Goal: Task Accomplishment & Management: Manage account settings

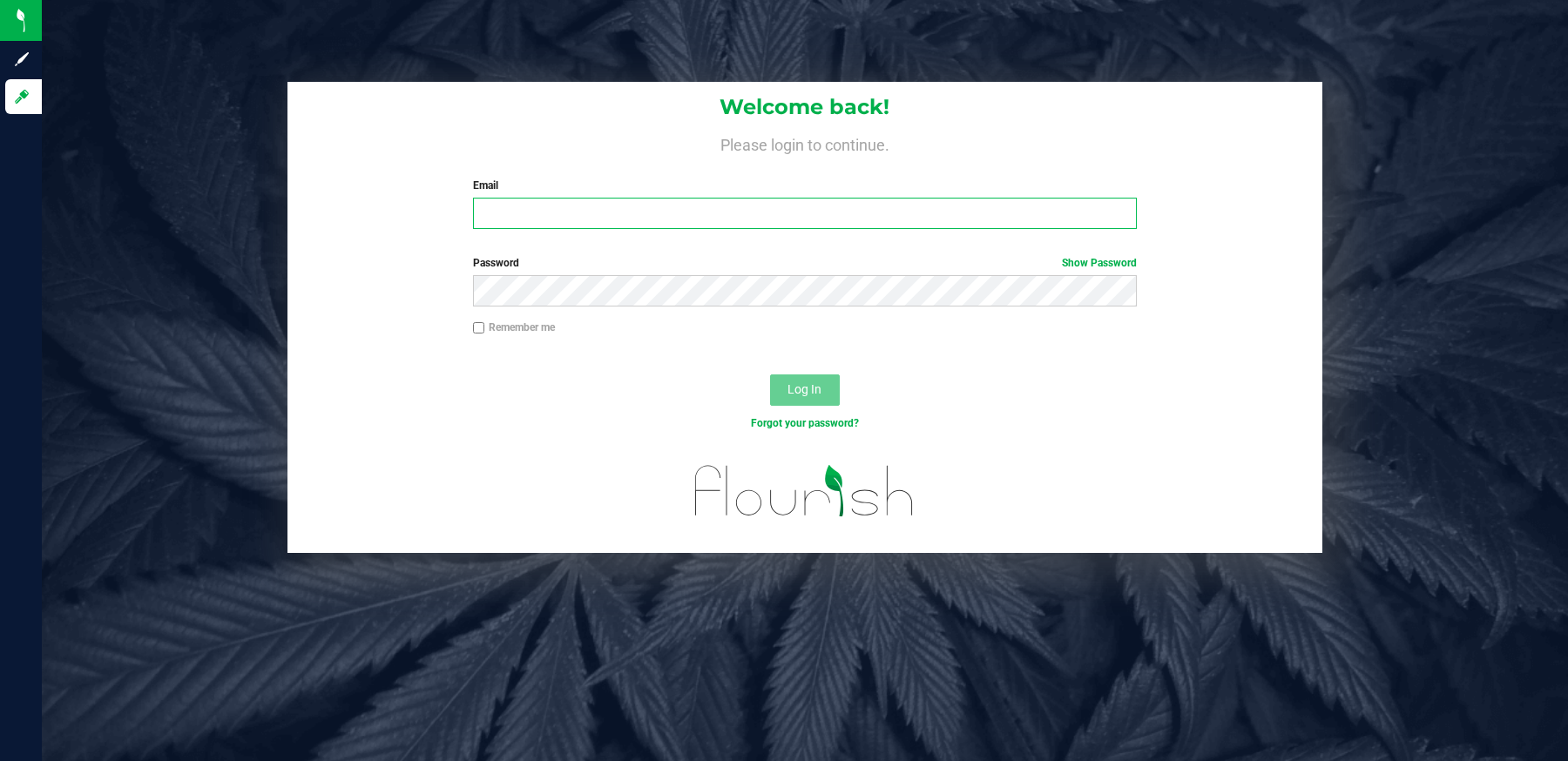
click at [510, 213] on input "Email" at bounding box center [805, 213] width 664 height 31
type input "eliz@greeneyesfarms.com"
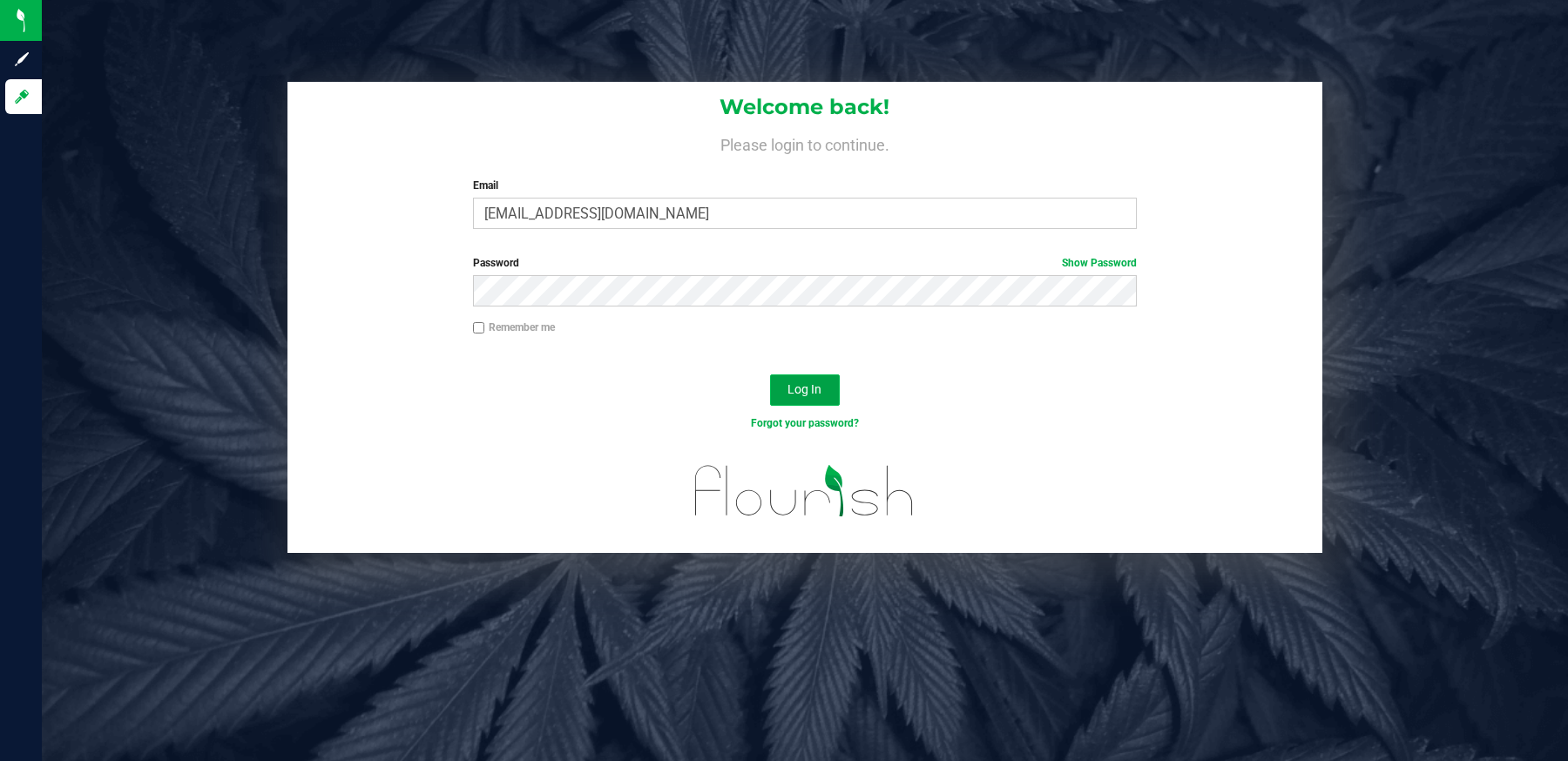
click at [810, 390] on span "Log In" at bounding box center [804, 388] width 34 height 14
click at [811, 391] on span "Log In" at bounding box center [804, 388] width 34 height 14
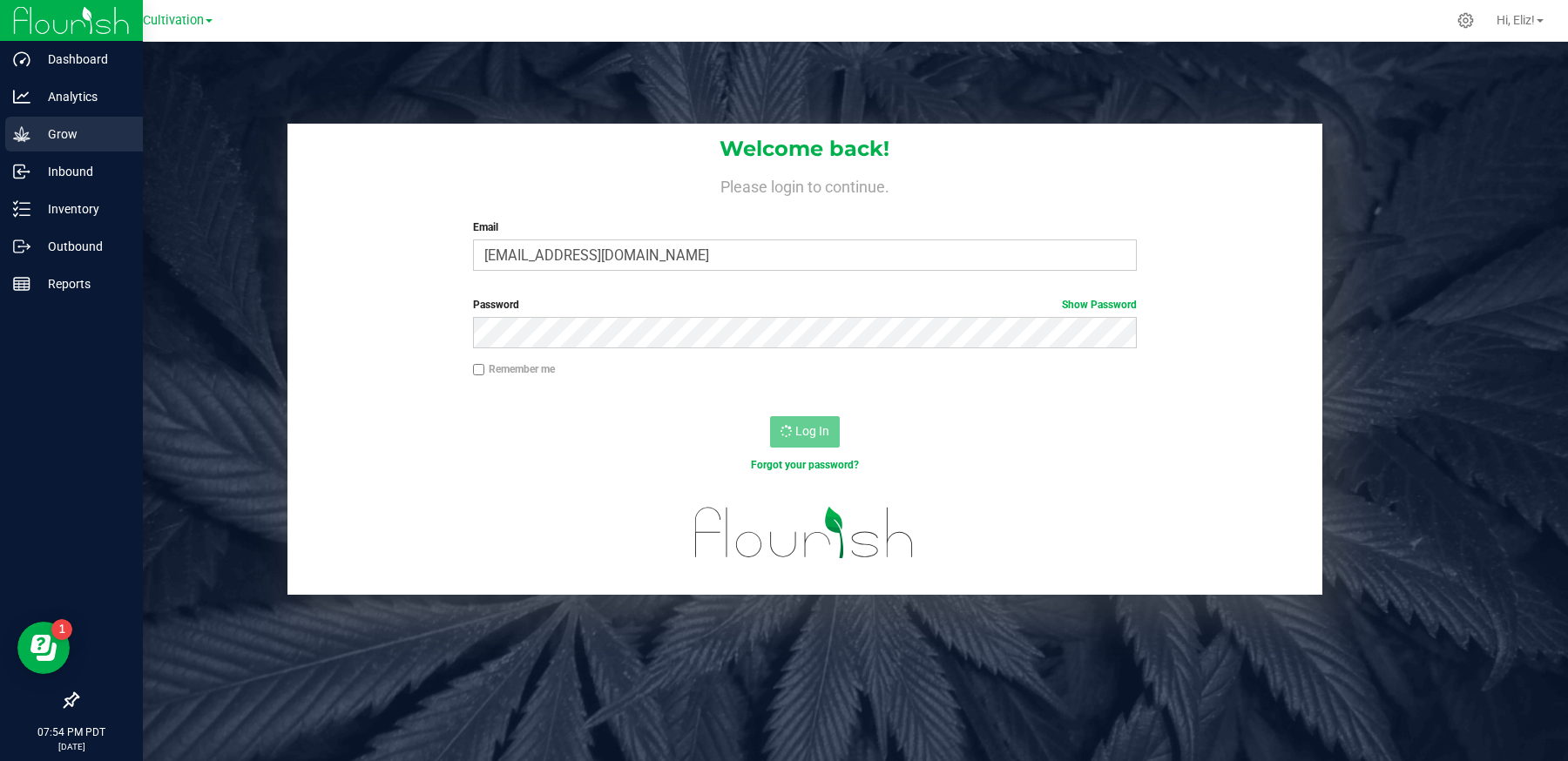
click at [61, 125] on p "Grow" at bounding box center [82, 134] width 105 height 21
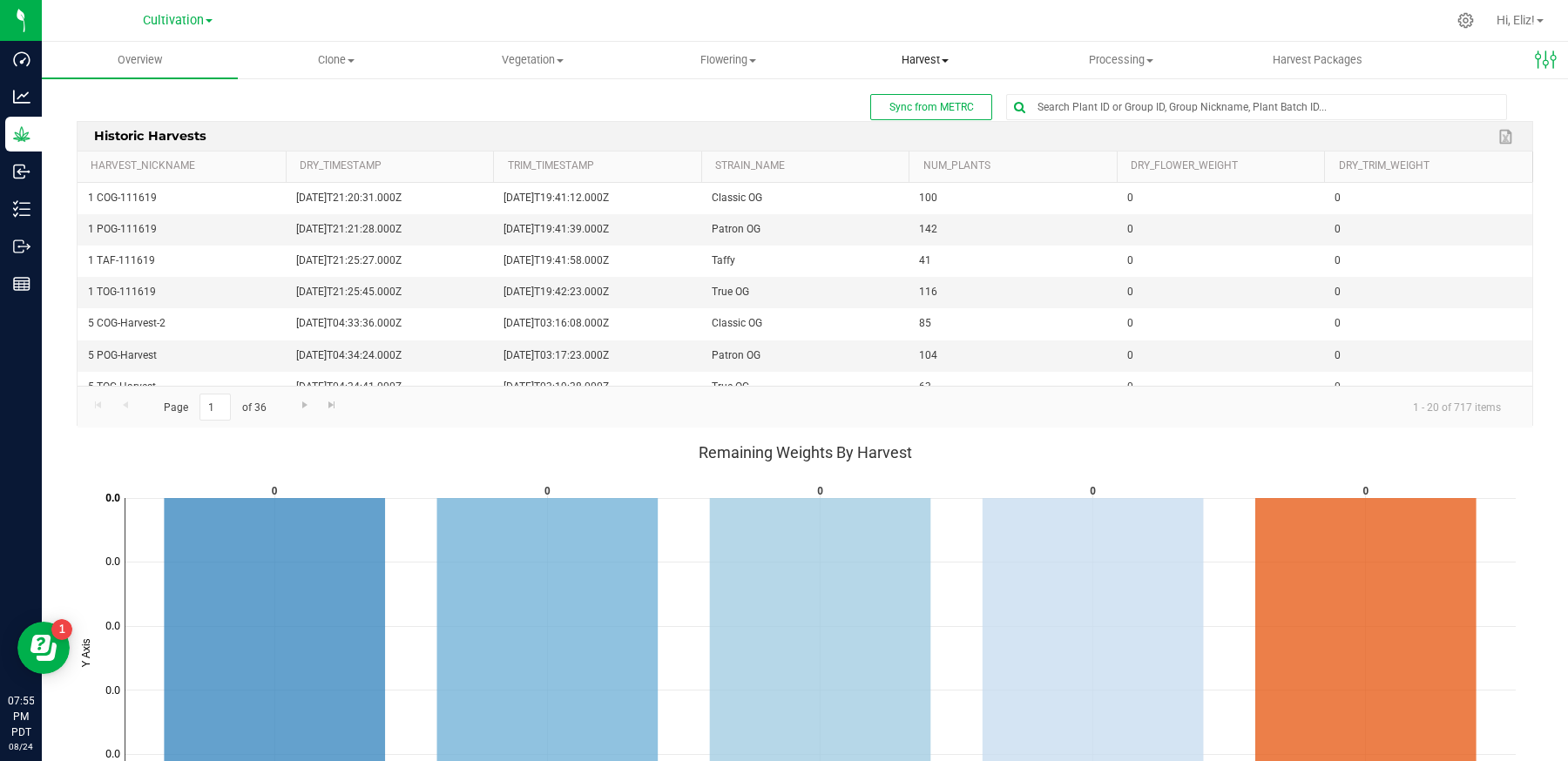
click at [932, 60] on span "Harvest" at bounding box center [924, 59] width 194 height 15
click at [918, 108] on span "Harvests" at bounding box center [875, 105] width 97 height 15
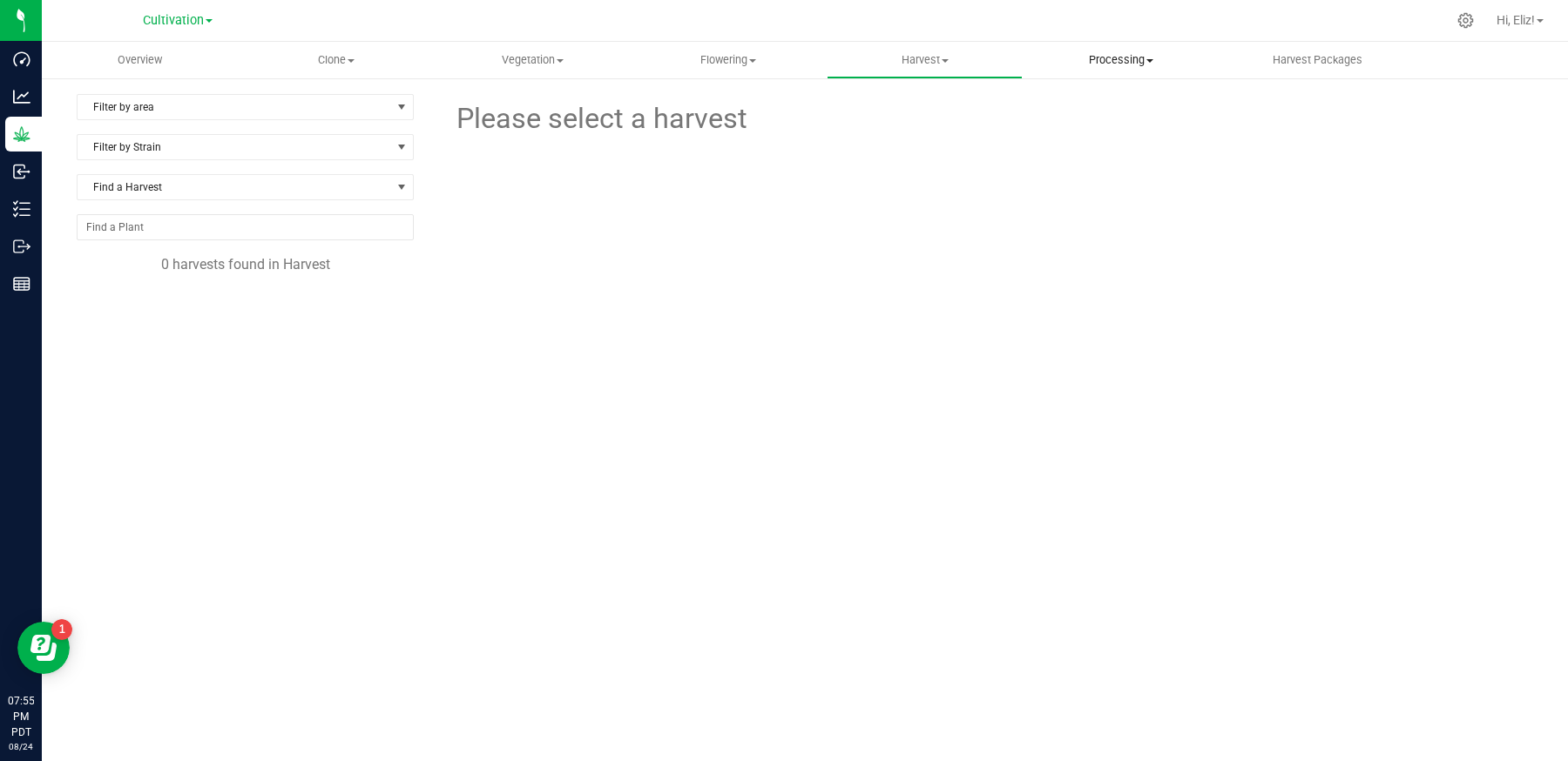
click at [1090, 57] on span "Processing" at bounding box center [1120, 59] width 194 height 15
click at [1079, 127] on span "Processing harvests" at bounding box center [1103, 126] width 161 height 15
click at [744, 52] on span "Flowering" at bounding box center [728, 59] width 194 height 15
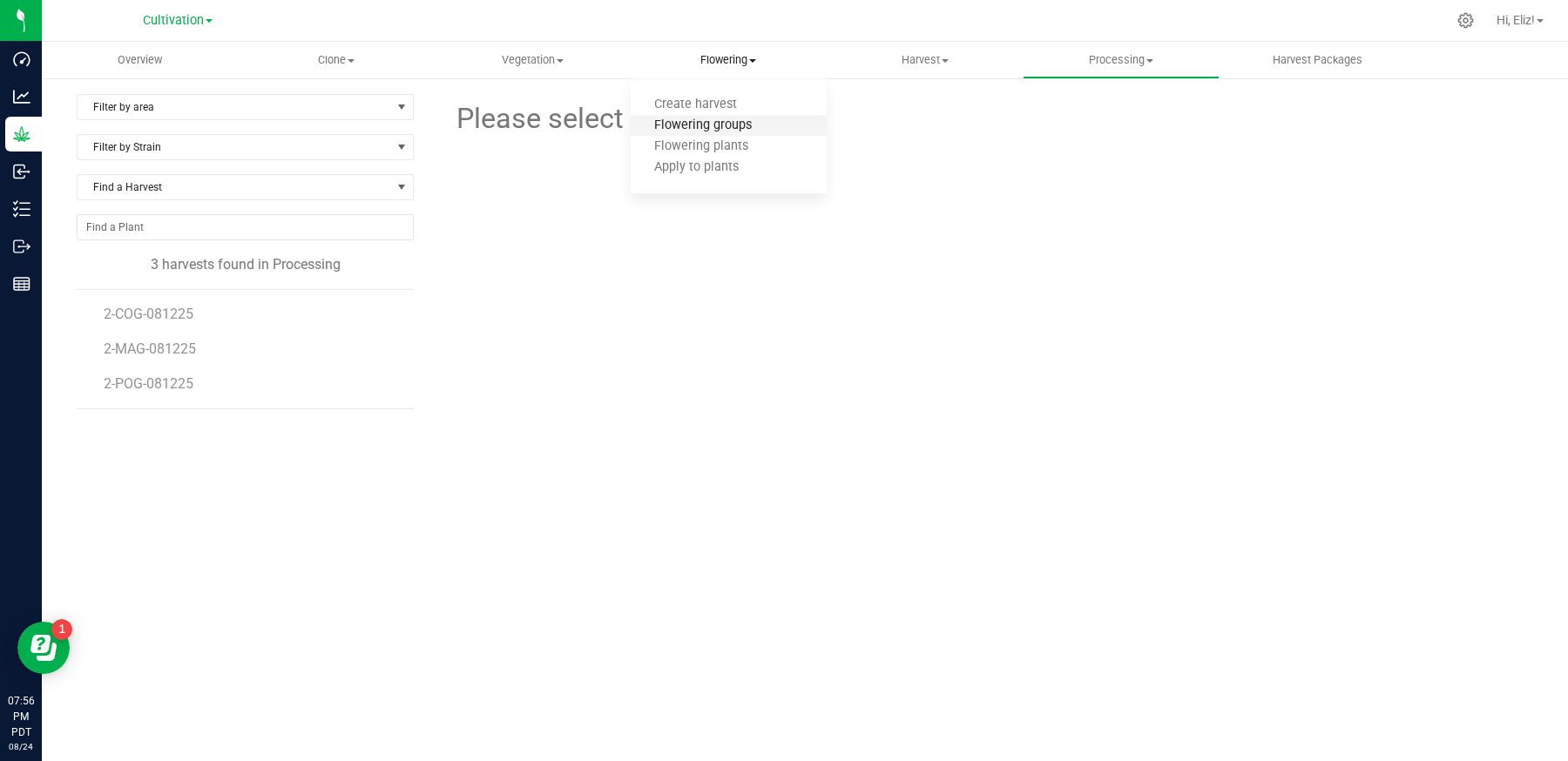
click at [698, 127] on span "Flowering groups" at bounding box center [703, 126] width 145 height 15
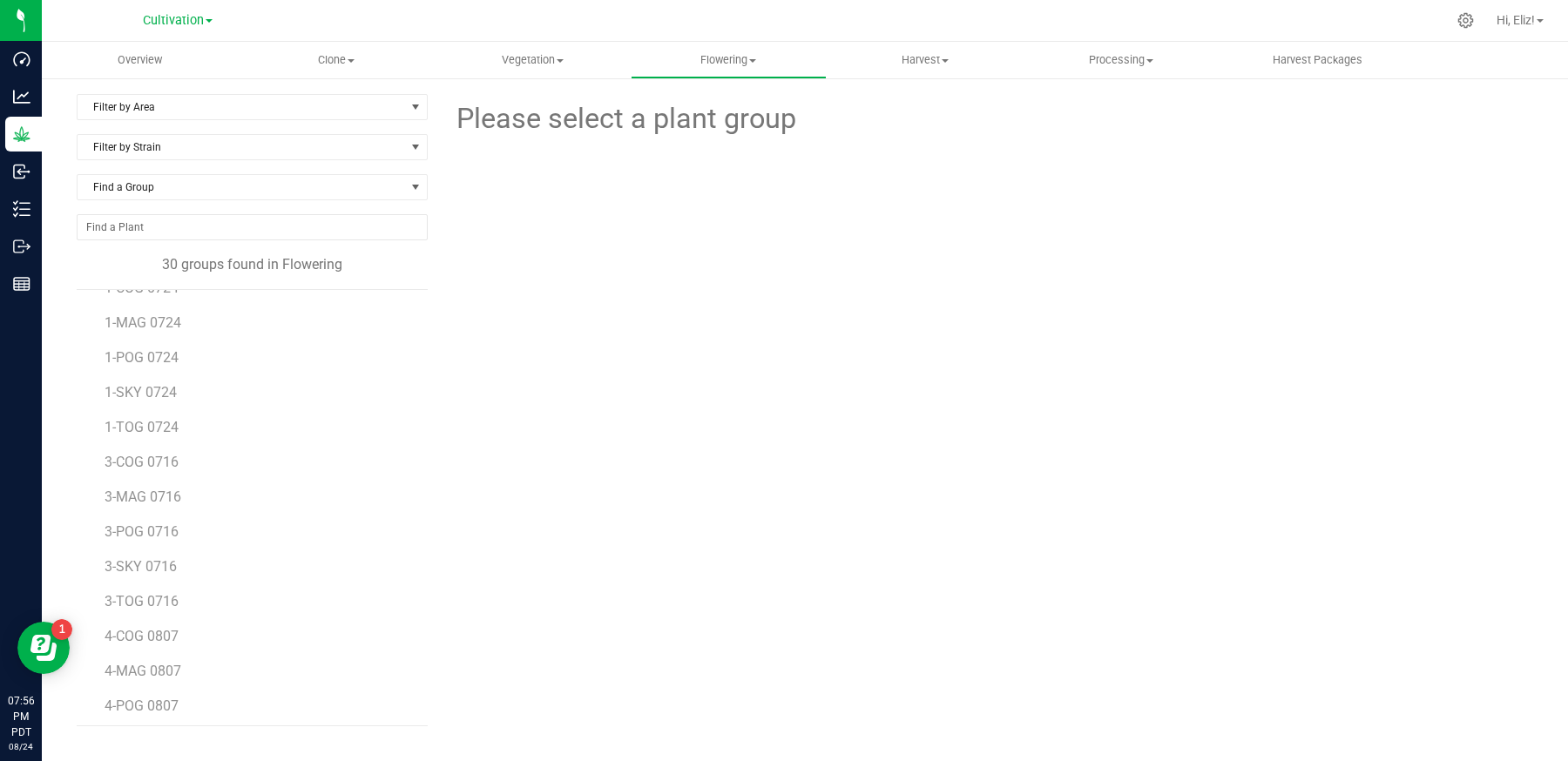
scroll to position [622, 0]
click at [156, 382] on span "5-COG 0617" at bounding box center [142, 388] width 76 height 16
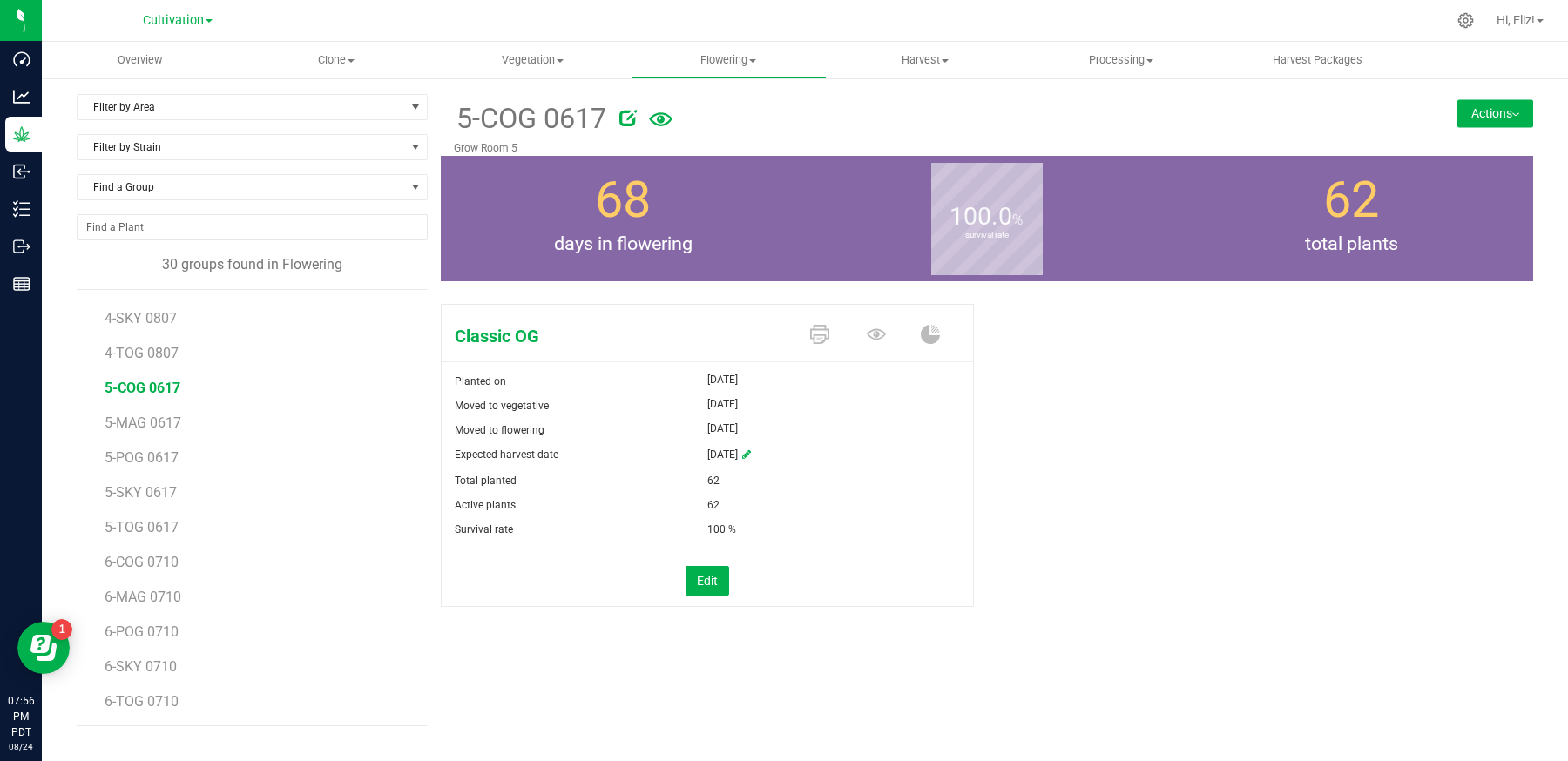
click at [1487, 111] on button "Actions" at bounding box center [1495, 113] width 76 height 28
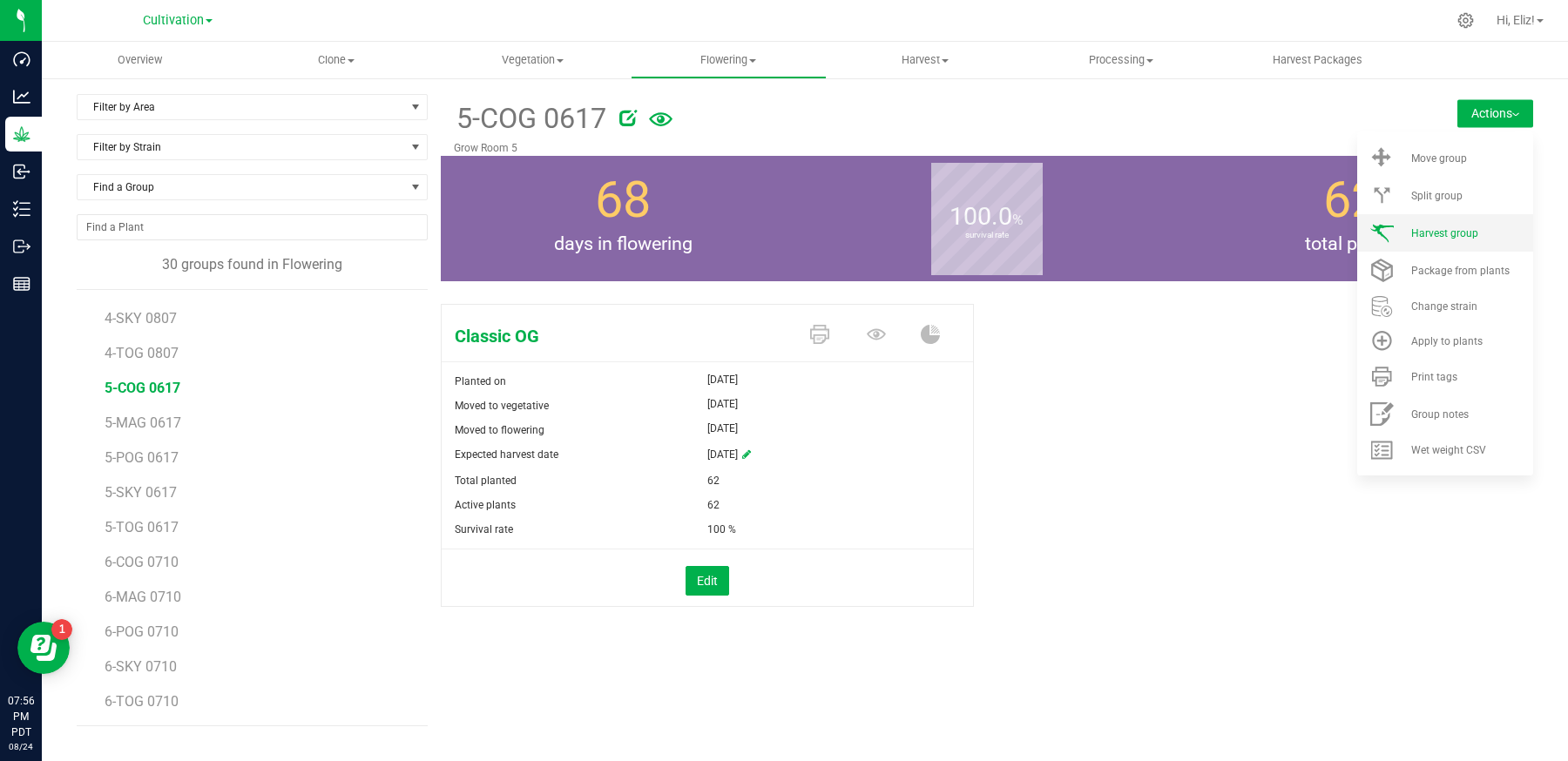
click at [1443, 230] on span "Harvest group" at bounding box center [1445, 232] width 67 height 12
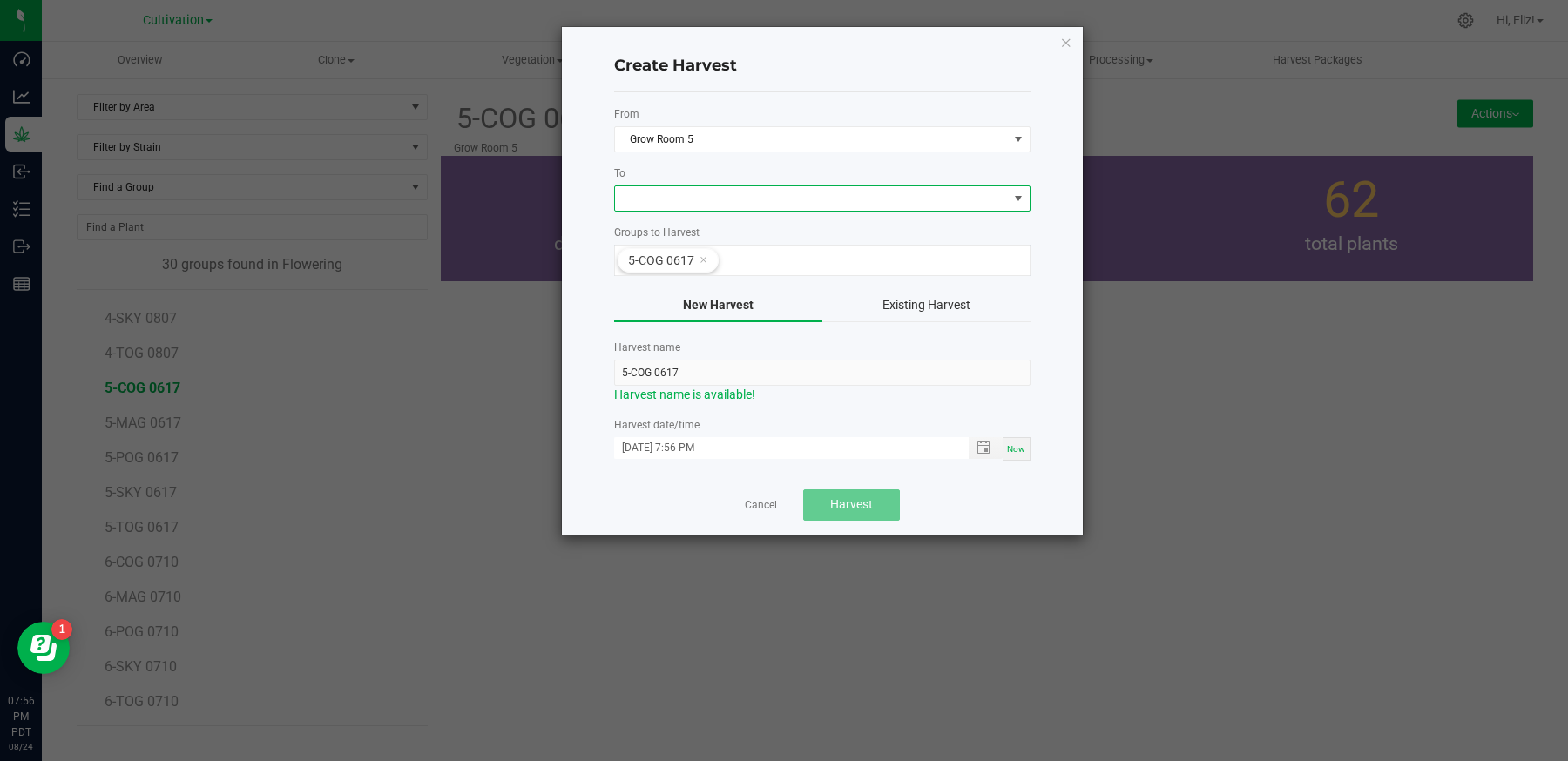
click at [647, 191] on span at bounding box center [811, 198] width 393 height 25
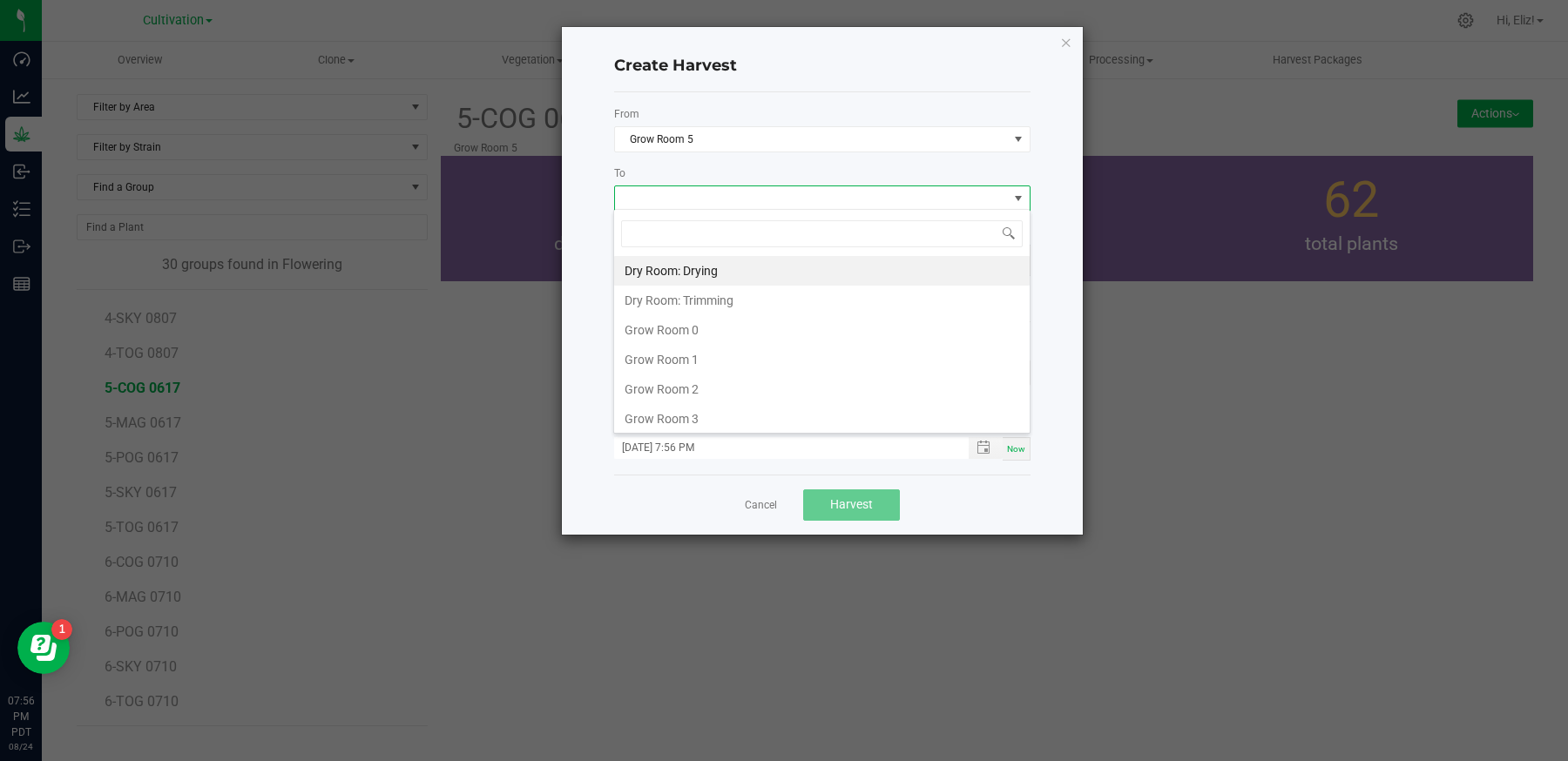
scroll to position [26, 417]
click at [669, 273] on li "Dry Room: Drying" at bounding box center [822, 271] width 416 height 29
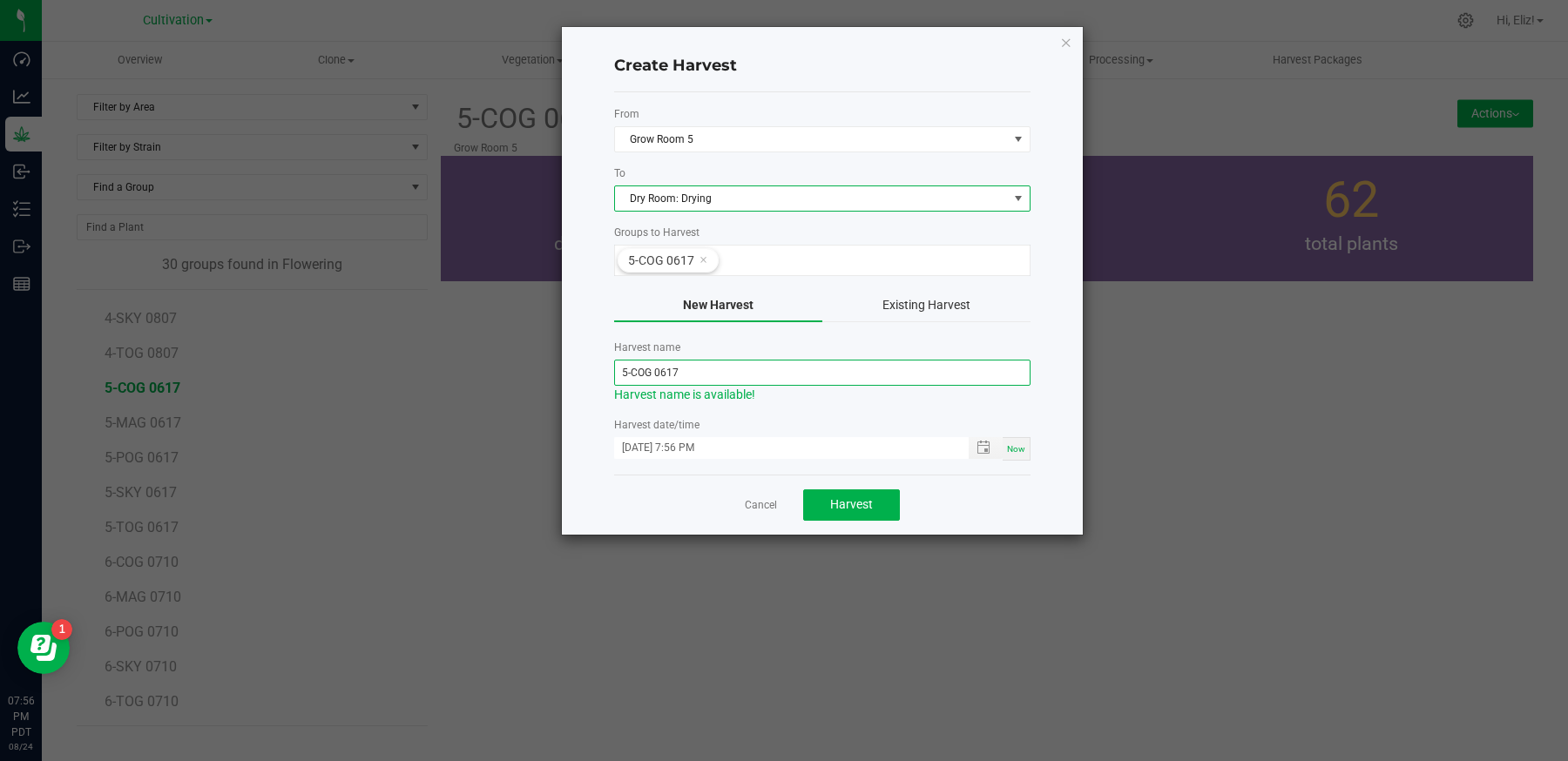
click at [690, 368] on input "5-COG 0617" at bounding box center [822, 373] width 417 height 26
click at [982, 446] on span "Toggle popup" at bounding box center [983, 447] width 14 height 14
type input "5-COG-082125"
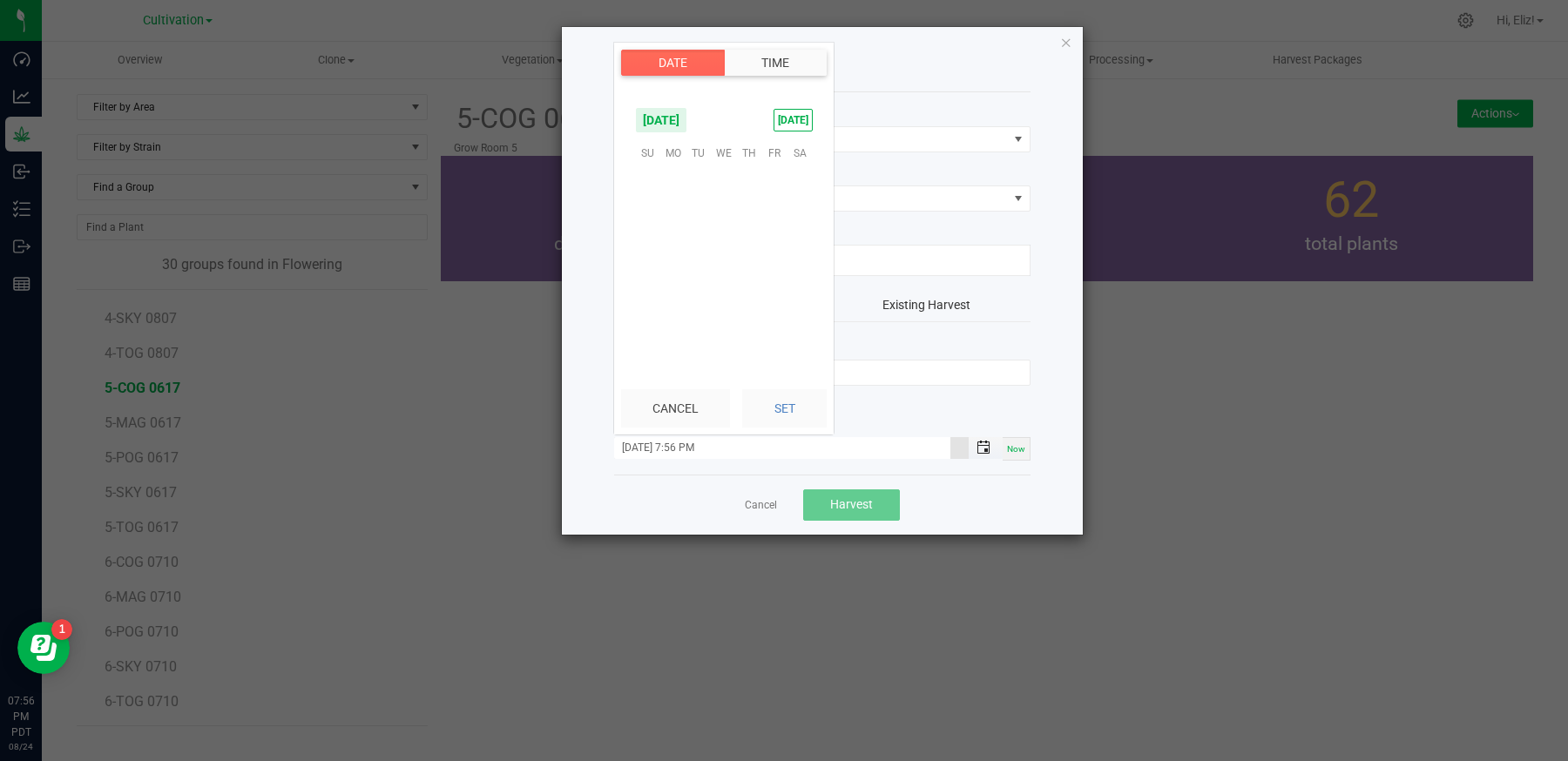
scroll to position [23, 0]
click at [746, 257] on span "21" at bounding box center [749, 261] width 26 height 27
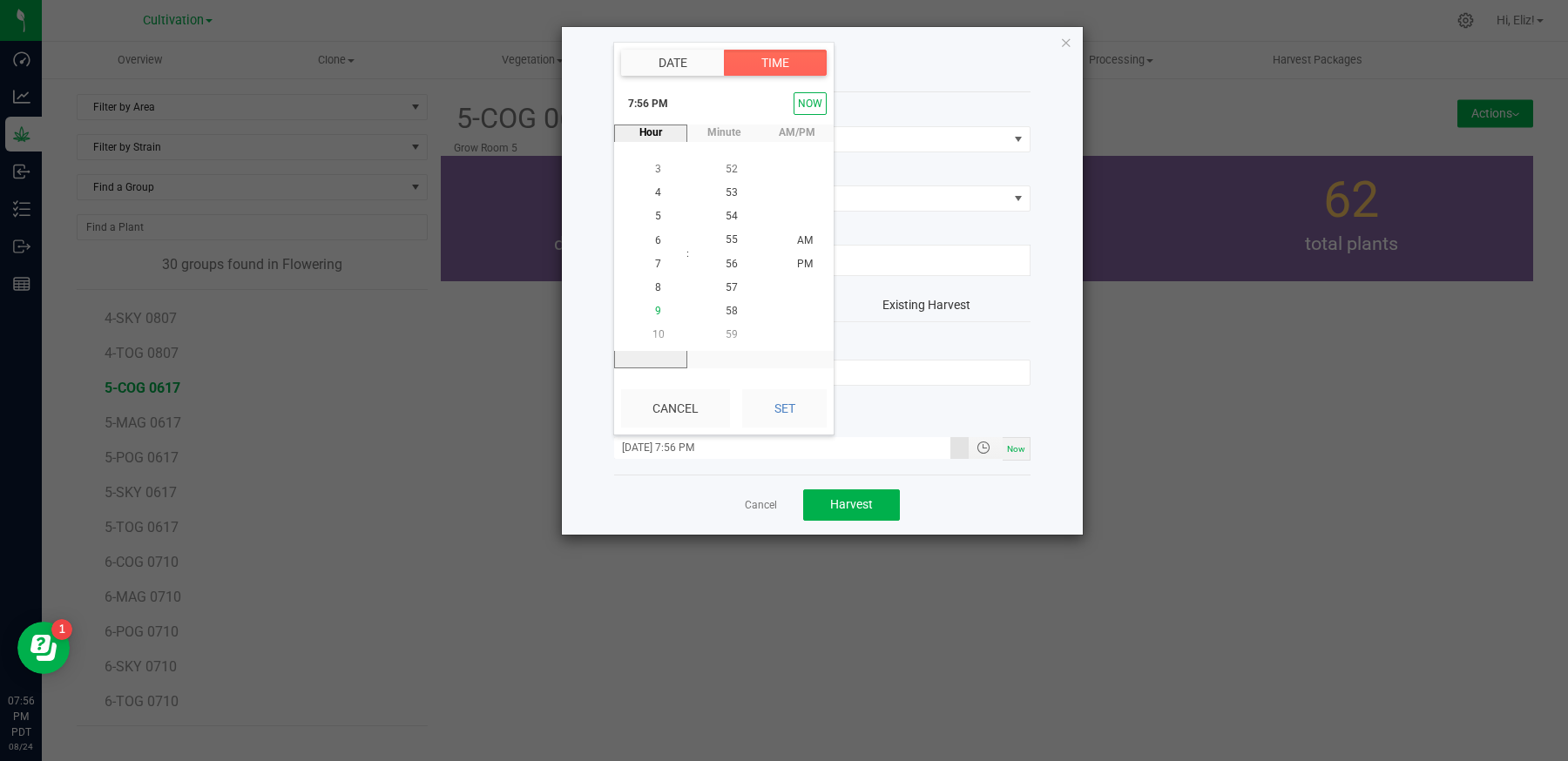
click at [663, 305] on li "9" at bounding box center [658, 313] width 42 height 24
click at [731, 167] on span "30" at bounding box center [731, 169] width 12 height 12
click at [802, 240] on span "AM" at bounding box center [804, 240] width 15 height 12
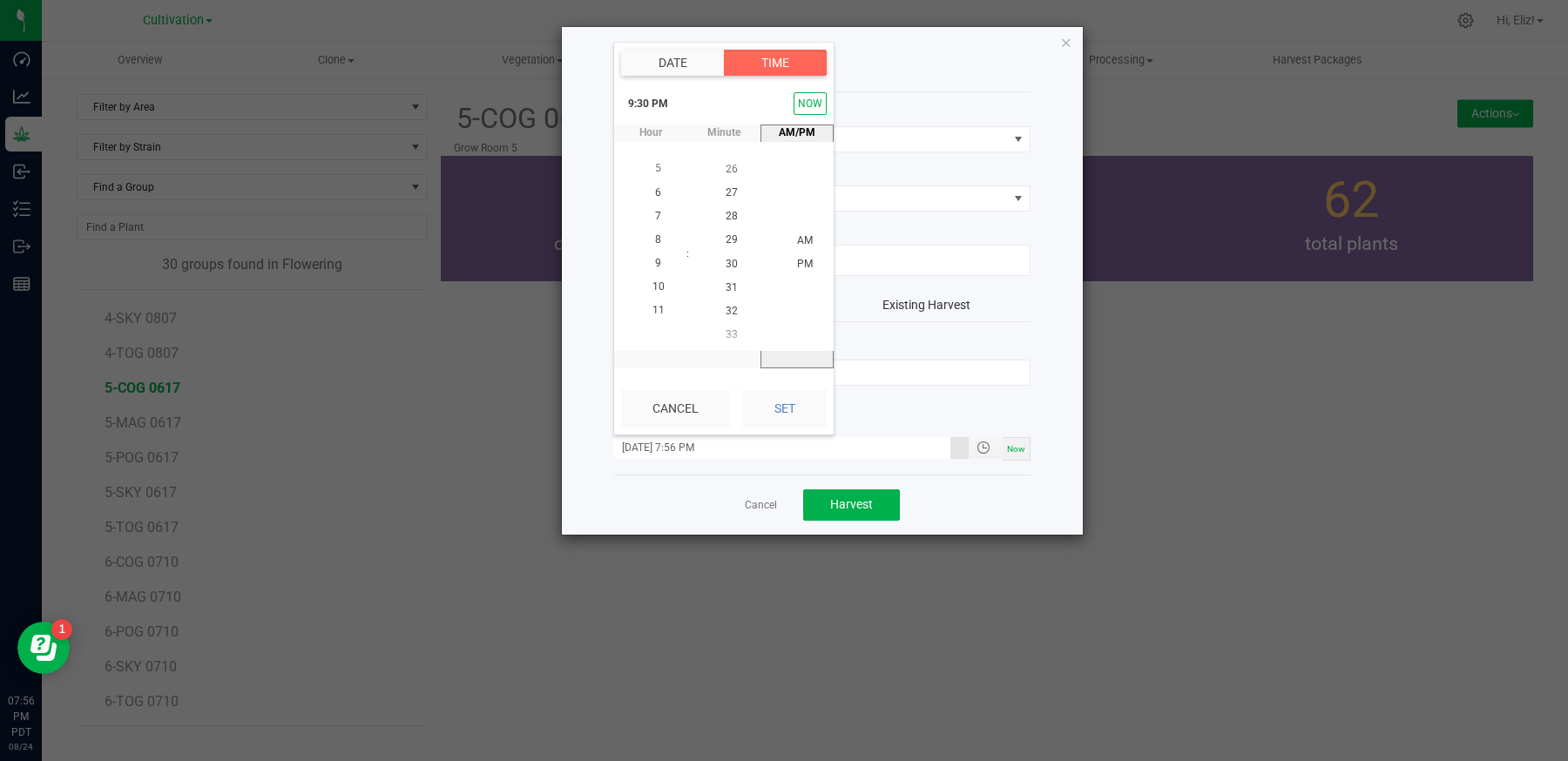
scroll to position [0, 0]
click at [777, 412] on button "Set" at bounding box center [784, 408] width 85 height 38
type input "08/21/2025 9:30 AM"
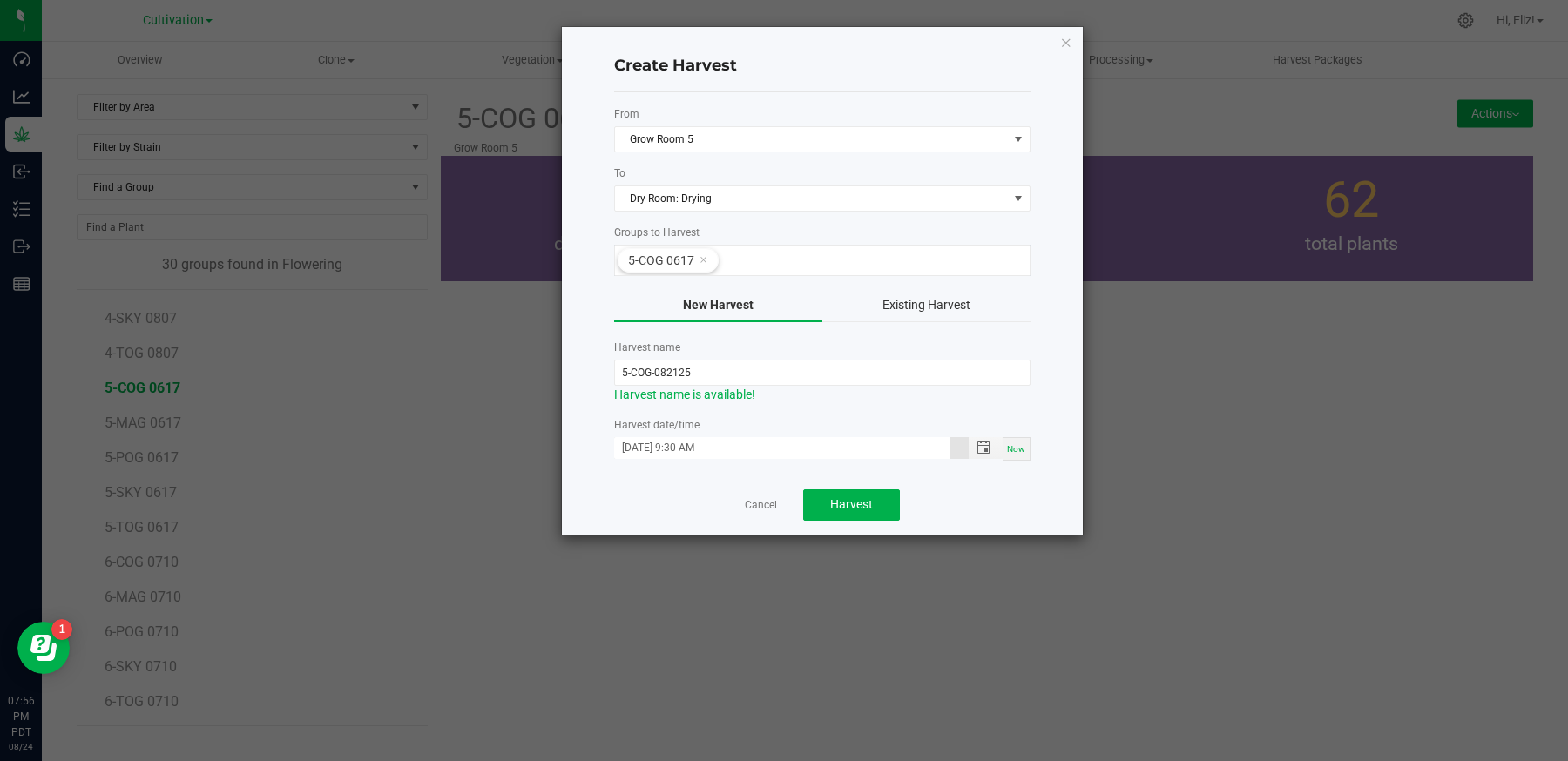
click at [668, 514] on div "Cancel Harvest" at bounding box center [822, 505] width 417 height 60
click at [841, 498] on span "Harvest" at bounding box center [851, 504] width 43 height 14
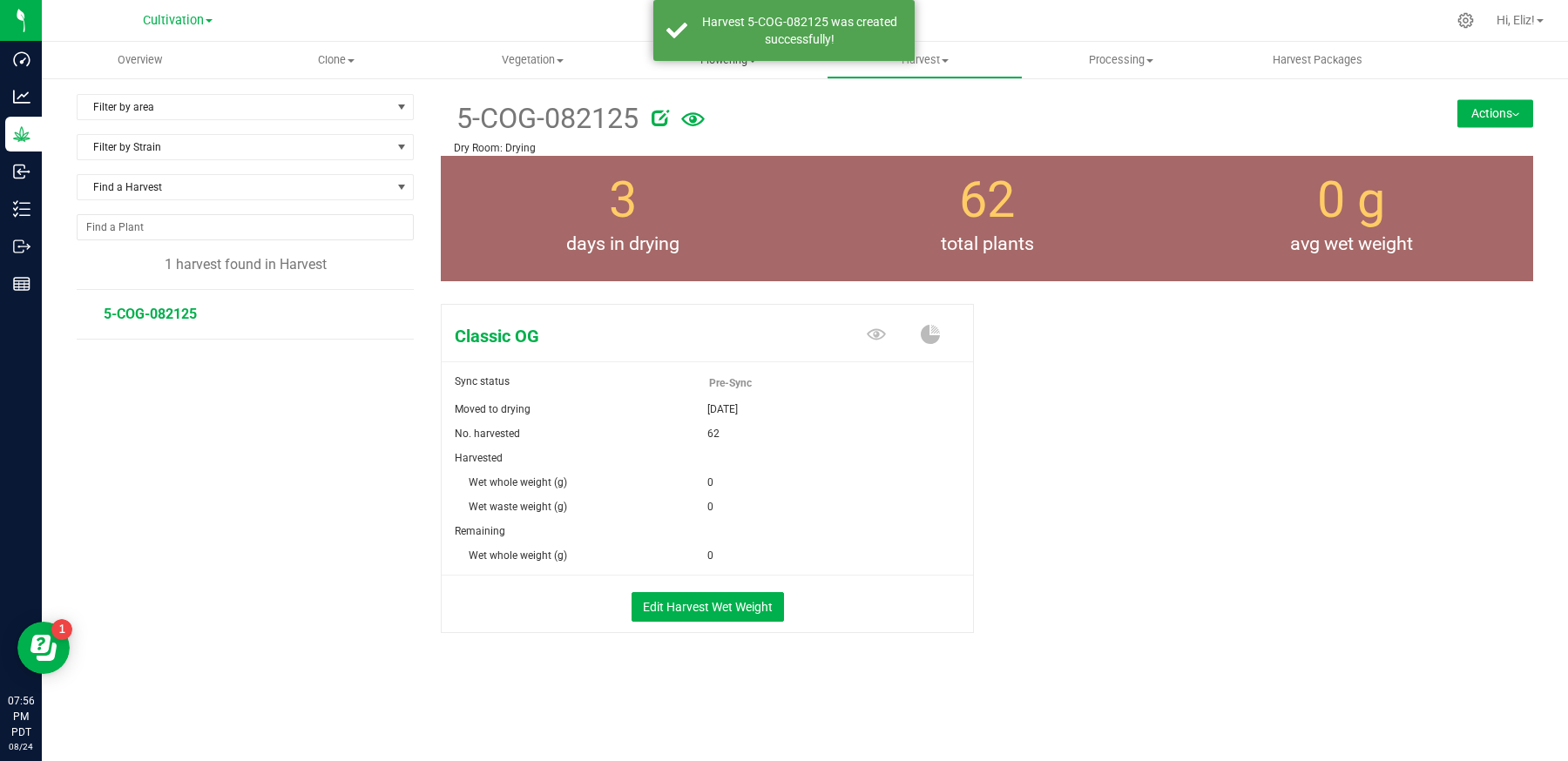
click at [749, 63] on span "Flowering" at bounding box center [728, 59] width 194 height 15
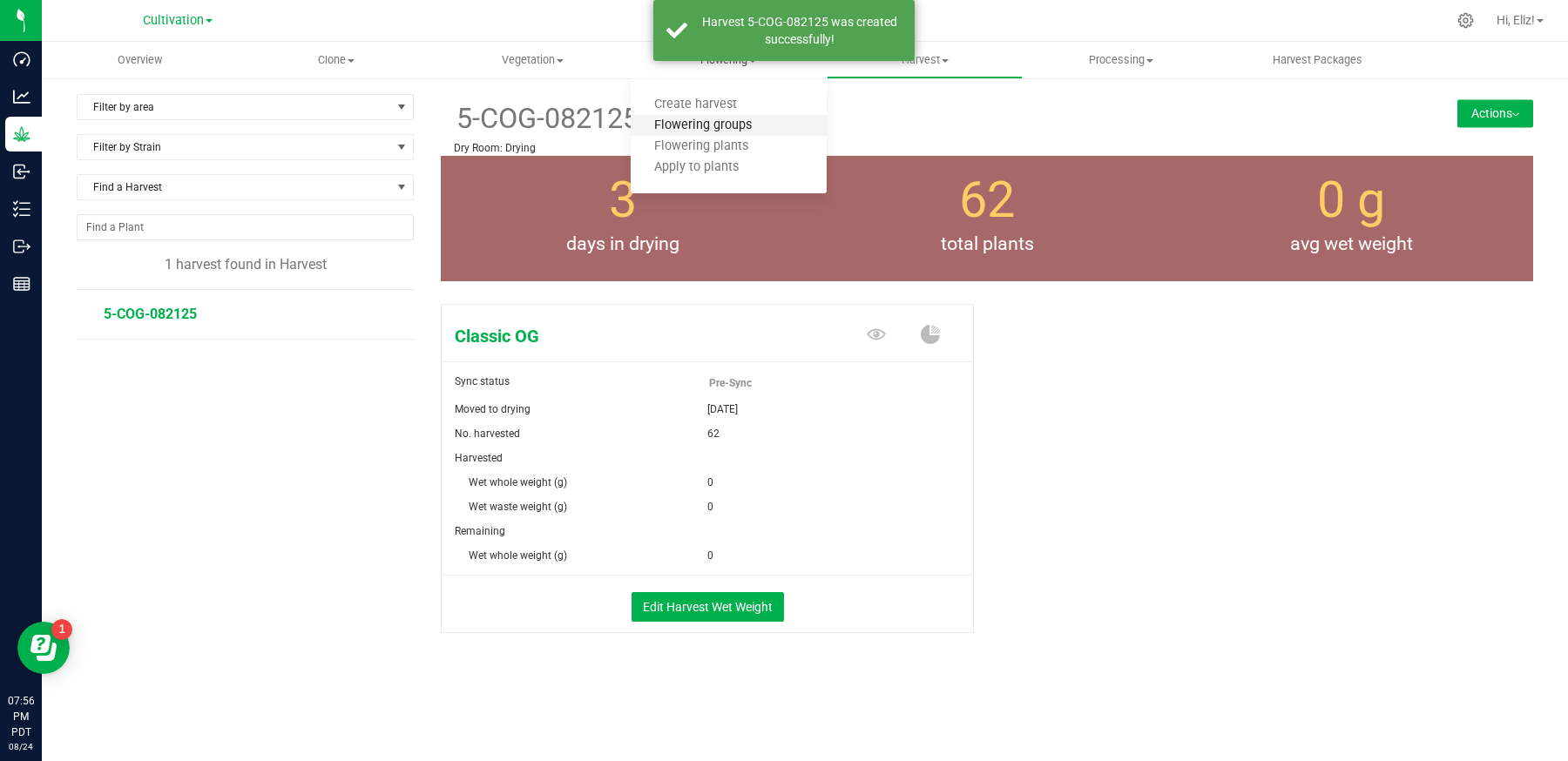
click at [711, 129] on span "Flowering groups" at bounding box center [703, 126] width 145 height 15
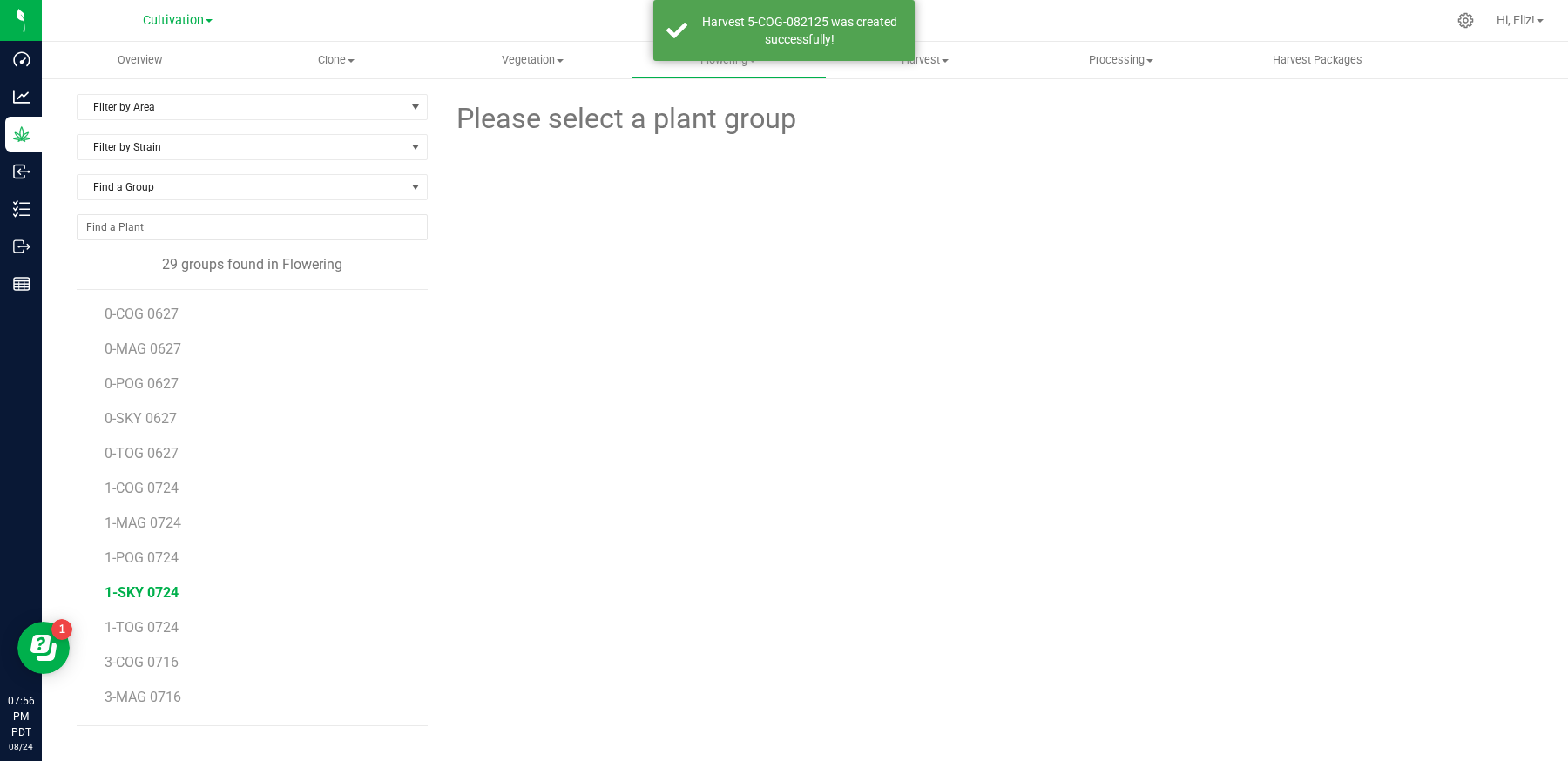
scroll to position [588, 0]
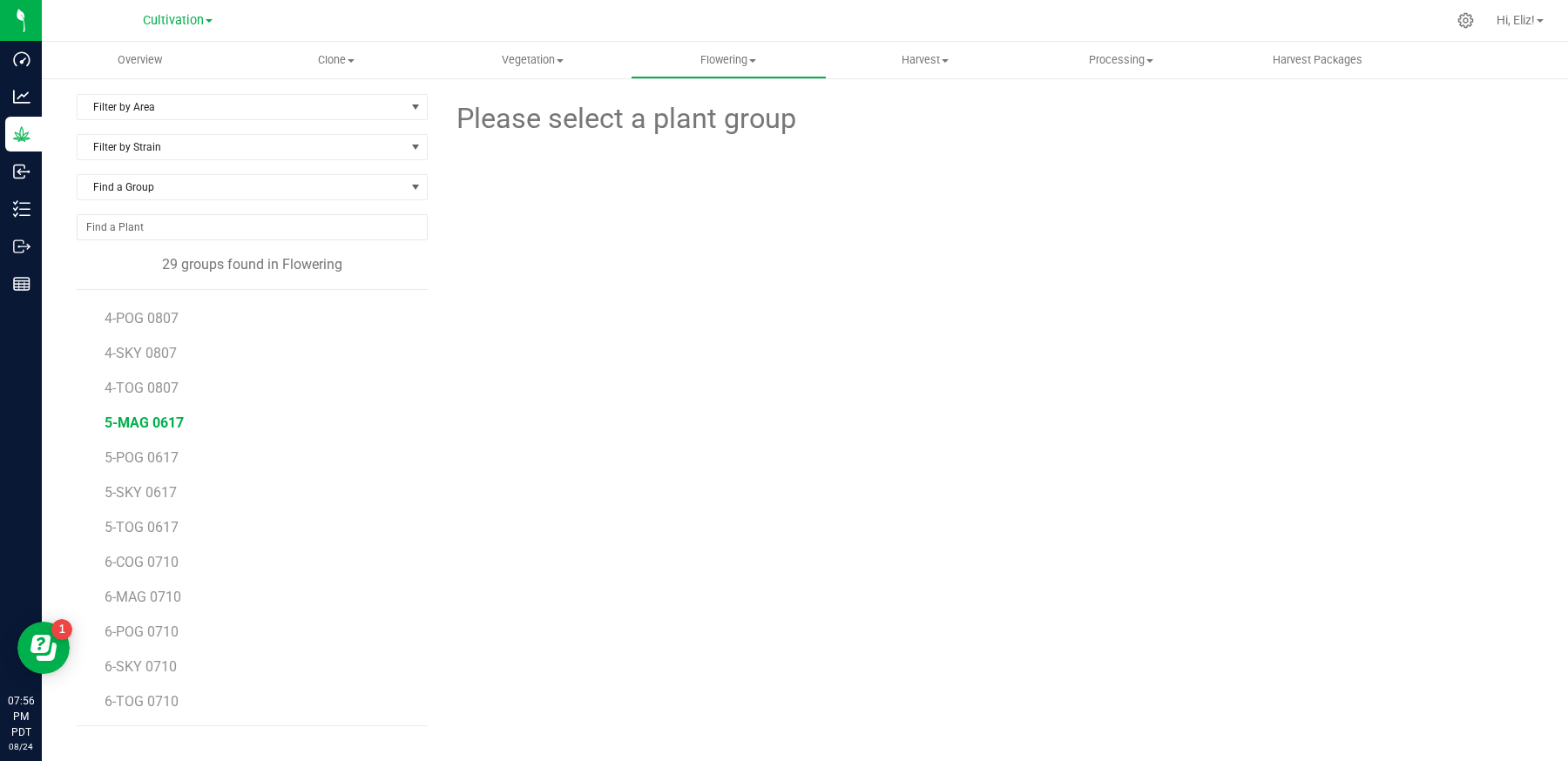
click at [170, 417] on span "5-MAG 0617" at bounding box center [144, 423] width 79 height 16
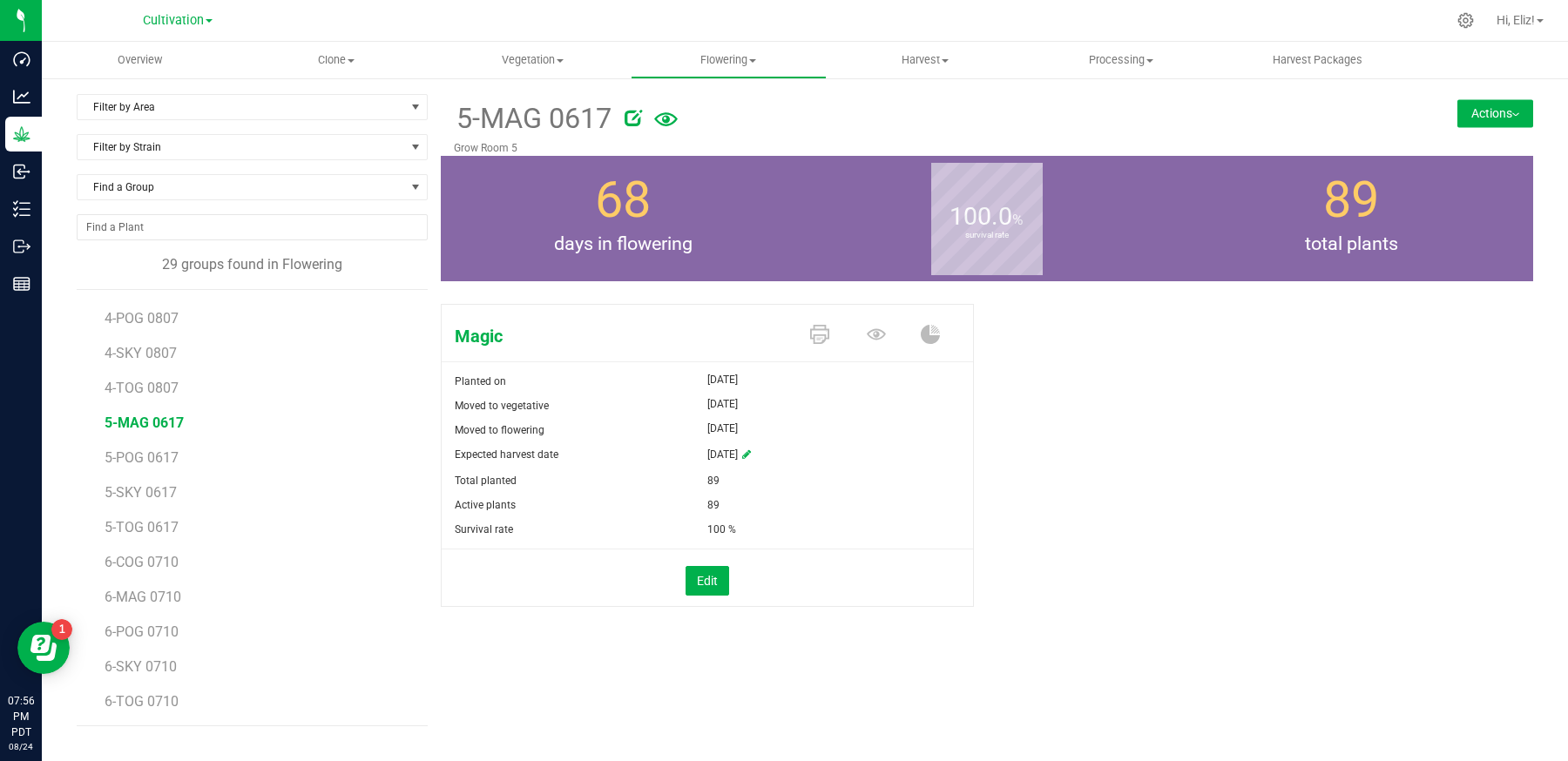
click at [1480, 112] on button "Actions" at bounding box center [1495, 113] width 76 height 28
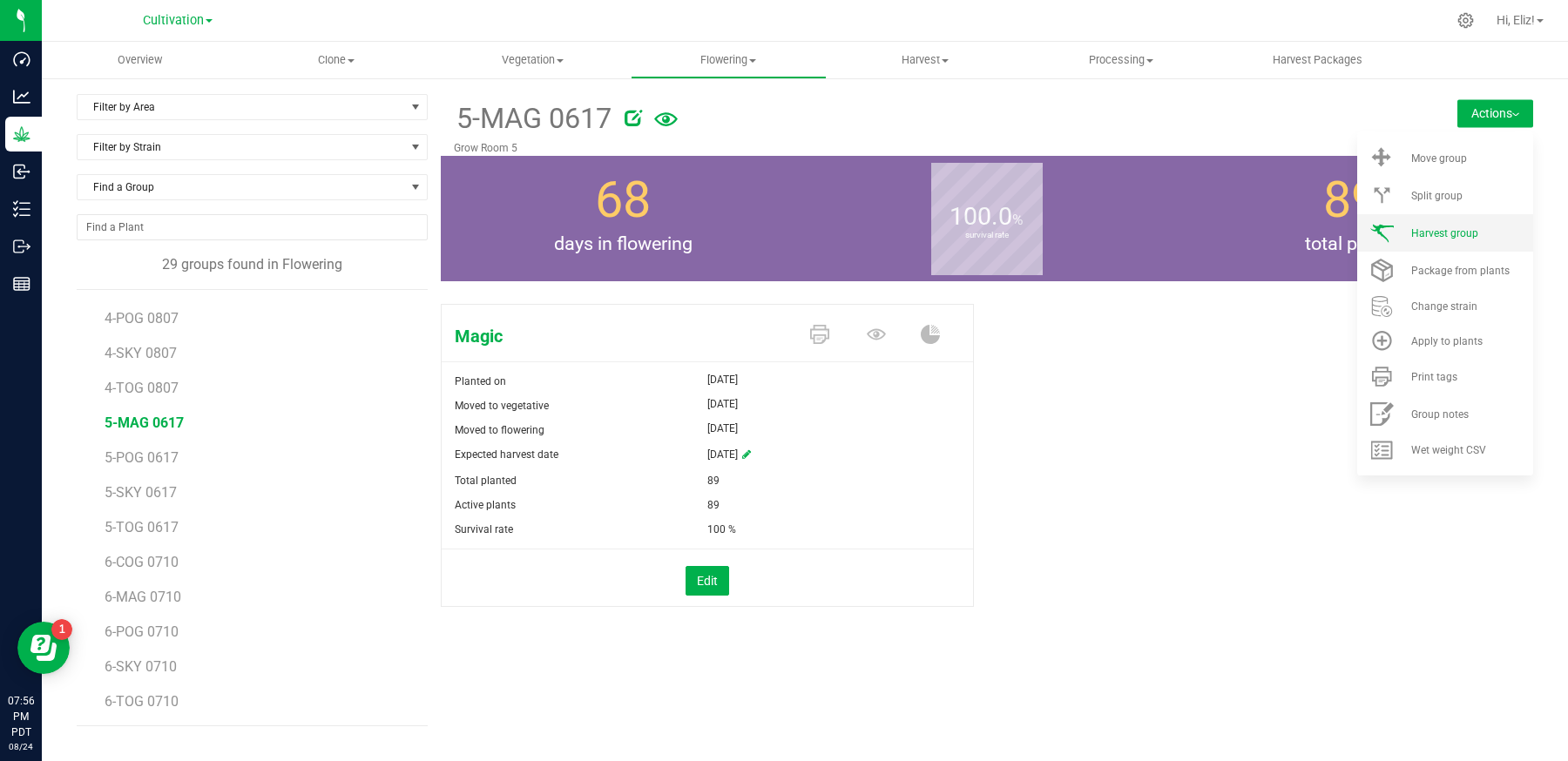
click at [1443, 239] on span "Harvest group" at bounding box center [1445, 232] width 67 height 12
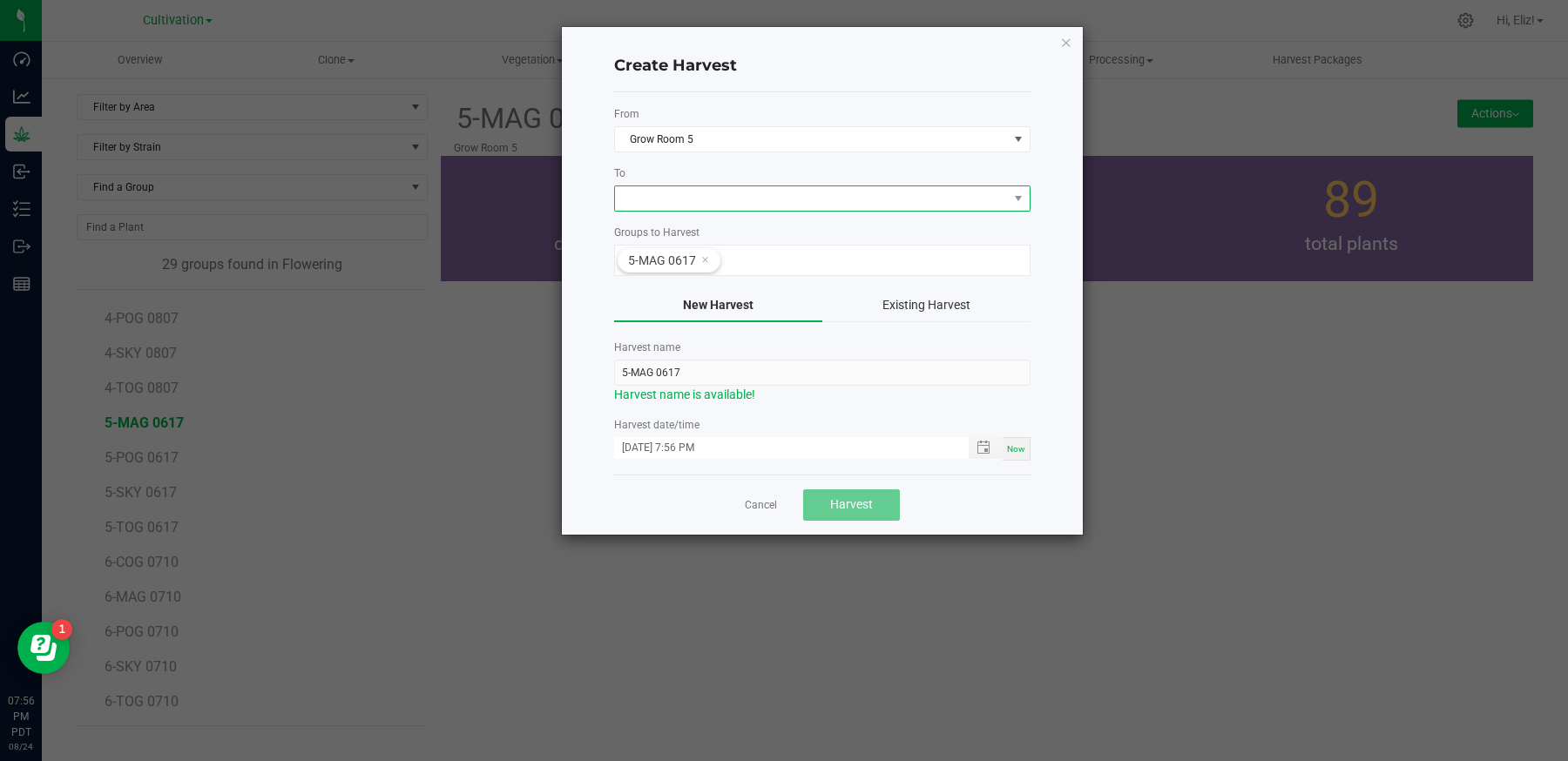
click at [650, 189] on span at bounding box center [811, 198] width 393 height 25
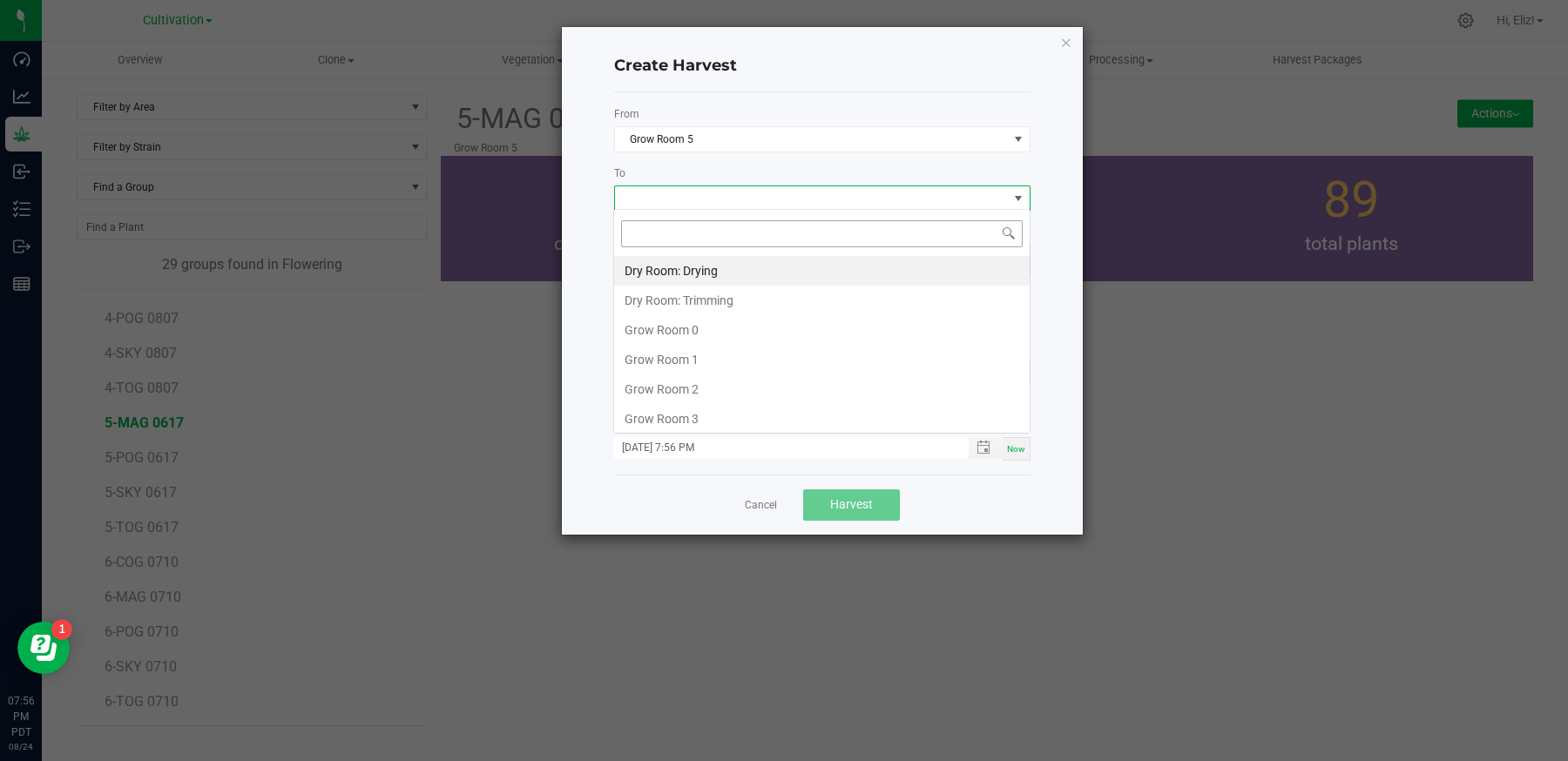
scroll to position [26, 417]
click at [658, 264] on li "Dry Room: Drying" at bounding box center [822, 271] width 416 height 29
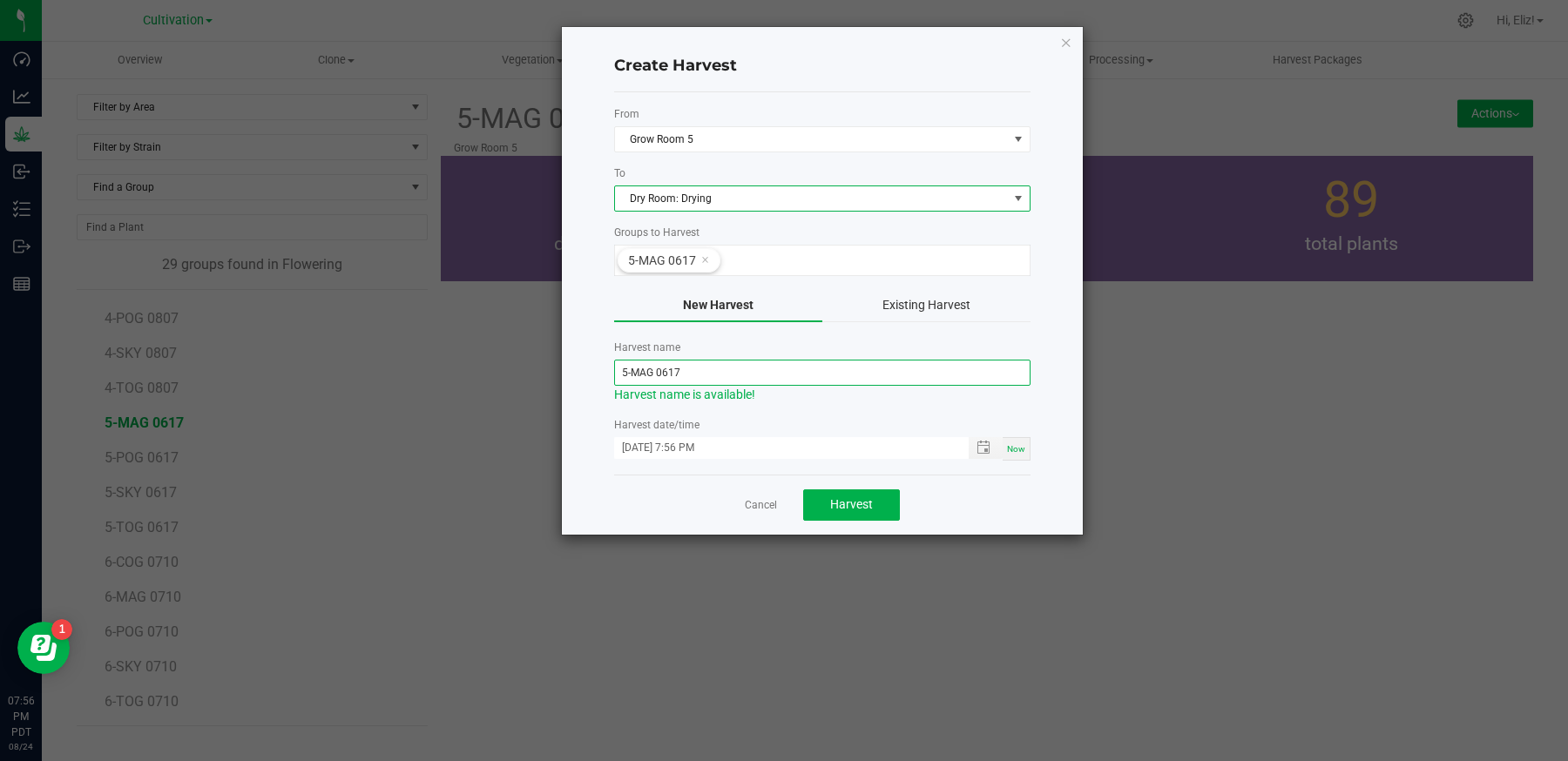
click at [696, 374] on input "5-MAG 0617" at bounding box center [822, 373] width 417 height 26
type input "5-MAG-082125"
click at [747, 449] on input "08/24/2025 7:56 PM" at bounding box center [782, 448] width 336 height 22
click at [990, 444] on span "Toggle popup" at bounding box center [983, 447] width 14 height 14
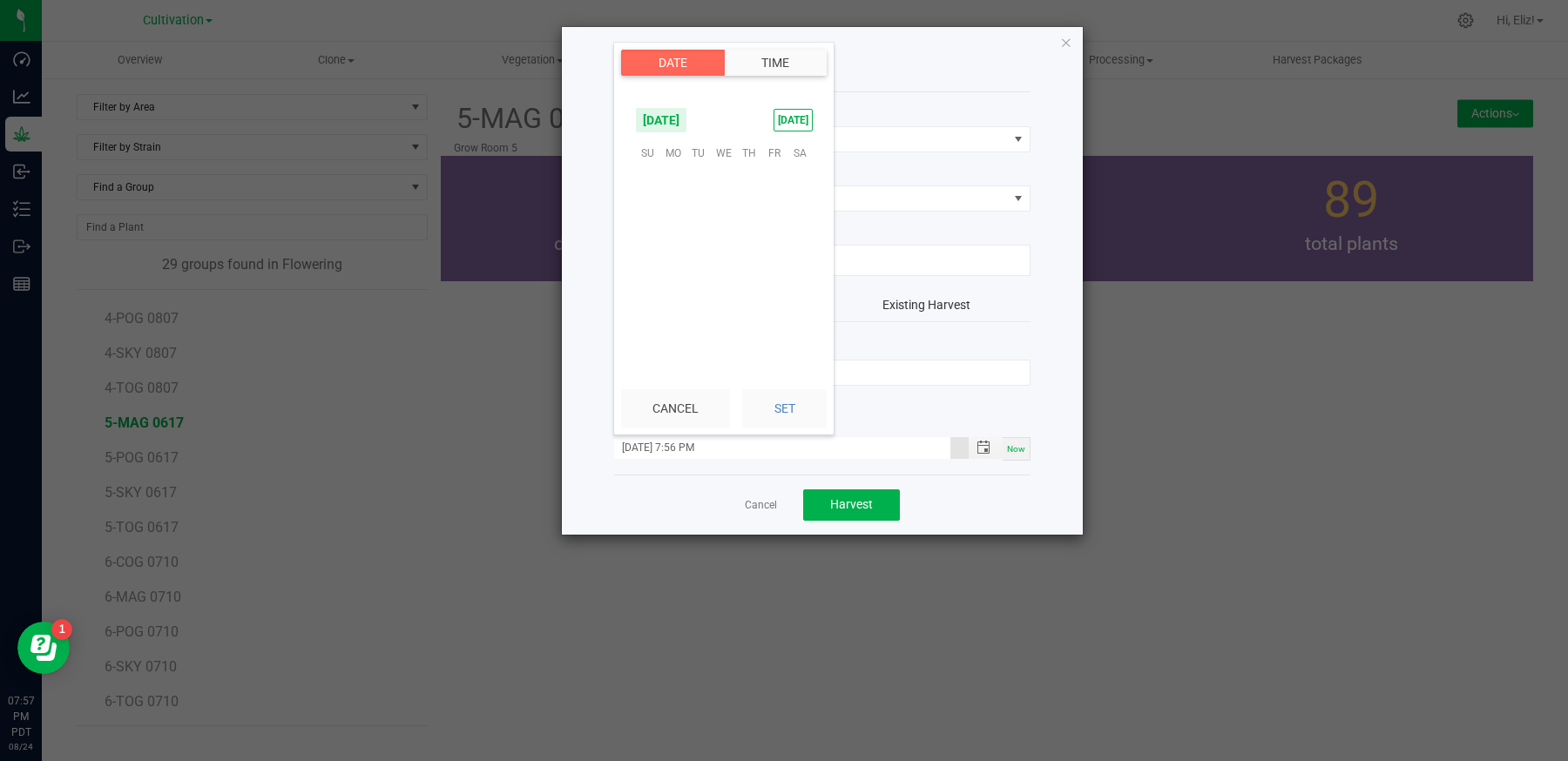
scroll to position [23, 0]
click at [758, 259] on span "21" at bounding box center [749, 261] width 26 height 27
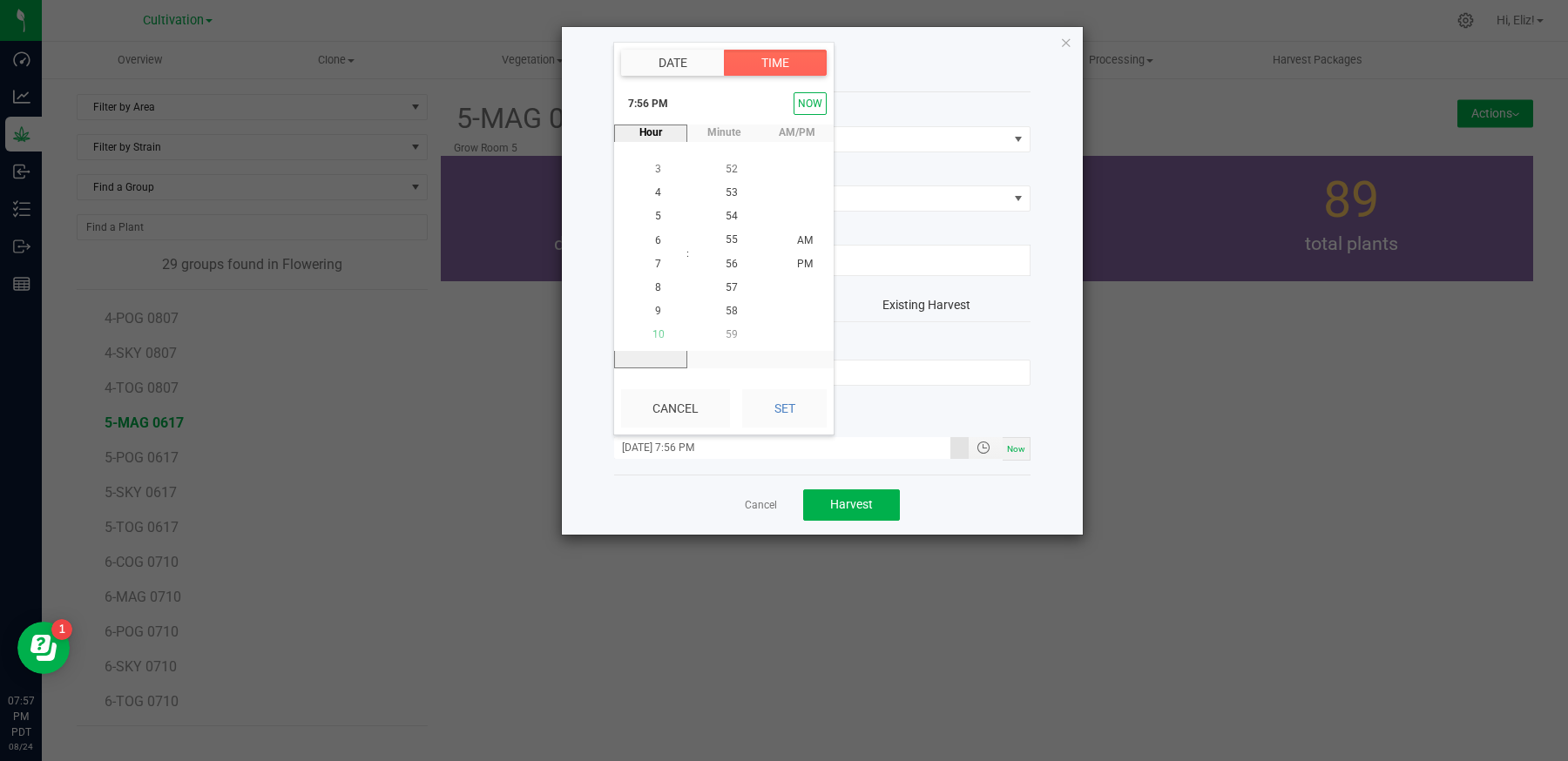
click at [657, 329] on span "10" at bounding box center [658, 334] width 12 height 12
click at [730, 164] on span "15" at bounding box center [731, 170] width 12 height 12
click at [802, 236] on span "AM" at bounding box center [804, 240] width 15 height 12
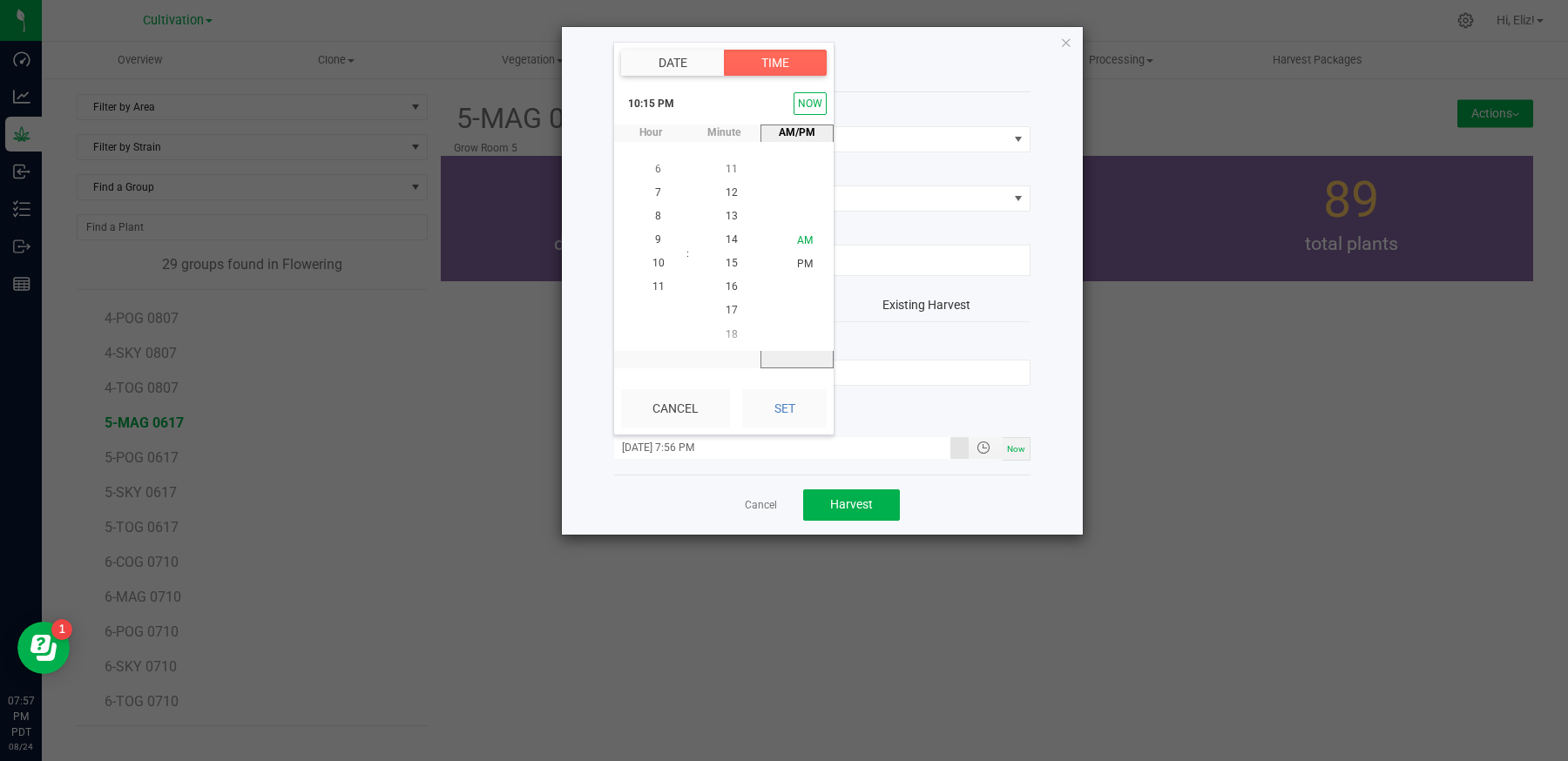
scroll to position [0, 0]
click at [782, 409] on button "Set" at bounding box center [784, 408] width 85 height 38
type input "08/21/2025 10:15 AM"
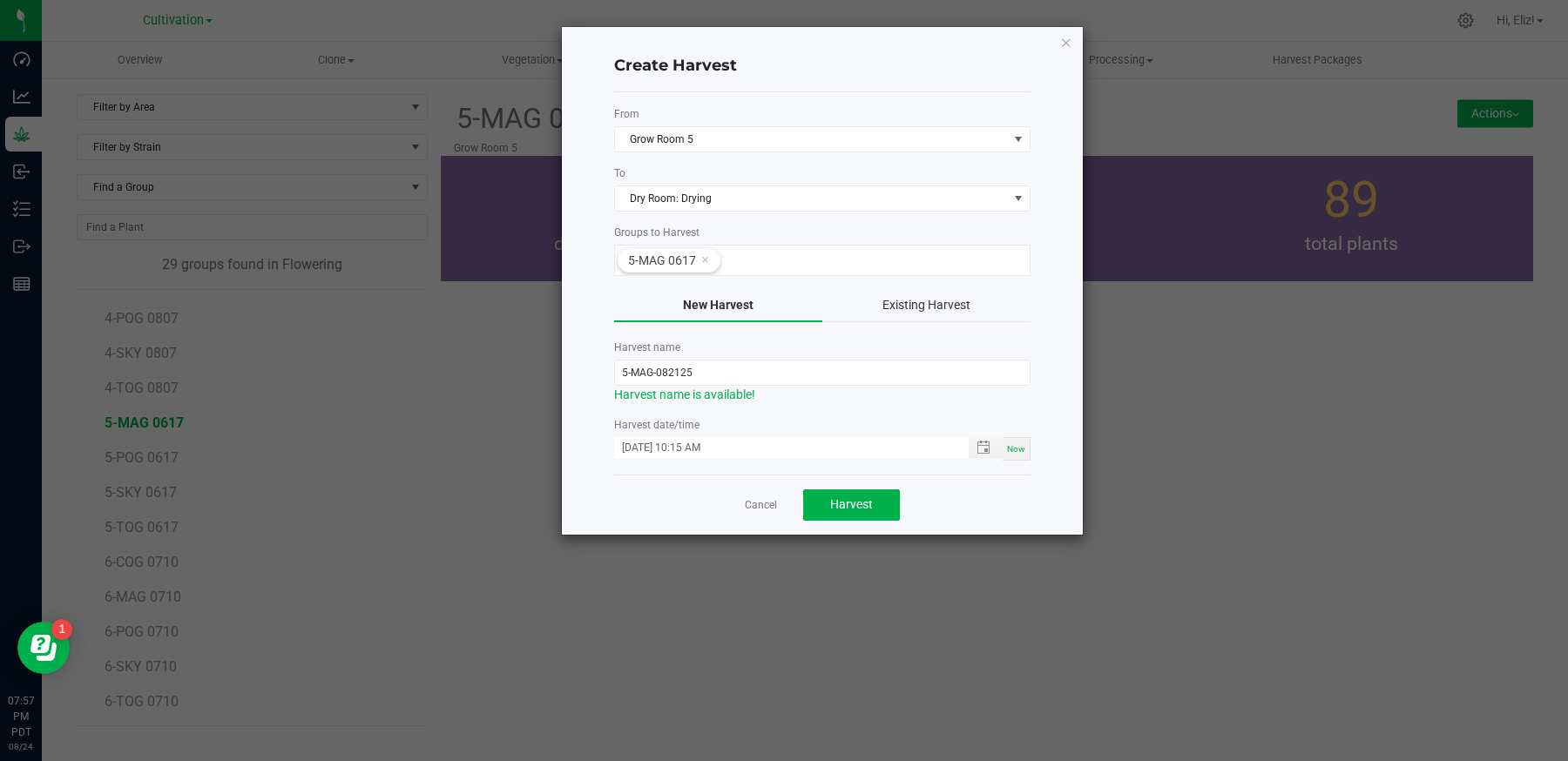
click at [626, 525] on div "Cancel Harvest" at bounding box center [822, 505] width 417 height 60
click at [863, 501] on span "Harvest" at bounding box center [851, 504] width 43 height 14
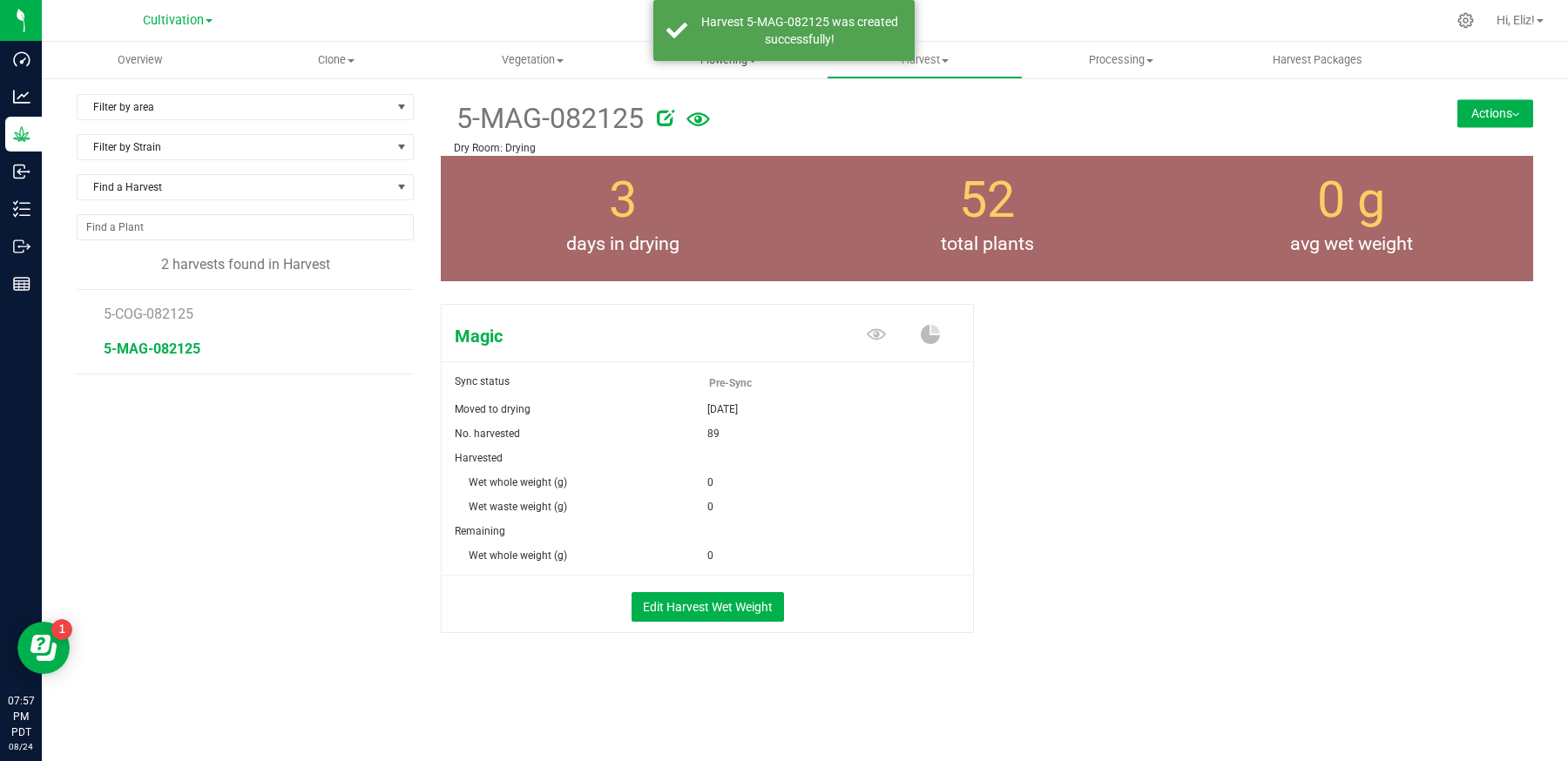
click at [727, 65] on span "Flowering" at bounding box center [728, 59] width 194 height 15
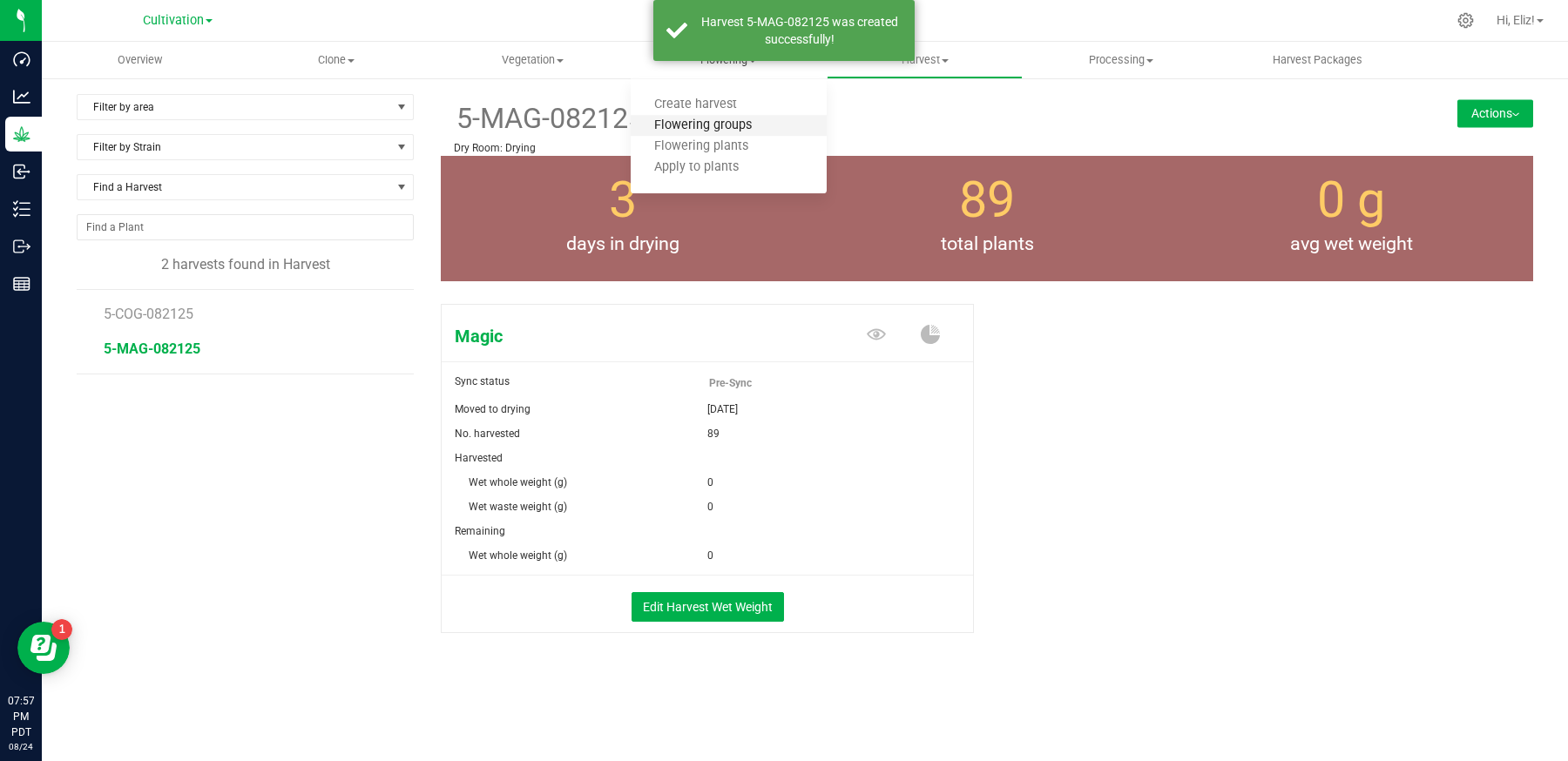
click at [713, 127] on span "Flowering groups" at bounding box center [703, 126] width 145 height 15
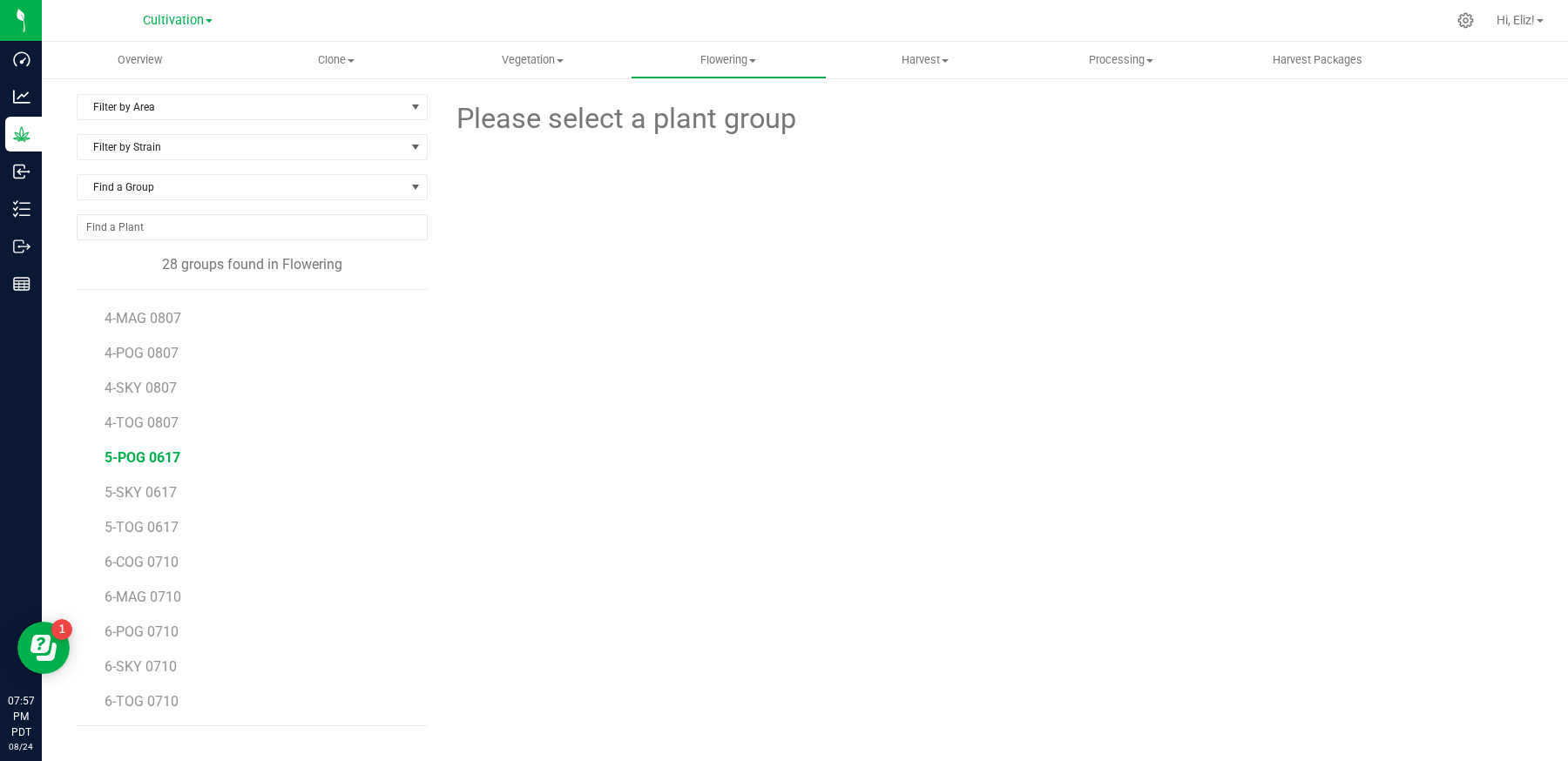
click at [153, 455] on span "5-POG 0617" at bounding box center [142, 458] width 76 height 16
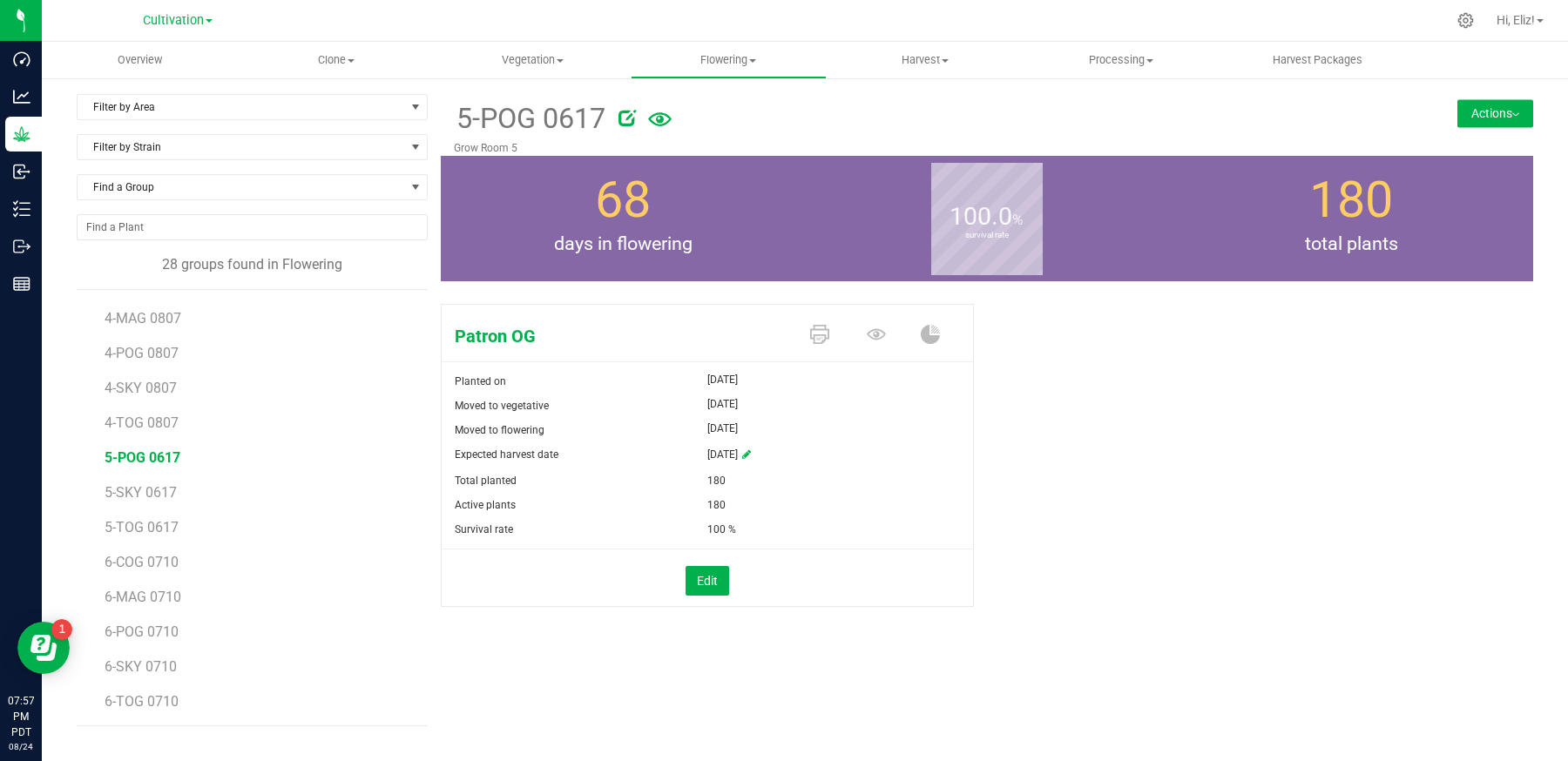
click at [1476, 109] on button "Actions" at bounding box center [1495, 113] width 76 height 28
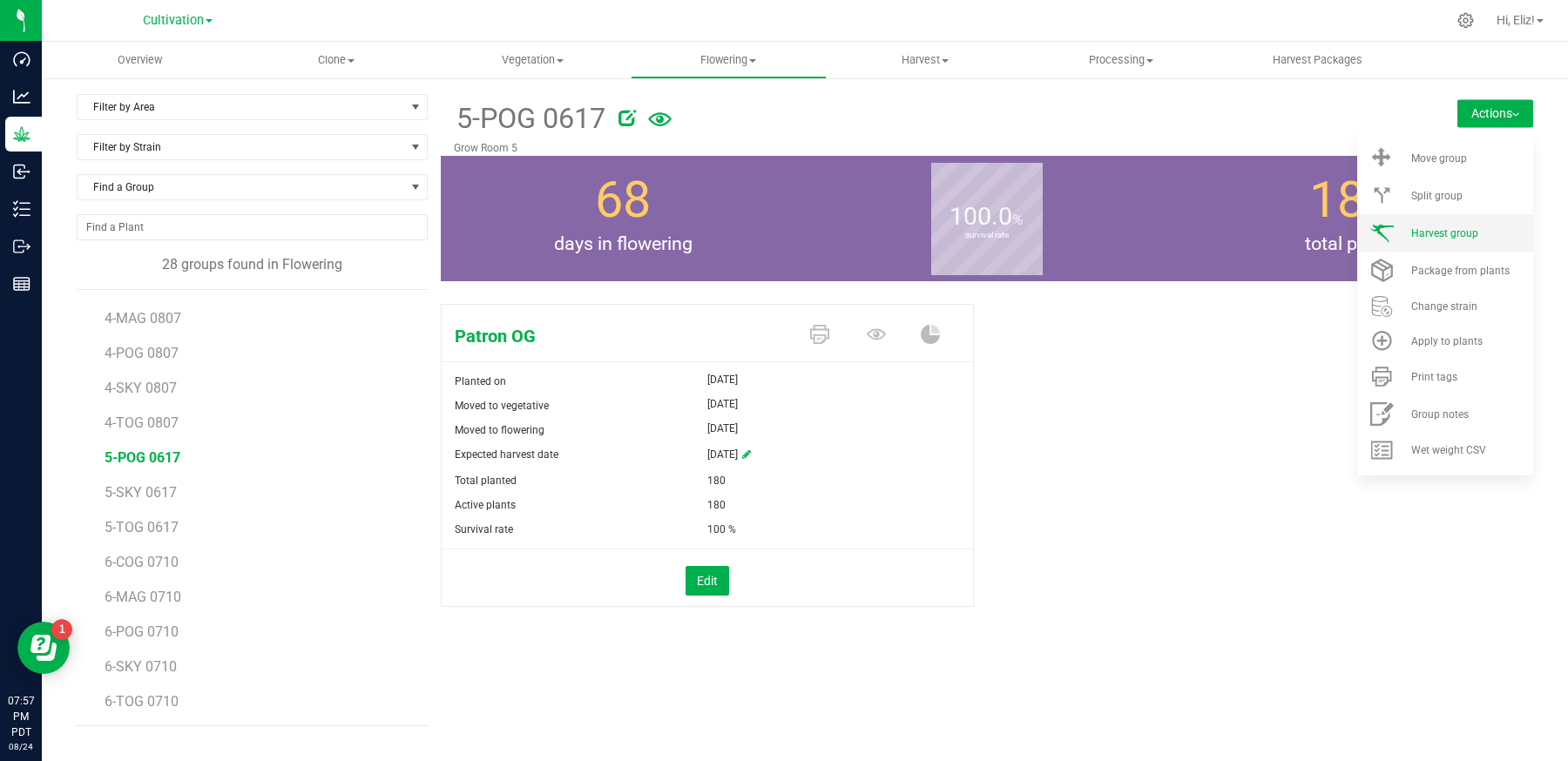
click at [1426, 233] on span "Harvest group" at bounding box center [1445, 232] width 67 height 12
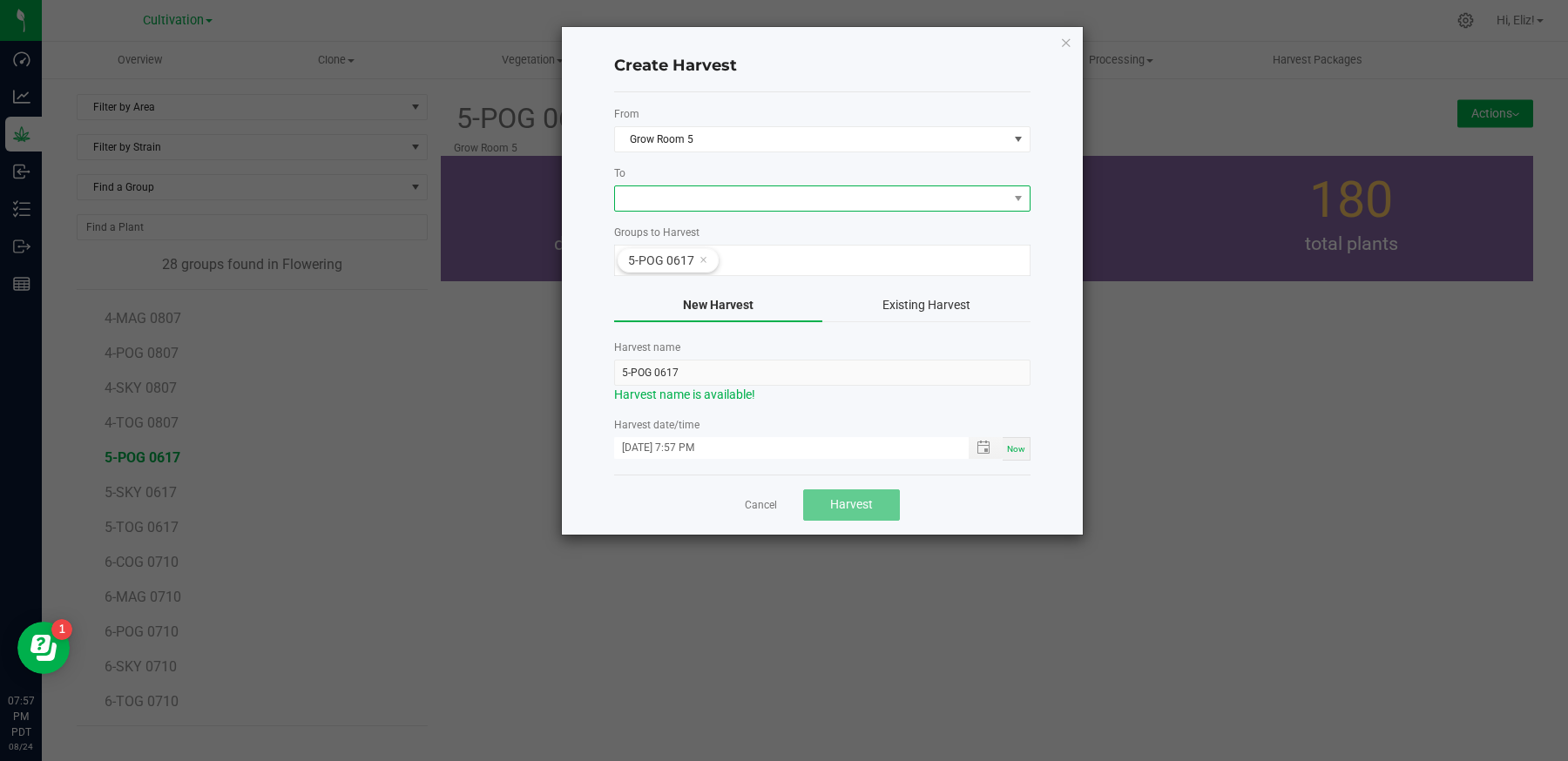
click at [667, 190] on span at bounding box center [811, 198] width 393 height 25
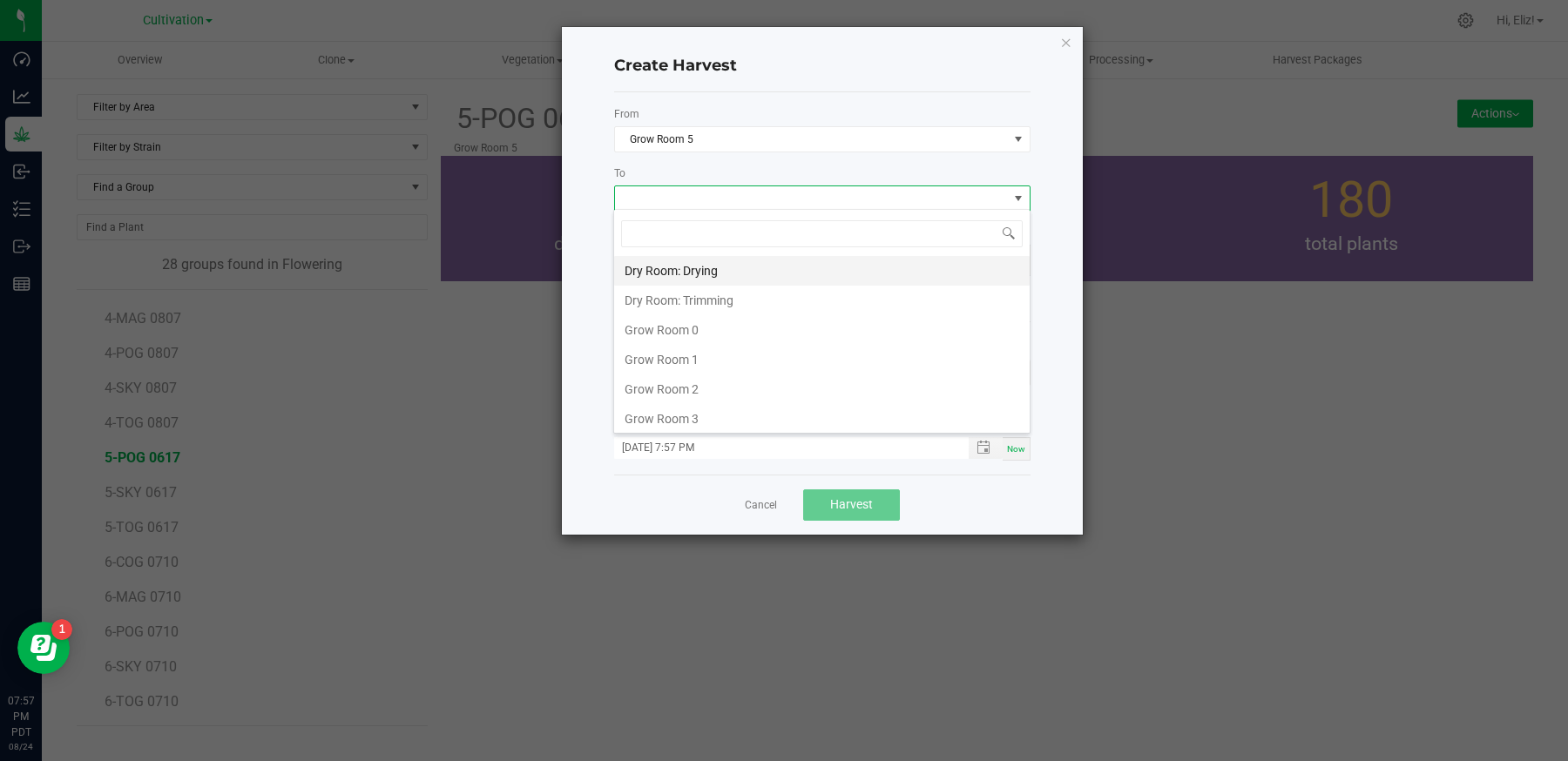
click at [671, 267] on li "Dry Room: Drying" at bounding box center [822, 271] width 416 height 29
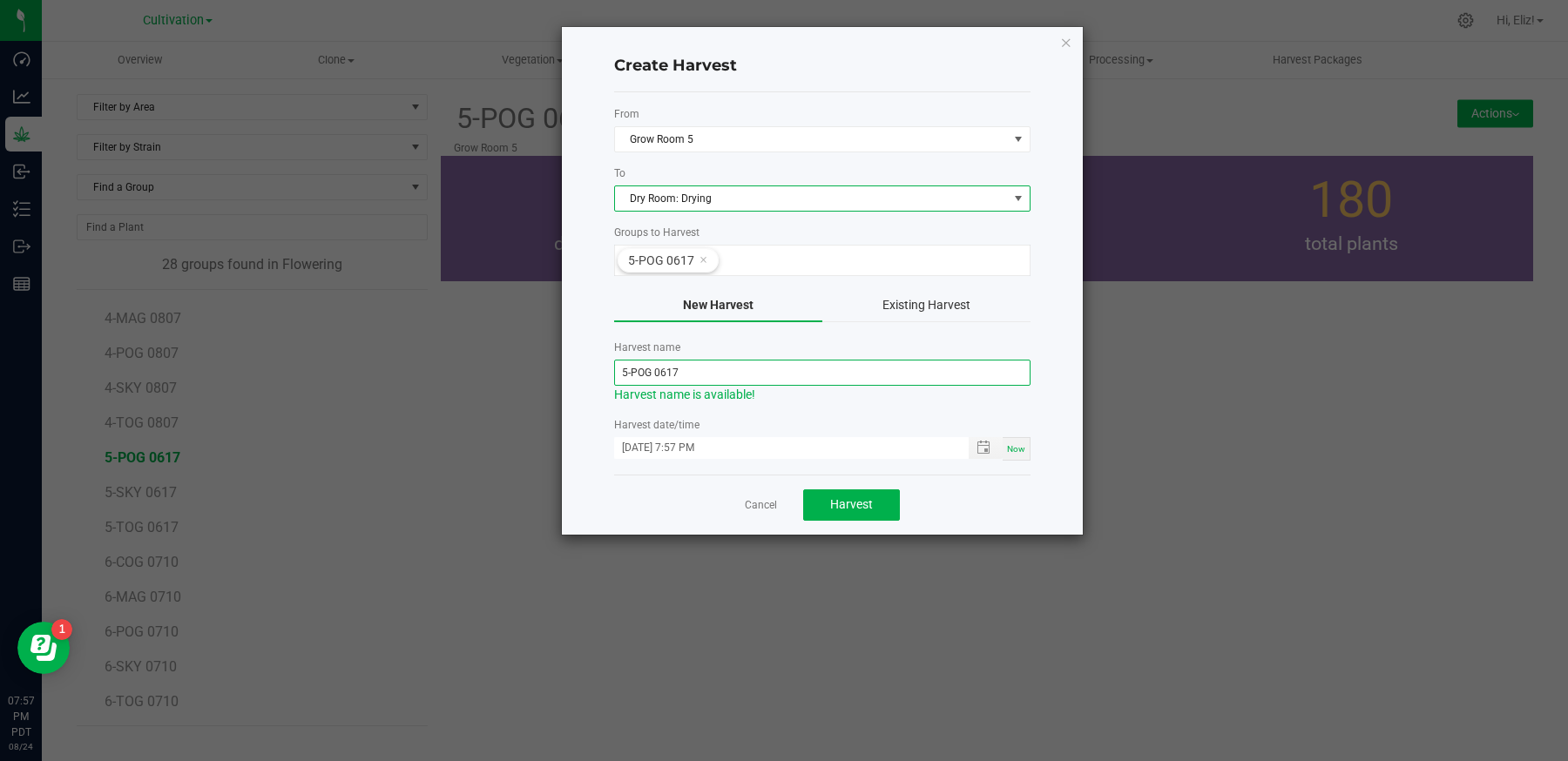
click at [705, 369] on input "5-POG 0617" at bounding box center [822, 373] width 417 height 26
click at [985, 445] on span "Toggle popup" at bounding box center [983, 447] width 14 height 14
type input "5-POG-082125"
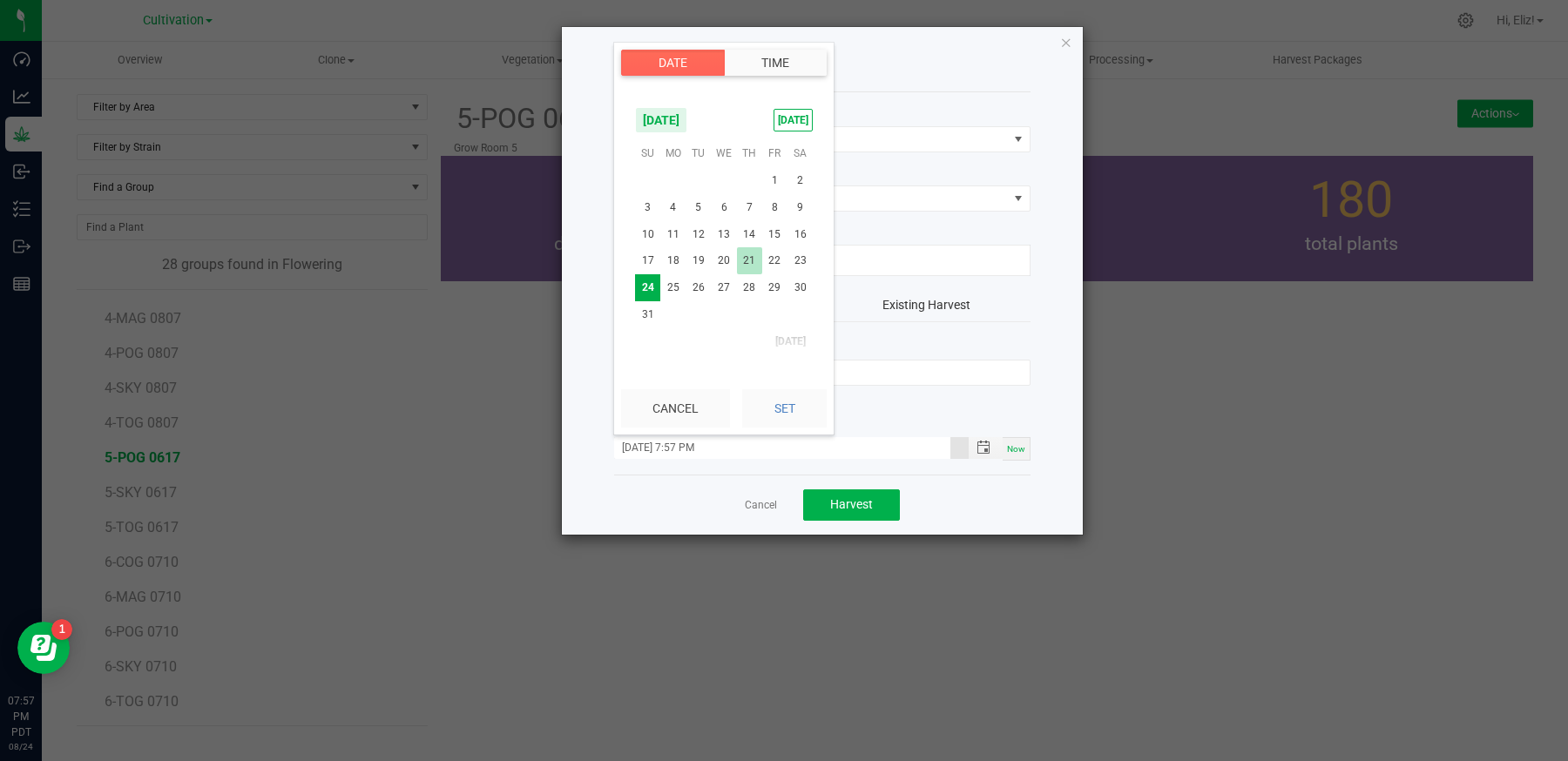
click at [749, 257] on span "21" at bounding box center [749, 261] width 26 height 27
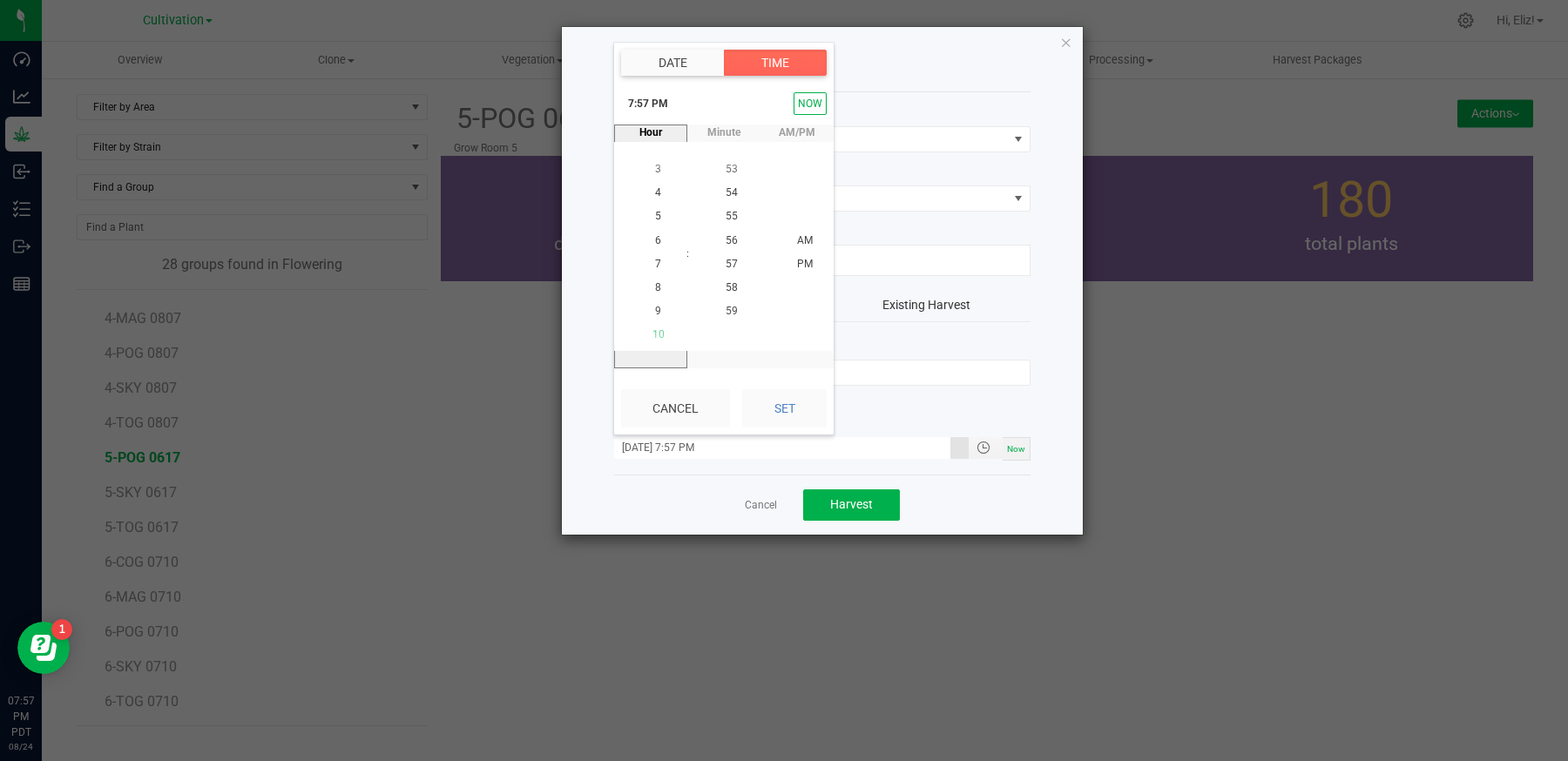
click at [658, 329] on span "10" at bounding box center [658, 334] width 12 height 12
click at [738, 212] on li "30" at bounding box center [732, 218] width 42 height 24
click at [803, 236] on span "AM" at bounding box center [804, 240] width 15 height 12
click at [783, 414] on button "Set" at bounding box center [784, 408] width 85 height 38
type input "08/21/2025 10:30 AM"
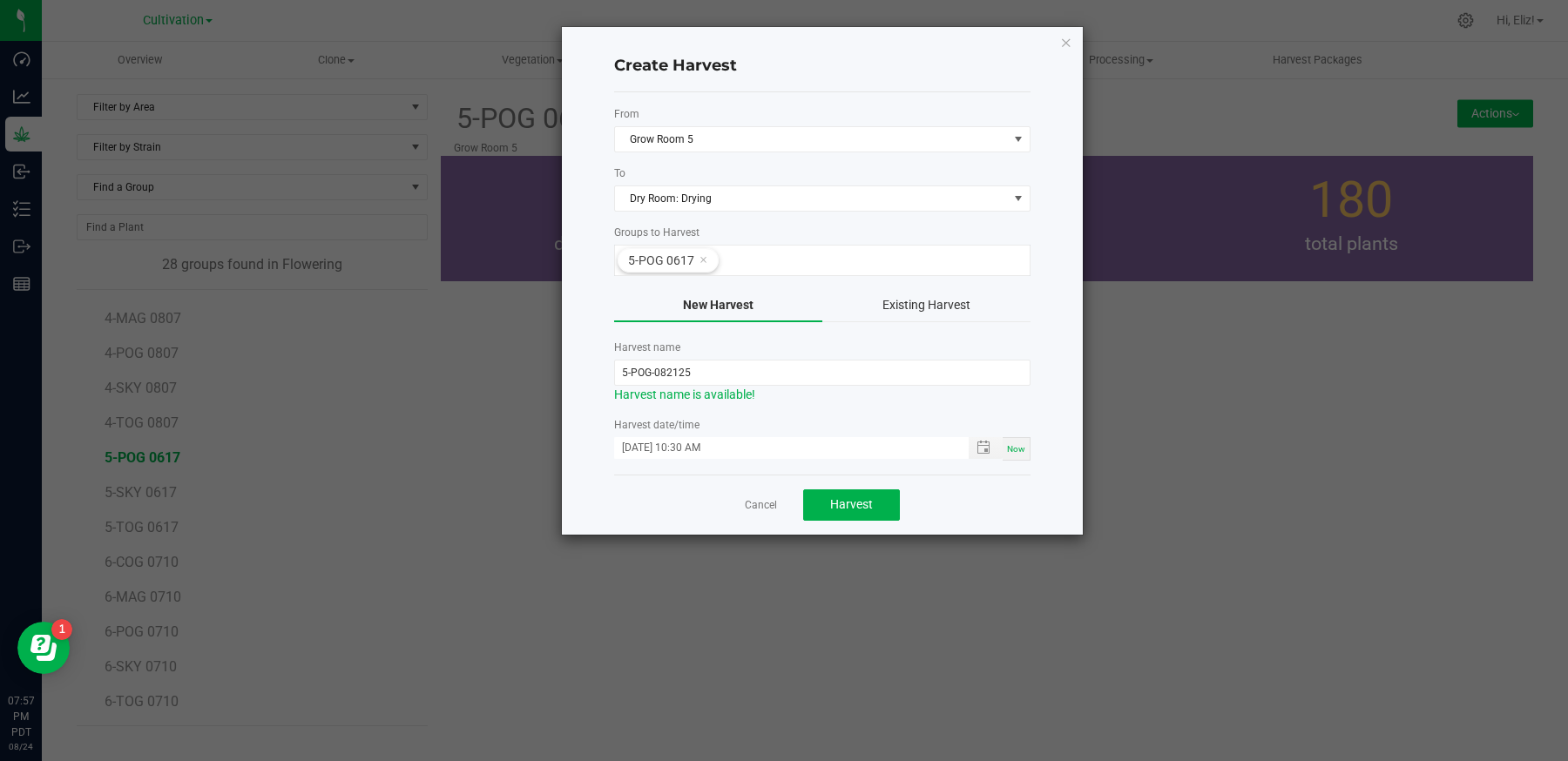
click at [619, 488] on div "Cancel Harvest" at bounding box center [822, 505] width 417 height 60
click at [849, 498] on span "Harvest" at bounding box center [851, 504] width 43 height 14
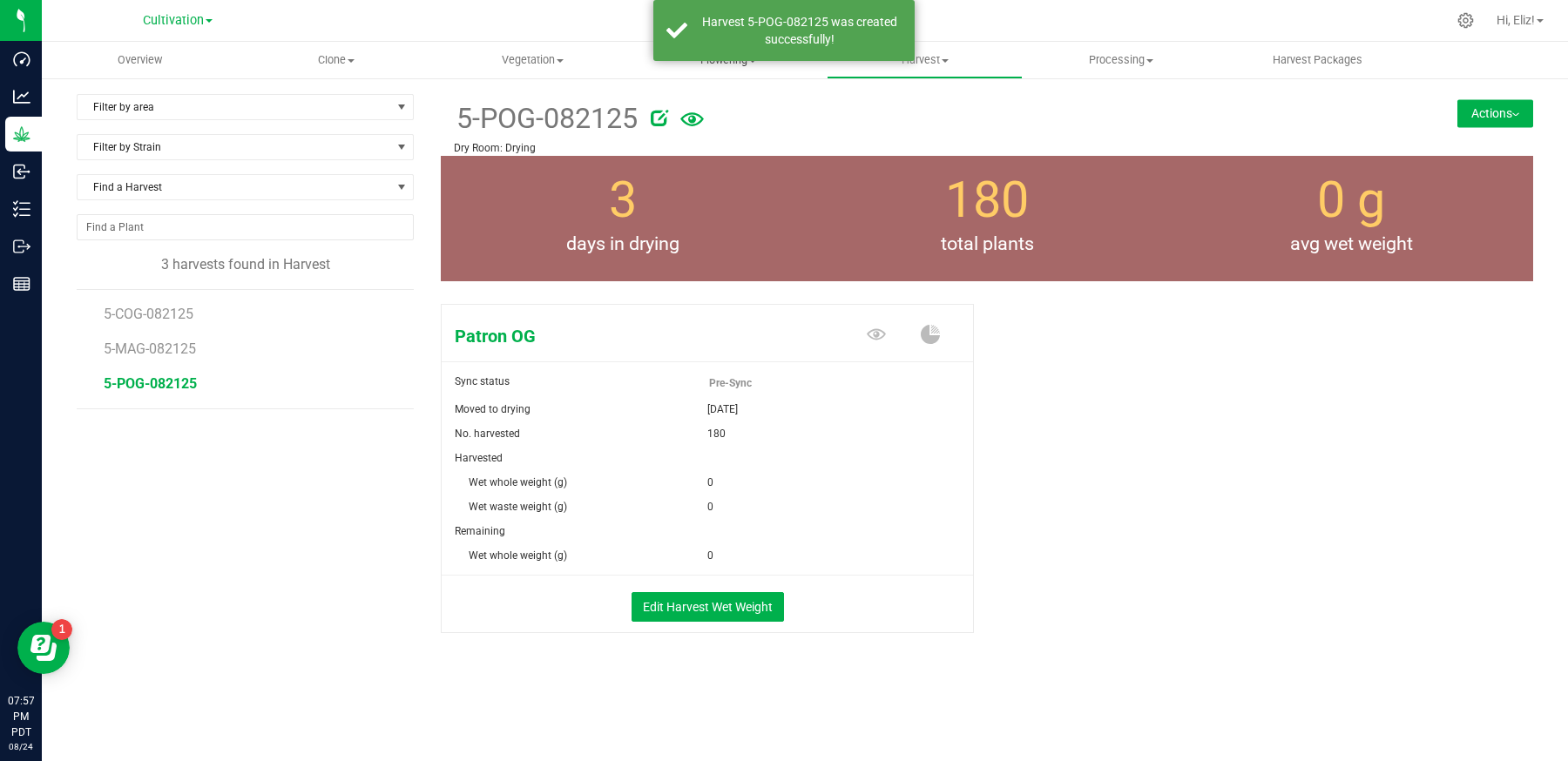
click at [748, 63] on span "Flowering" at bounding box center [728, 59] width 194 height 15
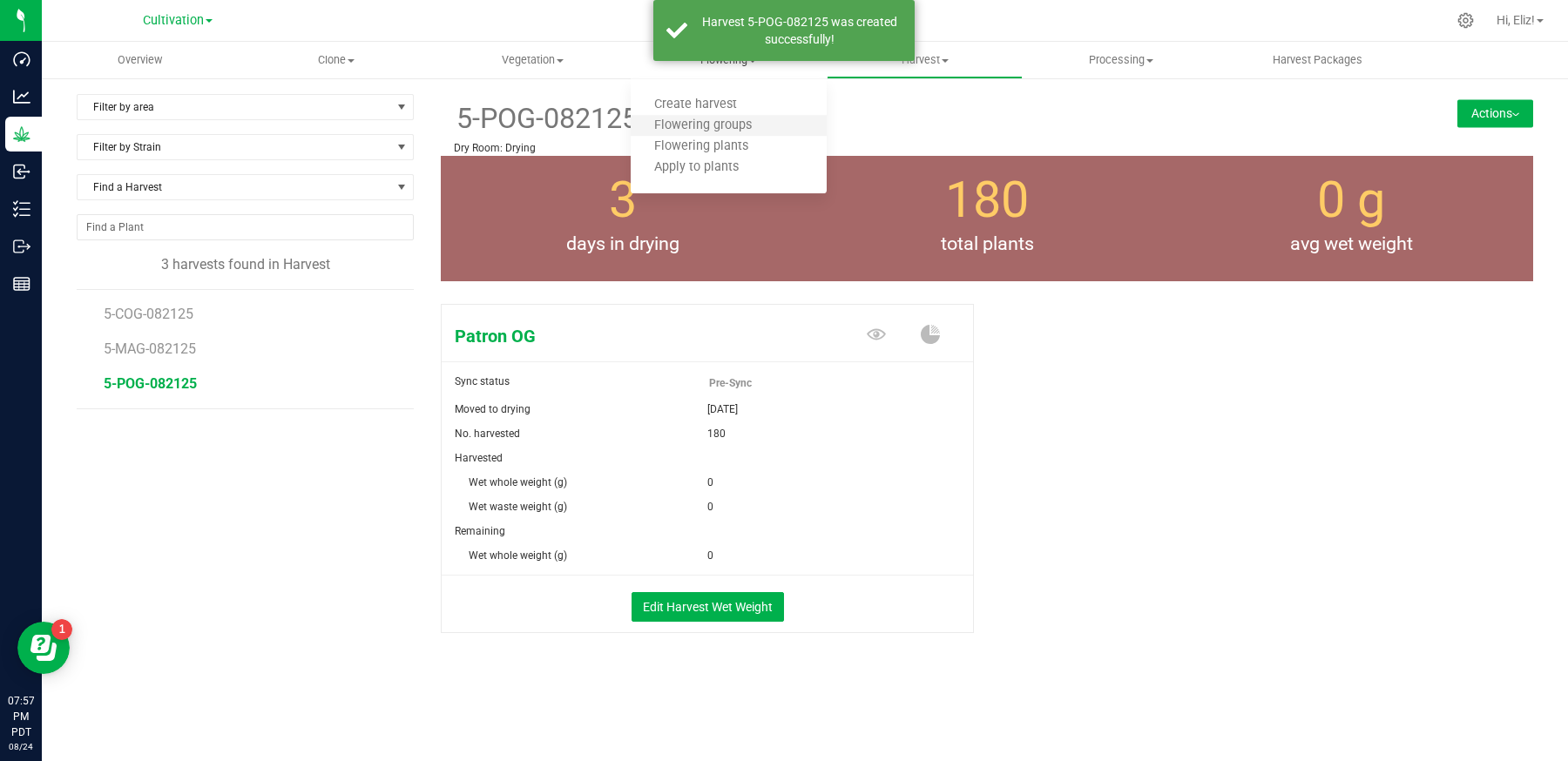
click at [724, 135] on li "Flowering groups" at bounding box center [728, 126] width 196 height 21
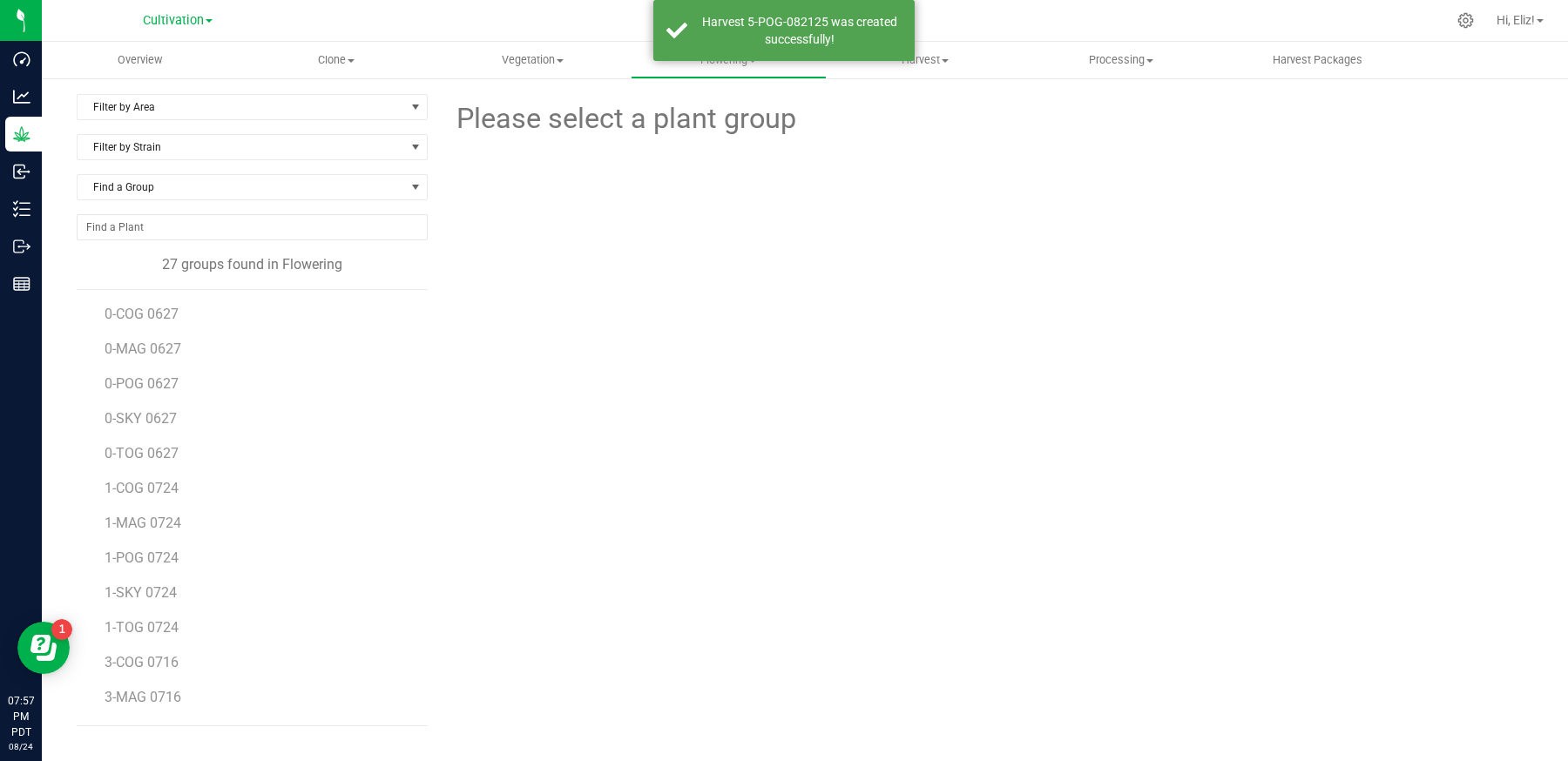
scroll to position [519, 0]
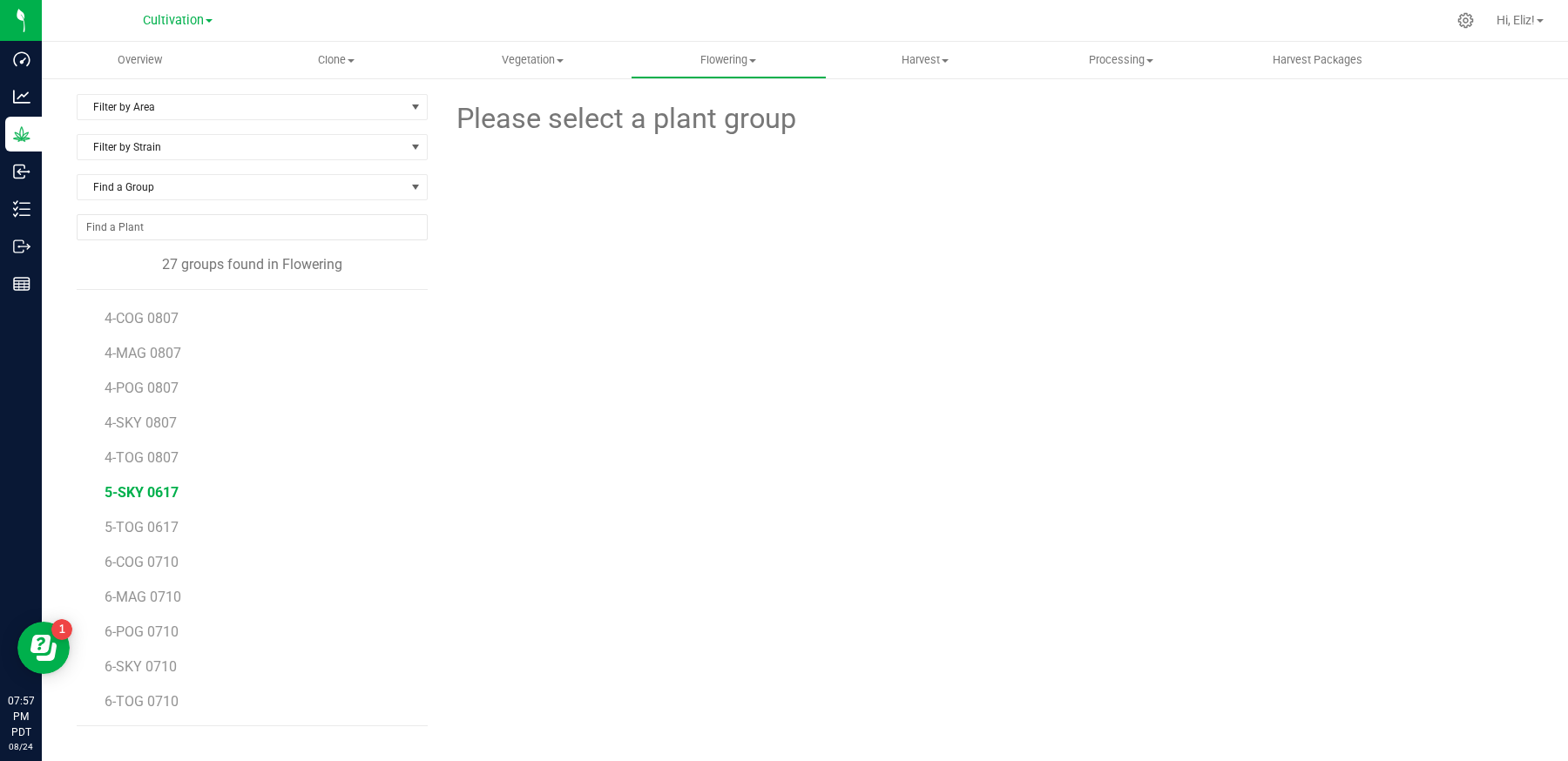
click at [153, 485] on span "5-SKY 0617" at bounding box center [141, 492] width 74 height 16
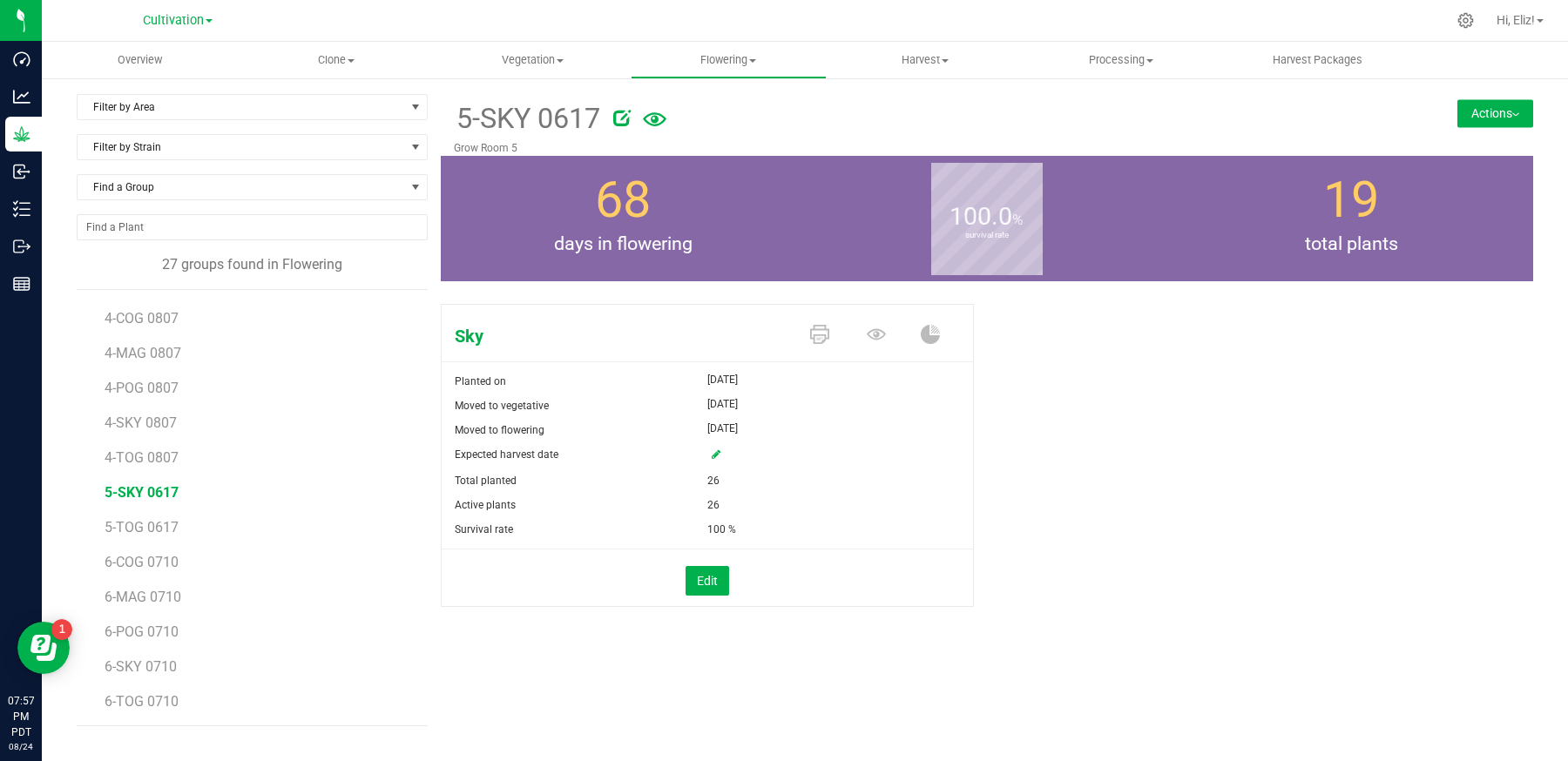
click at [1483, 117] on button "Actions" at bounding box center [1495, 113] width 76 height 28
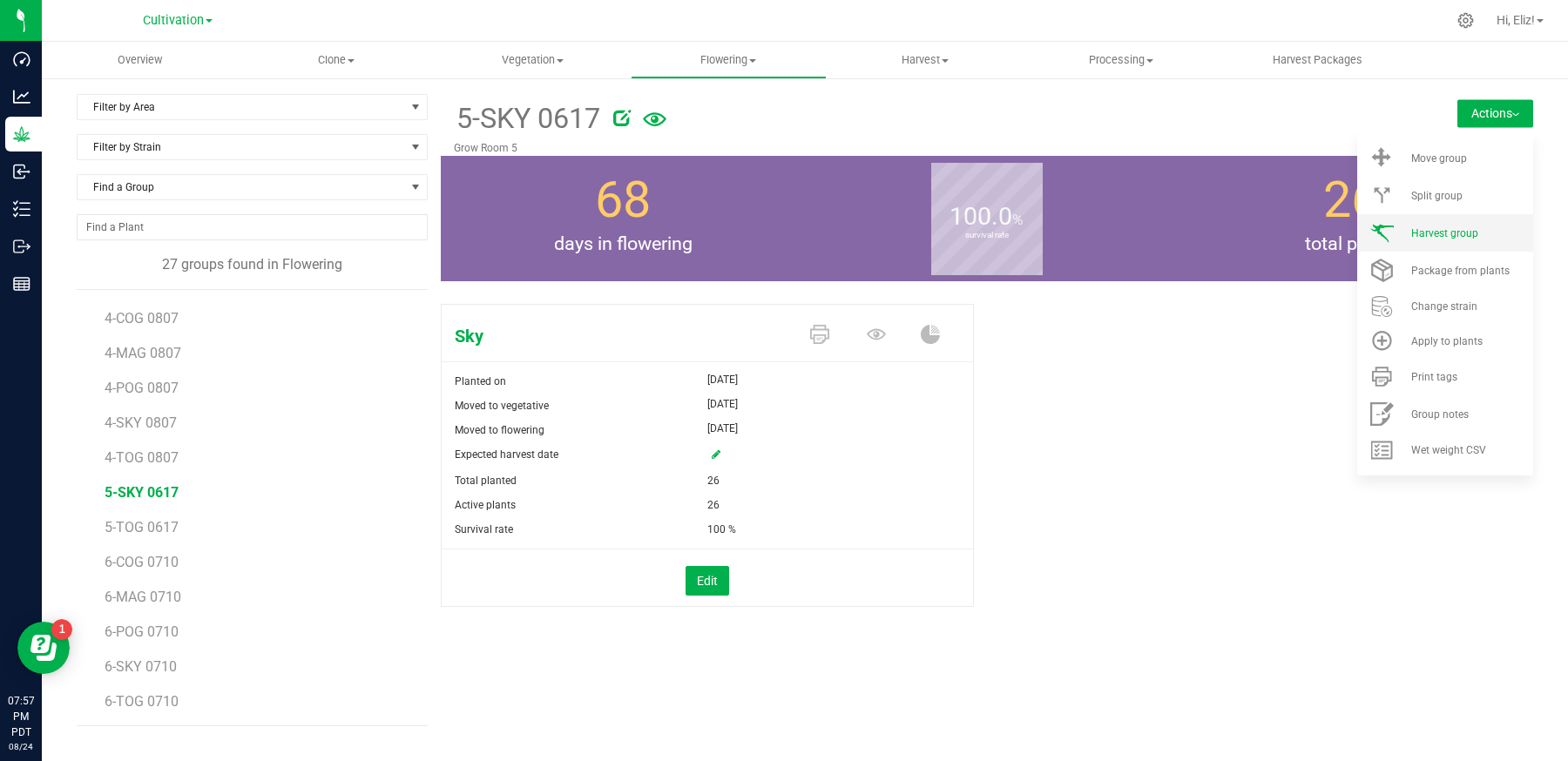
click at [1455, 236] on span "Harvest group" at bounding box center [1445, 232] width 67 height 12
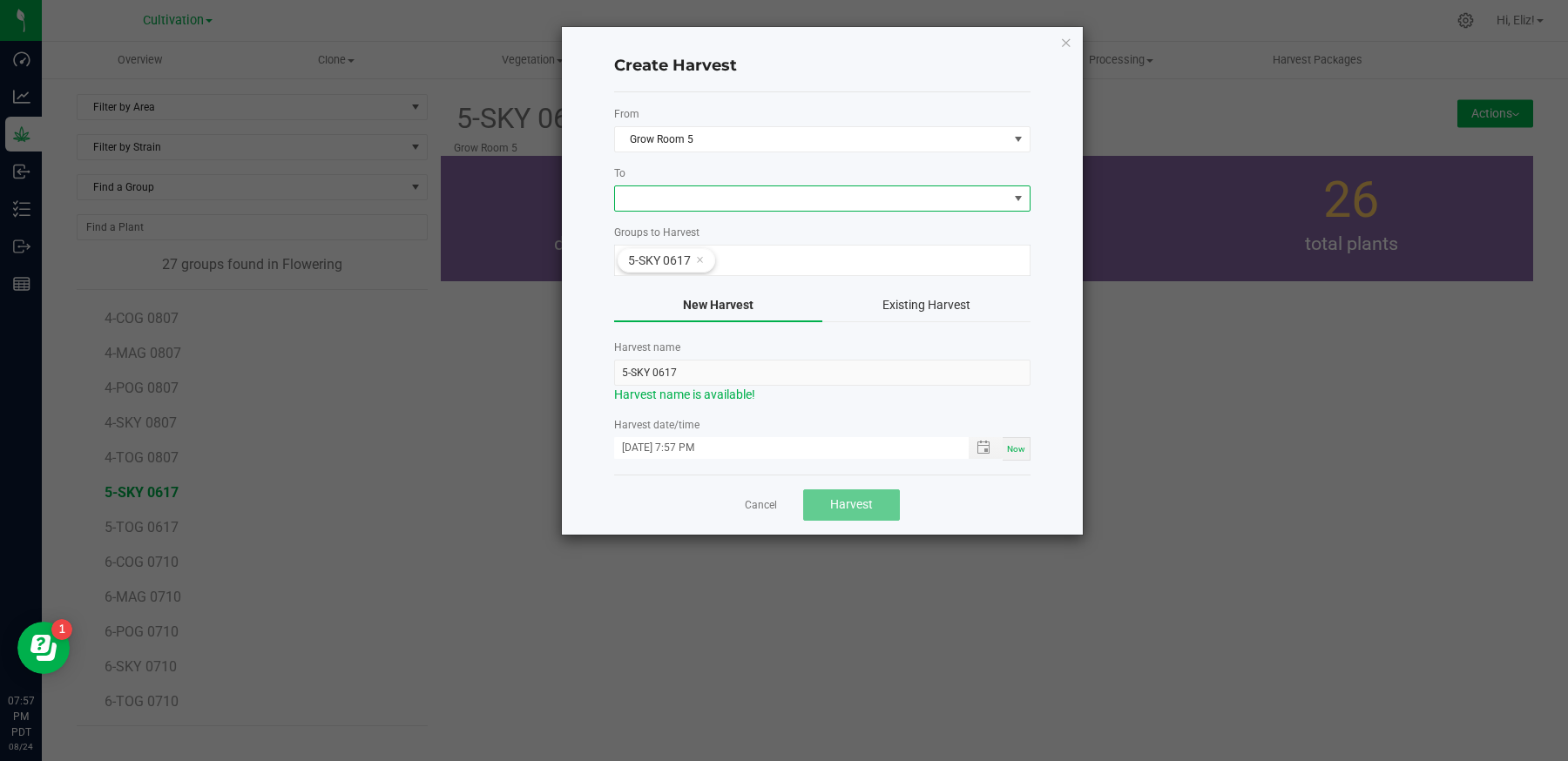
click at [683, 196] on span at bounding box center [811, 198] width 393 height 25
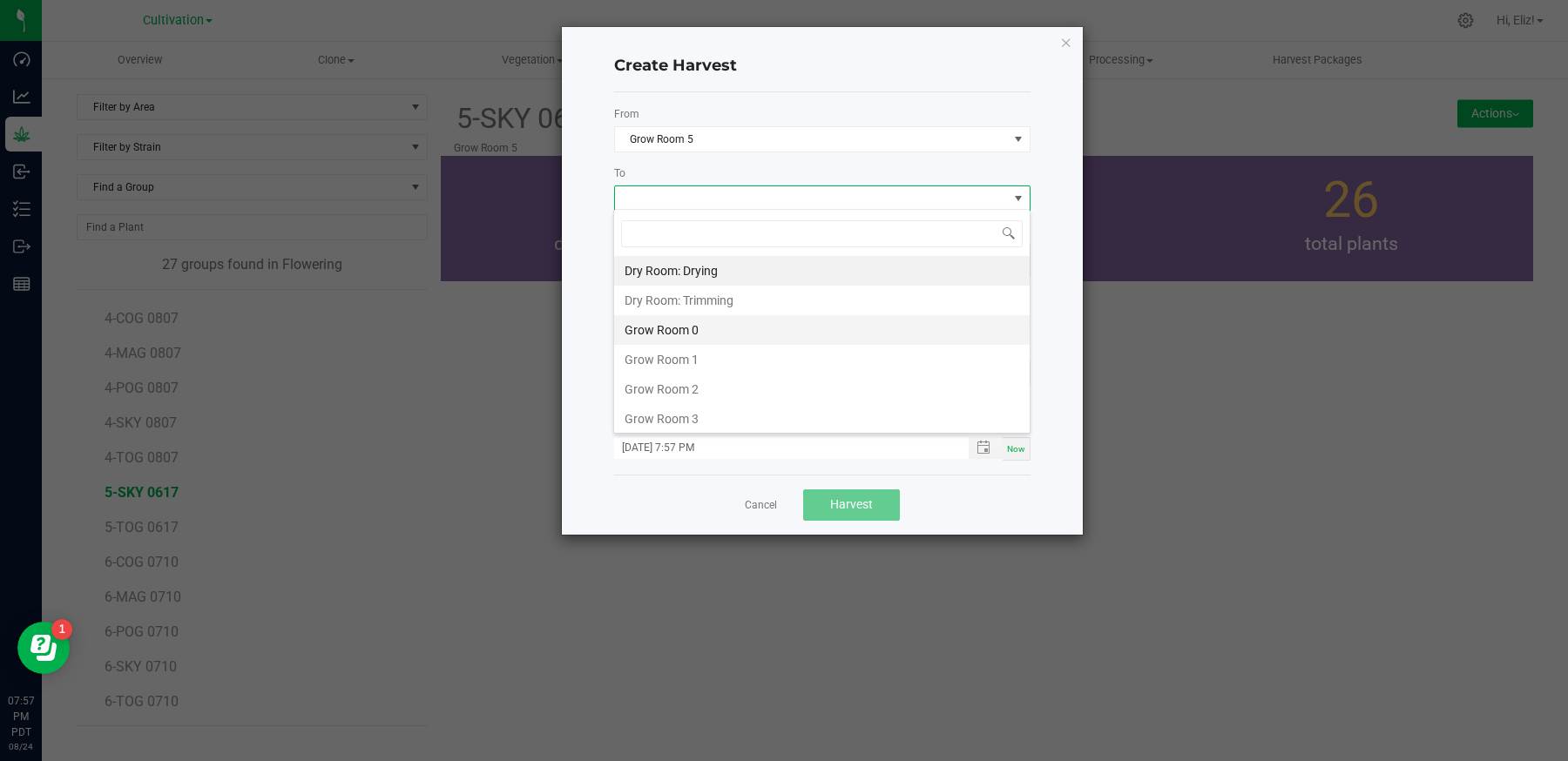
scroll to position [87062, 86695]
click at [685, 266] on li "Dry Room: Drying" at bounding box center [822, 271] width 416 height 29
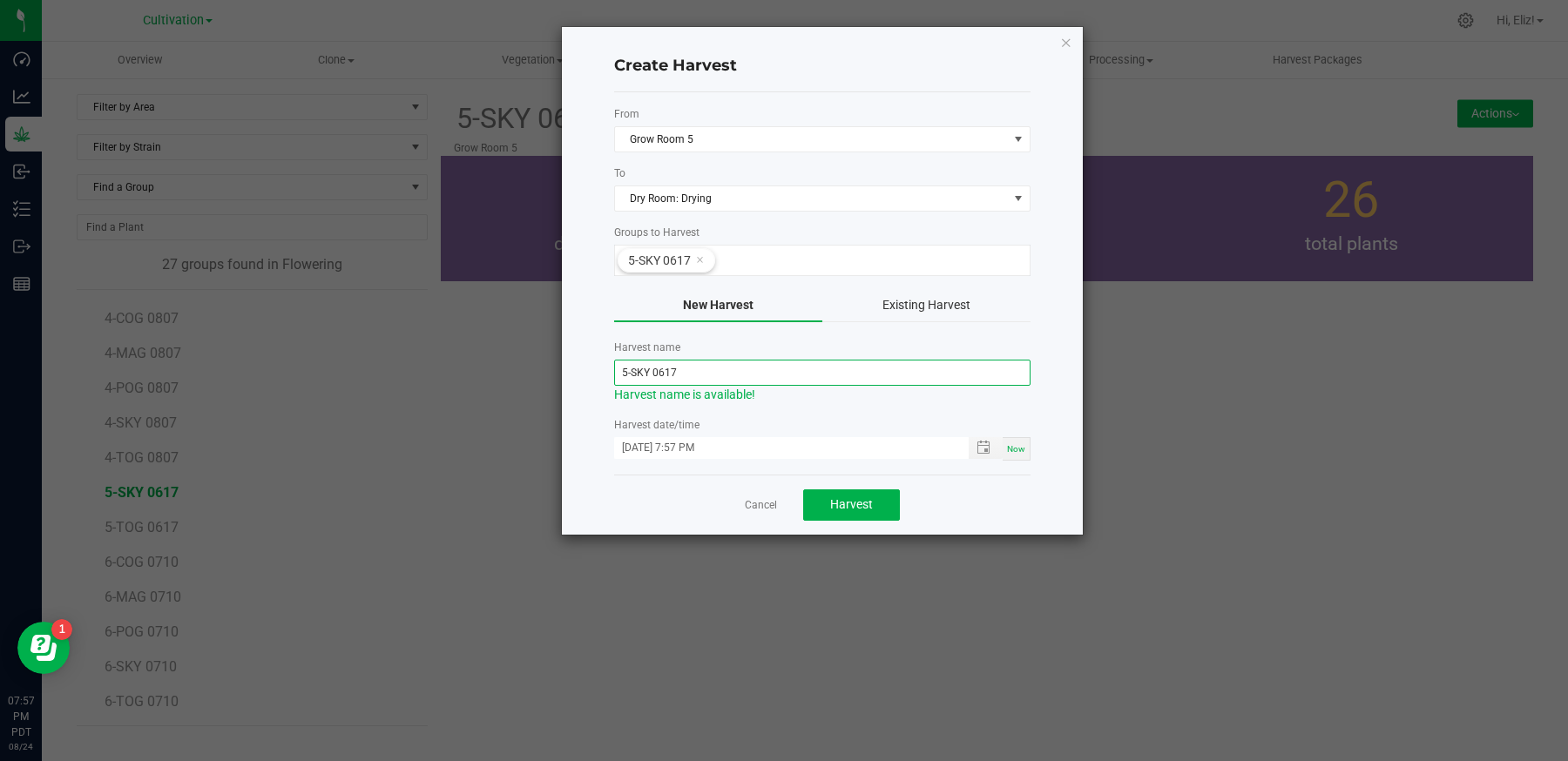
click at [703, 366] on input "5-SKY 0617" at bounding box center [822, 373] width 417 height 26
click at [984, 446] on span "Toggle popup" at bounding box center [983, 447] width 14 height 14
type input "5-SKY-082125"
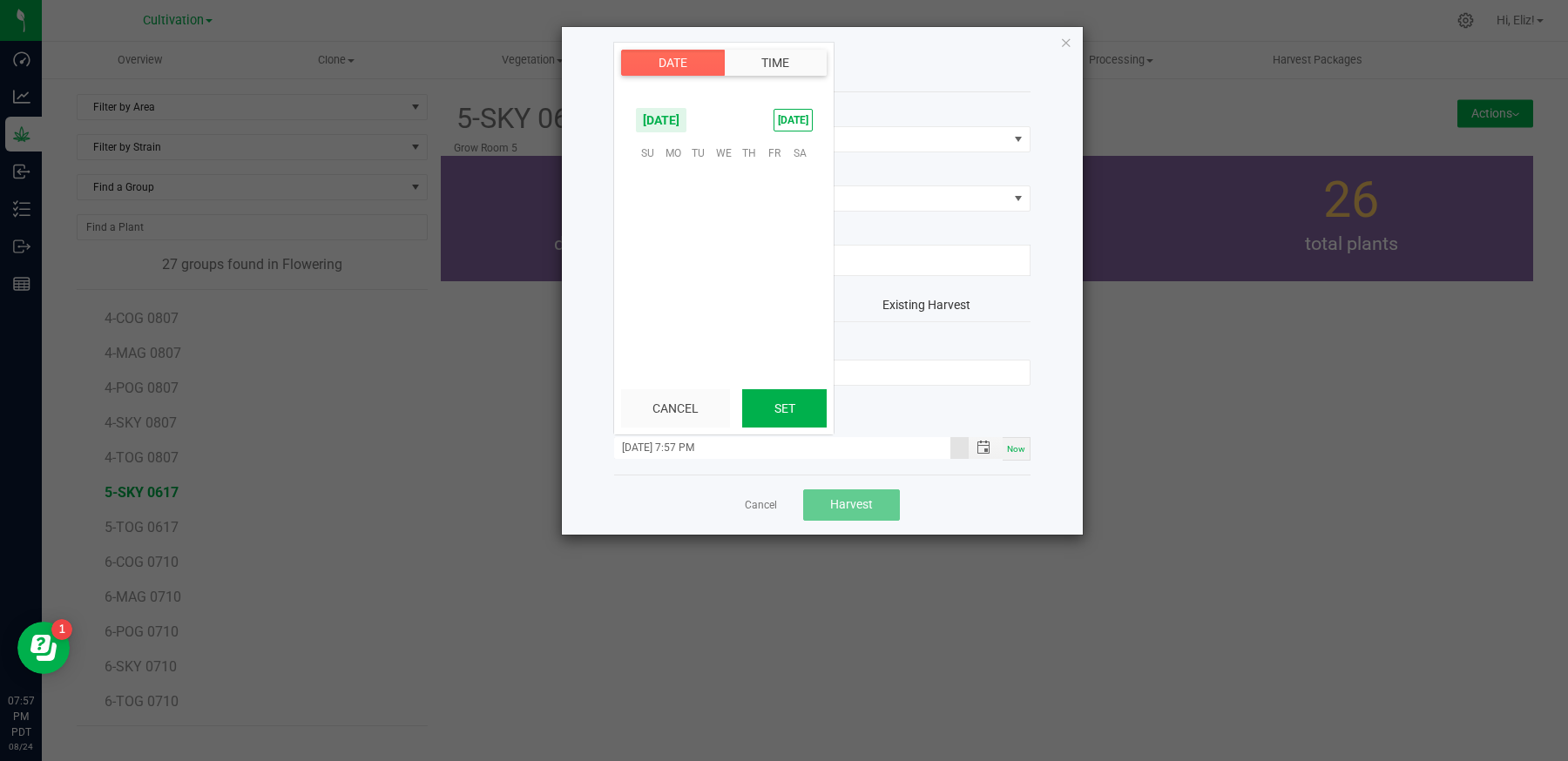
scroll to position [0, 0]
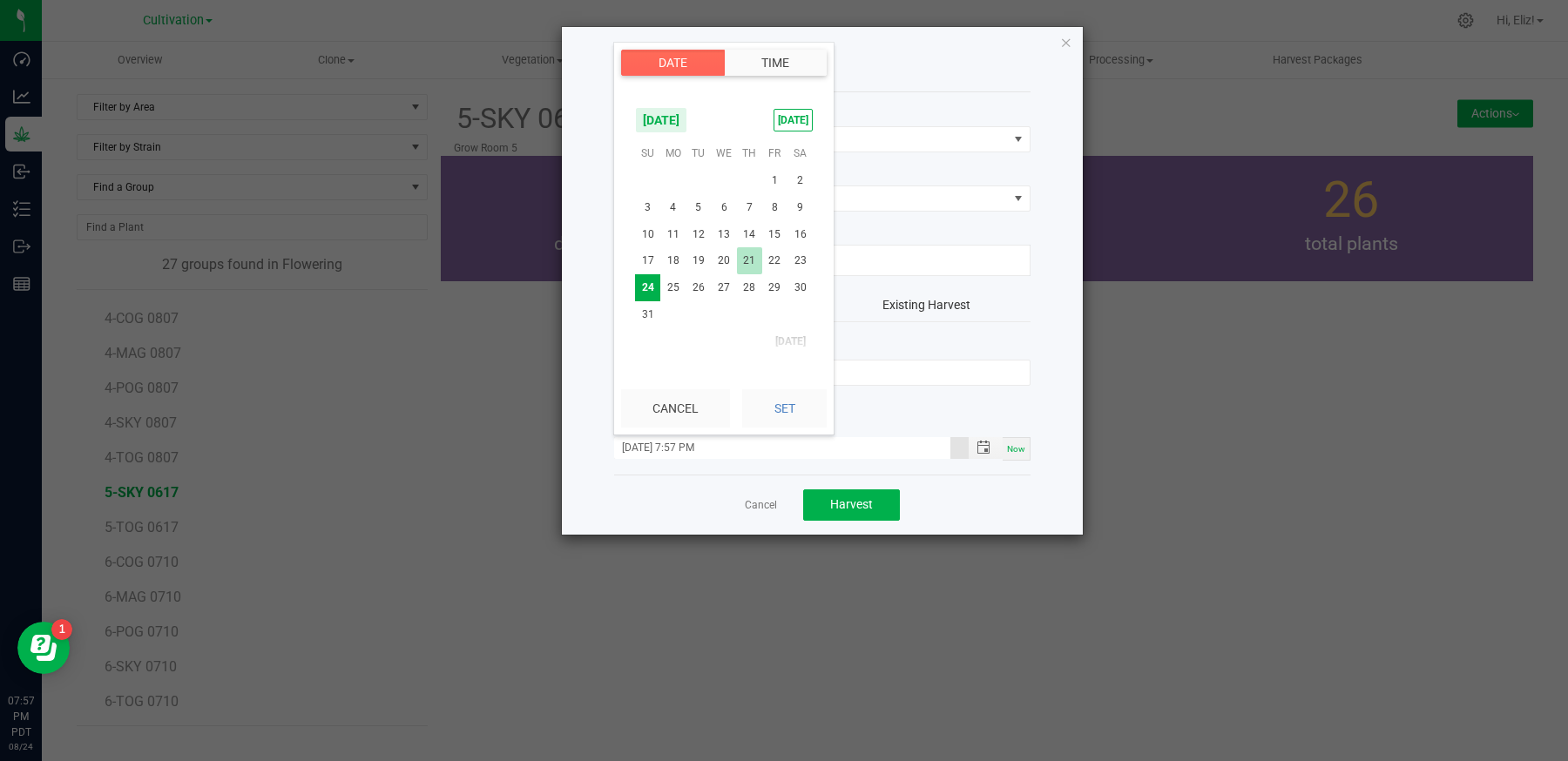
click at [755, 258] on span "21" at bounding box center [749, 261] width 26 height 27
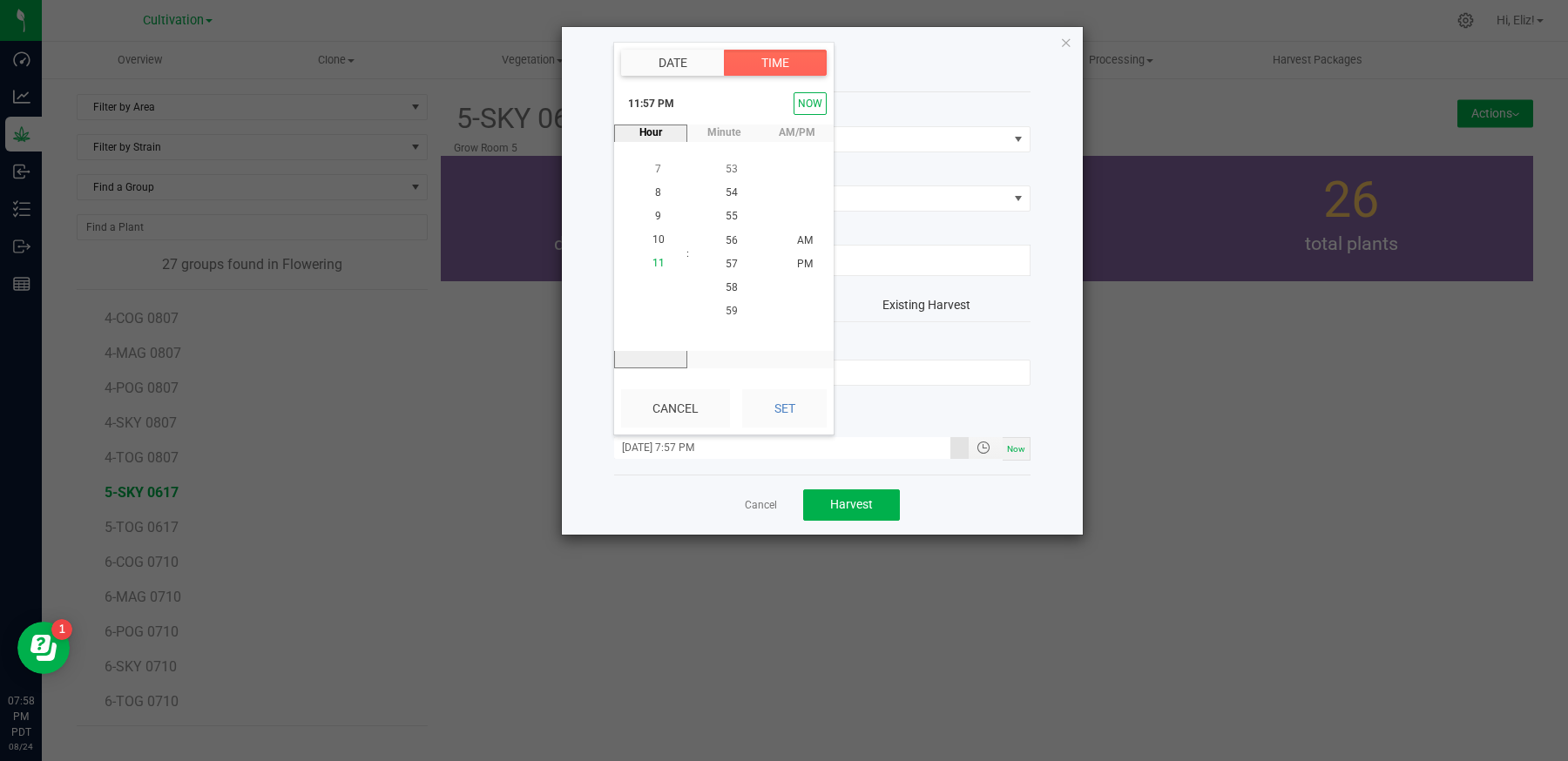
click at [653, 265] on span "11" at bounding box center [658, 263] width 12 height 12
click at [736, 238] on span "10" at bounding box center [731, 240] width 12 height 12
click at [810, 236] on span "AM" at bounding box center [804, 240] width 15 height 12
click at [778, 416] on button "Set" at bounding box center [784, 408] width 85 height 38
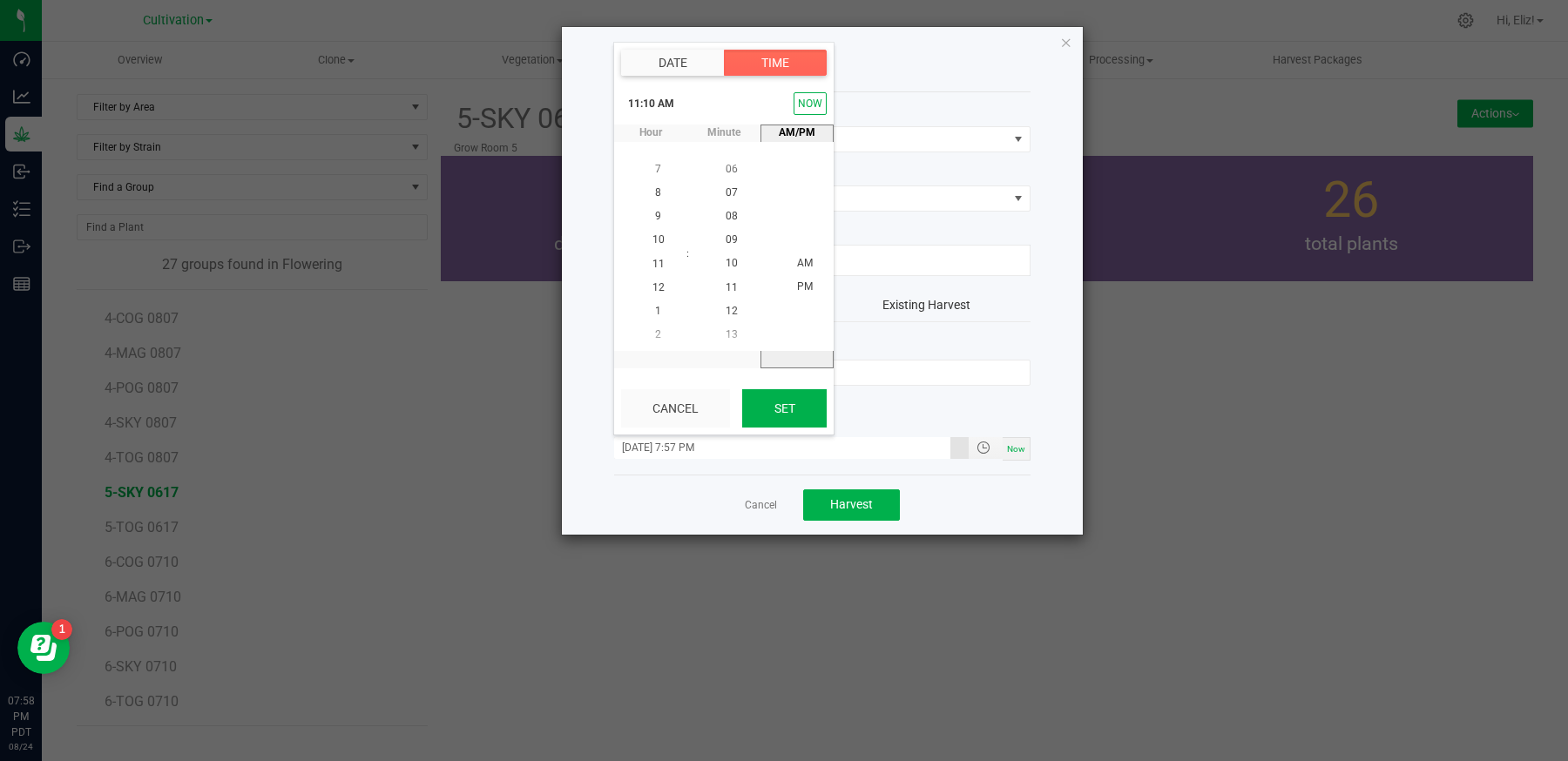
type input "08/21/2025 11:10 AM"
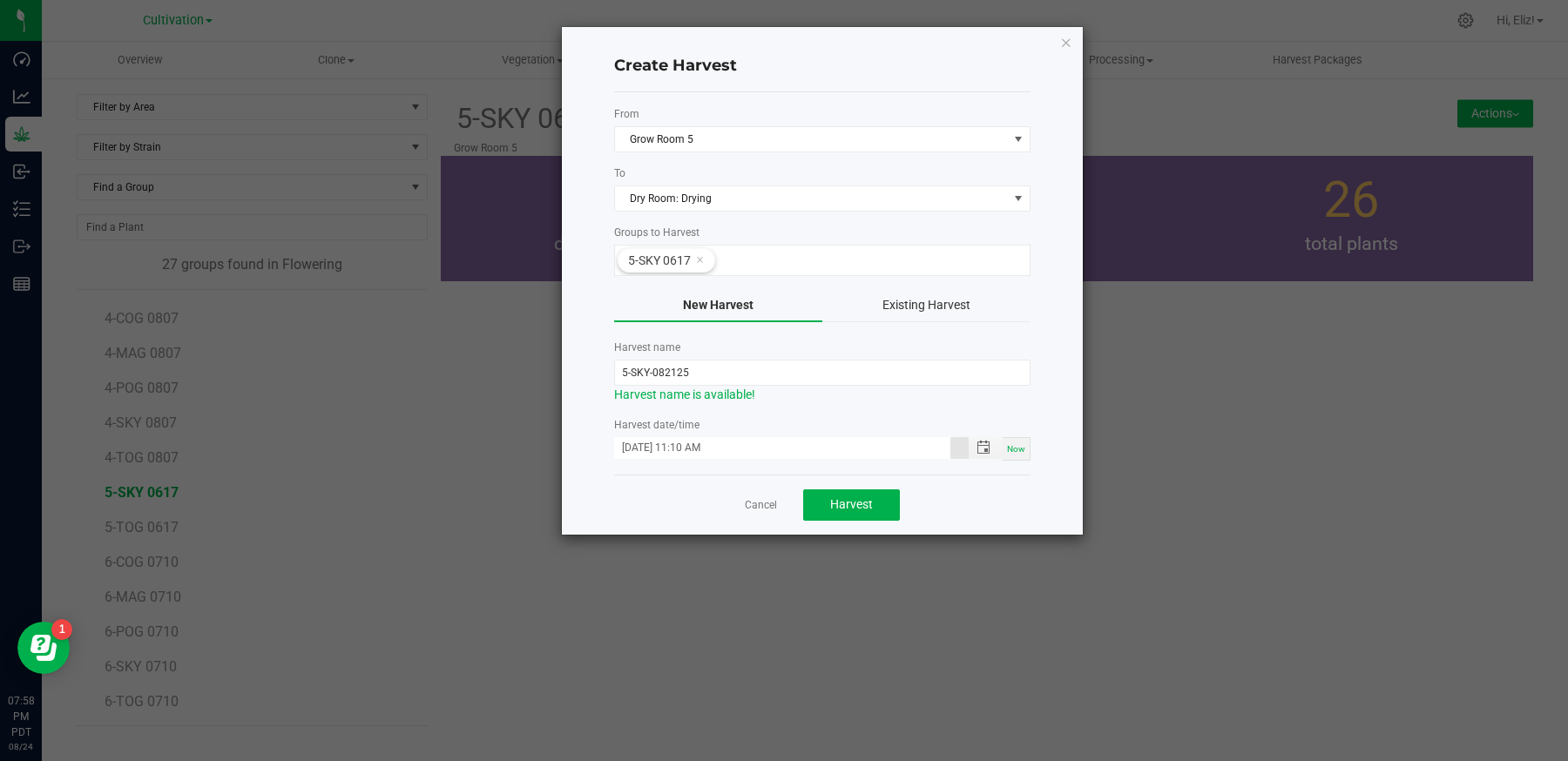
click at [603, 507] on div "Create Harvest From Grow Room 5 To Dry Room: Drying Groups to Harvest 5-SKY 061…" at bounding box center [821, 281] width 521 height 508
click at [856, 499] on span "Harvest" at bounding box center [851, 504] width 43 height 14
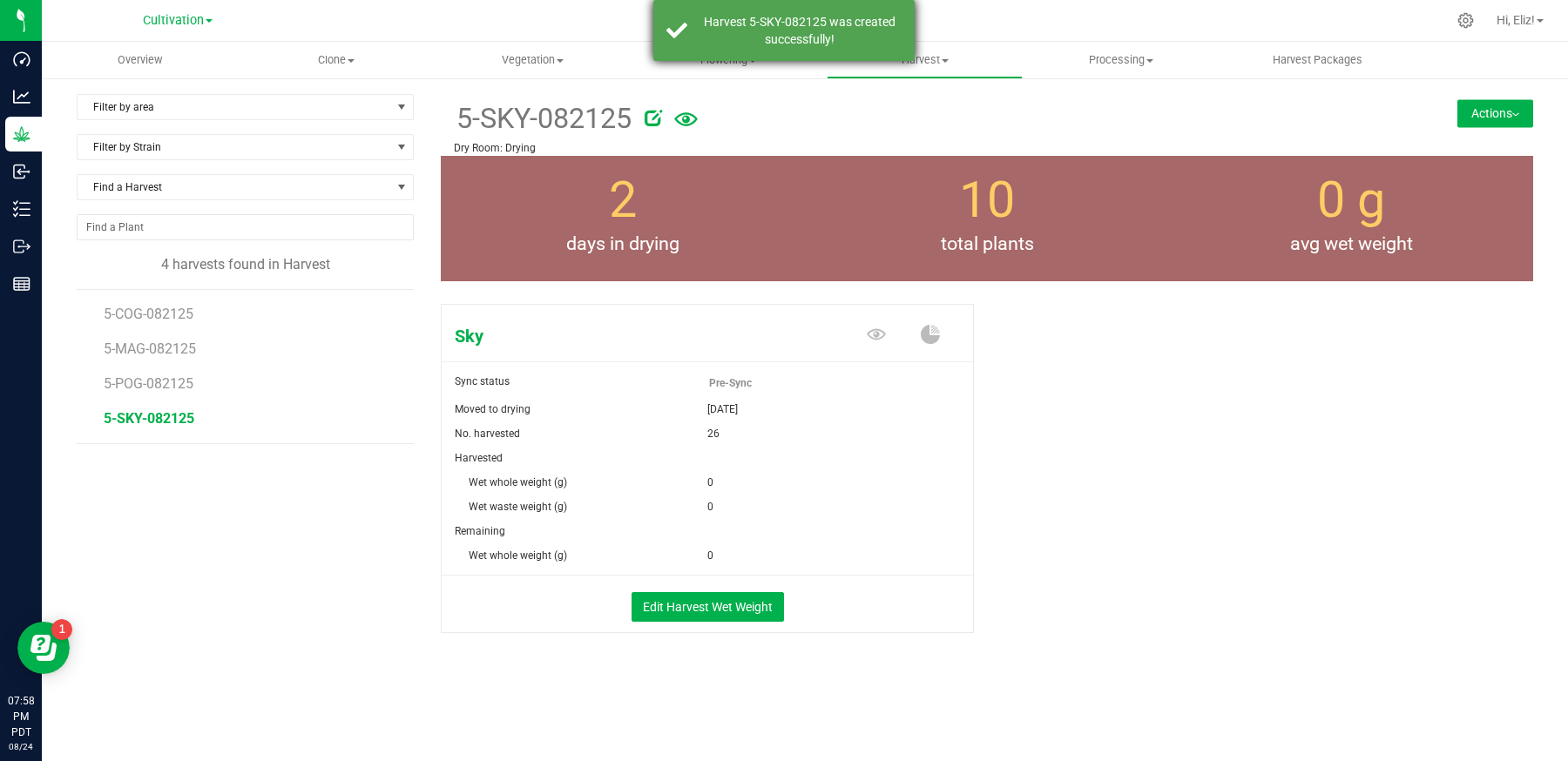
click at [726, 57] on div "Harvest 5-SKY-082125 was created successfully!" at bounding box center [784, 30] width 262 height 61
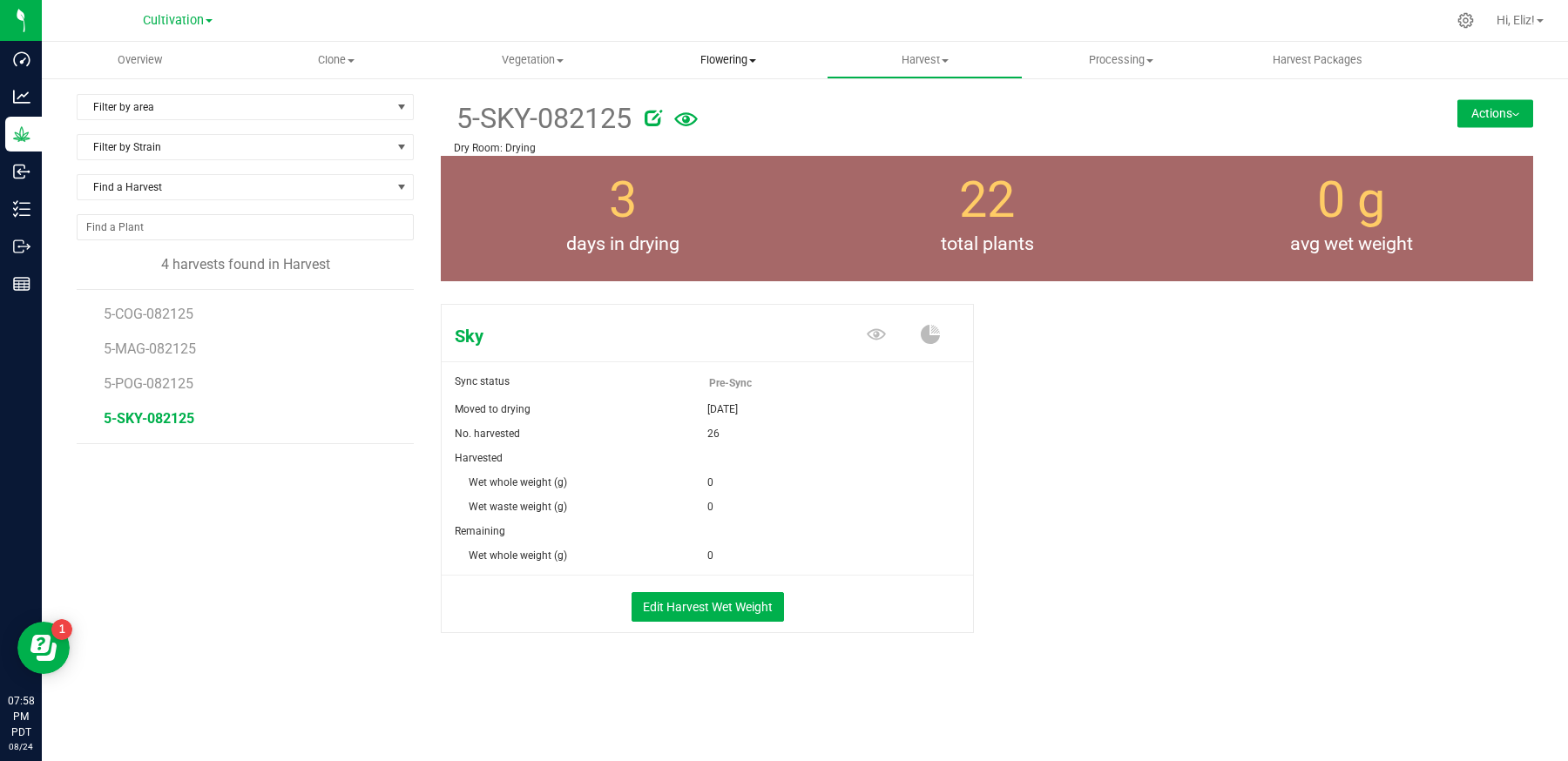
click at [726, 57] on span "Flowering" at bounding box center [728, 59] width 194 height 15
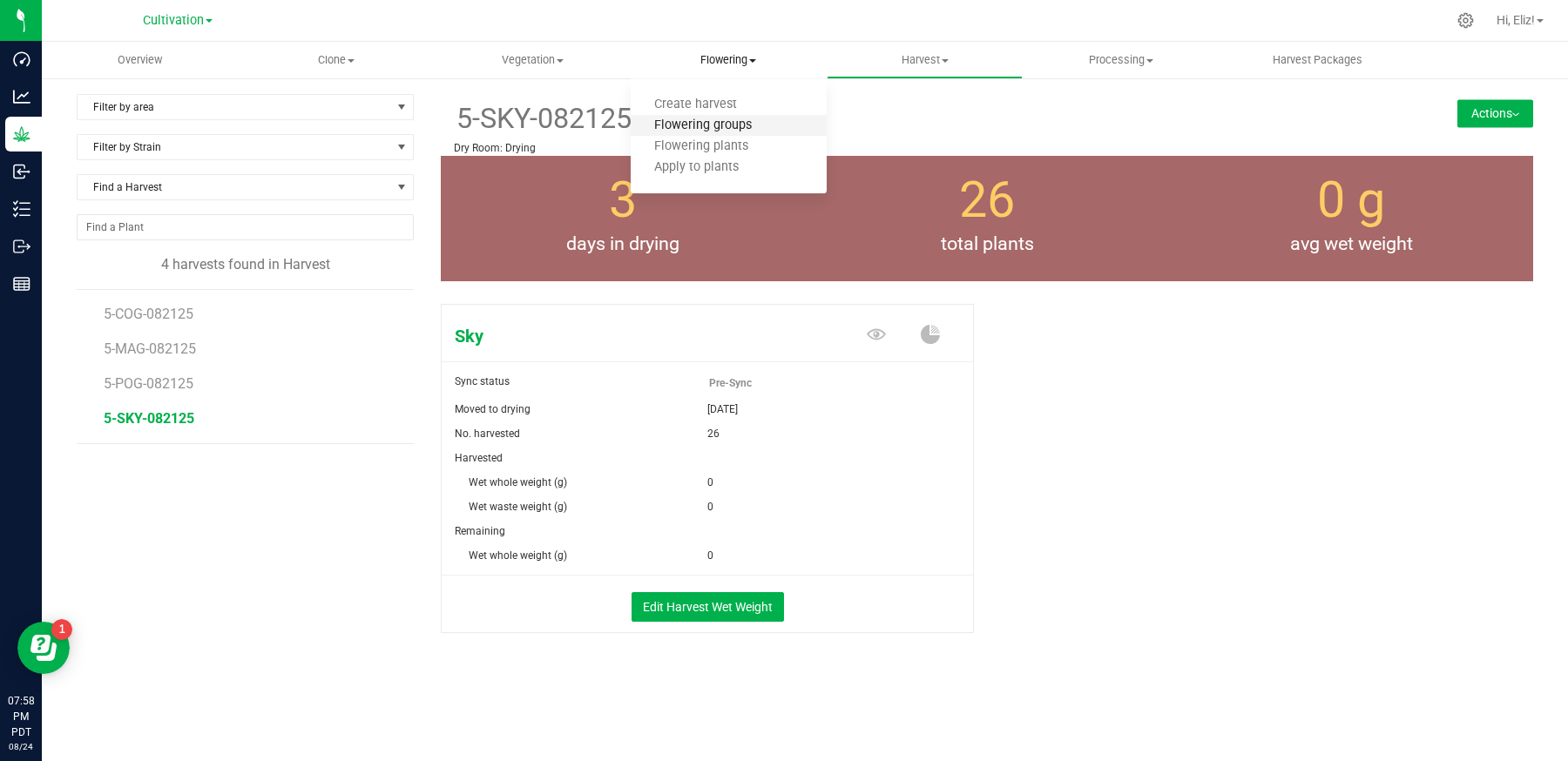
click at [705, 125] on span "Flowering groups" at bounding box center [703, 126] width 145 height 15
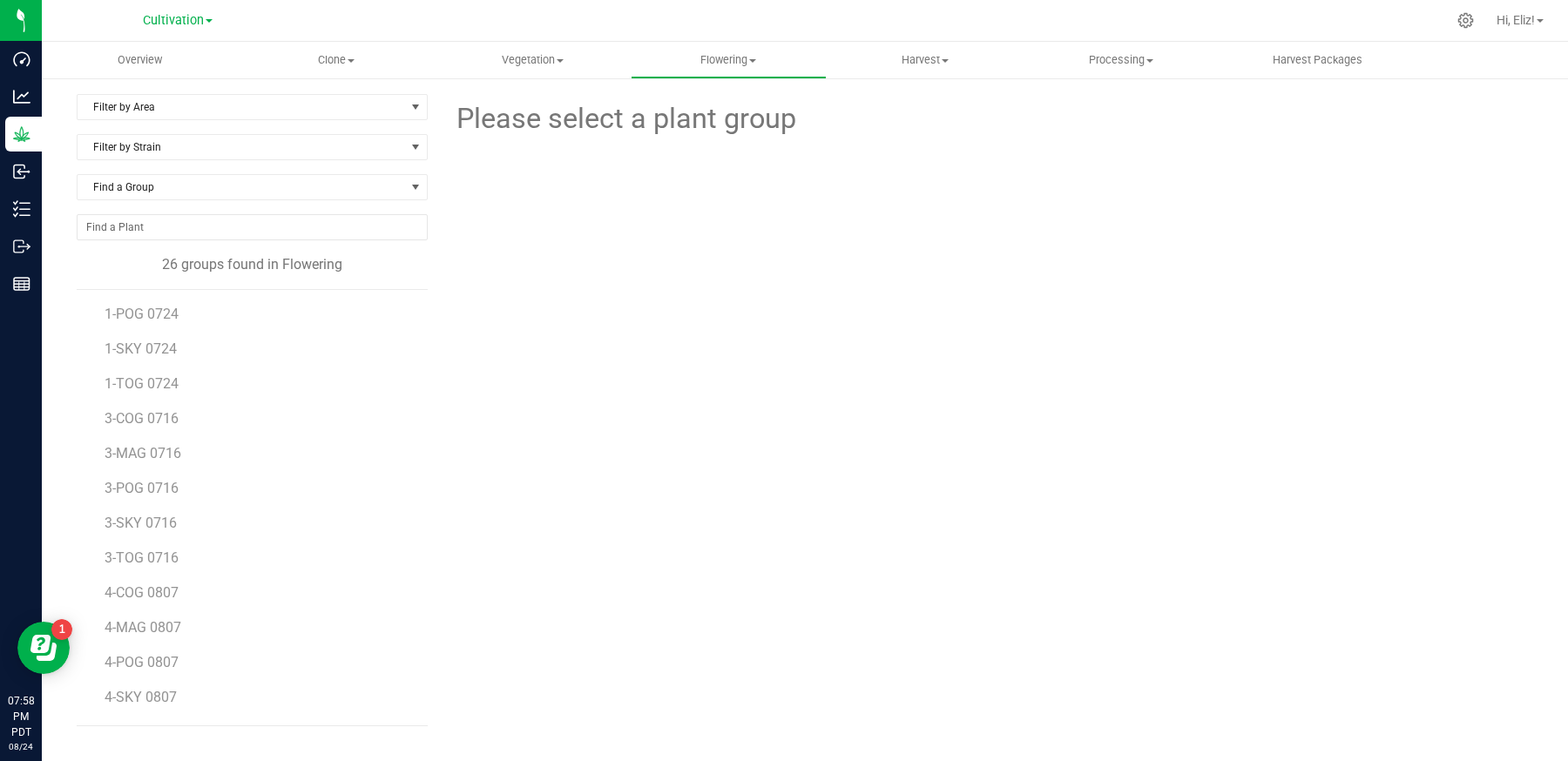
scroll to position [483, 0]
click at [155, 513] on li "5-TOG 0617" at bounding box center [260, 520] width 310 height 35
click at [150, 522] on span "5-TOG 0617" at bounding box center [142, 528] width 76 height 16
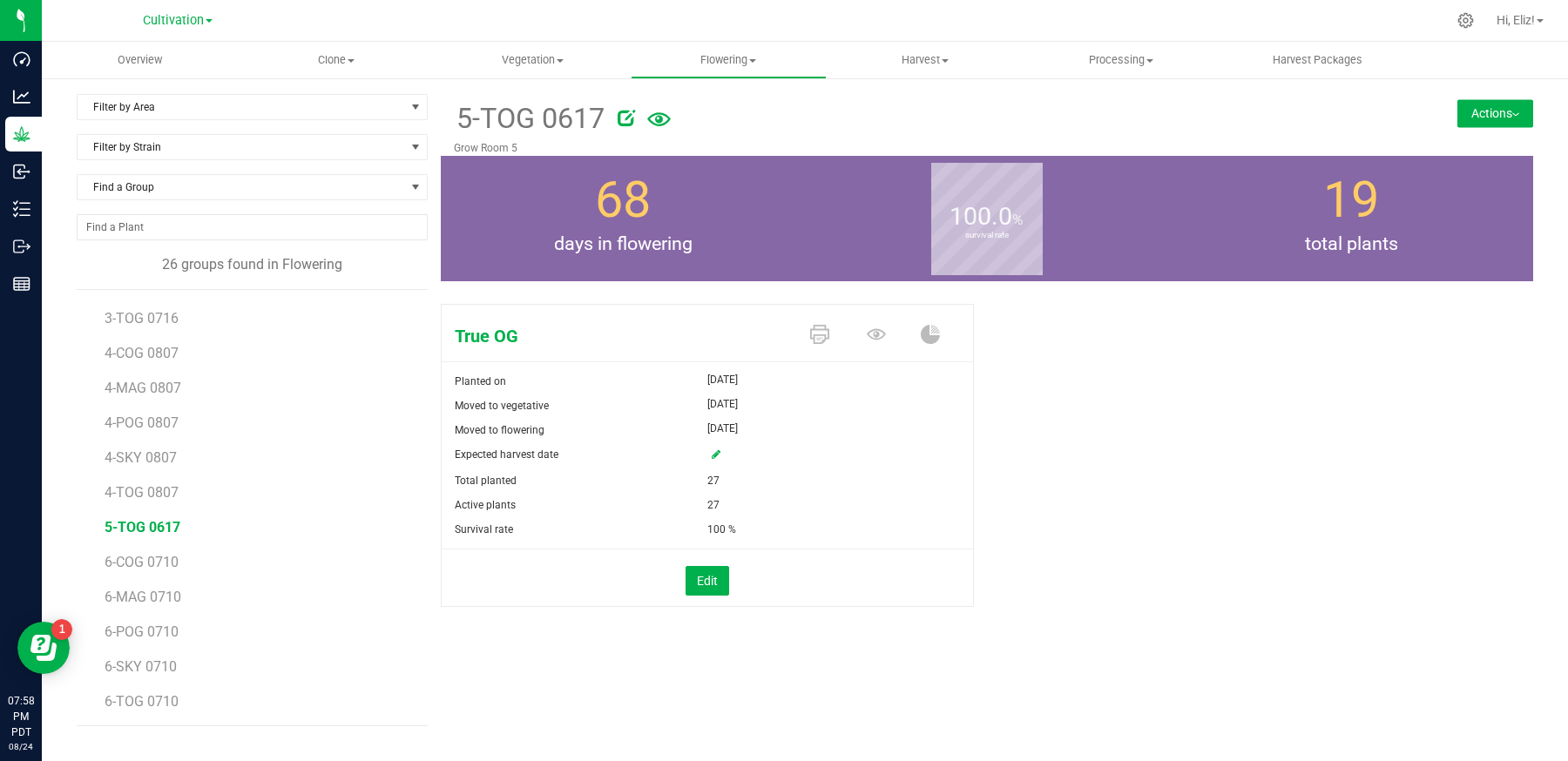
click at [1481, 114] on button "Actions" at bounding box center [1495, 113] width 76 height 28
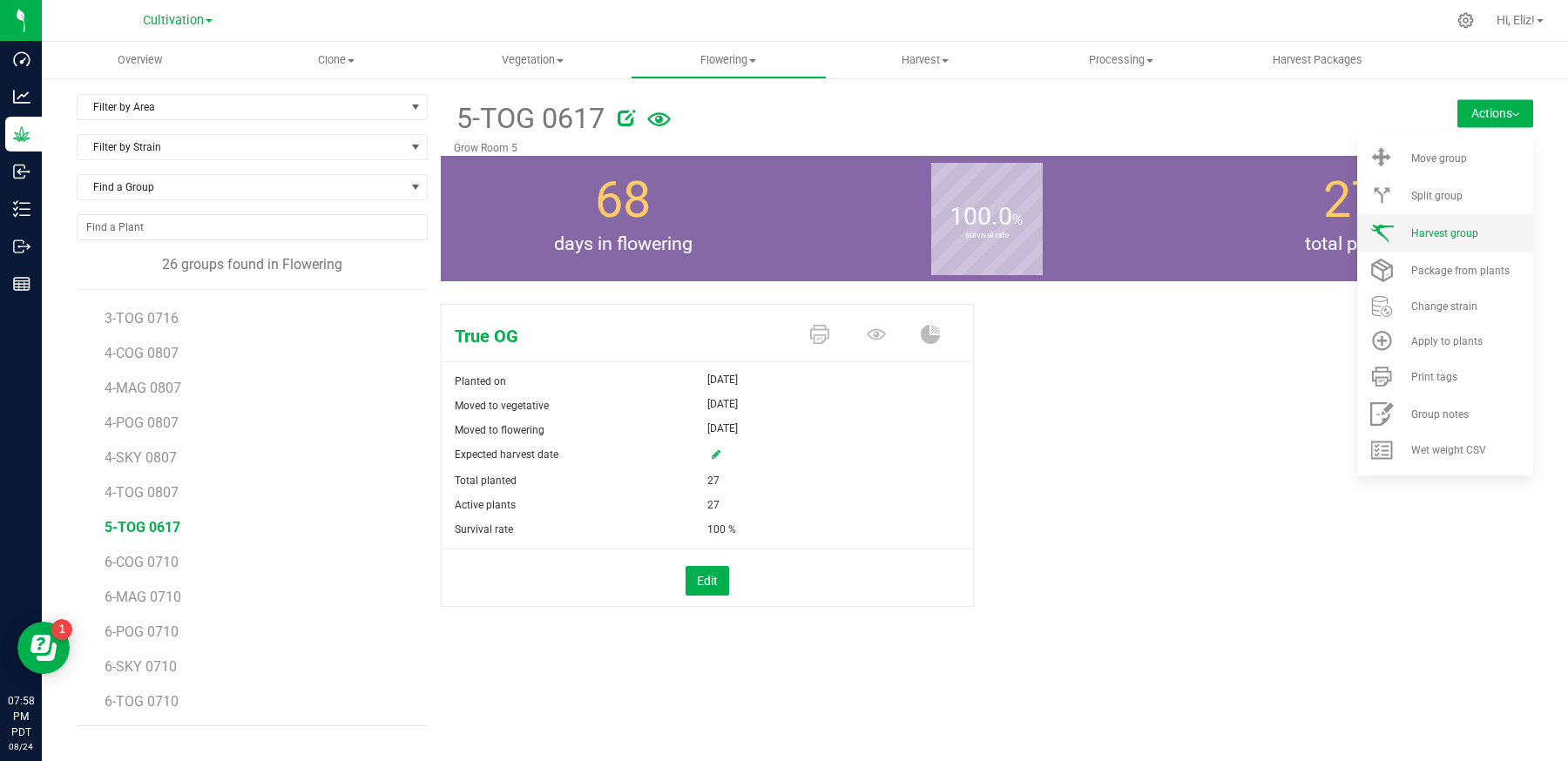
click at [1461, 235] on span "Harvest group" at bounding box center [1445, 232] width 67 height 12
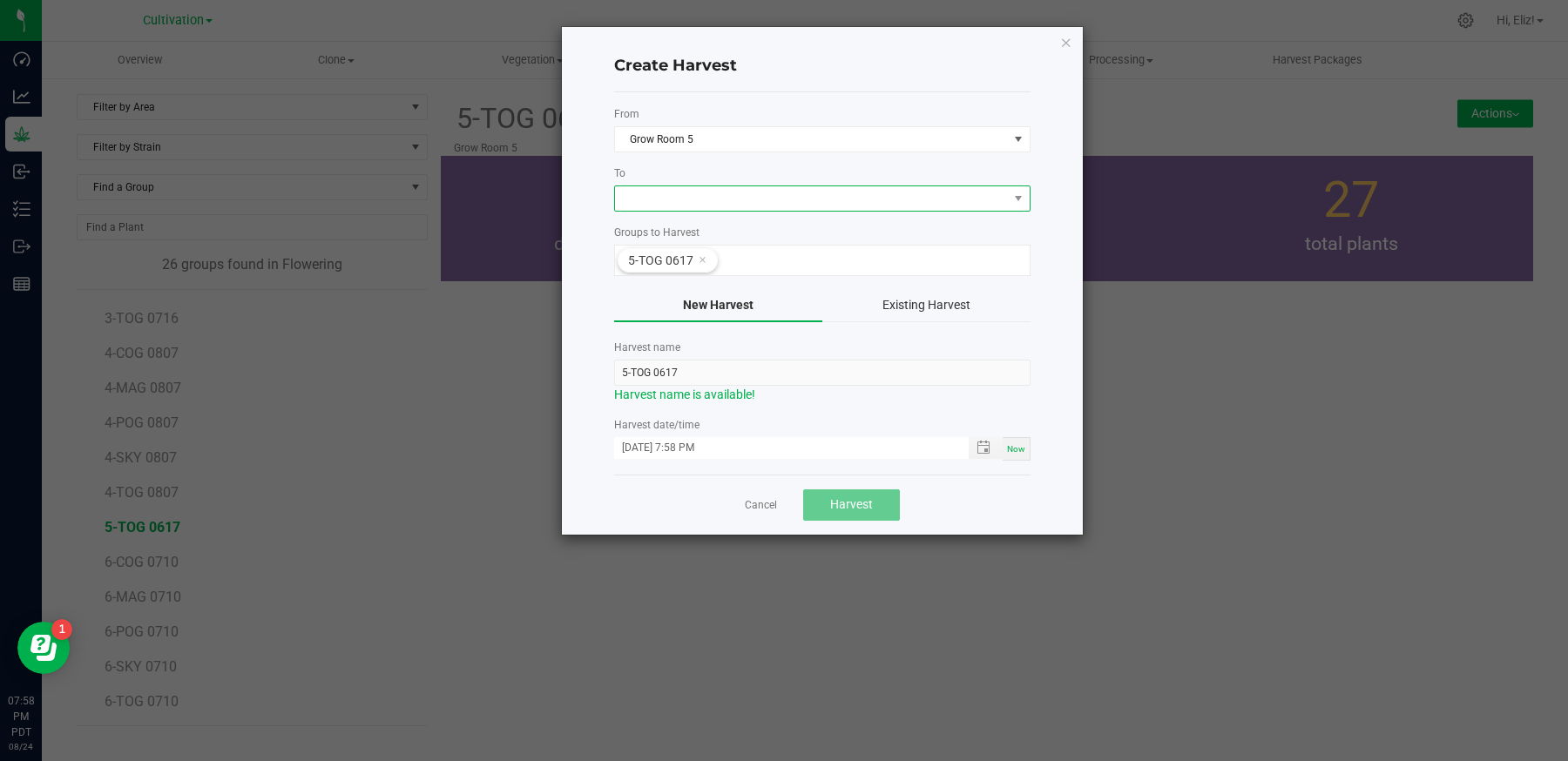
click at [641, 198] on span at bounding box center [811, 198] width 393 height 25
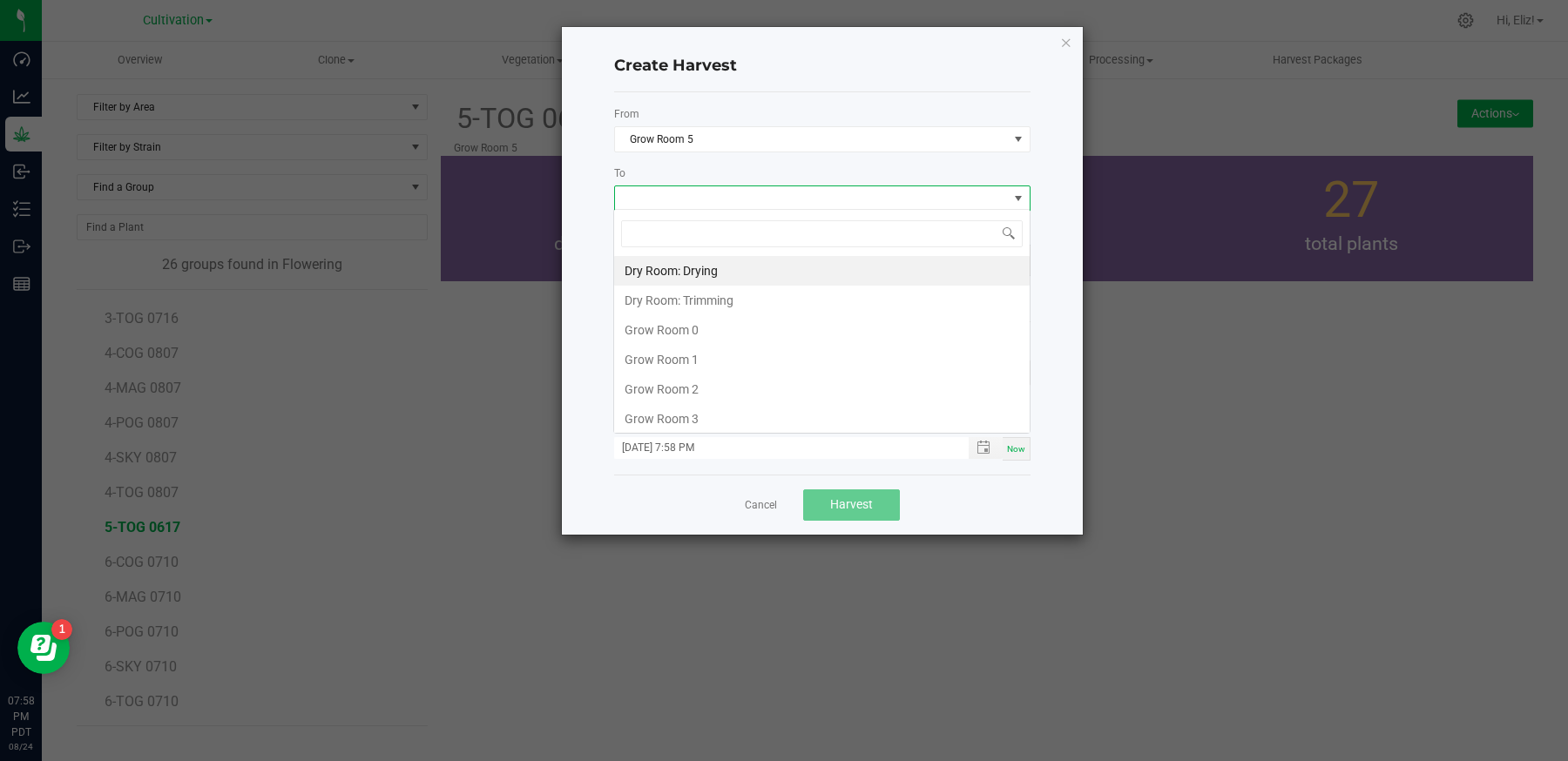
scroll to position [87062, 86695]
click at [654, 261] on li "Dry Room: Drying" at bounding box center [822, 271] width 416 height 29
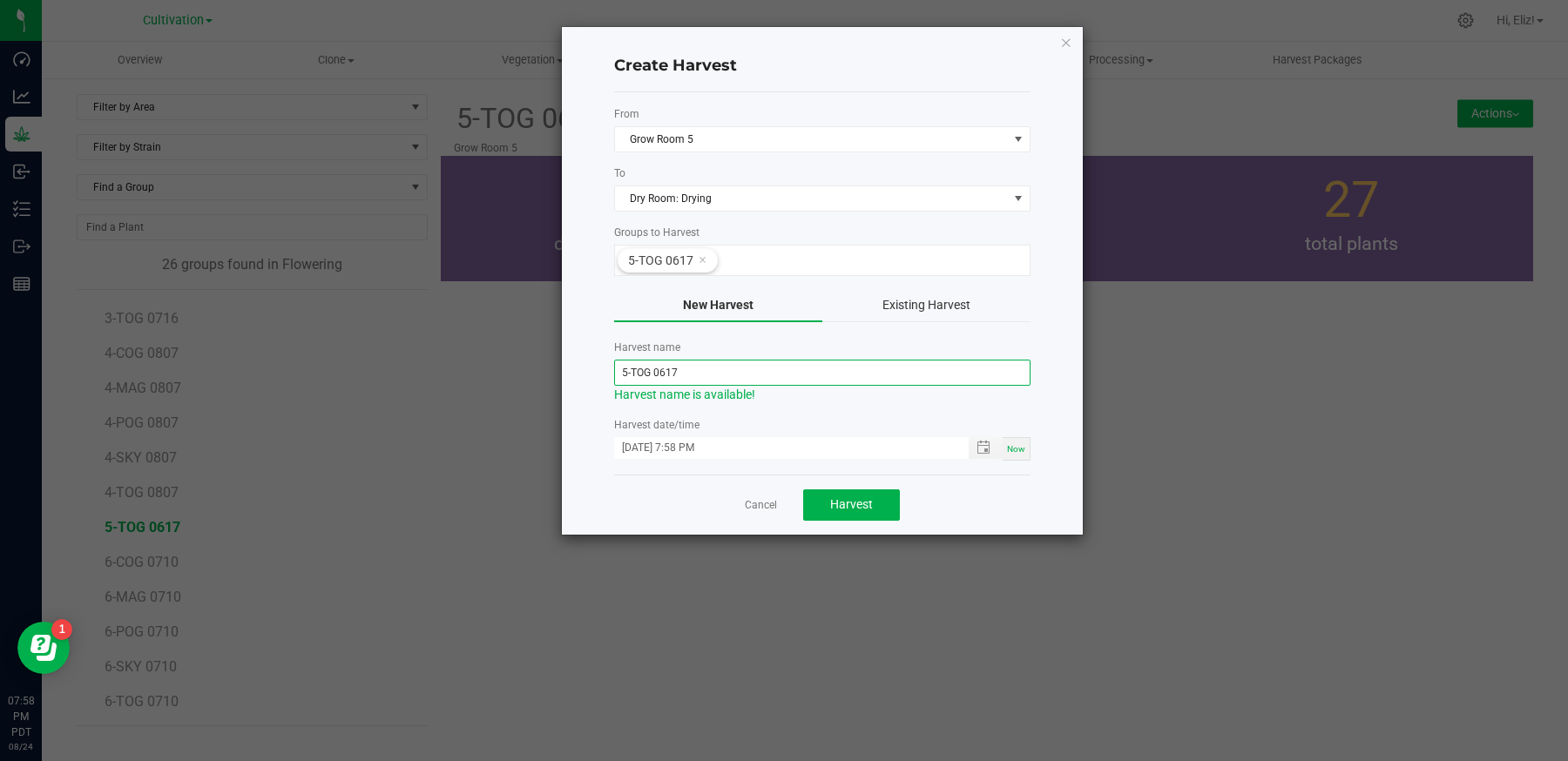
click at [722, 371] on input "5-TOG 0617" at bounding box center [822, 373] width 417 height 26
click at [987, 444] on span "Toggle popup" at bounding box center [983, 447] width 14 height 14
type input "5-TOG-082125"
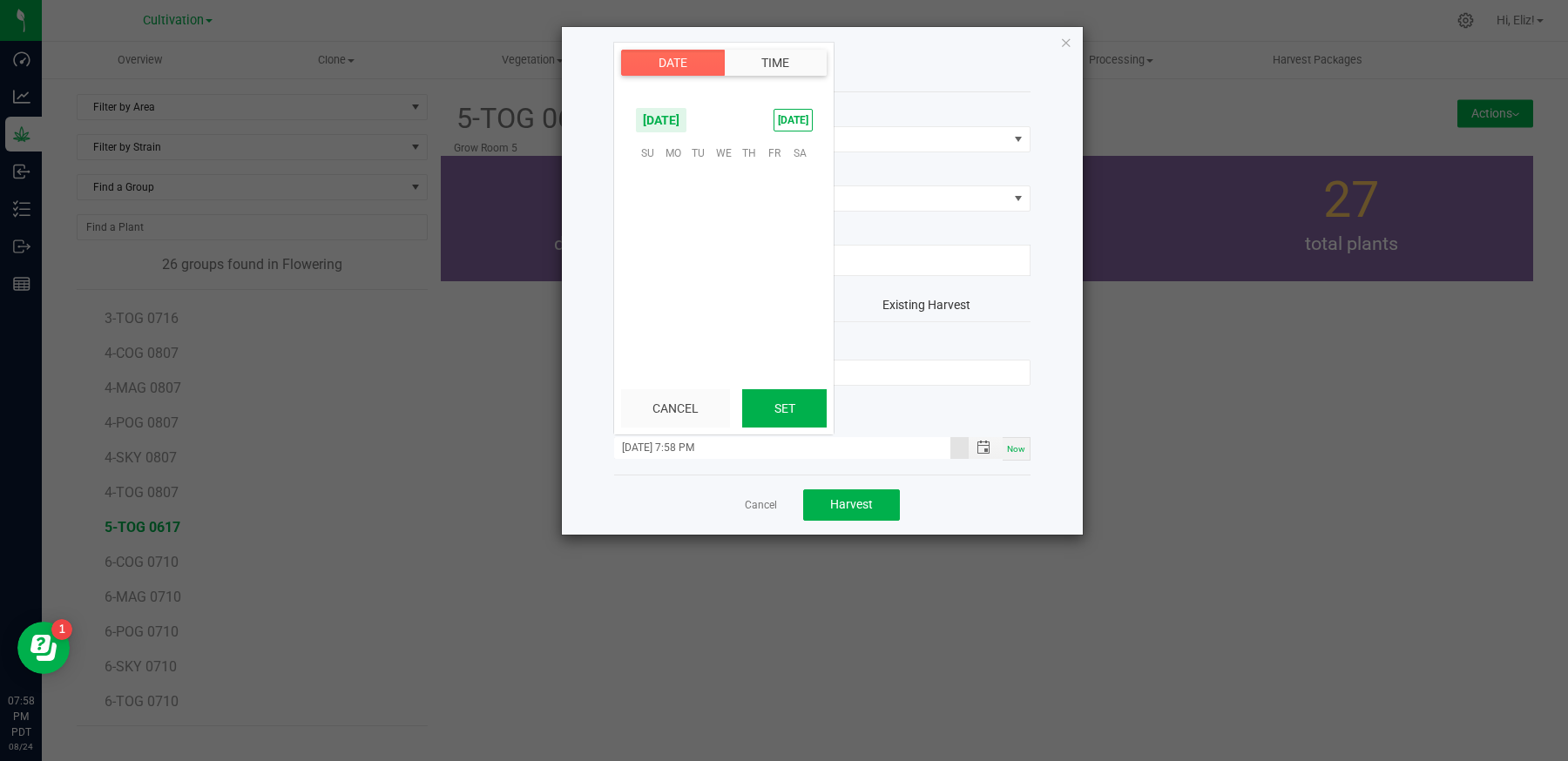
scroll to position [0, 0]
click at [748, 254] on span "21" at bounding box center [749, 261] width 26 height 27
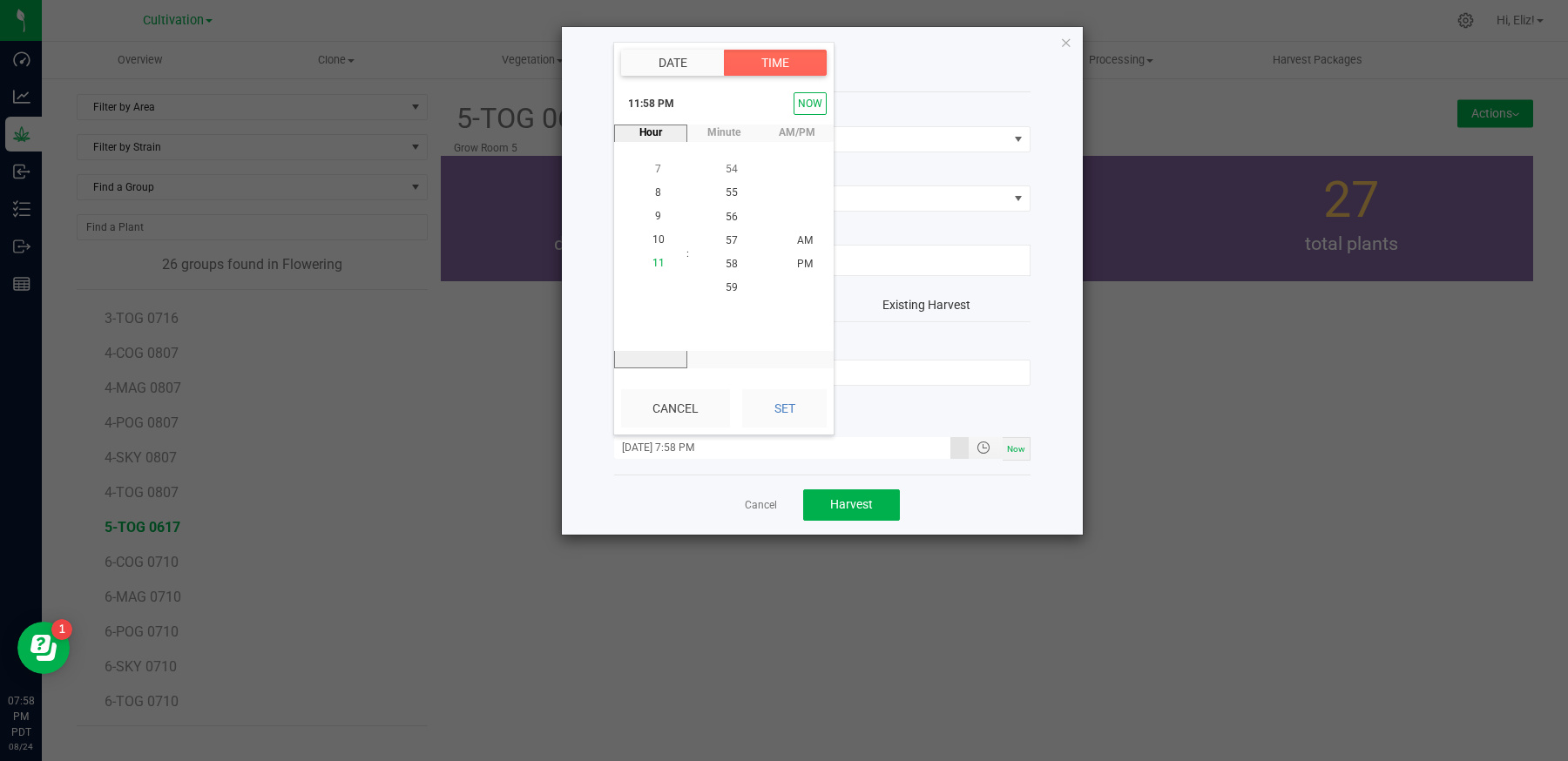
click at [656, 267] on span "11" at bounding box center [658, 263] width 12 height 12
click at [736, 264] on span "35" at bounding box center [731, 263] width 12 height 12
click at [733, 261] on span "35" at bounding box center [731, 263] width 12 height 12
click at [799, 242] on span "AM" at bounding box center [804, 240] width 15 height 12
click at [786, 402] on button "Set" at bounding box center [784, 408] width 85 height 38
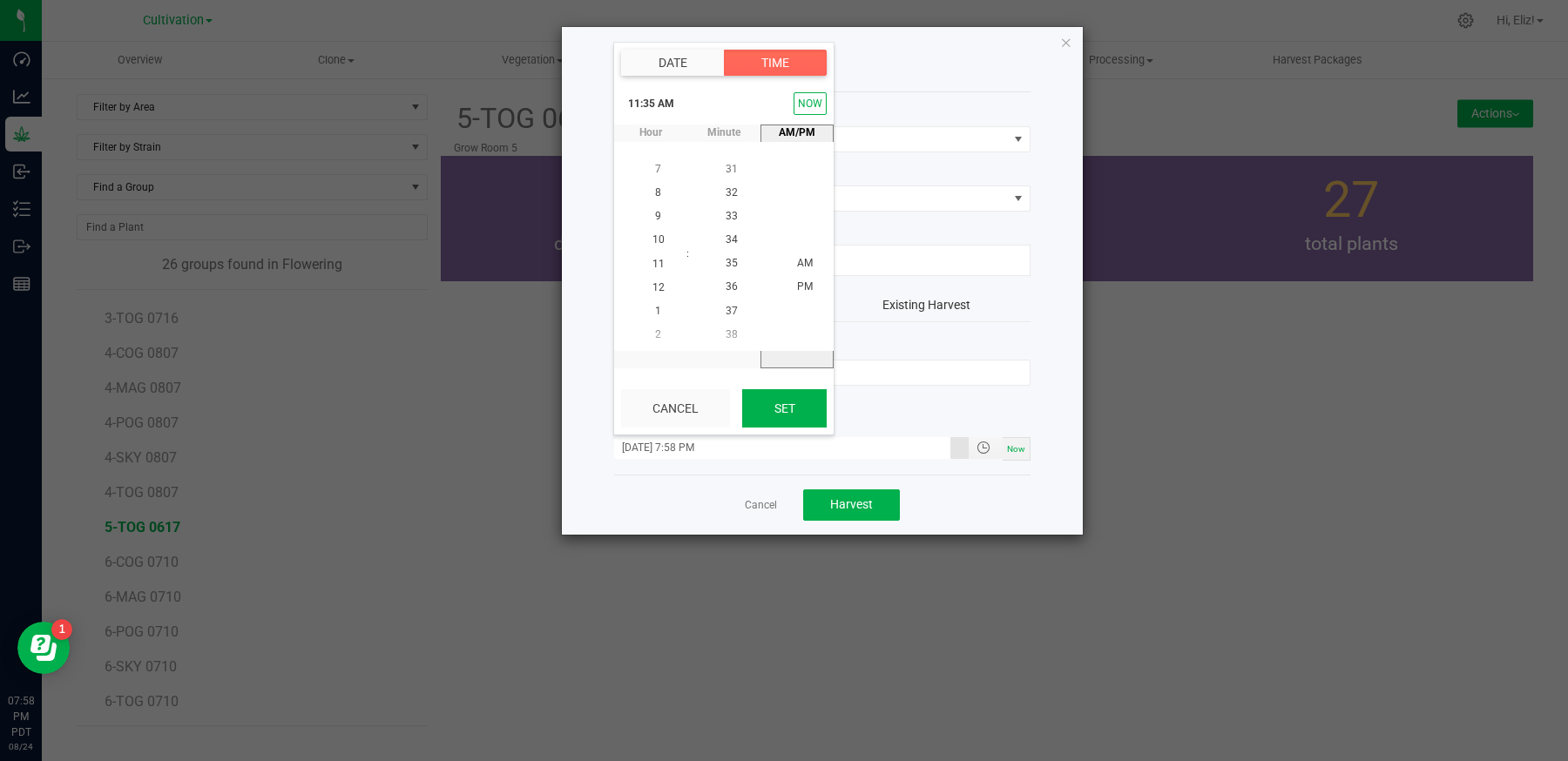
type input "08/21/2025 11:35 AM"
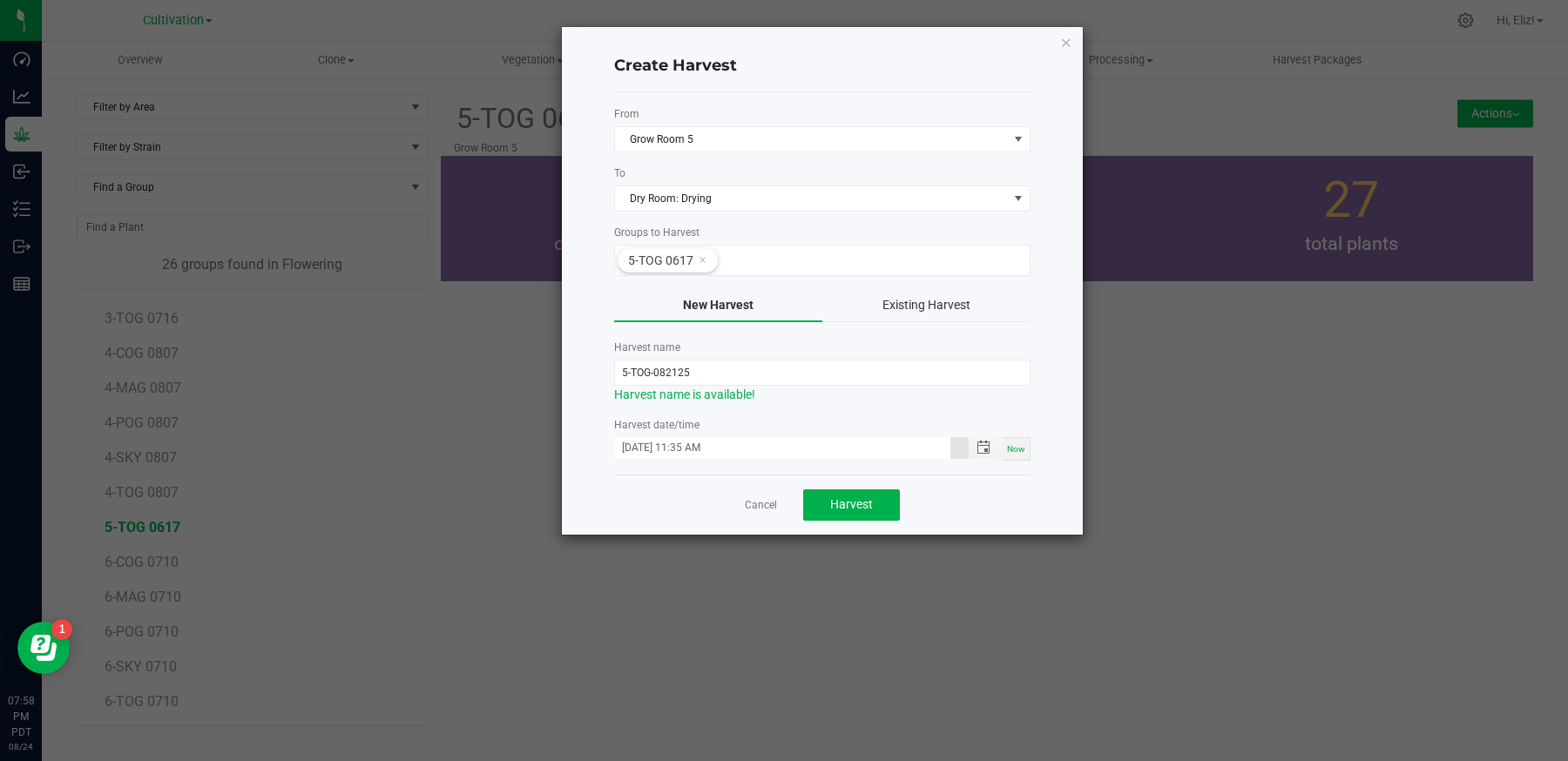
click at [653, 491] on div "Cancel Harvest" at bounding box center [822, 505] width 417 height 60
click at [831, 498] on span "Harvest" at bounding box center [851, 504] width 43 height 14
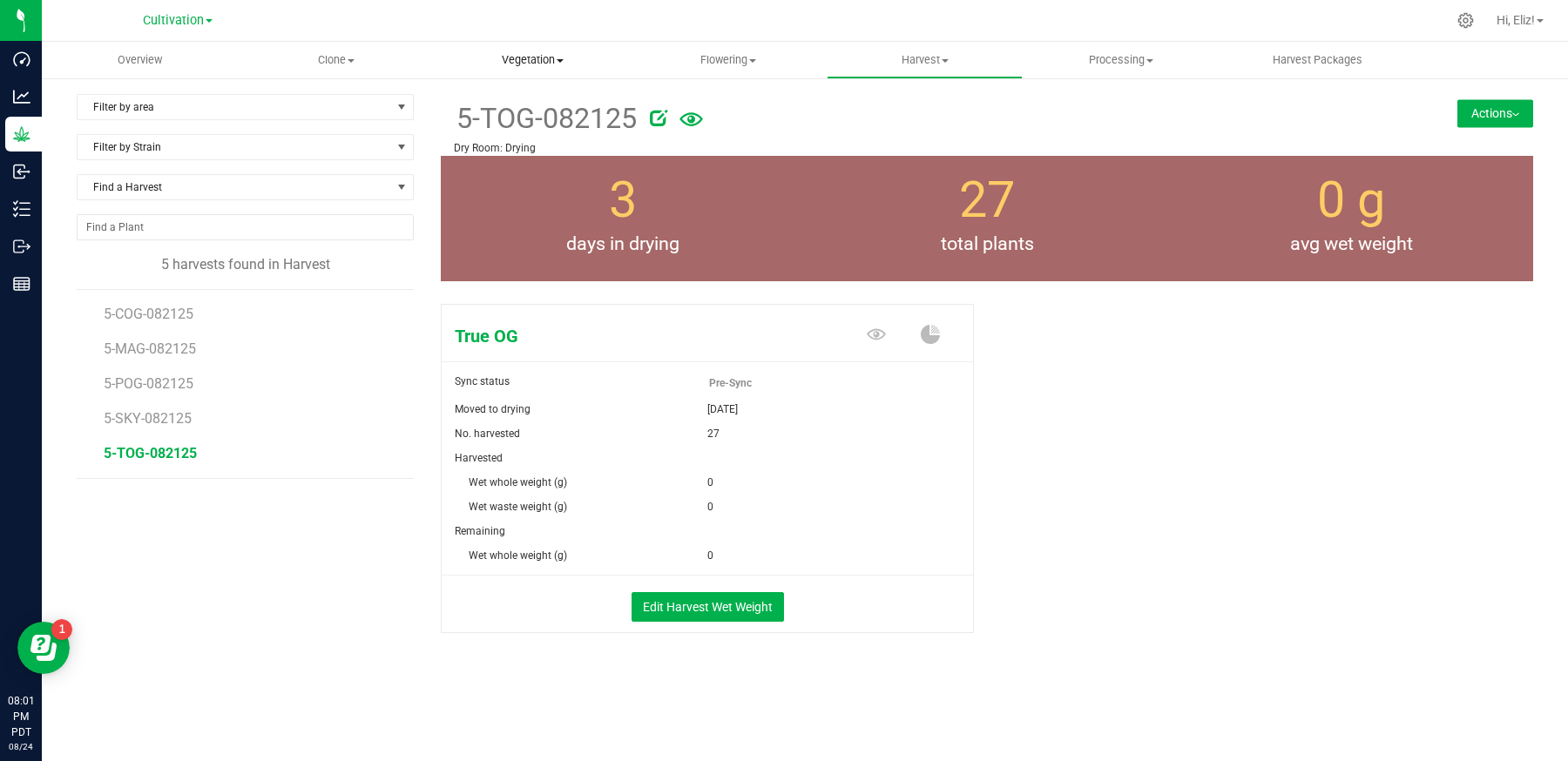
click at [515, 68] on uib-tab-heading "Vegetation Veg groups Veg plant batches Mother groups Mother plant batches Appl…" at bounding box center [532, 60] width 194 height 35
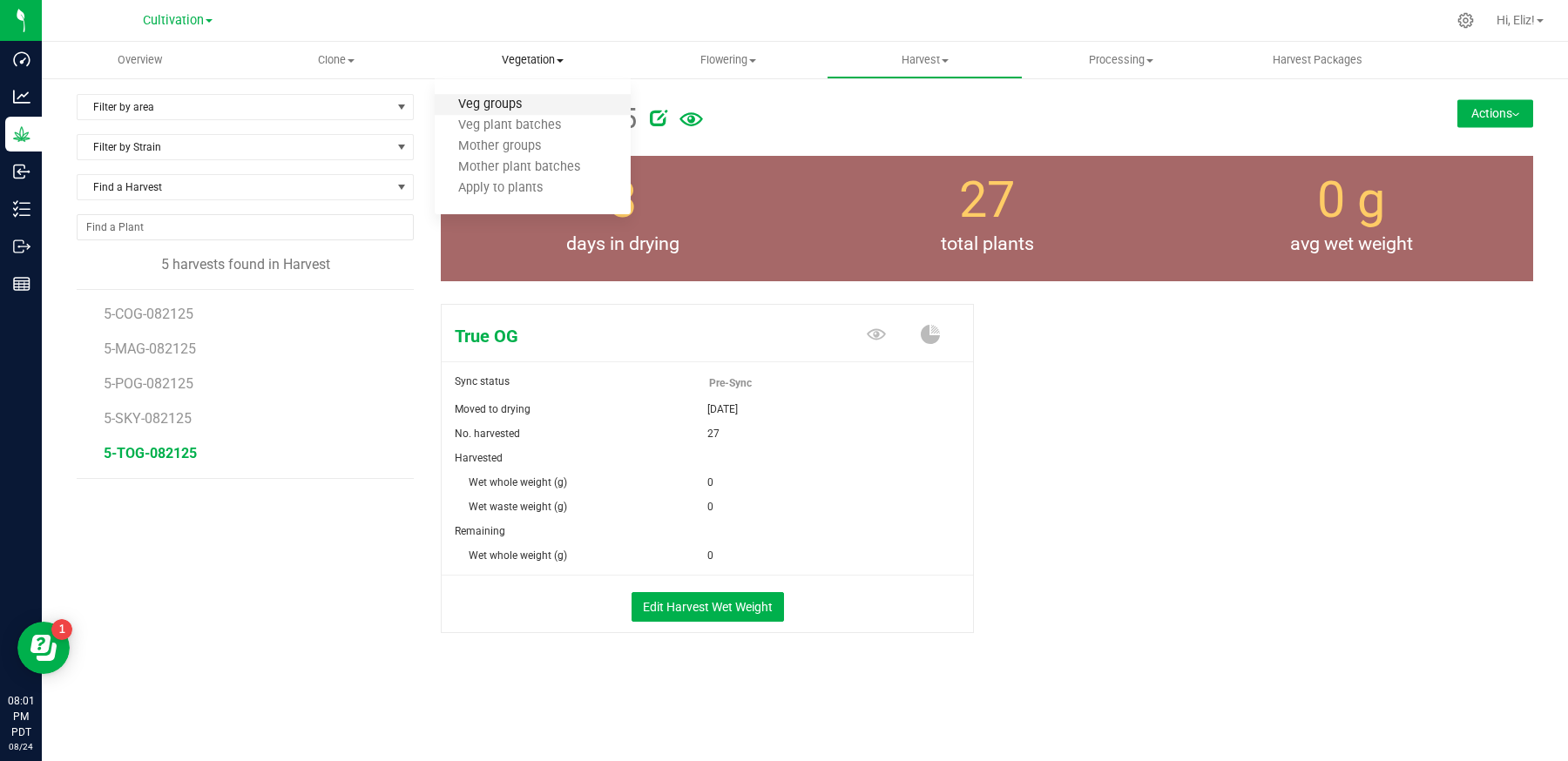
click at [490, 107] on span "Veg groups" at bounding box center [490, 105] width 110 height 15
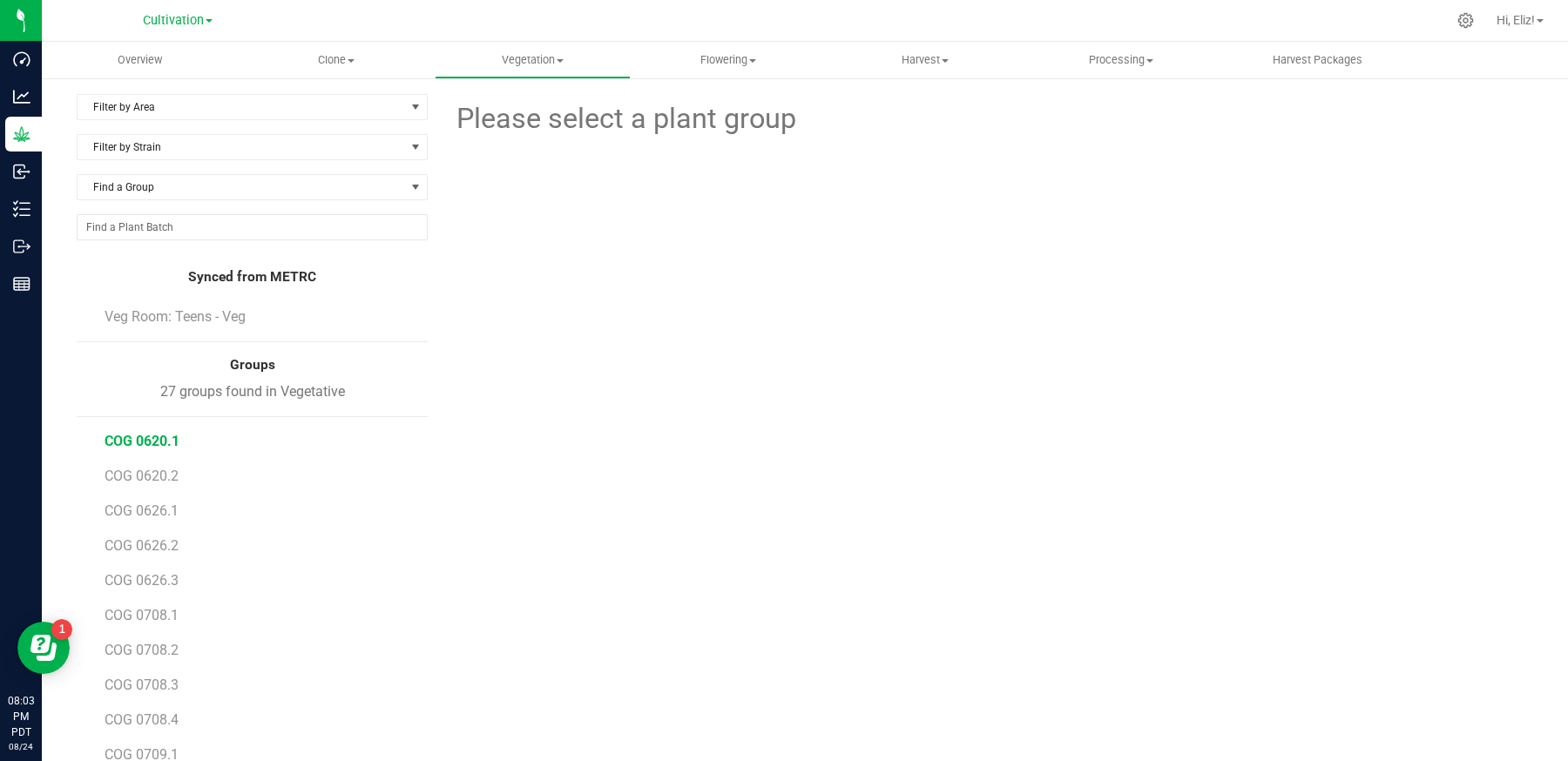
click at [144, 438] on span "COG 0620.1" at bounding box center [142, 441] width 75 height 16
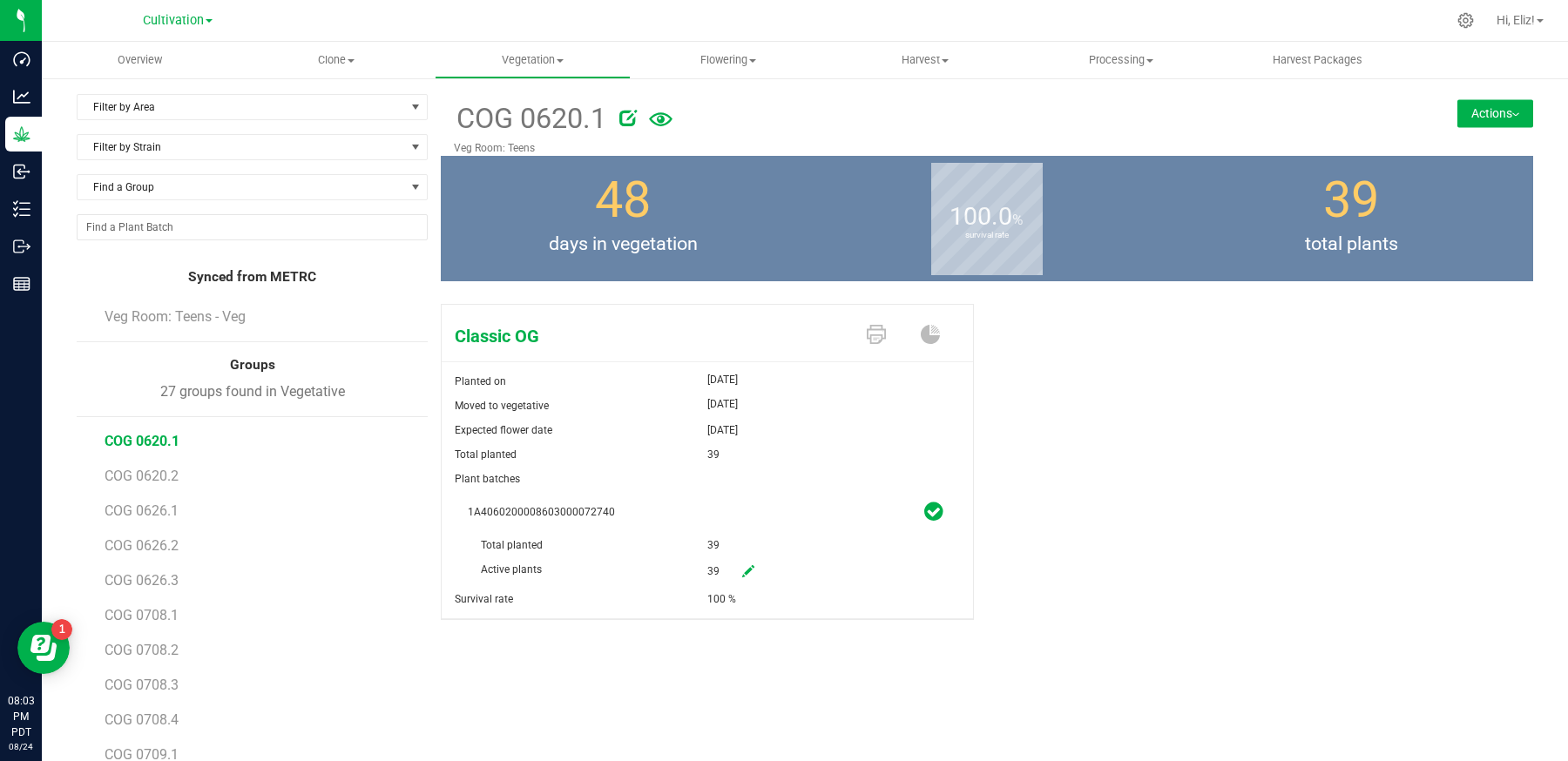
click at [1474, 111] on button "Actions" at bounding box center [1495, 113] width 76 height 28
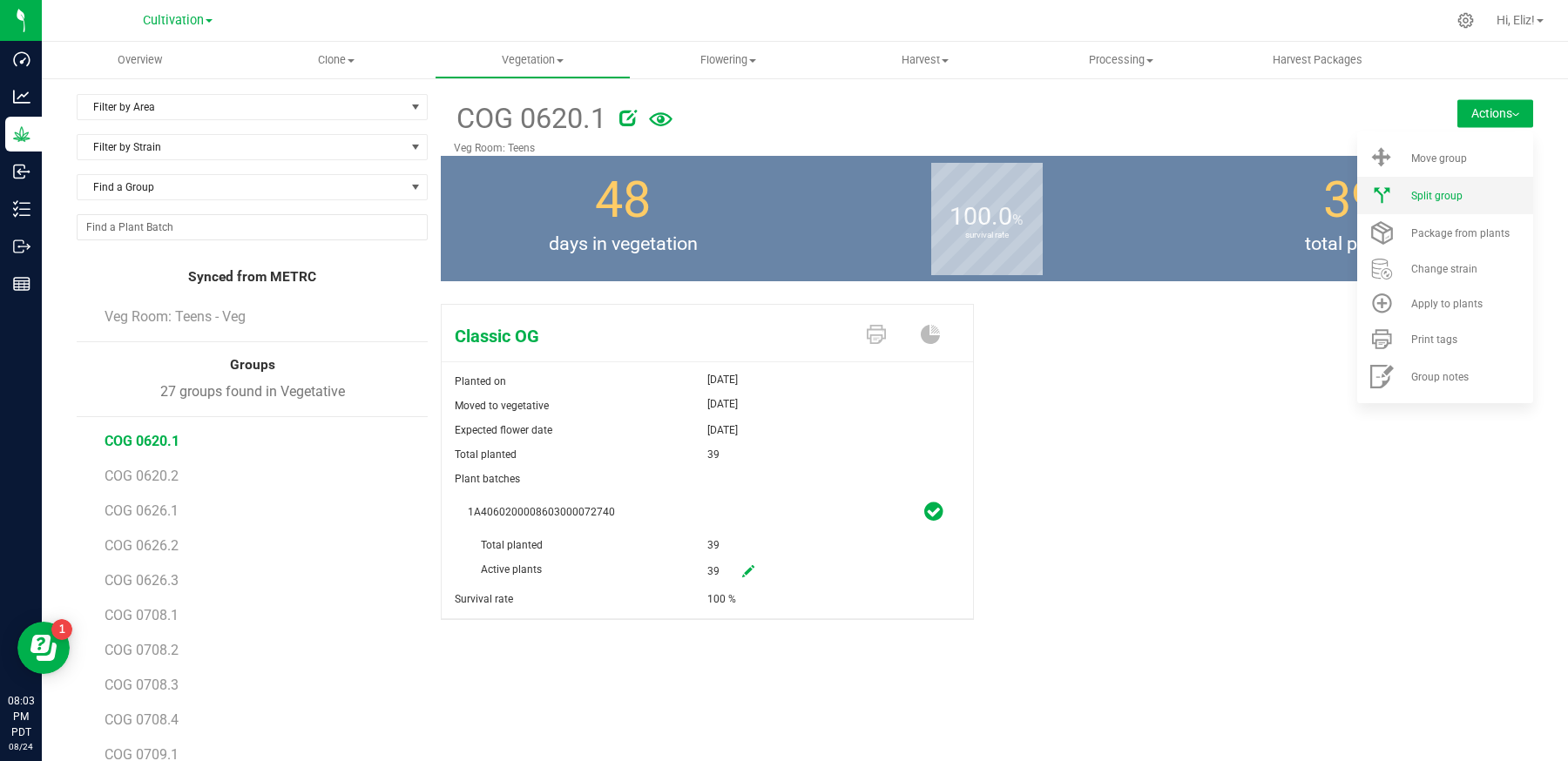
click at [1439, 194] on span "Split group" at bounding box center [1437, 195] width 51 height 12
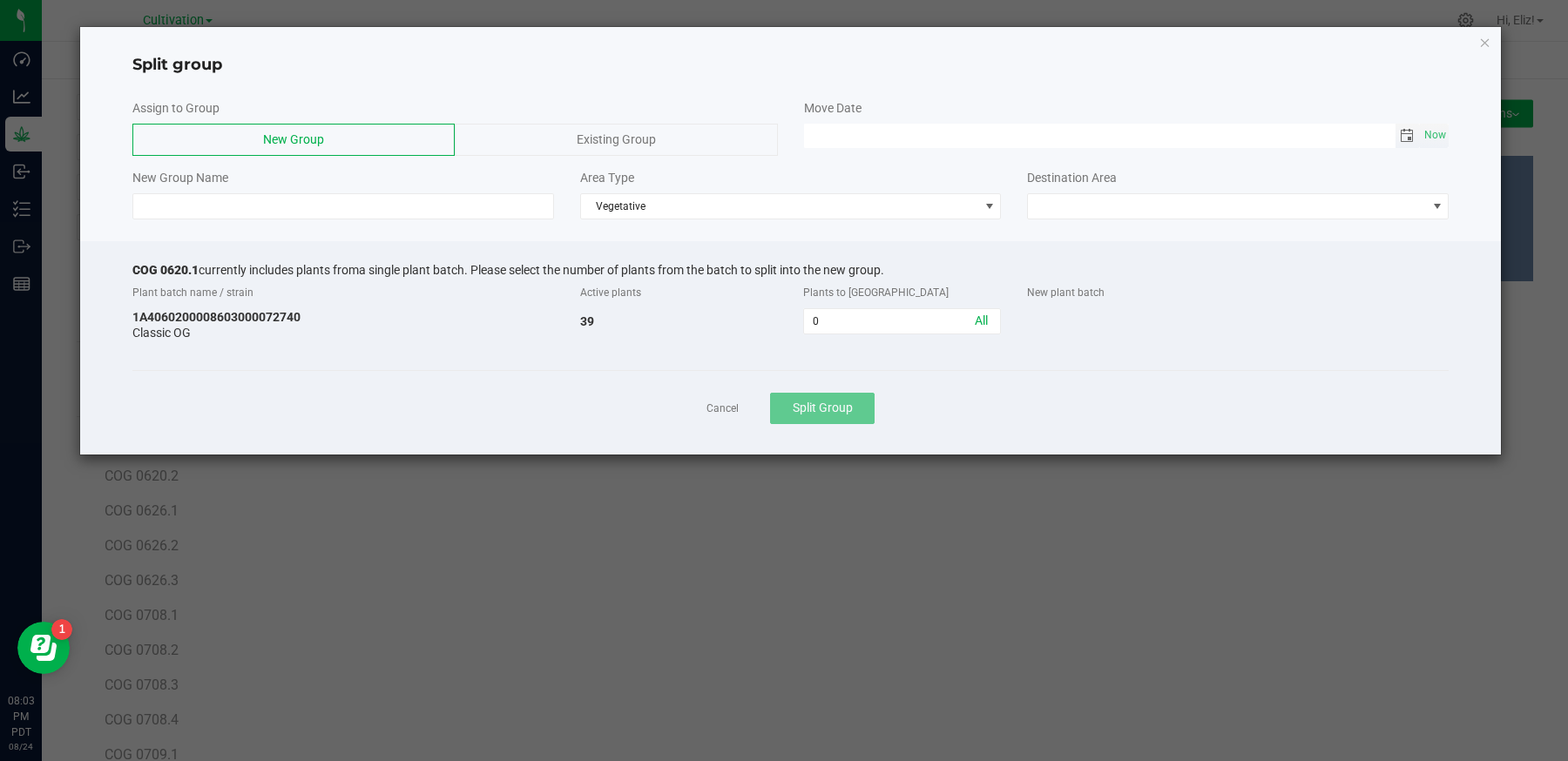
click at [1407, 137] on span "Toggle calendar" at bounding box center [1407, 135] width 14 height 14
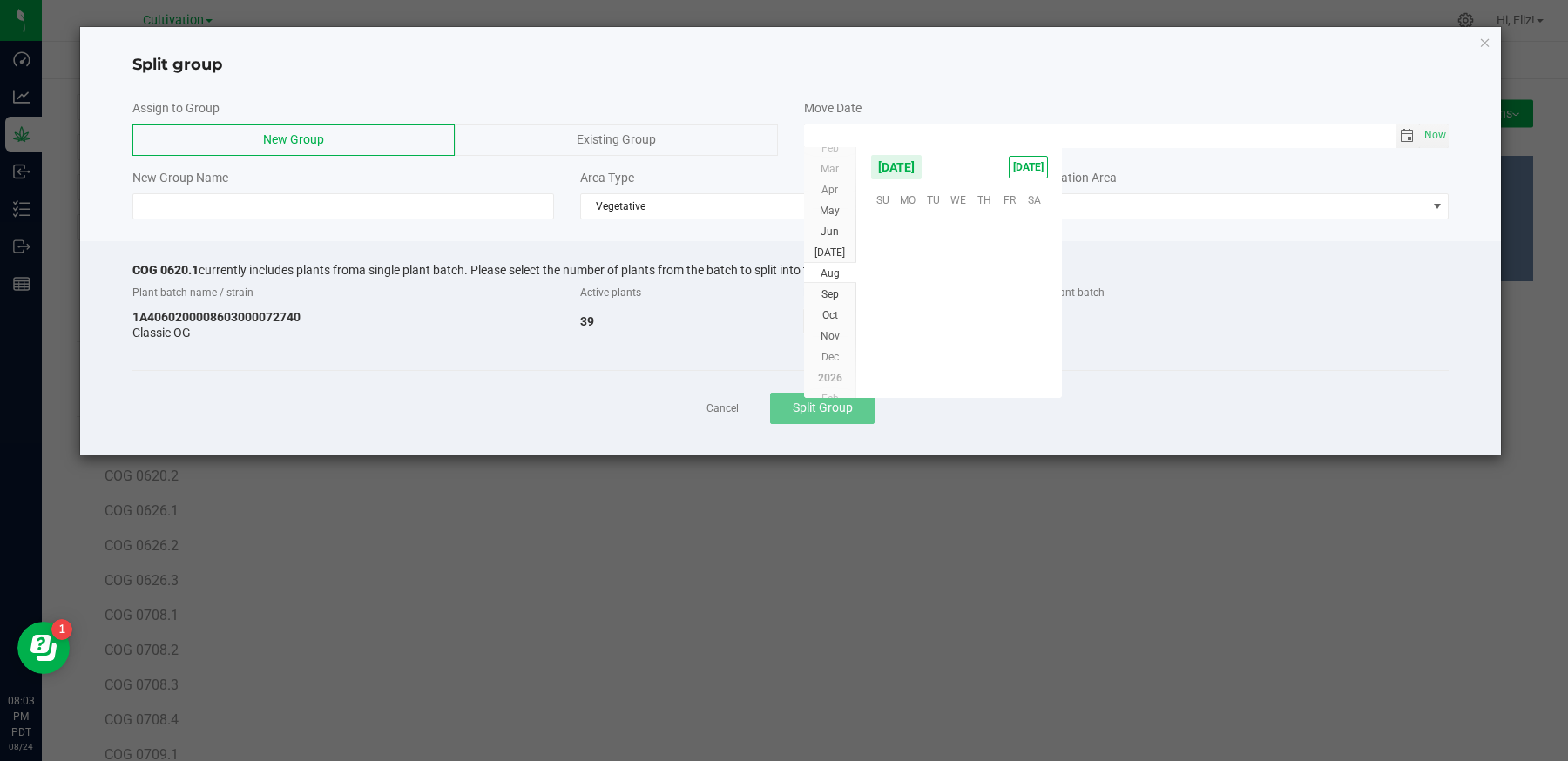
scroll to position [282288, 0]
click at [1006, 300] on span "22" at bounding box center [1009, 306] width 26 height 27
type input "[DATE] 12:00 AM"
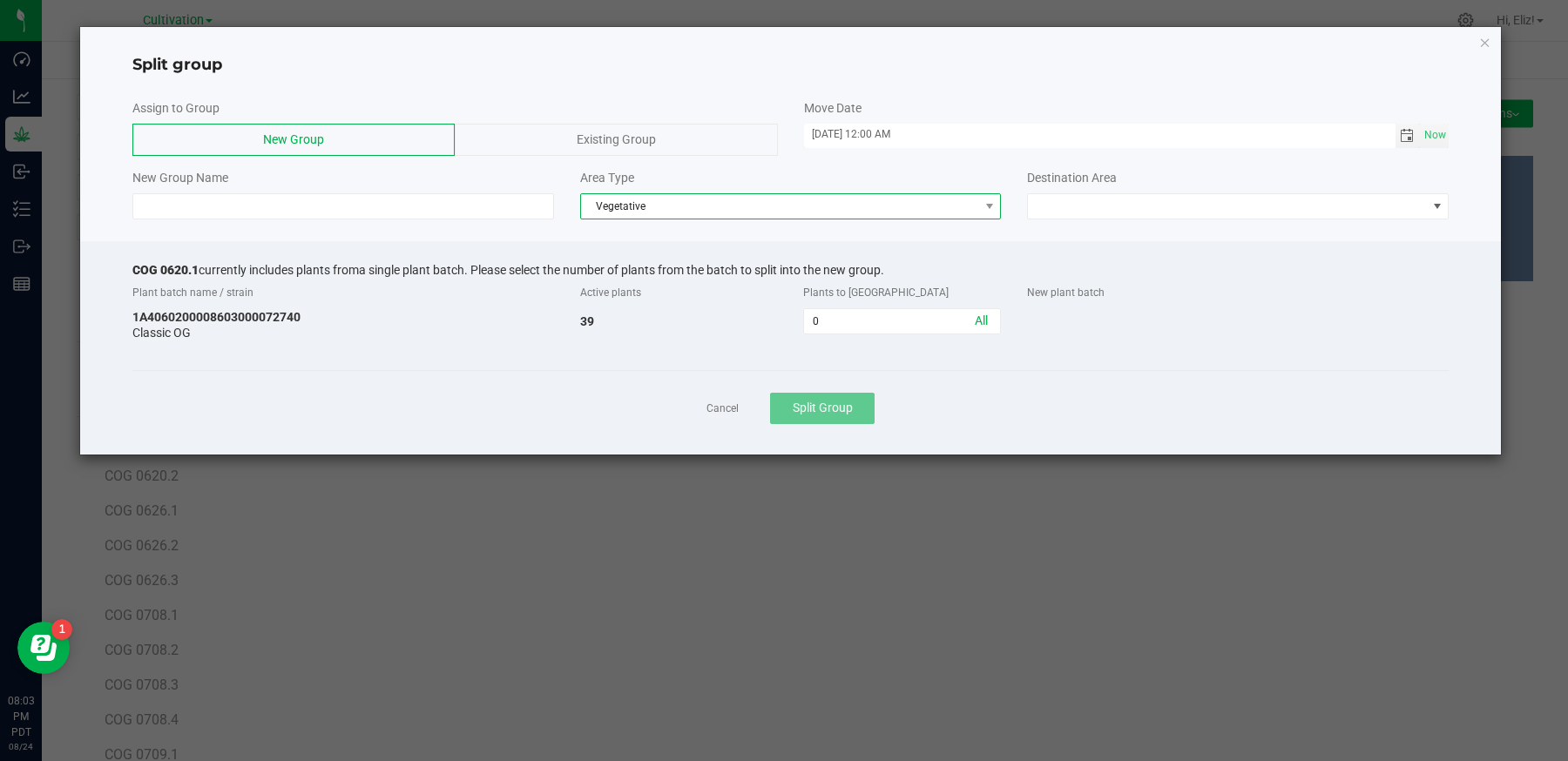
click at [619, 217] on span "Vegetative" at bounding box center [779, 206] width 398 height 25
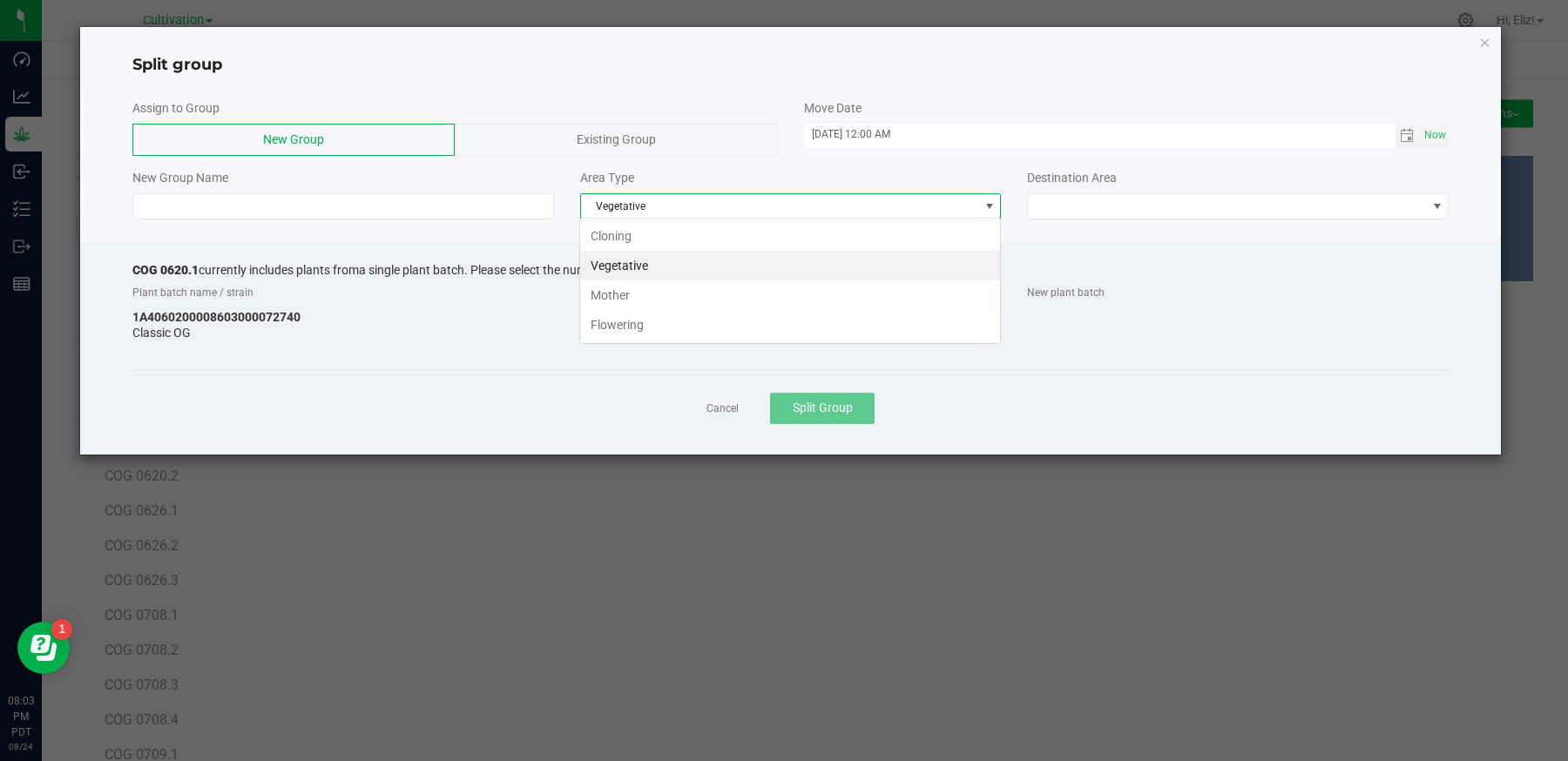
scroll to position [26, 421]
click at [617, 324] on li "Flowering" at bounding box center [789, 324] width 420 height 29
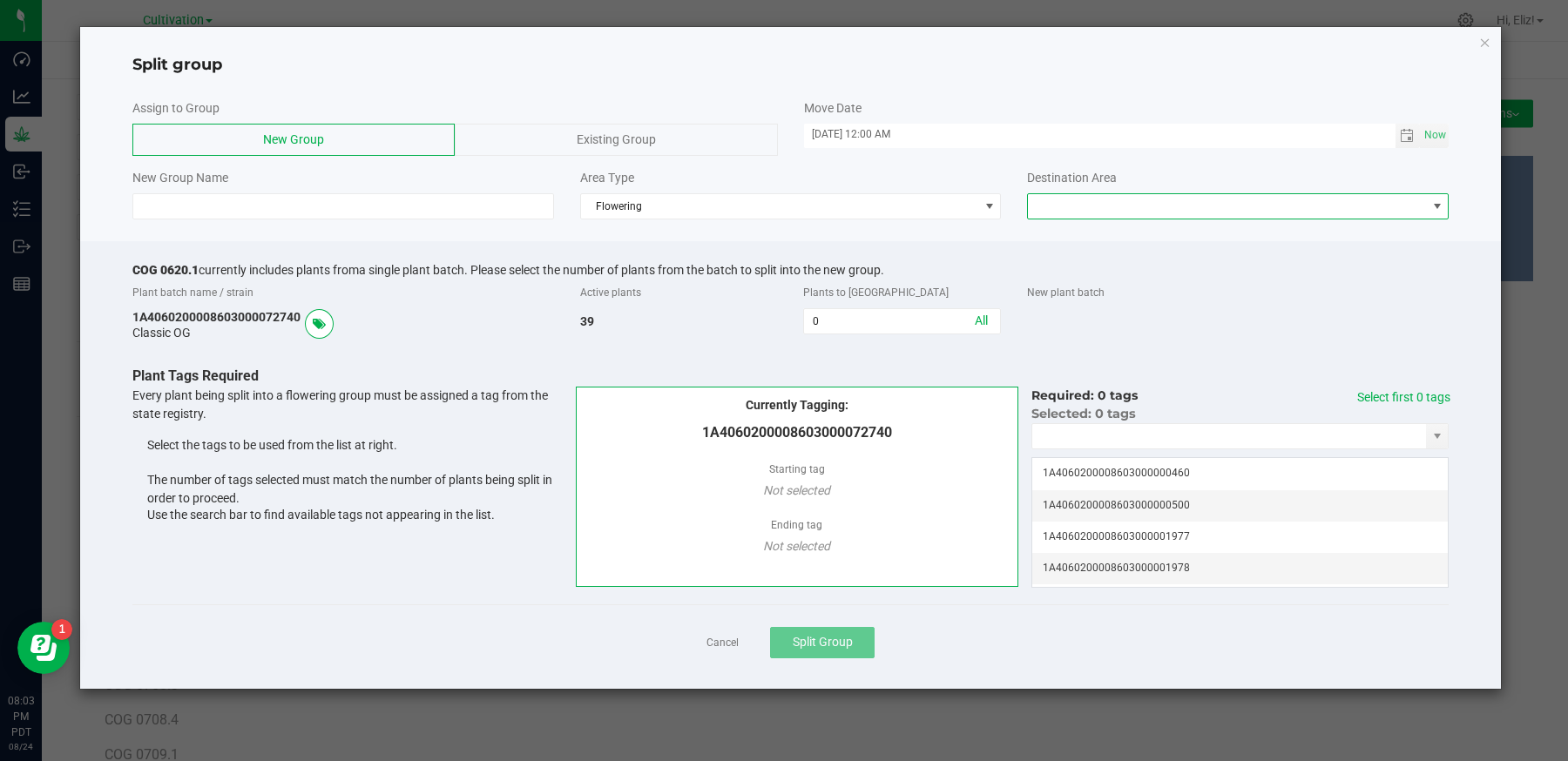
click at [1037, 203] on span at bounding box center [1227, 206] width 398 height 25
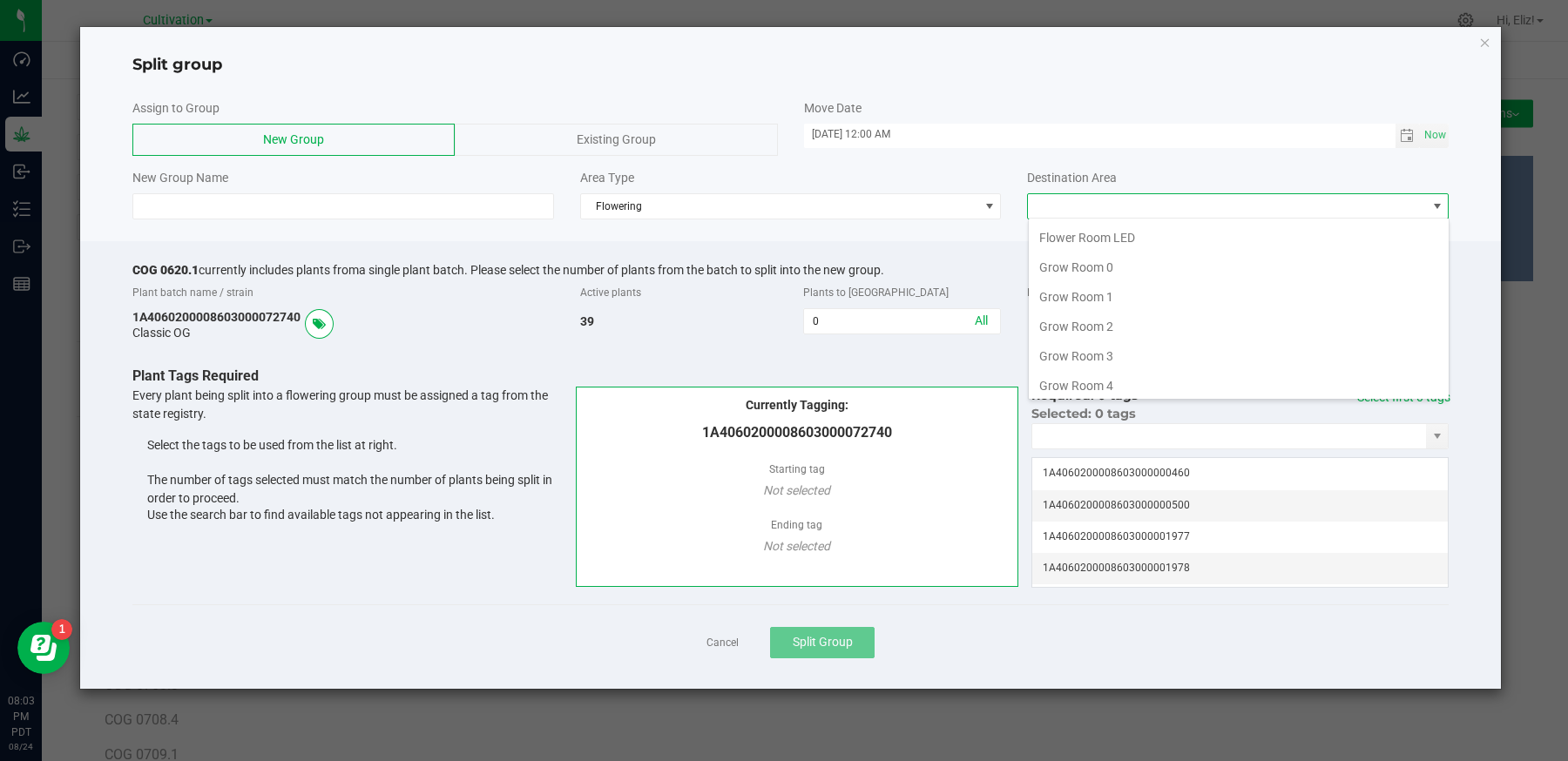
scroll to position [188, 0]
click at [1066, 303] on li "Grow Room 2" at bounding box center [1239, 314] width 420 height 29
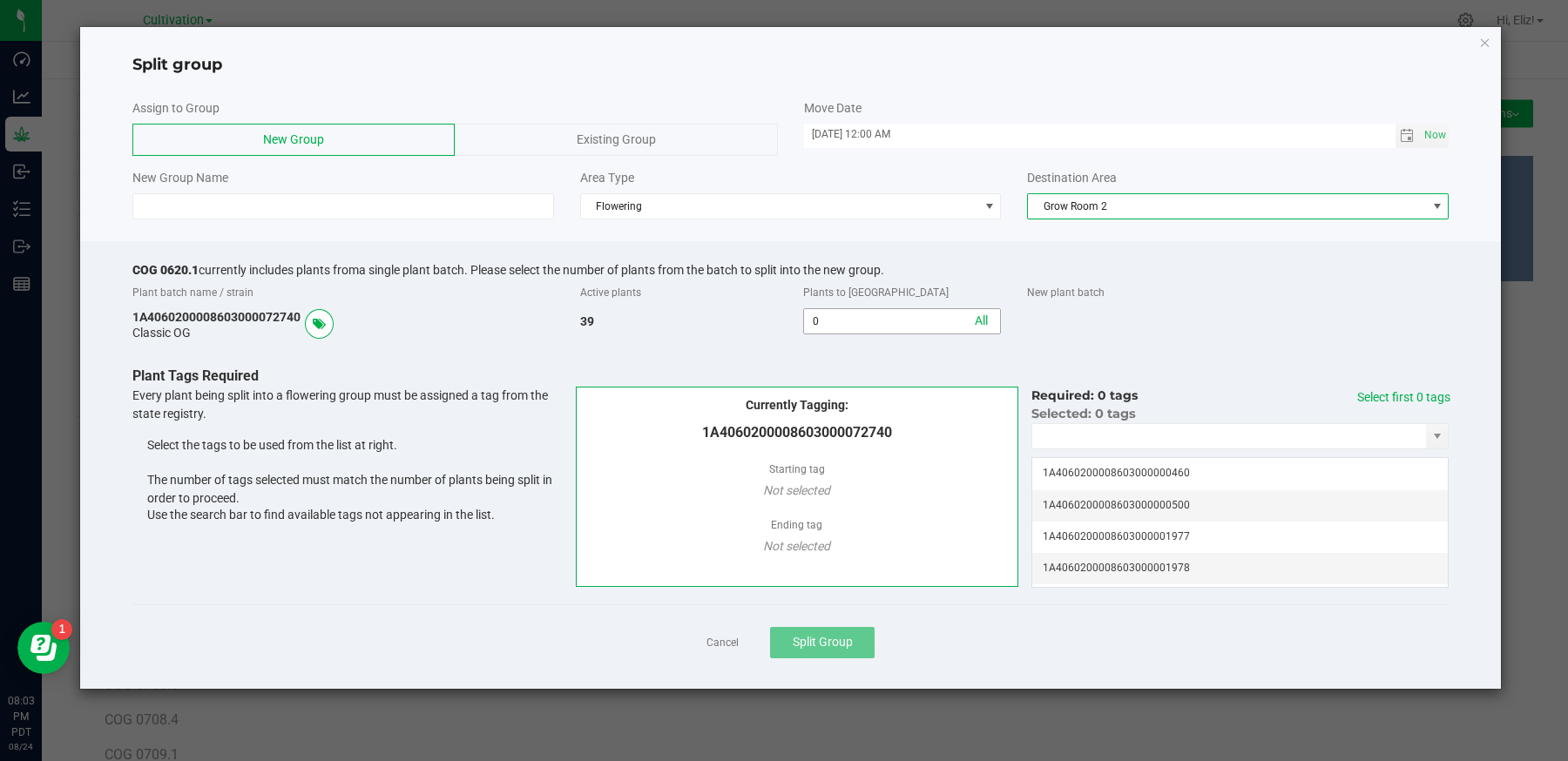
click at [876, 316] on input "0" at bounding box center [902, 321] width 196 height 25
type input "36"
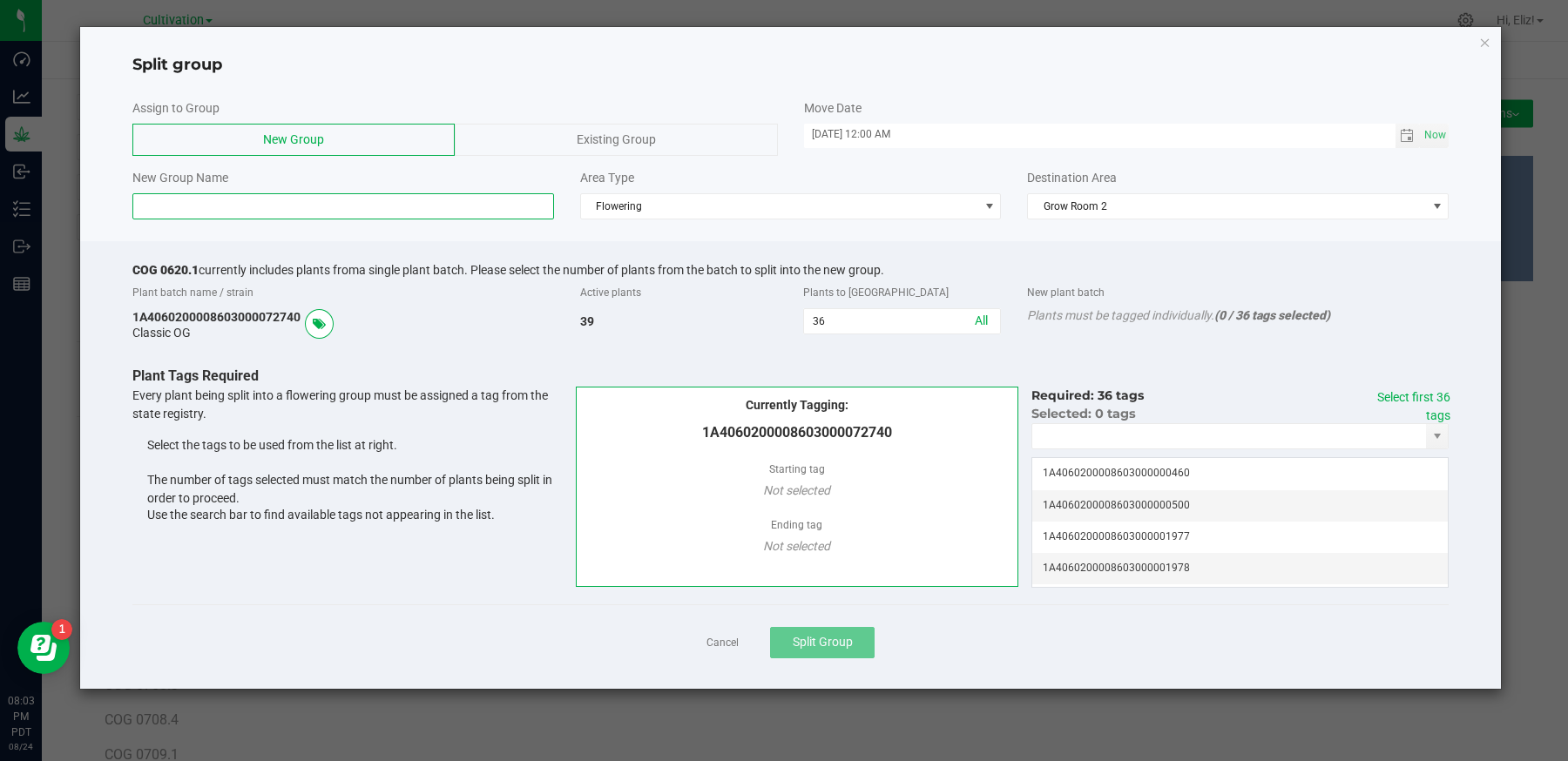
click at [277, 211] on input at bounding box center [343, 206] width 421 height 26
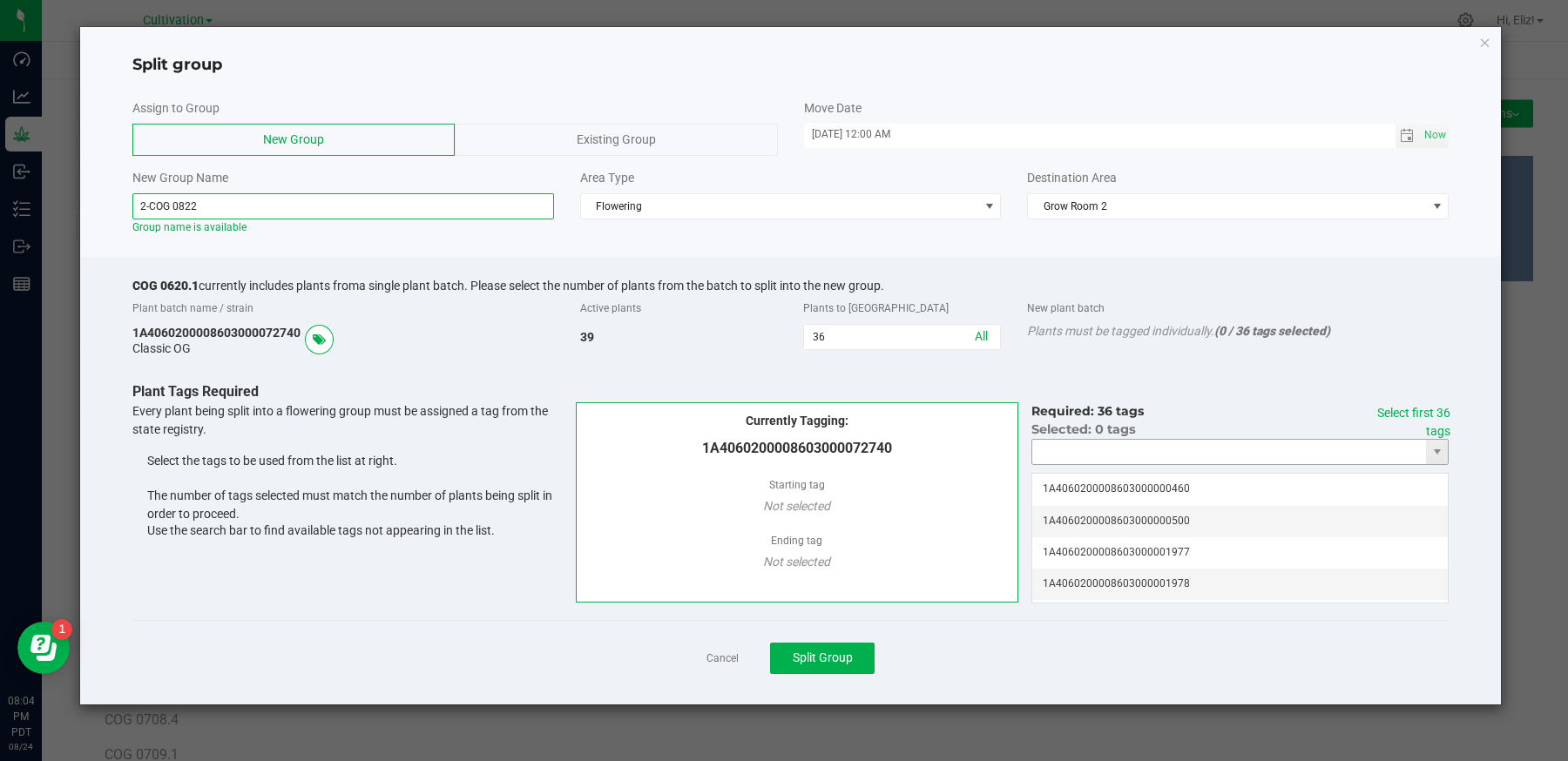
type input "2-COG 0822"
click at [1087, 449] on input "NO DATA FOUND" at bounding box center [1229, 452] width 394 height 25
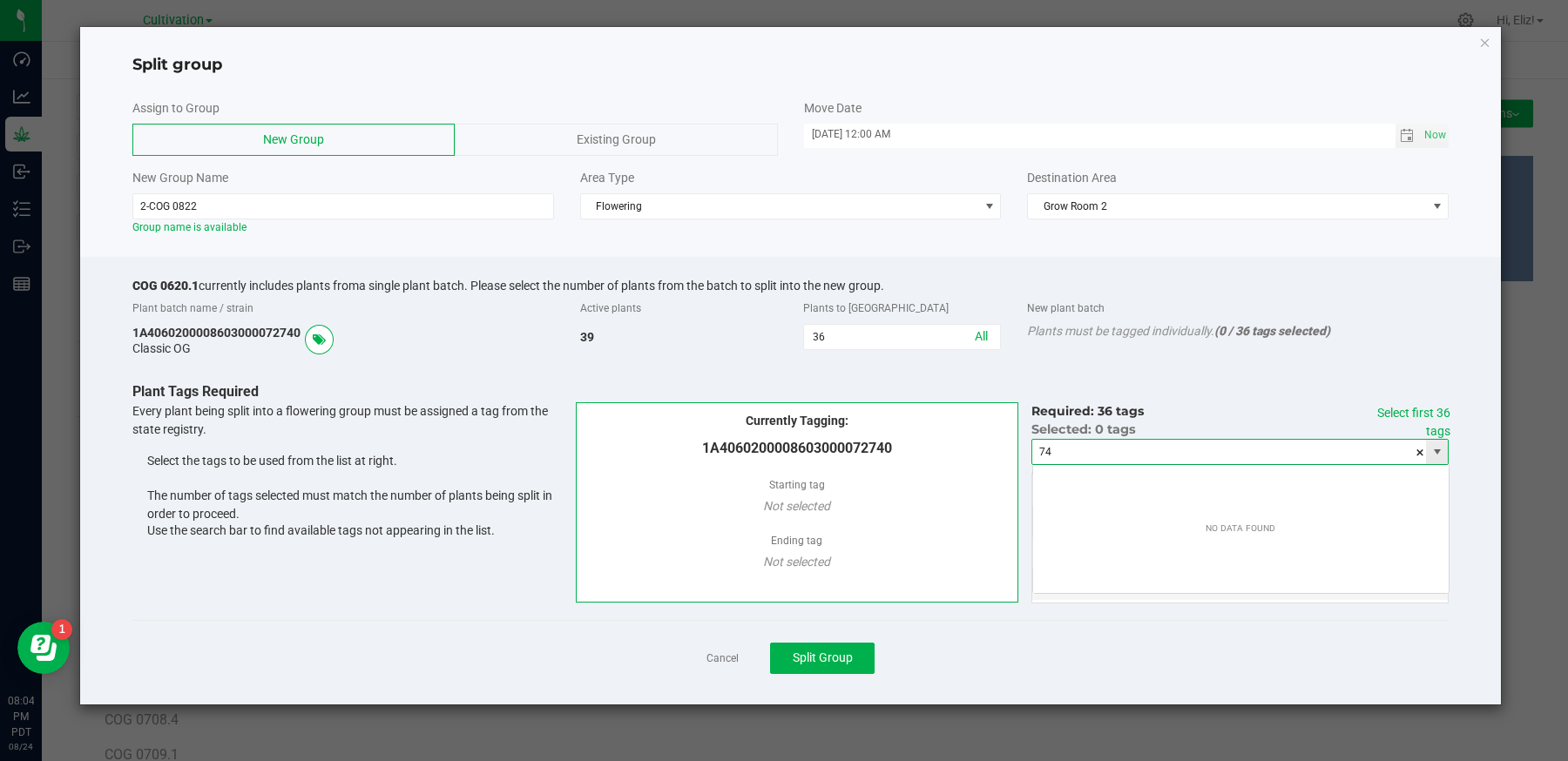
scroll to position [26, 417]
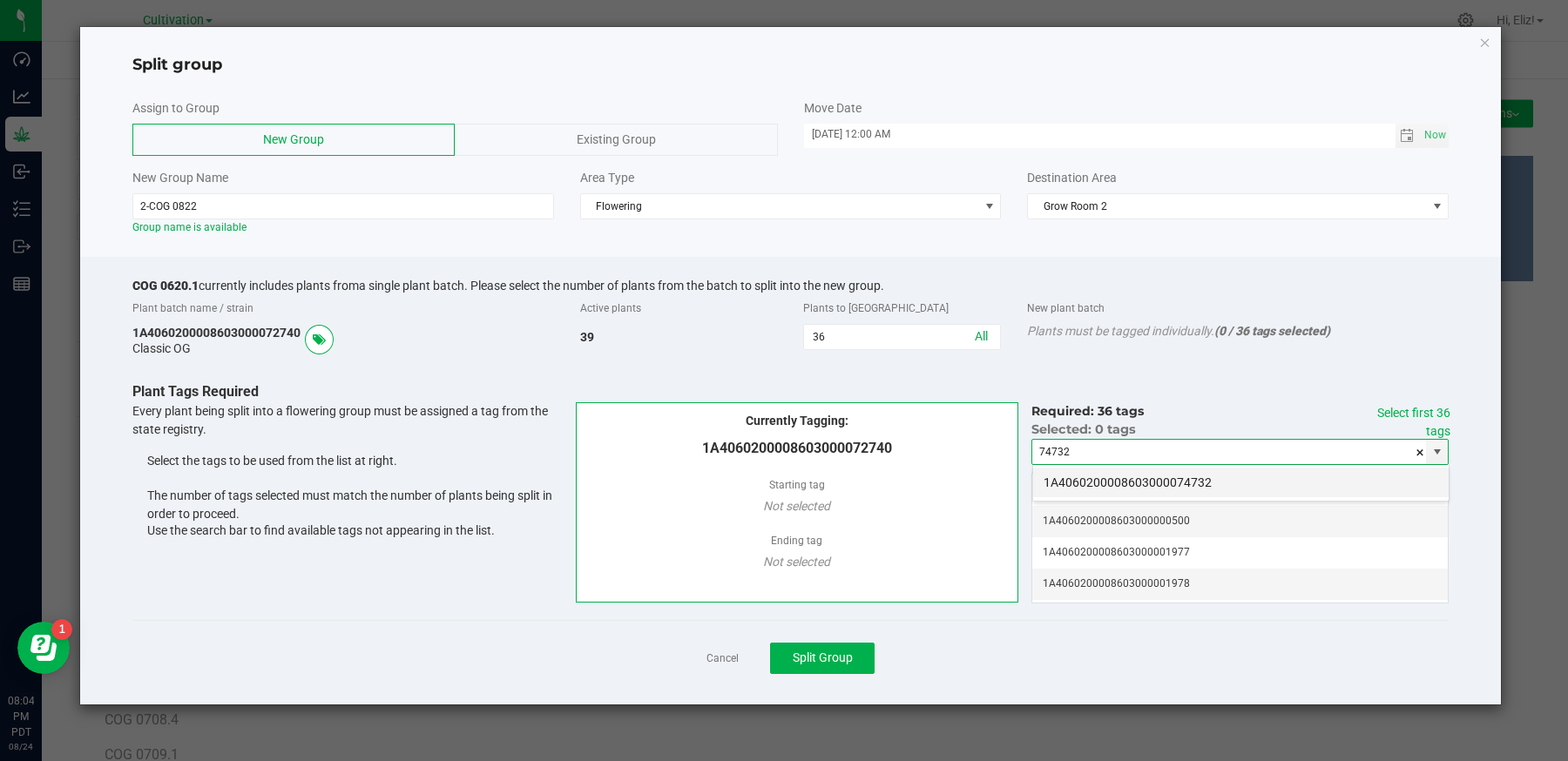
click at [1098, 480] on li "1A4060200008603000074732" at bounding box center [1241, 482] width 416 height 29
type input "1A4060200008603000074732"
click at [1401, 406] on link "Select first 36 tags" at bounding box center [1414, 421] width 73 height 32
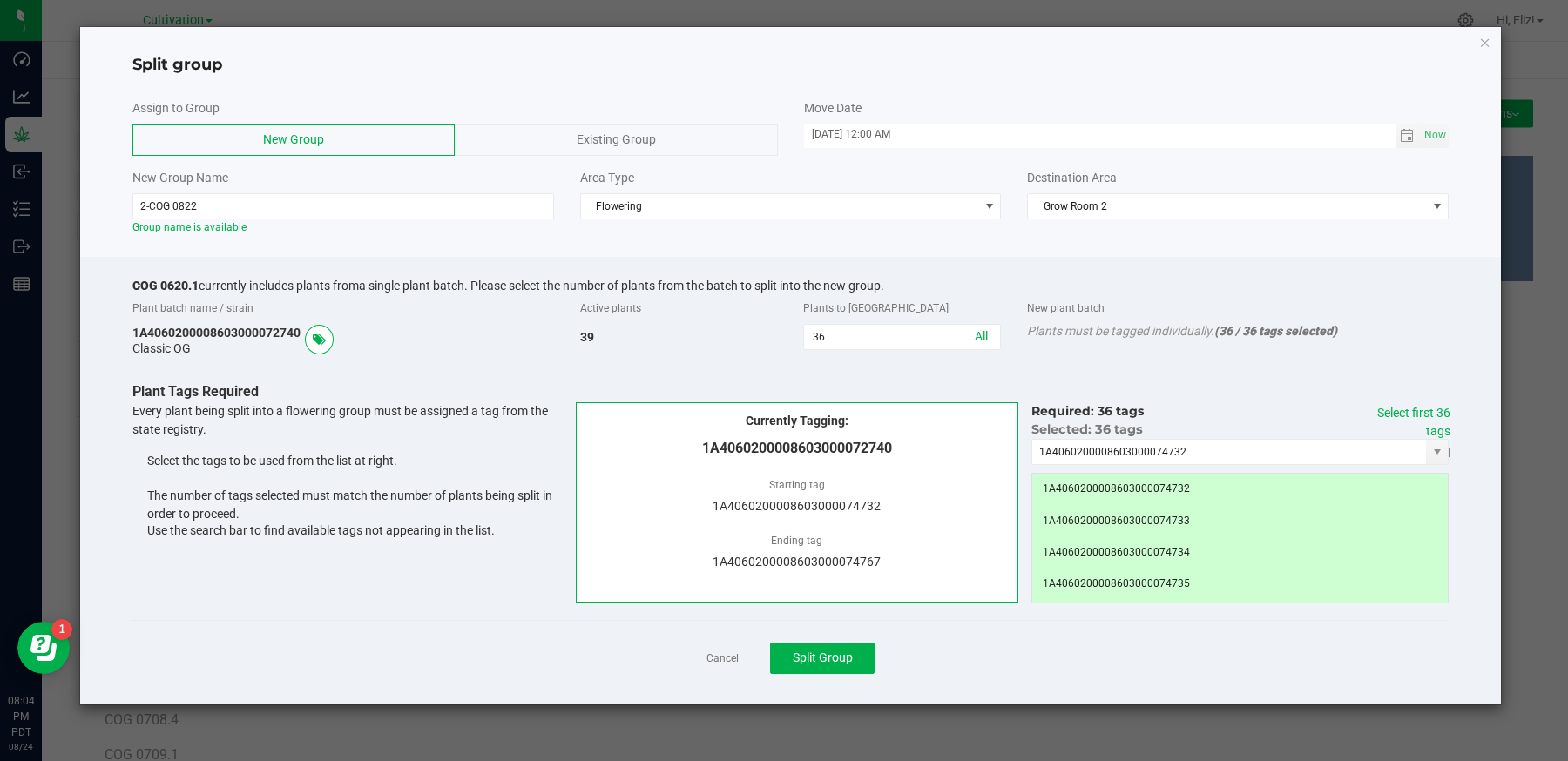
click at [978, 662] on div "Cancel Split Group" at bounding box center [790, 657] width 1317 height 76
click at [833, 653] on span "Split Group" at bounding box center [823, 657] width 60 height 14
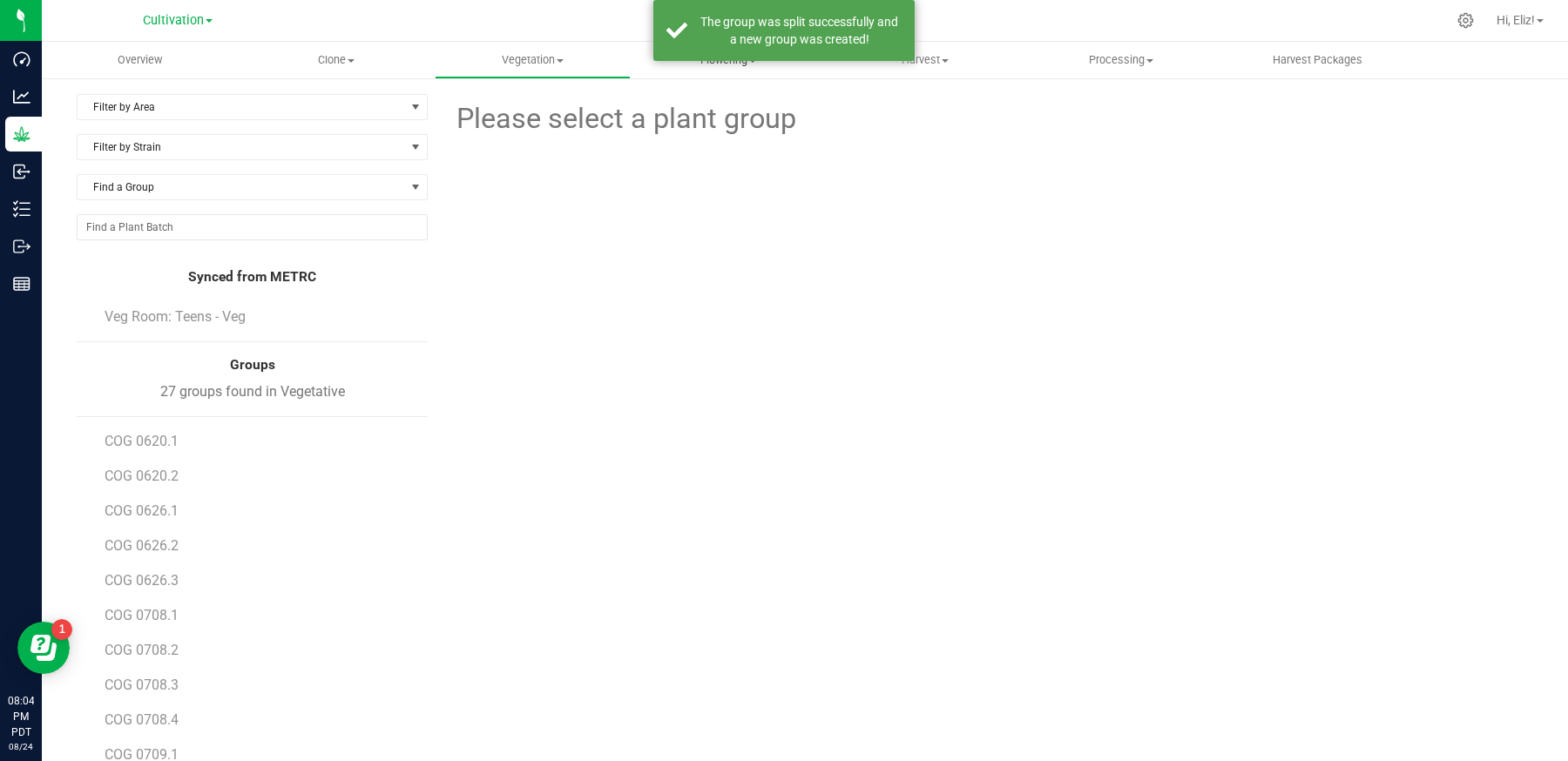
click at [719, 70] on uib-tab-heading "Flowering Create harvest Flowering groups Flowering plants Apply to plants" at bounding box center [728, 60] width 194 height 35
click at [709, 127] on span "Flowering groups" at bounding box center [703, 126] width 145 height 15
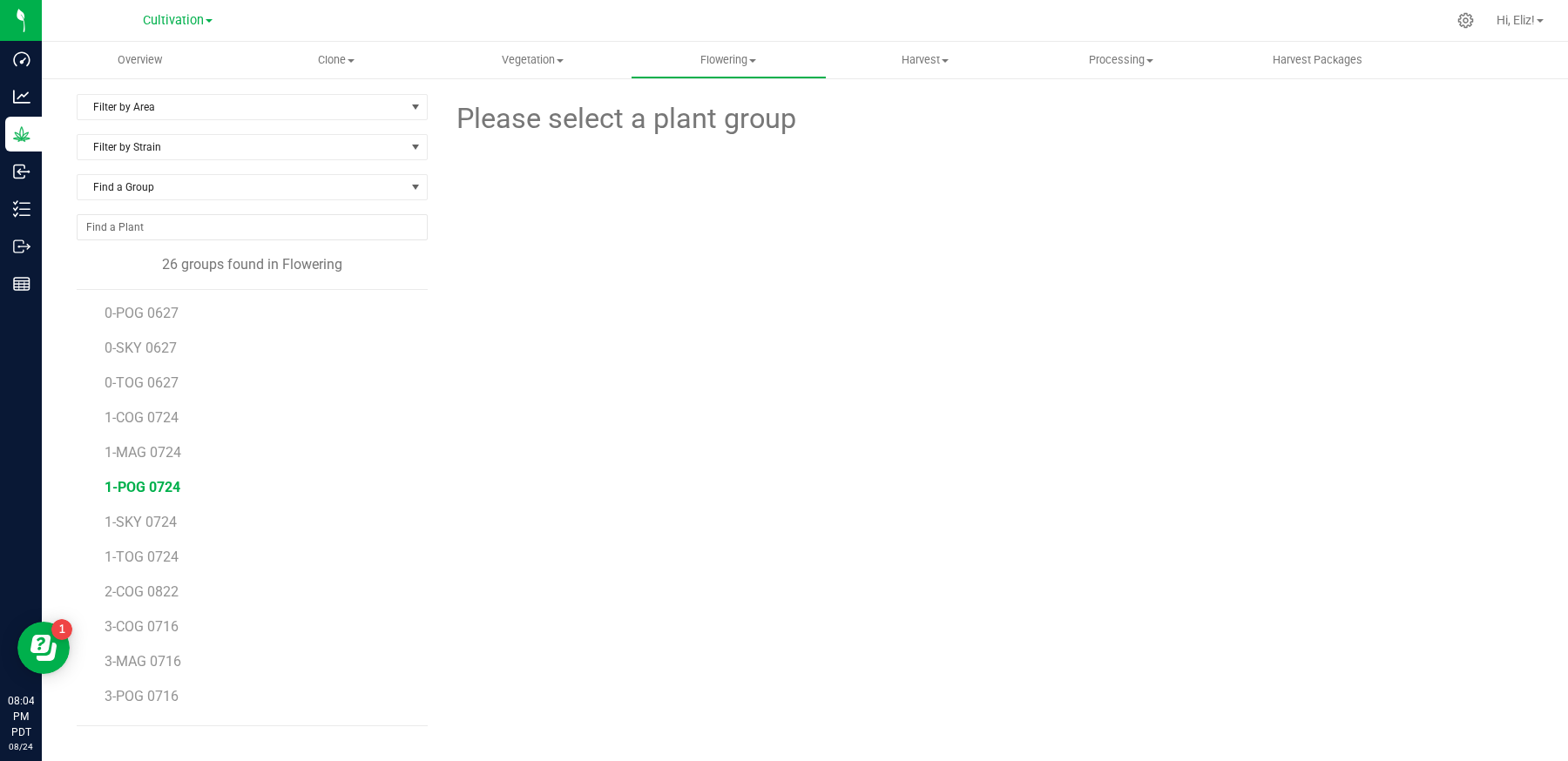
scroll to position [72, 0]
click at [141, 583] on span "2-COG 0822" at bounding box center [142, 590] width 76 height 16
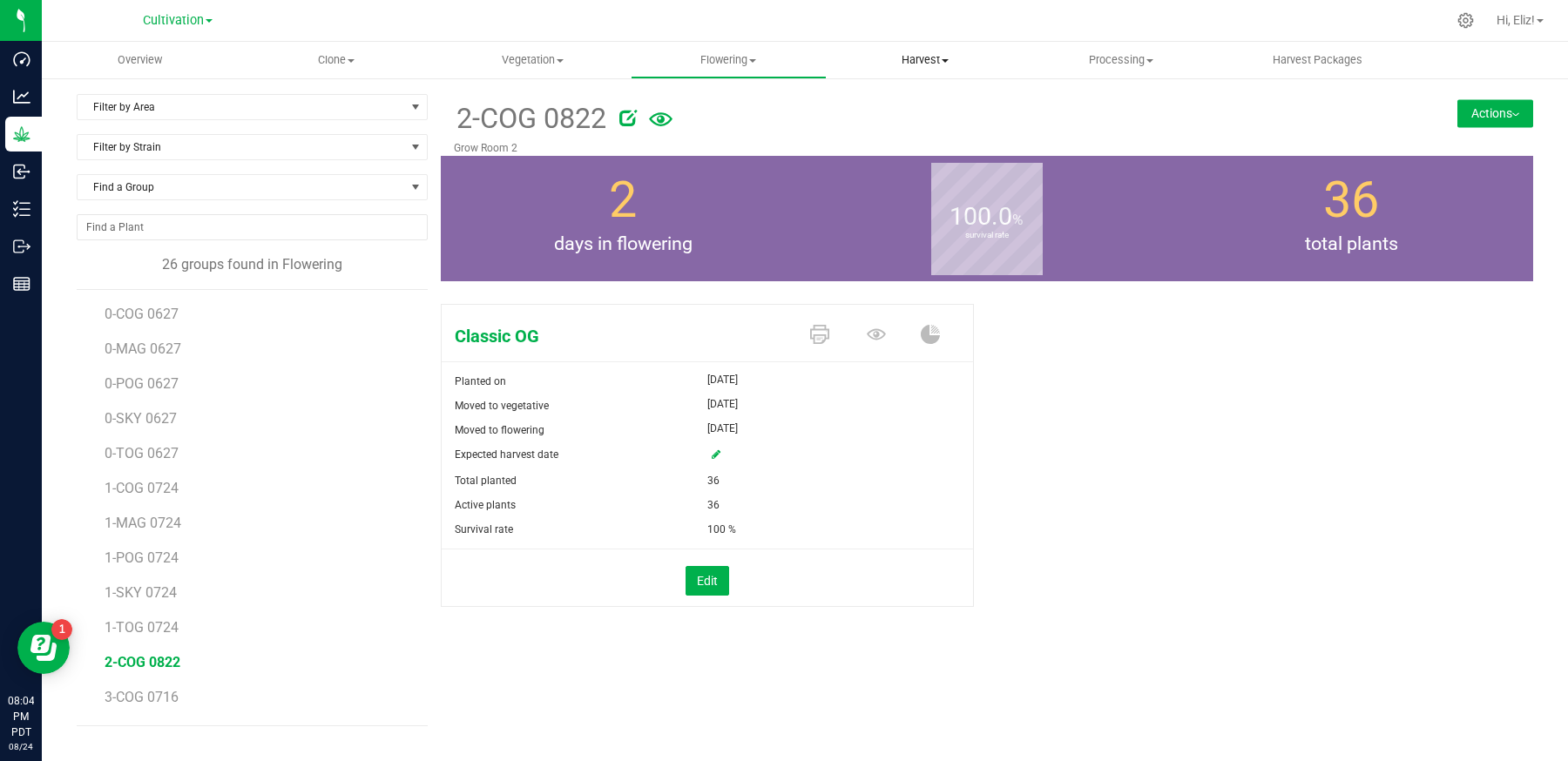
click at [913, 57] on span "Harvest" at bounding box center [924, 59] width 194 height 15
click at [878, 102] on span "Harvests" at bounding box center [875, 105] width 97 height 15
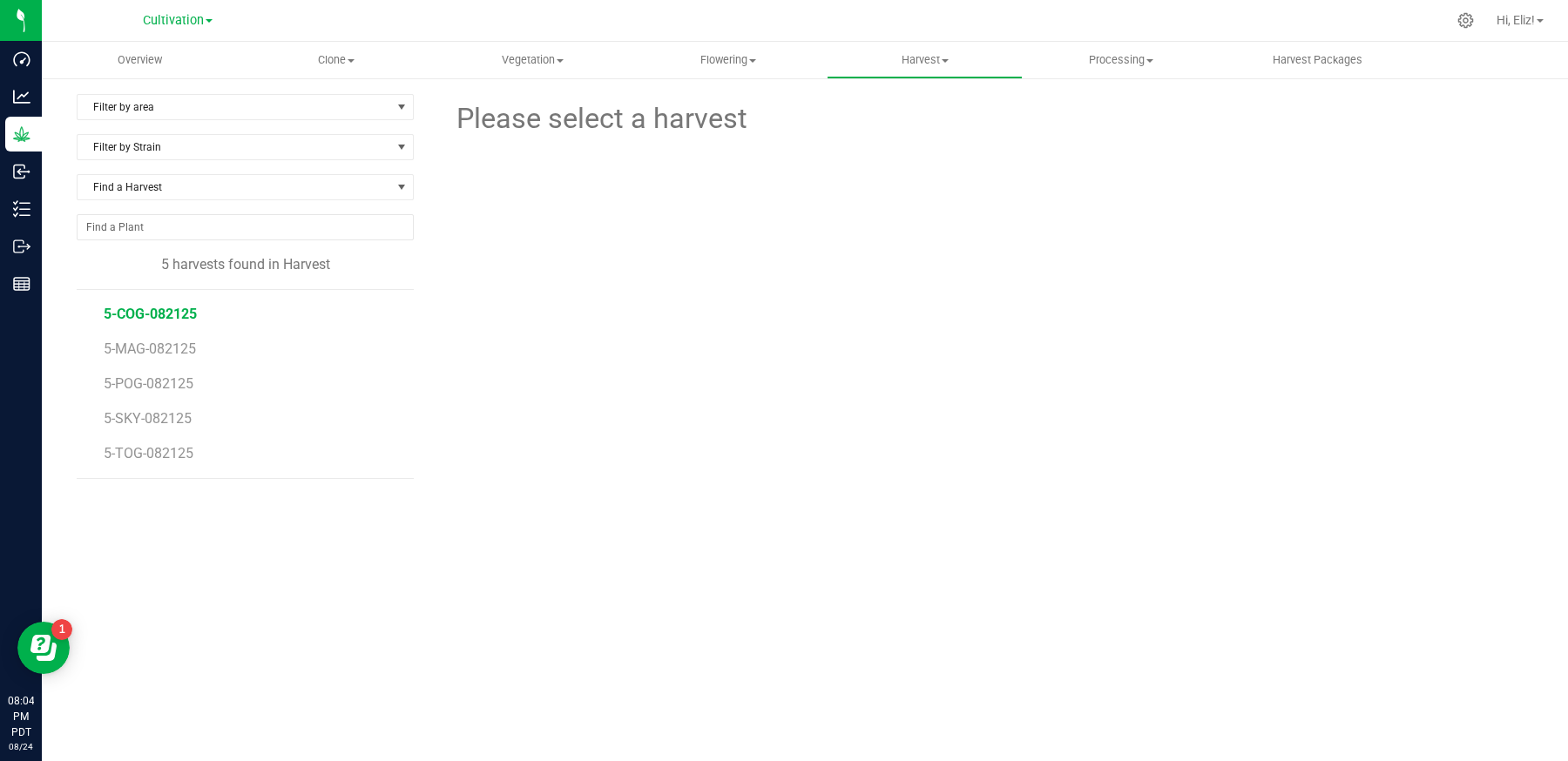
click at [162, 307] on span "5-COG-082125" at bounding box center [150, 314] width 93 height 16
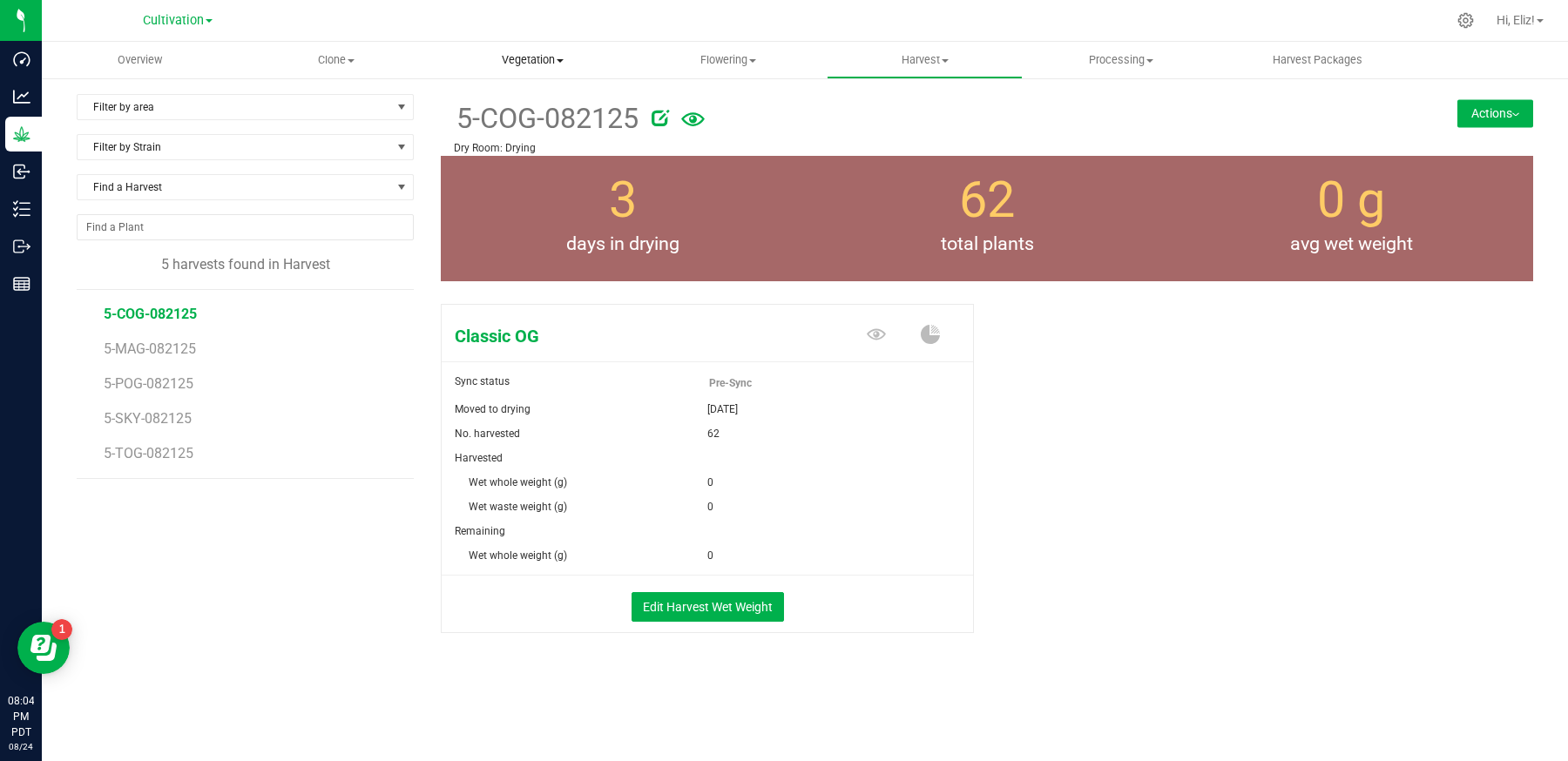
click at [522, 46] on uib-tab-heading "Vegetation Veg groups Veg plant batches Mother groups Mother plant batches Appl…" at bounding box center [532, 60] width 194 height 35
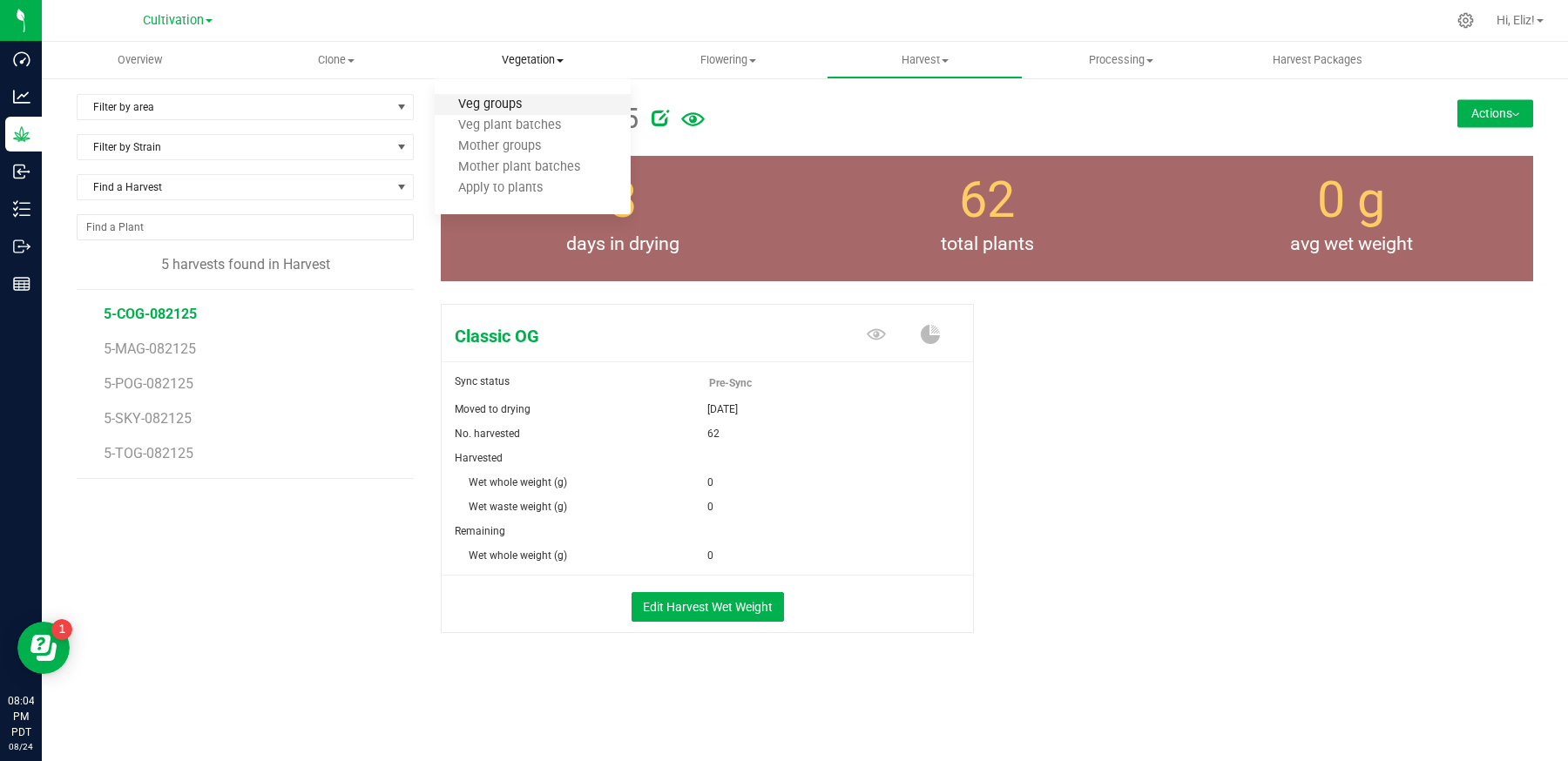
click at [496, 108] on span "Veg groups" at bounding box center [490, 105] width 110 height 15
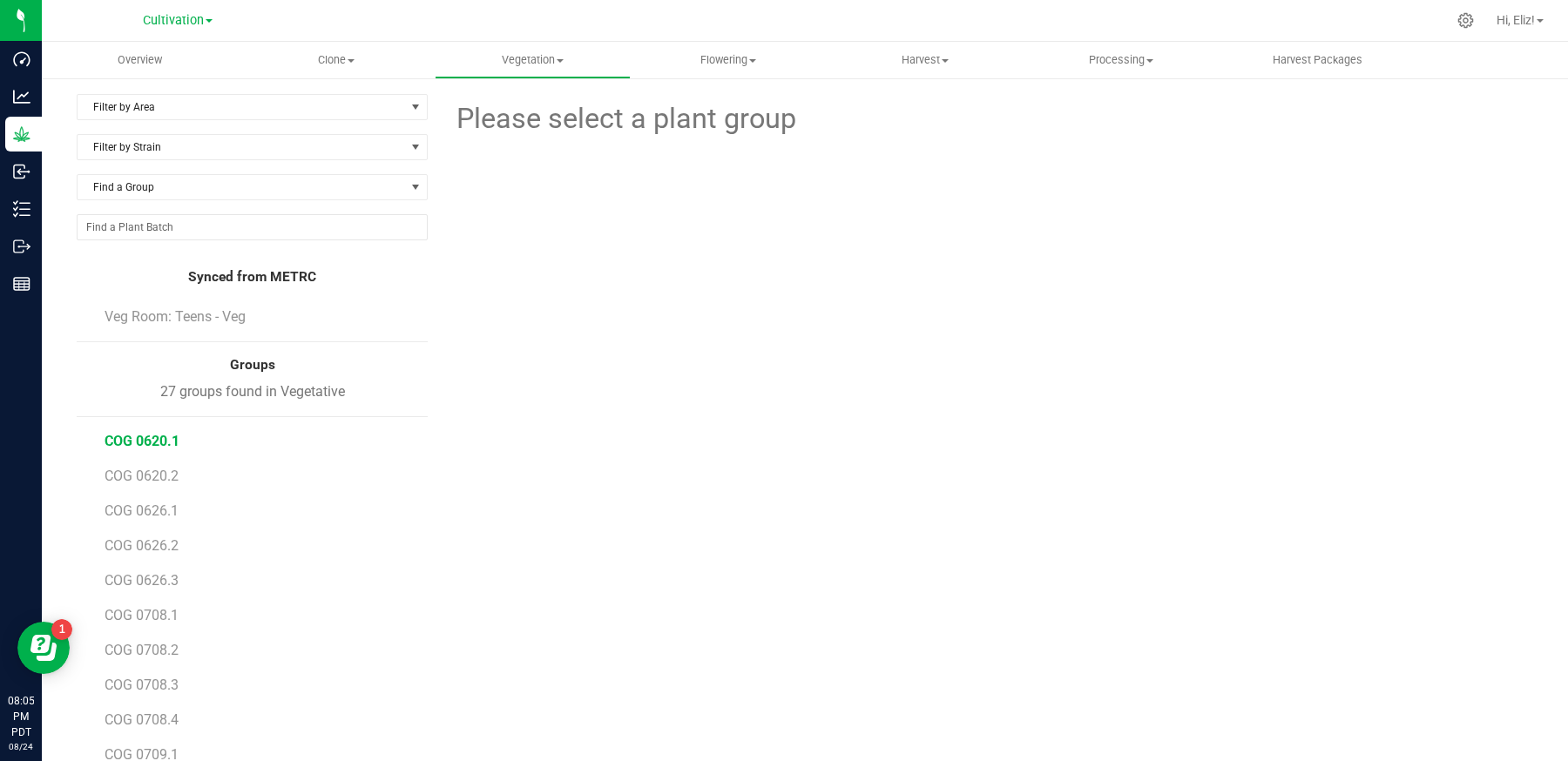
click at [149, 440] on span "COG 0620.1" at bounding box center [142, 441] width 75 height 16
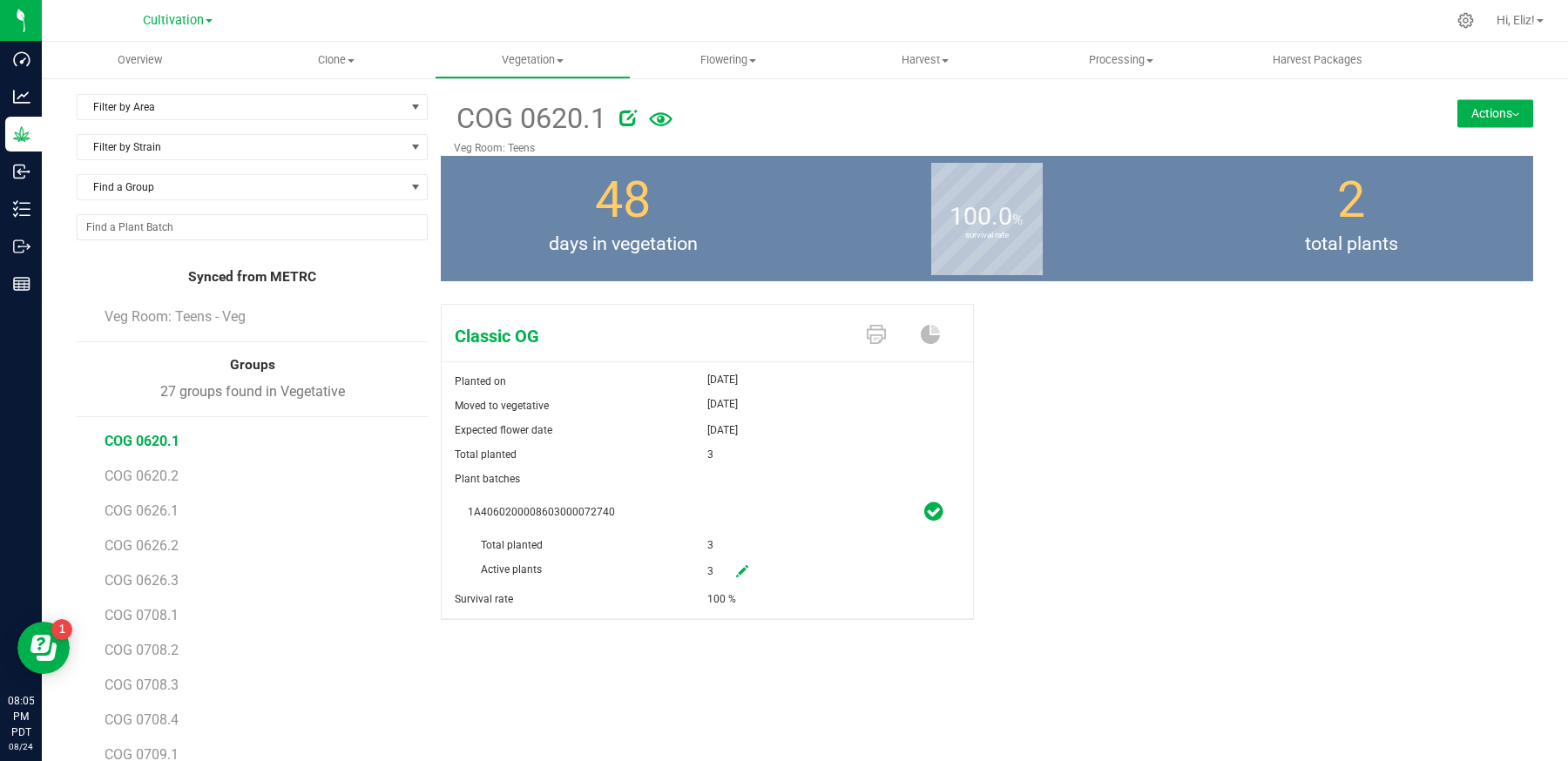
click at [1481, 108] on button "Actions" at bounding box center [1495, 113] width 76 height 28
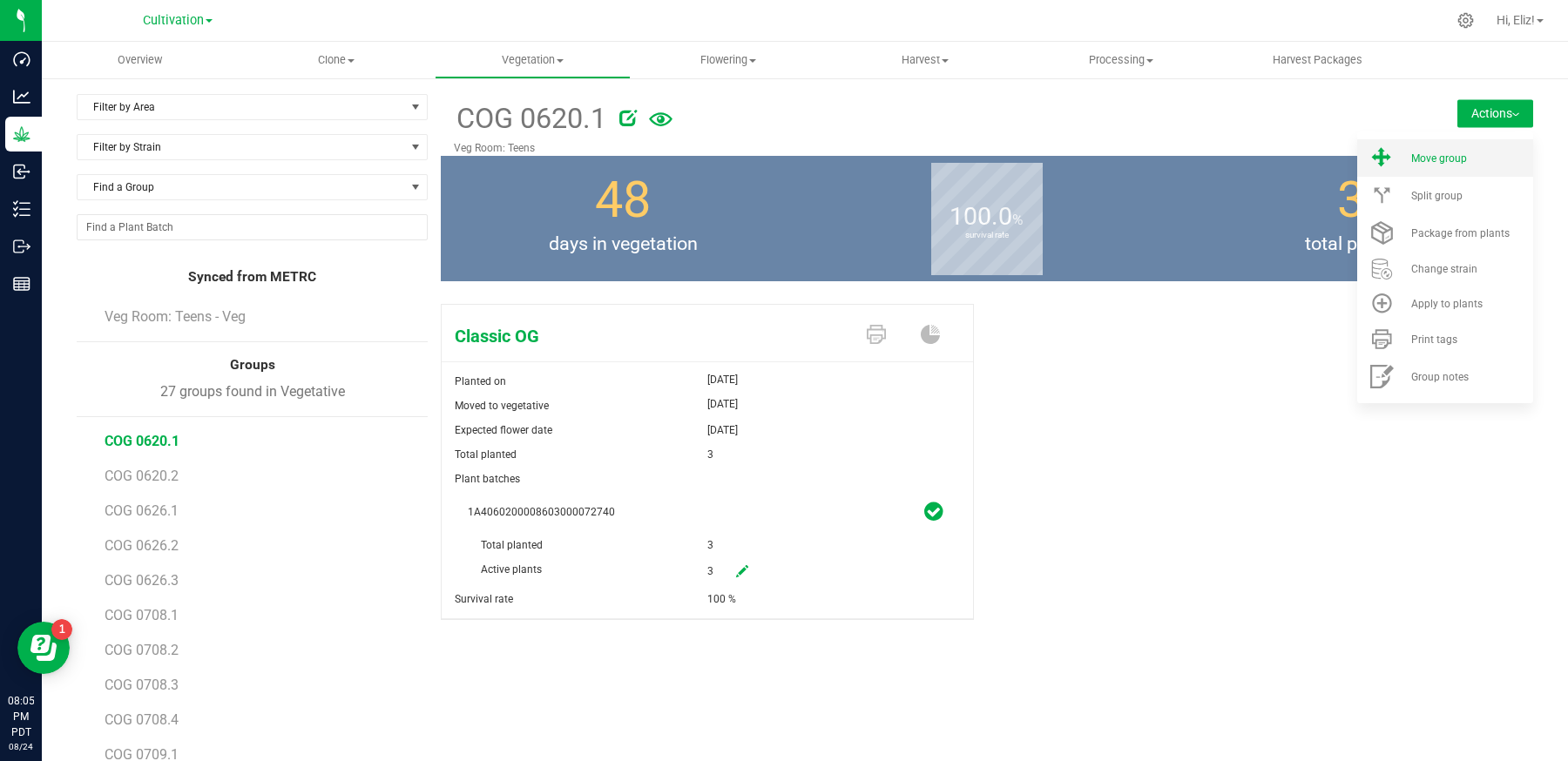
click at [1474, 152] on div "Move group" at bounding box center [1470, 158] width 119 height 12
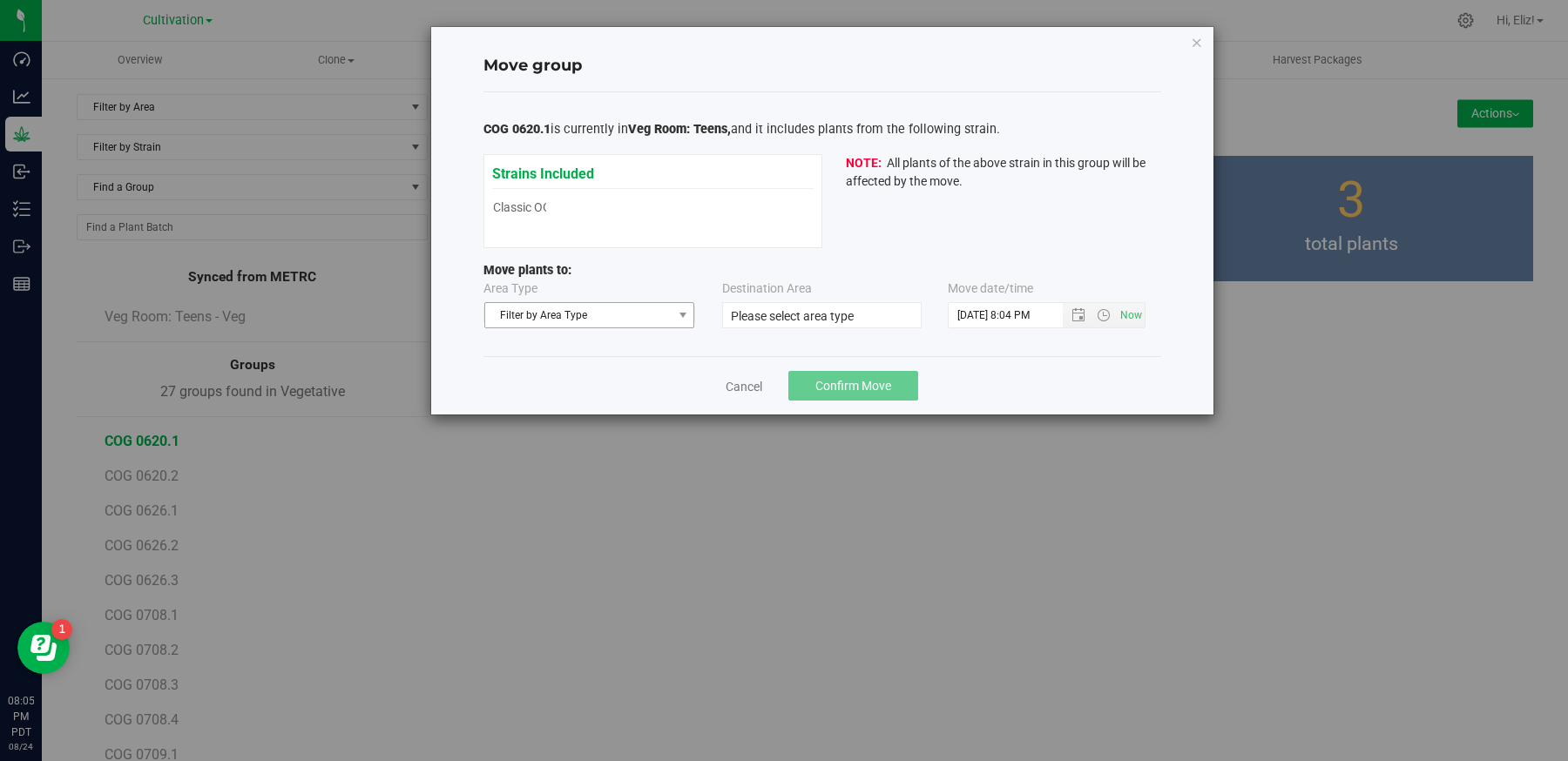
click at [539, 316] on span "Filter by Area Type" at bounding box center [578, 315] width 187 height 25
click at [536, 369] on li "Flowering" at bounding box center [588, 370] width 209 height 26
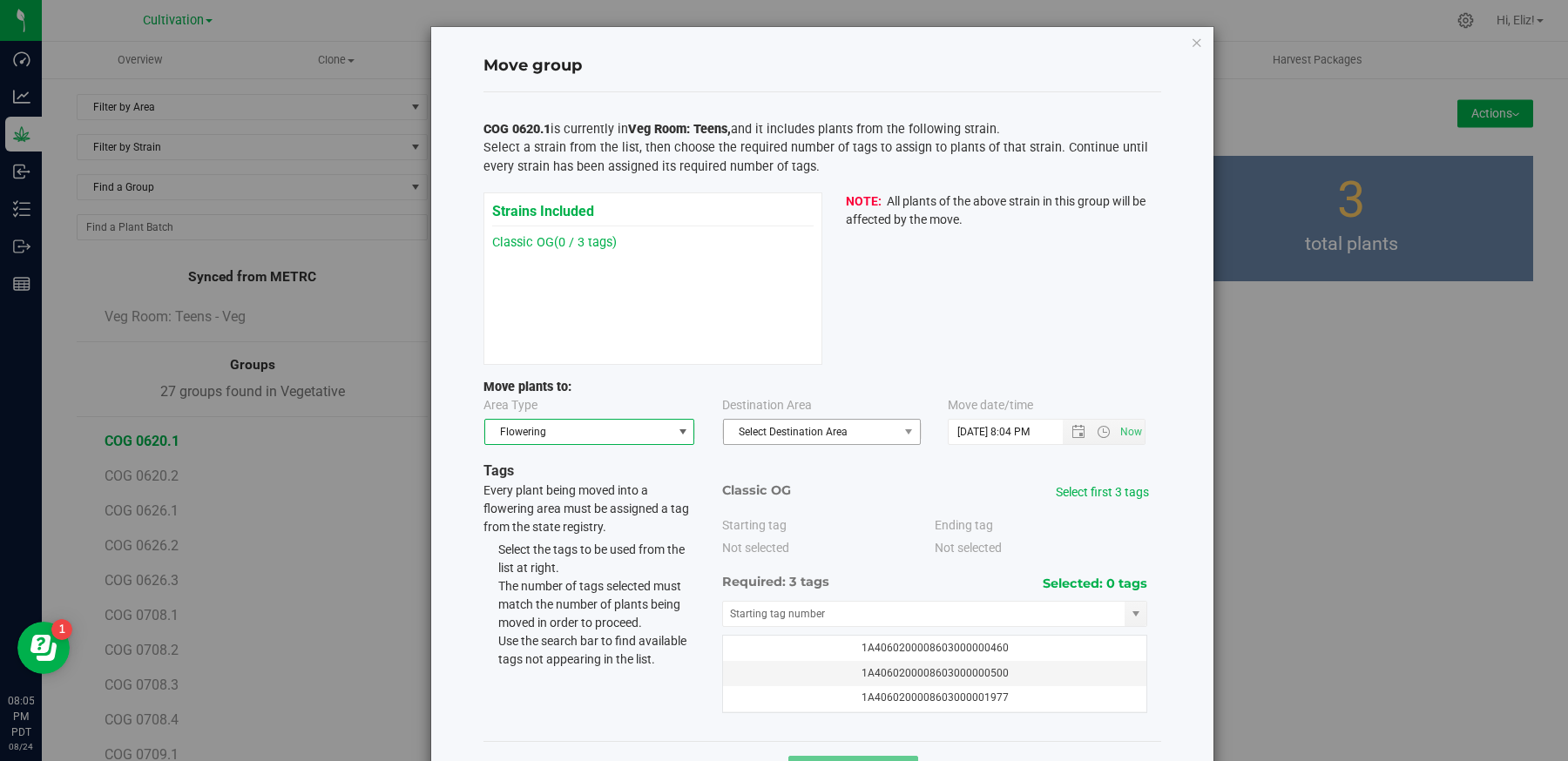
click at [794, 420] on span "Select Destination Area" at bounding box center [810, 432] width 174 height 25
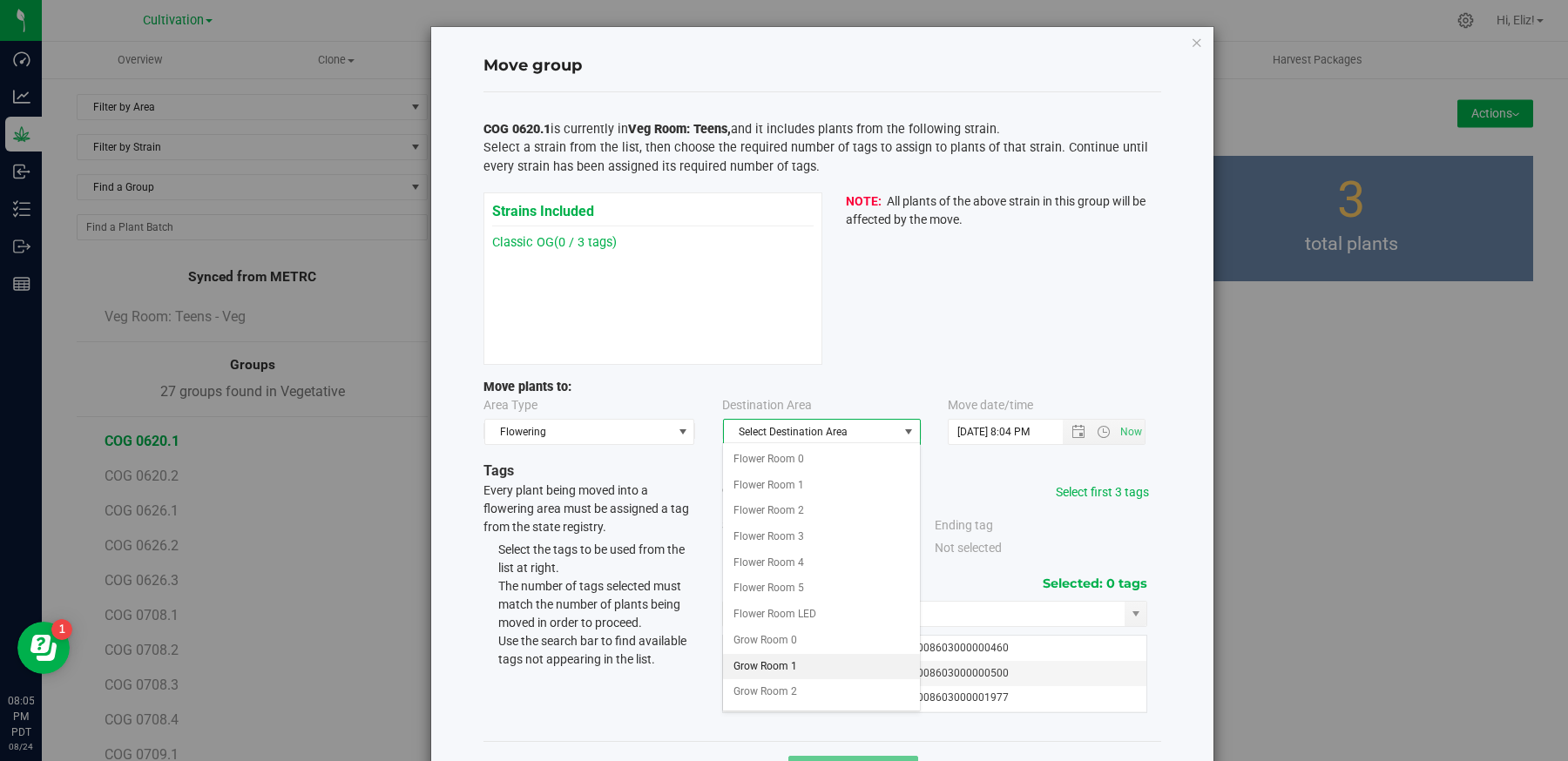
scroll to position [91, 0]
click at [770, 591] on li "Grow Room 2" at bounding box center [820, 601] width 196 height 26
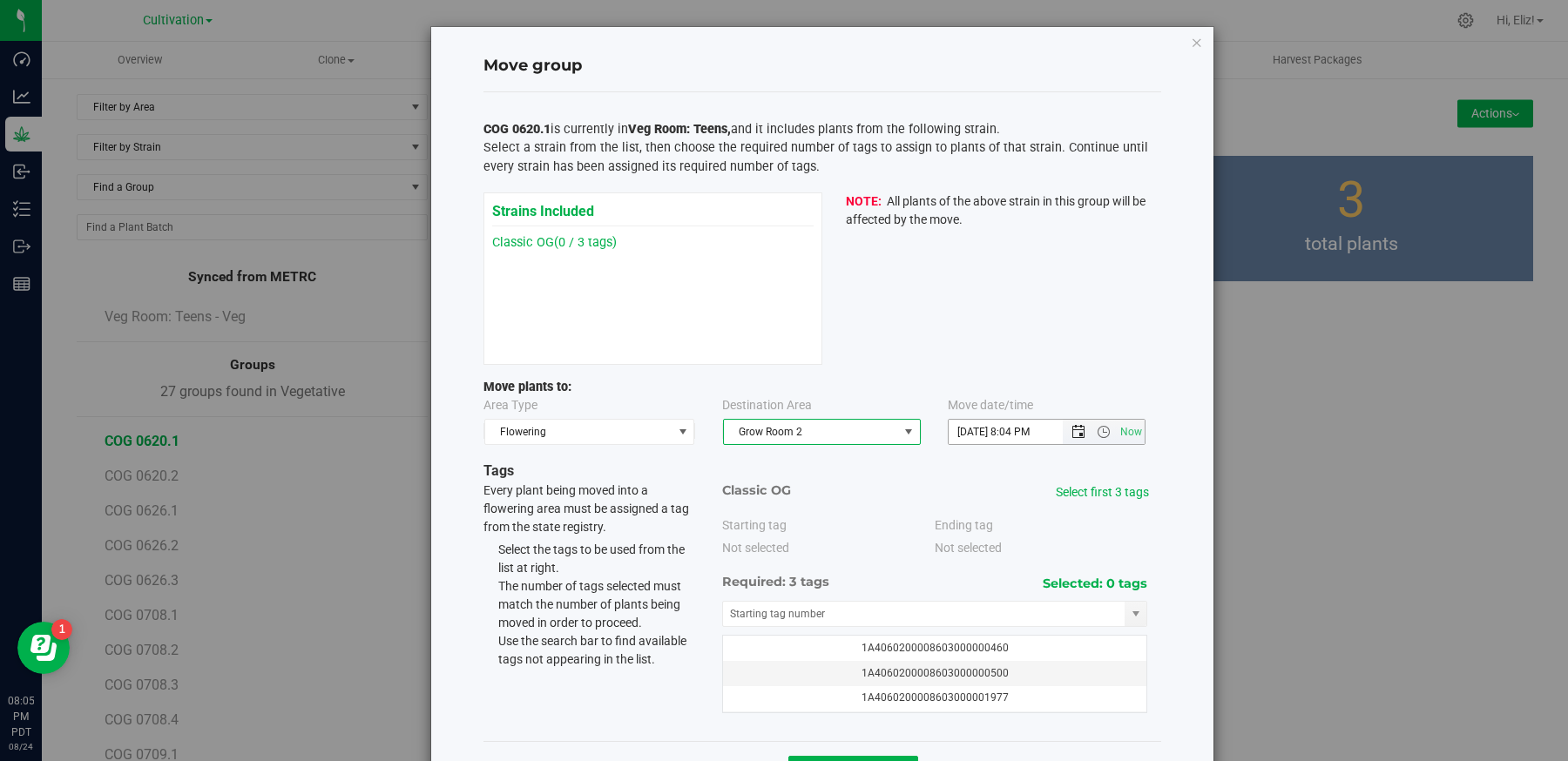
click at [1079, 436] on span "Open the date view" at bounding box center [1078, 431] width 14 height 14
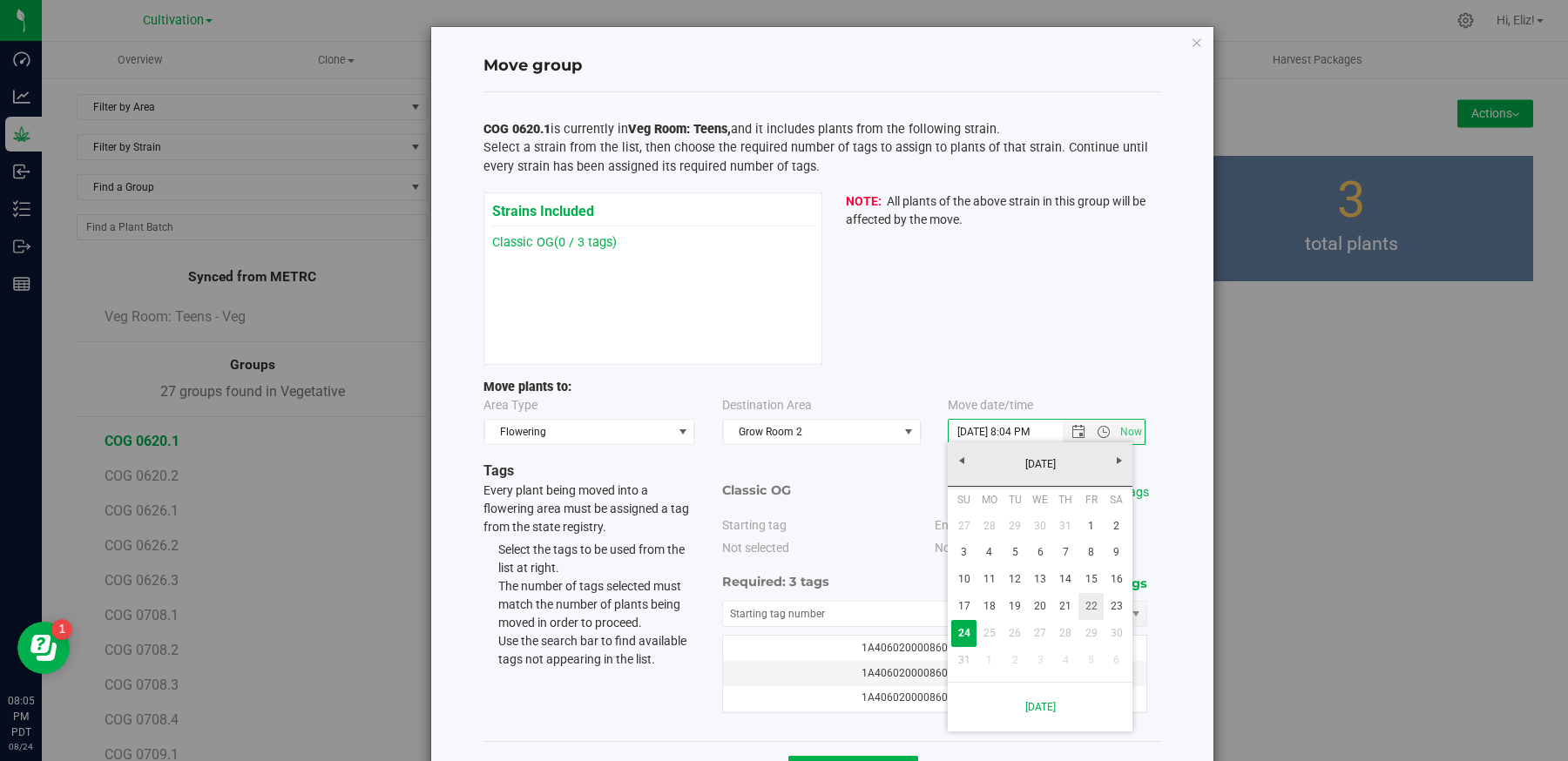
click at [1092, 607] on link "22" at bounding box center [1091, 607] width 26 height 27
type input "8/22/2025 8:04 PM"
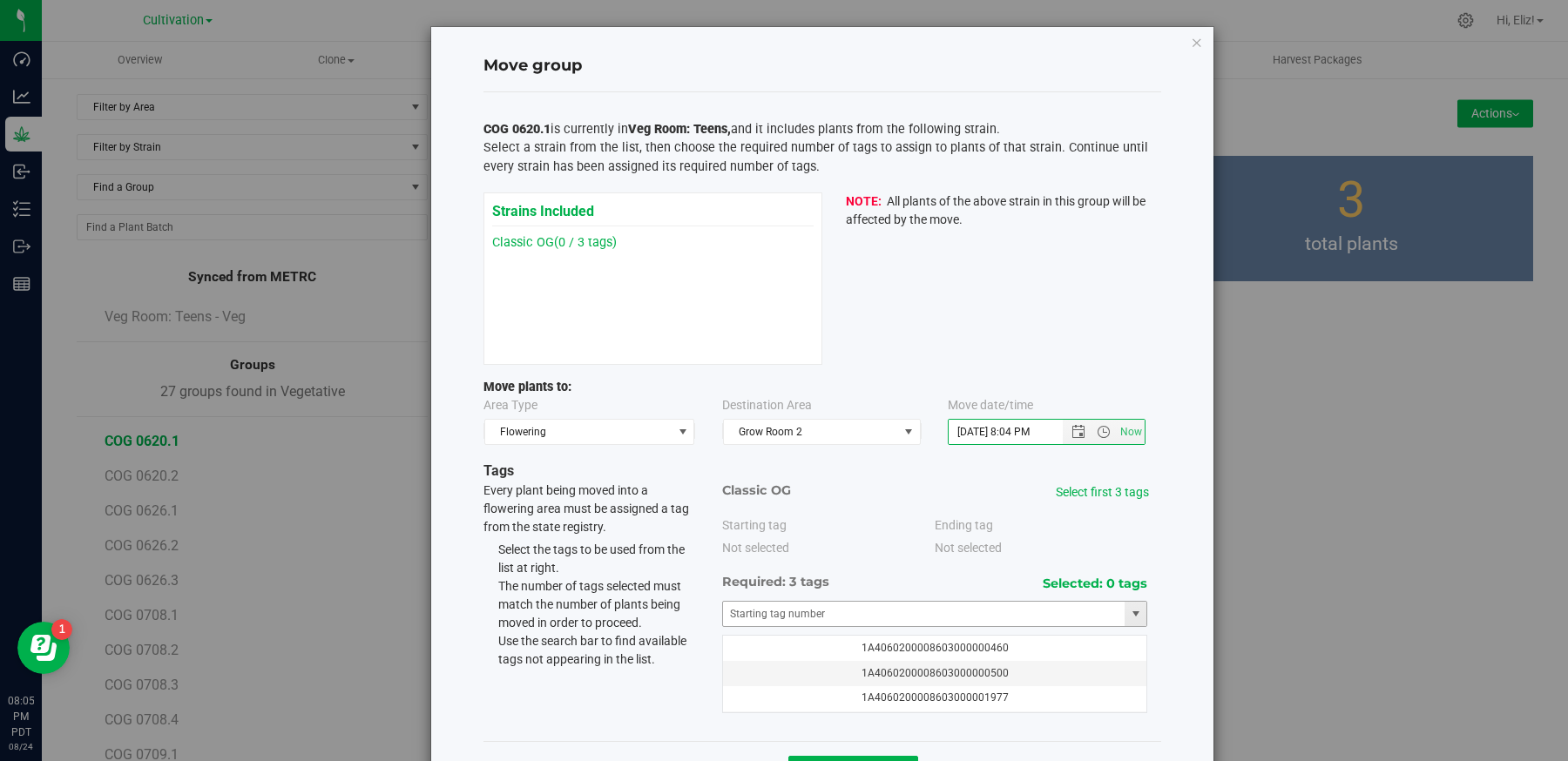
click at [810, 595] on div "Selected: 0 tags tag 1A4060200008603000000460 1A4060200008603000000500 1A406020…" at bounding box center [934, 653] width 426 height 122
click at [802, 602] on input "text" at bounding box center [923, 613] width 402 height 25
click at [798, 632] on li "1A4060200008603000074930" at bounding box center [934, 641] width 424 height 26
type input "1A4060200008603000074930"
click at [1091, 486] on link "Select first 3 tags" at bounding box center [1102, 491] width 93 height 14
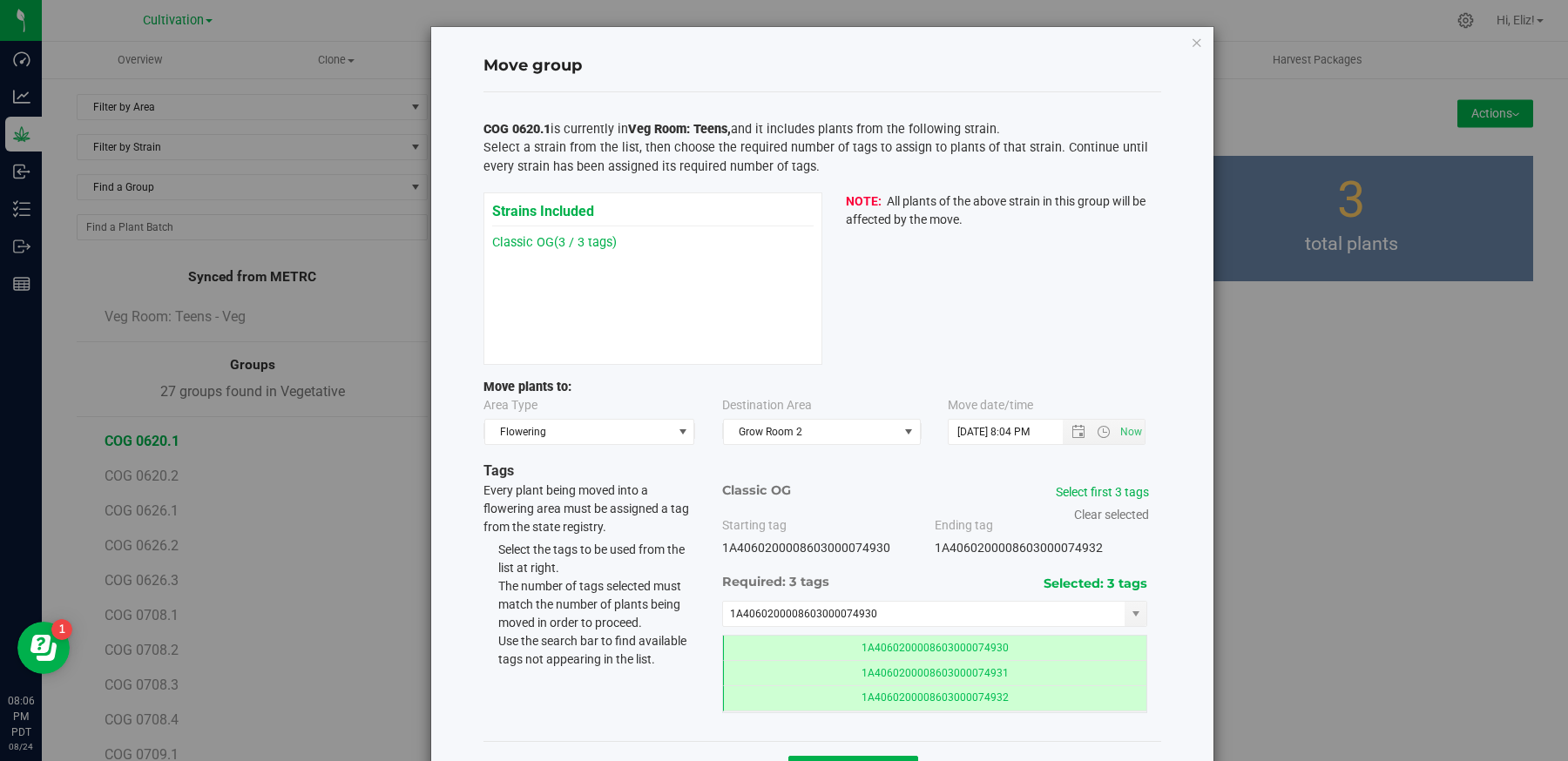
click at [1193, 623] on div "Move group COG 0620.1 is currently in Veg Room: Teens, and it includes plants f…" at bounding box center [822, 414] width 782 height 773
click at [1190, 634] on div "Move group COG 0620.1 is currently in Veg Room: Teens, and it includes plants f…" at bounding box center [822, 414] width 782 height 773
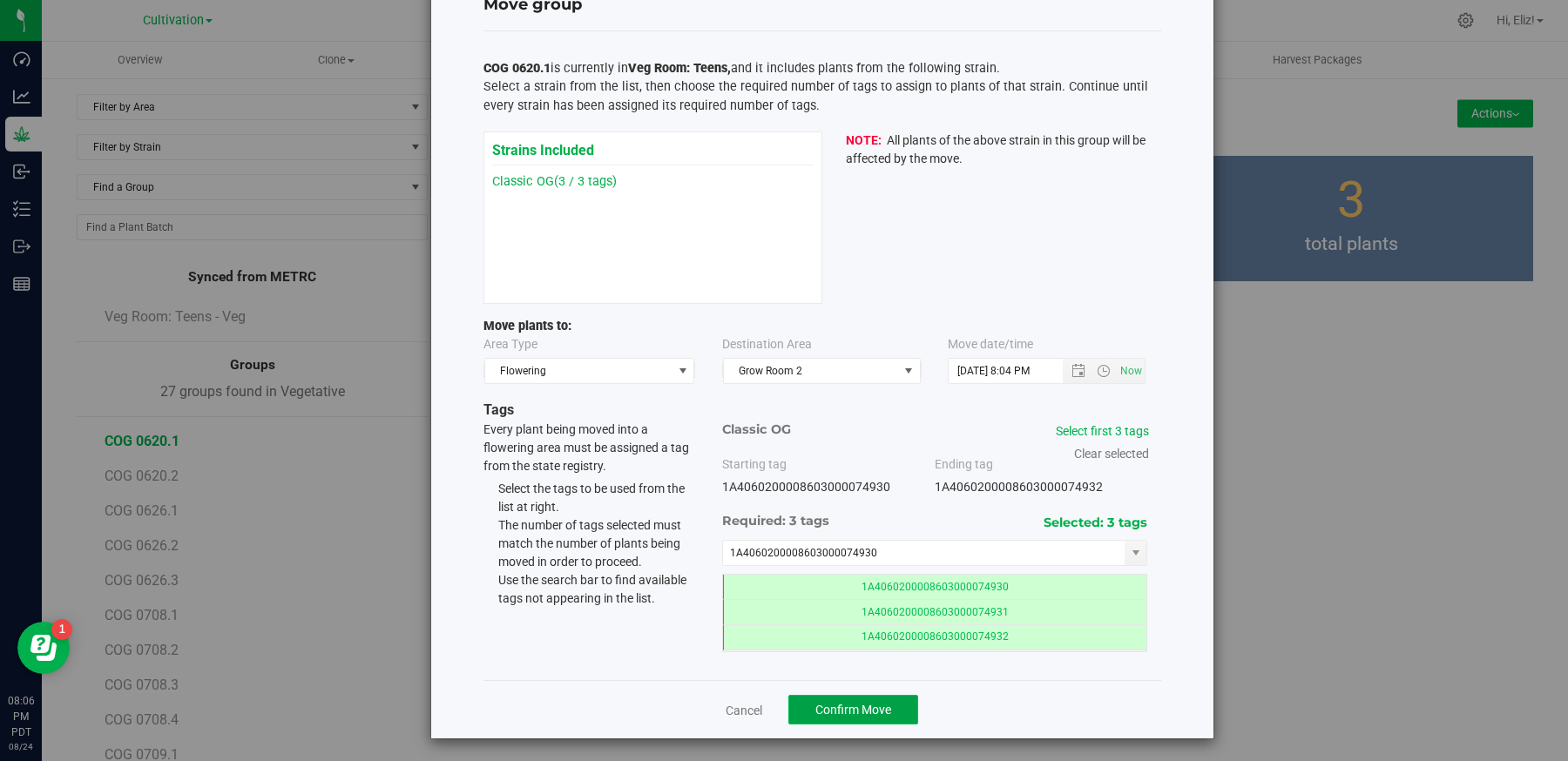
click at [823, 703] on span "Confirm Move" at bounding box center [852, 709] width 76 height 14
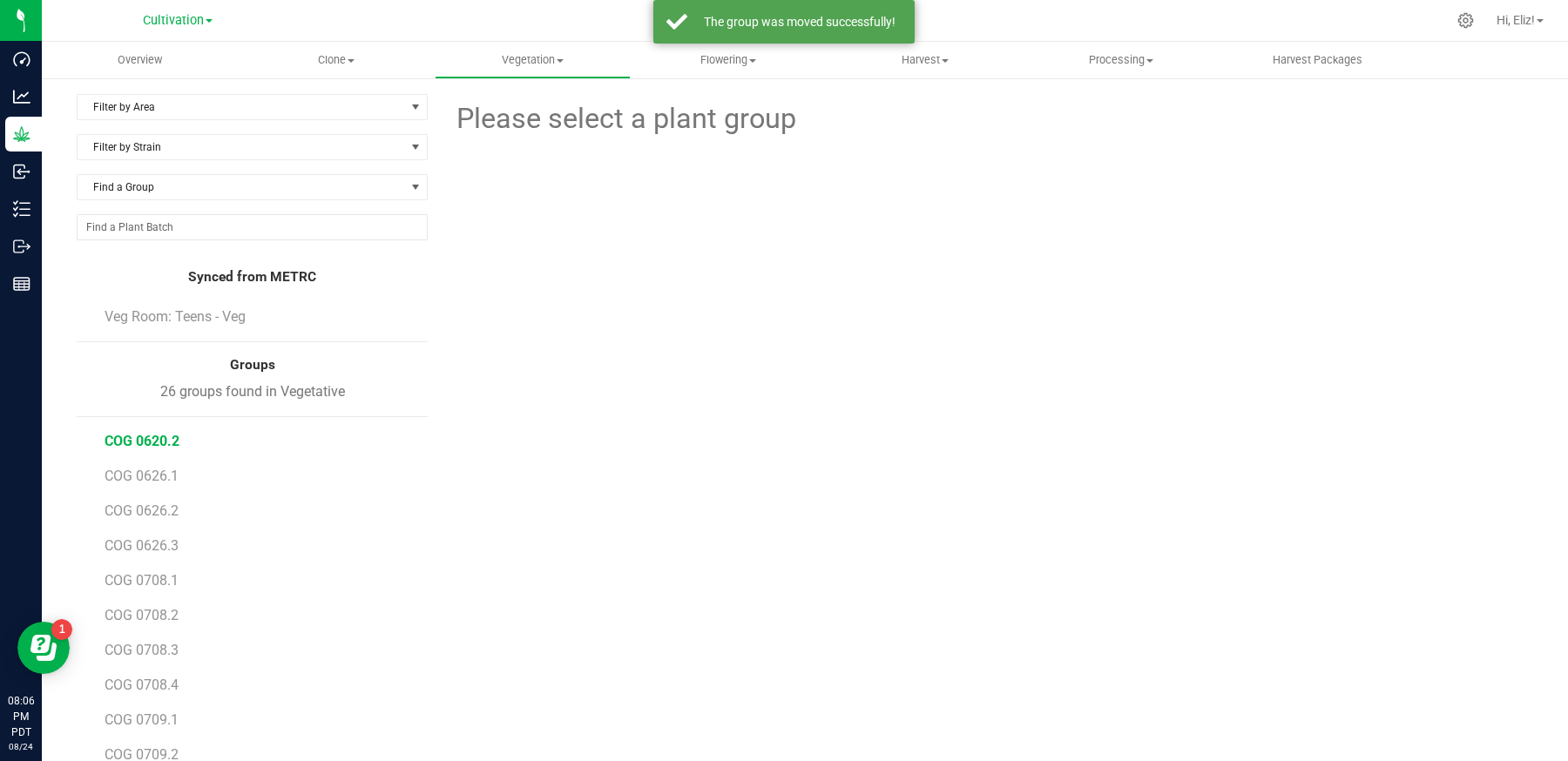
click at [162, 439] on span "COG 0620.2" at bounding box center [142, 441] width 75 height 16
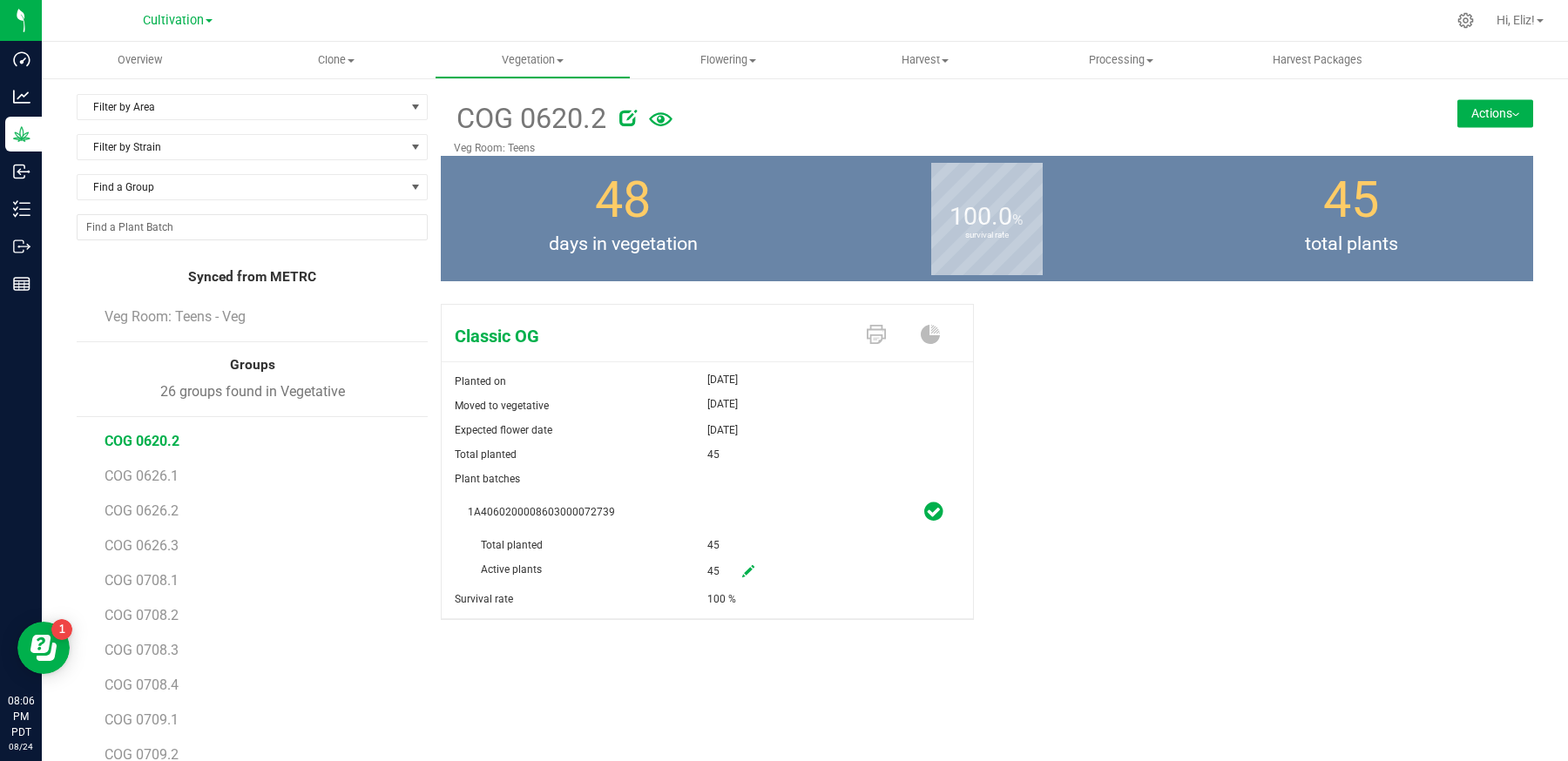
click at [1461, 128] on div "COG 0620.2 Veg Room: Teens Actions Move group Split group" at bounding box center [987, 125] width 1092 height 62
click at [1480, 118] on button "Actions" at bounding box center [1495, 113] width 76 height 28
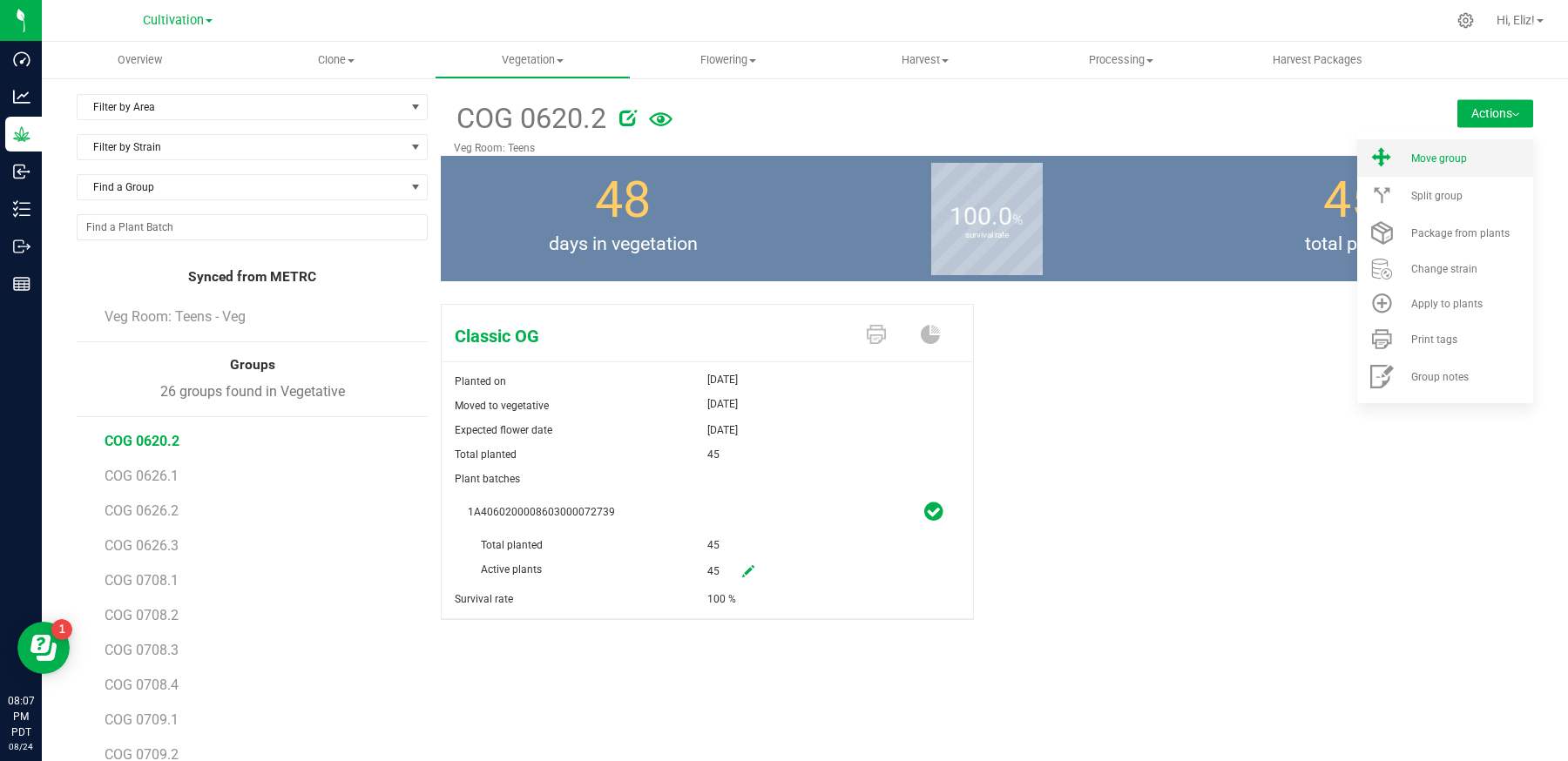
click at [1460, 157] on span "Move group" at bounding box center [1439, 158] width 56 height 12
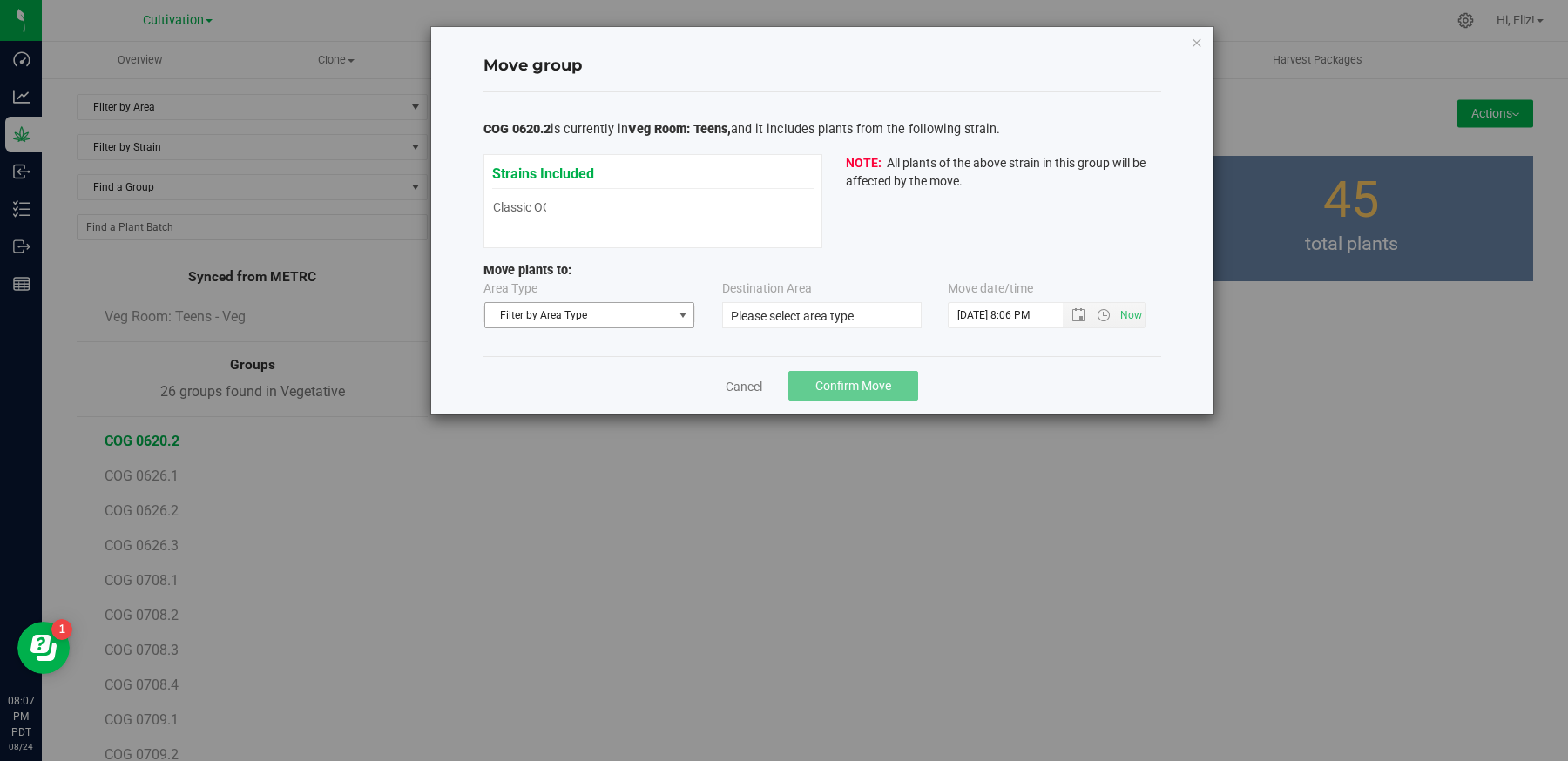
click at [599, 314] on span "Filter by Area Type" at bounding box center [578, 315] width 187 height 25
click at [566, 375] on li "Flowering" at bounding box center [588, 370] width 209 height 26
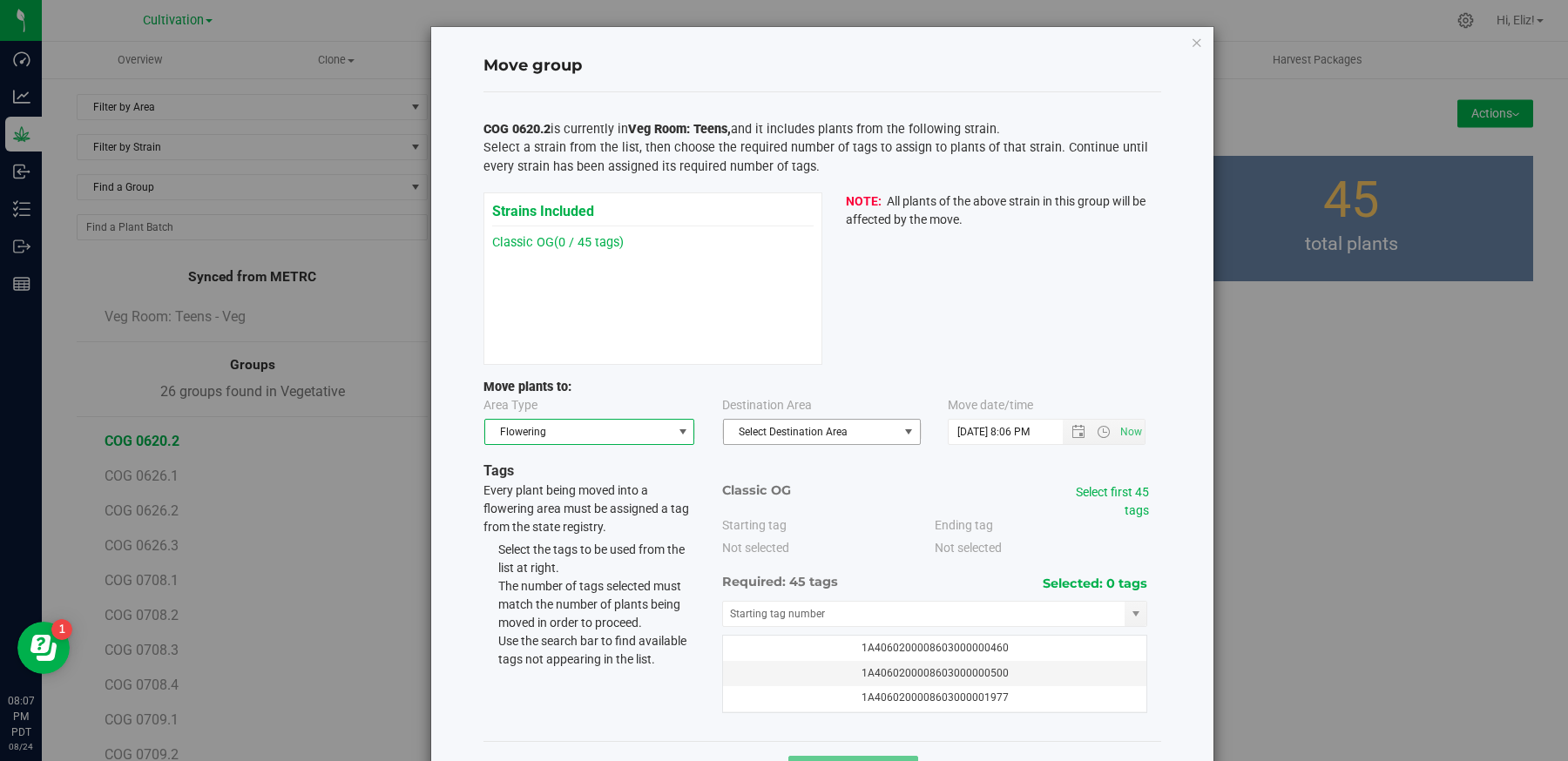
click at [777, 424] on span "Select Destination Area" at bounding box center [810, 432] width 174 height 25
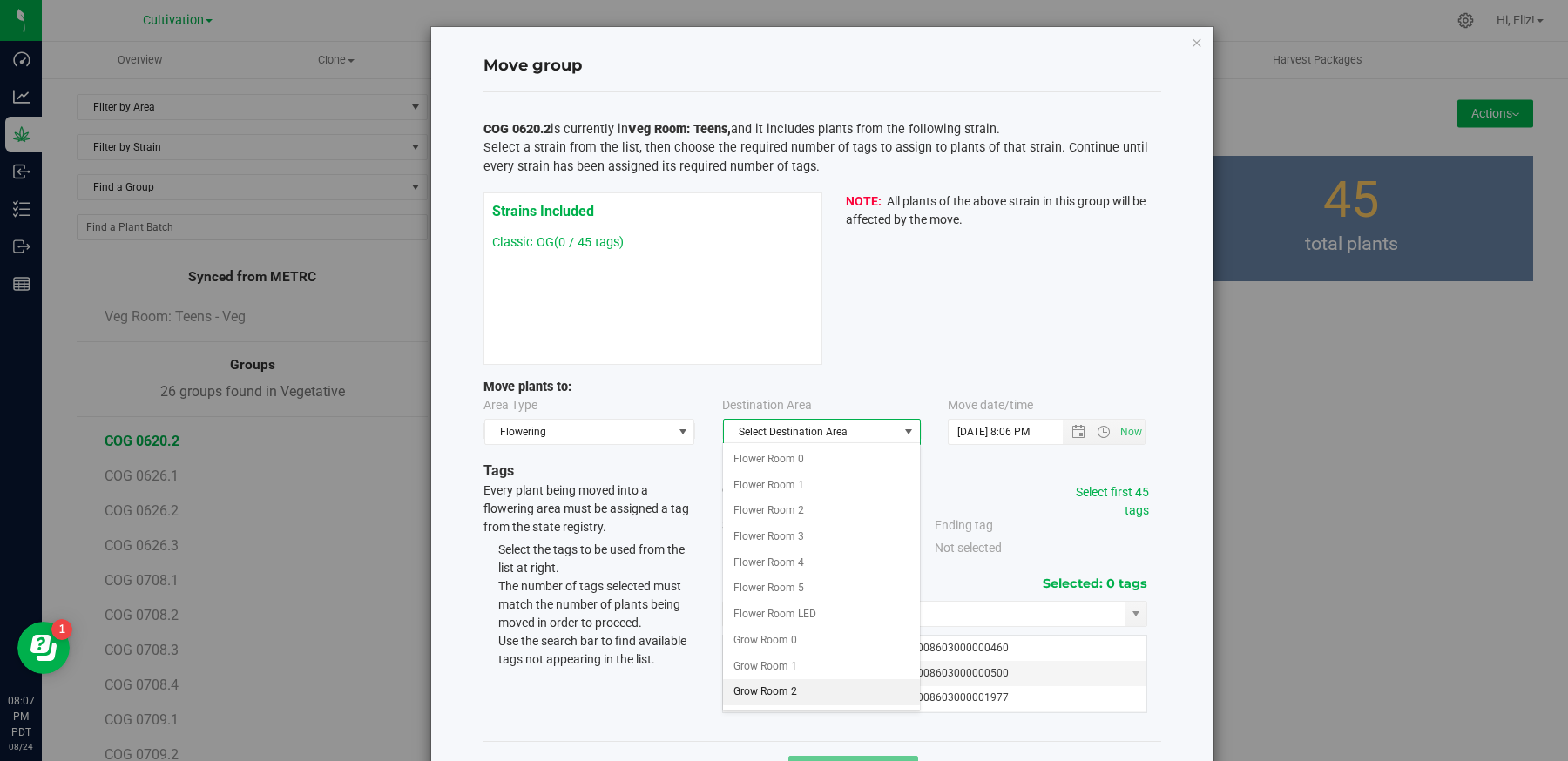
click at [774, 679] on li "Grow Room 2" at bounding box center [820, 692] width 196 height 26
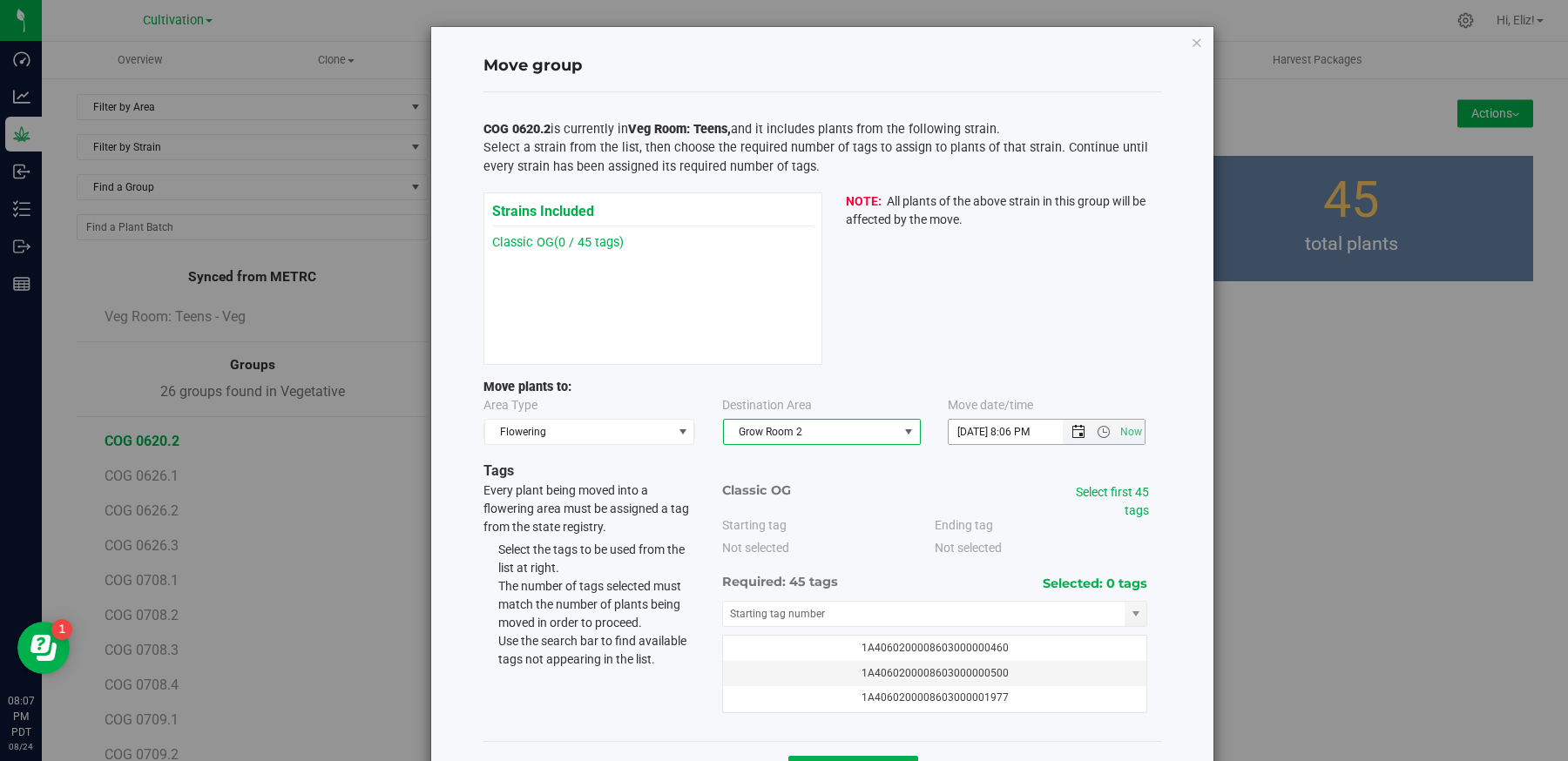
click at [1080, 425] on span "Open the date view" at bounding box center [1078, 431] width 14 height 14
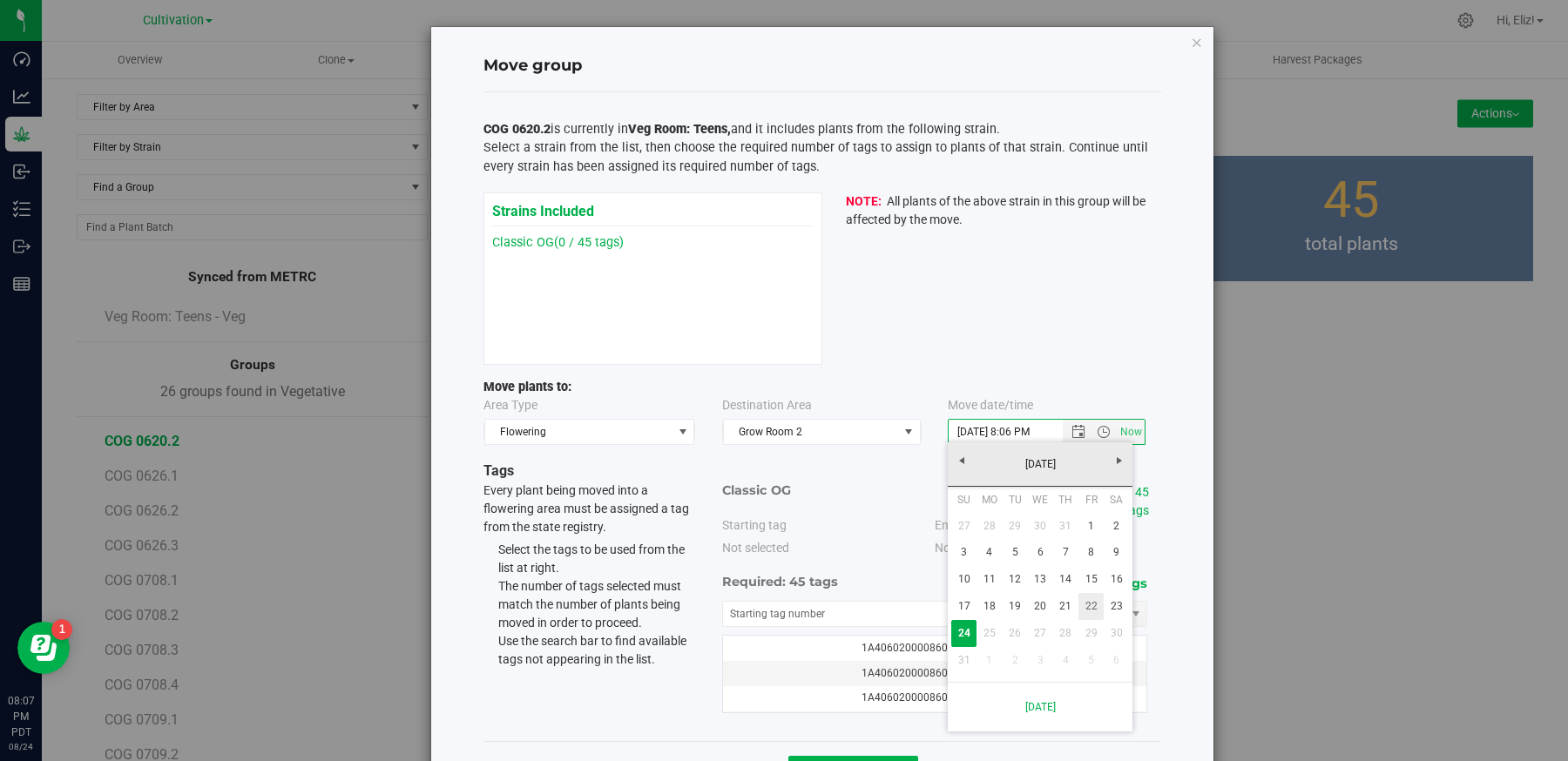
click at [1093, 606] on link "22" at bounding box center [1091, 607] width 26 height 27
type input "8/22/2025 8:06 PM"
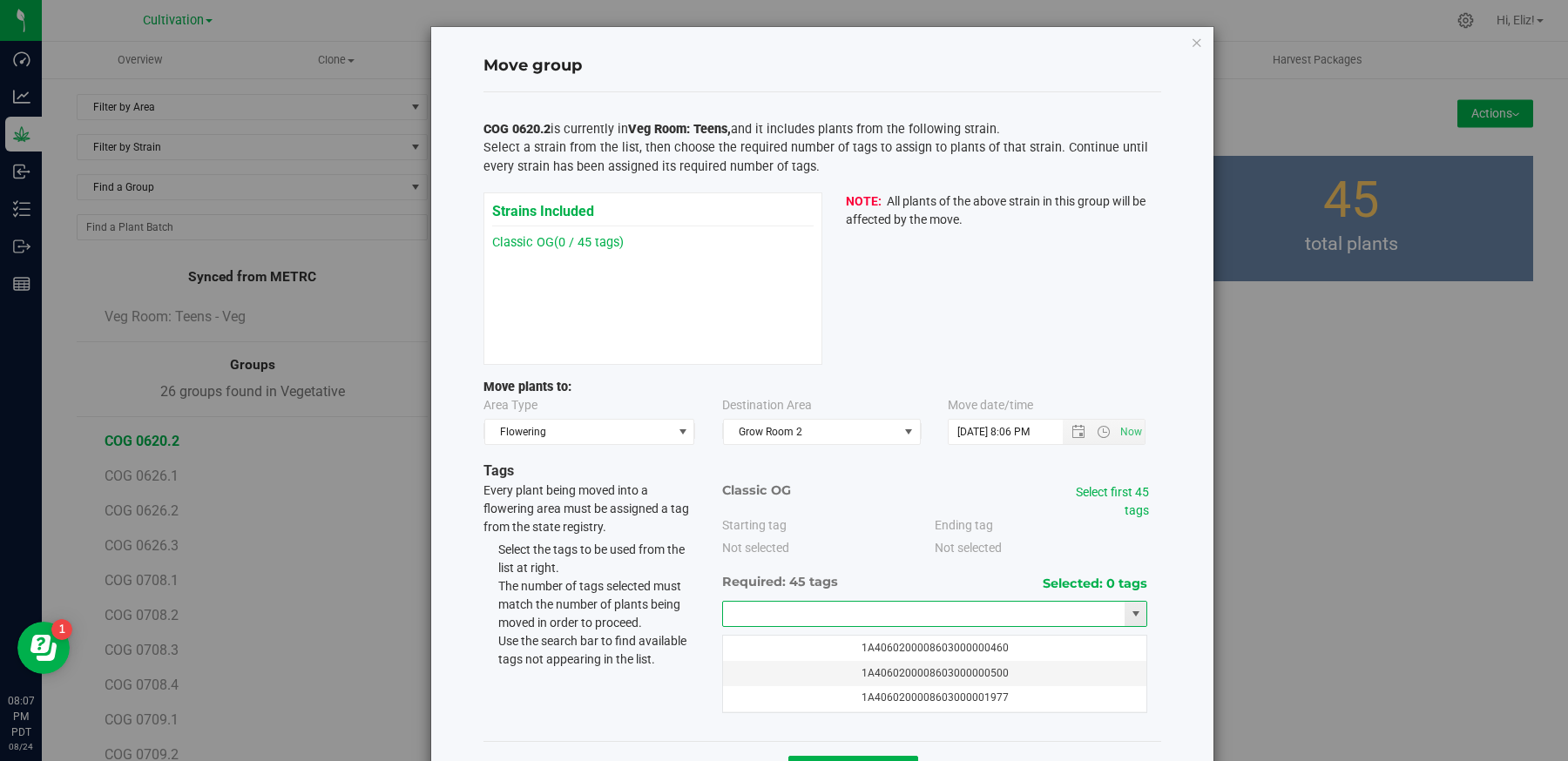
click at [800, 602] on input "text" at bounding box center [923, 613] width 402 height 25
click at [778, 637] on li "1A4060200008603000074933" at bounding box center [934, 641] width 424 height 26
type input "1A4060200008603000074933"
click at [1117, 488] on link "Select first 45 tags" at bounding box center [1112, 500] width 73 height 32
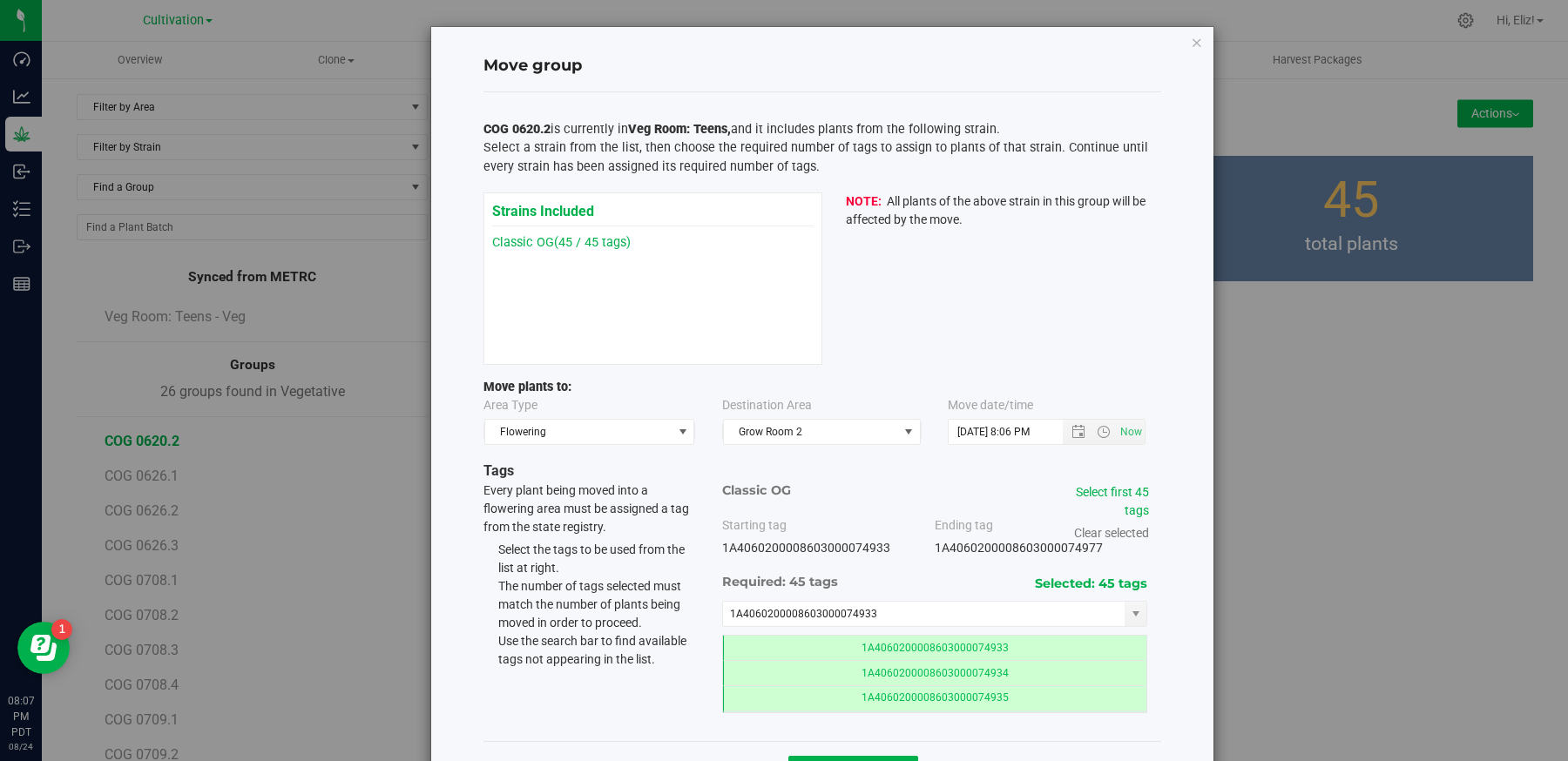
click at [1187, 614] on div "Move group COG 0620.2 is currently in Veg Room: Teens, and it includes plants f…" at bounding box center [822, 414] width 782 height 773
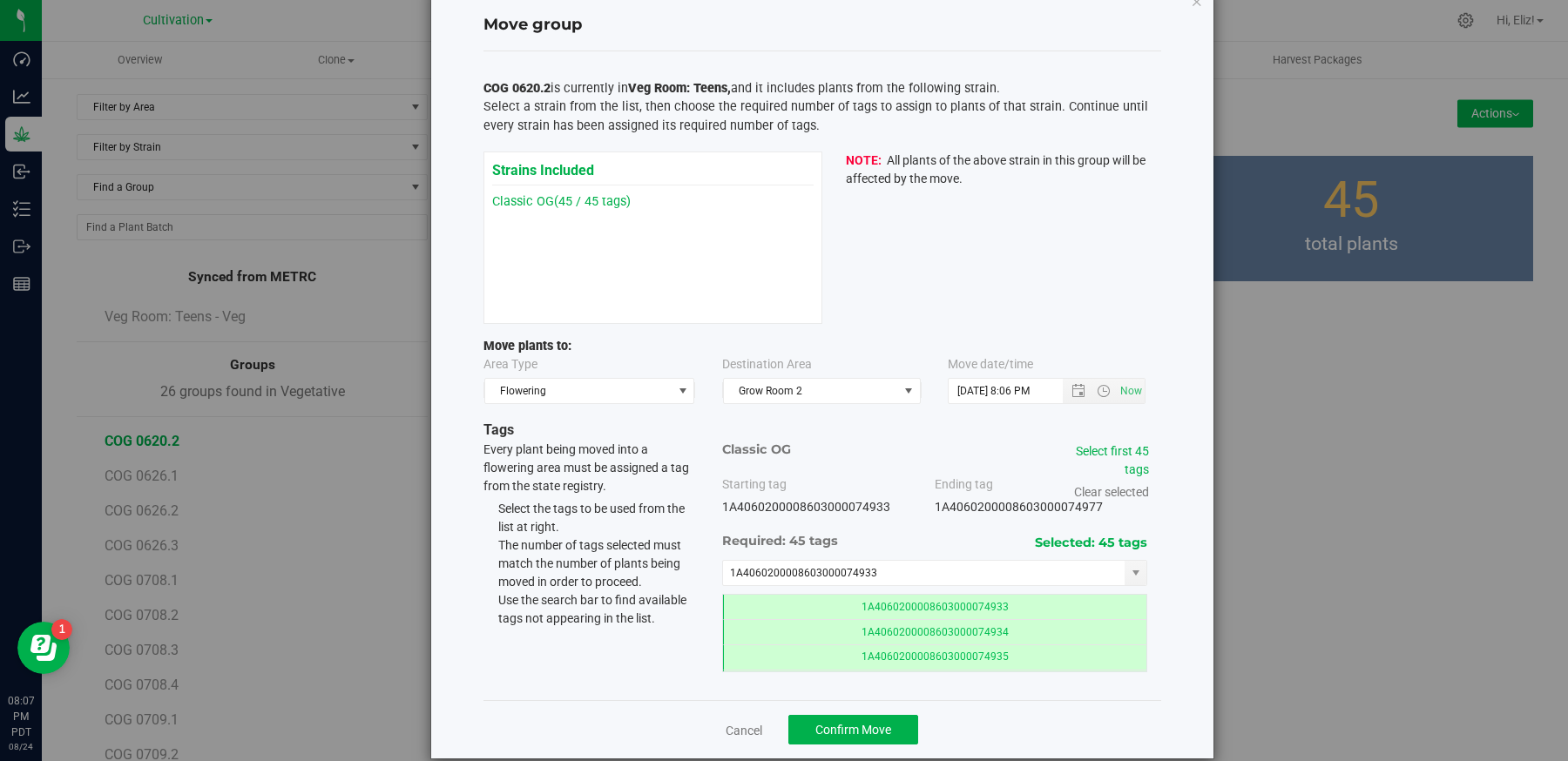
scroll to position [61, 0]
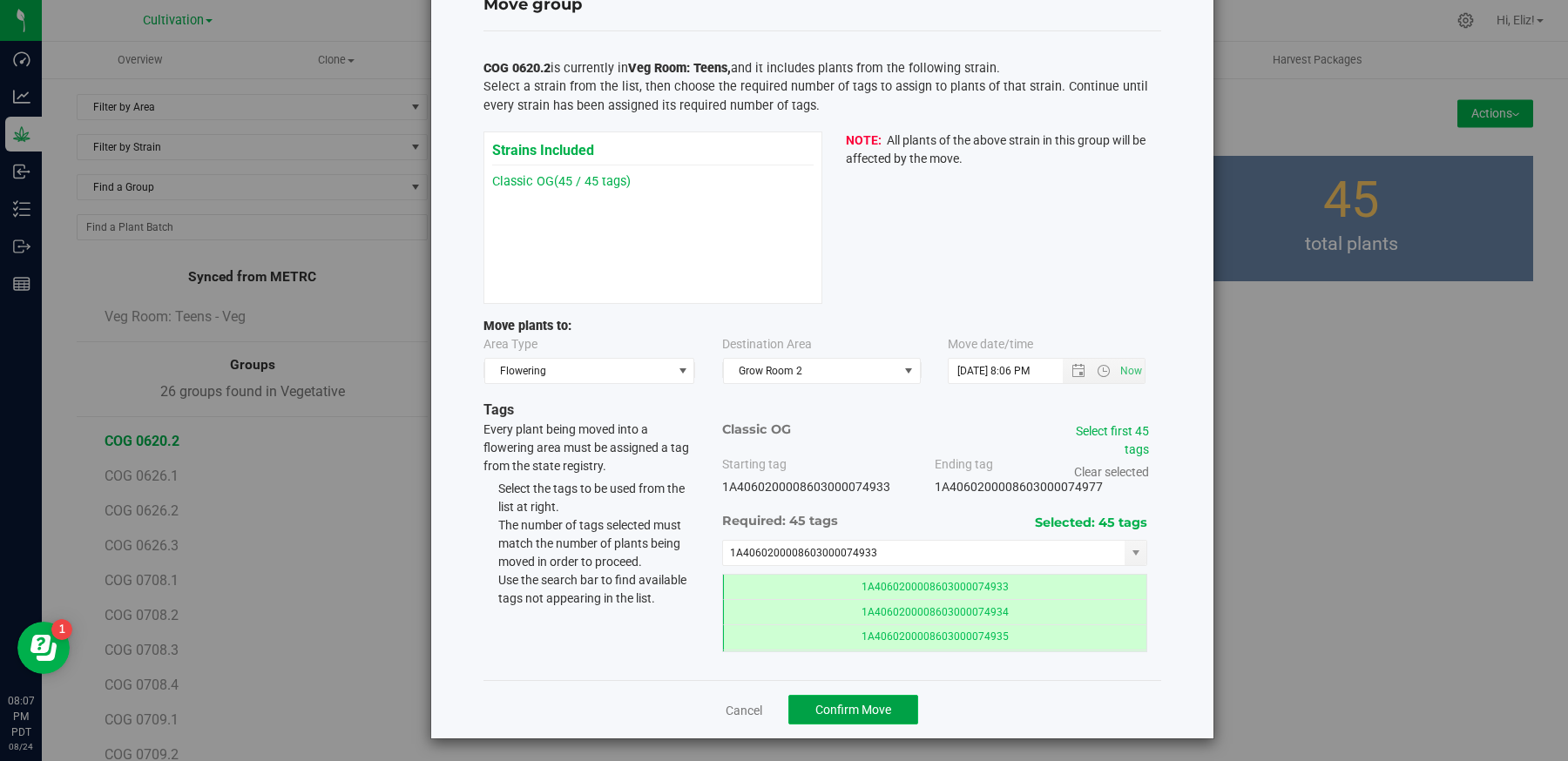
click at [875, 717] on button "Confirm Move" at bounding box center [853, 710] width 129 height 29
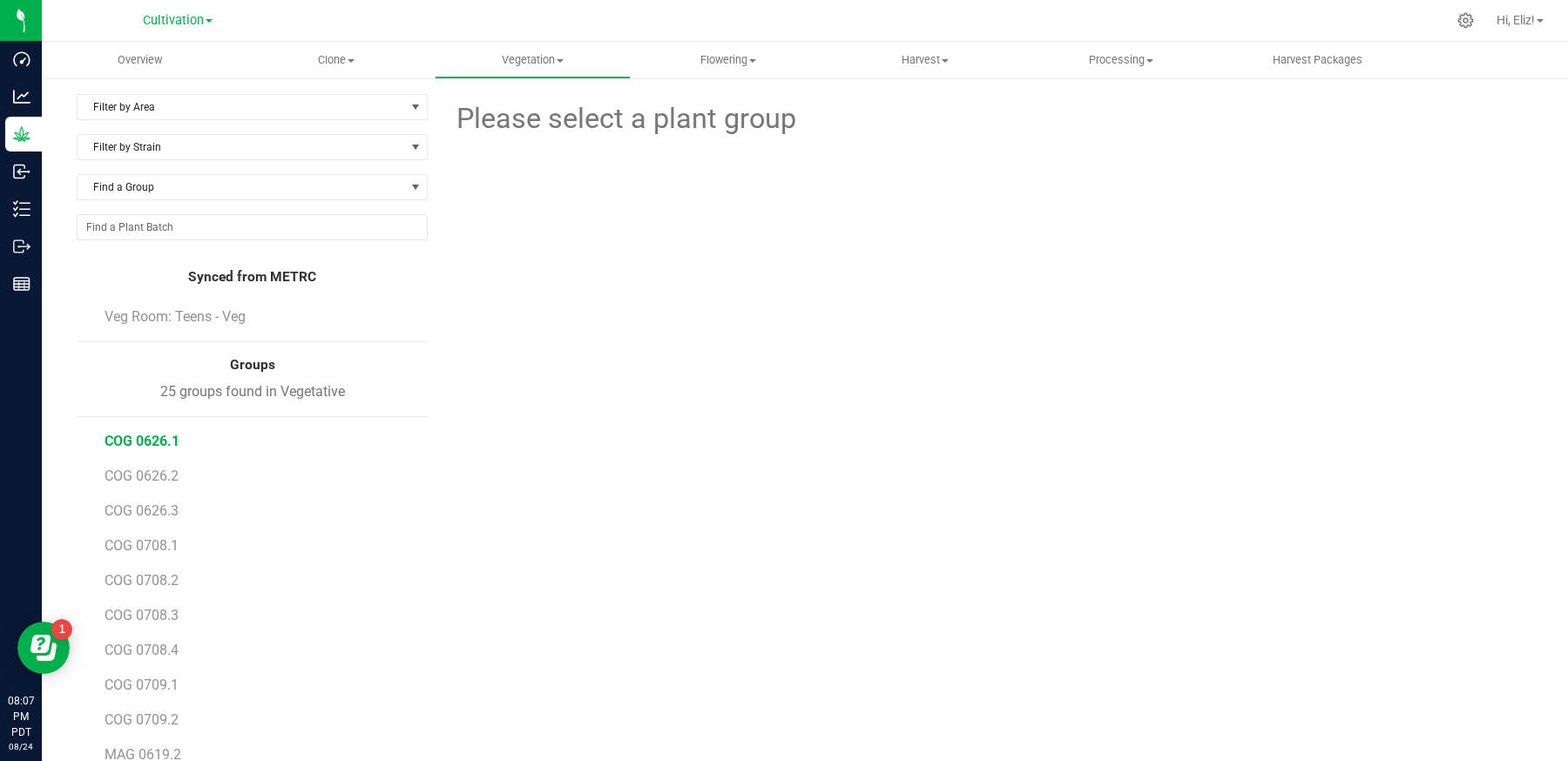
click at [145, 441] on span "COG 0626.1" at bounding box center [142, 441] width 75 height 16
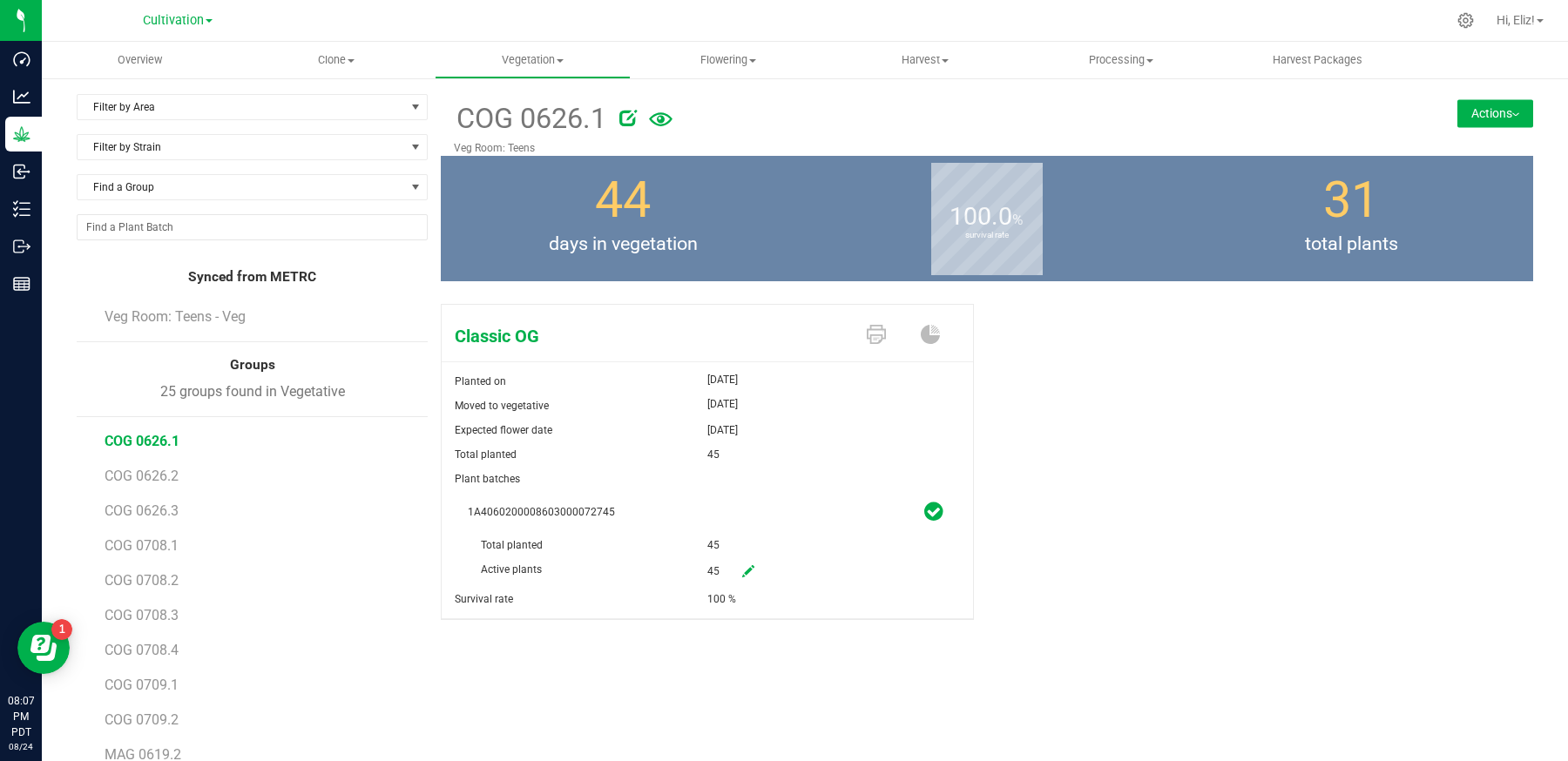
click at [1476, 110] on button "Actions" at bounding box center [1495, 113] width 76 height 28
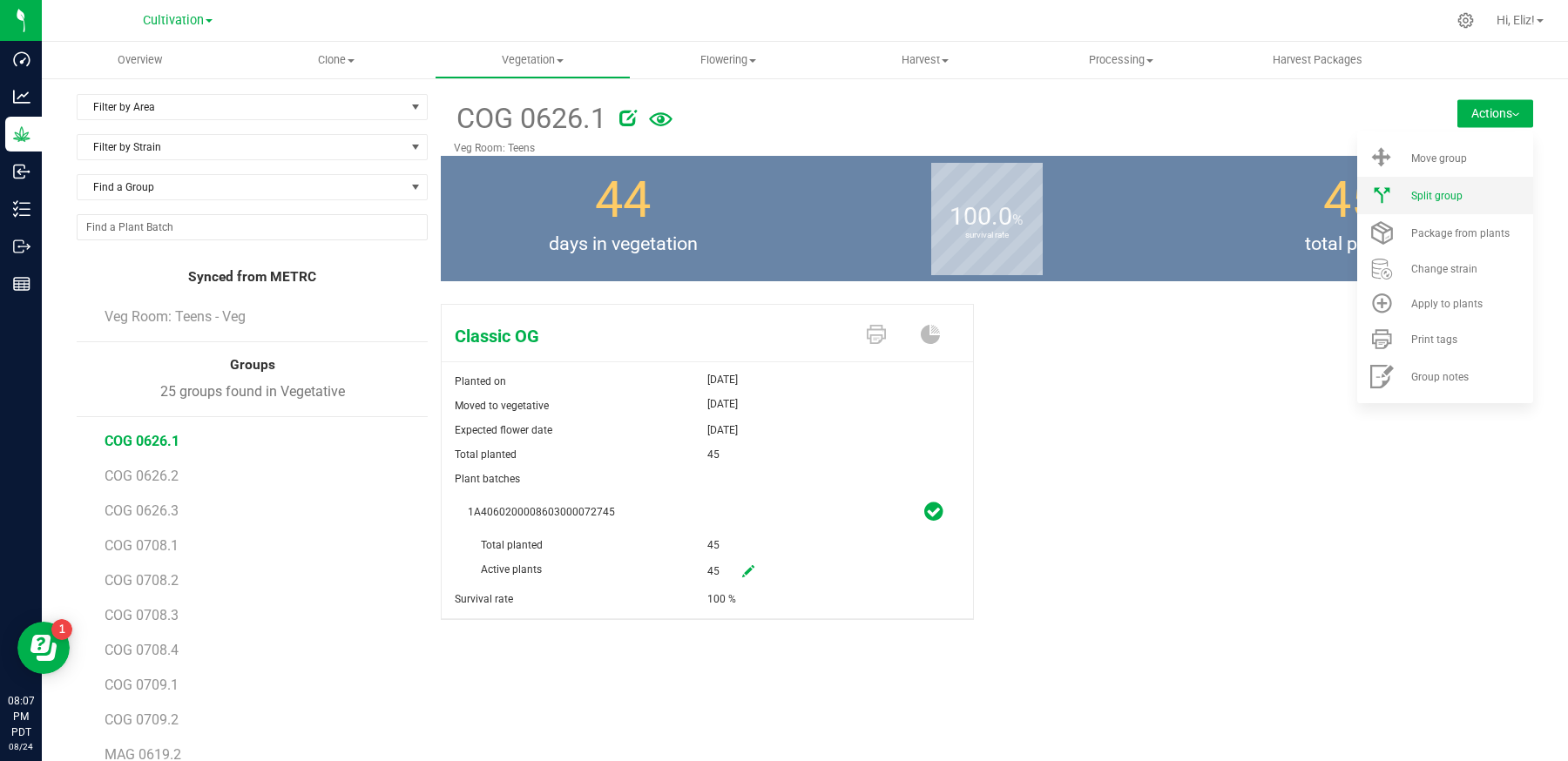
click at [1449, 201] on span "Split group" at bounding box center [1437, 195] width 51 height 12
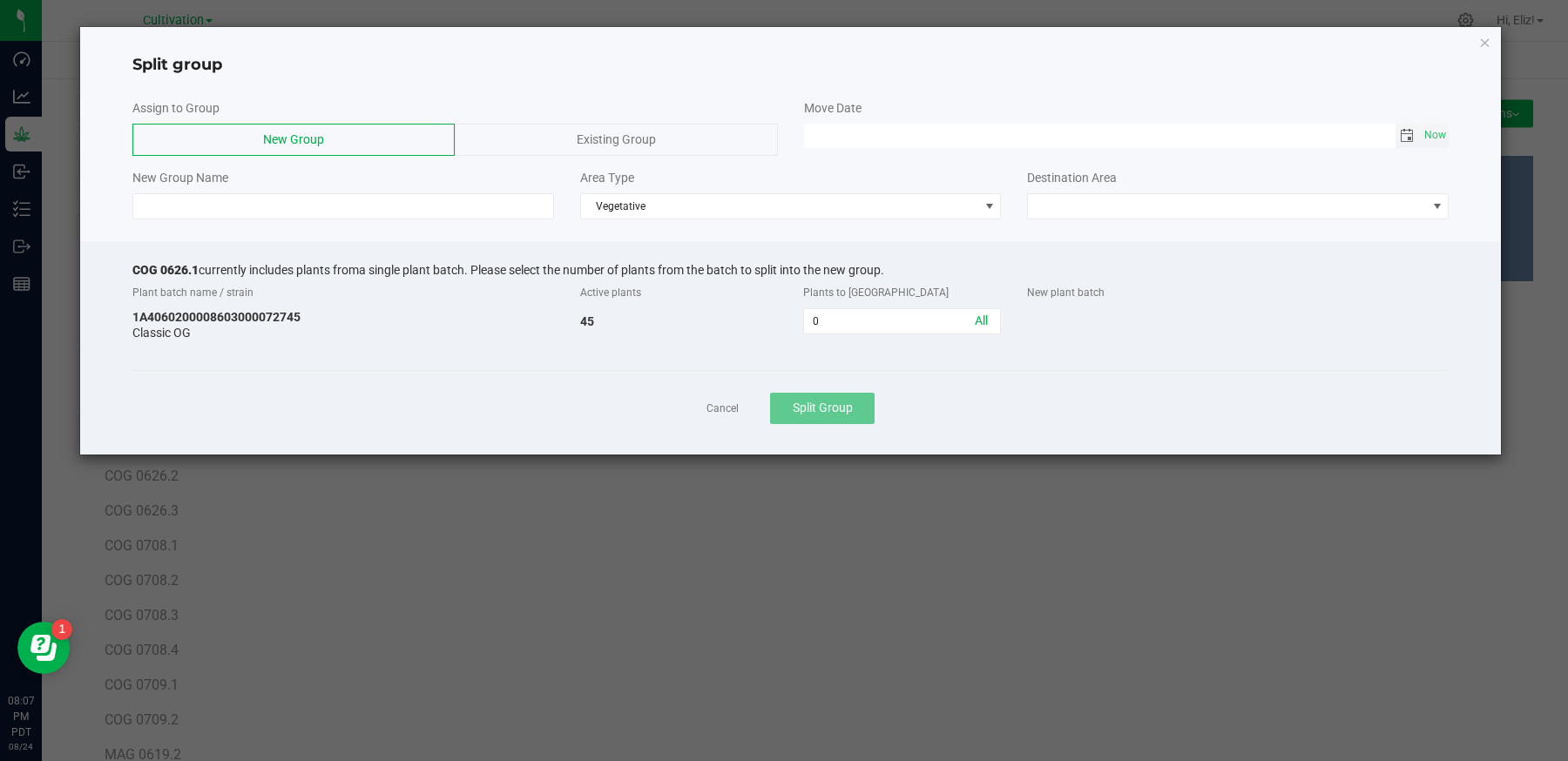
click at [1400, 135] on span "Toggle calendar" at bounding box center [1407, 135] width 14 height 14
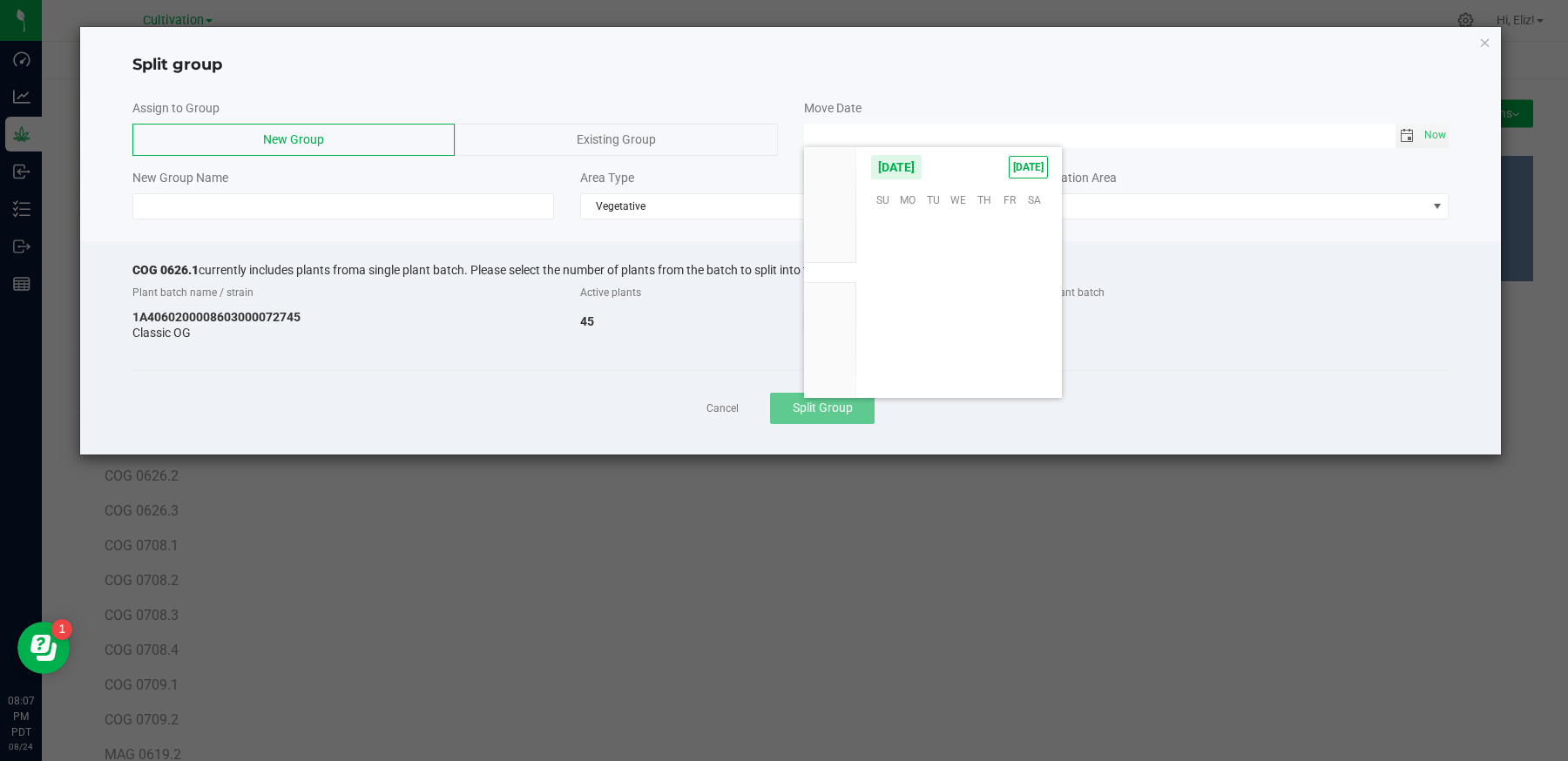
scroll to position [282288, 0]
click at [1010, 305] on span "22" at bounding box center [1009, 306] width 26 height 27
type input "[DATE] 12:00 AM"
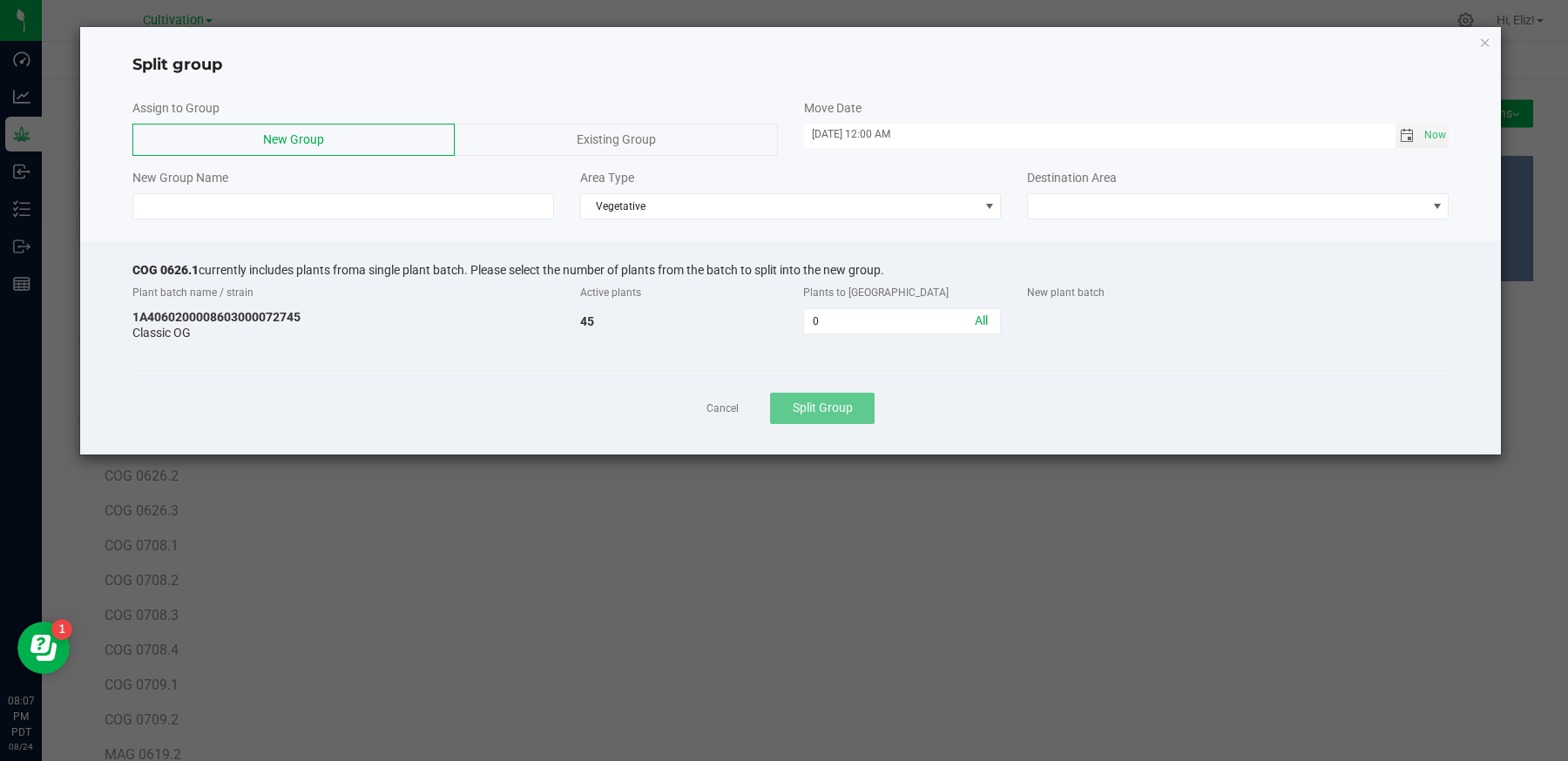
click at [722, 133] on div "Existing Group" at bounding box center [616, 139] width 323 height 32
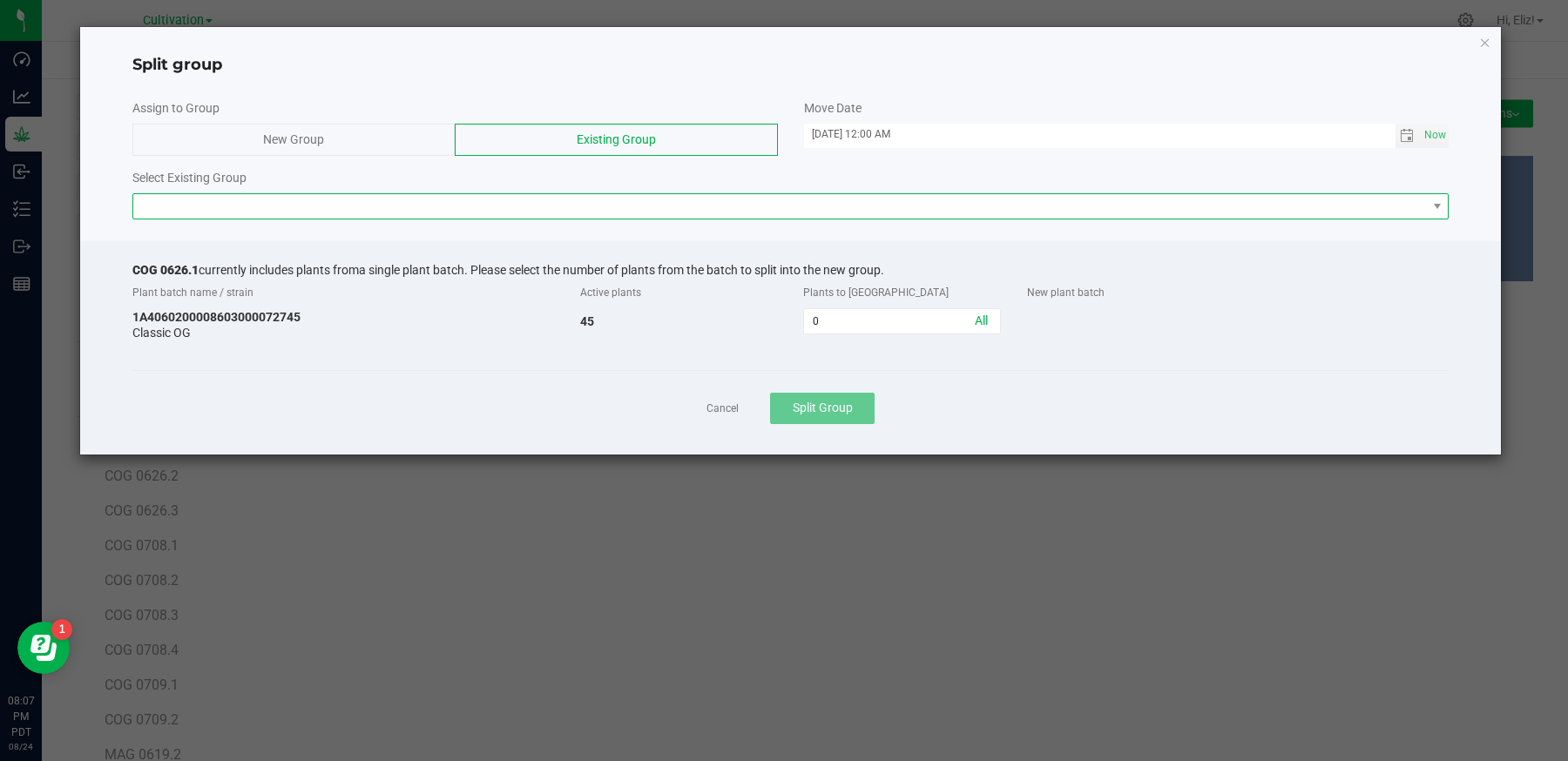
click at [518, 209] on span at bounding box center [779, 206] width 1294 height 25
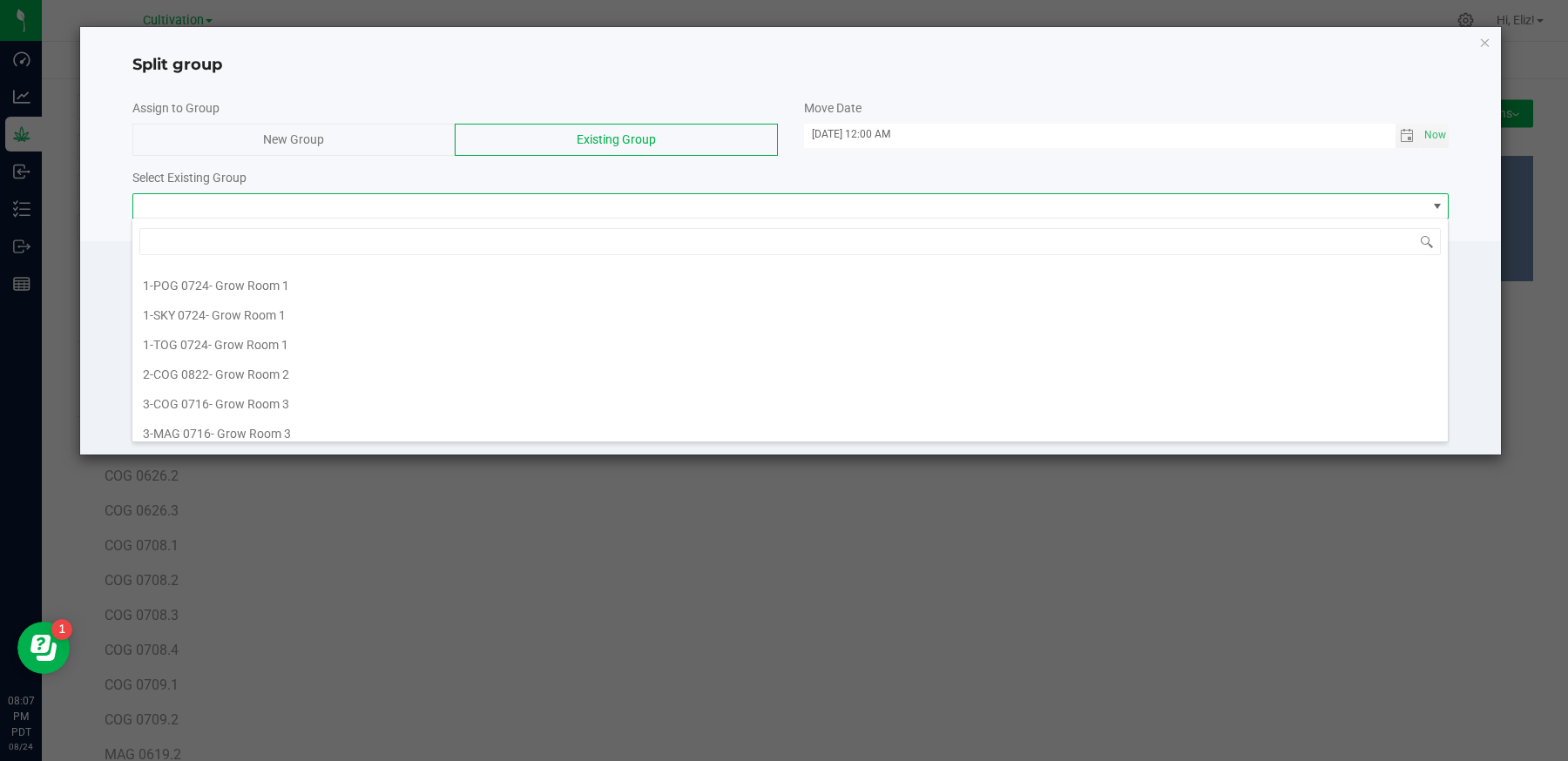
scroll to position [203, 0]
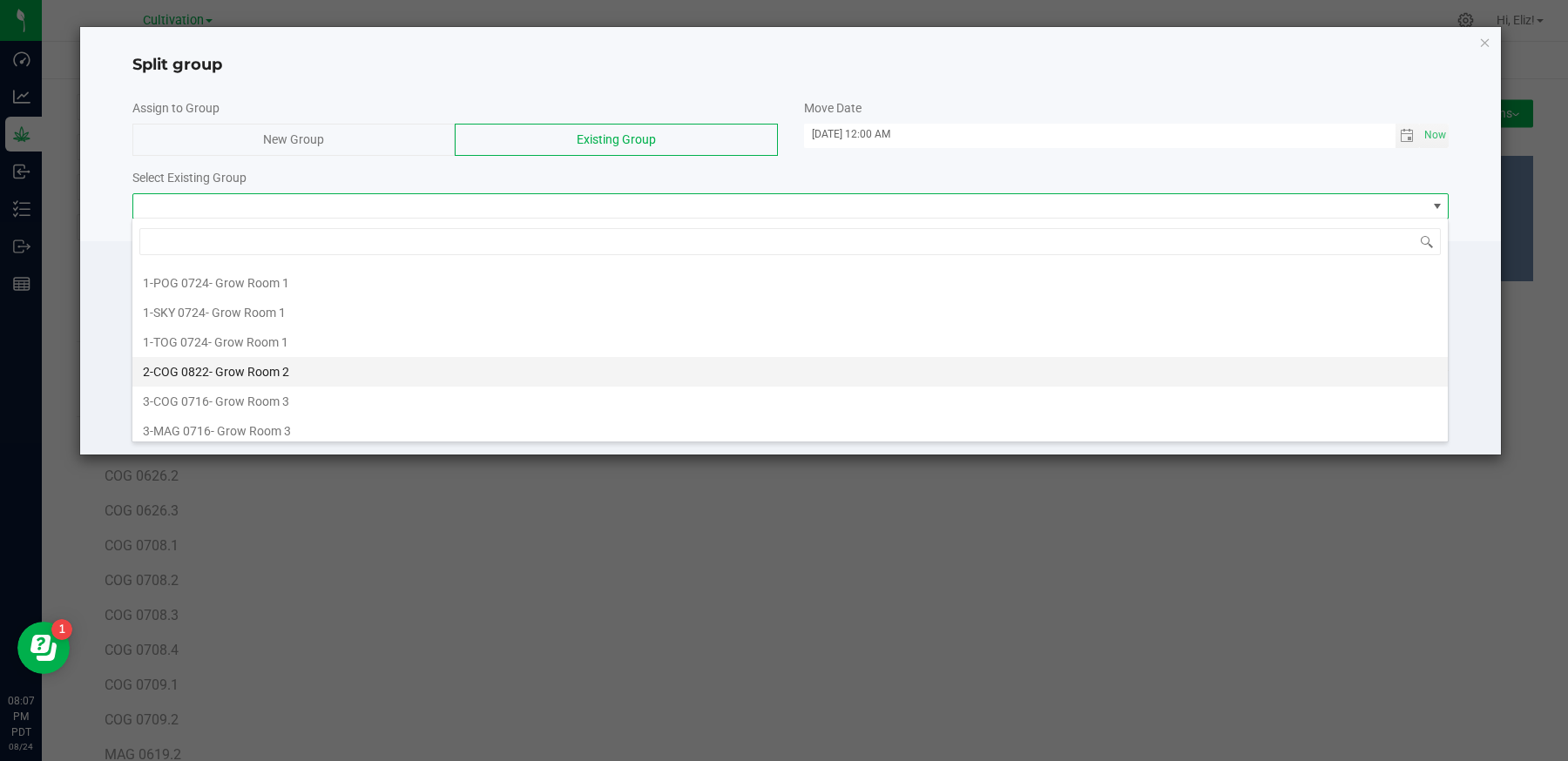
click at [196, 367] on span "2-COG 0822" at bounding box center [176, 371] width 67 height 14
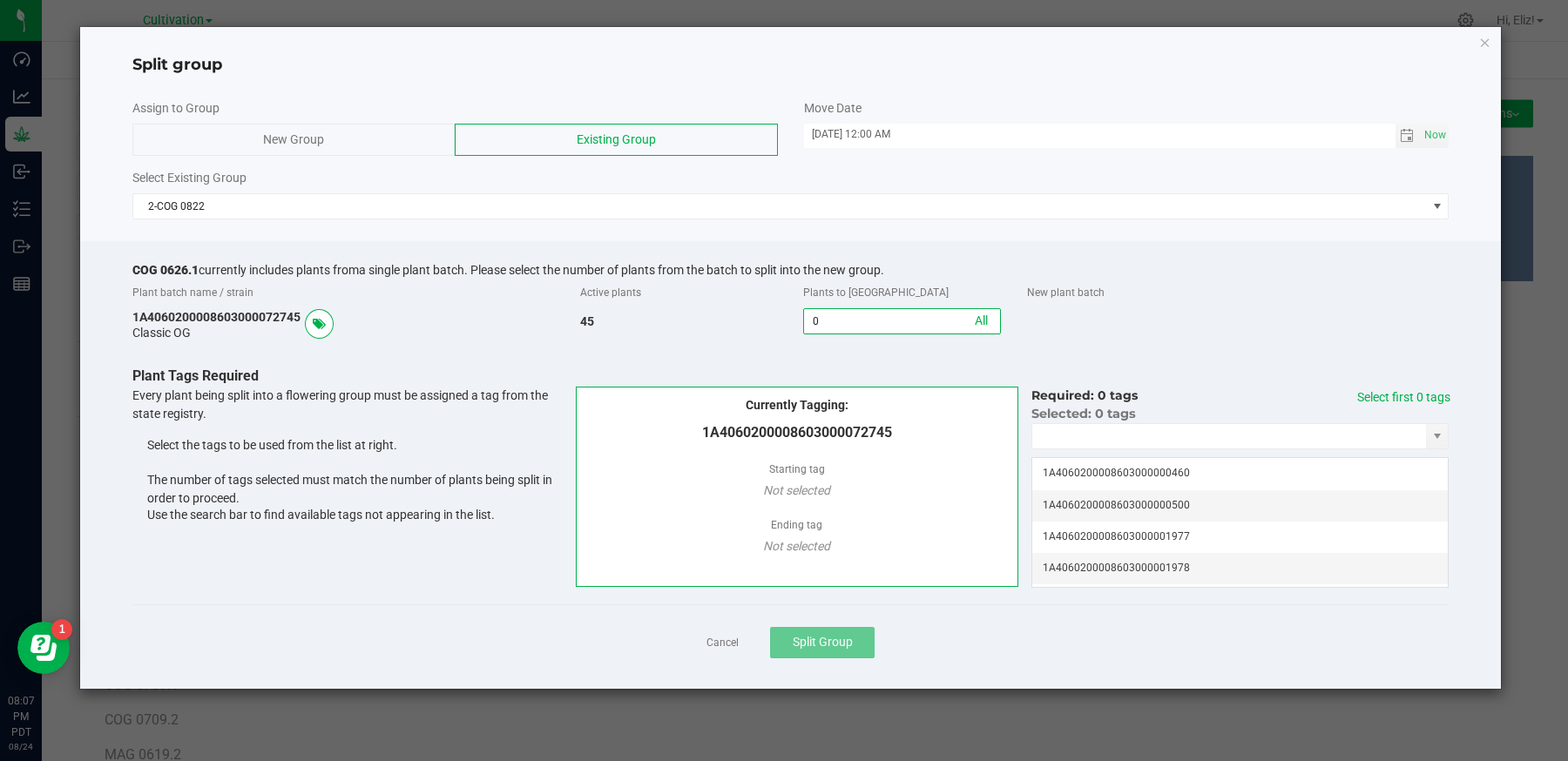
click at [846, 319] on input "0" at bounding box center [902, 321] width 196 height 25
type input "27"
click at [1177, 437] on input "NO DATA FOUND" at bounding box center [1229, 436] width 394 height 25
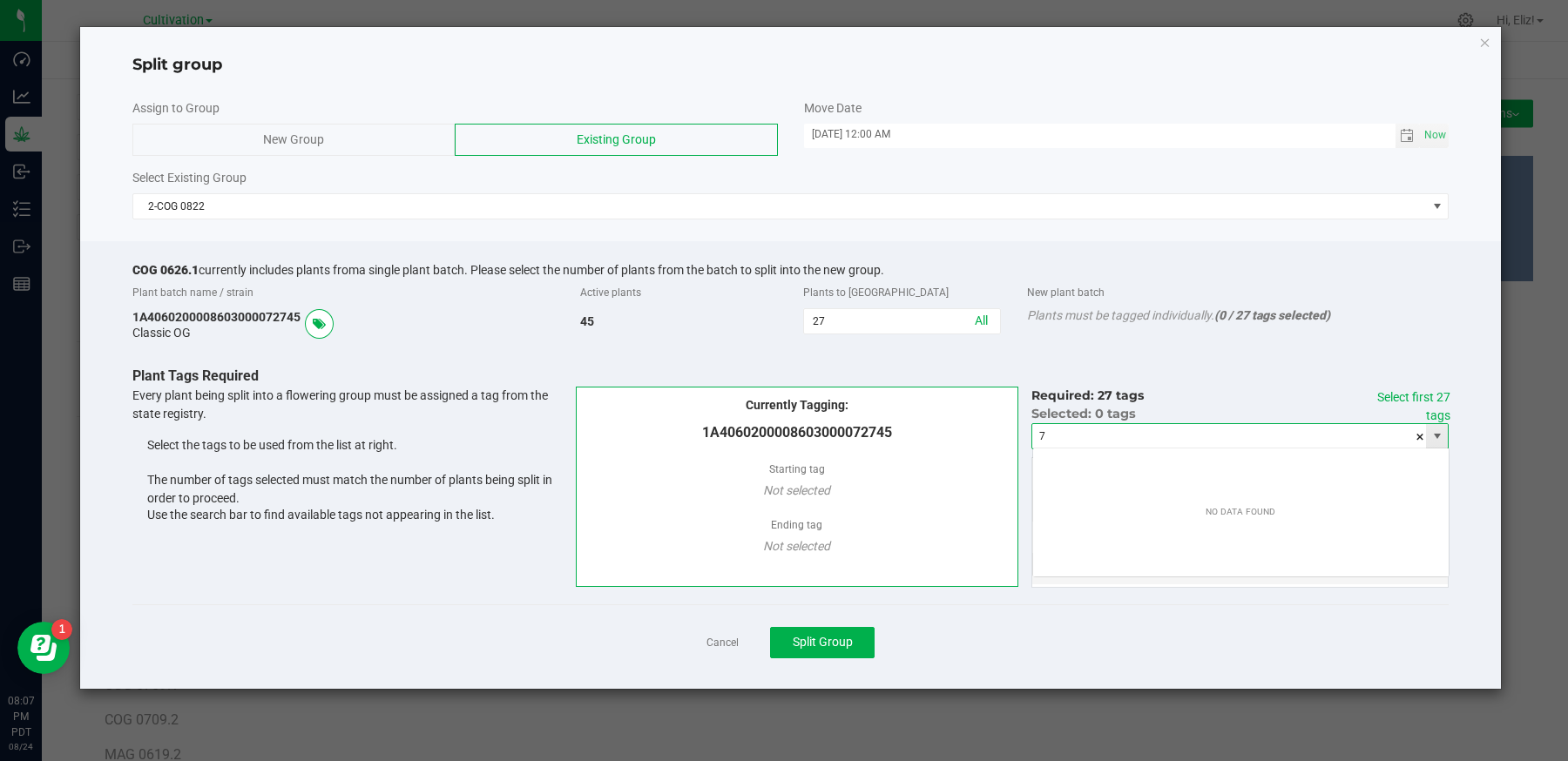
scroll to position [26, 417]
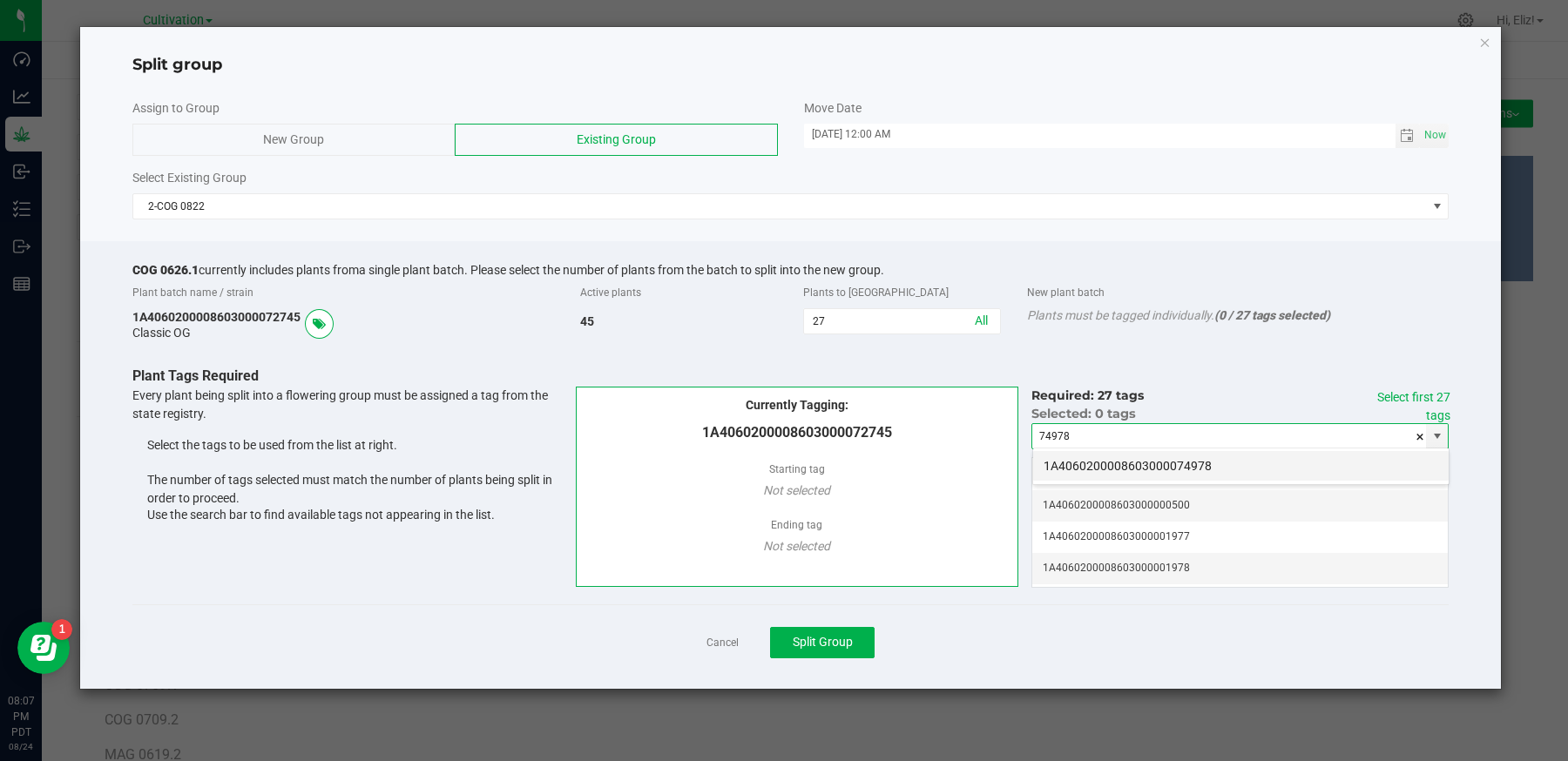
click at [1179, 466] on li "1A4060200008603000074978" at bounding box center [1241, 466] width 416 height 29
type input "1A4060200008603000074978"
click at [1428, 397] on link "Select first 27 tags" at bounding box center [1414, 406] width 73 height 32
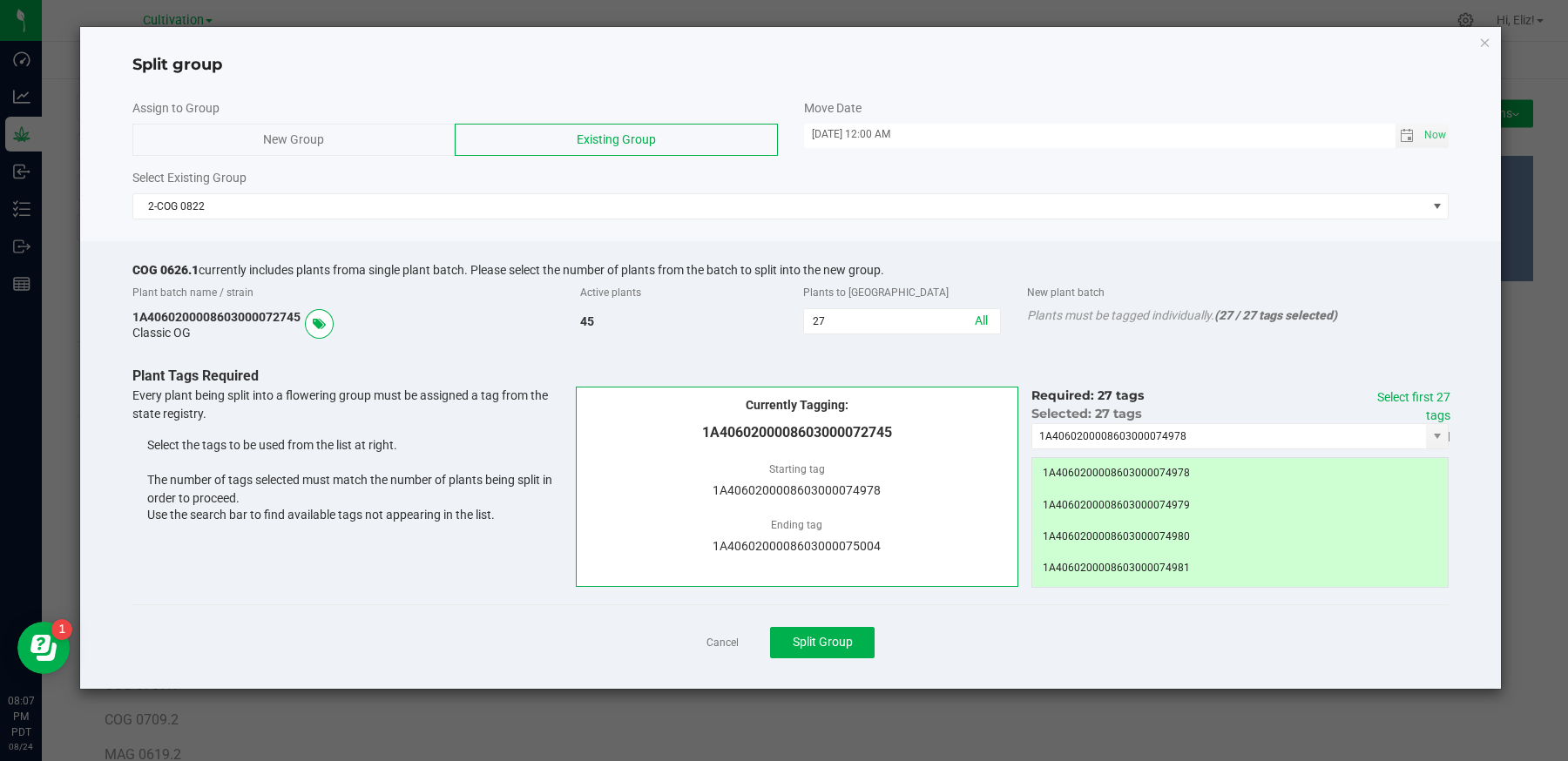
click at [1108, 620] on div "Cancel Split Group" at bounding box center [790, 642] width 1317 height 76
click at [828, 318] on input "27" at bounding box center [902, 321] width 196 height 25
type input "28"
click at [1427, 390] on link "Select first 28 tags" at bounding box center [1414, 406] width 73 height 32
click at [944, 649] on div "Cancel Split Group" at bounding box center [790, 642] width 1317 height 76
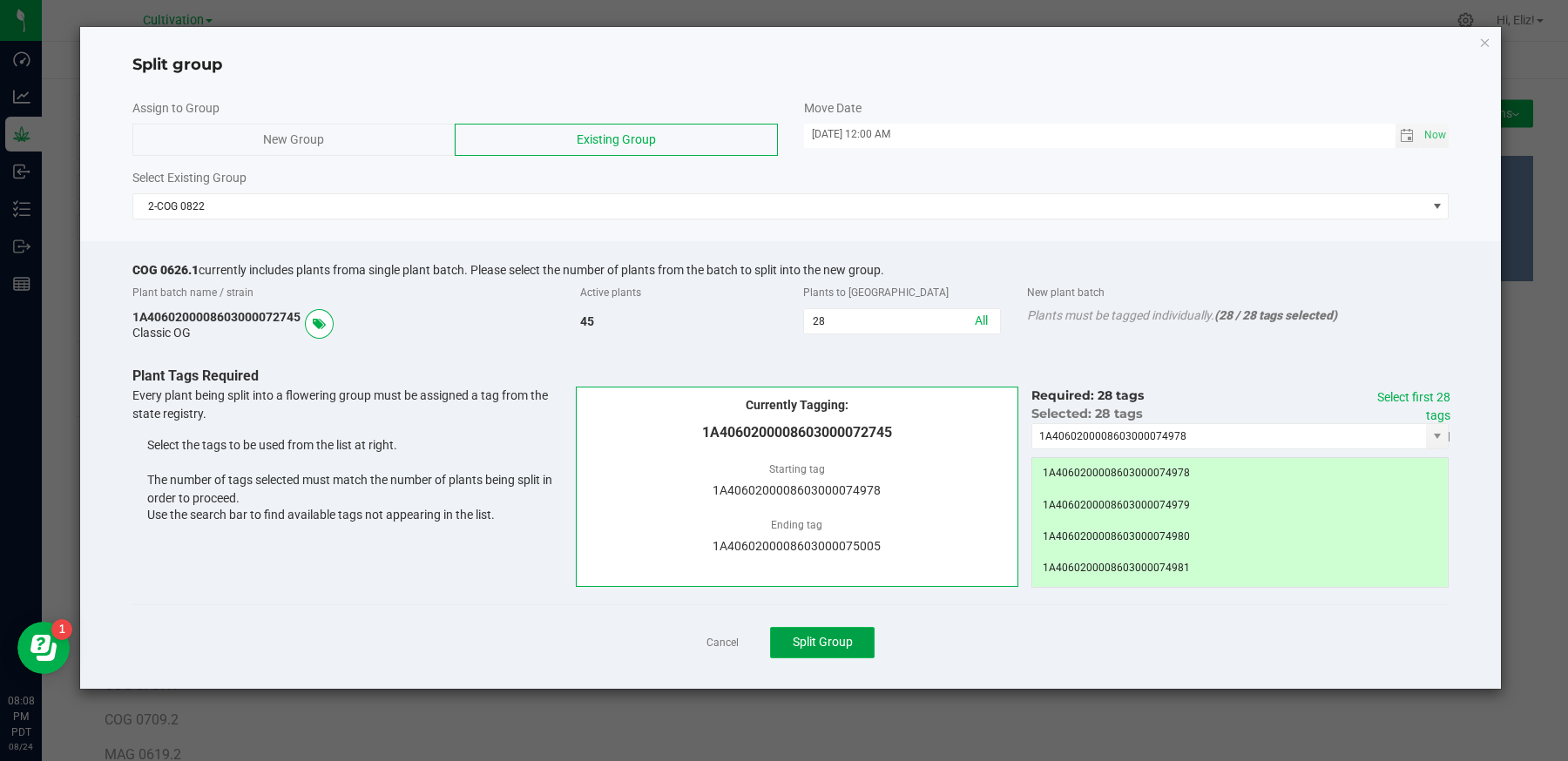
click at [830, 637] on span "Split Group" at bounding box center [823, 642] width 60 height 14
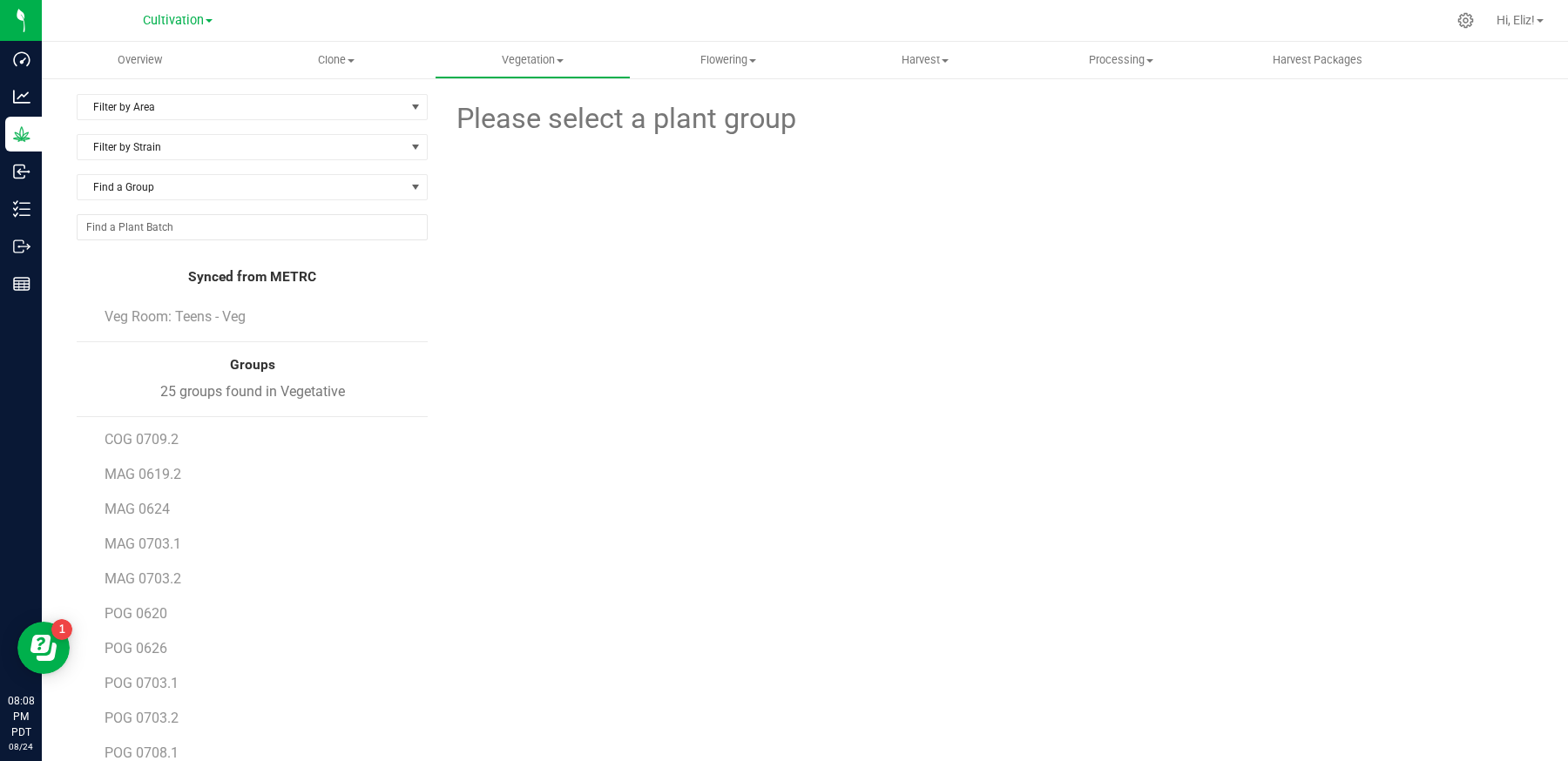
scroll to position [284, 0]
click at [171, 461] on span "MAG 0619.2" at bounding box center [144, 469] width 78 height 16
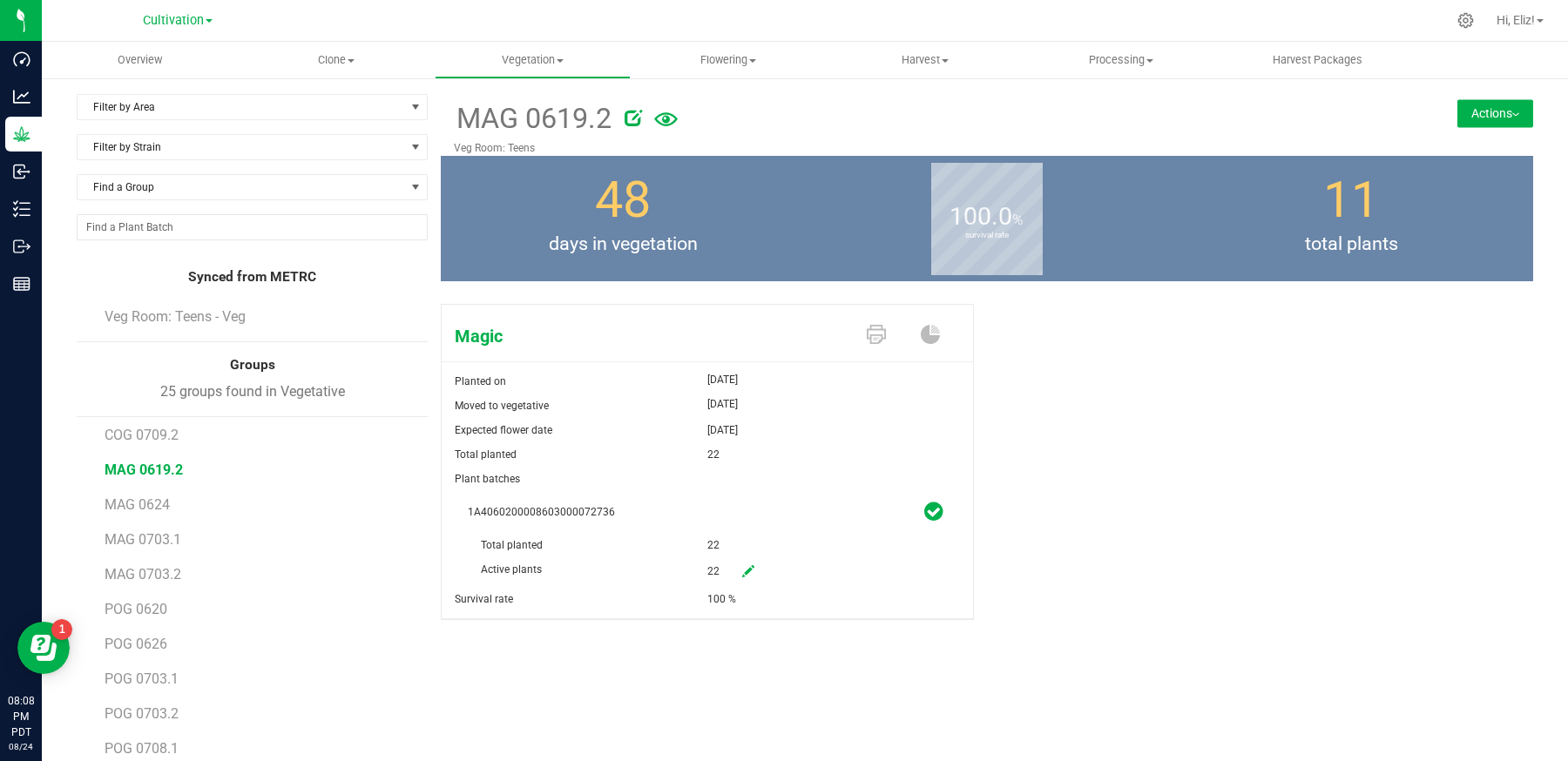
click at [1211, 451] on div "Magic Planted on [DATE] Moved to vegetative [DATE] Expected flower date [DATE] …" at bounding box center [987, 480] width 1092 height 366
click at [1476, 110] on button "Actions" at bounding box center [1495, 113] width 76 height 28
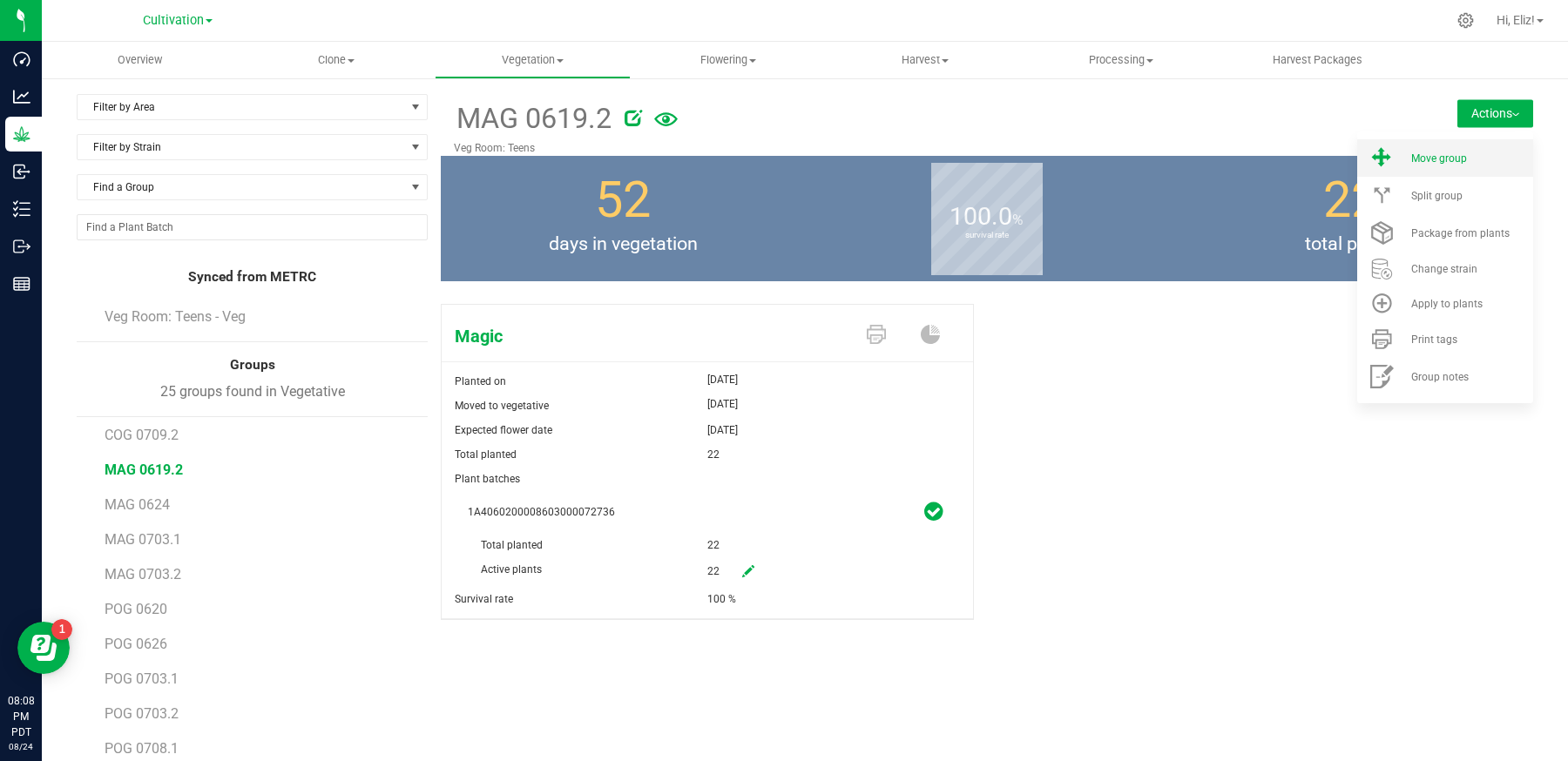
click at [1423, 161] on span "Move group" at bounding box center [1439, 158] width 56 height 12
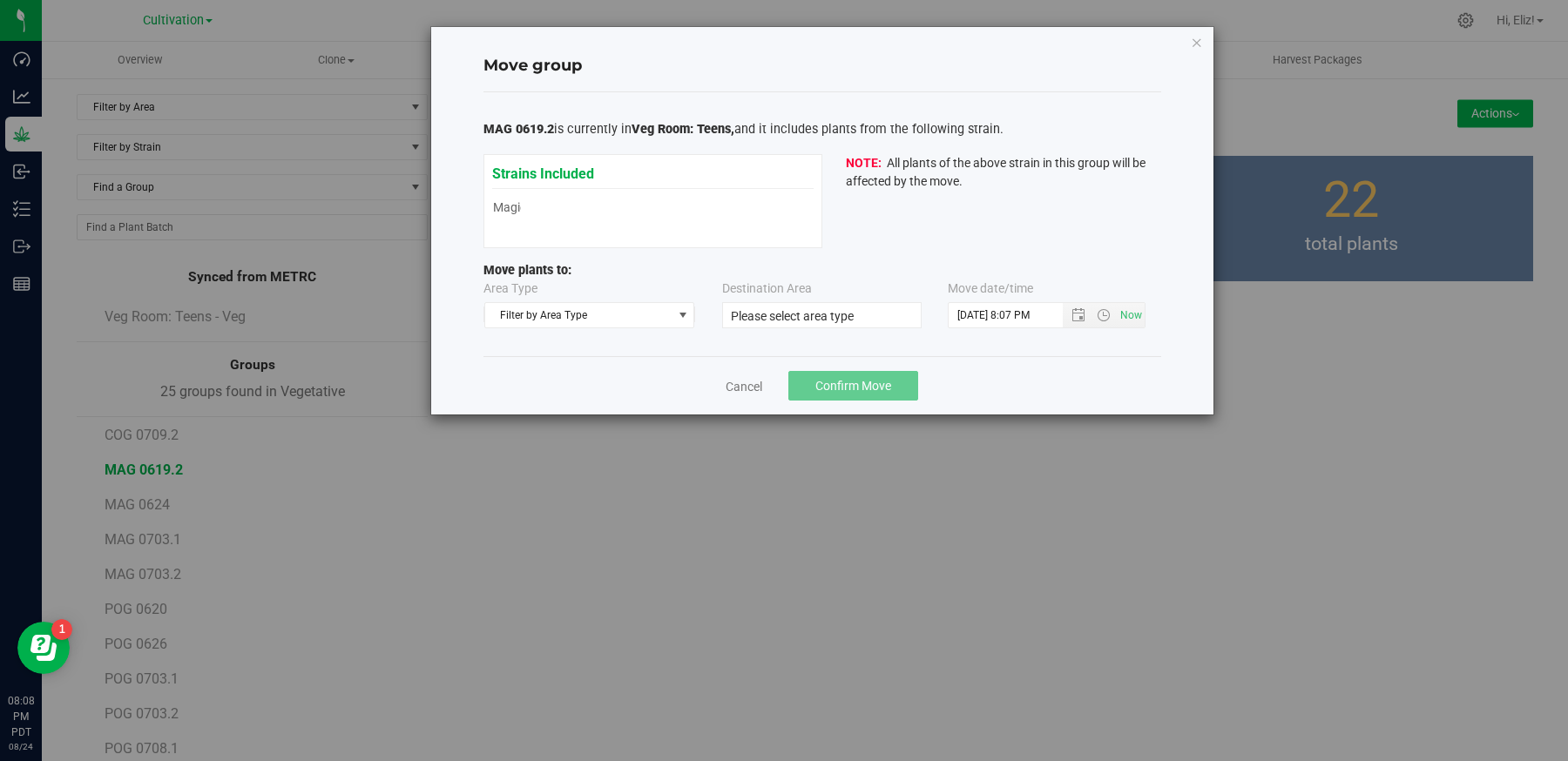
click at [614, 326] on div "Area Type Filter by Area Type Filter by Area Type Cloning Flowering Mother Vege…" at bounding box center [821, 304] width 677 height 49
click at [573, 326] on div "Area Type Filter by Area Type Filter by Area Type Cloning Flowering Mother Vege…" at bounding box center [821, 304] width 677 height 49
click at [572, 319] on span "Filter by Area Type" at bounding box center [578, 315] width 187 height 25
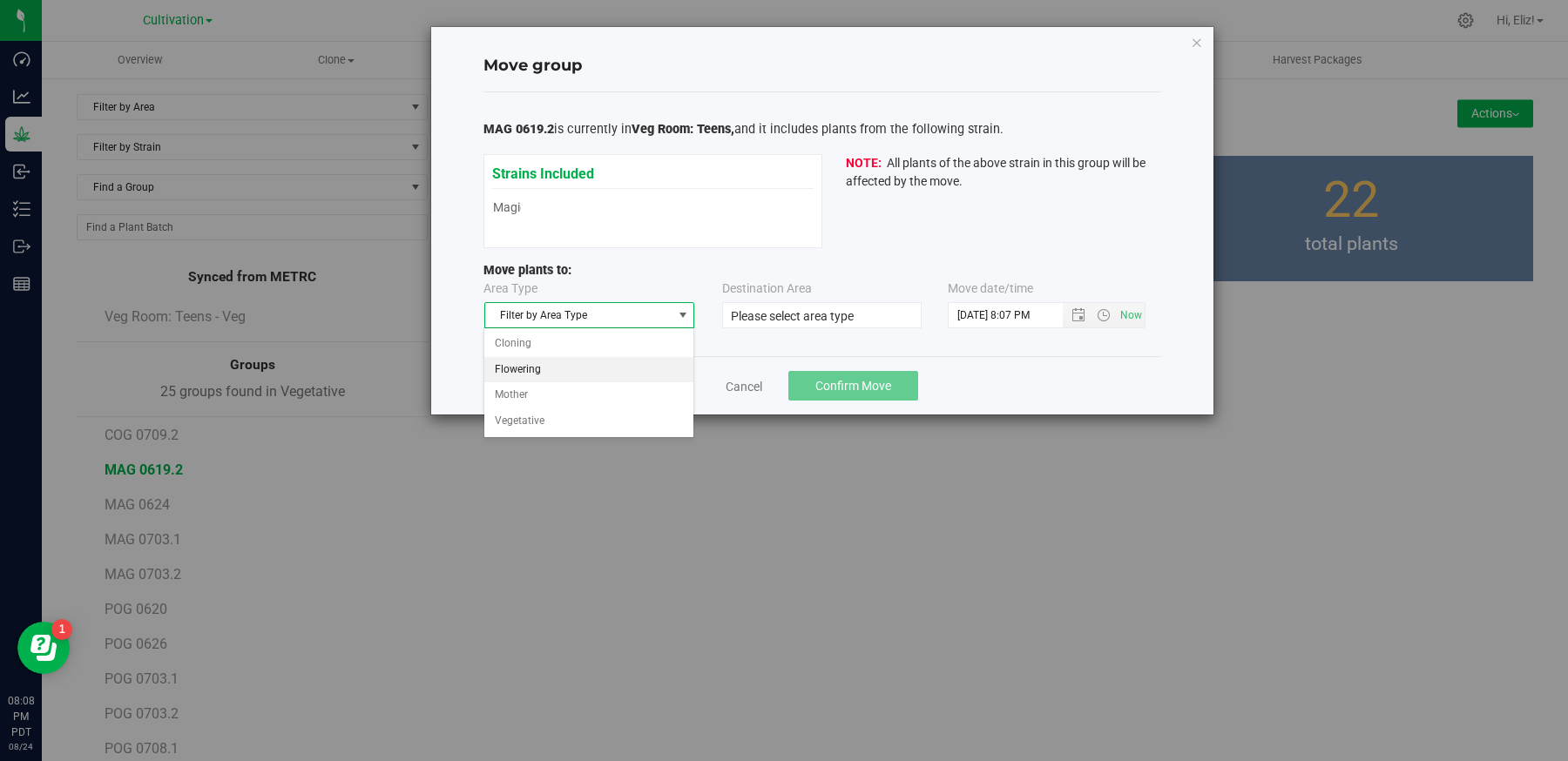
click at [549, 369] on li "Flowering" at bounding box center [588, 370] width 209 height 26
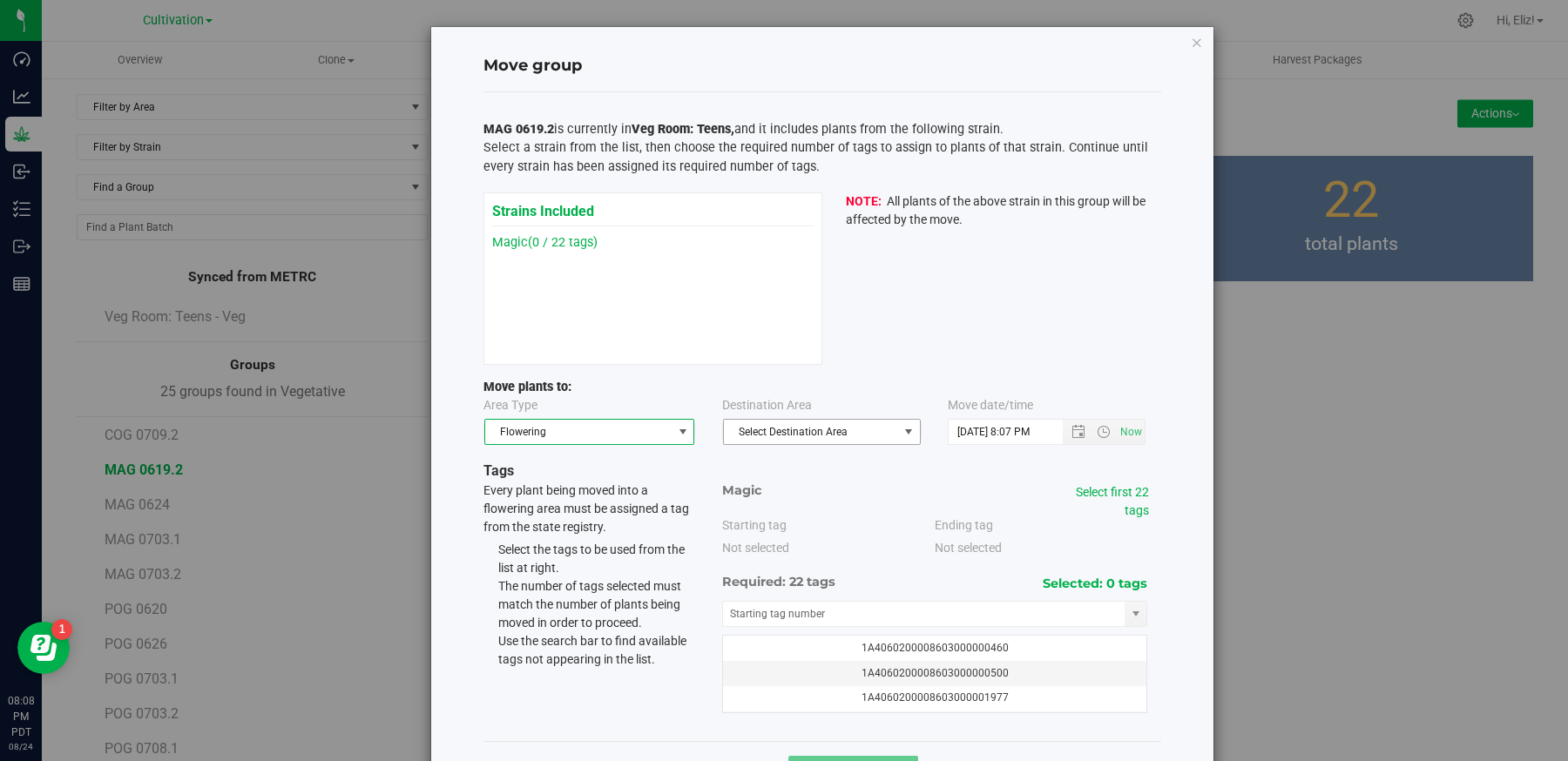
click at [805, 435] on span "Select Destination Area" at bounding box center [810, 432] width 174 height 25
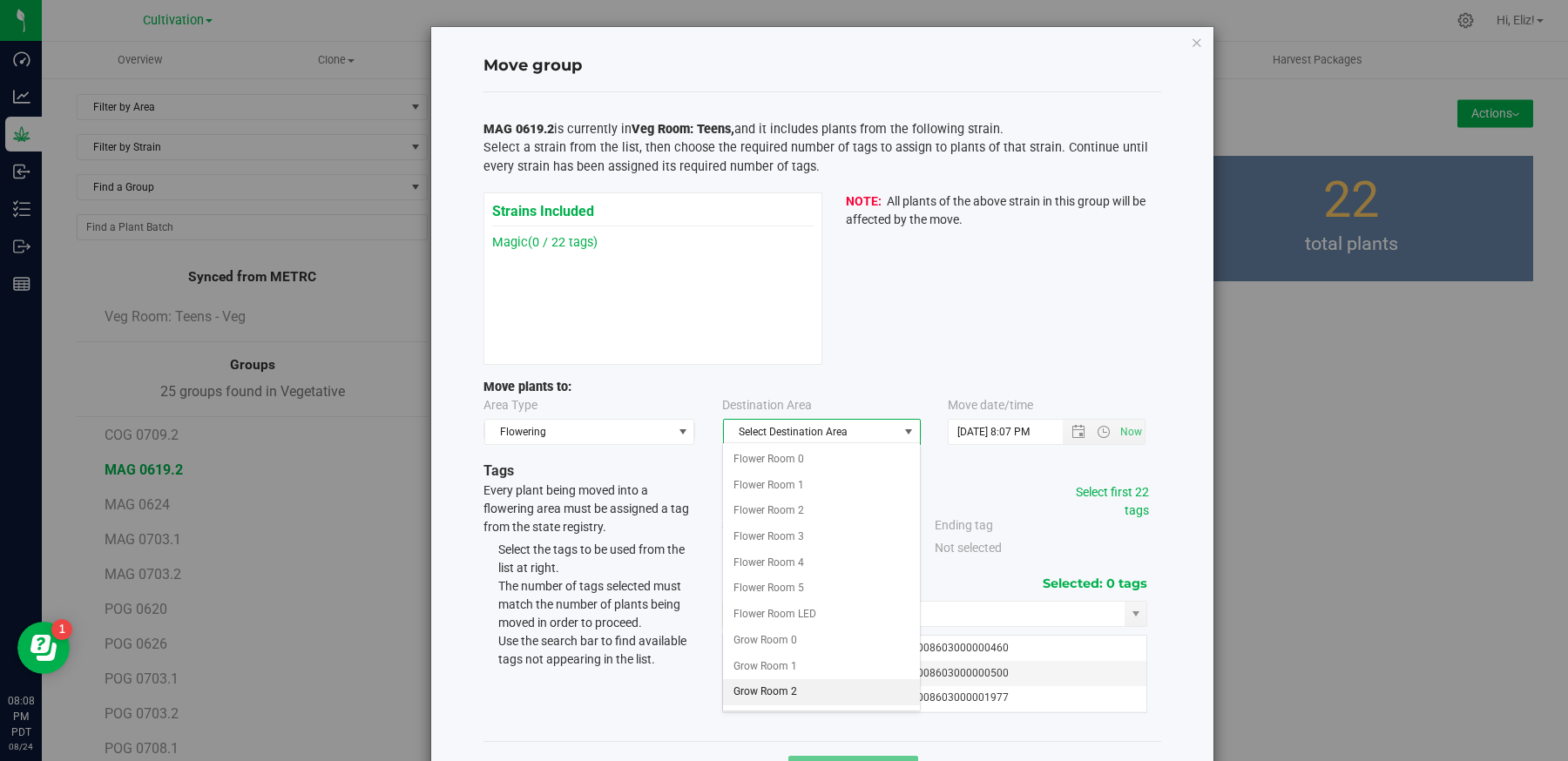
click at [767, 679] on li "Grow Room 2" at bounding box center [820, 692] width 196 height 26
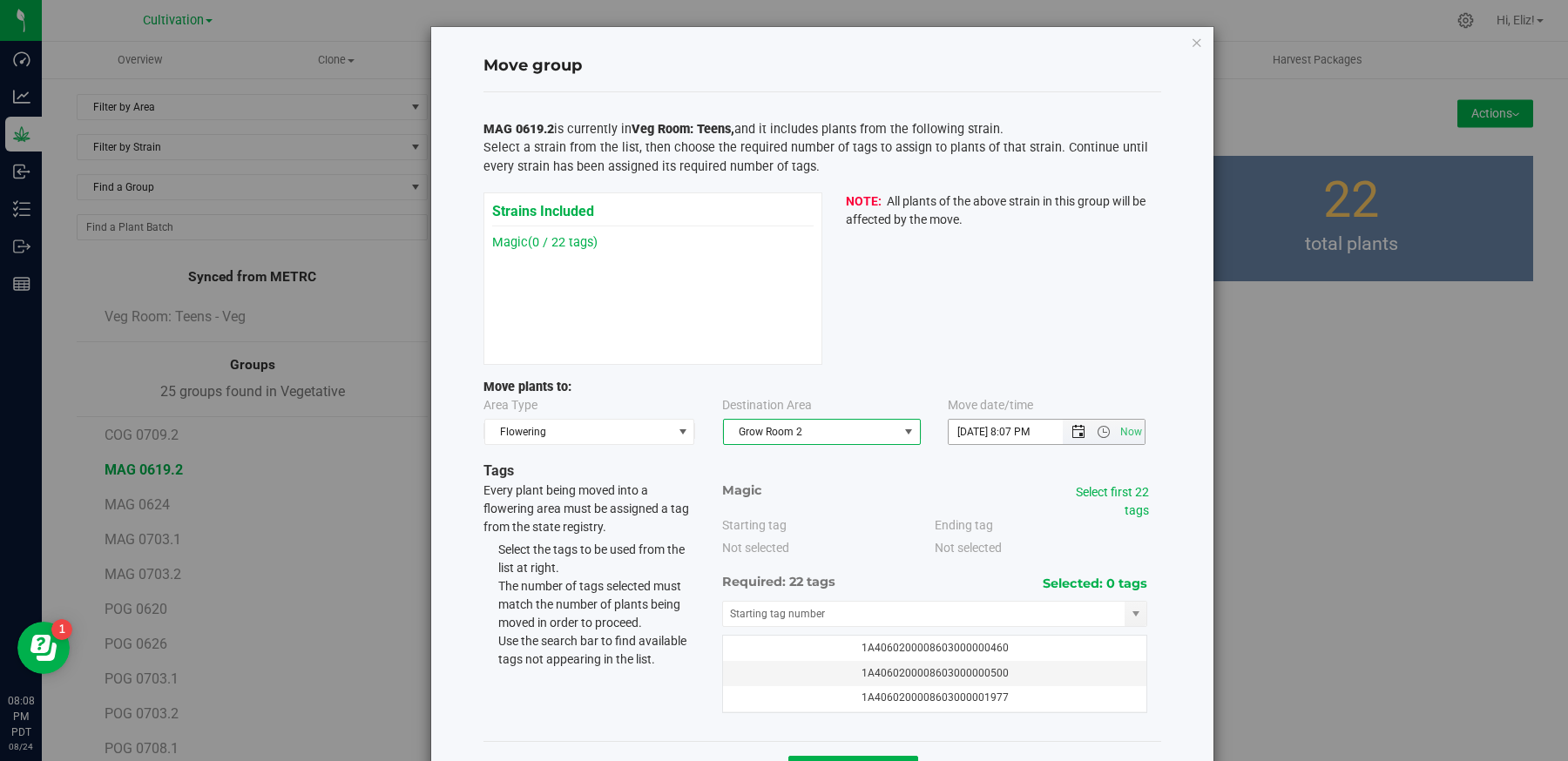
click at [1072, 425] on span "Open the date view" at bounding box center [1078, 431] width 14 height 14
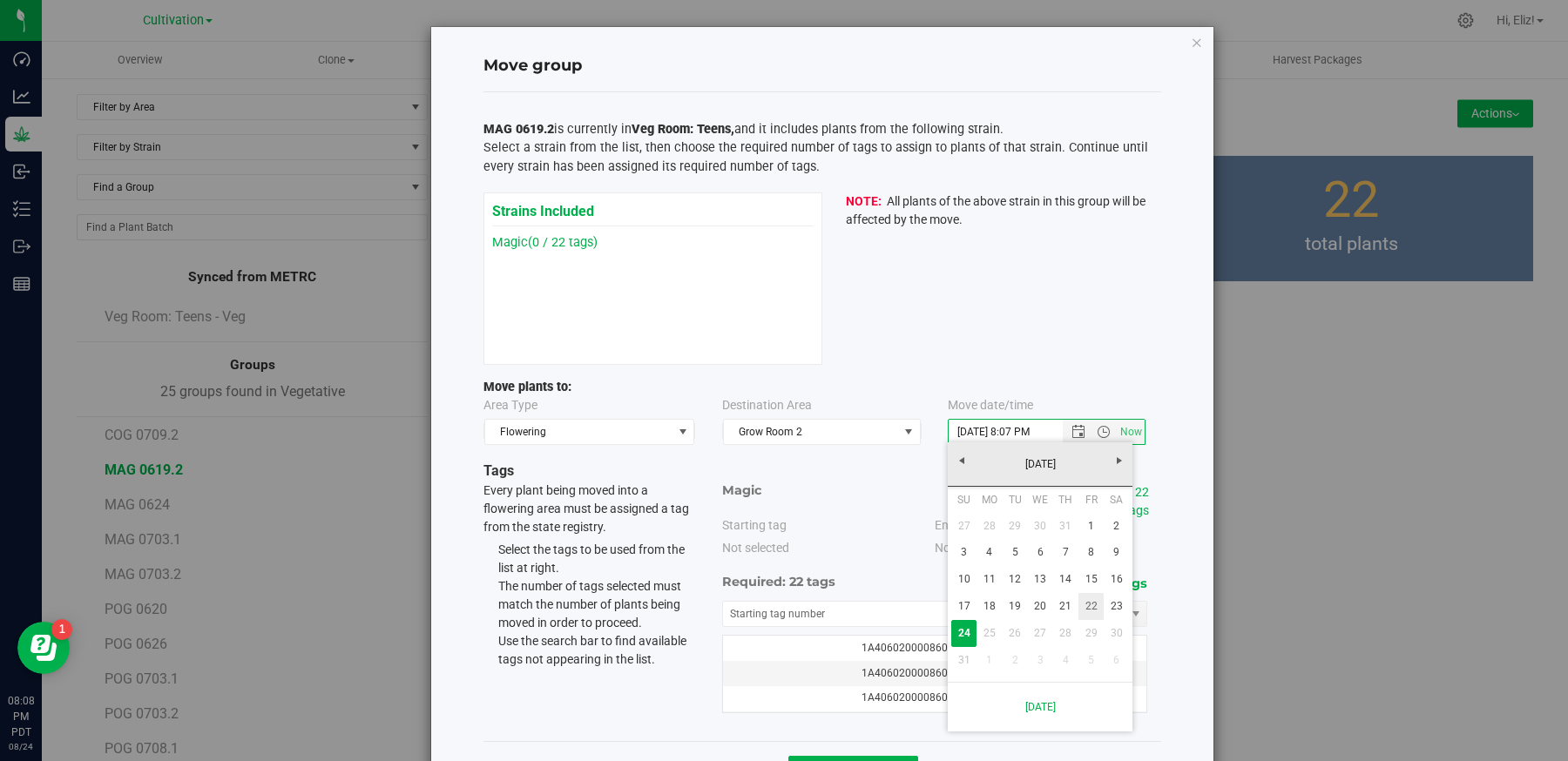
click at [1084, 602] on link "22" at bounding box center [1091, 607] width 26 height 27
type input "8/22/2025 8:07 PM"
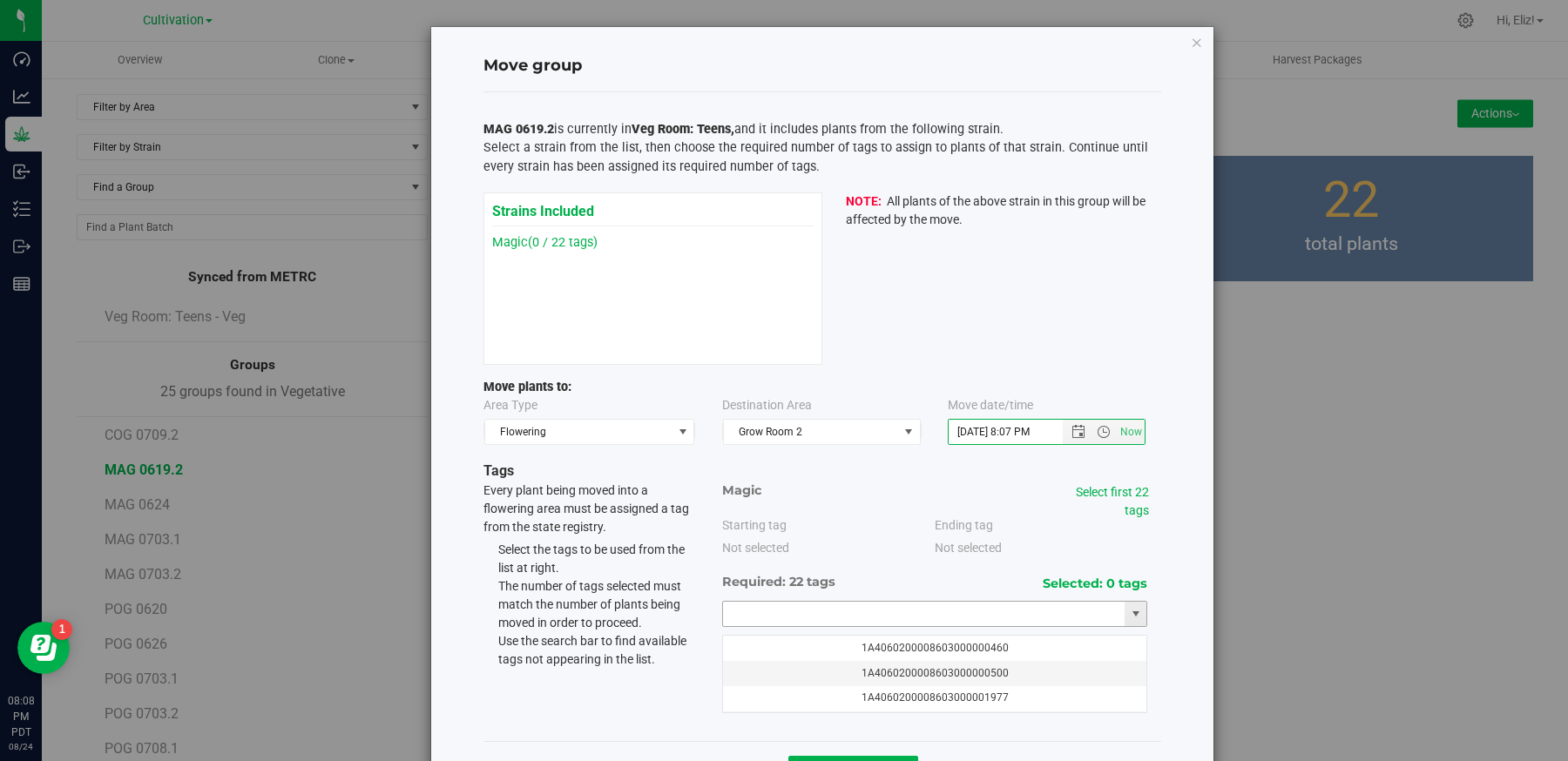
click at [850, 602] on input "text" at bounding box center [923, 613] width 402 height 25
click at [808, 630] on li "1A4060200008603000074894" at bounding box center [934, 641] width 424 height 26
type input "1A4060200008603000074894"
click at [1128, 485] on link "Select first 22 tags" at bounding box center [1112, 500] width 73 height 32
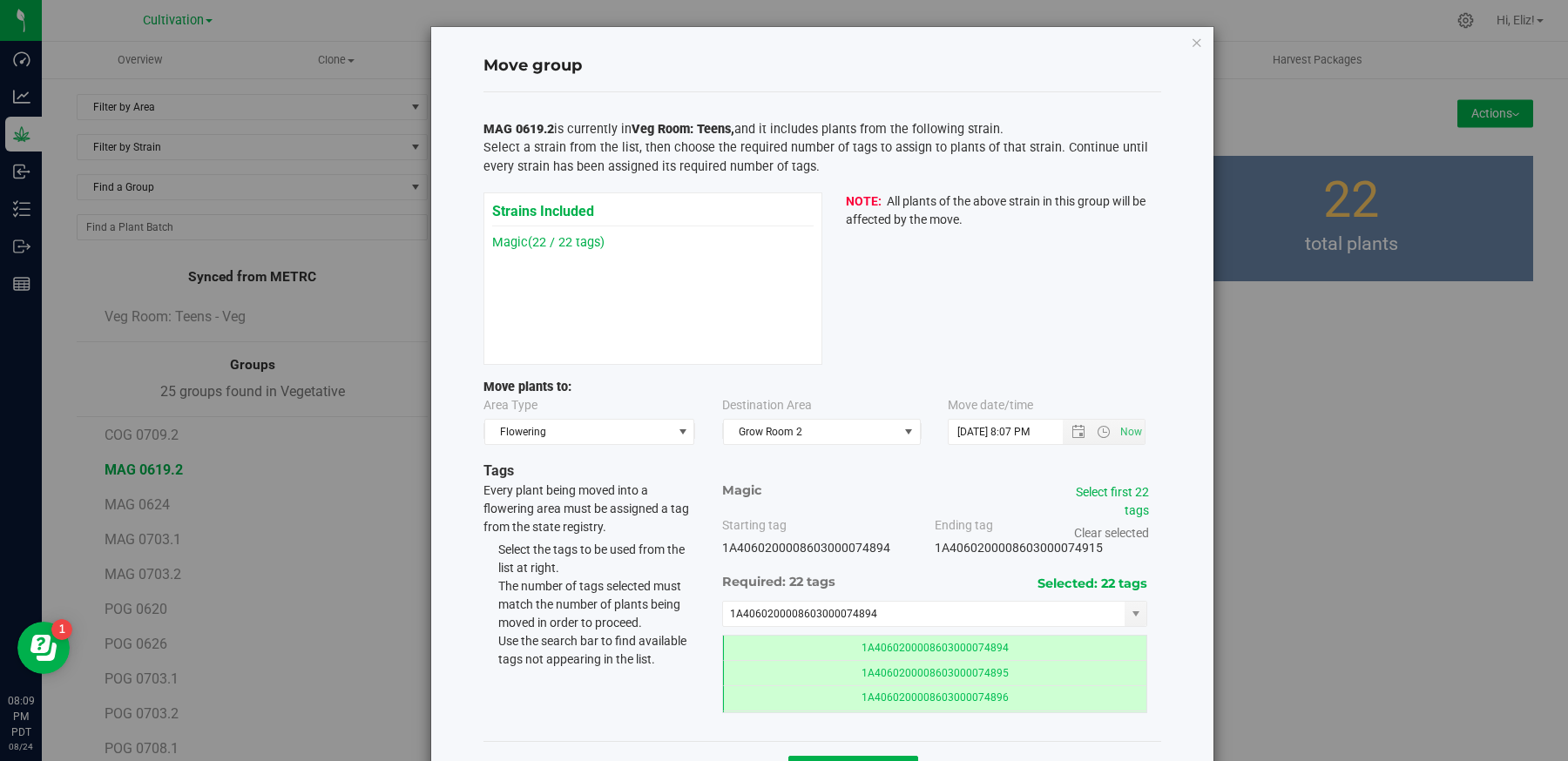
click at [1185, 571] on div "Move group MAG 0619.2 is currently in Veg Room: Teens, and it includes plants f…" at bounding box center [822, 414] width 782 height 773
click at [1186, 612] on div "Move group MAG 0619.2 is currently in Veg Room: Teens, and it includes plants f…" at bounding box center [822, 414] width 782 height 773
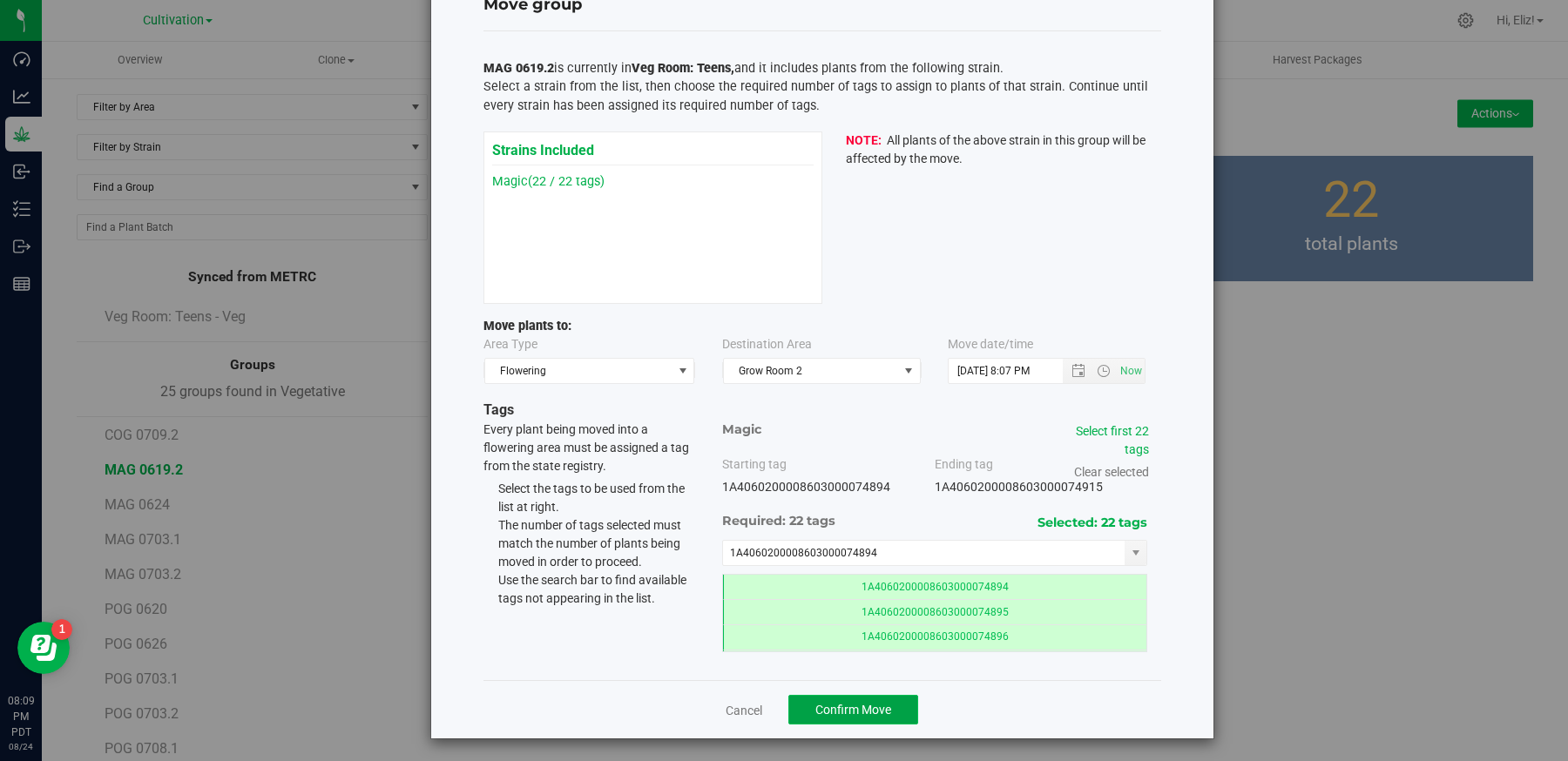
click at [820, 713] on span "Confirm Move" at bounding box center [852, 709] width 76 height 14
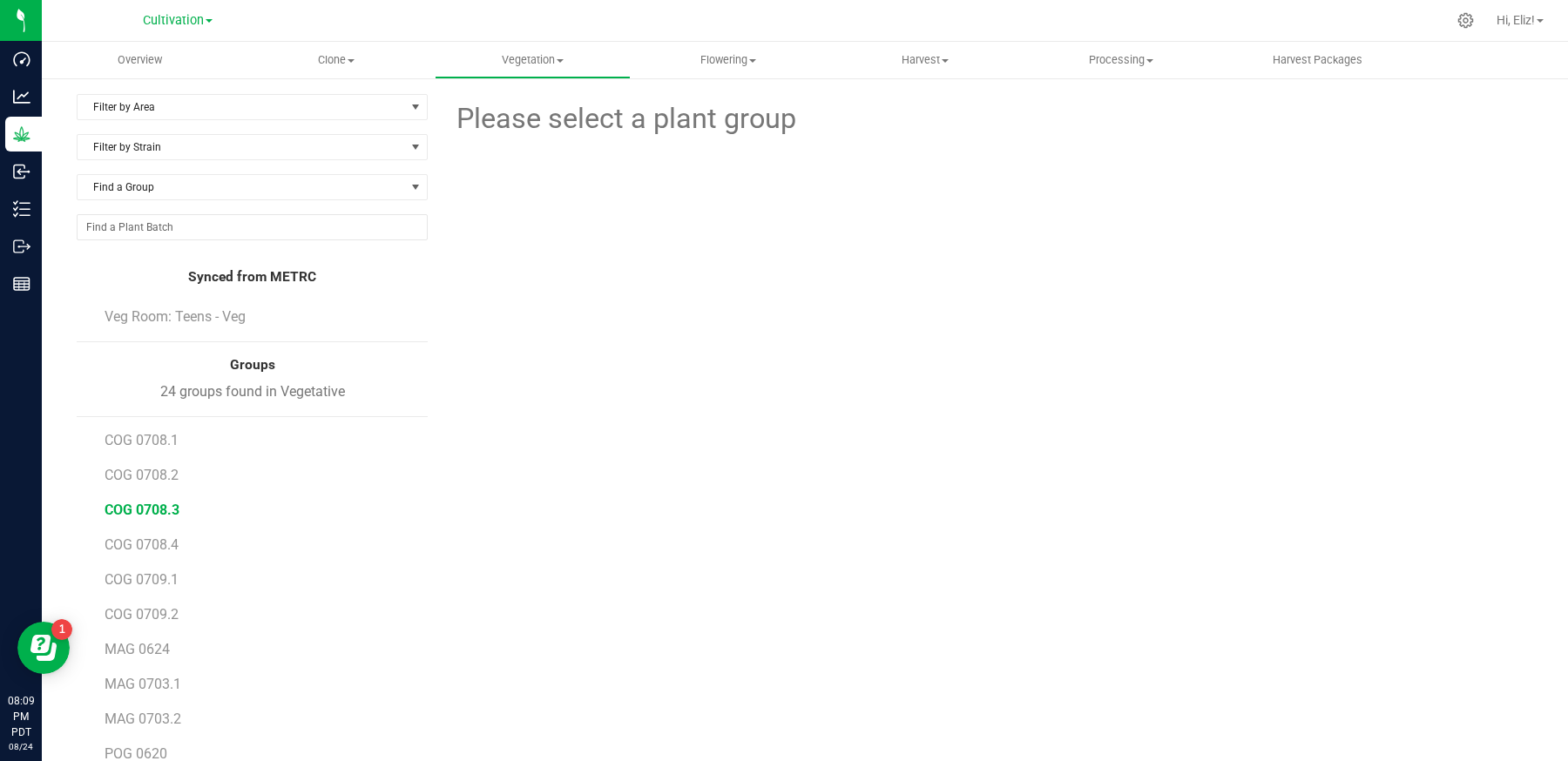
scroll to position [111, 0]
click at [150, 641] on span "MAG 0624" at bounding box center [138, 643] width 67 height 16
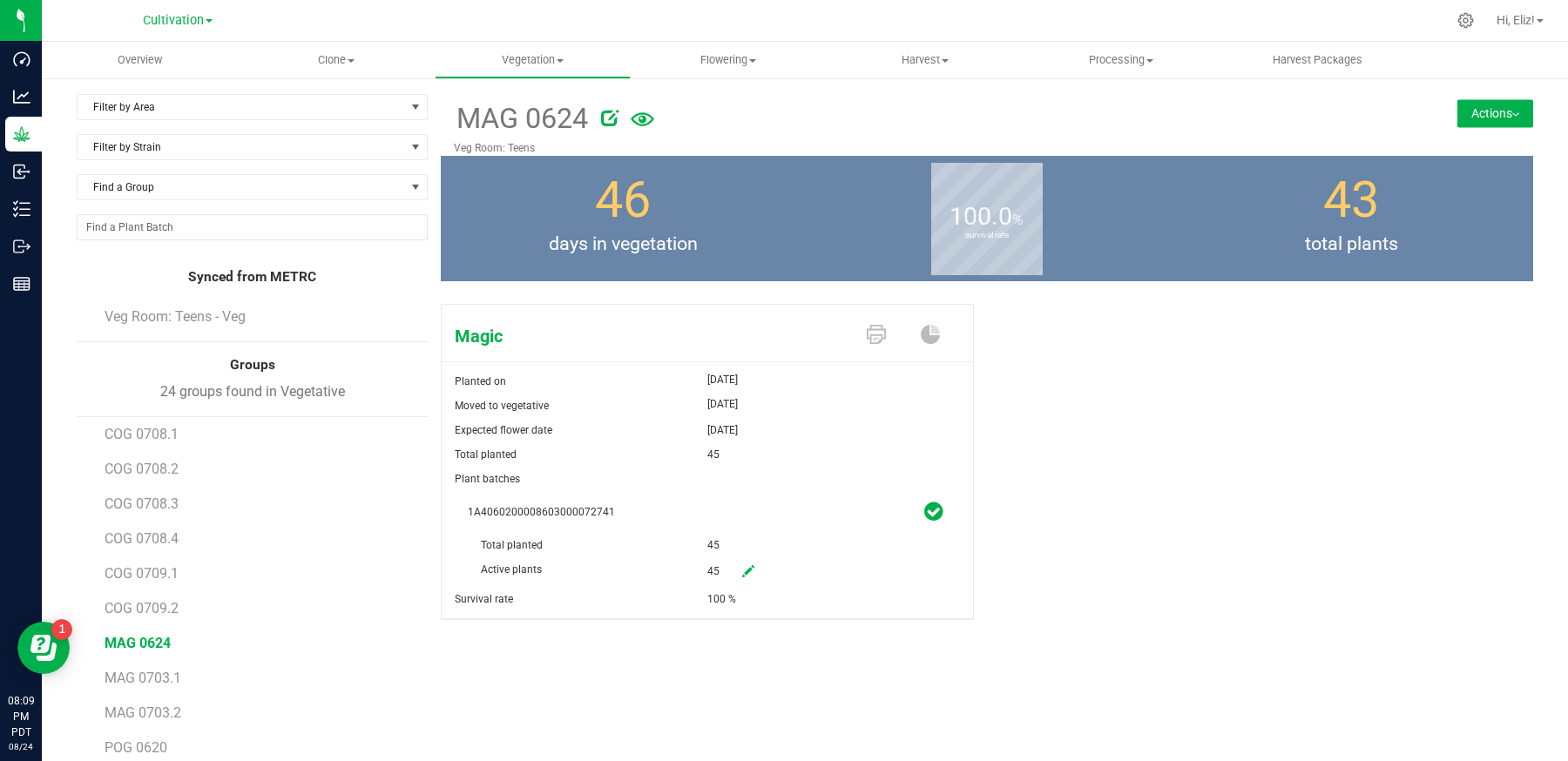
click at [1481, 114] on button "Actions" at bounding box center [1495, 113] width 76 height 28
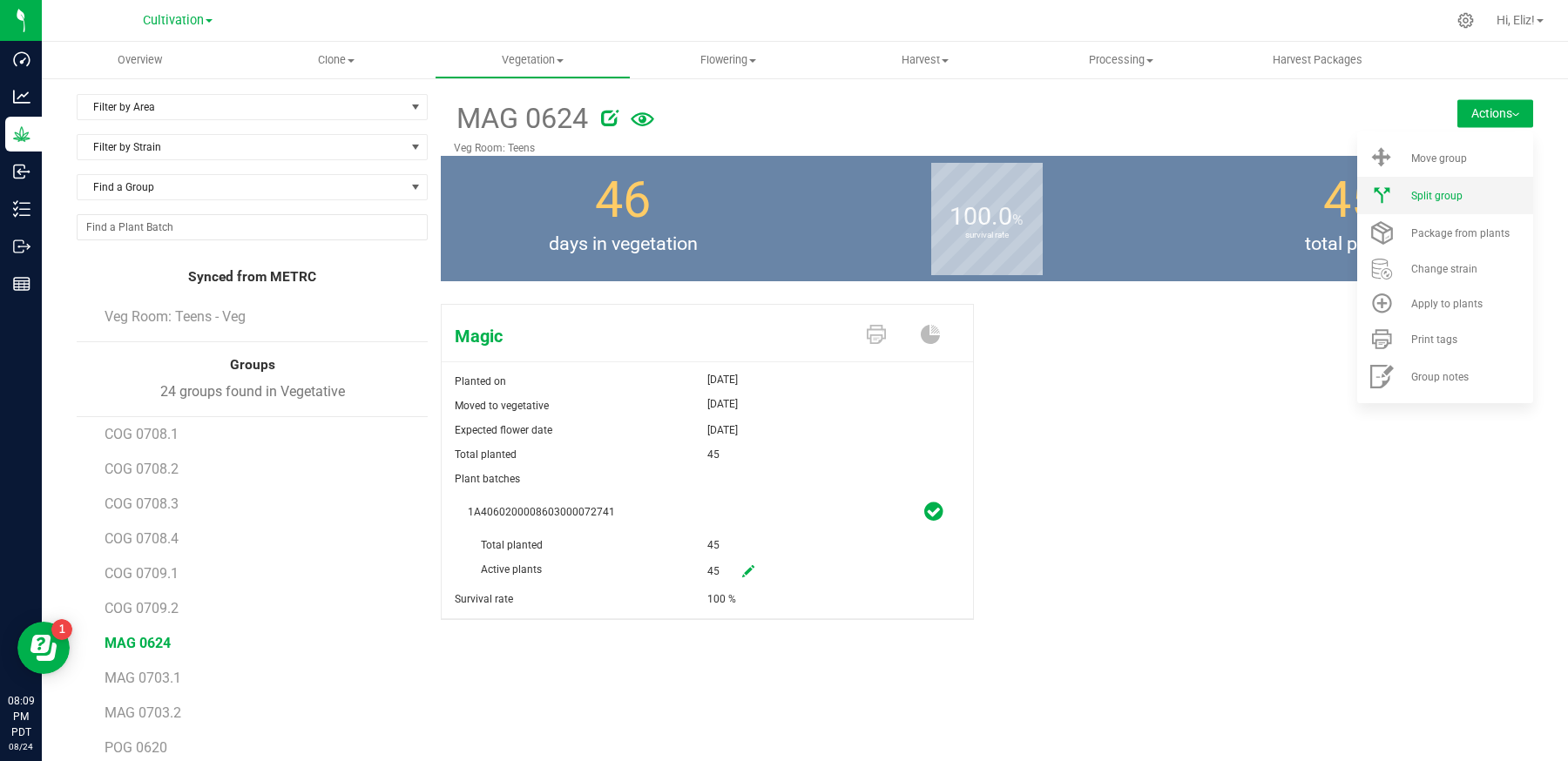
click at [1441, 195] on span "Split group" at bounding box center [1437, 195] width 51 height 12
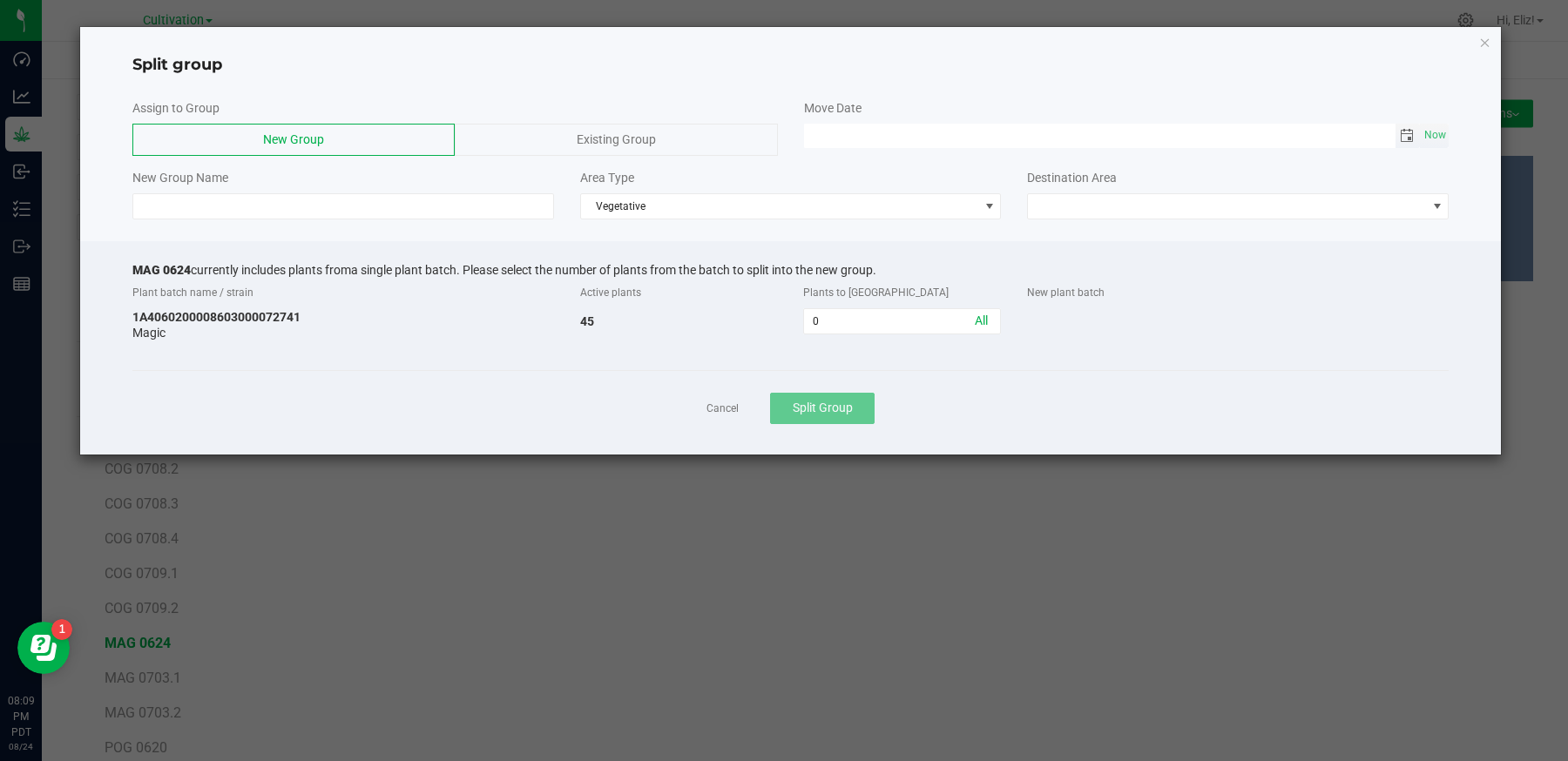
click at [1406, 138] on span "Toggle calendar" at bounding box center [1407, 135] width 14 height 14
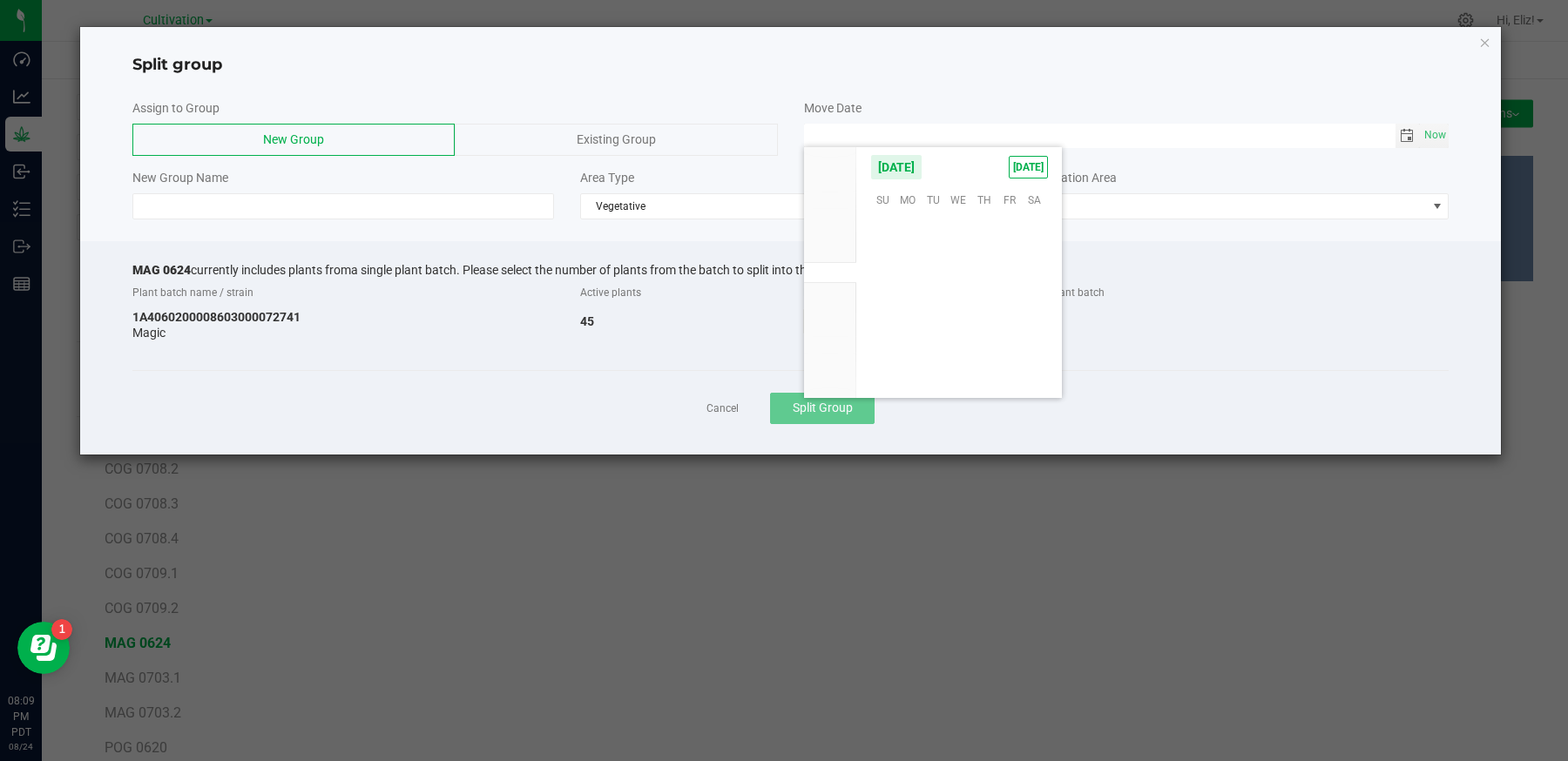
scroll to position [282288, 0]
click at [1008, 305] on span "22" at bounding box center [1009, 306] width 26 height 27
type input "[DATE] 12:00 AM"
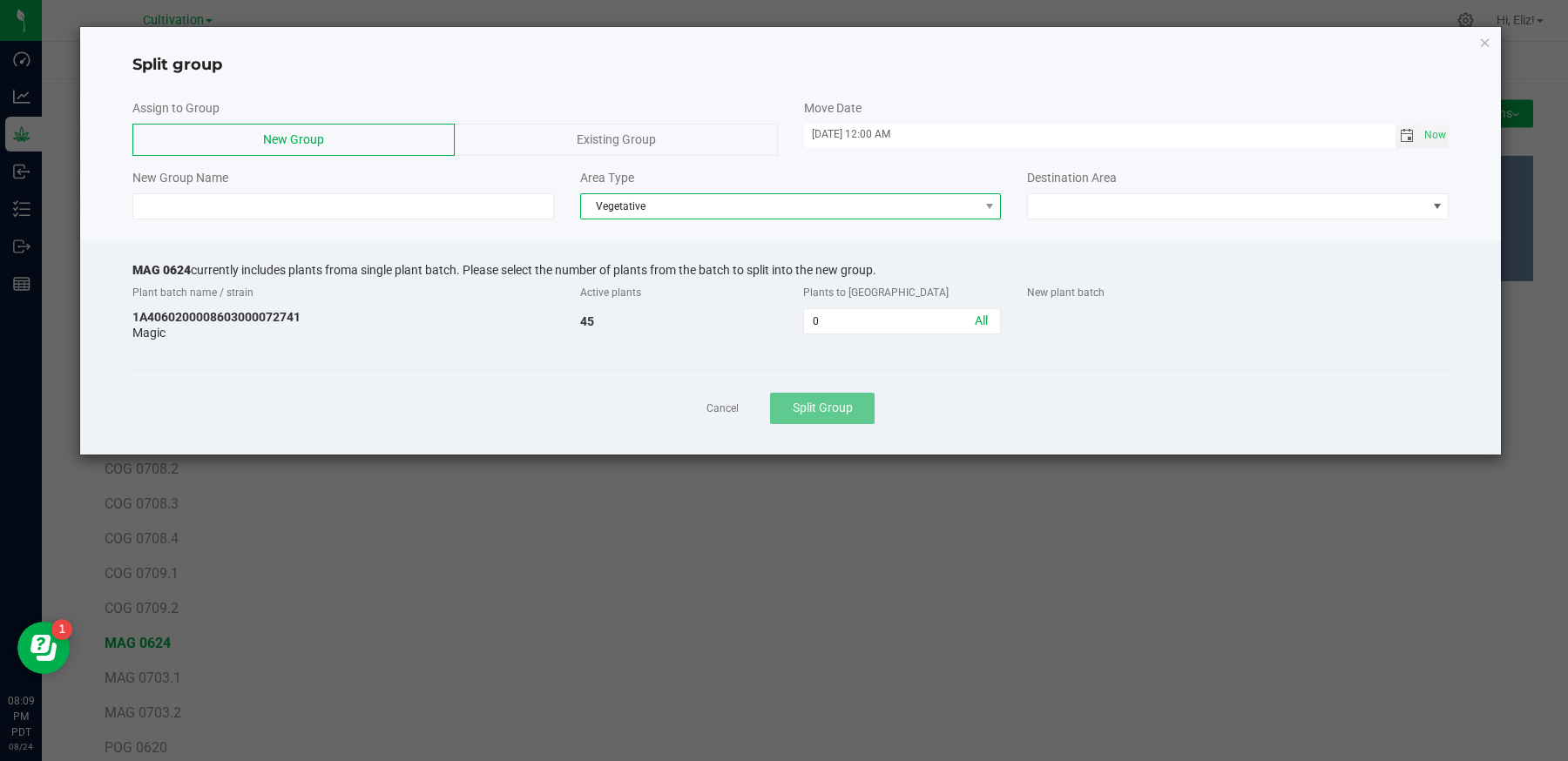
click at [717, 211] on span "Vegetative" at bounding box center [779, 206] width 398 height 25
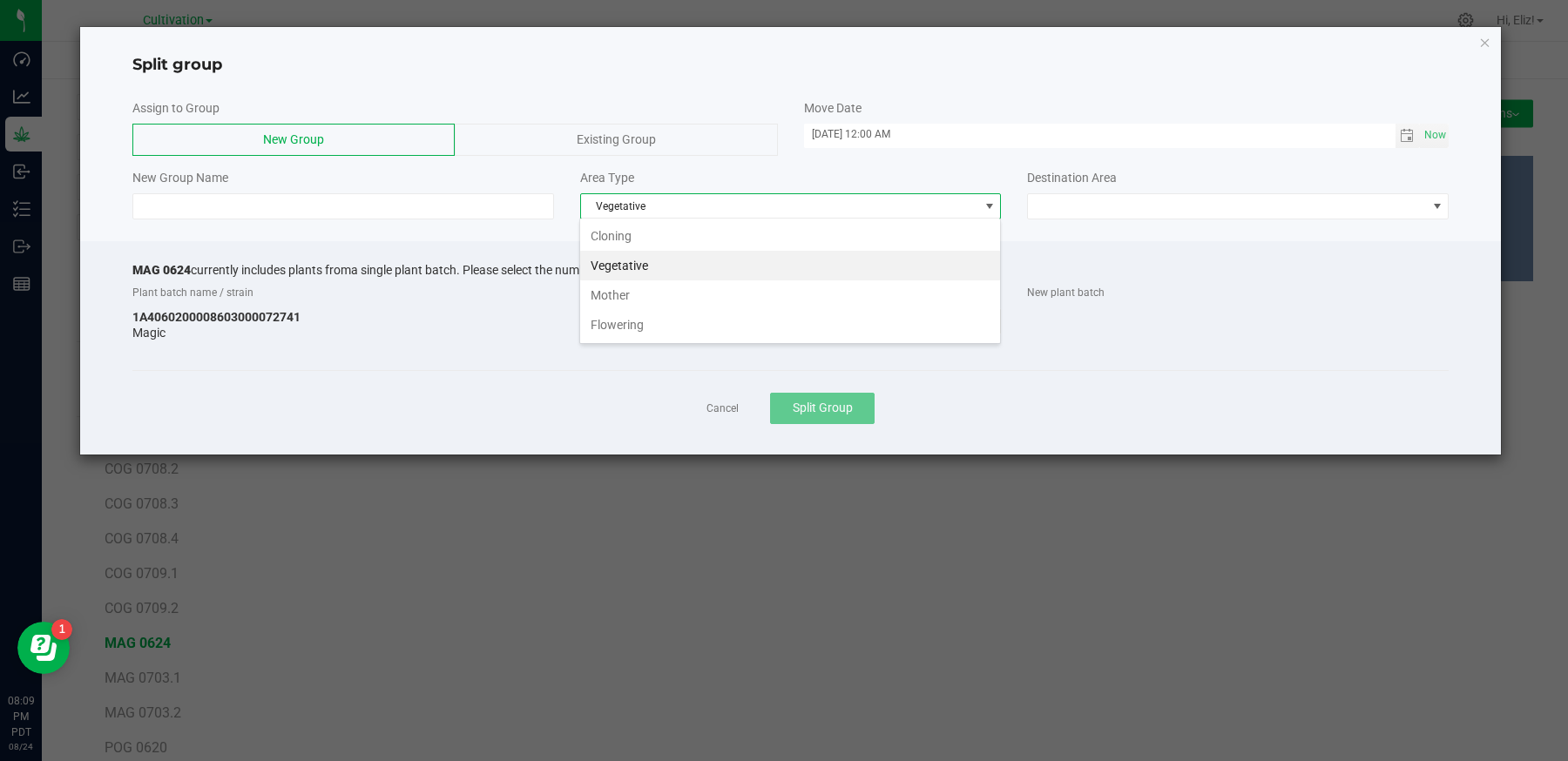
scroll to position [26, 421]
click at [703, 327] on li "Flowering" at bounding box center [789, 324] width 420 height 29
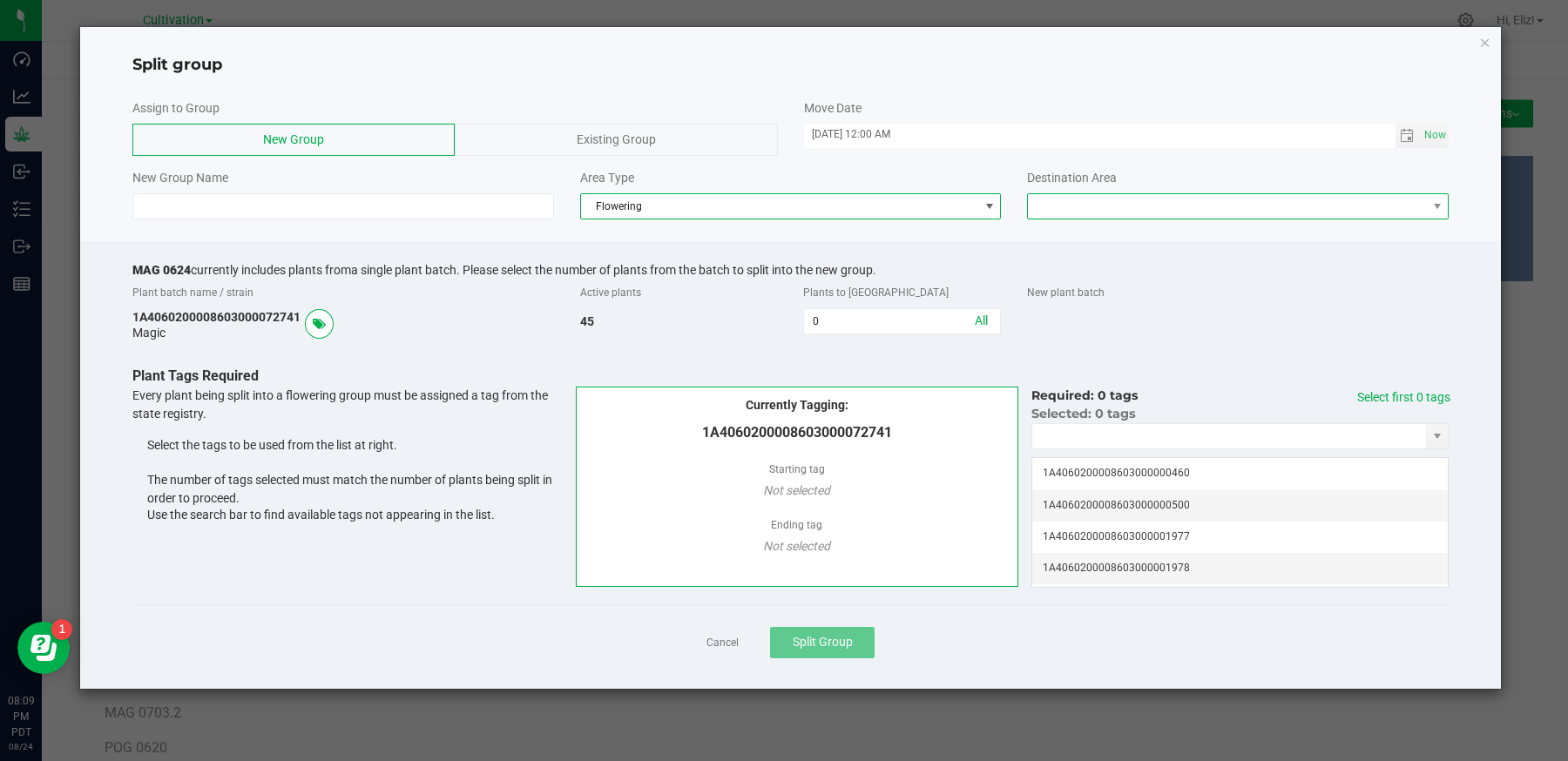
click at [1078, 208] on span at bounding box center [1227, 206] width 398 height 25
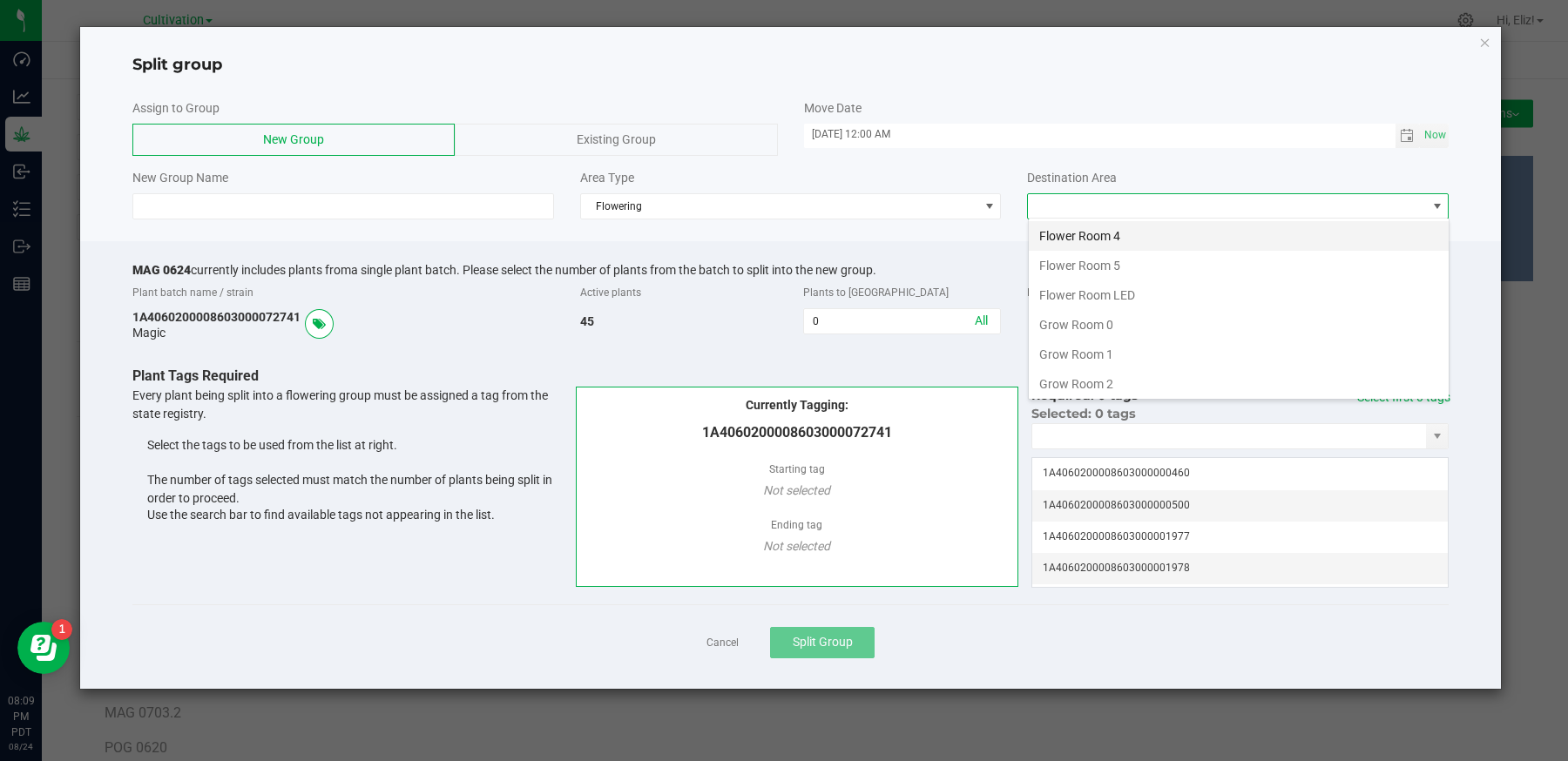
scroll to position [122, 0]
click at [1075, 365] on li "Grow Room 2" at bounding box center [1239, 380] width 420 height 29
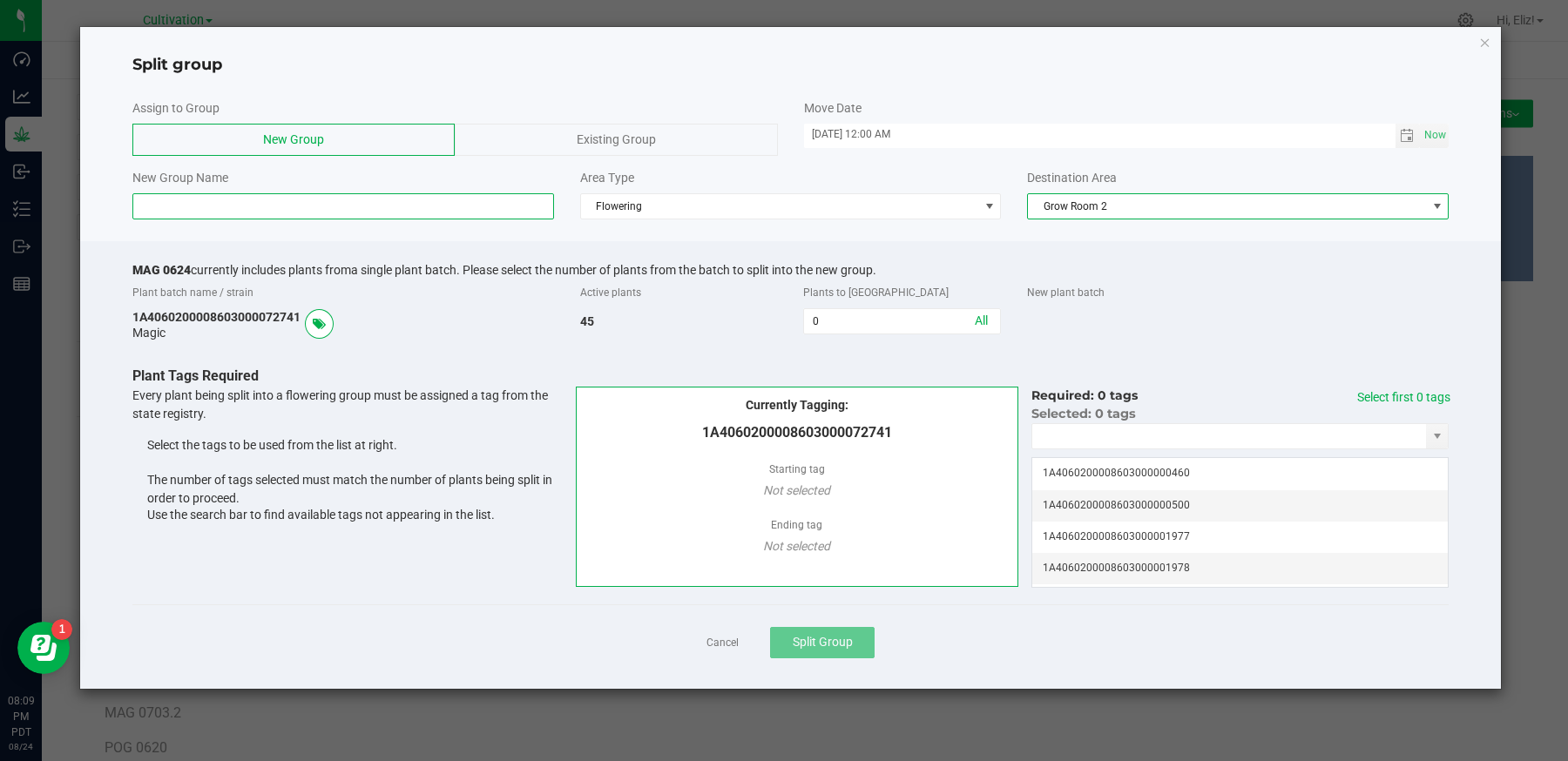
click at [346, 204] on input at bounding box center [343, 206] width 421 height 26
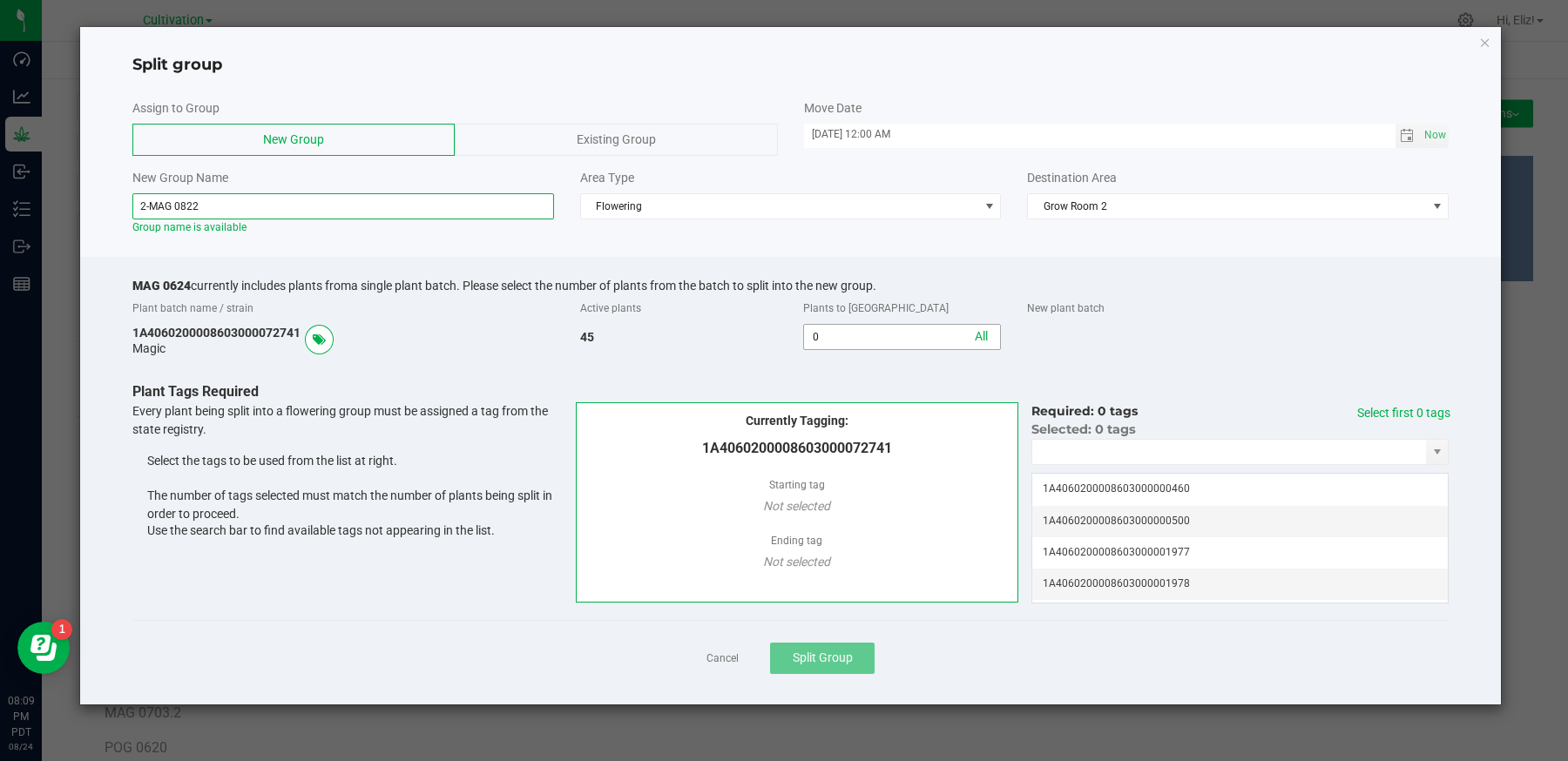
type input "2-MAG 0822"
drag, startPoint x: 851, startPoint y: 337, endPoint x: 742, endPoint y: 337, distance: 109.0
click at [748, 337] on div "1A4060200008603000072741 Magic 45 0 All" at bounding box center [790, 339] width 1343 height 31
click at [837, 331] on input "0" at bounding box center [902, 336] width 196 height 25
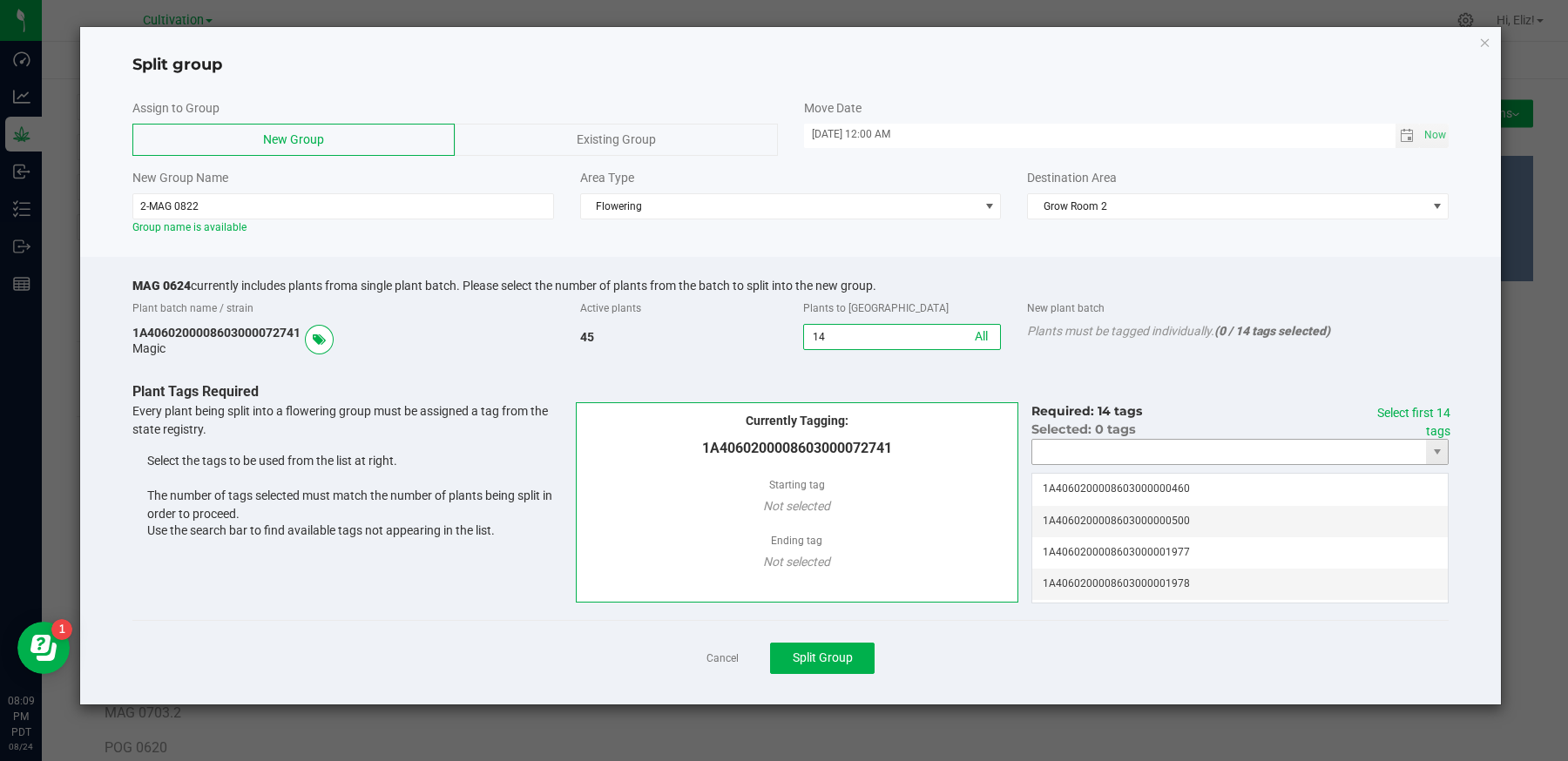
type input "14"
click at [1062, 455] on input "NO DATA FOUND" at bounding box center [1229, 452] width 394 height 25
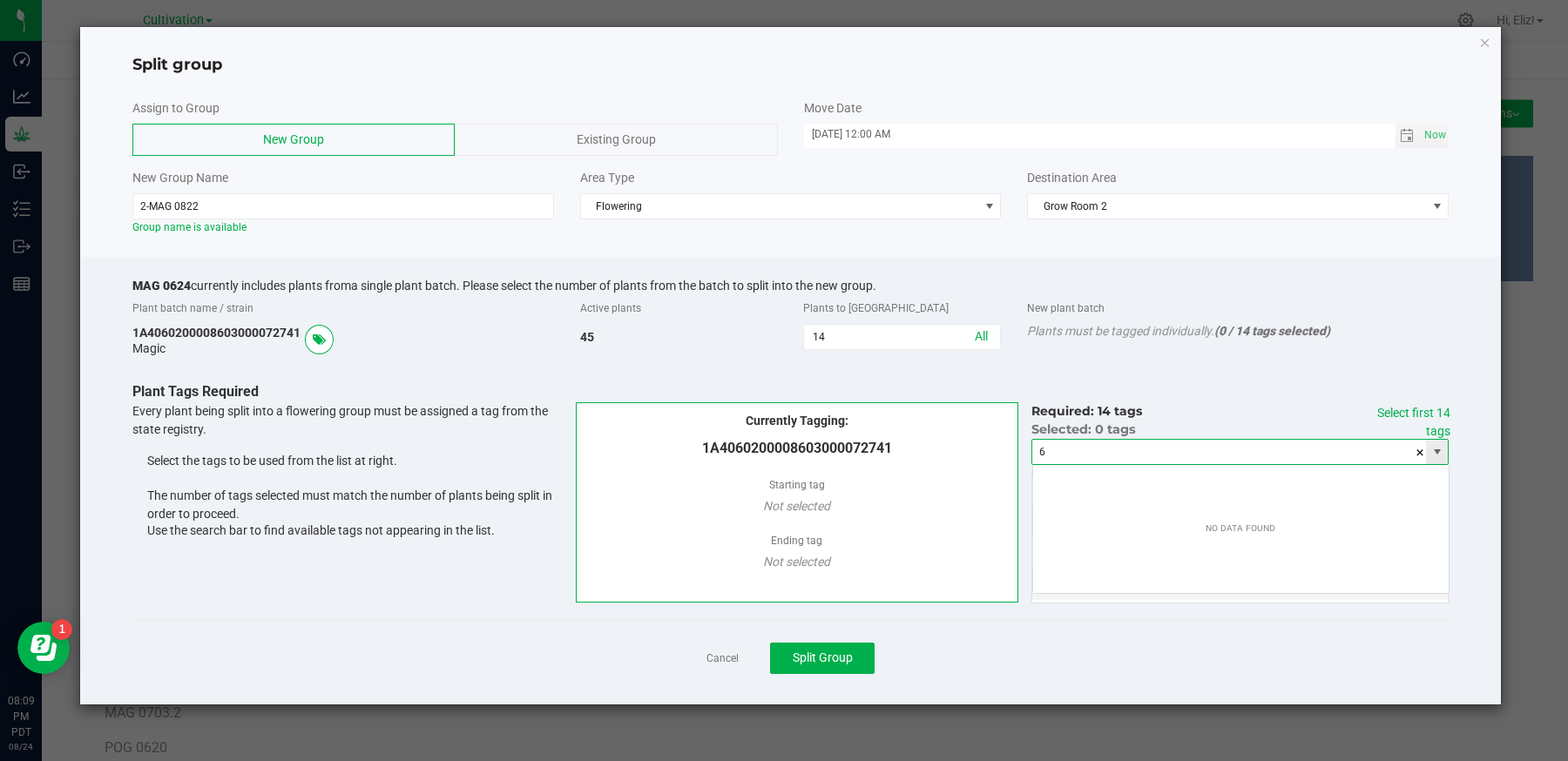
scroll to position [26, 417]
type input "6"
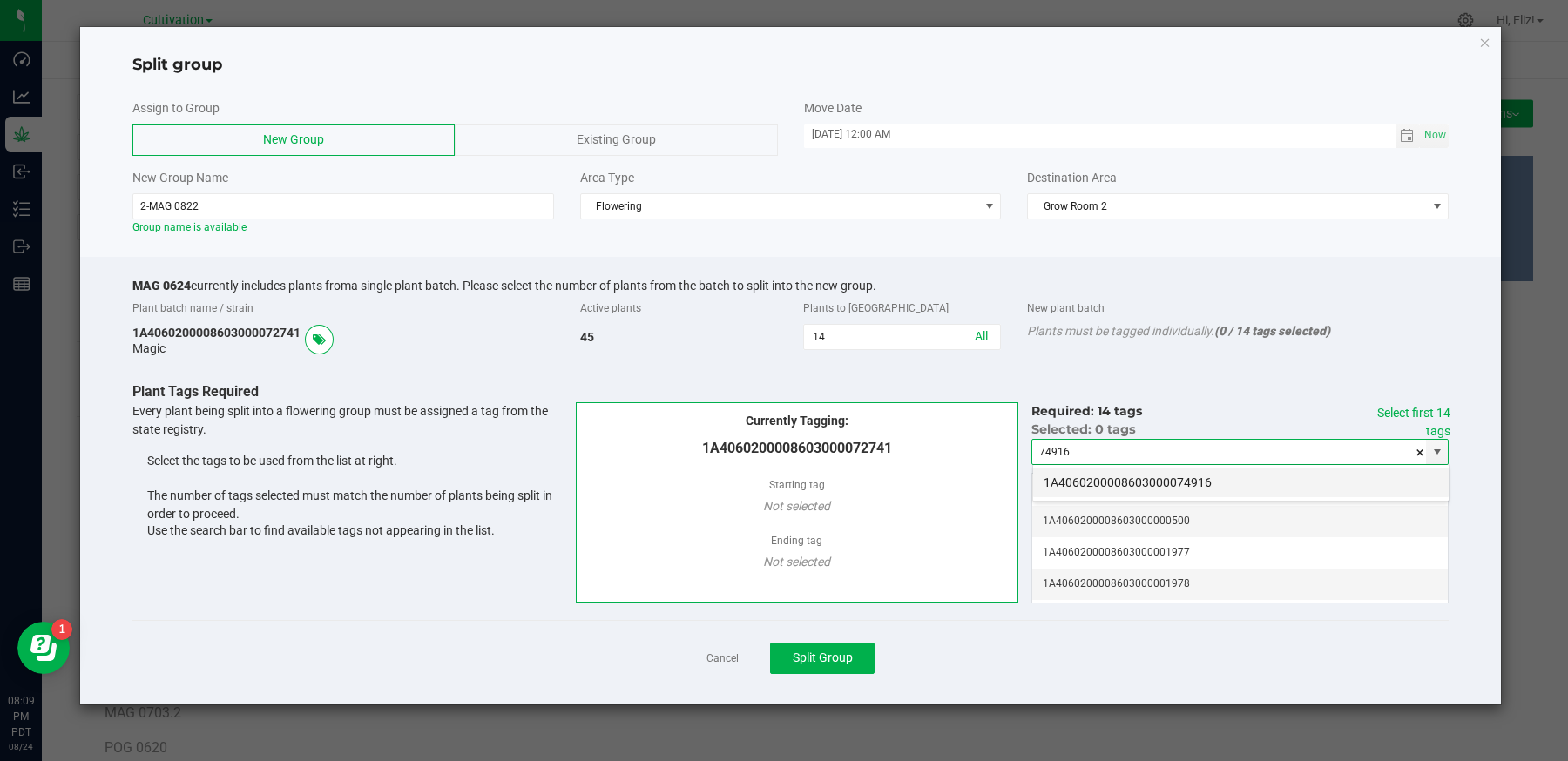
click at [1075, 472] on li "1A4060200008603000074916" at bounding box center [1241, 482] width 416 height 29
type input "1A4060200008603000074916"
click at [1414, 407] on link "Select first 14 tags" at bounding box center [1414, 421] width 73 height 32
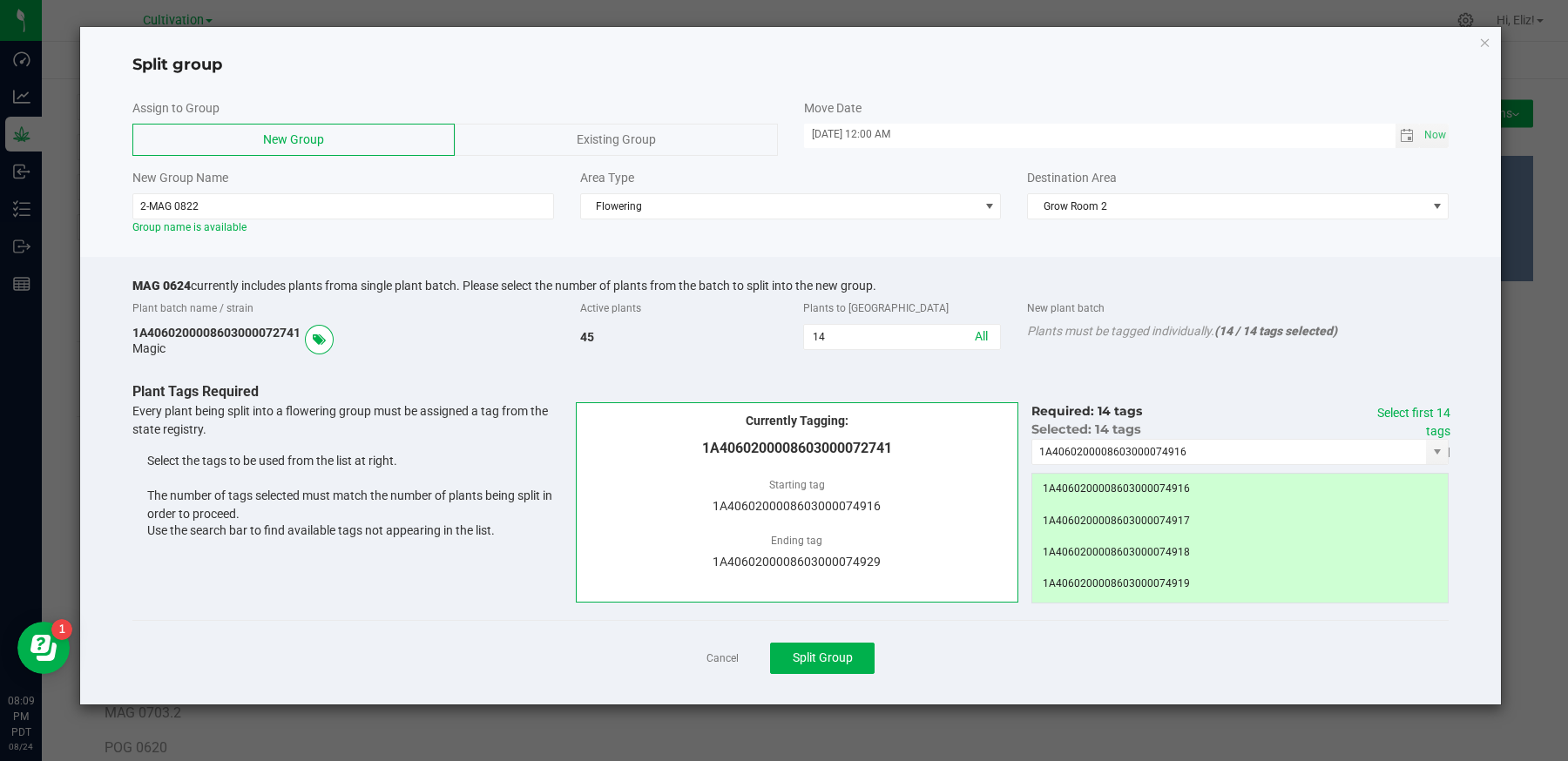
click at [1056, 632] on div "Cancel Split Group" at bounding box center [790, 657] width 1317 height 76
click at [845, 653] on span "Split Group" at bounding box center [823, 657] width 60 height 14
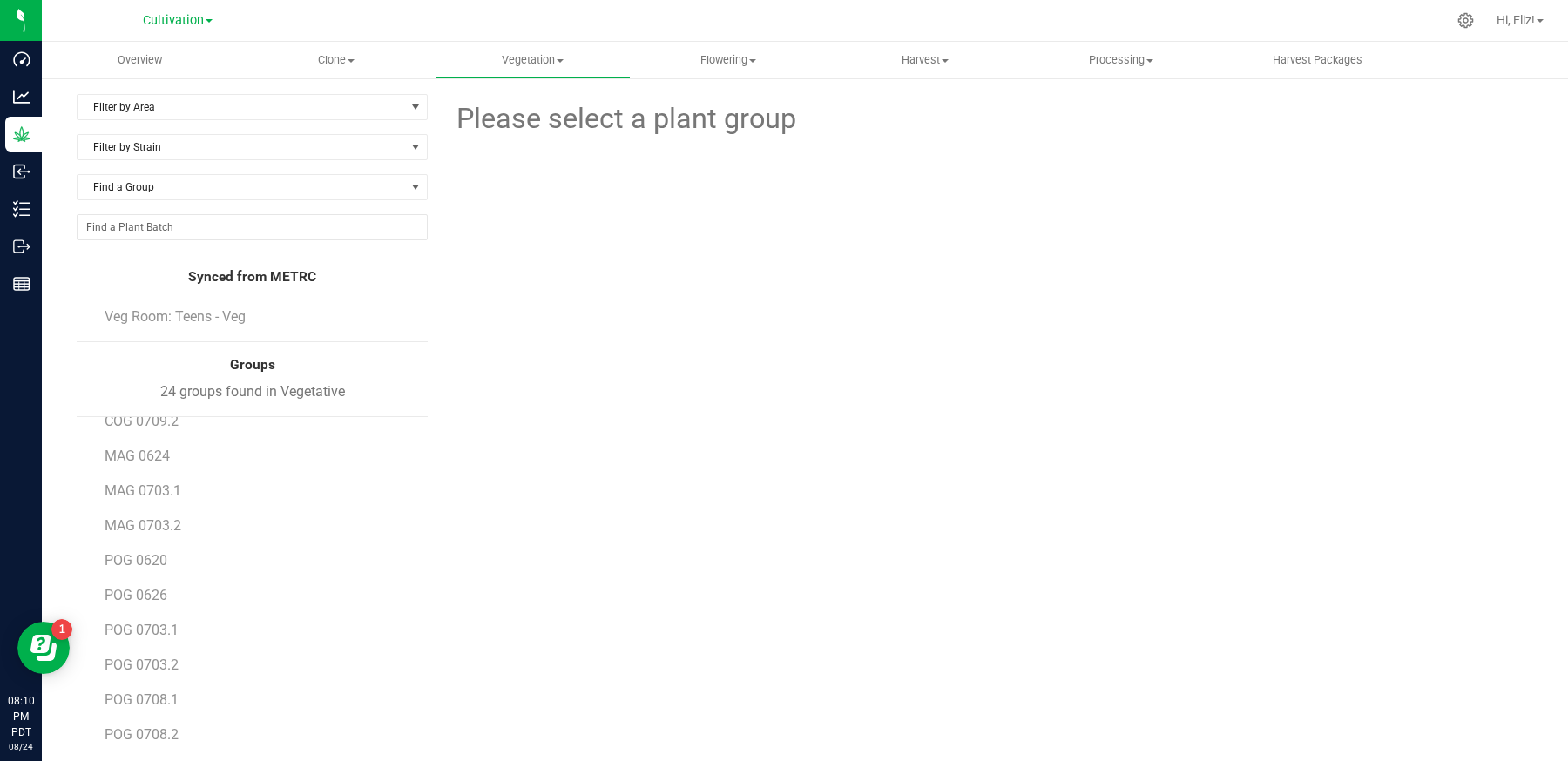
scroll to position [304, 0]
click at [139, 546] on span "POG 0620" at bounding box center [136, 554] width 63 height 16
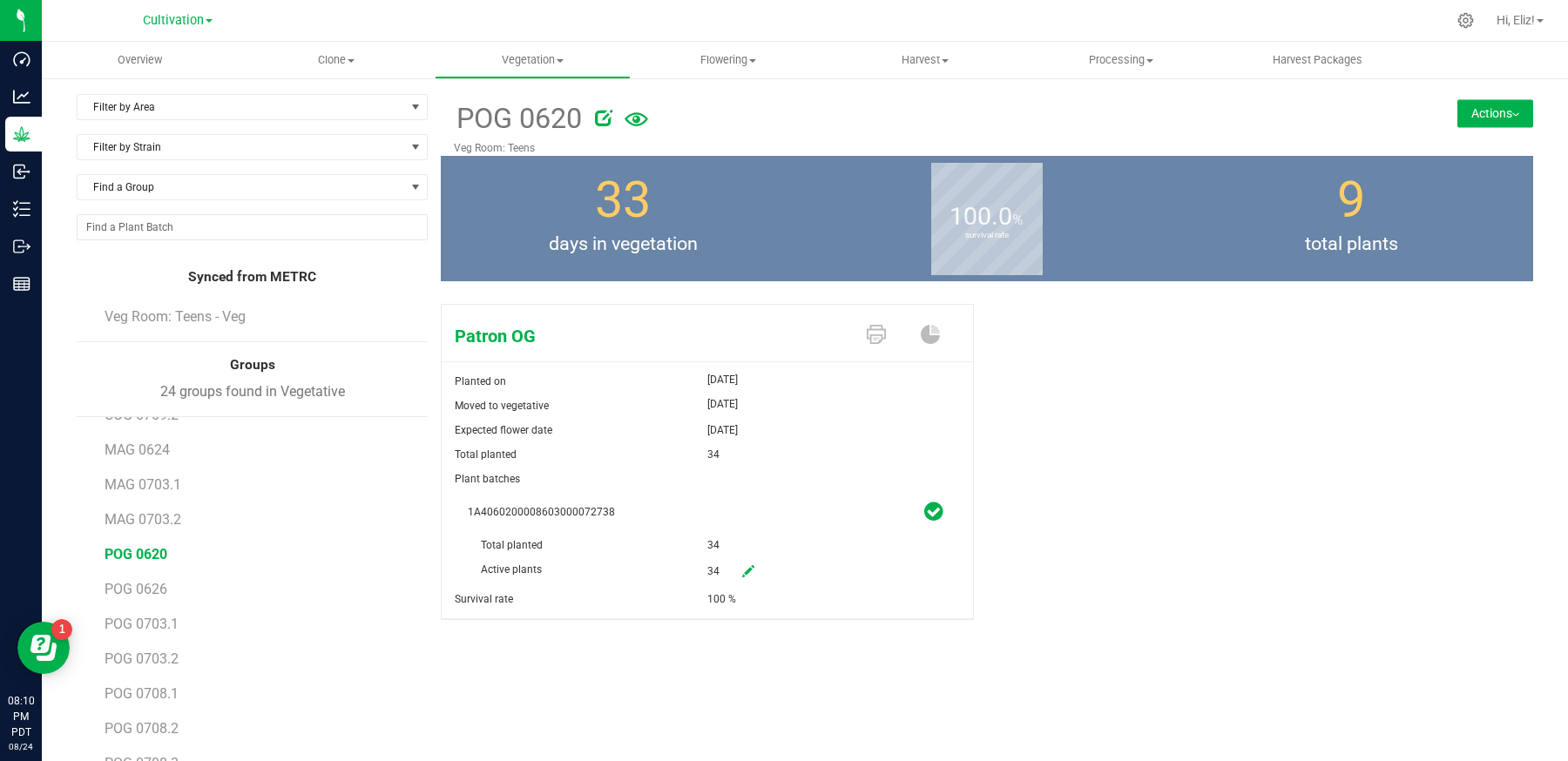
click at [1265, 416] on div "Patron OG Planted on Jun 20, 2025 Moved to vegetative Jul 7, 2025 Expected flow…" at bounding box center [987, 480] width 1092 height 366
click at [1480, 117] on button "Actions" at bounding box center [1495, 113] width 76 height 28
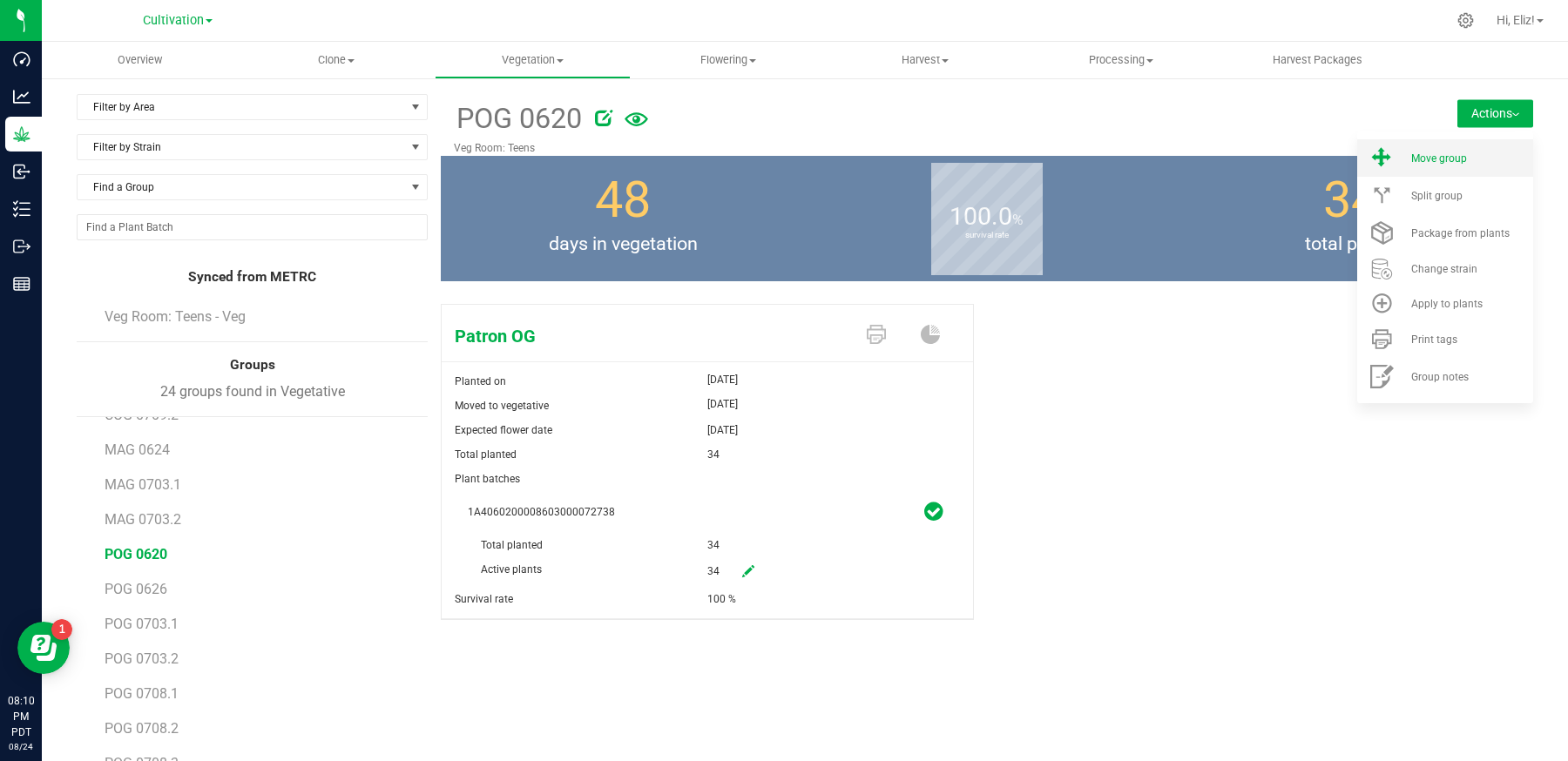
click at [1453, 162] on span "Move group" at bounding box center [1439, 158] width 56 height 12
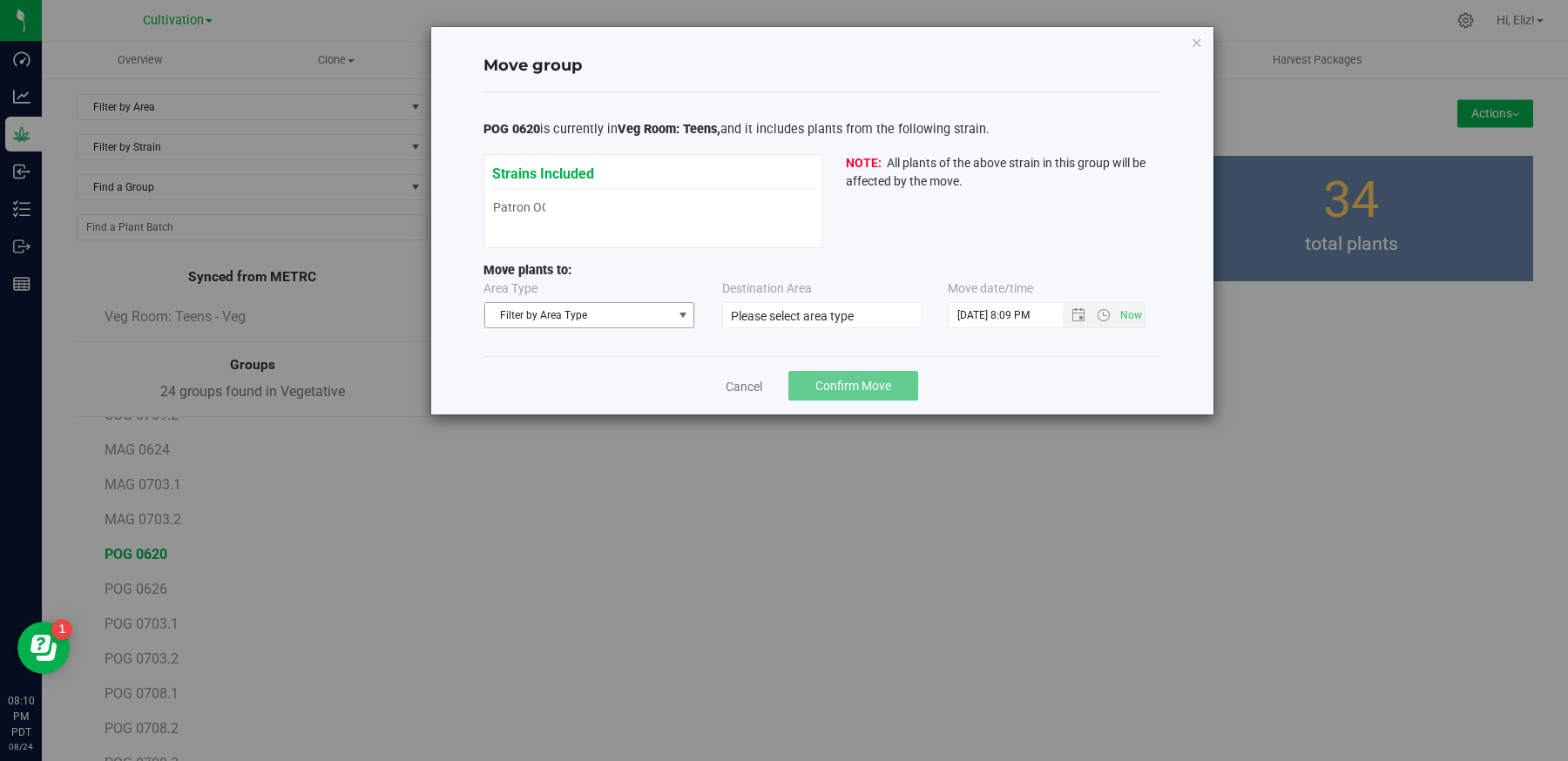
click at [599, 307] on span "Filter by Area Type" at bounding box center [578, 315] width 187 height 25
click at [538, 368] on li "Flowering" at bounding box center [588, 370] width 209 height 26
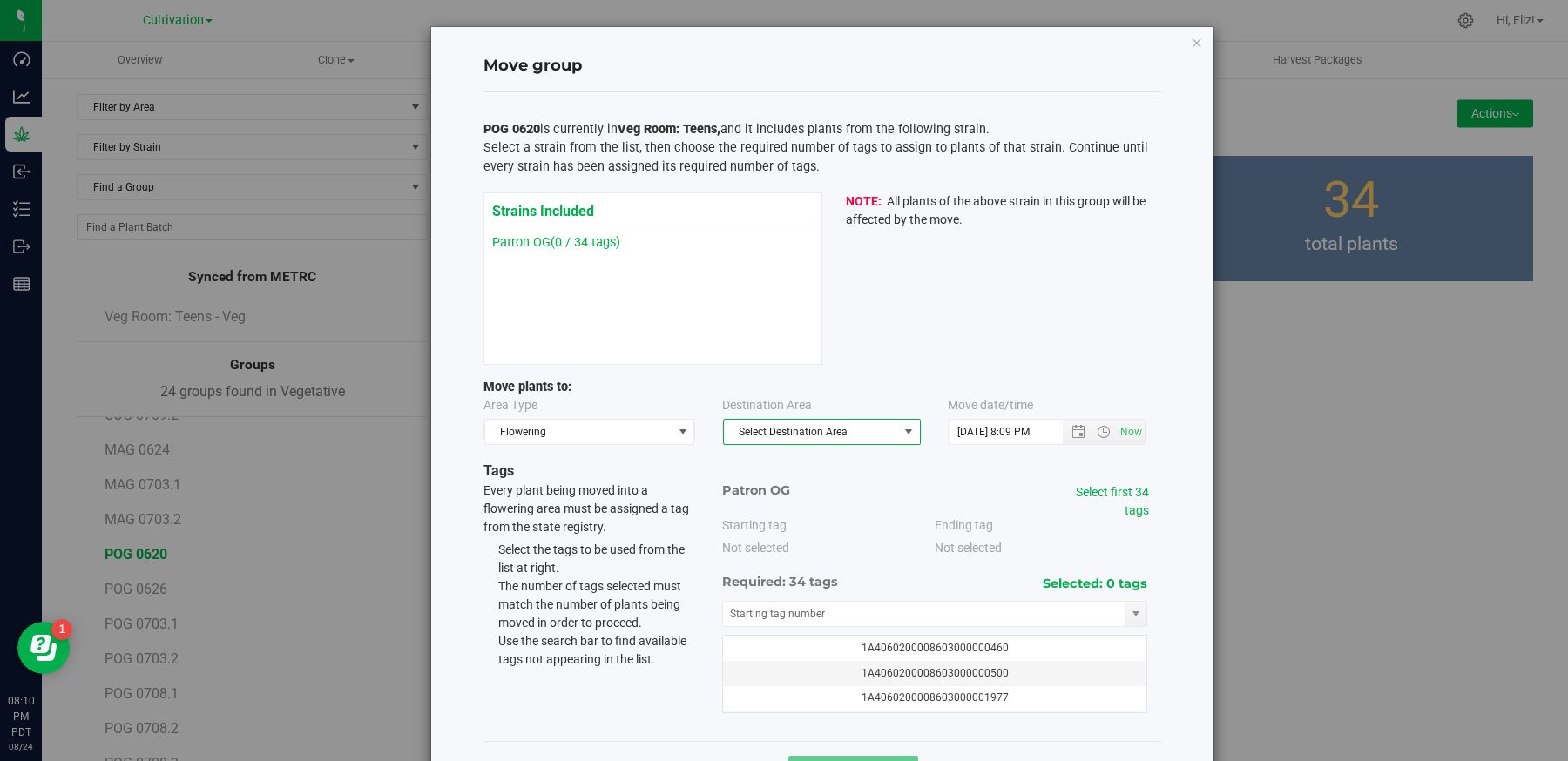
click at [779, 423] on span "Select Destination Area" at bounding box center [810, 432] width 174 height 25
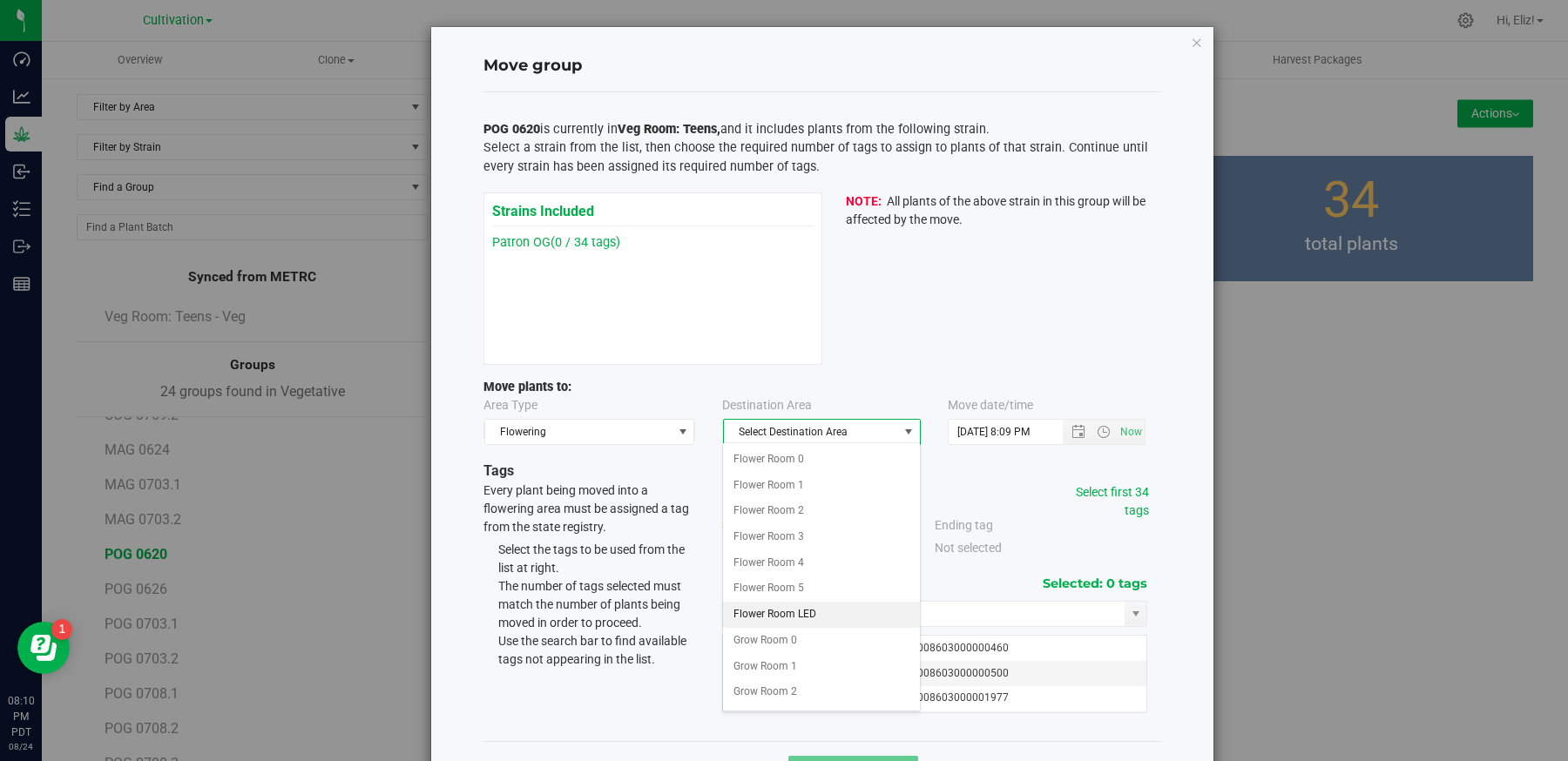
scroll to position [91, 0]
click at [750, 591] on li "Grow Room 2" at bounding box center [820, 601] width 196 height 26
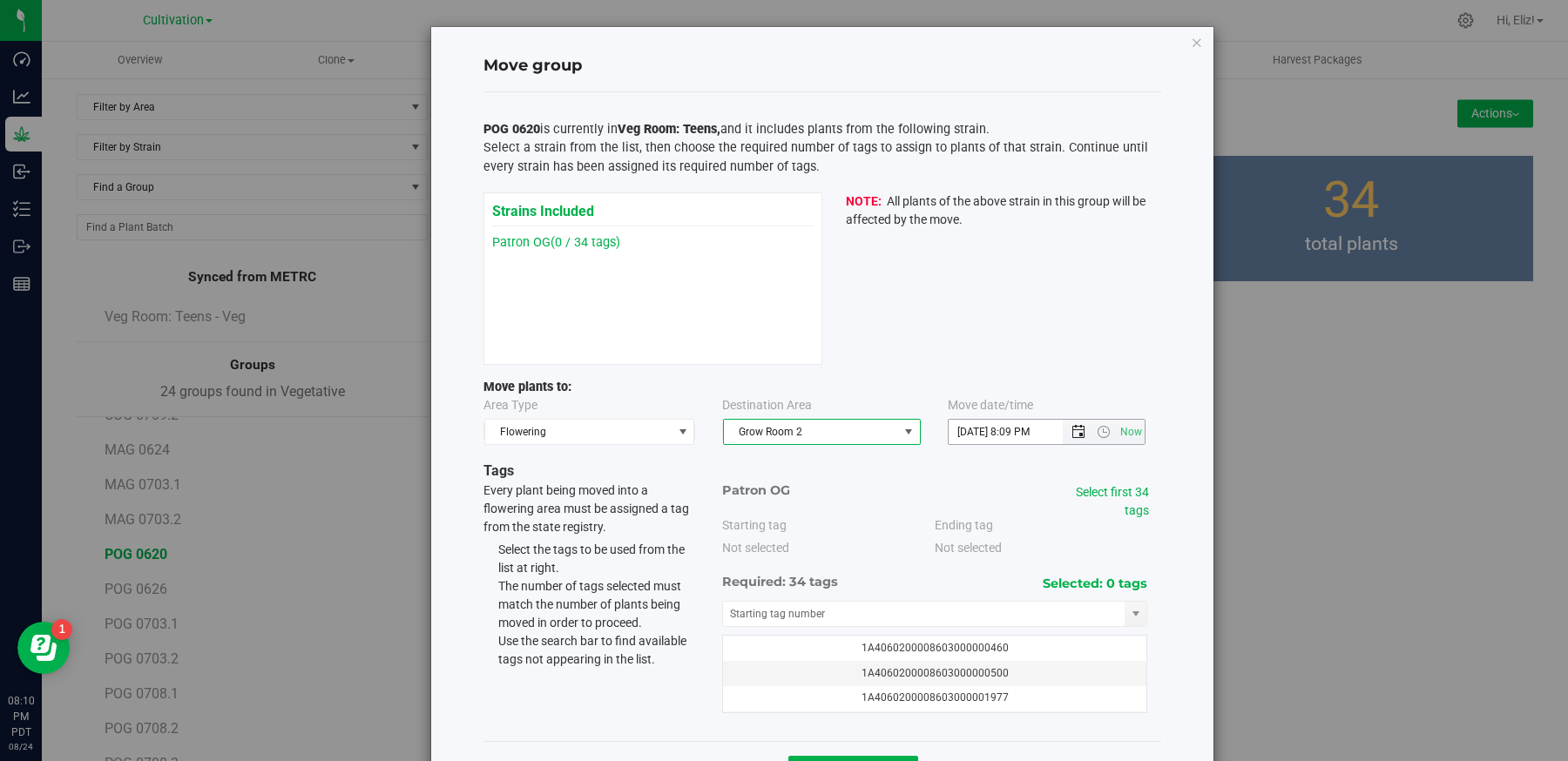
click at [1080, 433] on span "Open the date view" at bounding box center [1078, 431] width 14 height 14
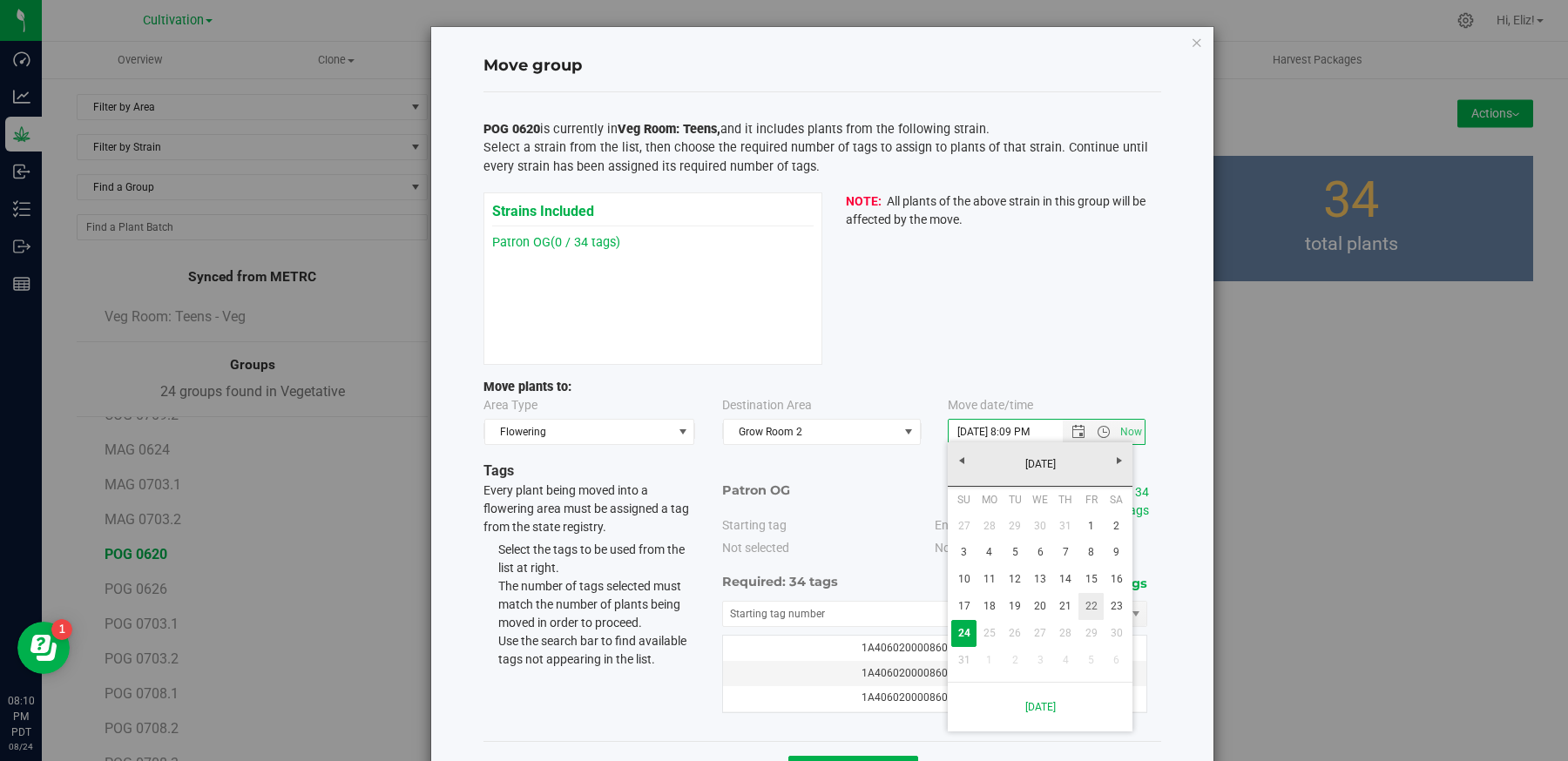
click at [1088, 605] on link "22" at bounding box center [1091, 607] width 26 height 27
type input "8/22/2025 8:09 PM"
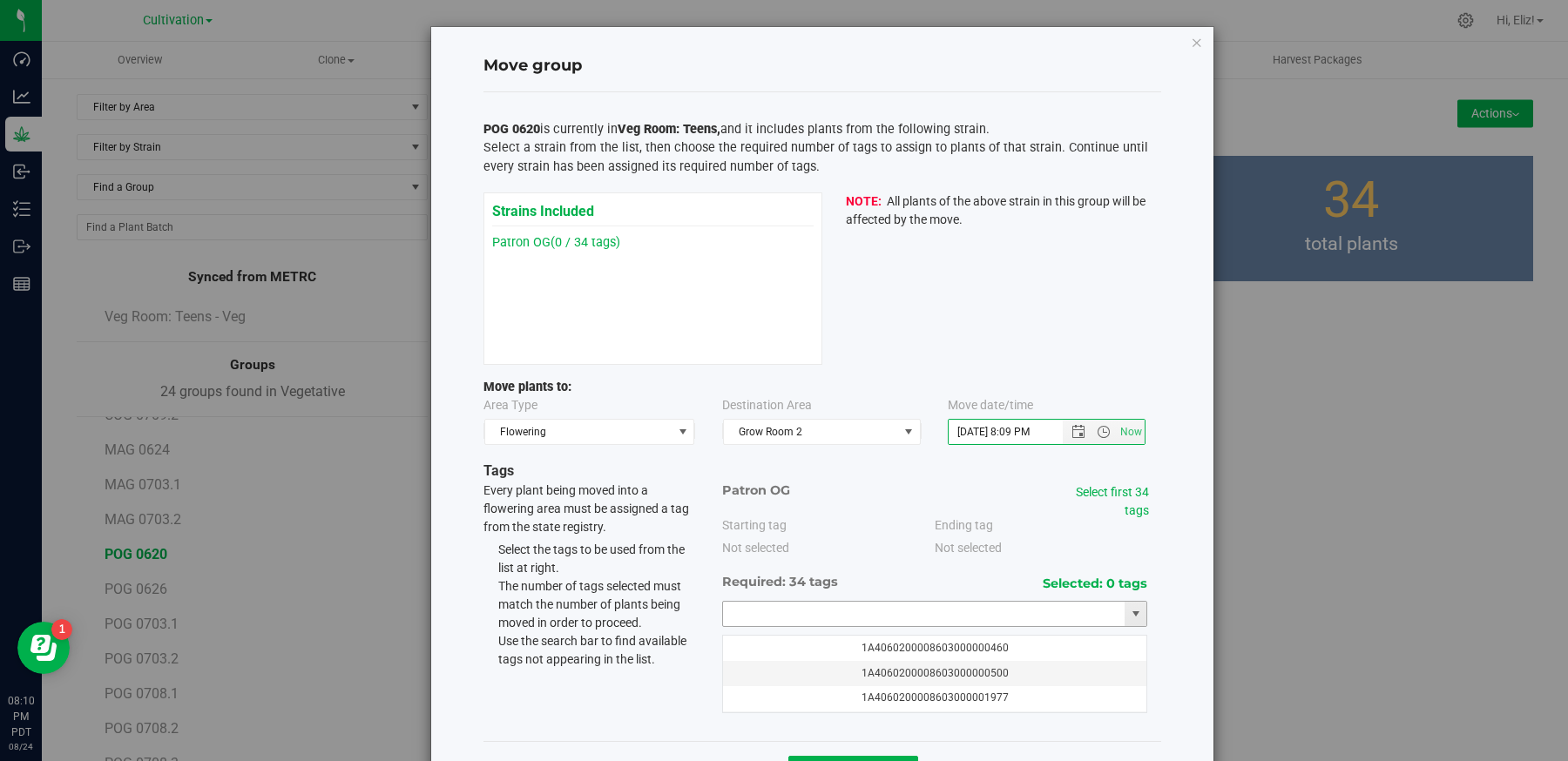
click at [757, 614] on input "text" at bounding box center [923, 613] width 402 height 25
click at [757, 637] on li "1A4060200008603000074768" at bounding box center [934, 641] width 424 height 26
type input "1A4060200008603000074768"
click at [1092, 491] on link "Select first 34 tags" at bounding box center [1112, 500] width 73 height 32
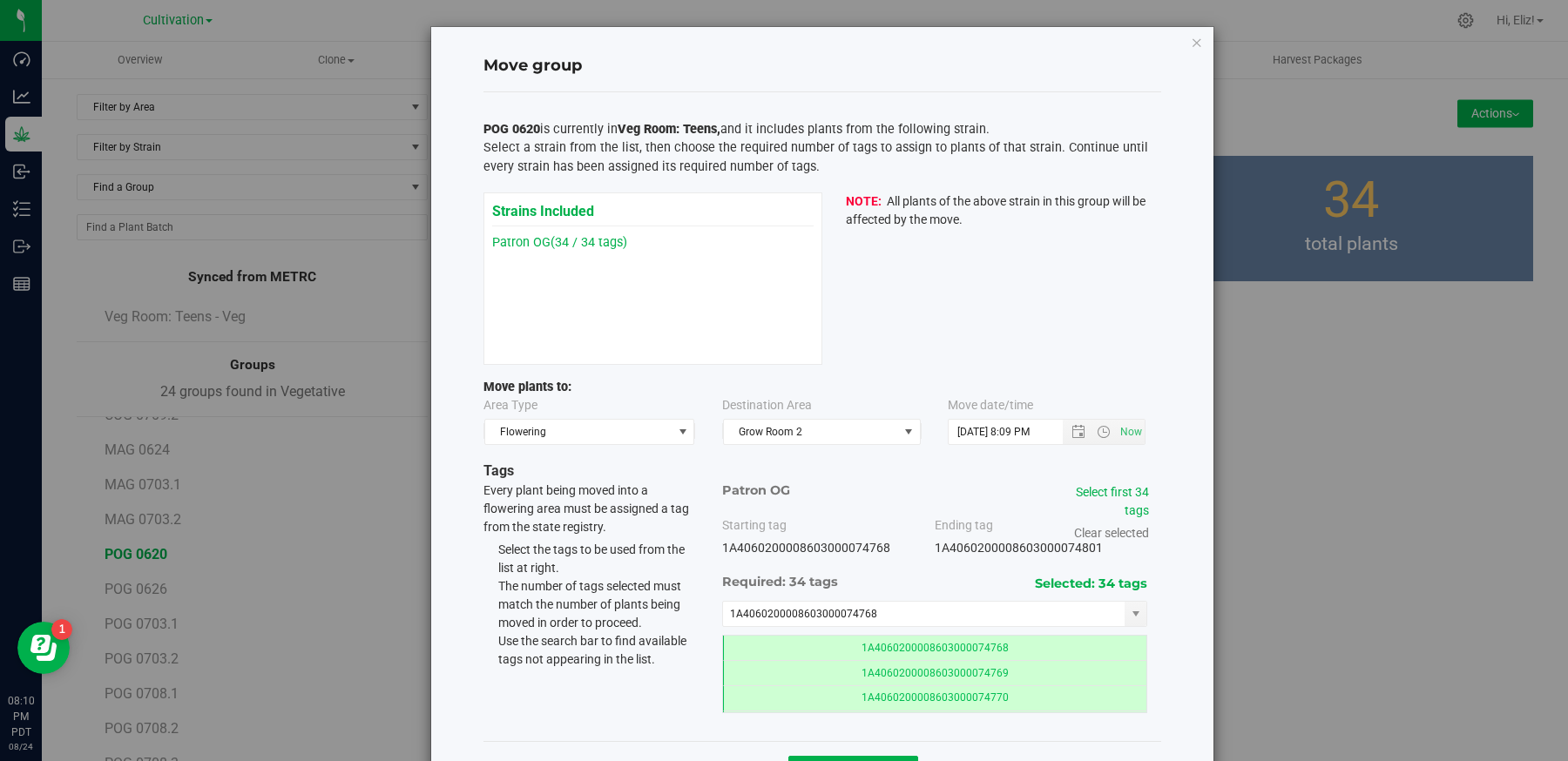
click at [1181, 584] on div "Move group POG 0620 is currently in Veg Room: Teens, and it includes plants fro…" at bounding box center [822, 414] width 782 height 773
click at [1192, 610] on div "Move group POG 0620 is currently in Veg Room: Teens, and it includes plants fro…" at bounding box center [822, 414] width 782 height 773
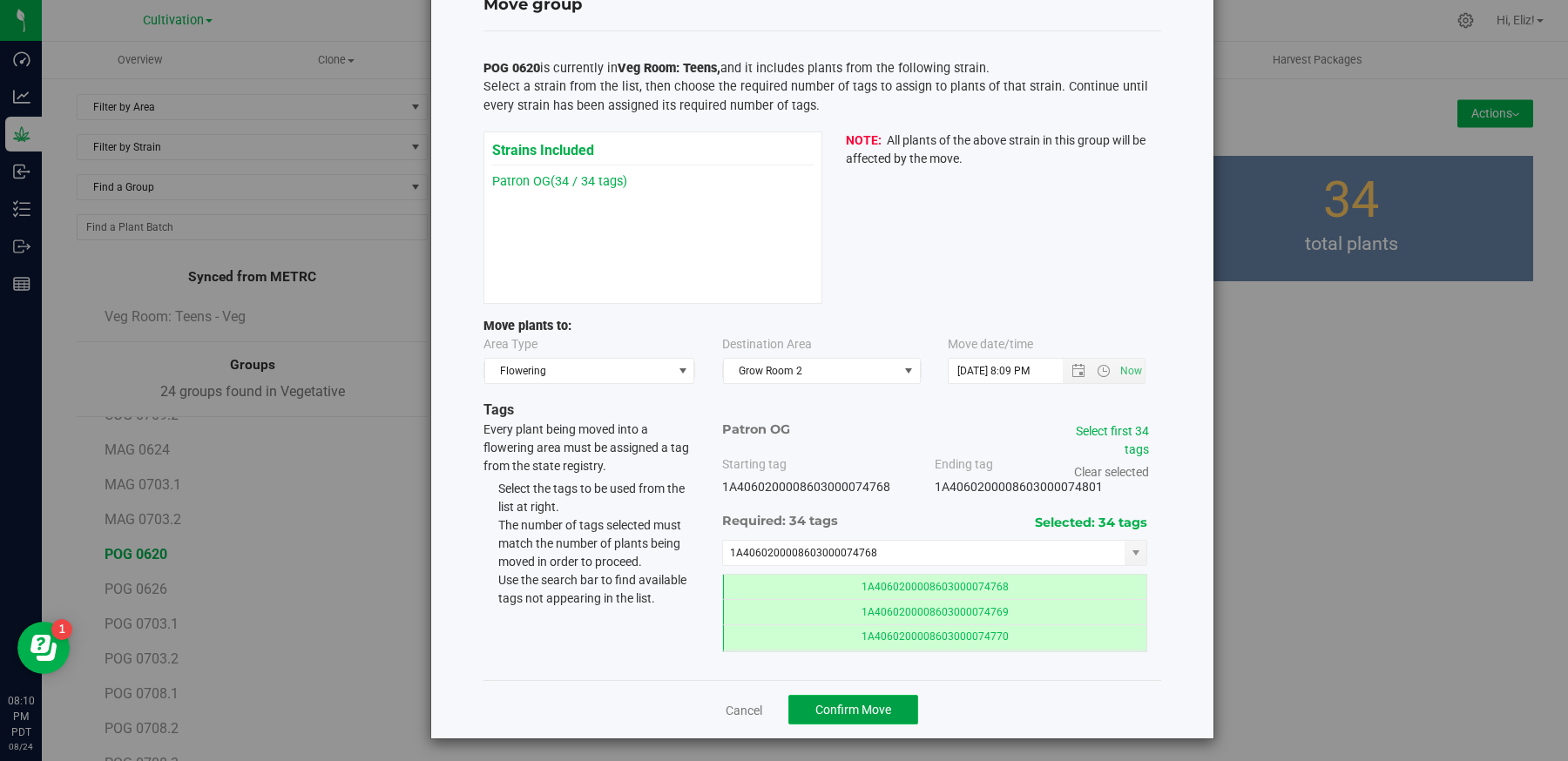
click at [876, 705] on span "Confirm Move" at bounding box center [852, 709] width 76 height 14
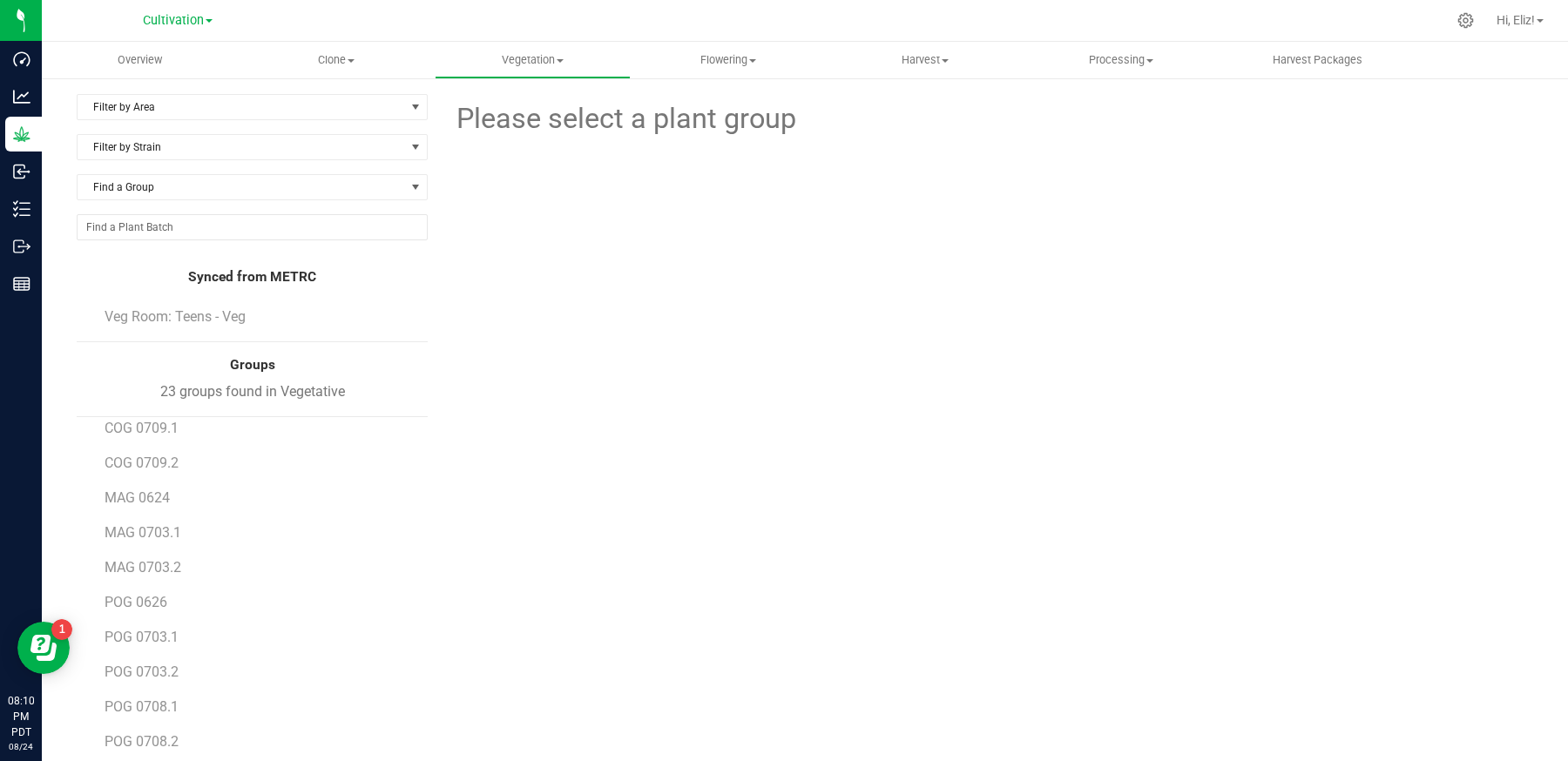
scroll to position [268, 0]
click at [147, 583] on span "POG 0626" at bounding box center [136, 591] width 63 height 16
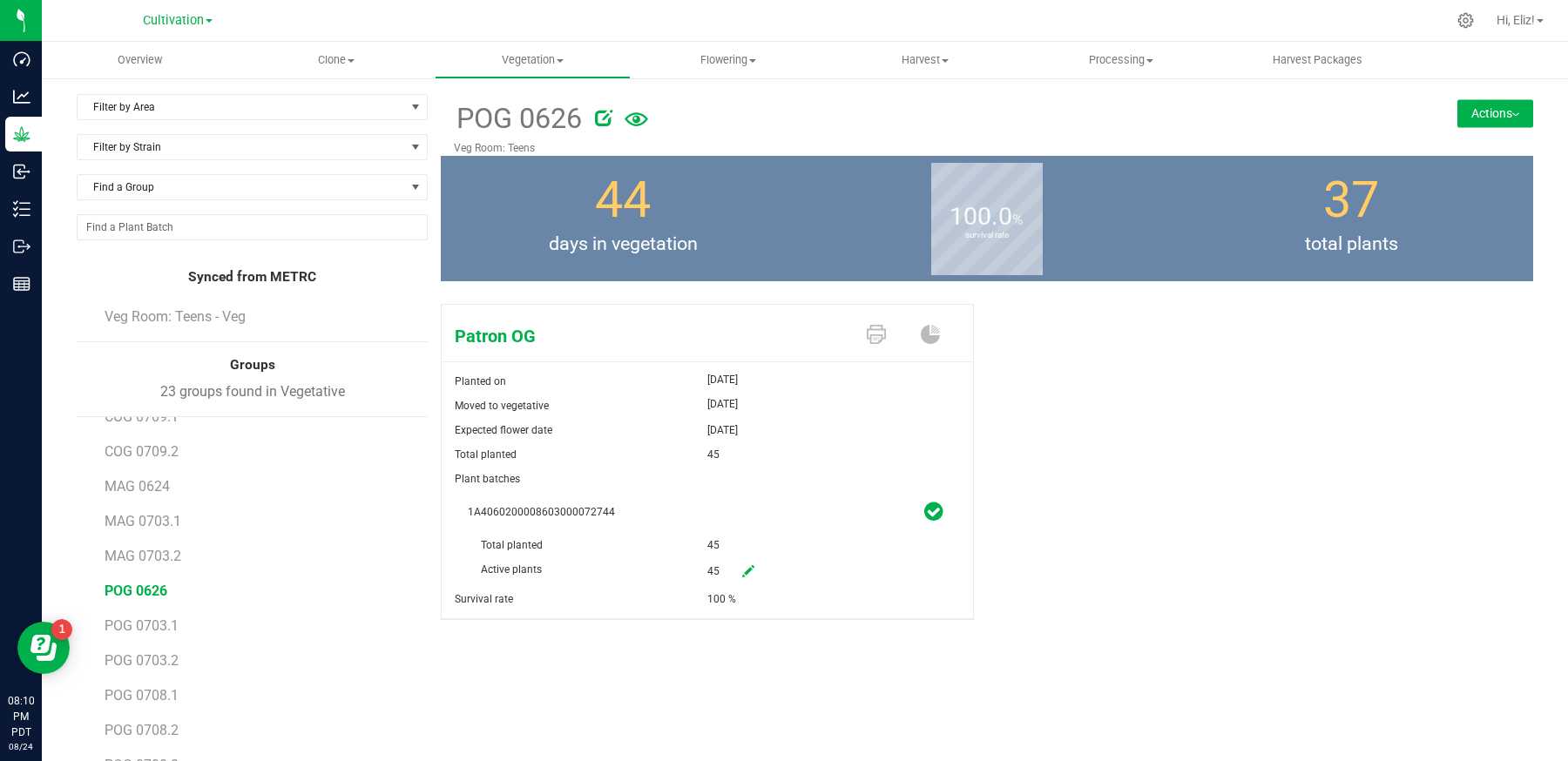
click at [1482, 113] on button "Actions" at bounding box center [1495, 113] width 76 height 28
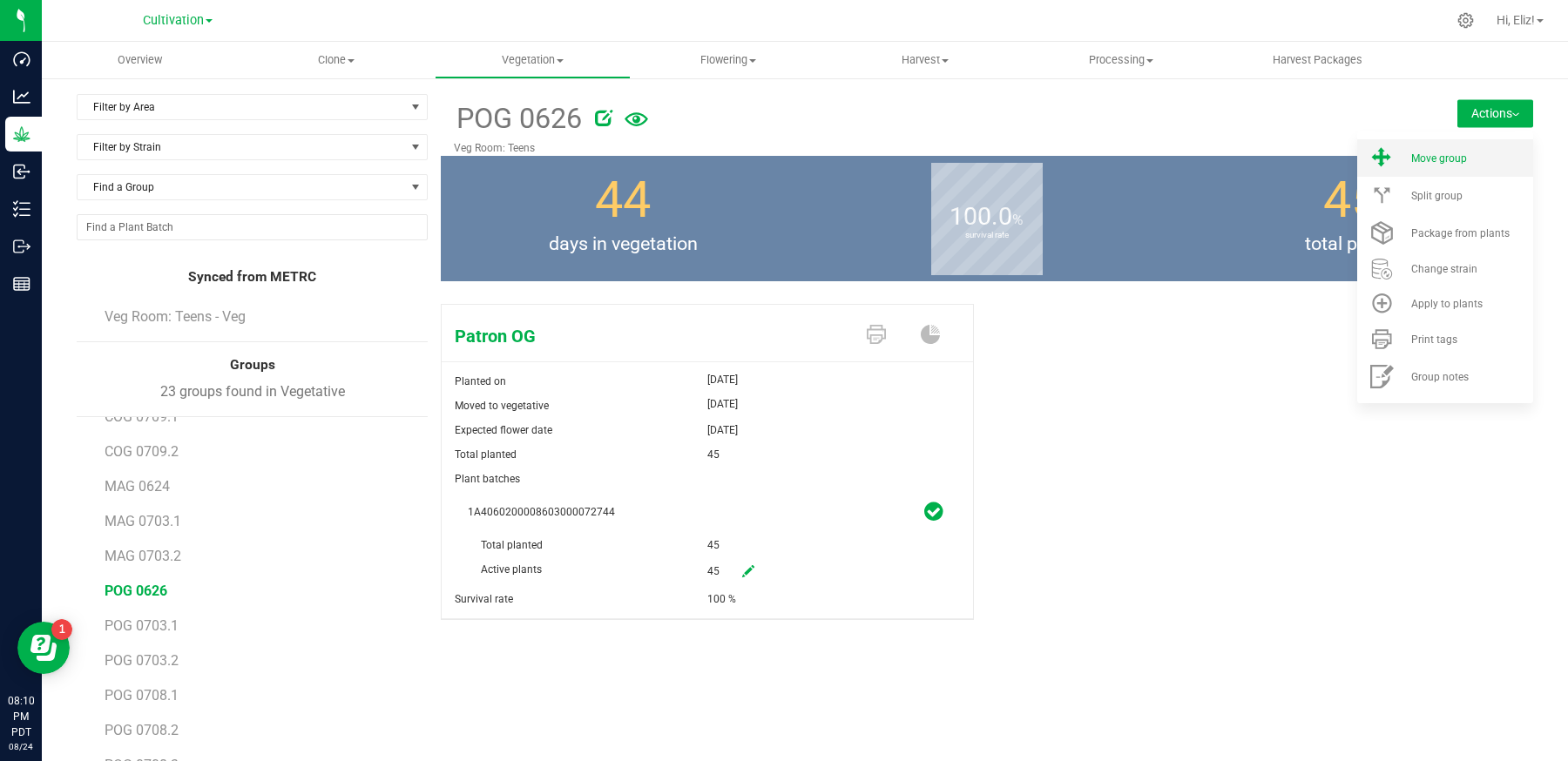
click at [1449, 163] on span "Move group" at bounding box center [1439, 158] width 56 height 12
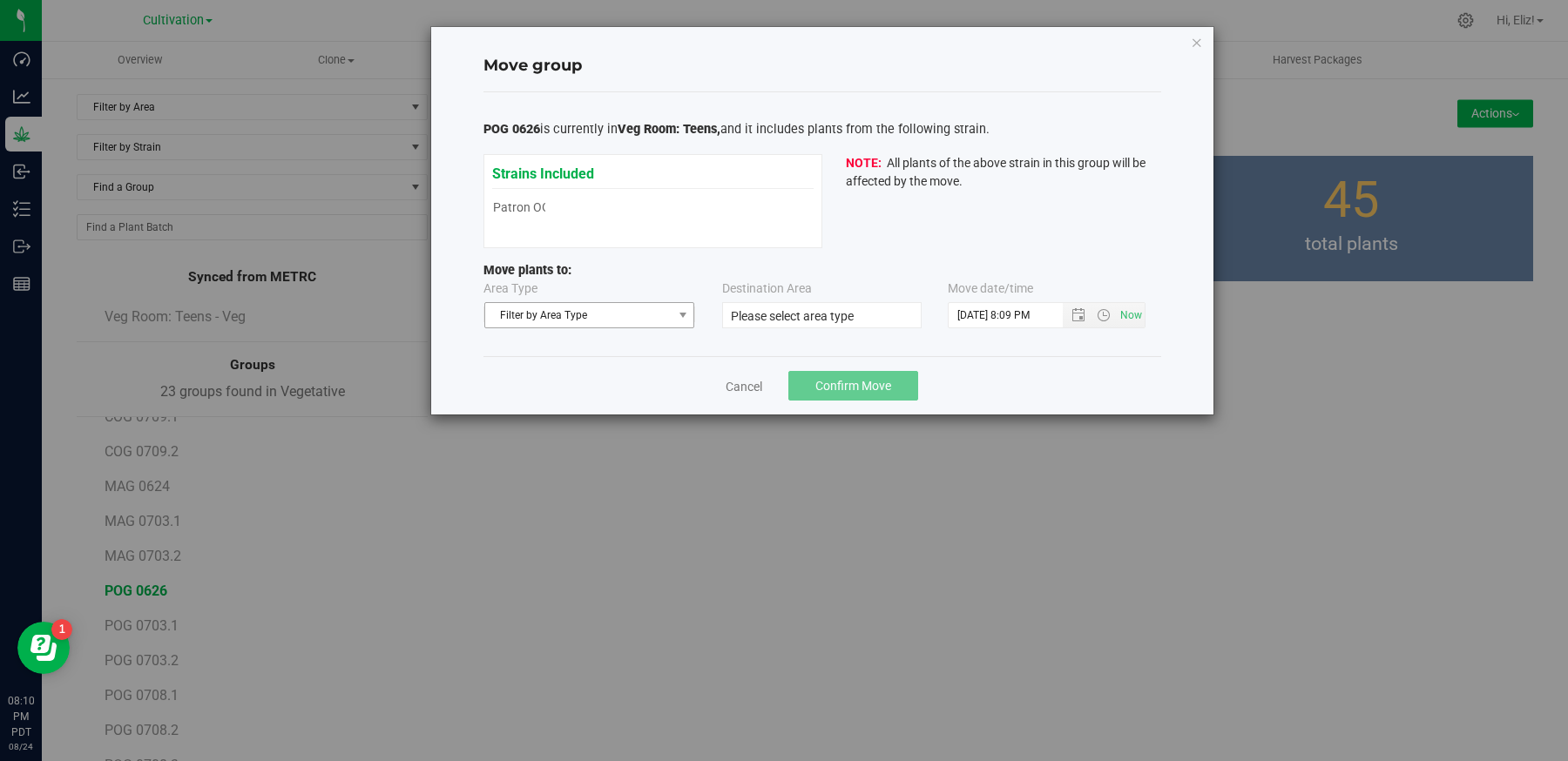
click at [672, 313] on span "select" at bounding box center [683, 315] width 22 height 25
click at [575, 371] on li "Flowering" at bounding box center [588, 370] width 209 height 26
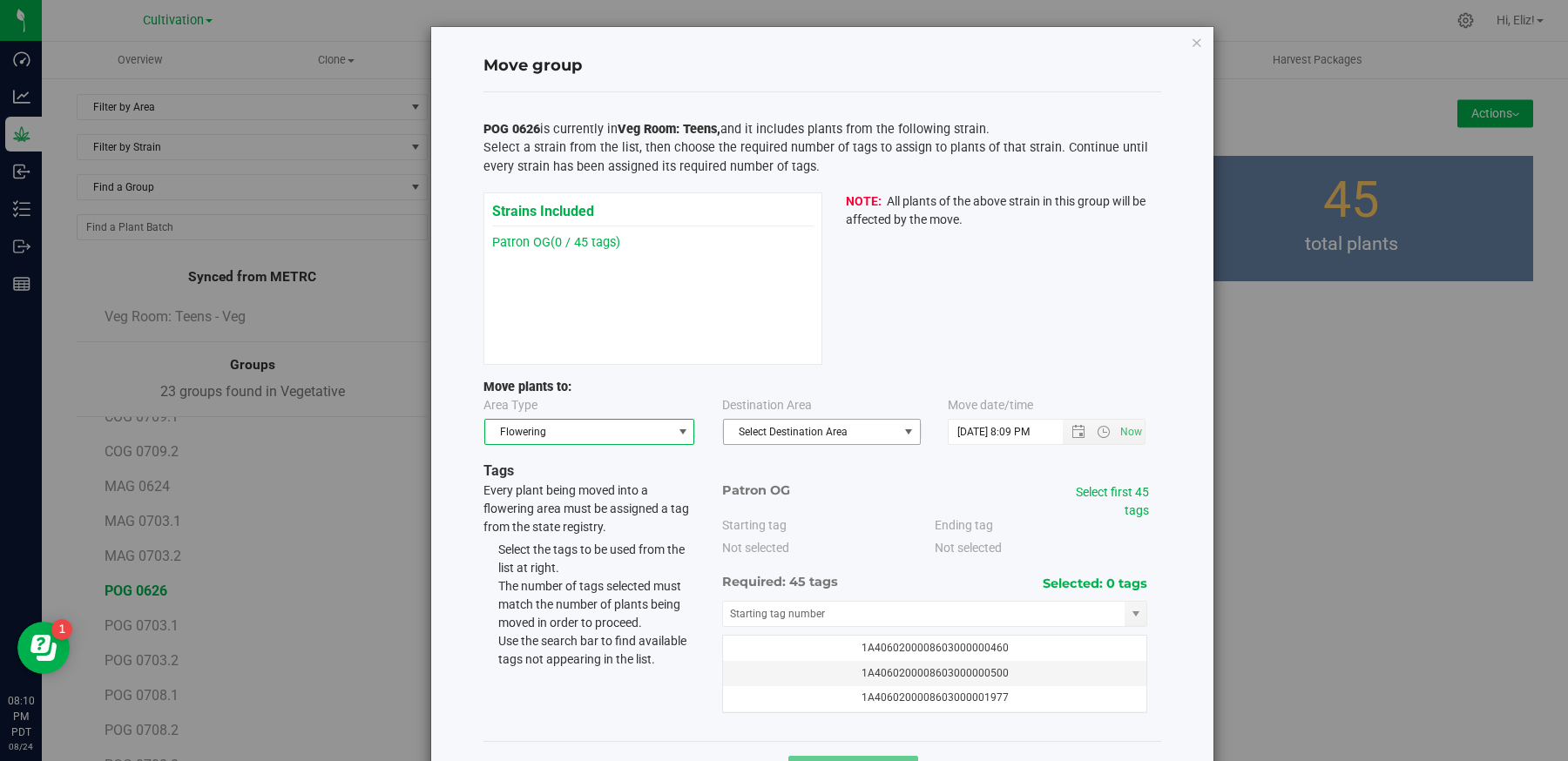
click at [744, 430] on span "Select Destination Area" at bounding box center [810, 432] width 174 height 25
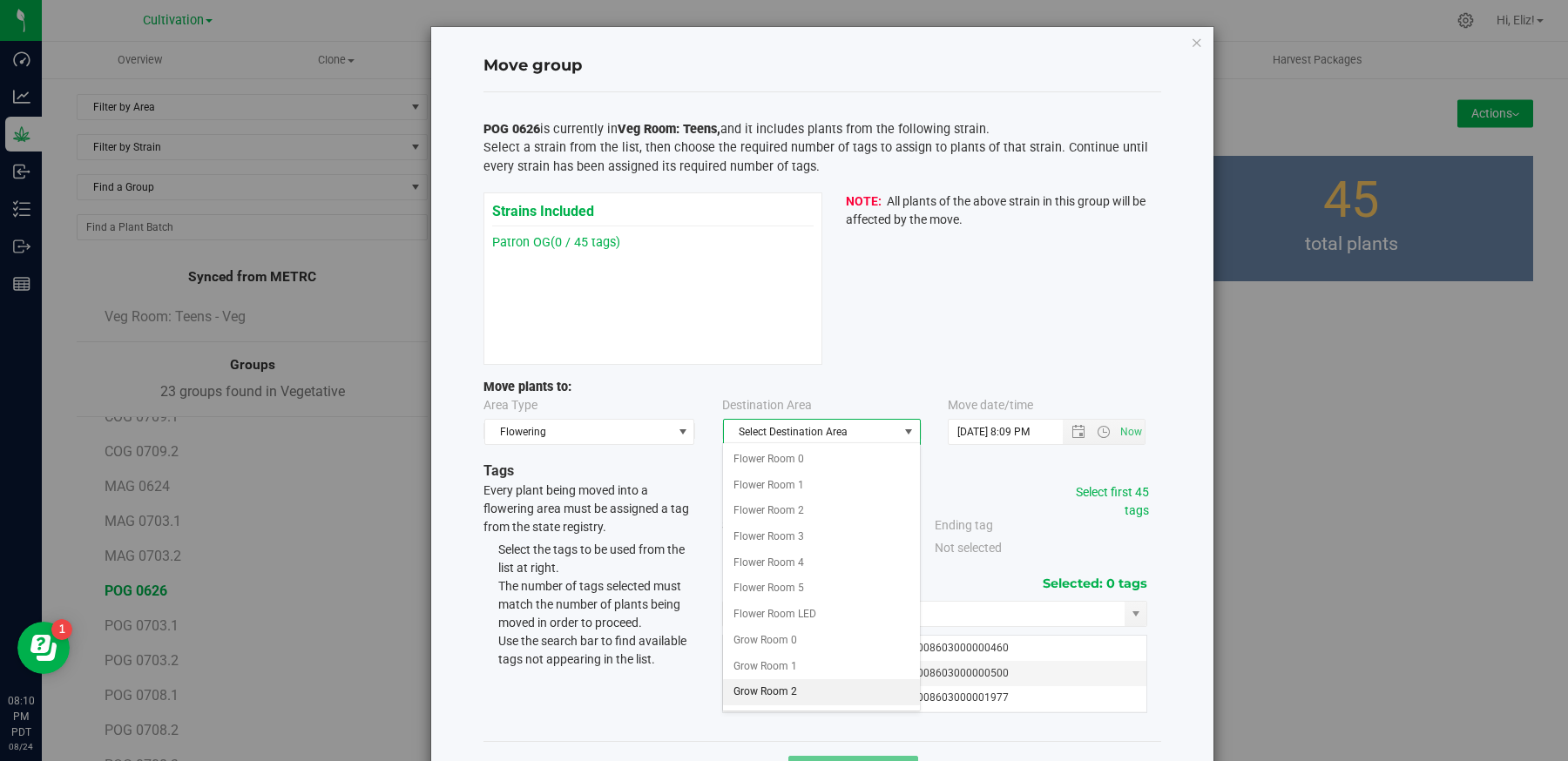
click at [754, 683] on li "Grow Room 2" at bounding box center [820, 692] width 196 height 26
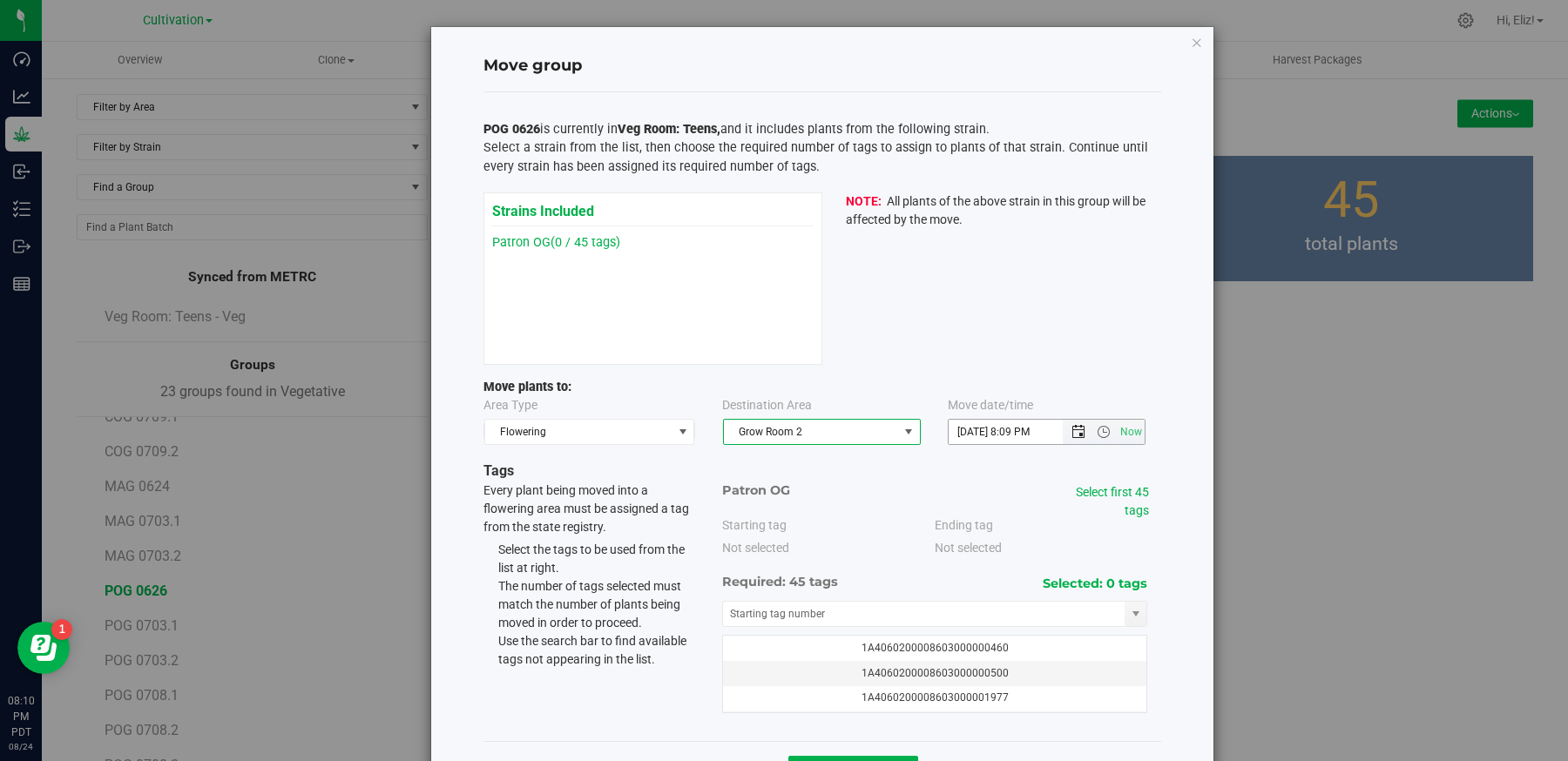
click at [1077, 429] on span "Open the date view" at bounding box center [1078, 431] width 14 height 14
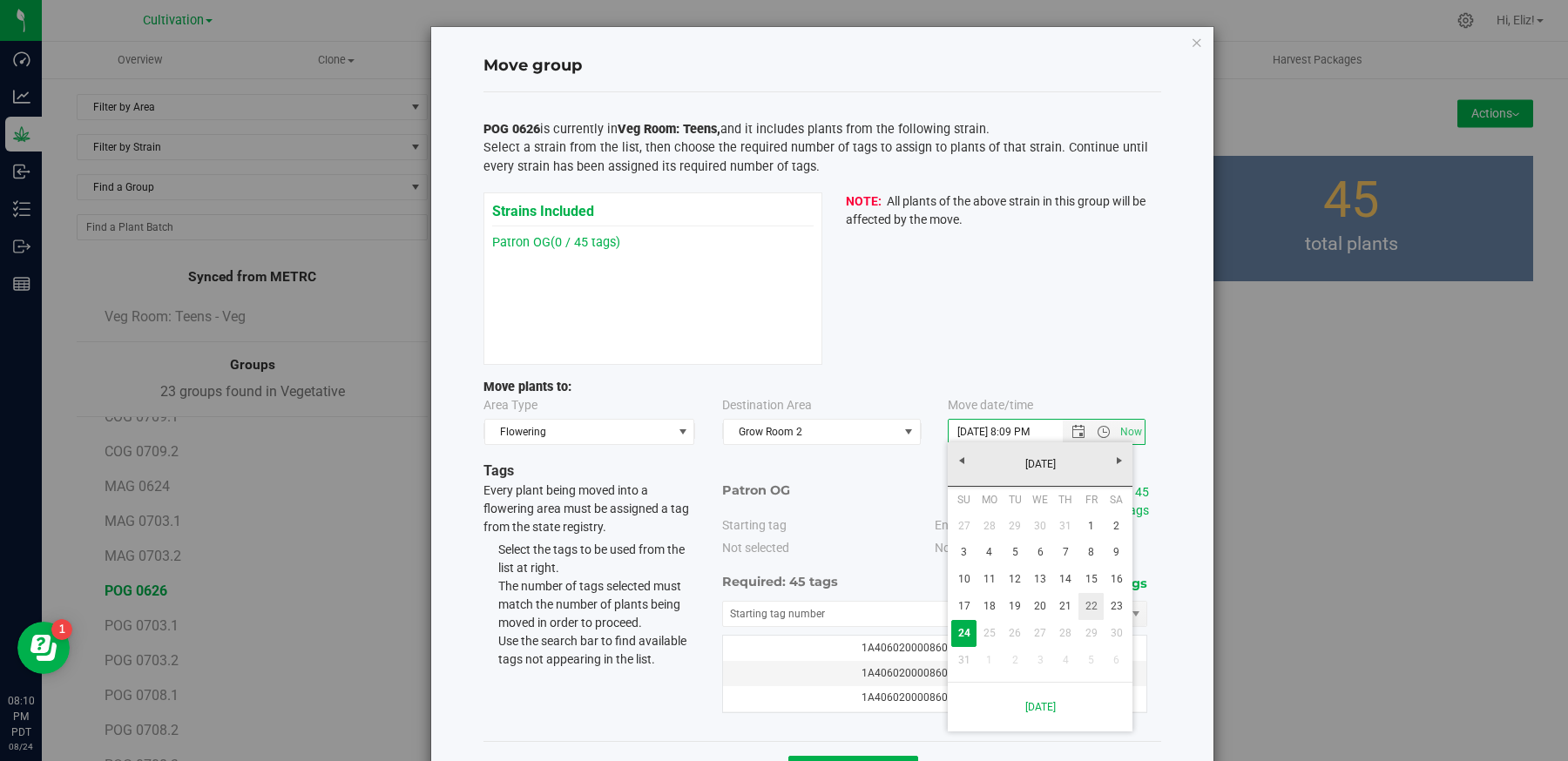
click at [1088, 602] on link "22" at bounding box center [1091, 607] width 26 height 27
type input "[DATE] 8:09 PM"
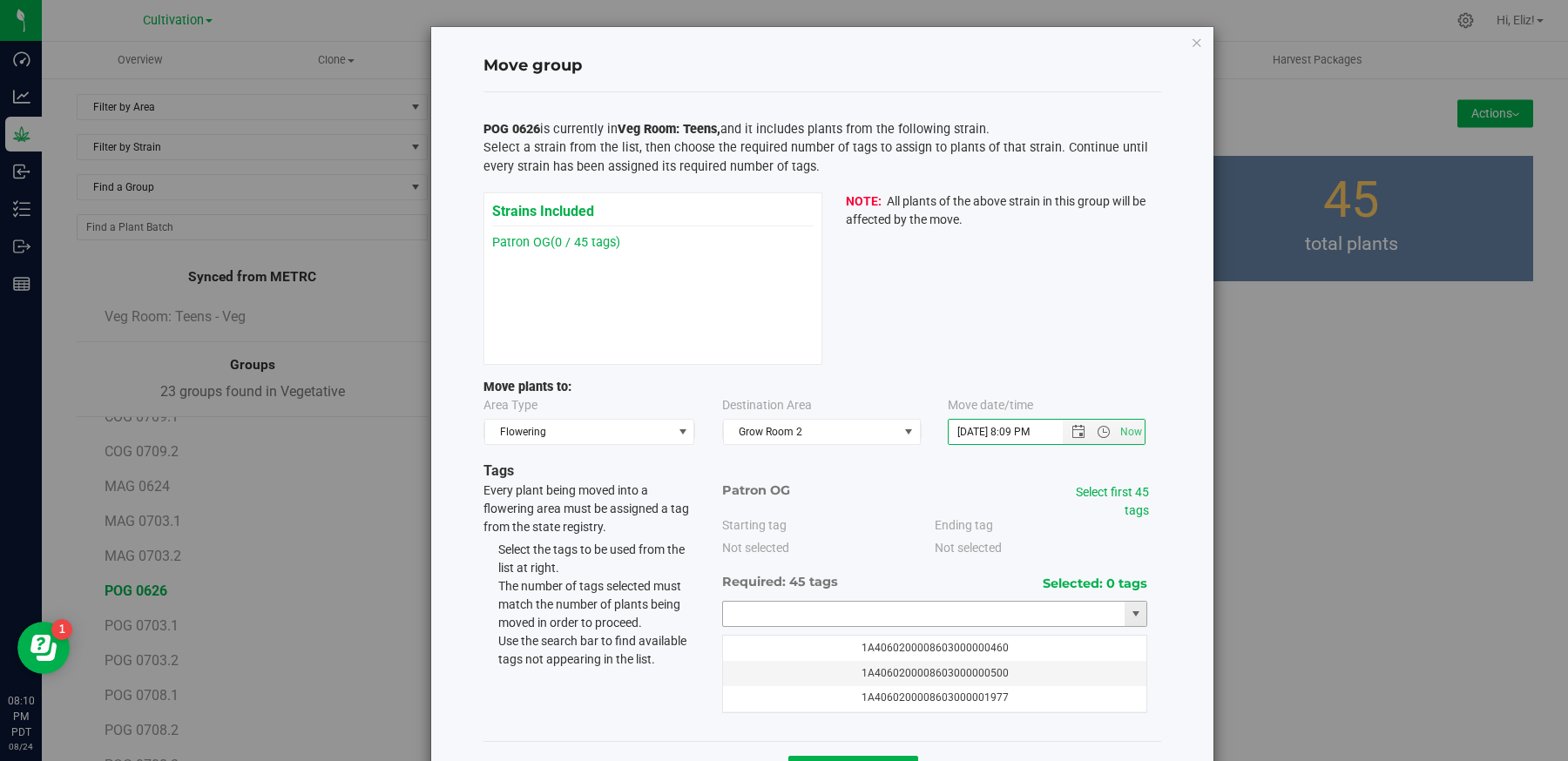
click at [832, 602] on input "text" at bounding box center [923, 613] width 402 height 25
click at [773, 639] on li "1A4060200008603000074802" at bounding box center [934, 641] width 424 height 26
type input "1A4060200008603000074802"
click at [1099, 490] on link "Select first 45 tags" at bounding box center [1112, 500] width 73 height 32
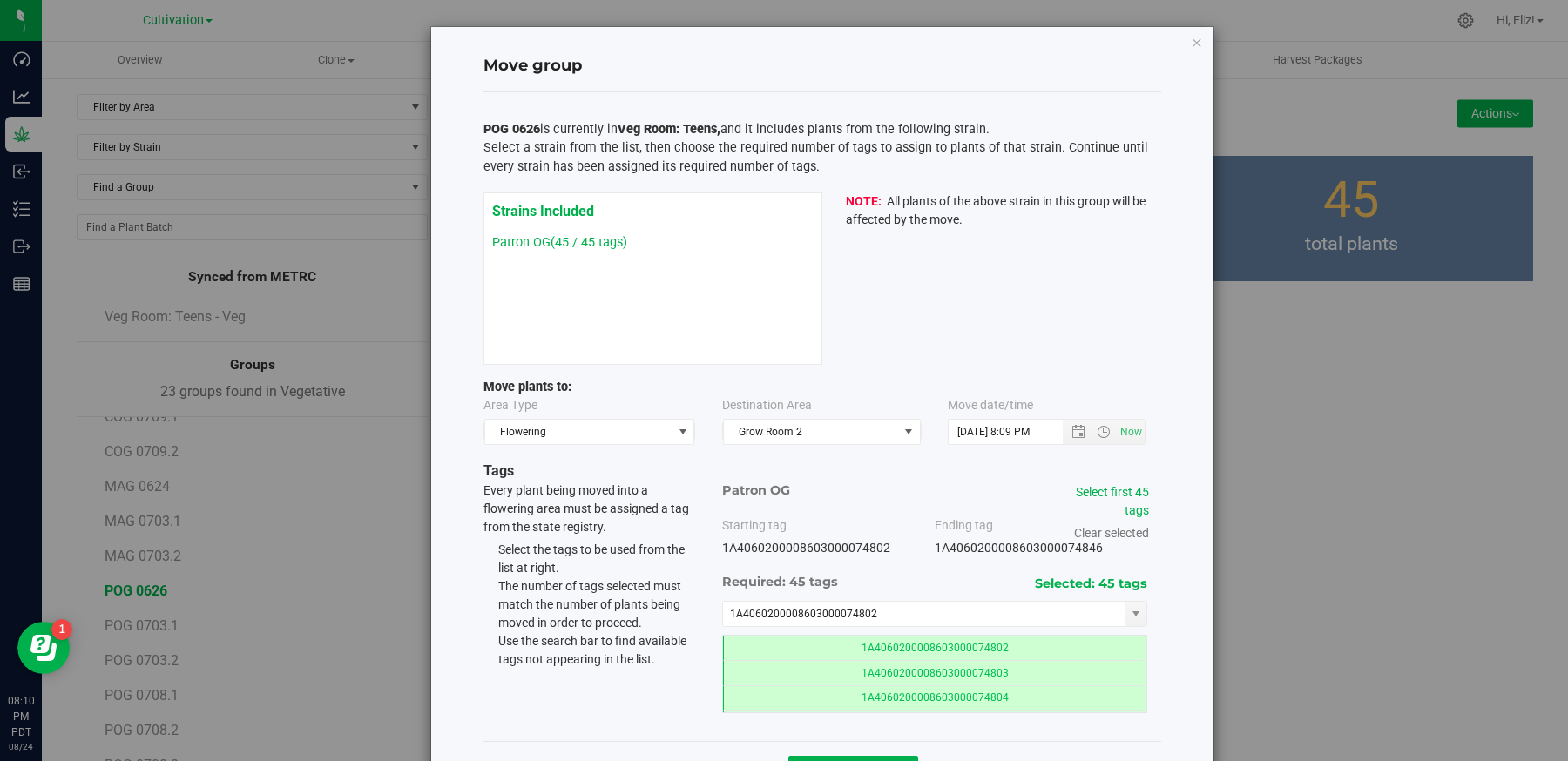
click at [1191, 600] on div "Move group POG 0626 is currently in Veg Room: Teens, and it includes plants fro…" at bounding box center [822, 414] width 782 height 773
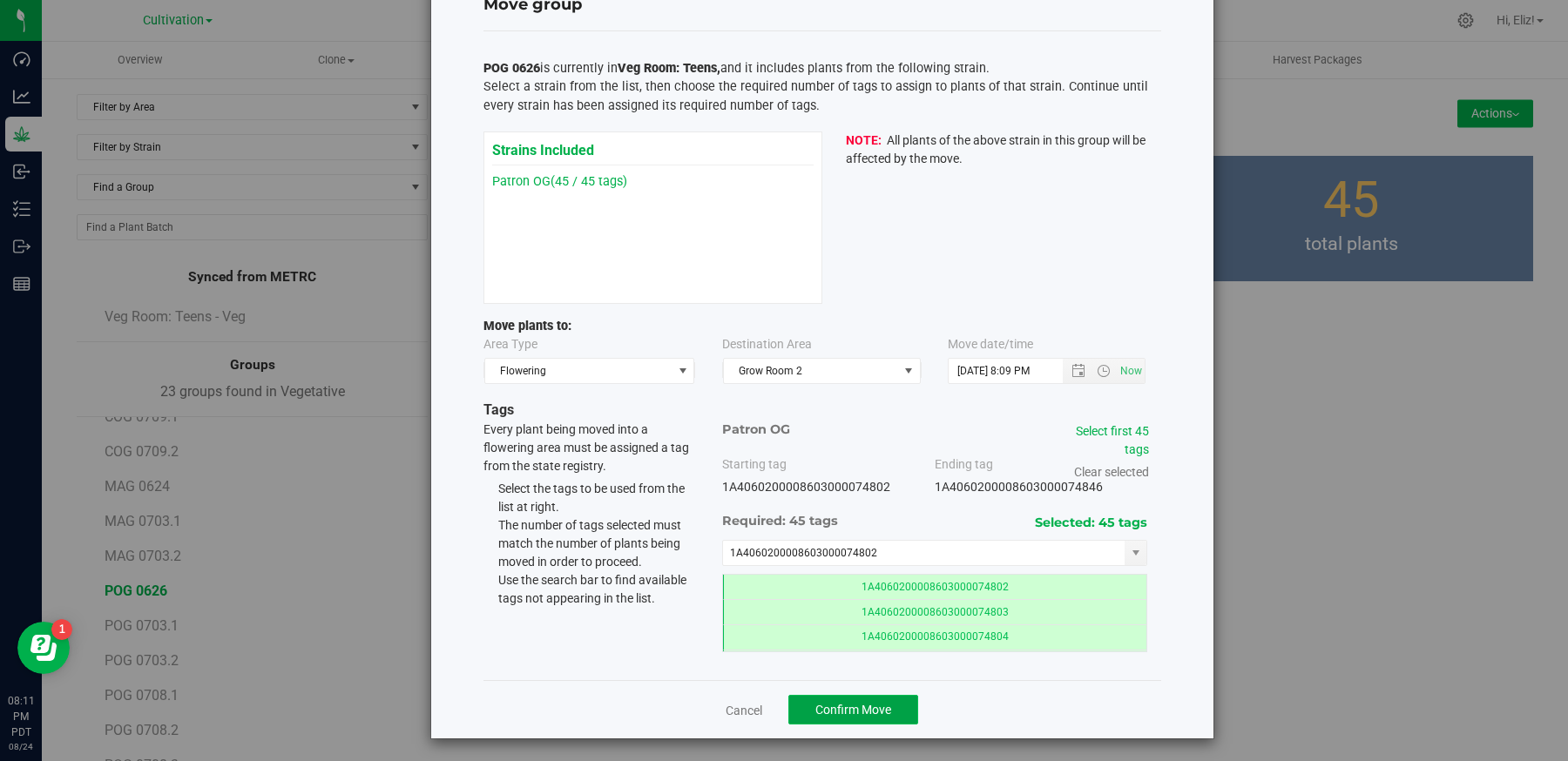
click at [860, 709] on span "Confirm Move" at bounding box center [852, 709] width 76 height 14
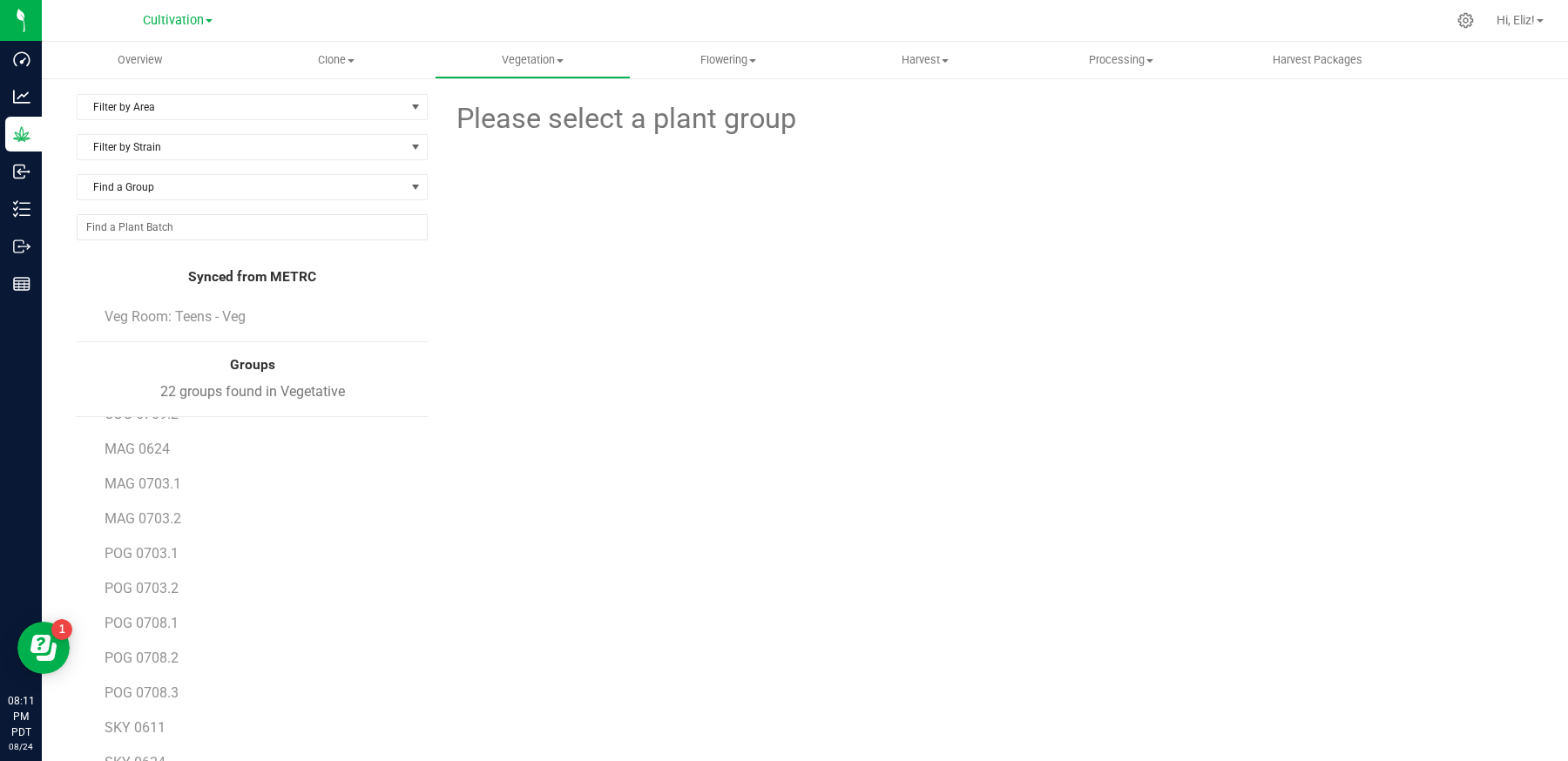
scroll to position [307, 0]
click at [150, 545] on span "POG 0703.1" at bounding box center [142, 551] width 75 height 16
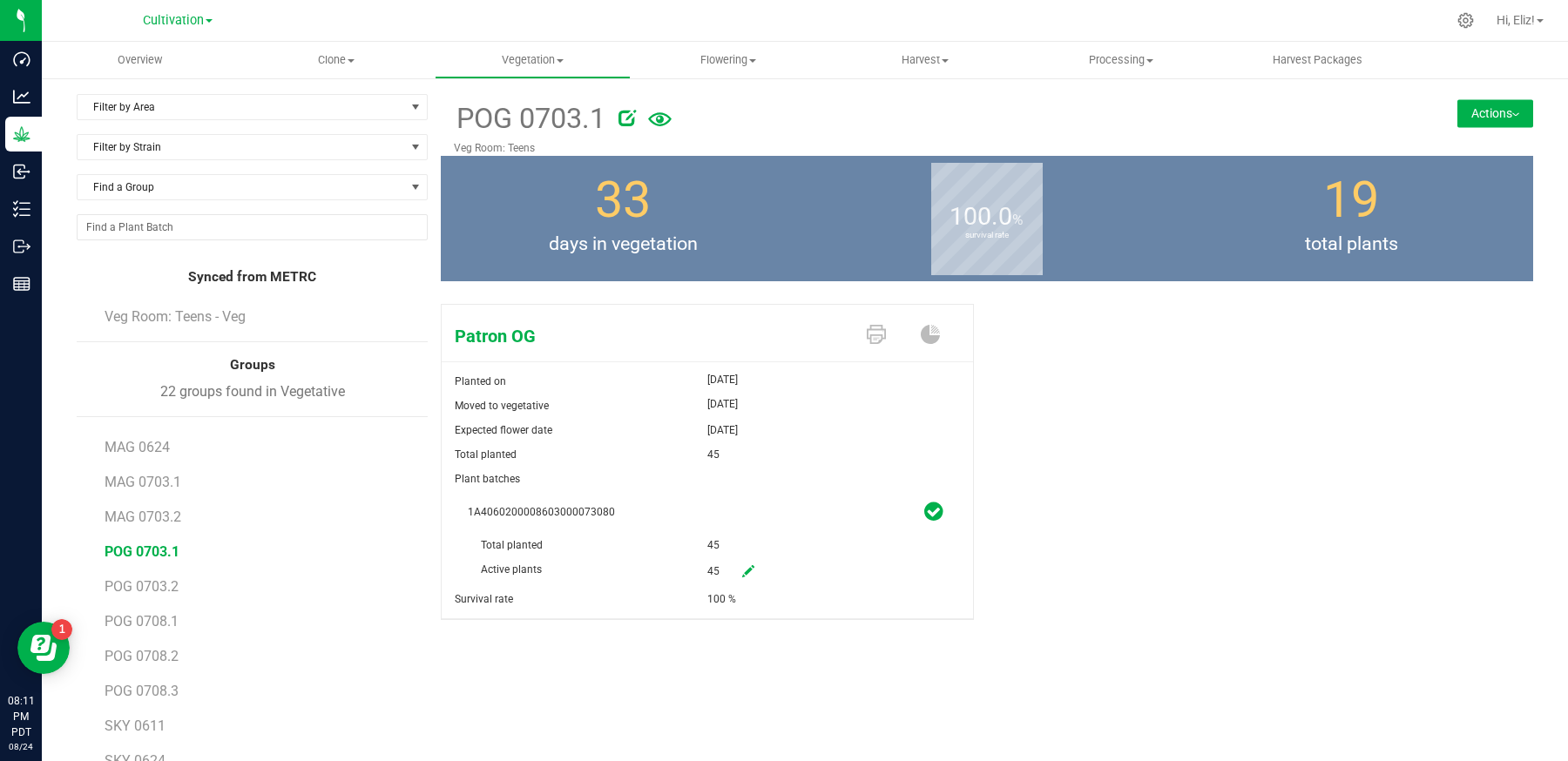
click at [1490, 106] on button "Actions" at bounding box center [1495, 113] width 76 height 28
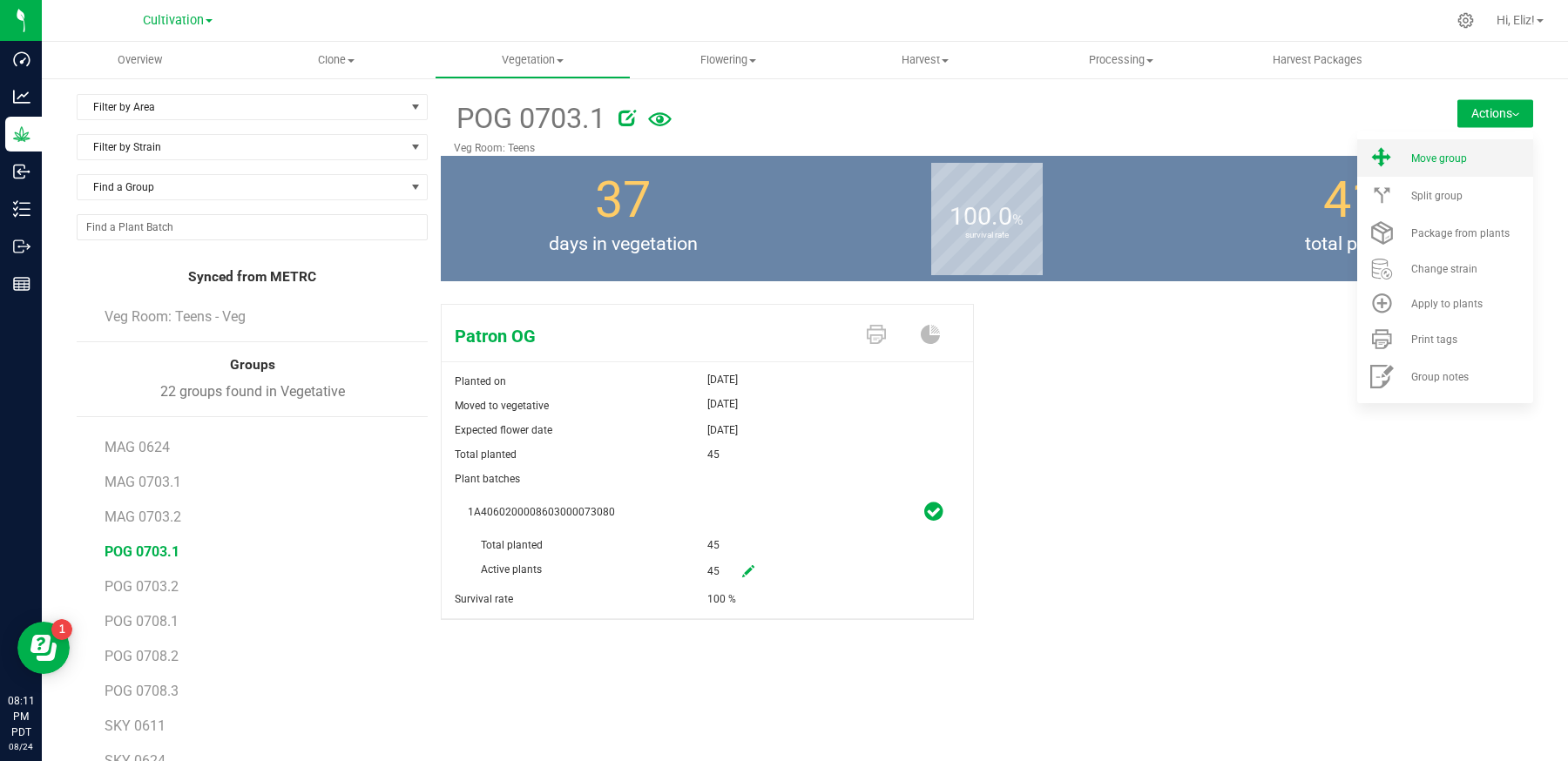
click at [1429, 162] on span "Move group" at bounding box center [1439, 158] width 56 height 12
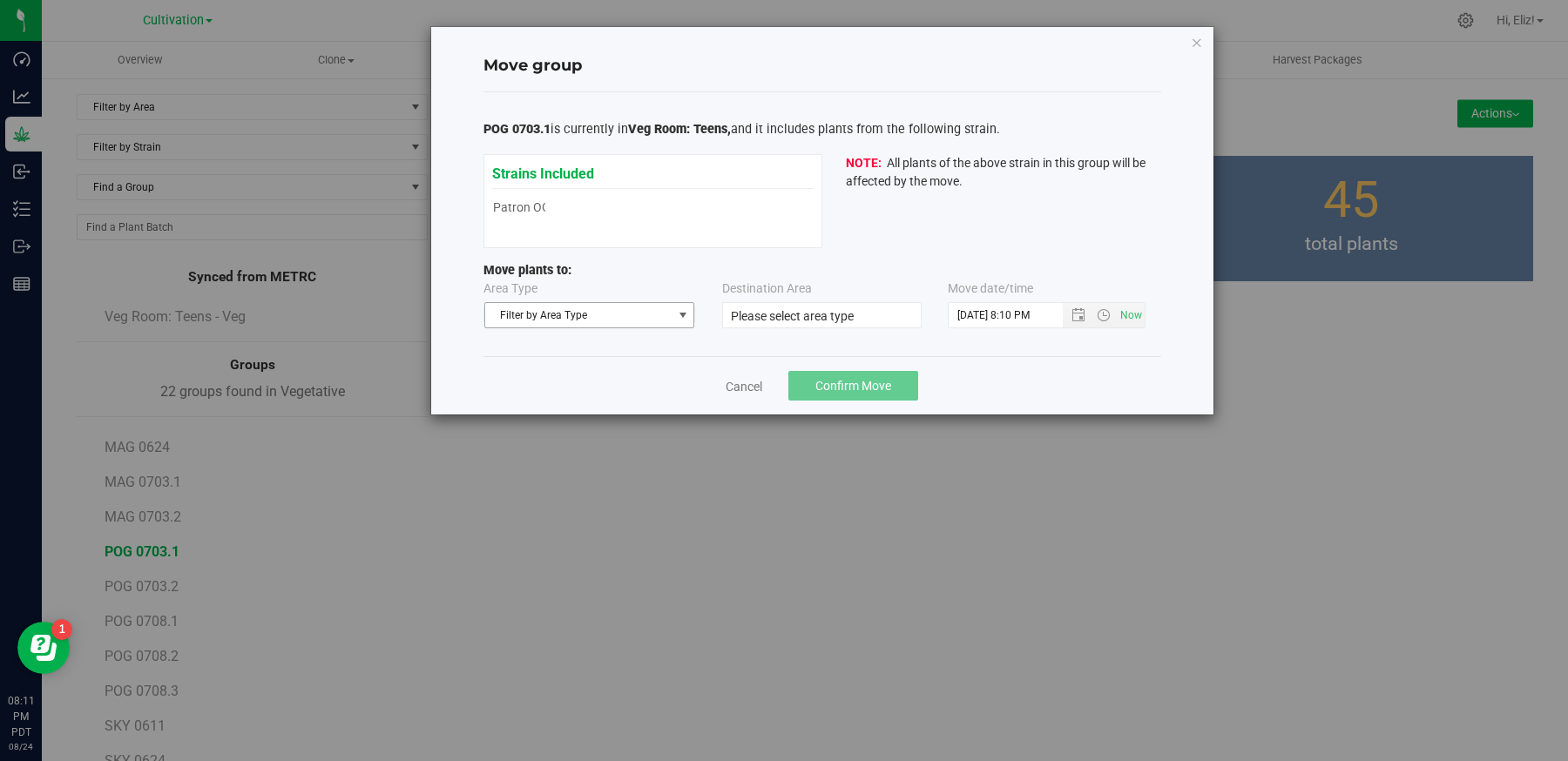
click at [612, 313] on span "Filter by Area Type" at bounding box center [578, 315] width 187 height 25
click at [570, 368] on li "Flowering" at bounding box center [588, 370] width 209 height 26
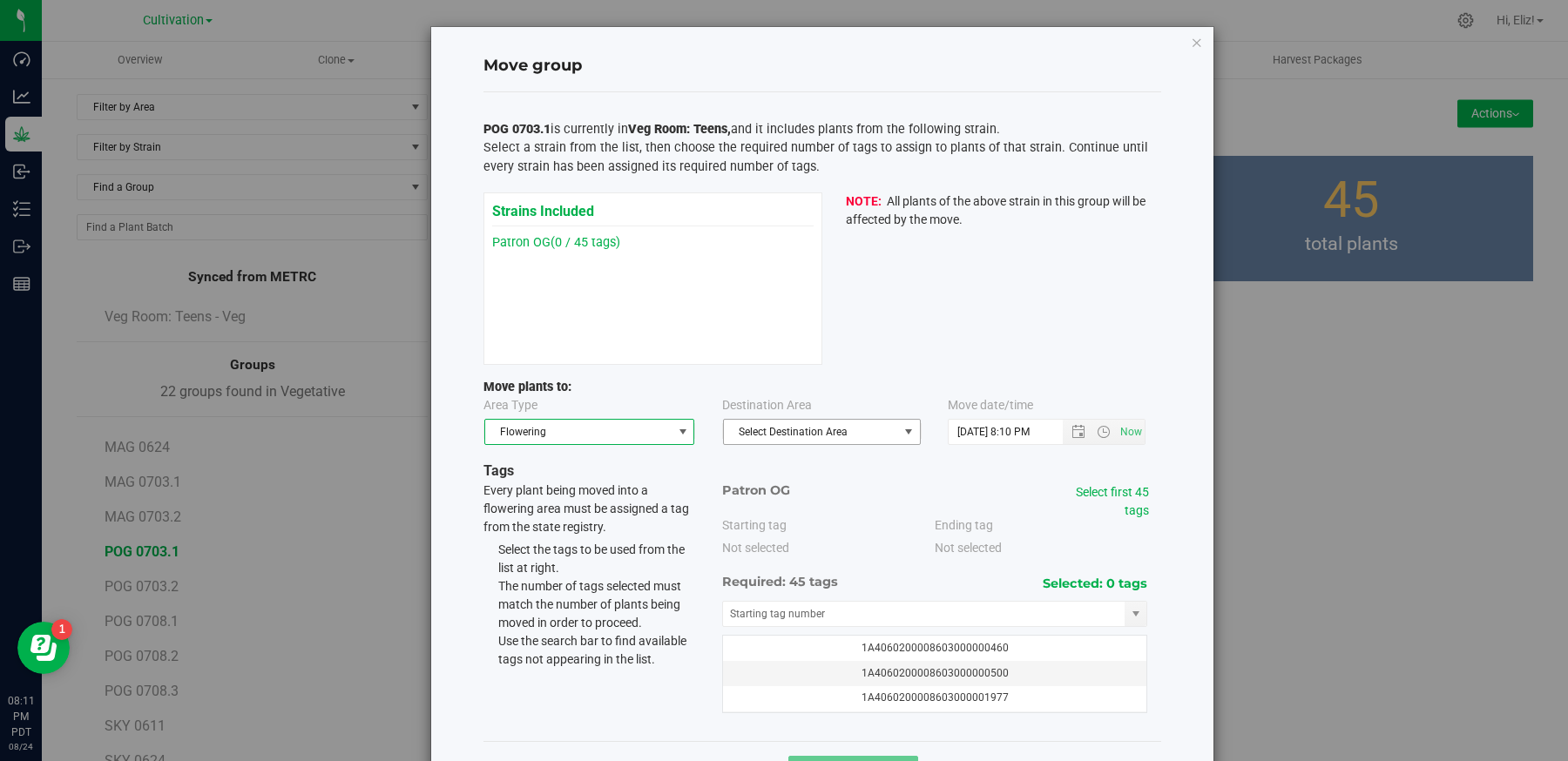
click at [791, 439] on span "Select Destination Area" at bounding box center [810, 432] width 174 height 25
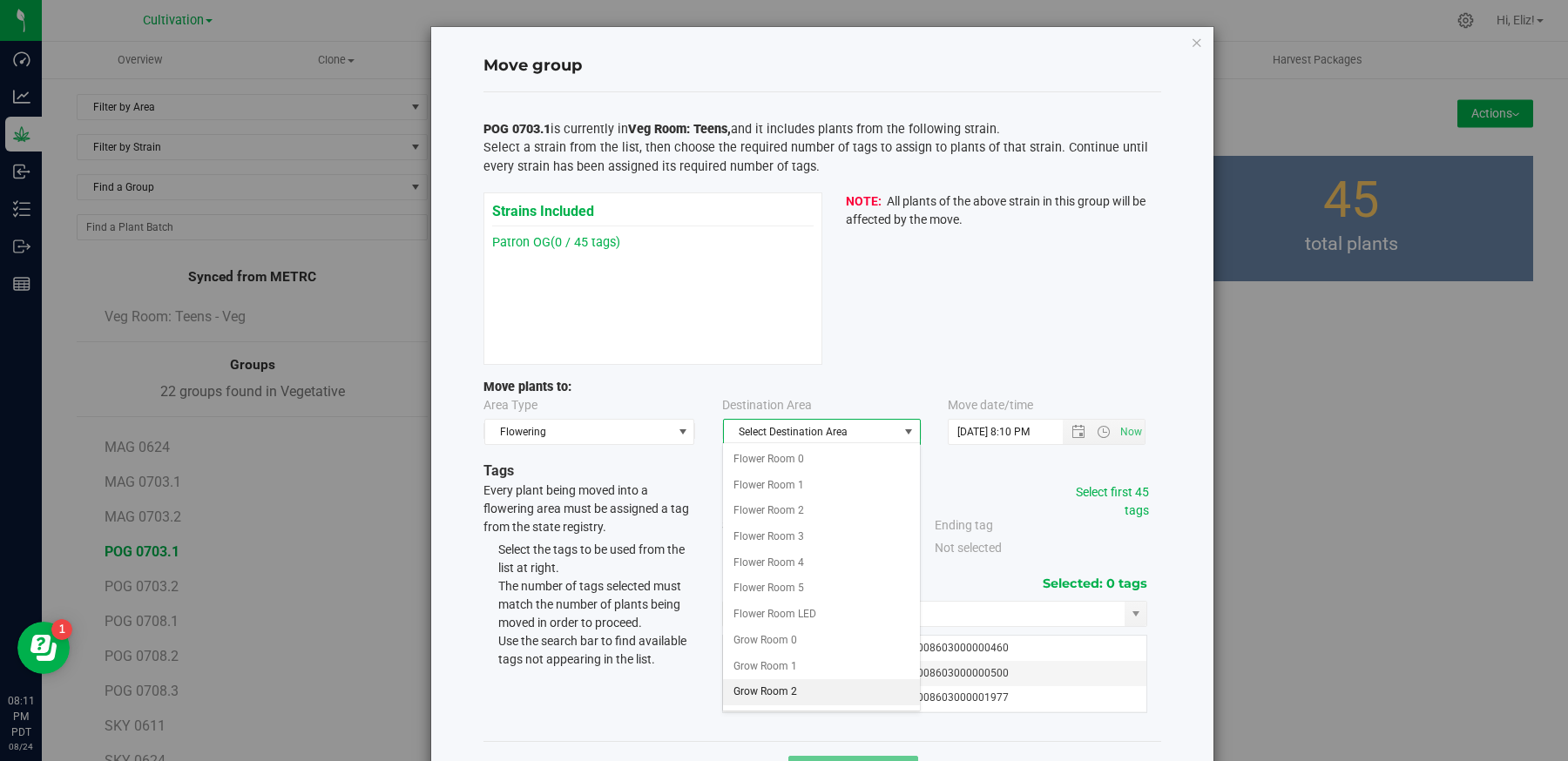
click at [778, 679] on li "Grow Room 2" at bounding box center [820, 692] width 196 height 26
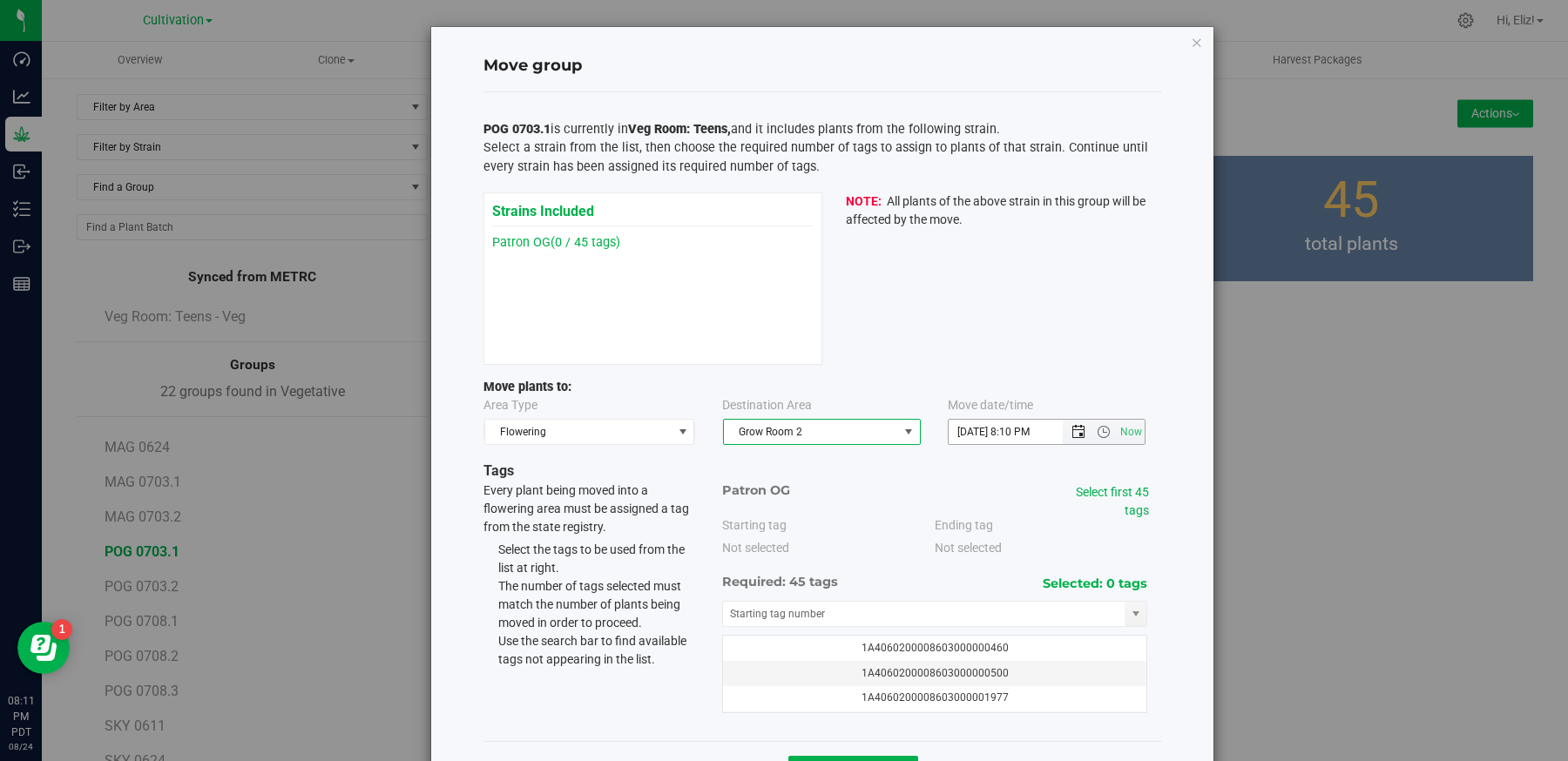
click at [1076, 434] on span "Open the date view" at bounding box center [1078, 431] width 14 height 14
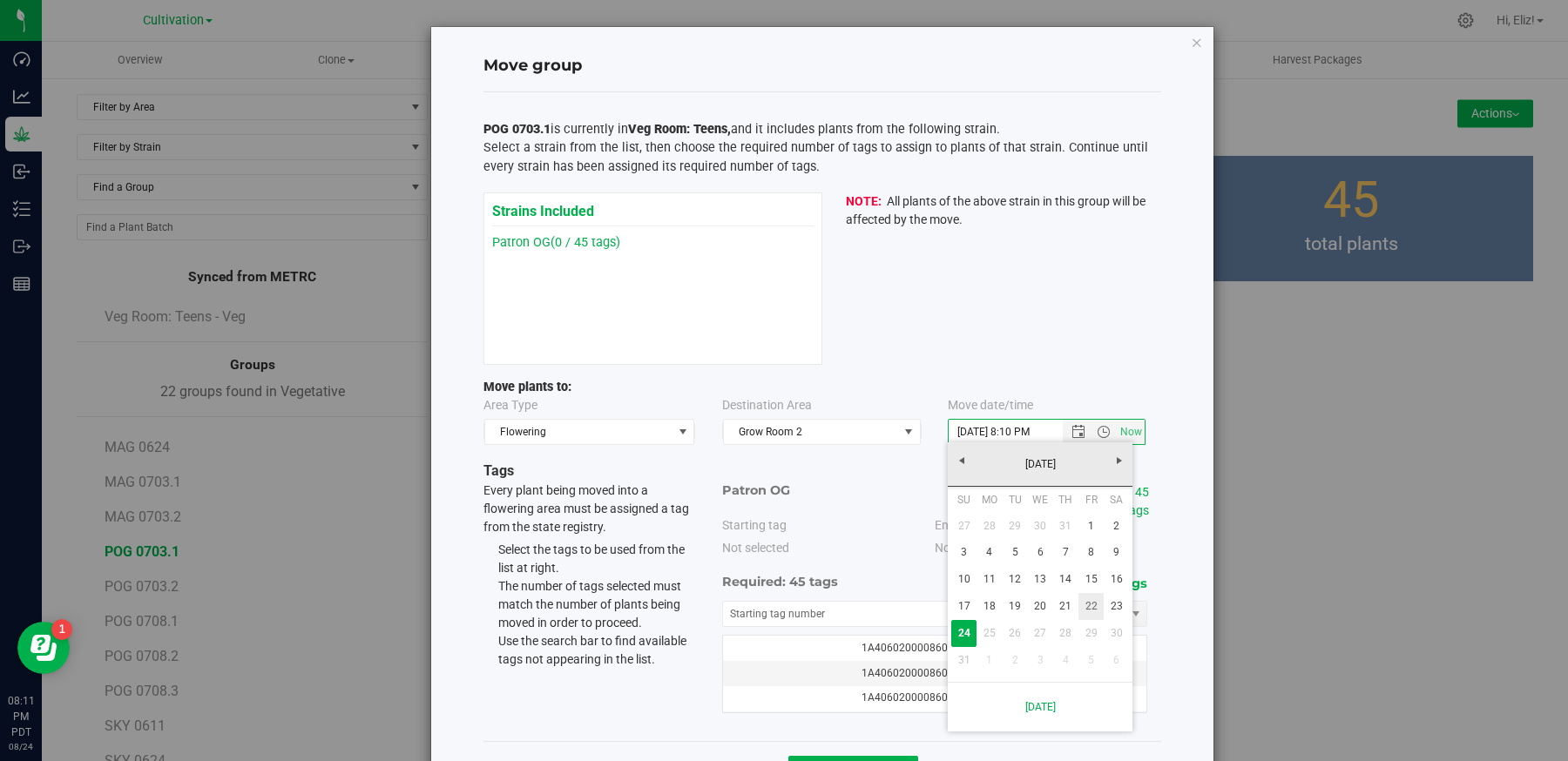
click at [1094, 602] on link "22" at bounding box center [1091, 607] width 26 height 27
type input "8/22/2025 8:10 PM"
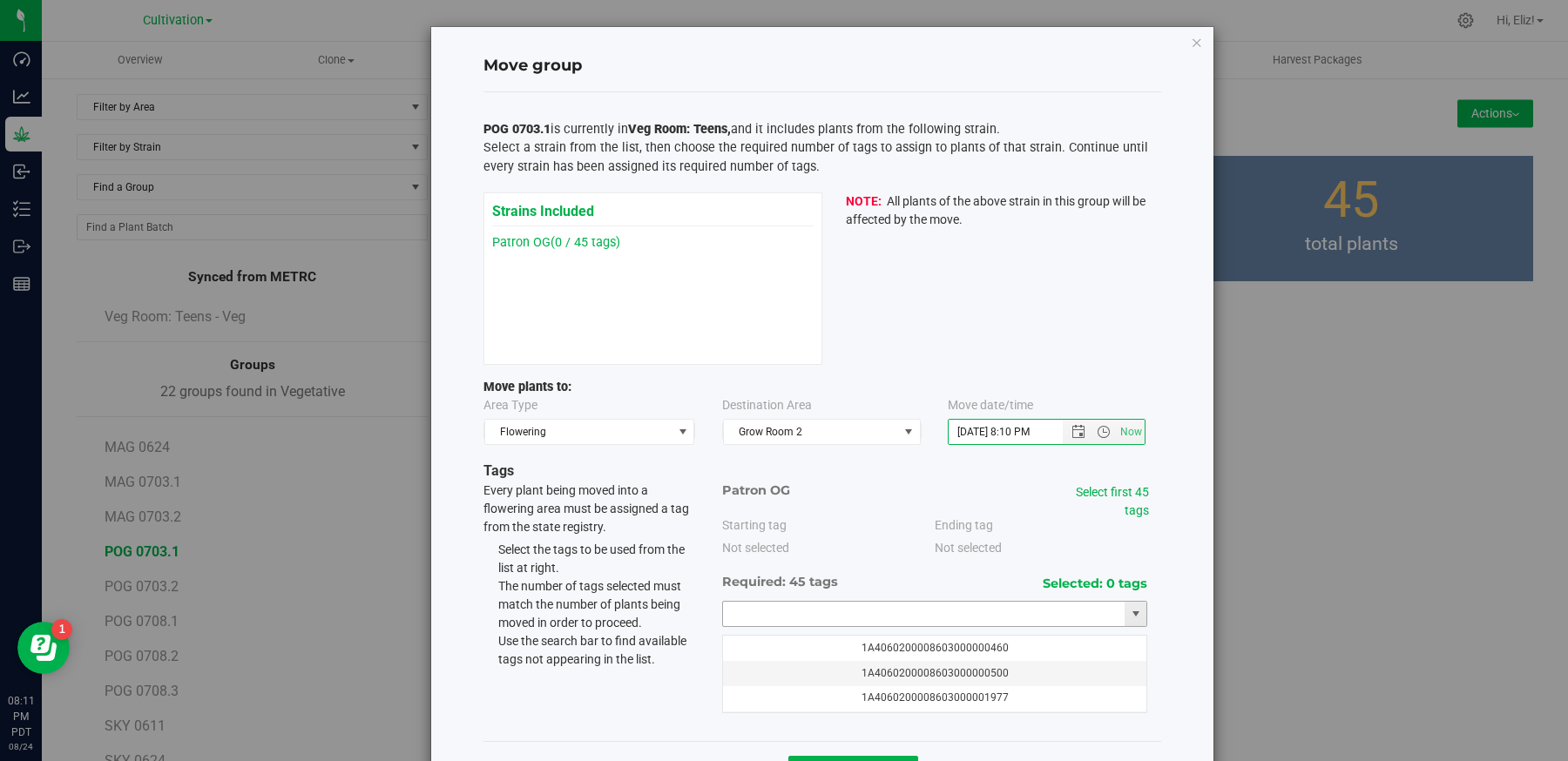
click at [858, 607] on input "text" at bounding box center [923, 613] width 402 height 25
click at [832, 637] on li "1A4060200008603000074847" at bounding box center [934, 641] width 424 height 26
type input "1A4060200008603000074847"
click at [1130, 487] on link "Select first 45 tags" at bounding box center [1112, 500] width 73 height 32
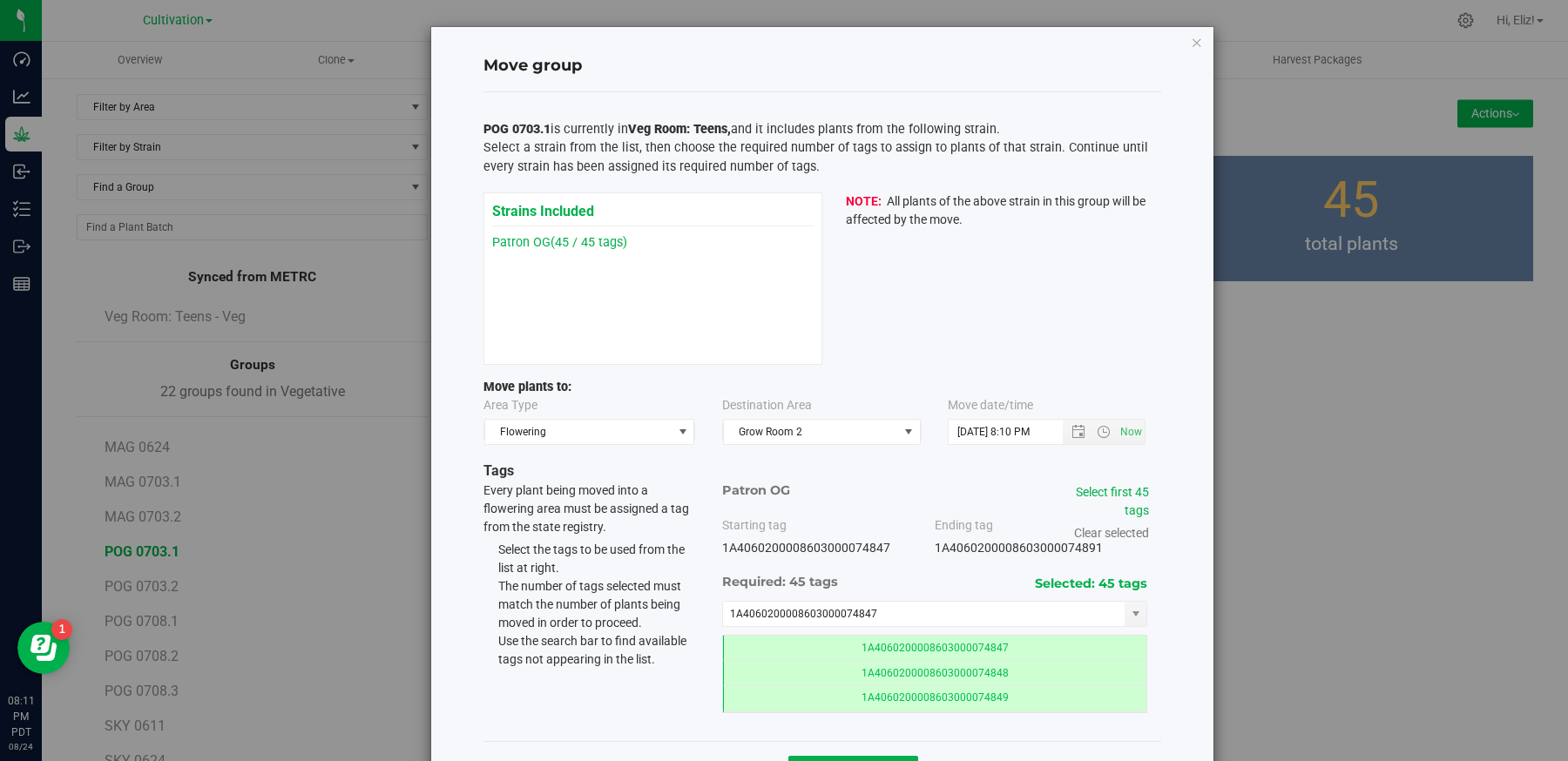
click at [1178, 590] on div "Move group POG 0703.1 is currently in Veg Room: Teens, and it includes plants f…" at bounding box center [822, 414] width 782 height 773
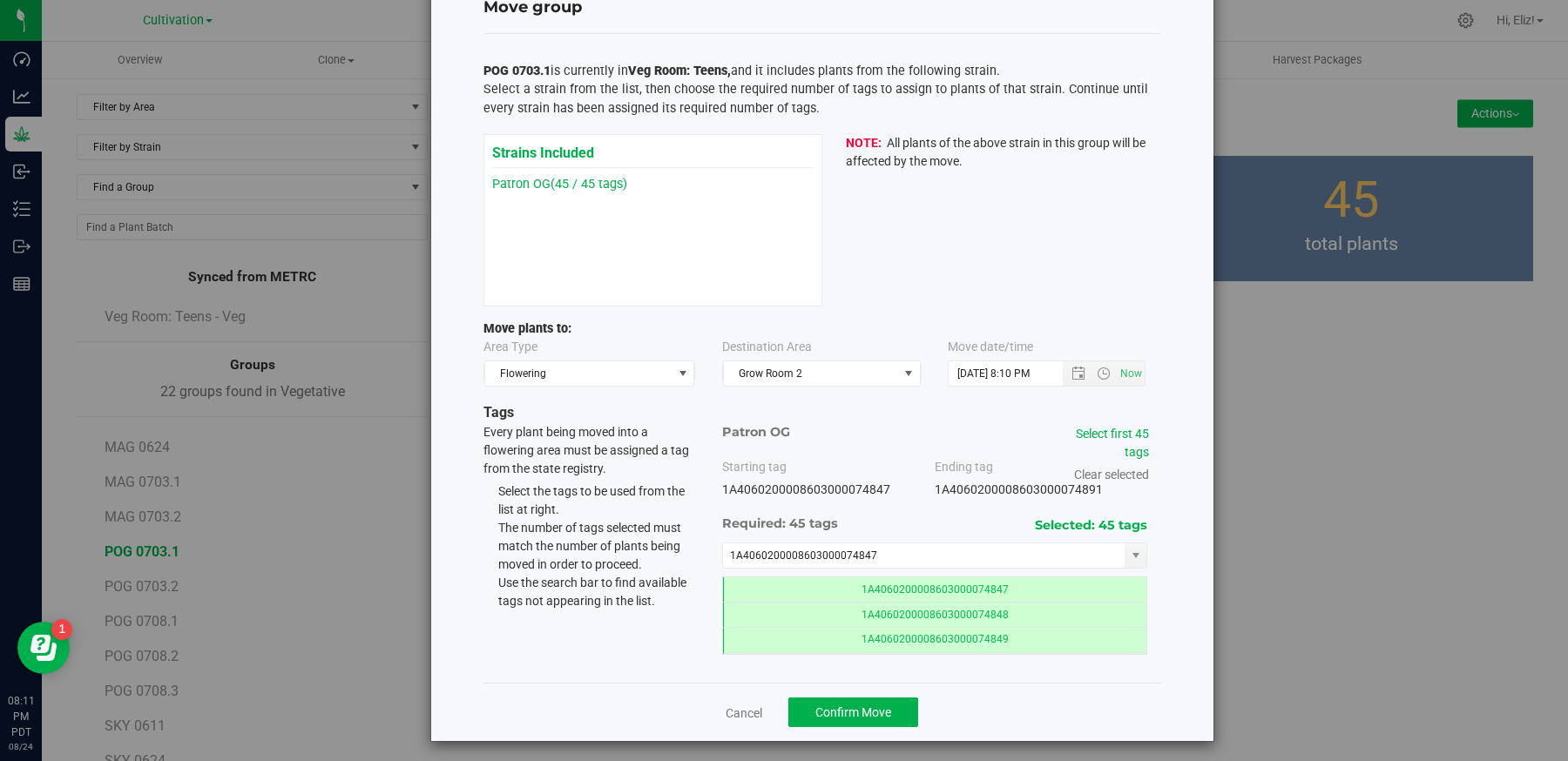
scroll to position [61, 0]
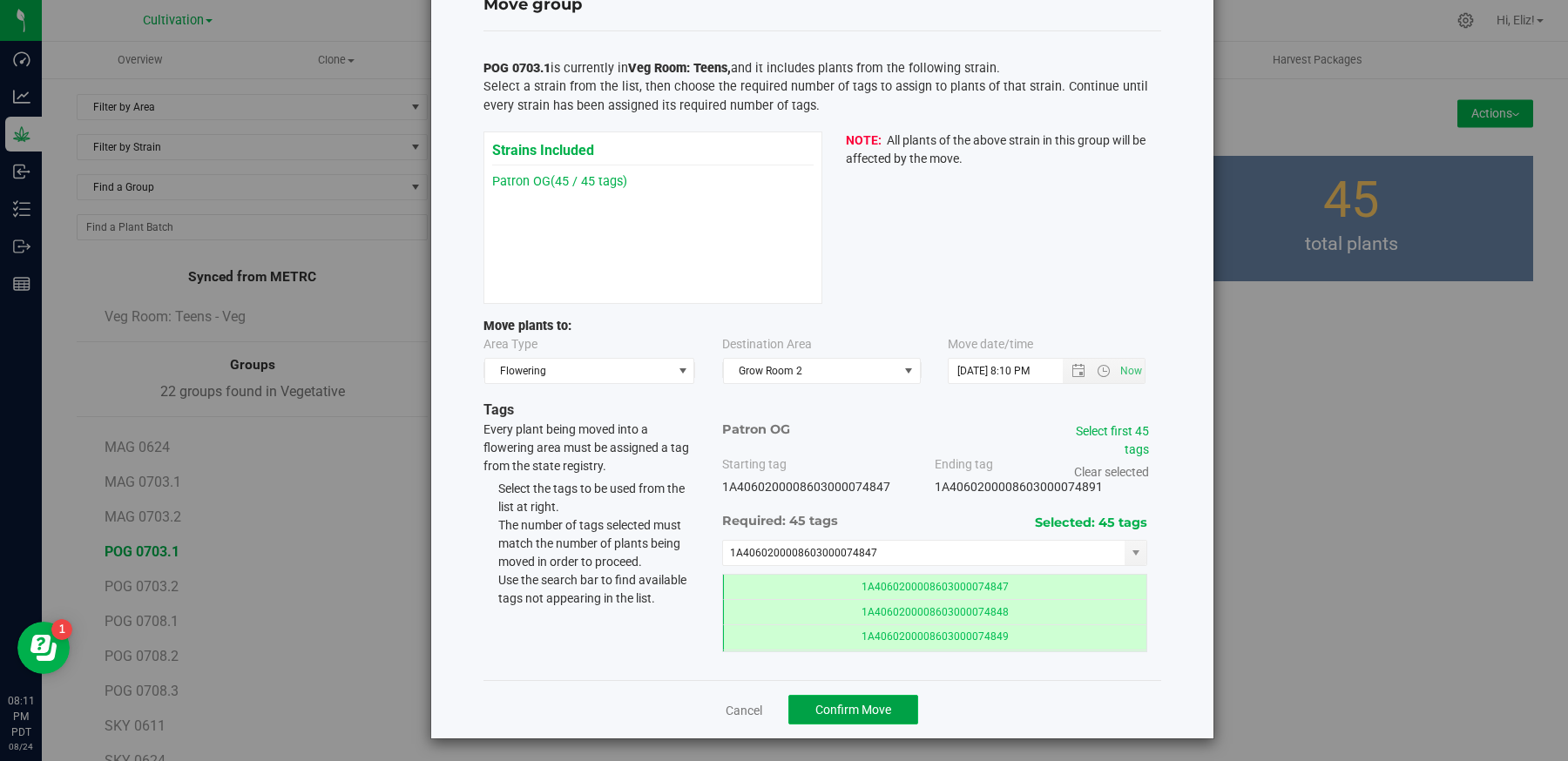
click at [883, 695] on button "Confirm Move" at bounding box center [853, 710] width 129 height 29
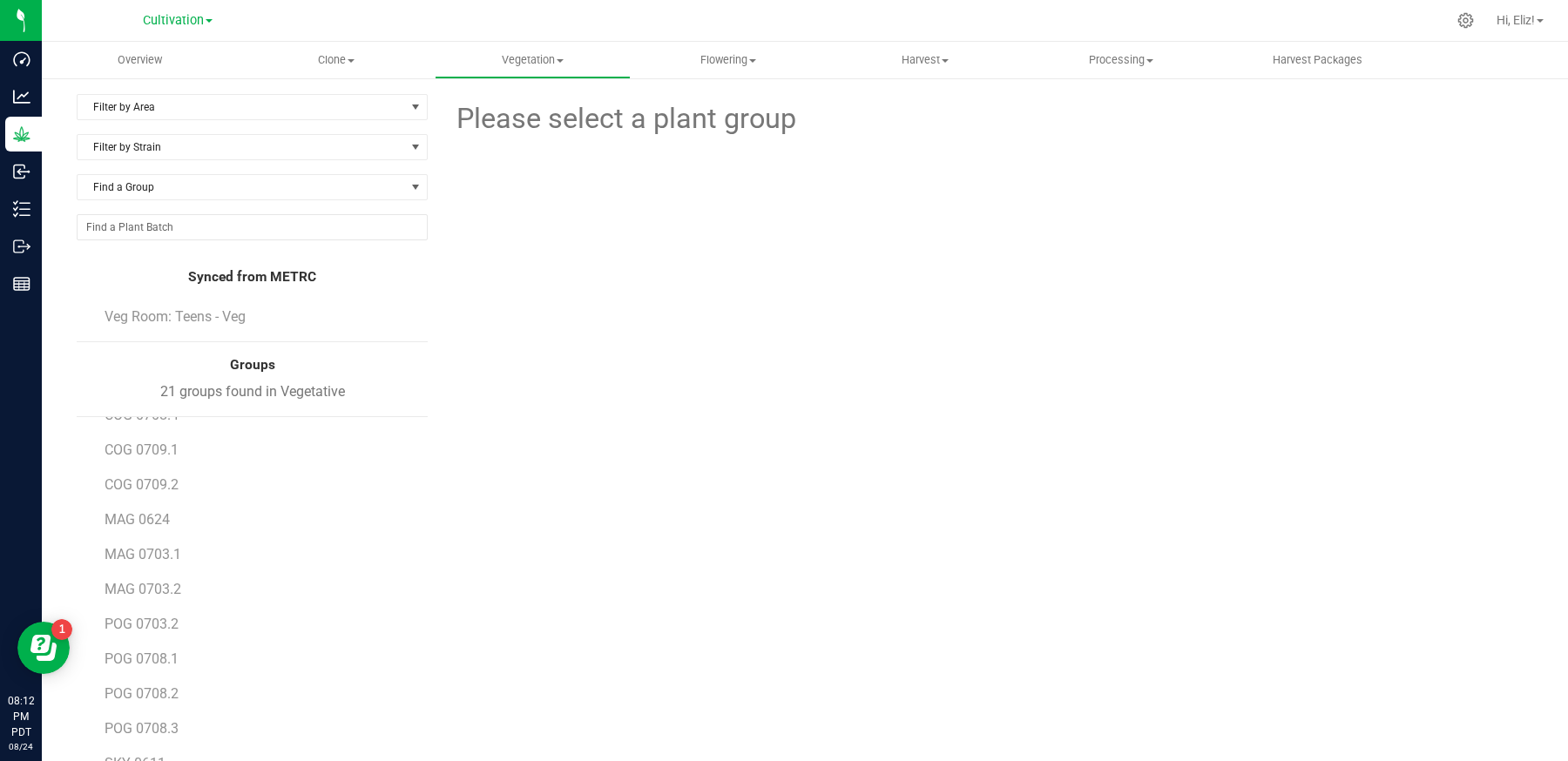
scroll to position [262, 0]
click at [170, 593] on span "POG 0703.2" at bounding box center [142, 597] width 75 height 16
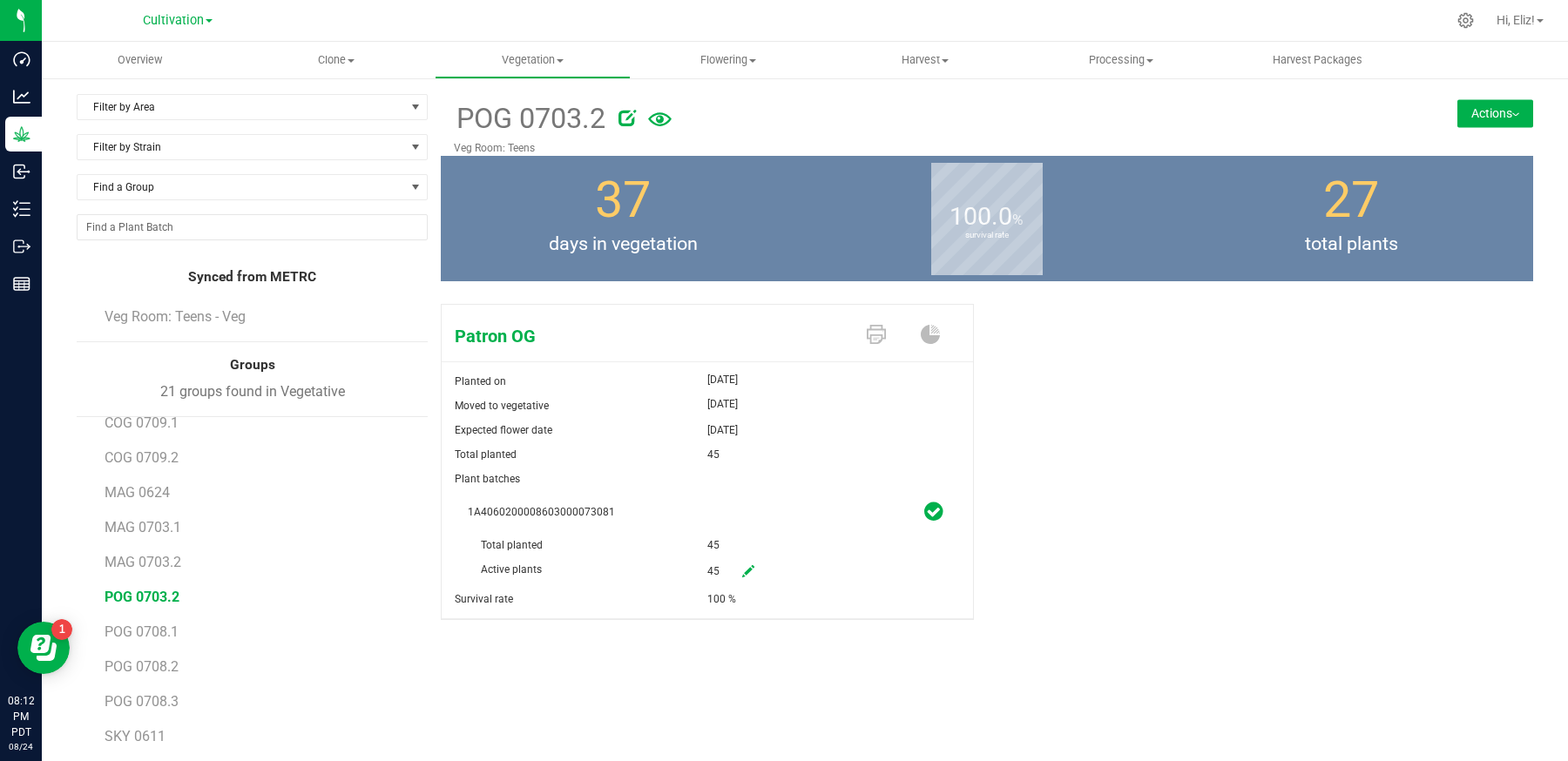
click at [1485, 101] on button "Actions" at bounding box center [1495, 113] width 76 height 28
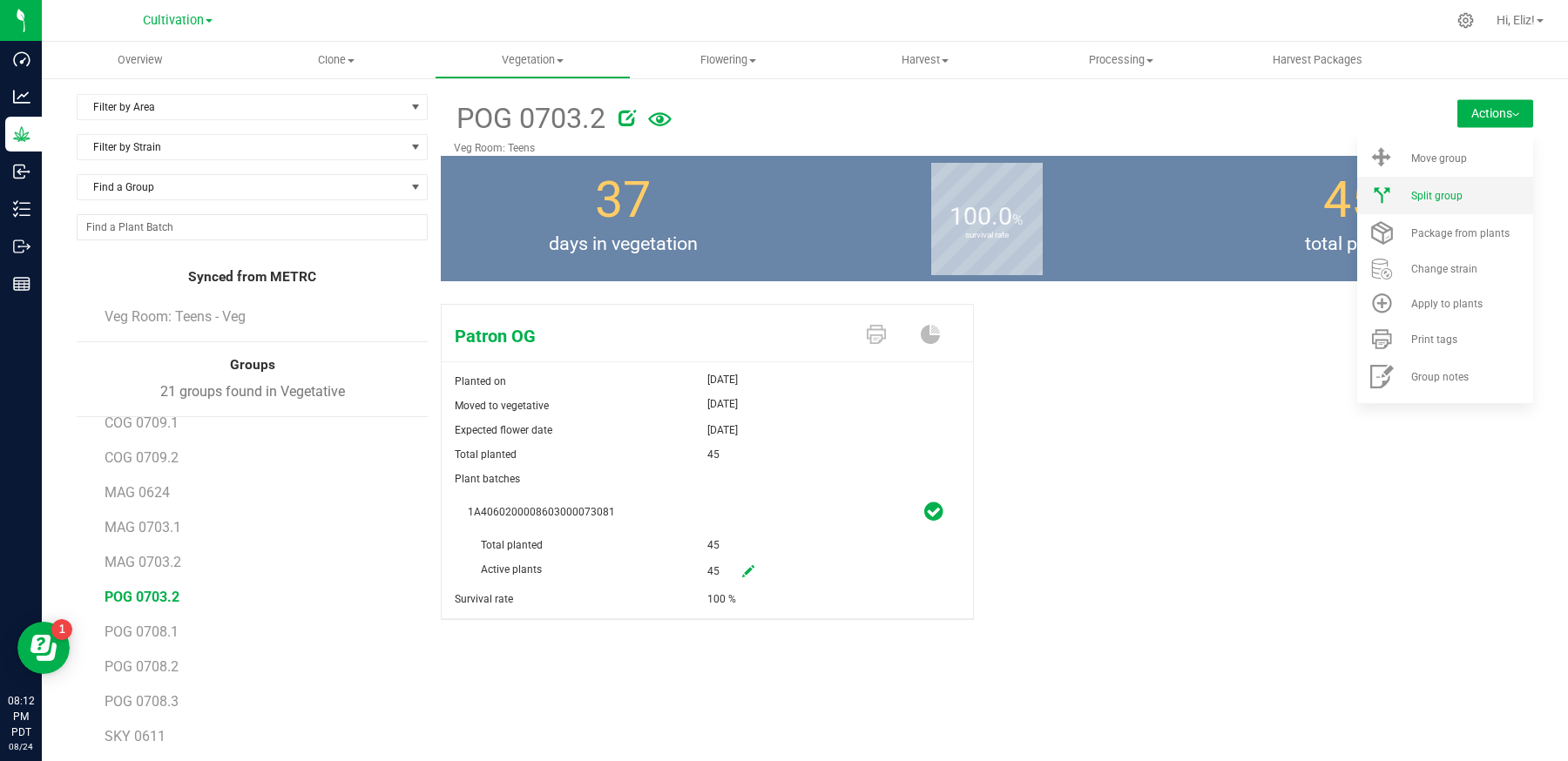
click at [1449, 202] on li "Split group" at bounding box center [1445, 195] width 176 height 37
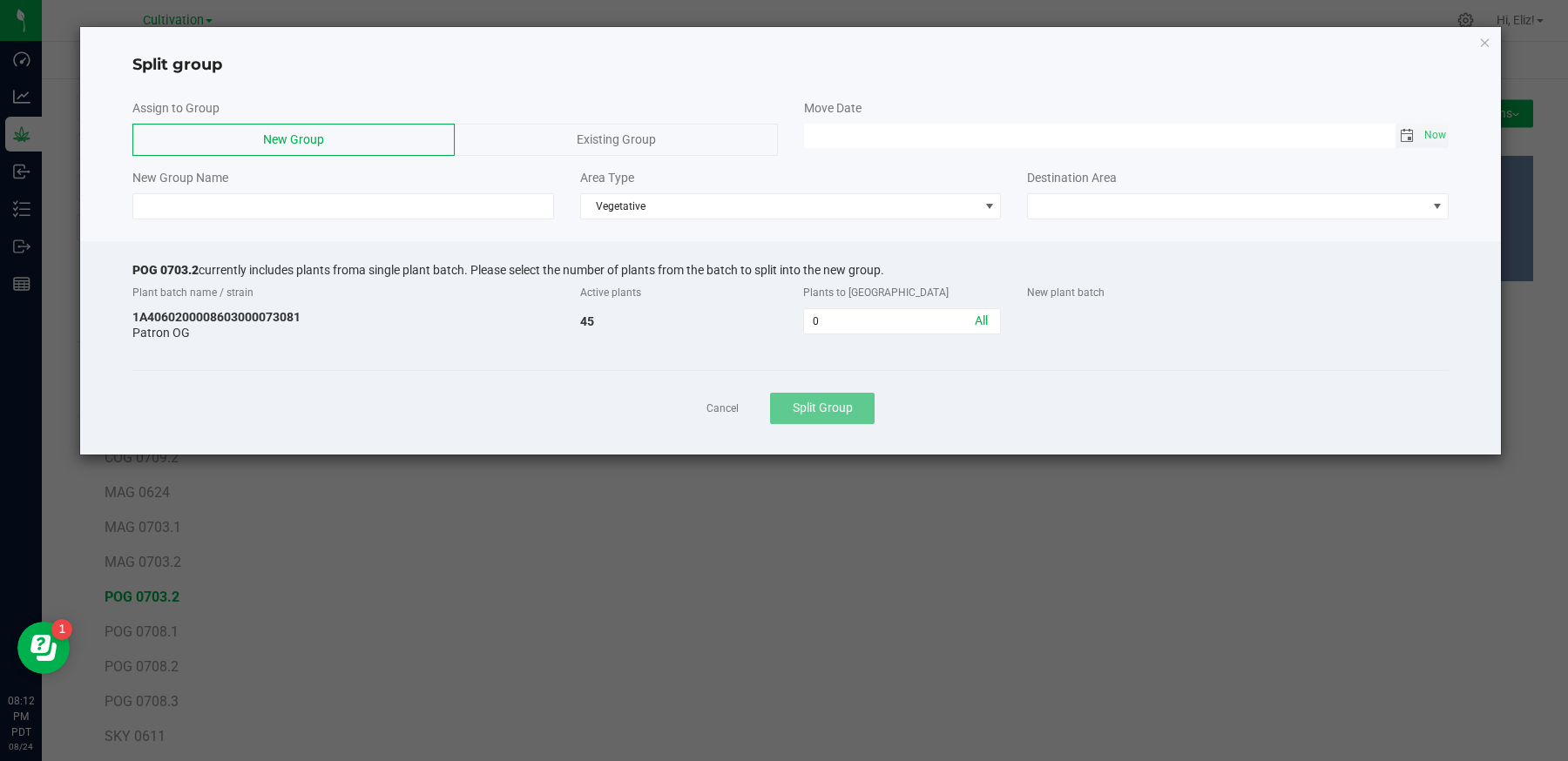
click at [1408, 137] on span "Toggle calendar" at bounding box center [1407, 135] width 14 height 14
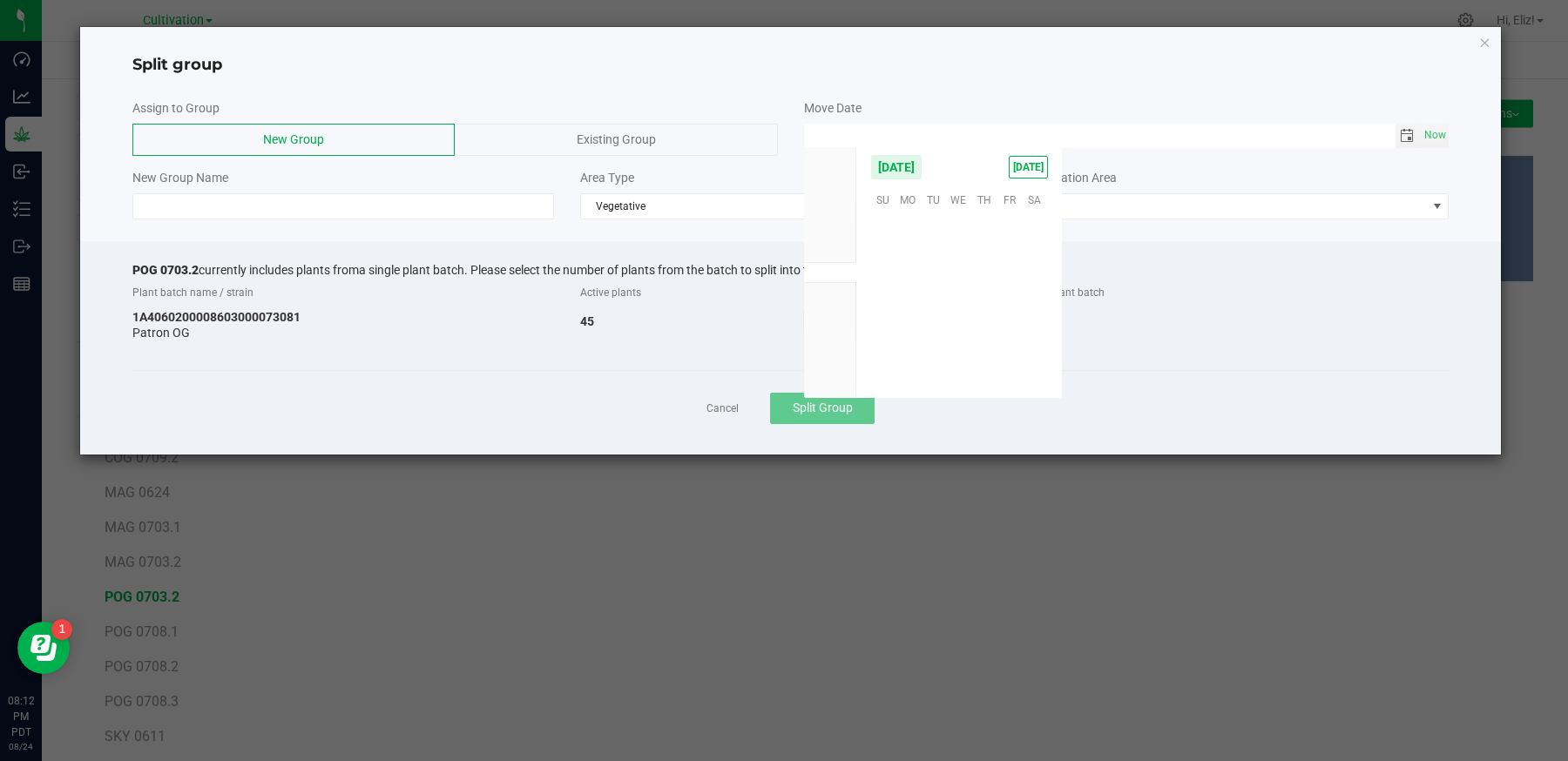
scroll to position [282288, 0]
click at [1001, 303] on span "22" at bounding box center [1009, 306] width 26 height 27
type input "[DATE] 12:00 AM"
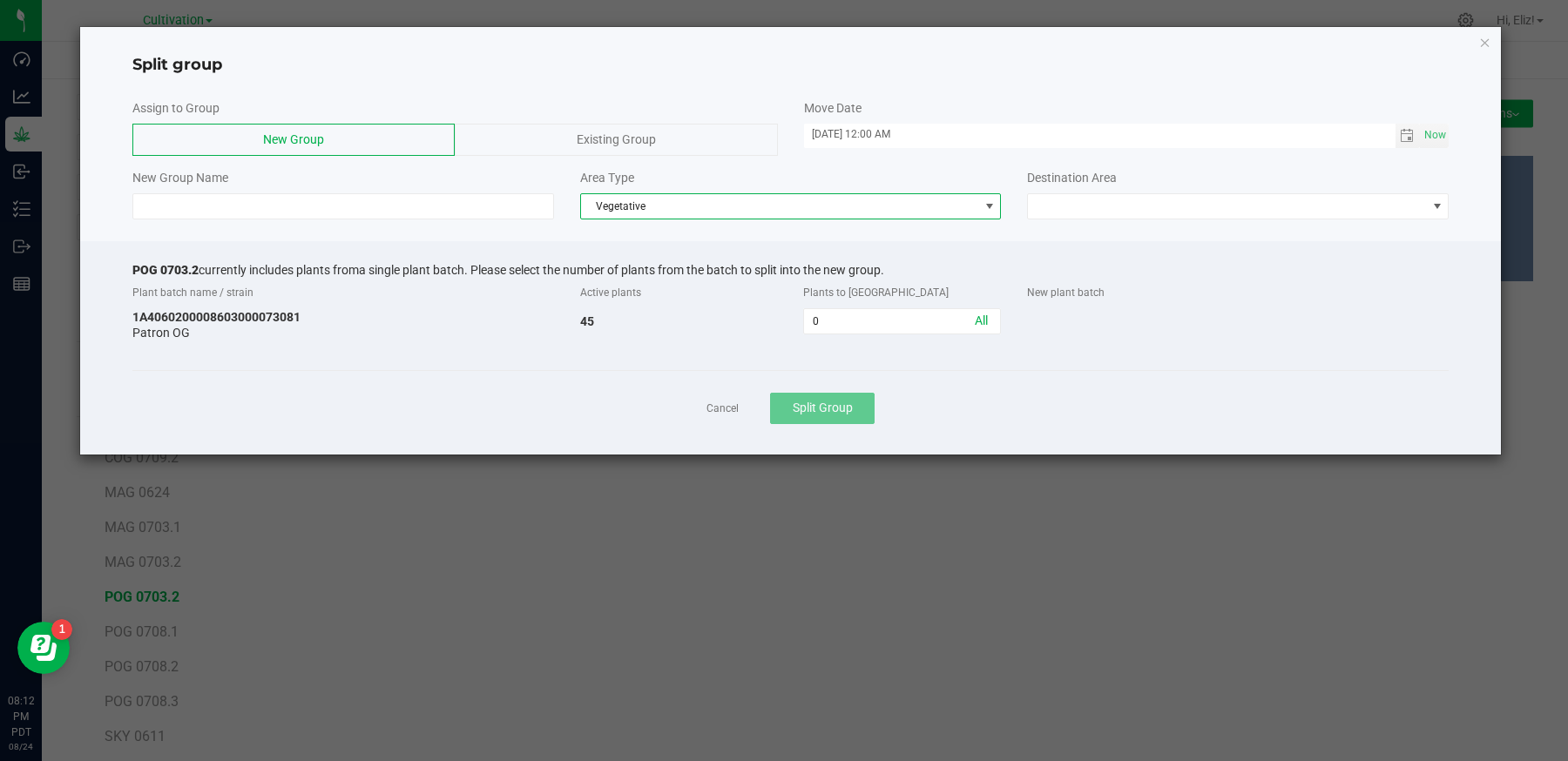
click at [640, 194] on span "Vegetative" at bounding box center [779, 206] width 398 height 25
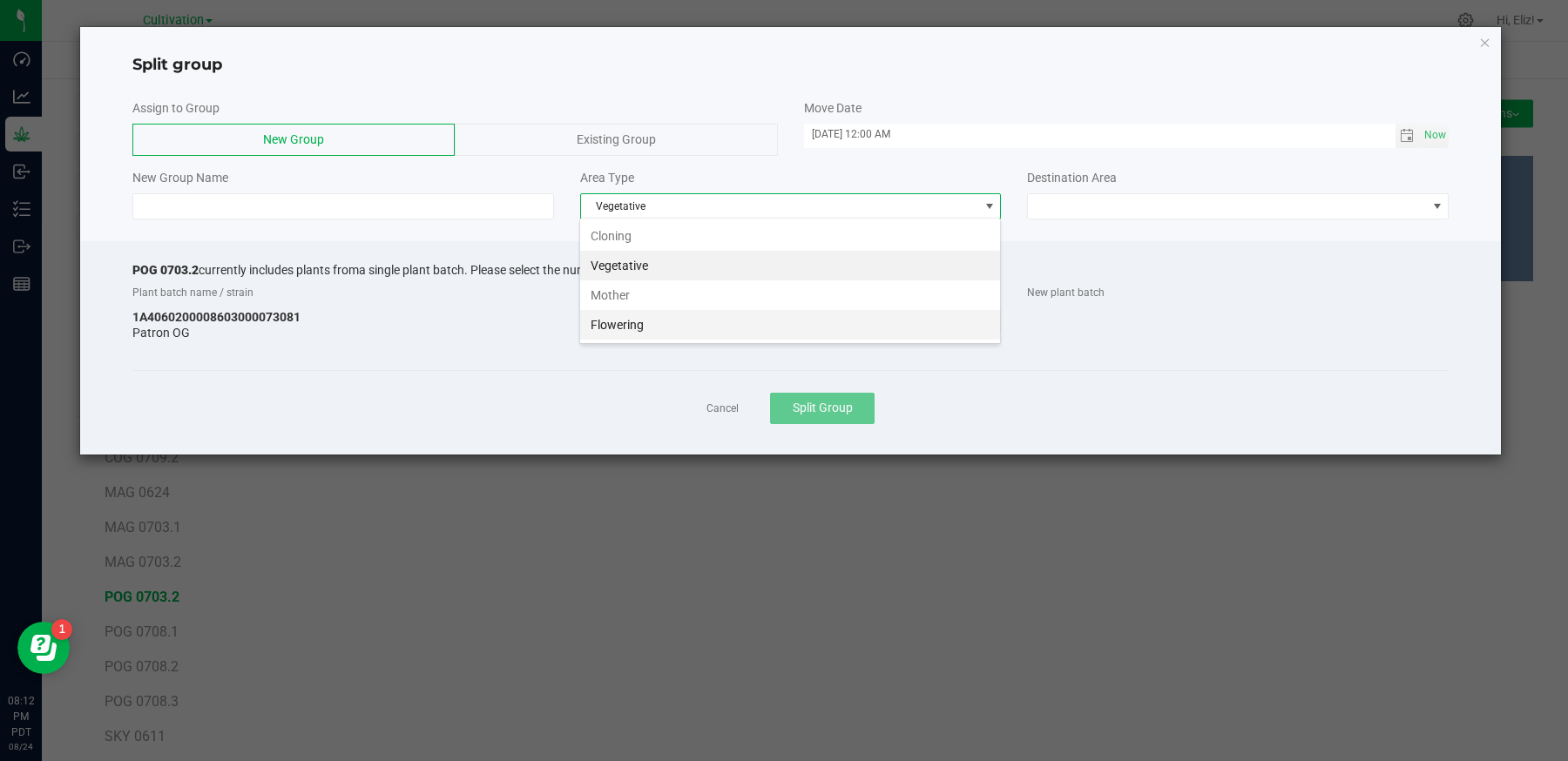
scroll to position [26, 421]
click at [640, 327] on li "Flowering" at bounding box center [789, 324] width 420 height 29
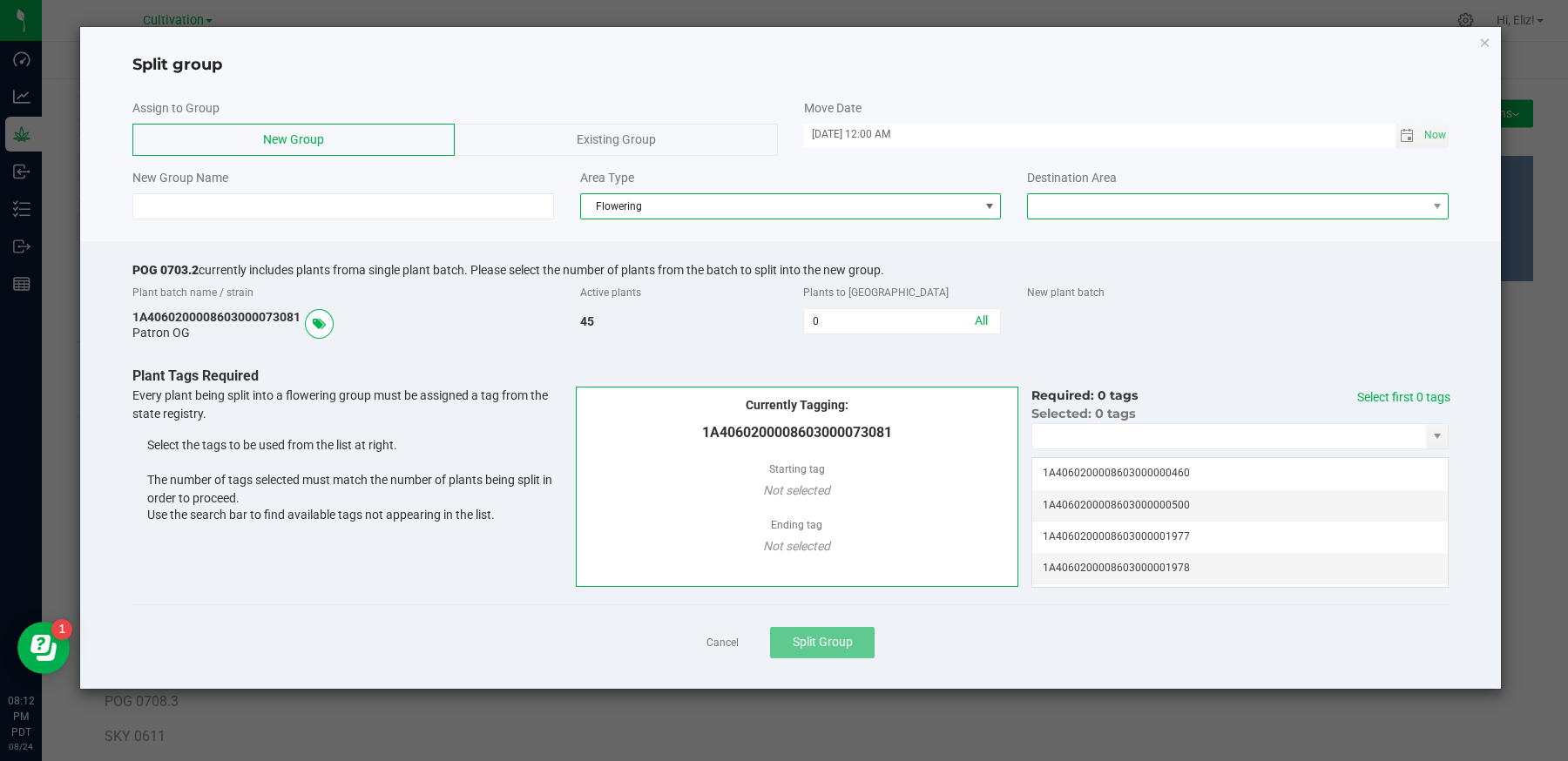
click at [1117, 208] on span at bounding box center [1227, 206] width 398 height 25
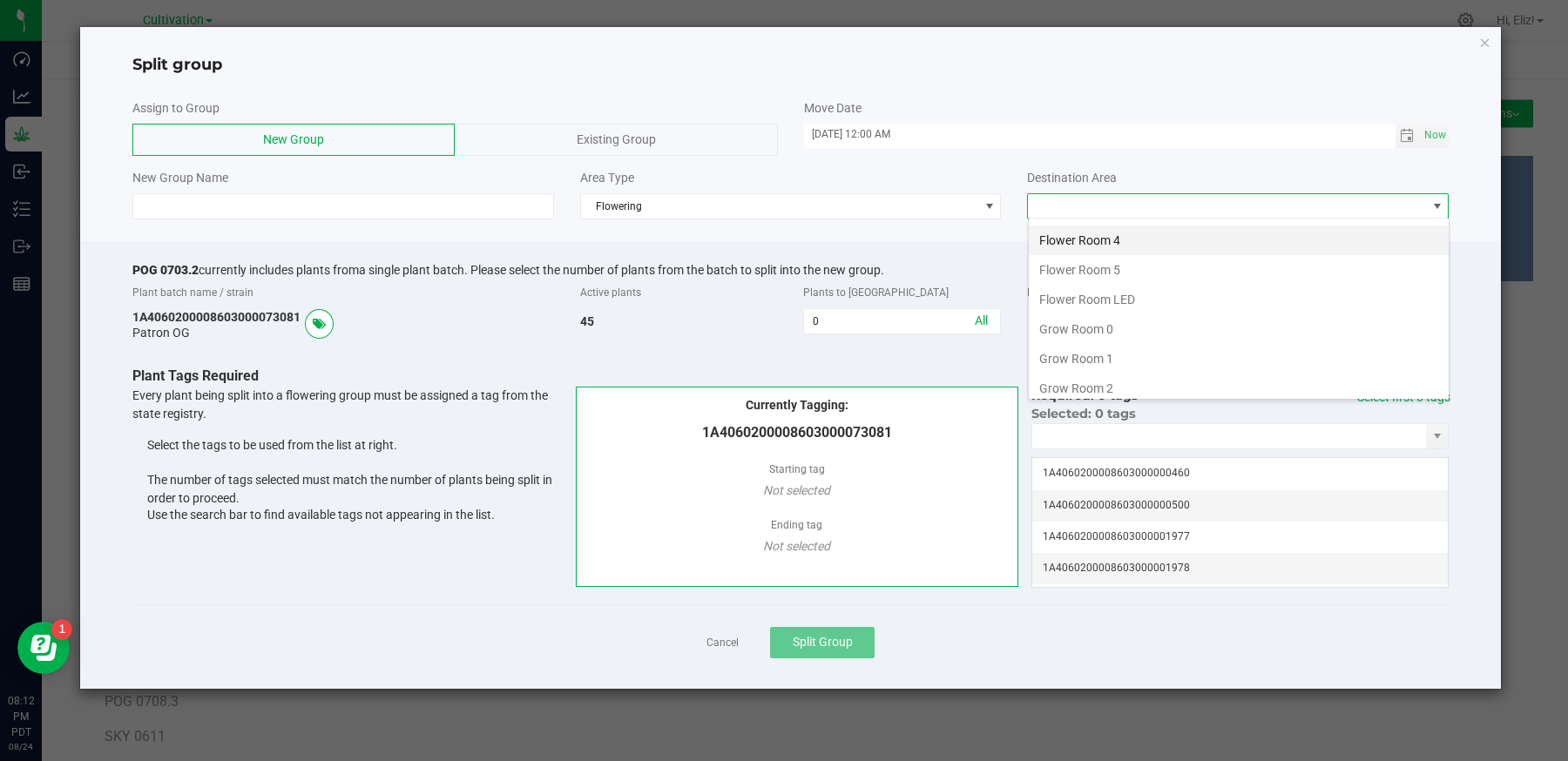
scroll to position [118, 0]
click at [1100, 370] on li "Grow Room 2" at bounding box center [1239, 385] width 420 height 29
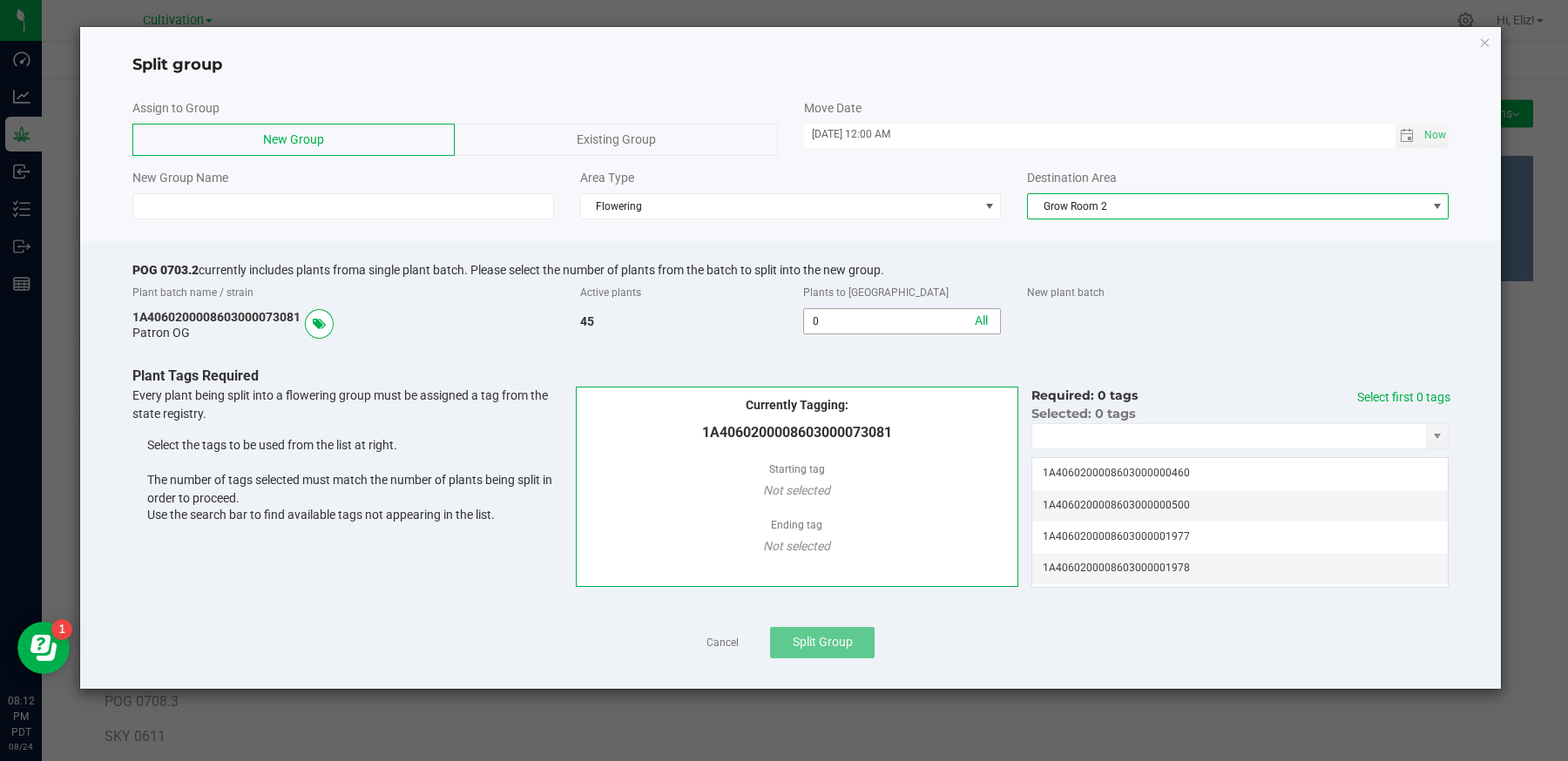
click at [909, 324] on input "0" at bounding box center [902, 321] width 196 height 25
type input "2"
click at [1088, 436] on input "NO DATA FOUND" at bounding box center [1229, 436] width 394 height 25
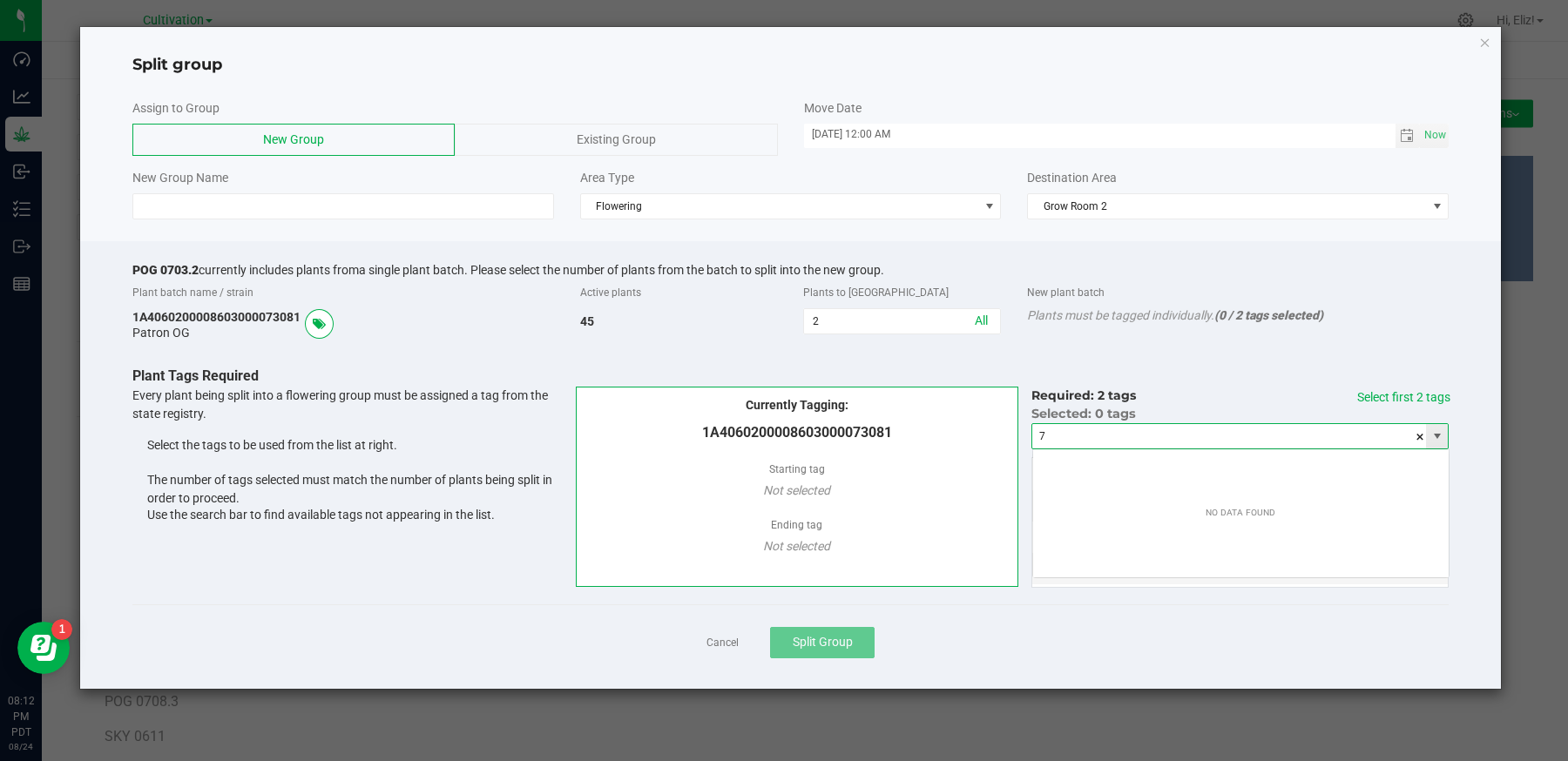
scroll to position [26, 417]
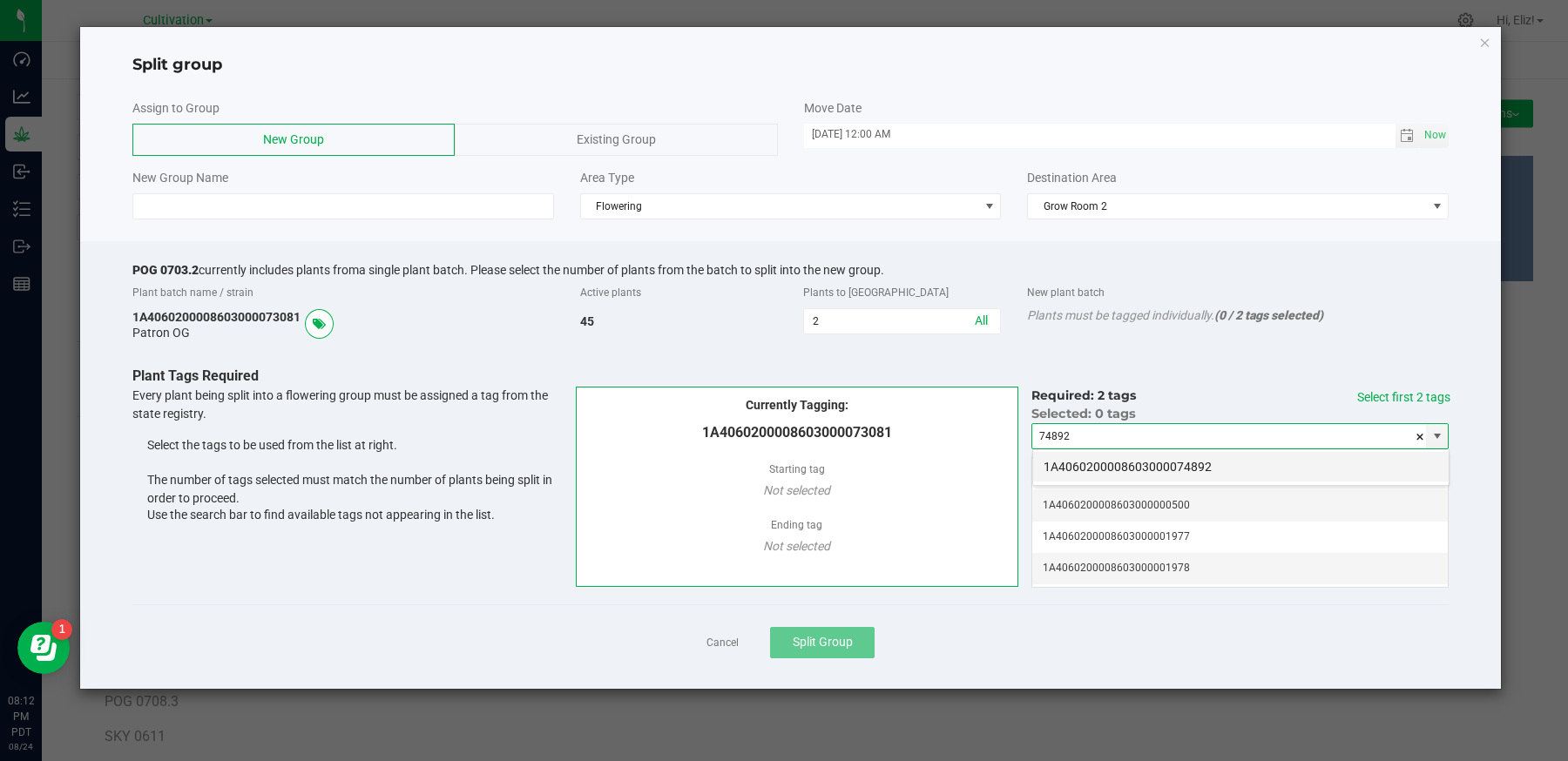
click at [1097, 468] on li "1A4060200008603000074892" at bounding box center [1241, 467] width 416 height 29
type input "1A4060200008603000074892"
click at [1425, 394] on link "Select first 2 tags" at bounding box center [1404, 396] width 93 height 14
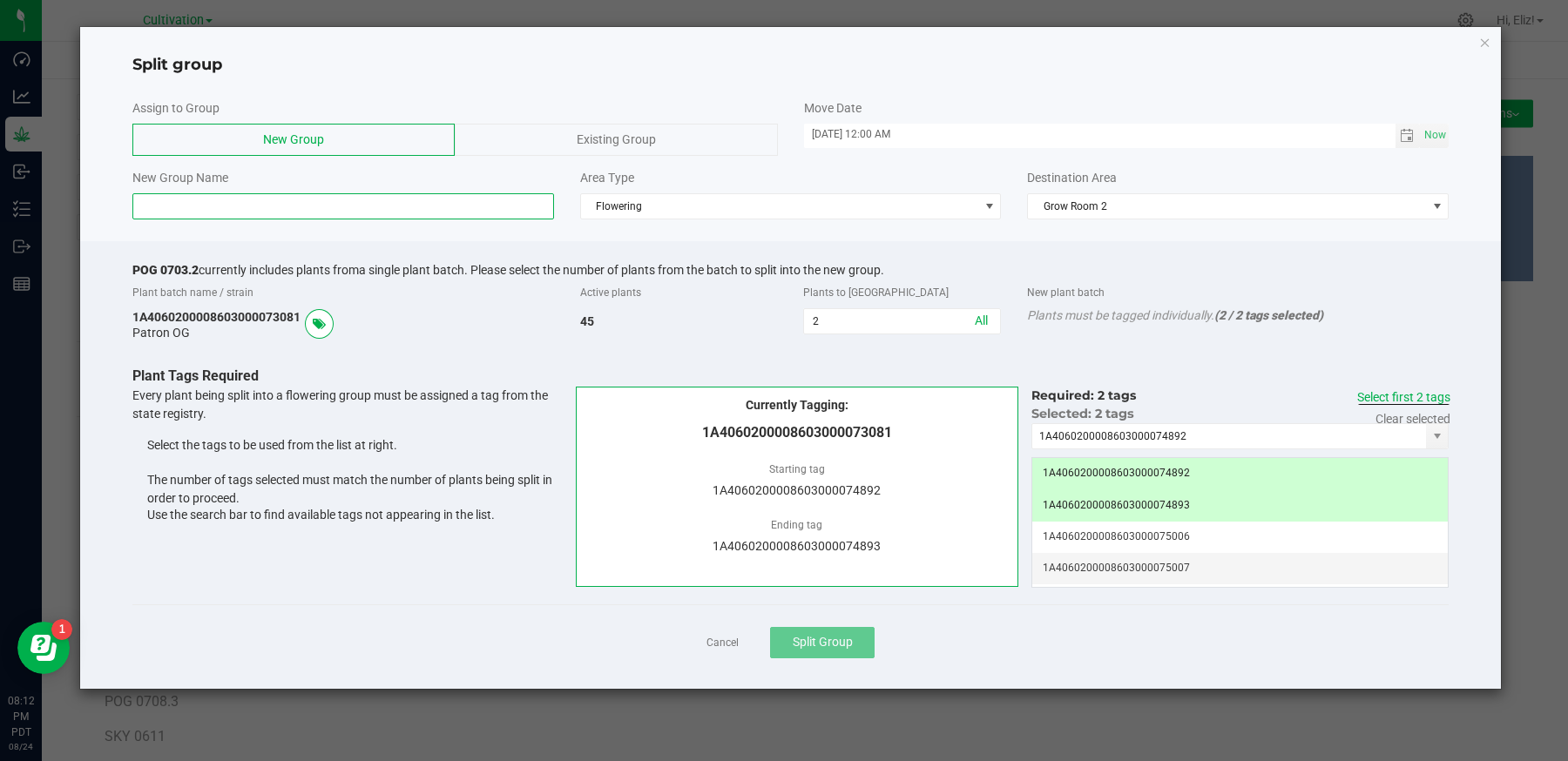
click at [328, 210] on input at bounding box center [343, 206] width 421 height 26
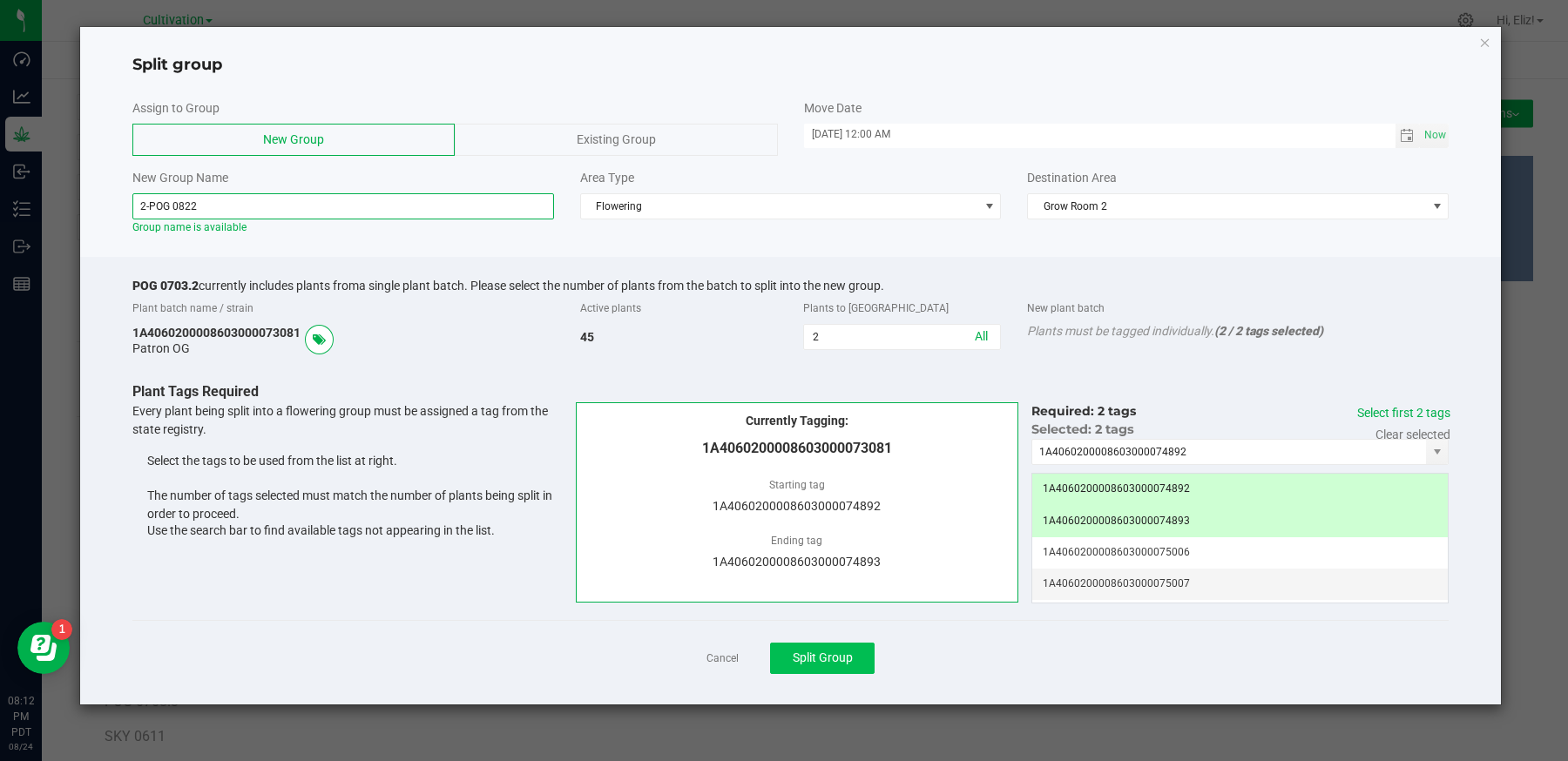
type input "2-POG 0822"
click at [801, 662] on span "Split Group" at bounding box center [823, 657] width 60 height 14
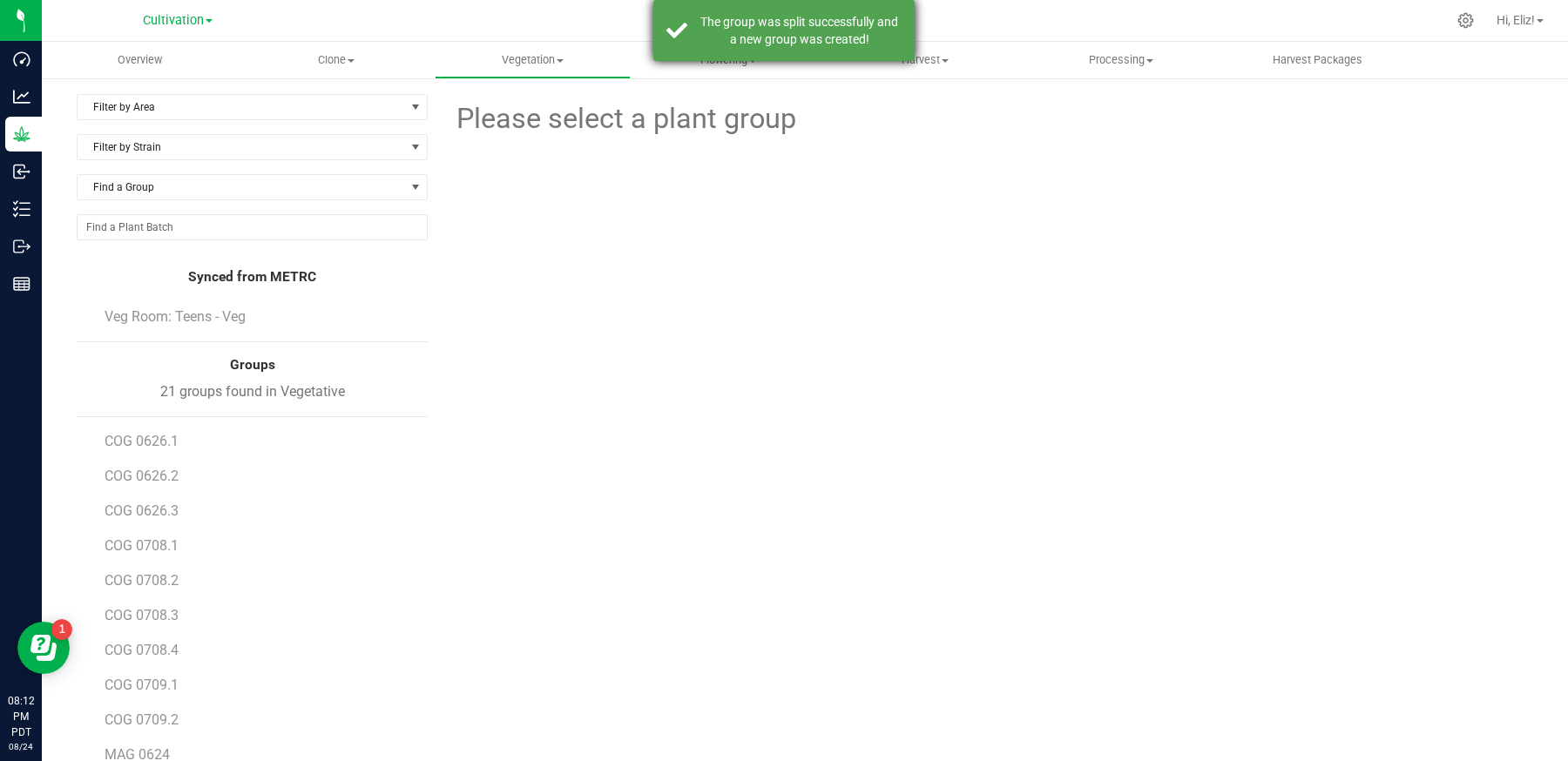
click at [730, 57] on div "The group was split successfully and a new group was created!" at bounding box center [784, 30] width 262 height 61
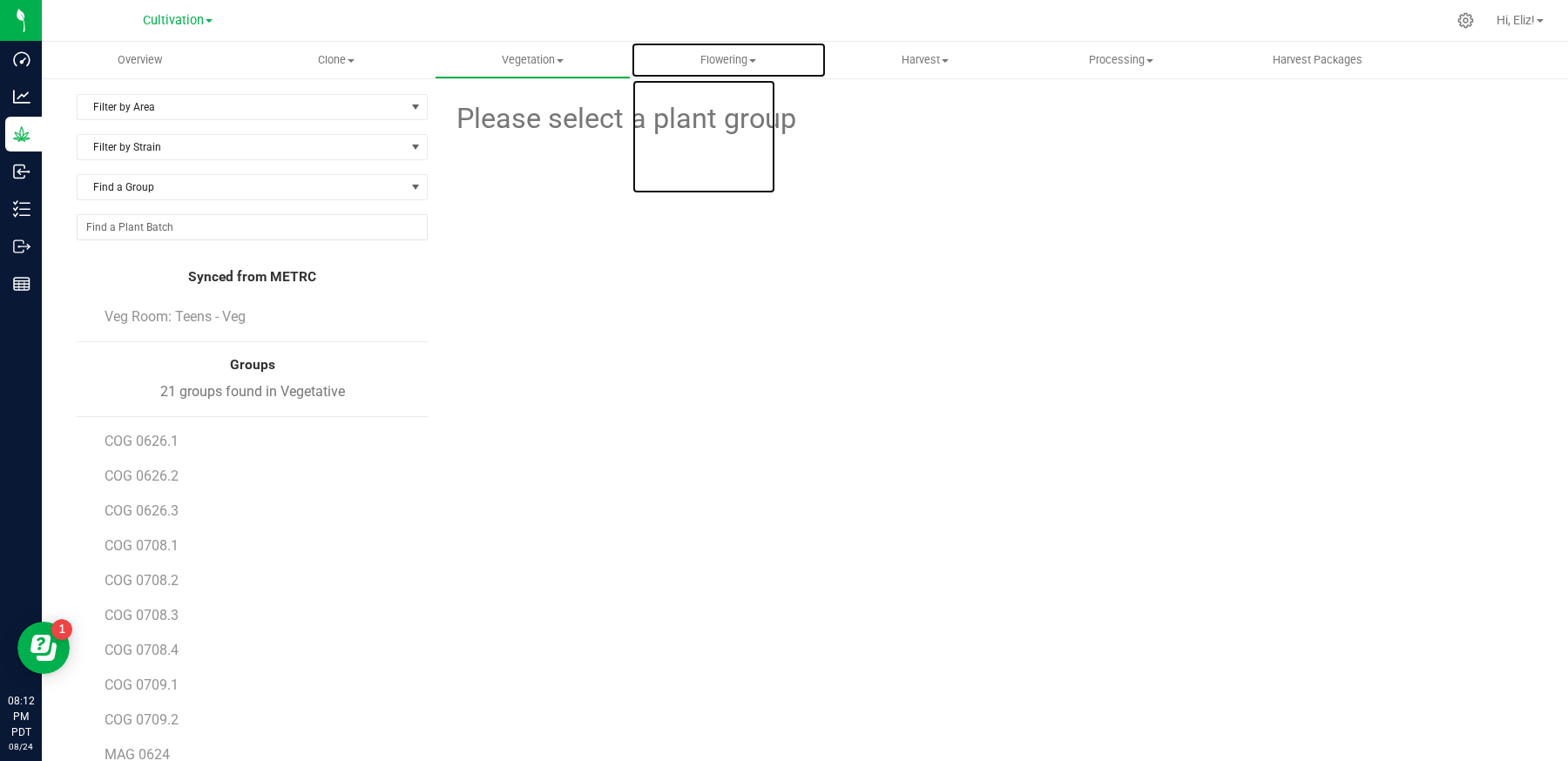
click at [730, 57] on span "Flowering" at bounding box center [728, 59] width 194 height 15
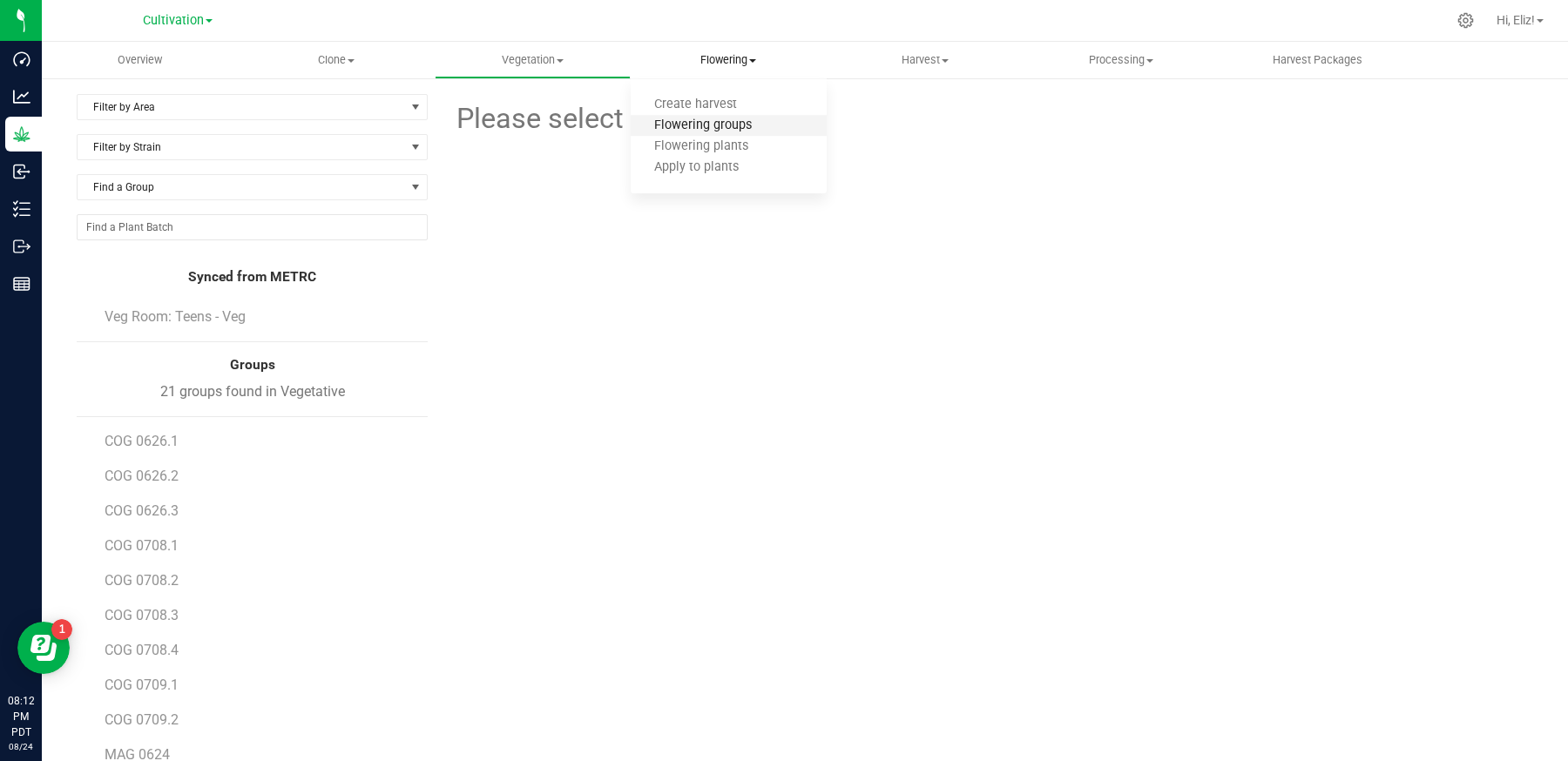
click at [696, 128] on span "Flowering groups" at bounding box center [703, 126] width 145 height 15
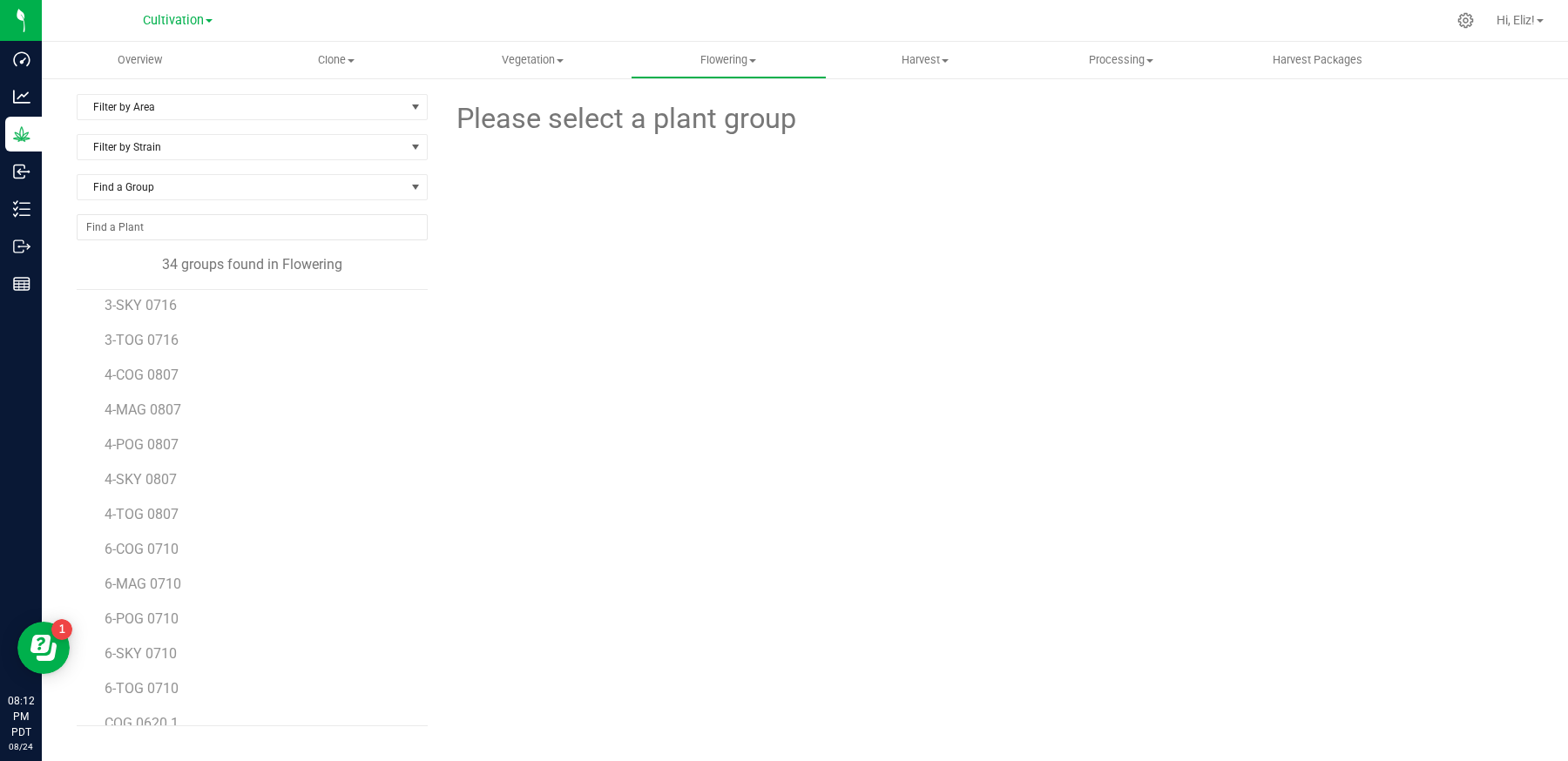
scroll to position [762, 0]
click at [150, 623] on span "POG 0620" at bounding box center [136, 632] width 63 height 16
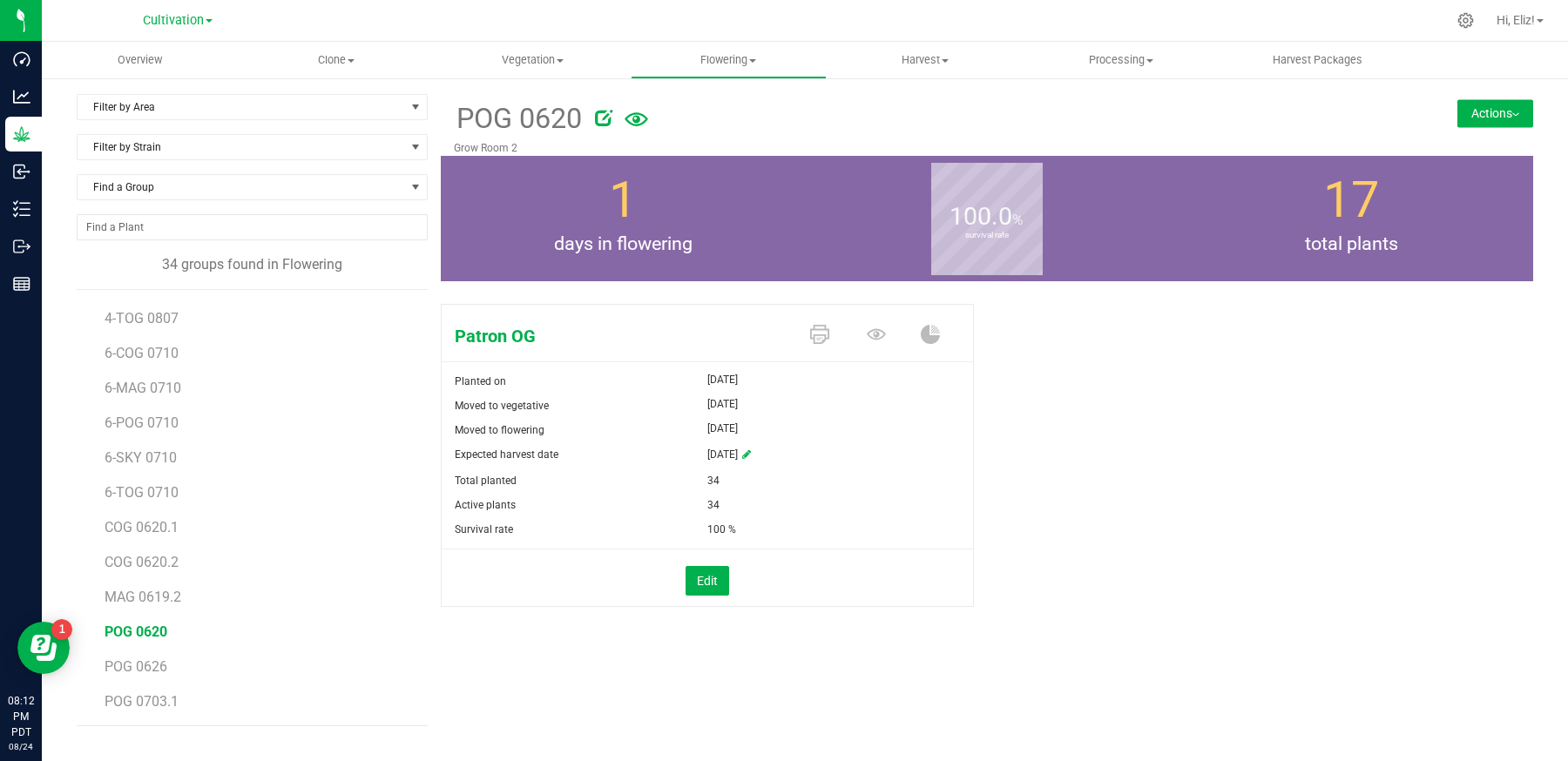
click at [1463, 112] on button "Actions" at bounding box center [1495, 113] width 76 height 28
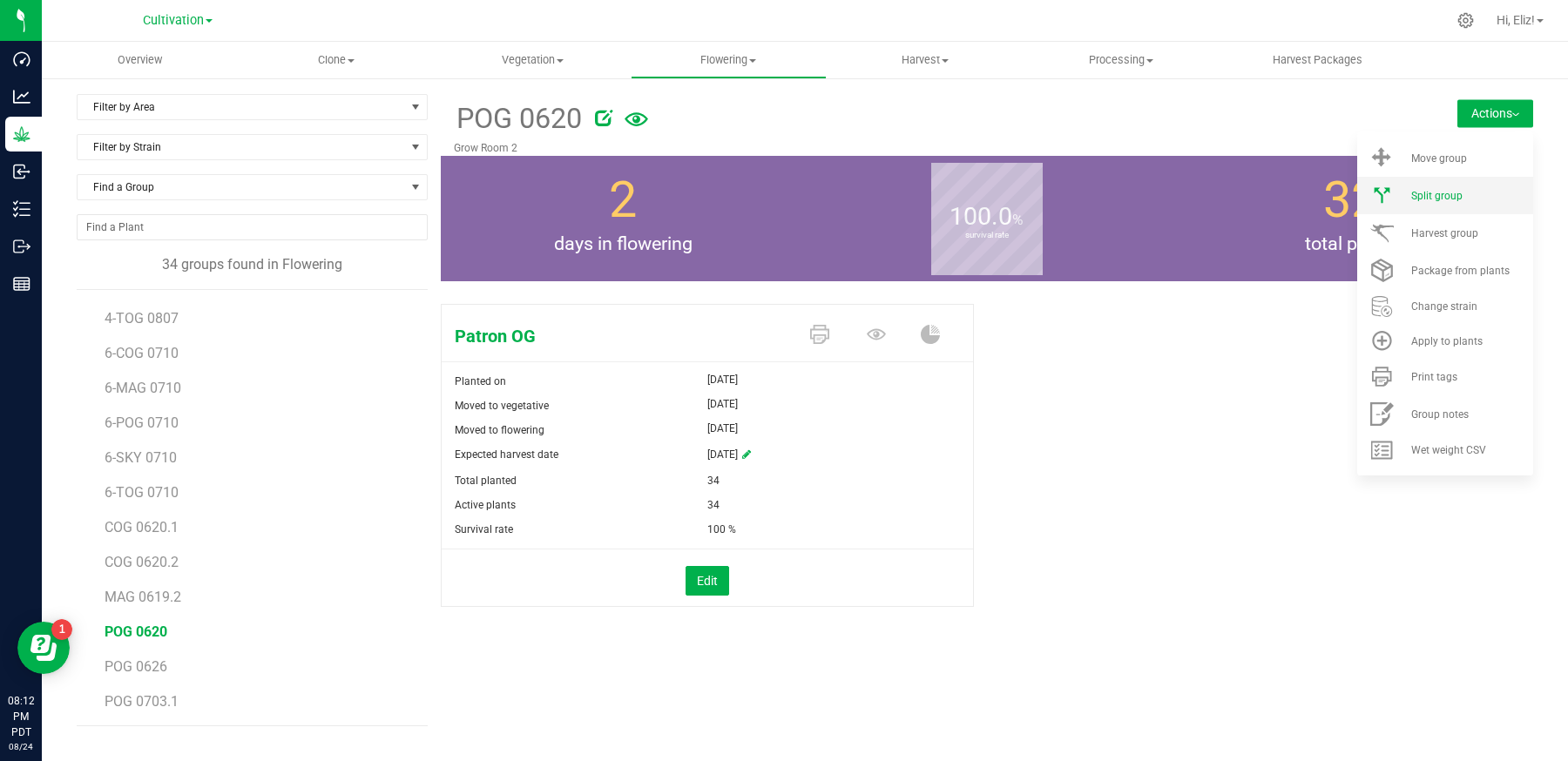
click at [1450, 201] on span "Split group" at bounding box center [1437, 195] width 51 height 12
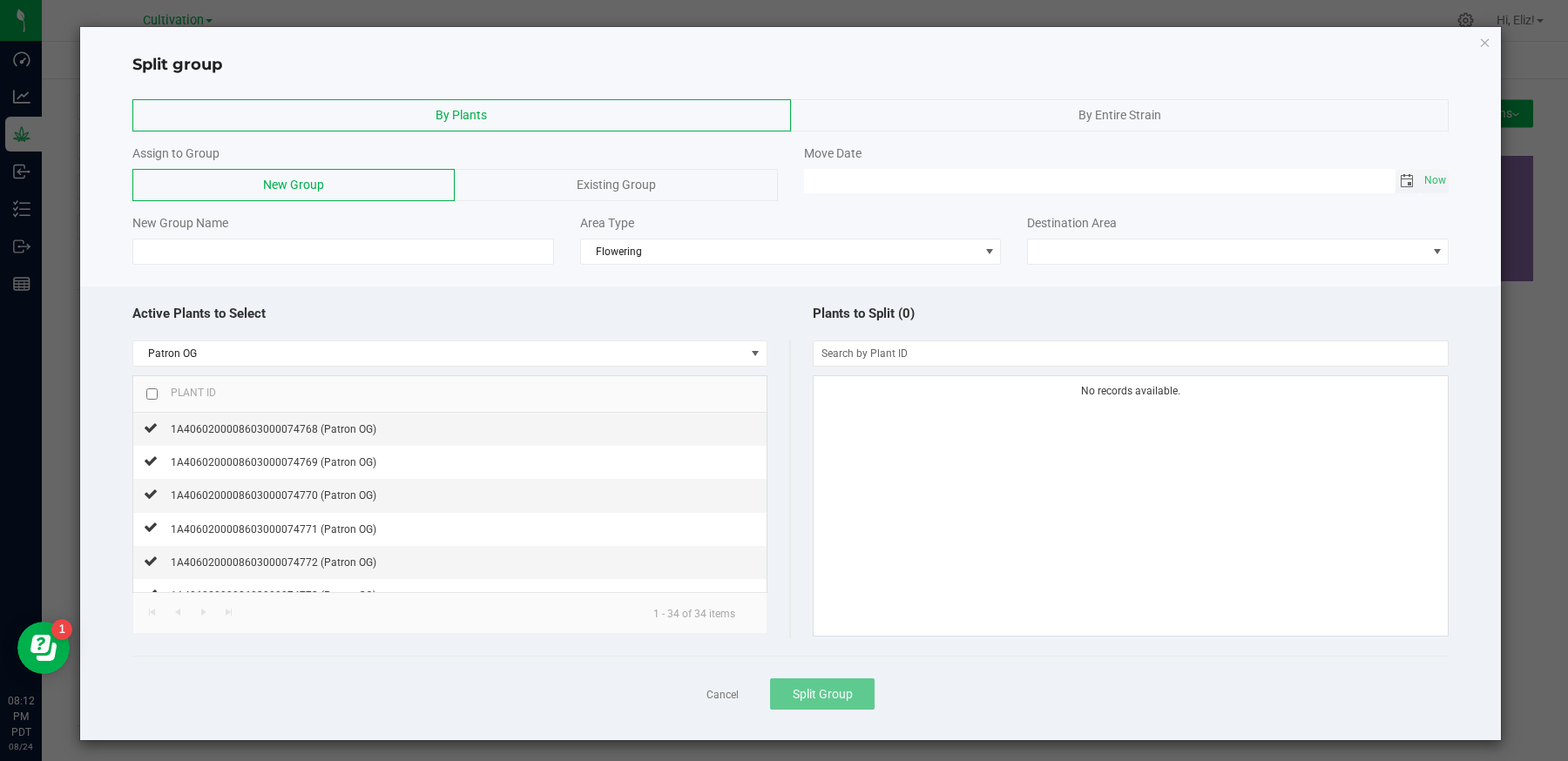
click at [1403, 183] on span "Toggle calendar" at bounding box center [1407, 180] width 14 height 14
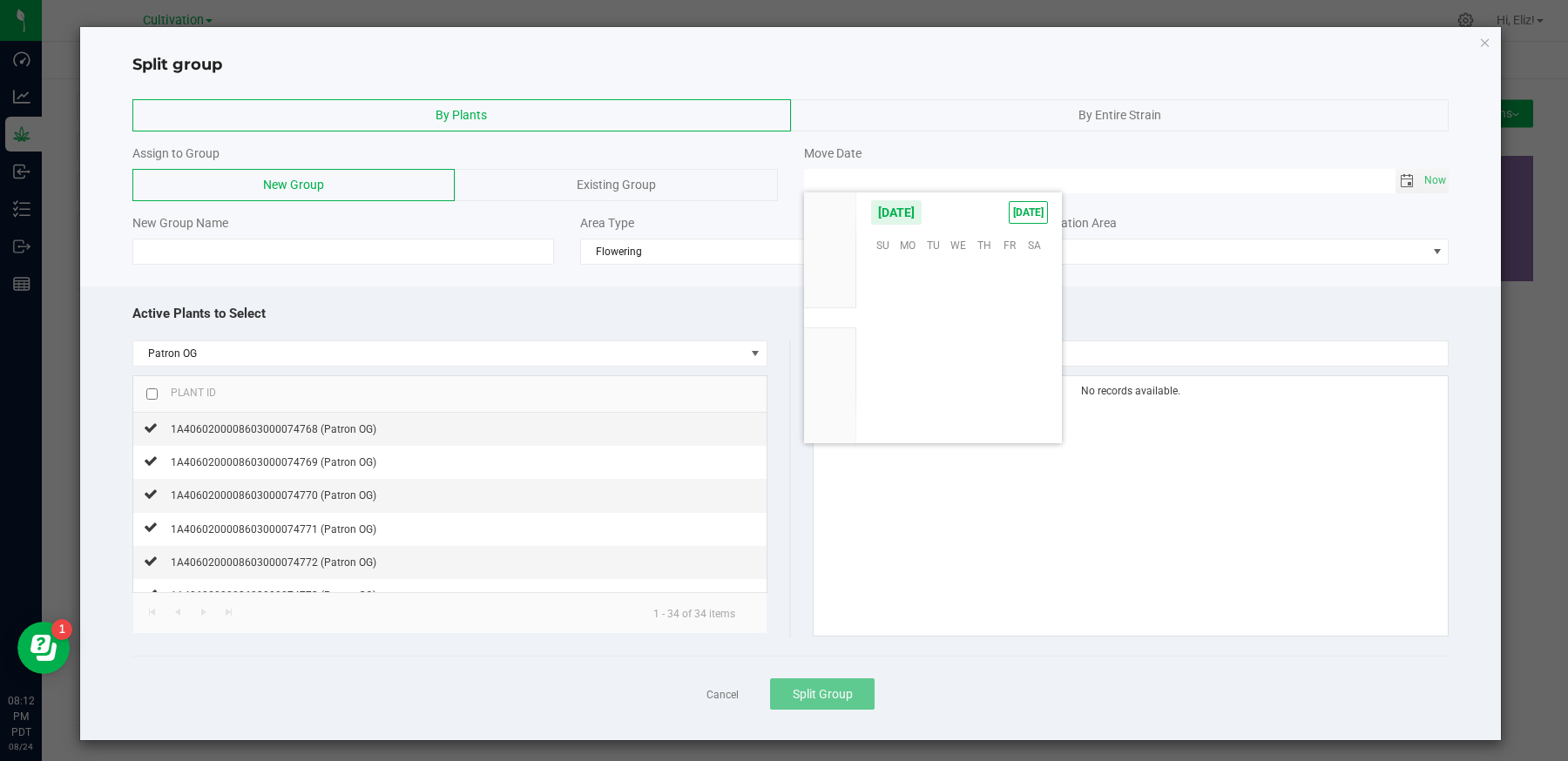
scroll to position [282288, 0]
click at [1013, 343] on span "22" at bounding box center [1009, 351] width 26 height 27
type input "[DATE] 12:00 AM"
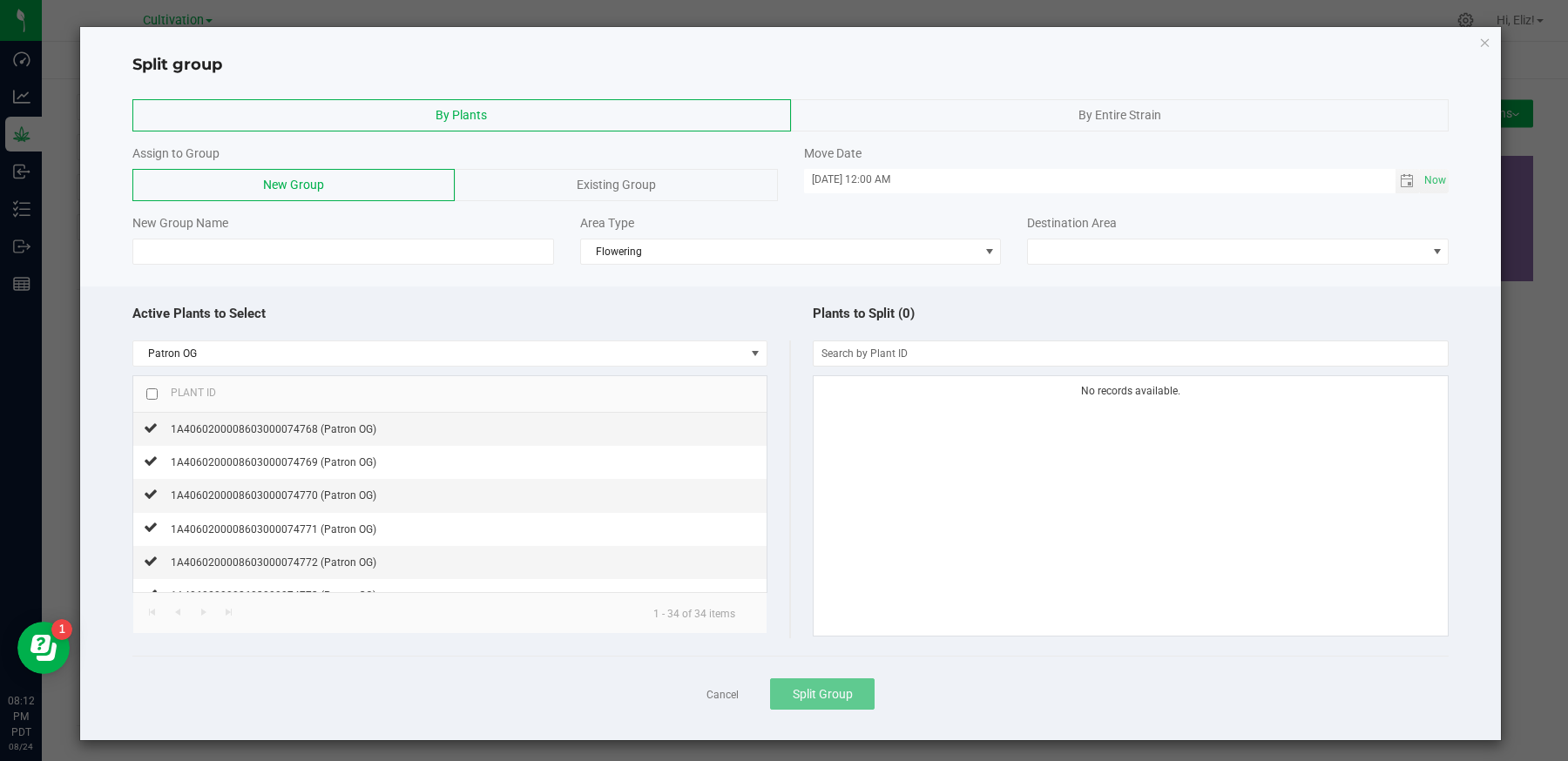
click at [654, 181] on span "Existing Group" at bounding box center [616, 184] width 79 height 14
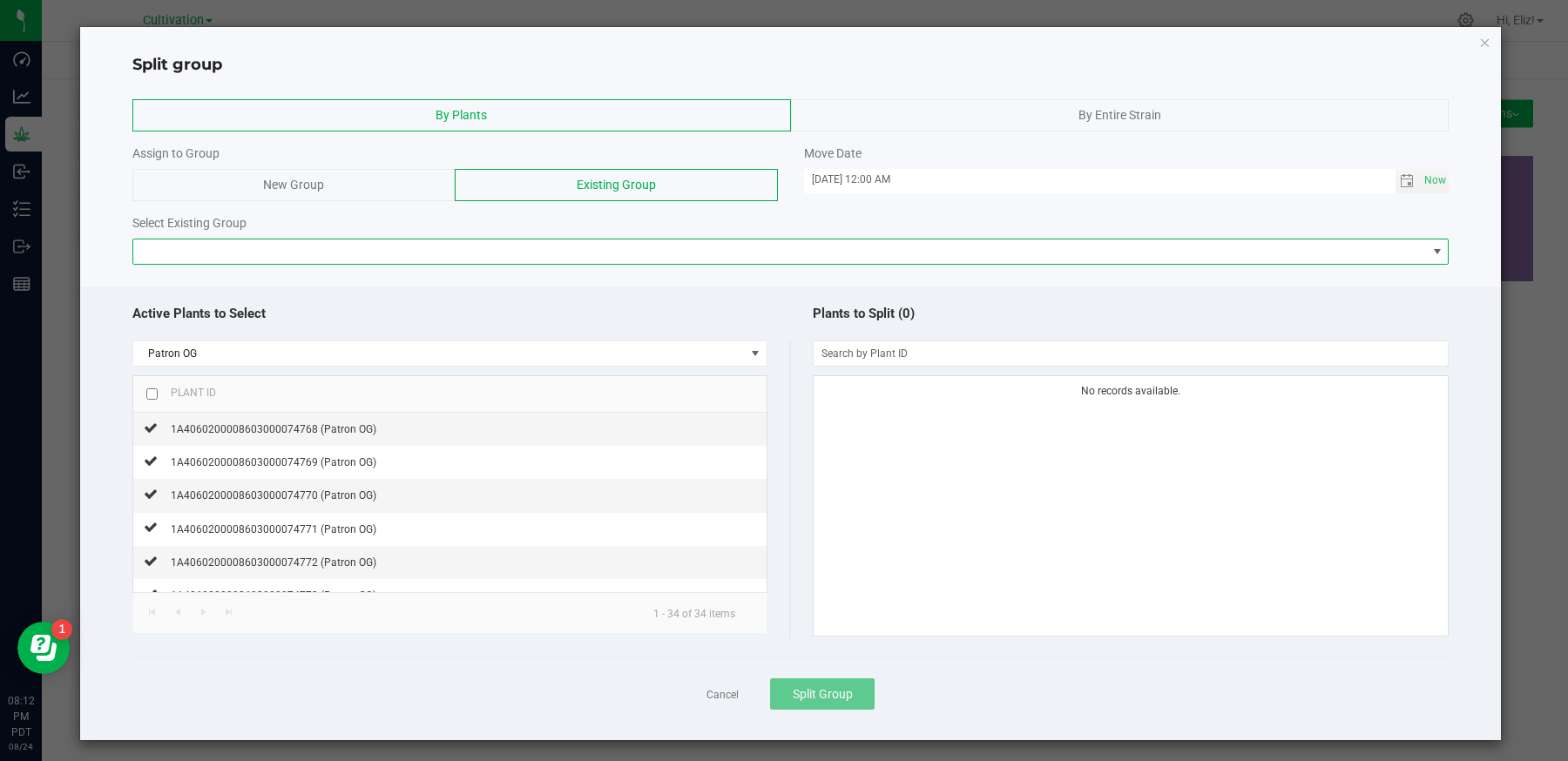
click at [624, 262] on span at bounding box center [779, 252] width 1294 height 25
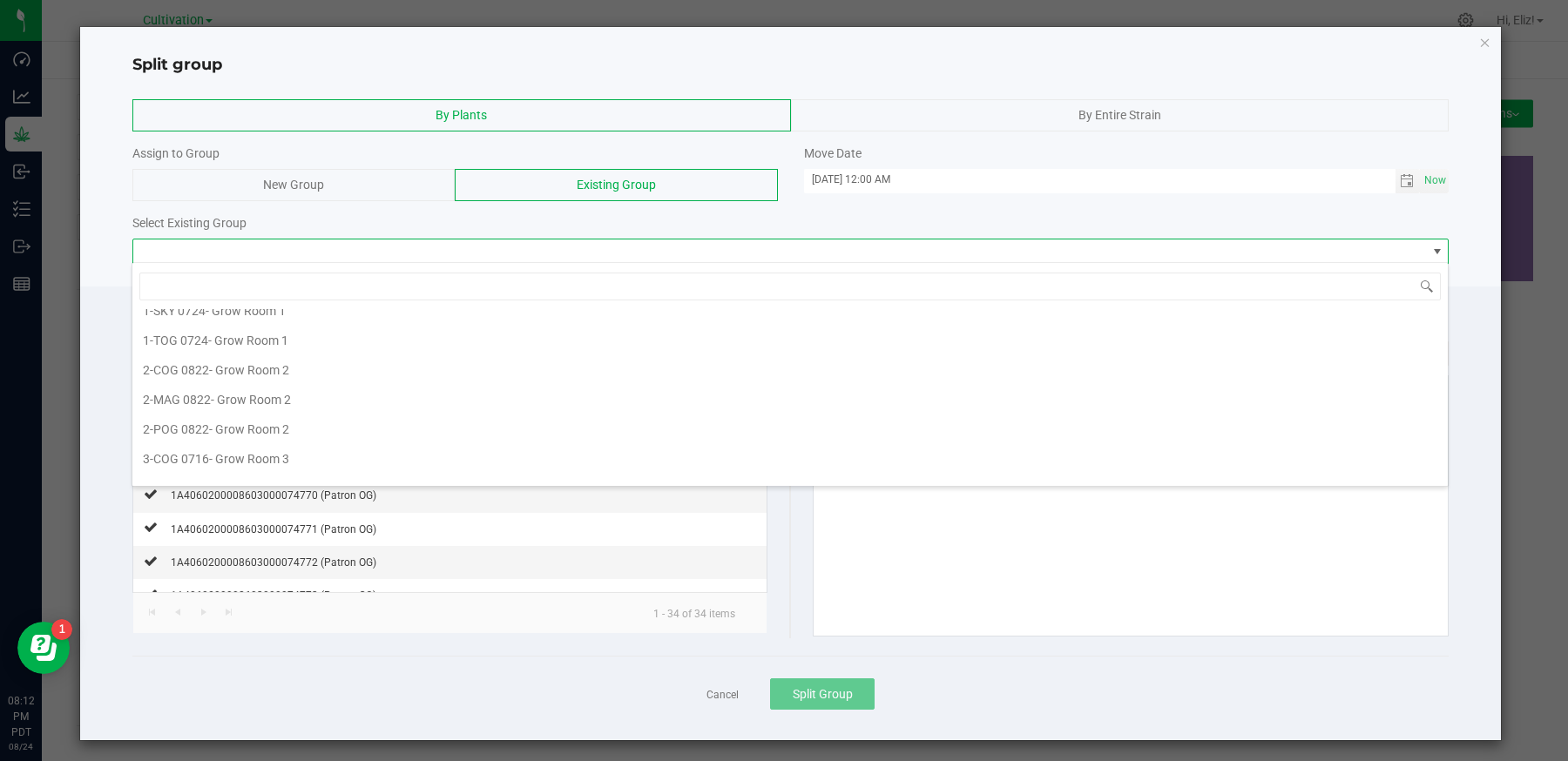
scroll to position [254, 0]
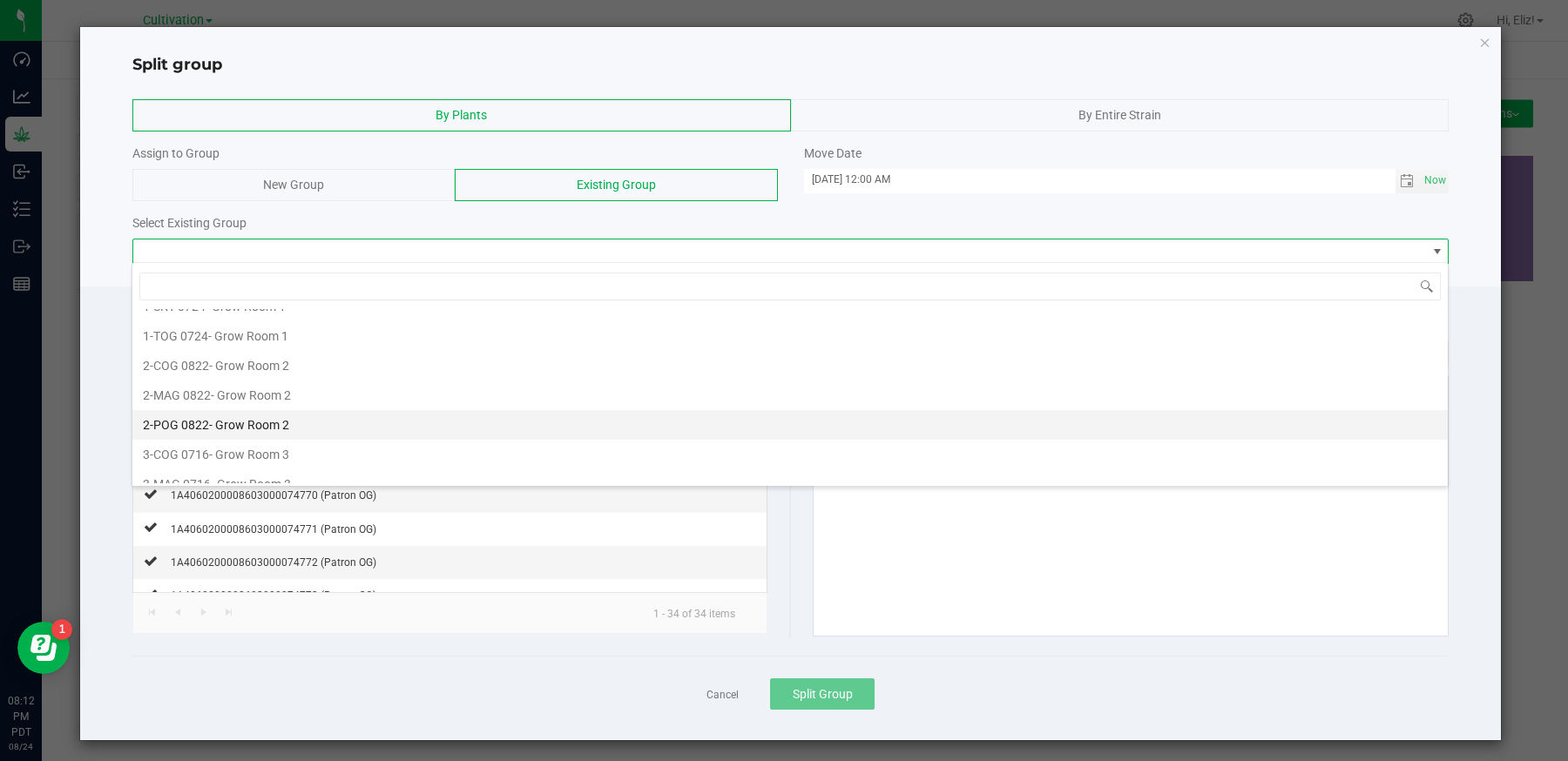
click at [242, 418] on span "- Grow Room 2" at bounding box center [249, 425] width 80 height 14
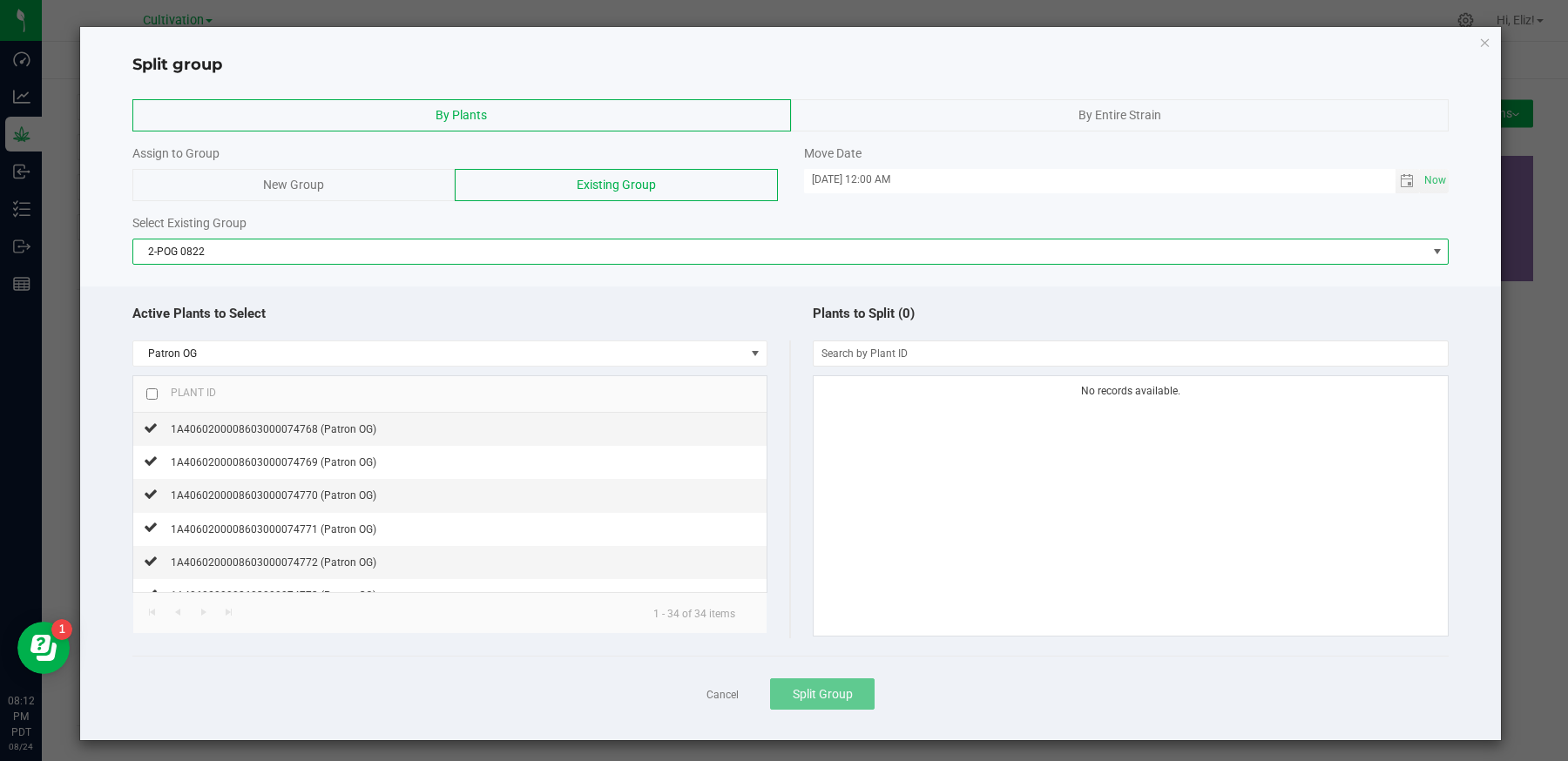
click at [148, 392] on input "checkbox" at bounding box center [152, 394] width 11 height 11
checkbox input "true"
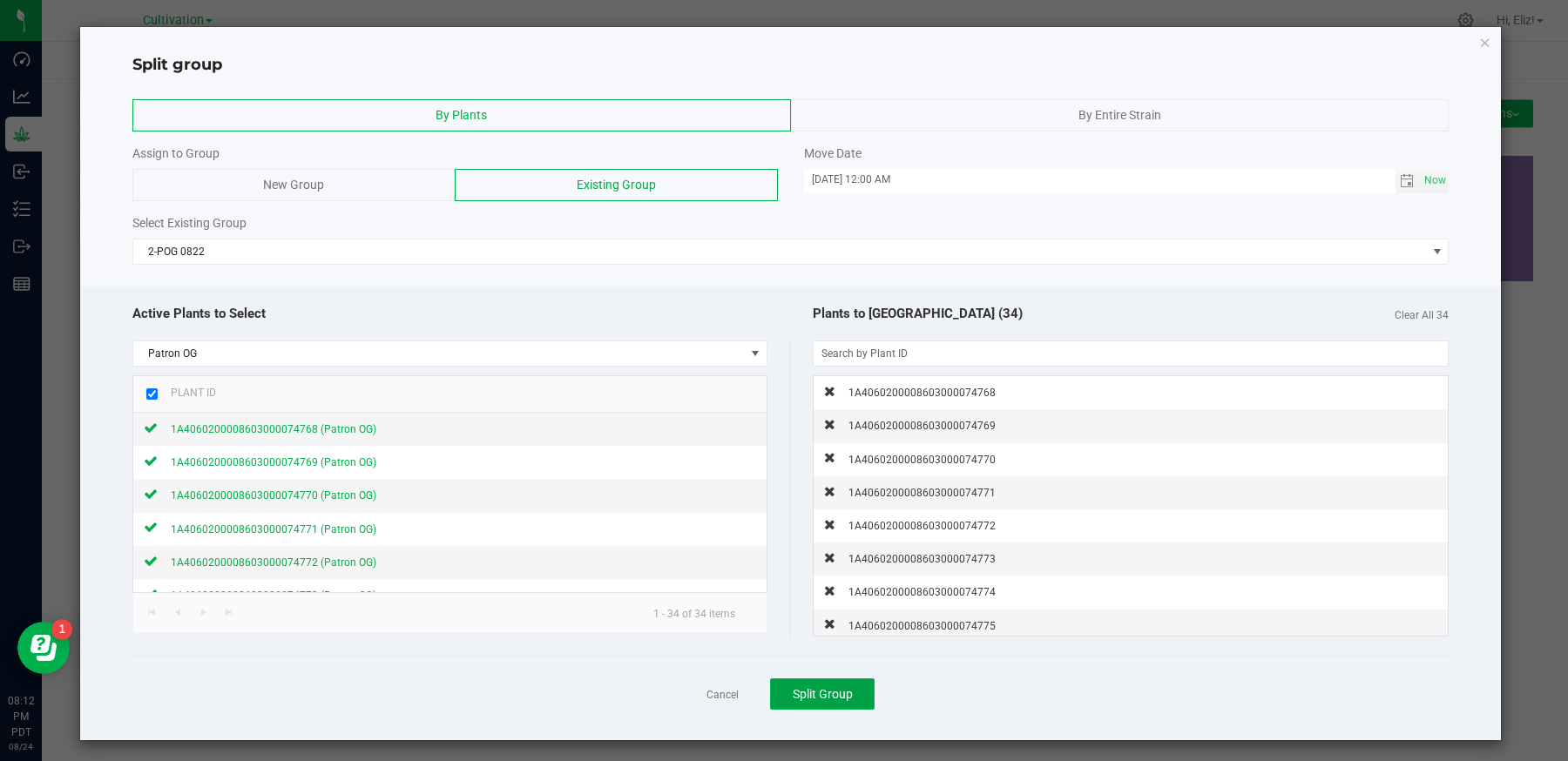
click at [835, 700] on button "Split Group" at bounding box center [822, 694] width 105 height 31
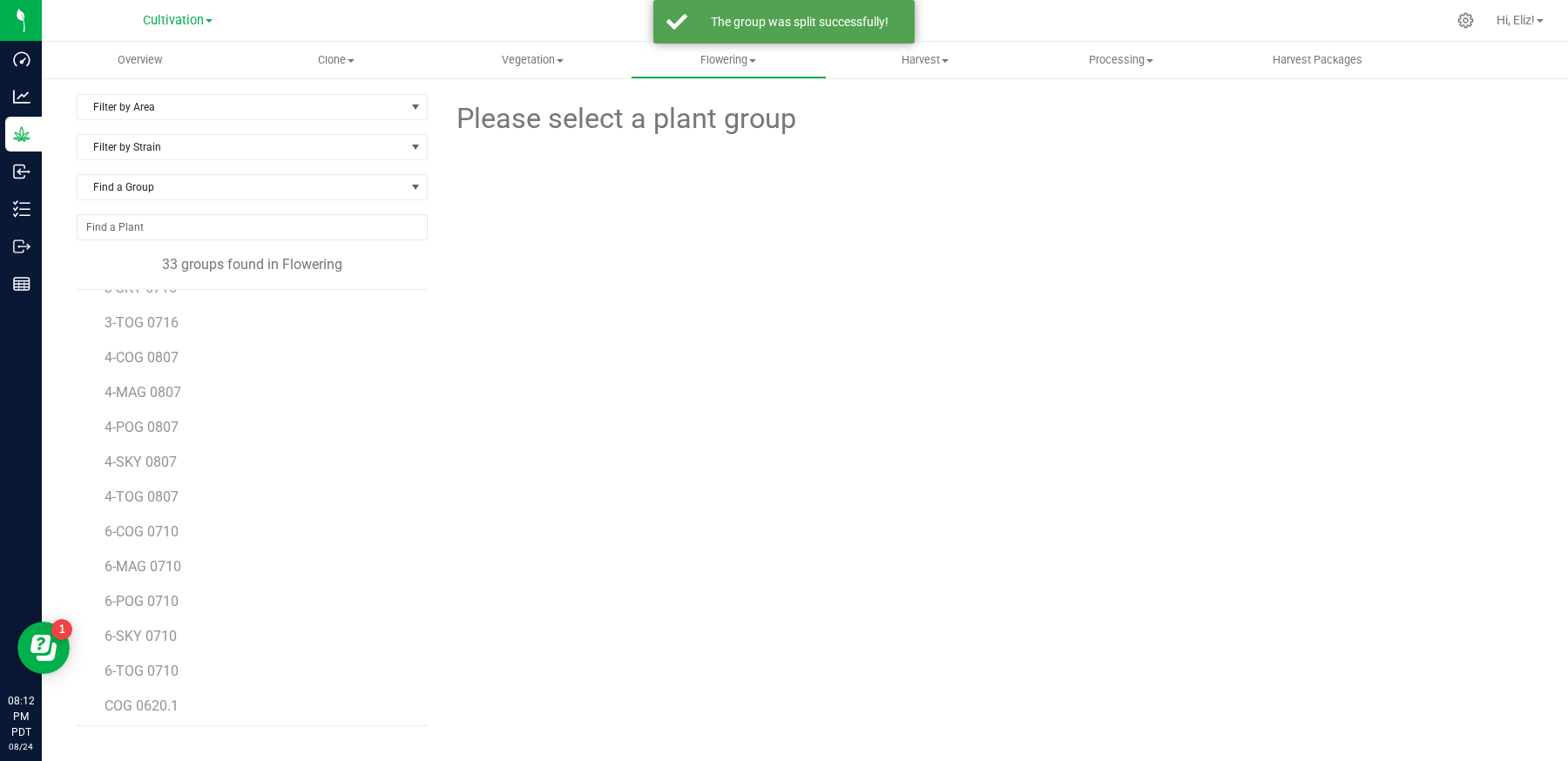
scroll to position [727, 0]
click at [156, 660] on span "POG 0626" at bounding box center [136, 666] width 63 height 16
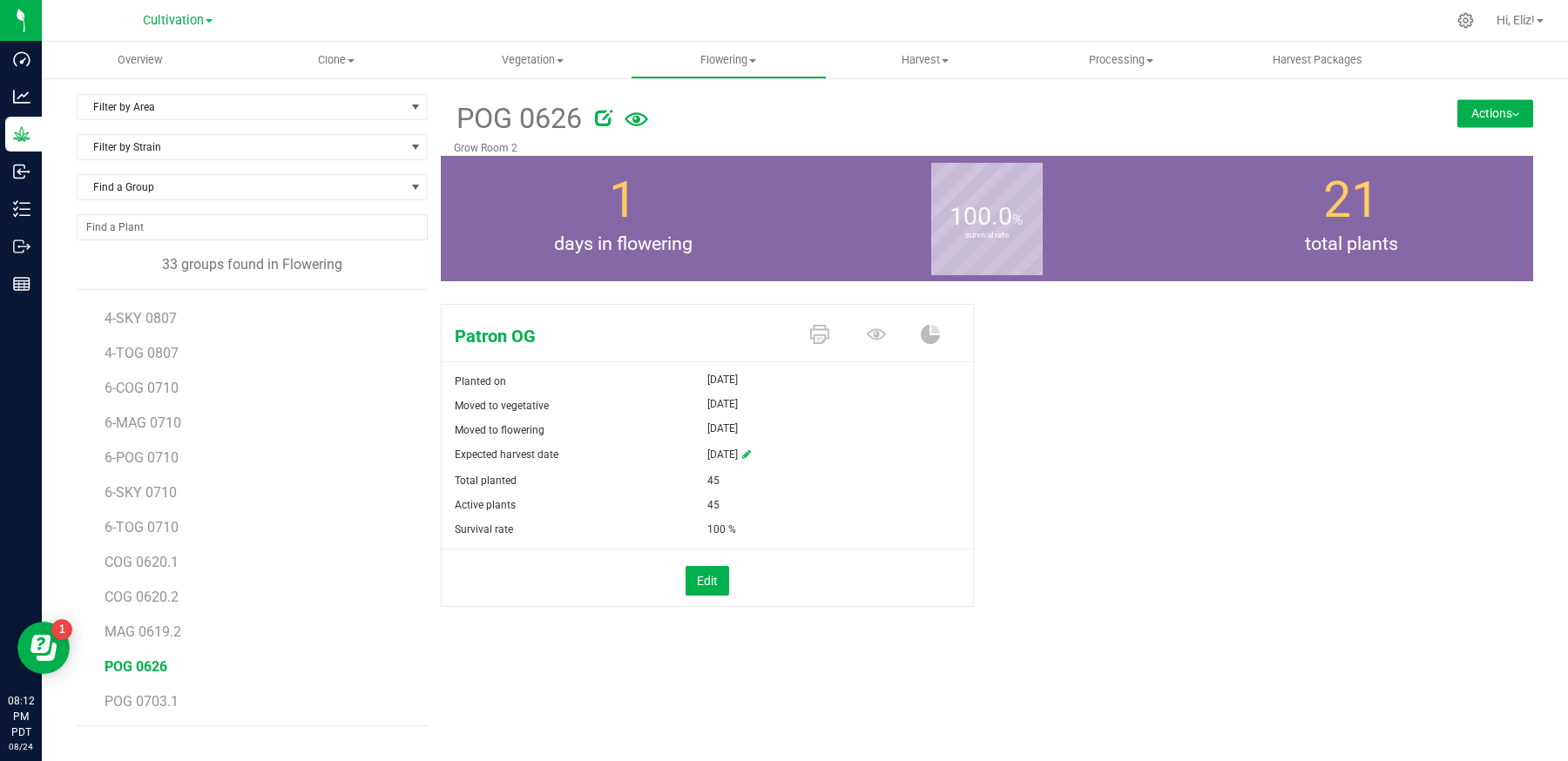
click at [1464, 120] on button "Actions" at bounding box center [1495, 113] width 76 height 28
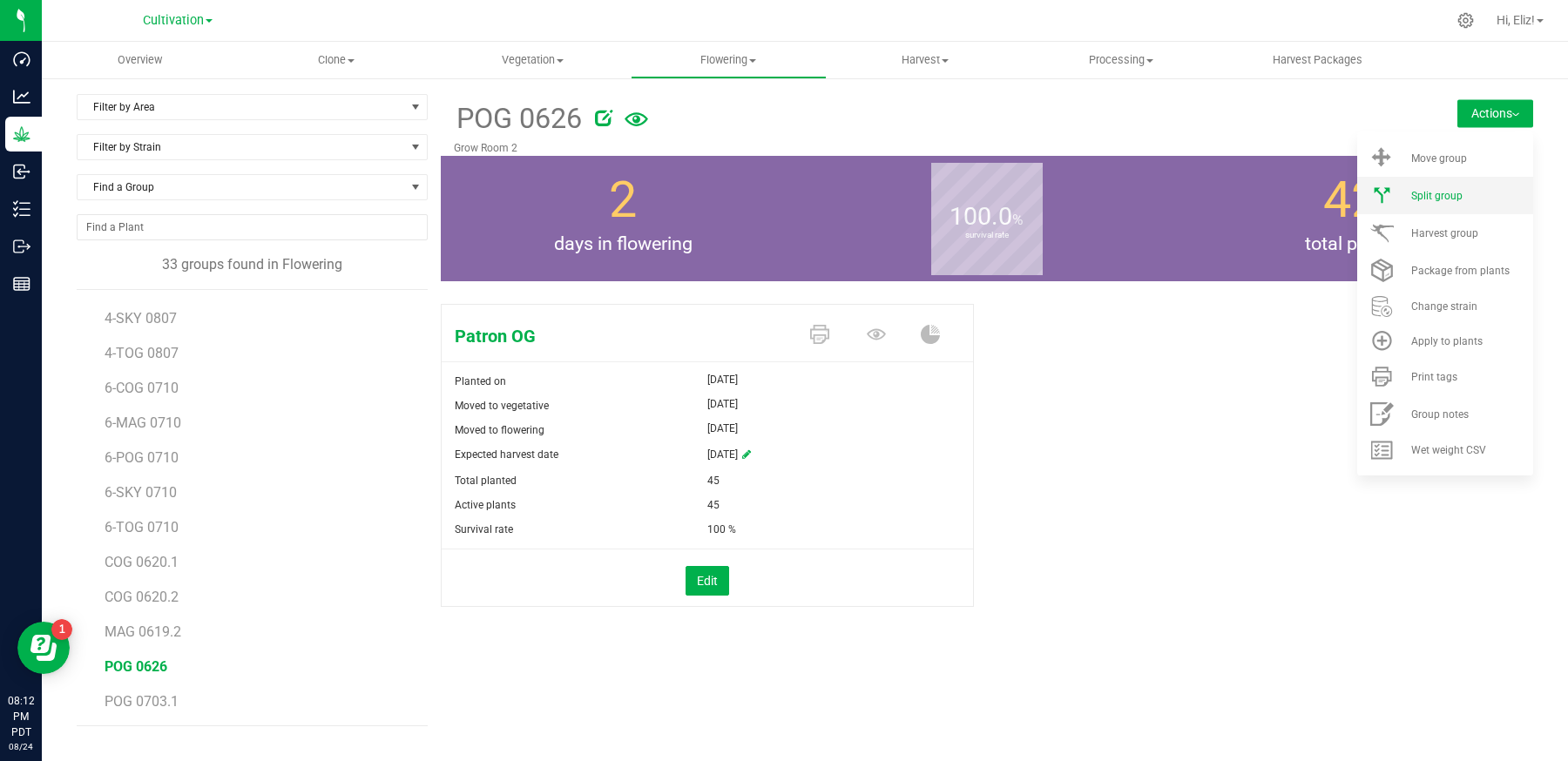
click at [1448, 202] on li "Split group" at bounding box center [1445, 195] width 176 height 37
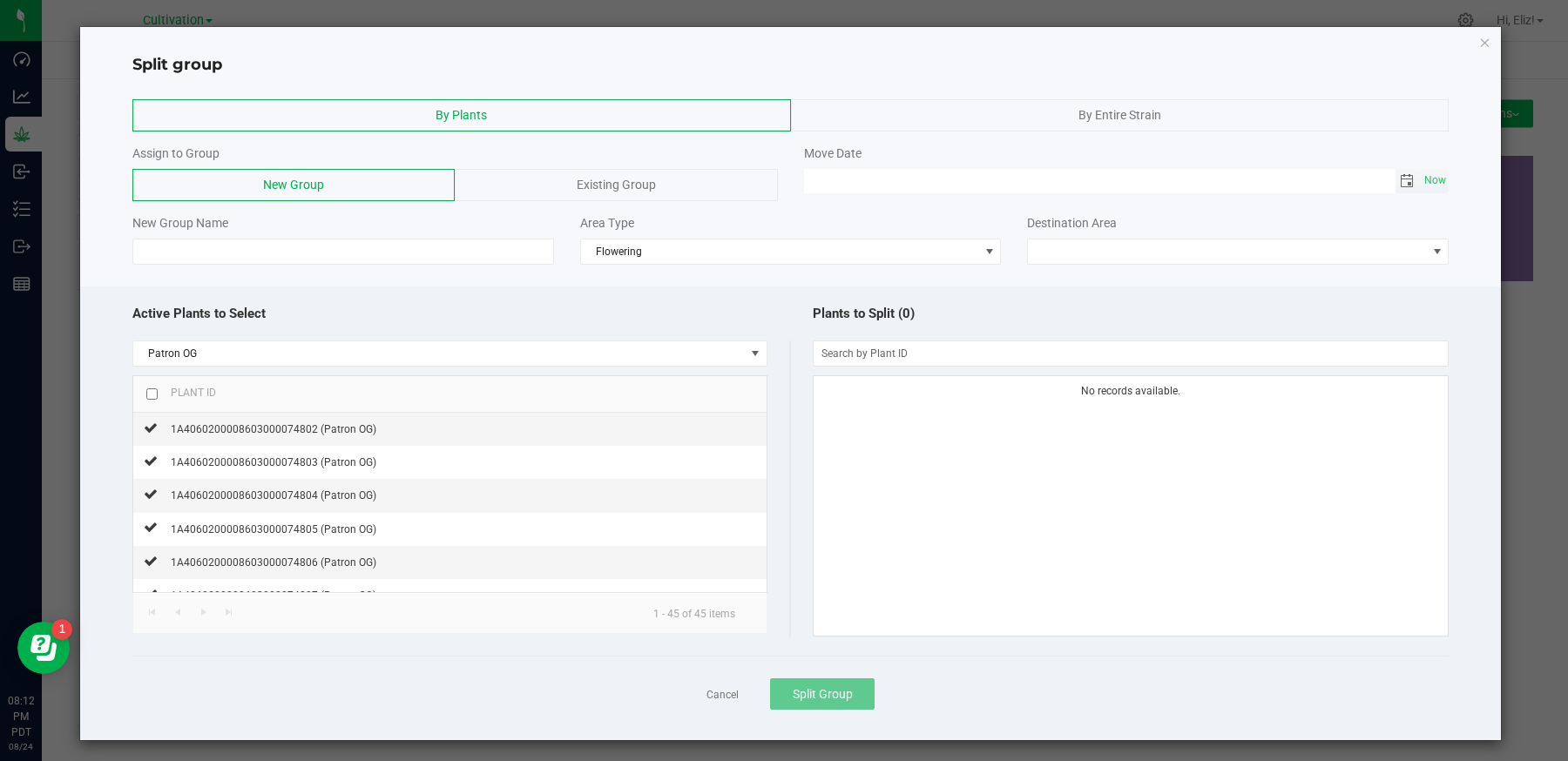
click at [1413, 177] on span "Toggle calendar" at bounding box center [1407, 180] width 14 height 14
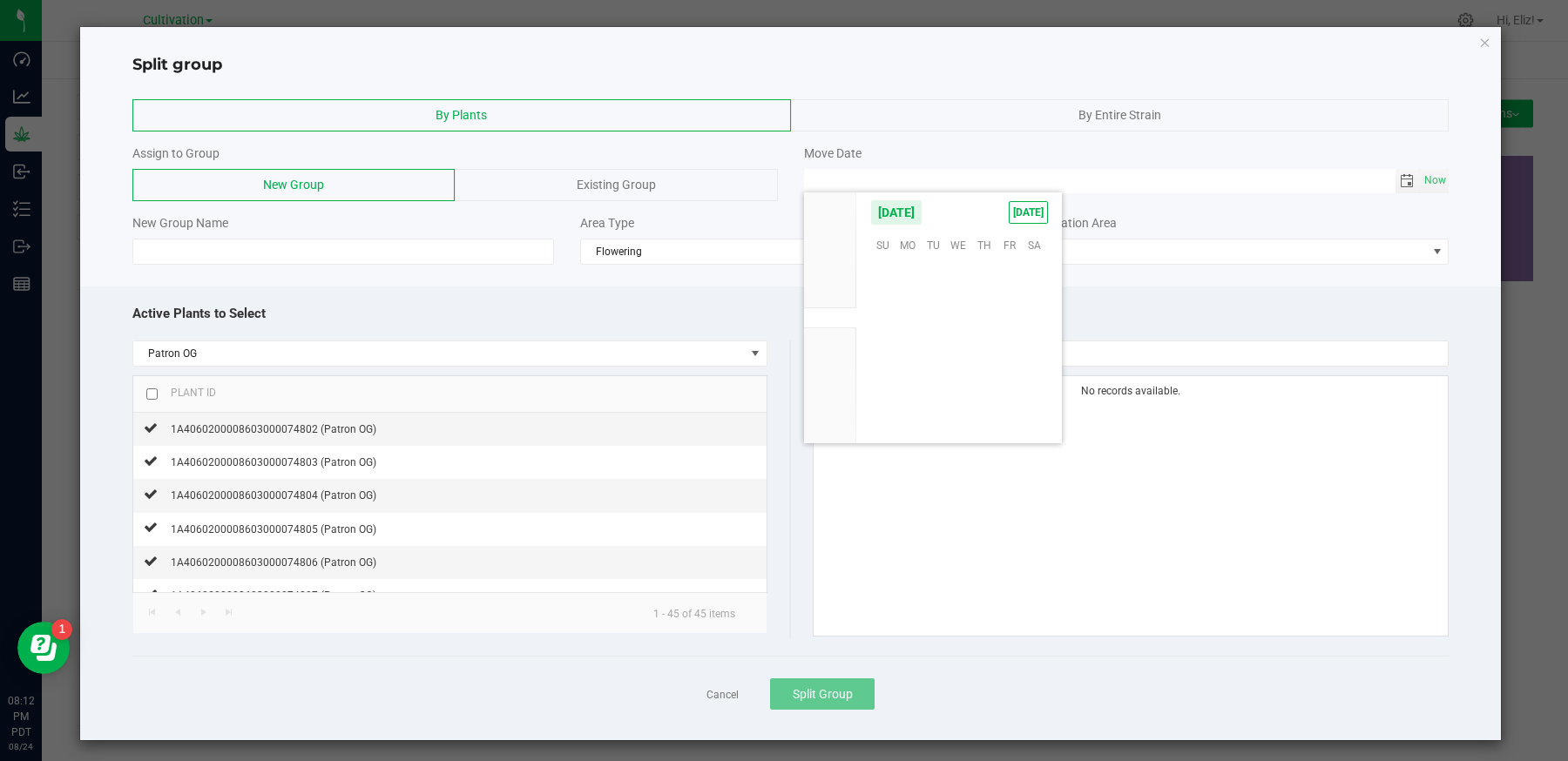
scroll to position [282288, 0]
click at [1003, 341] on span "22" at bounding box center [1009, 351] width 26 height 27
type input "[DATE] 12:00 AM"
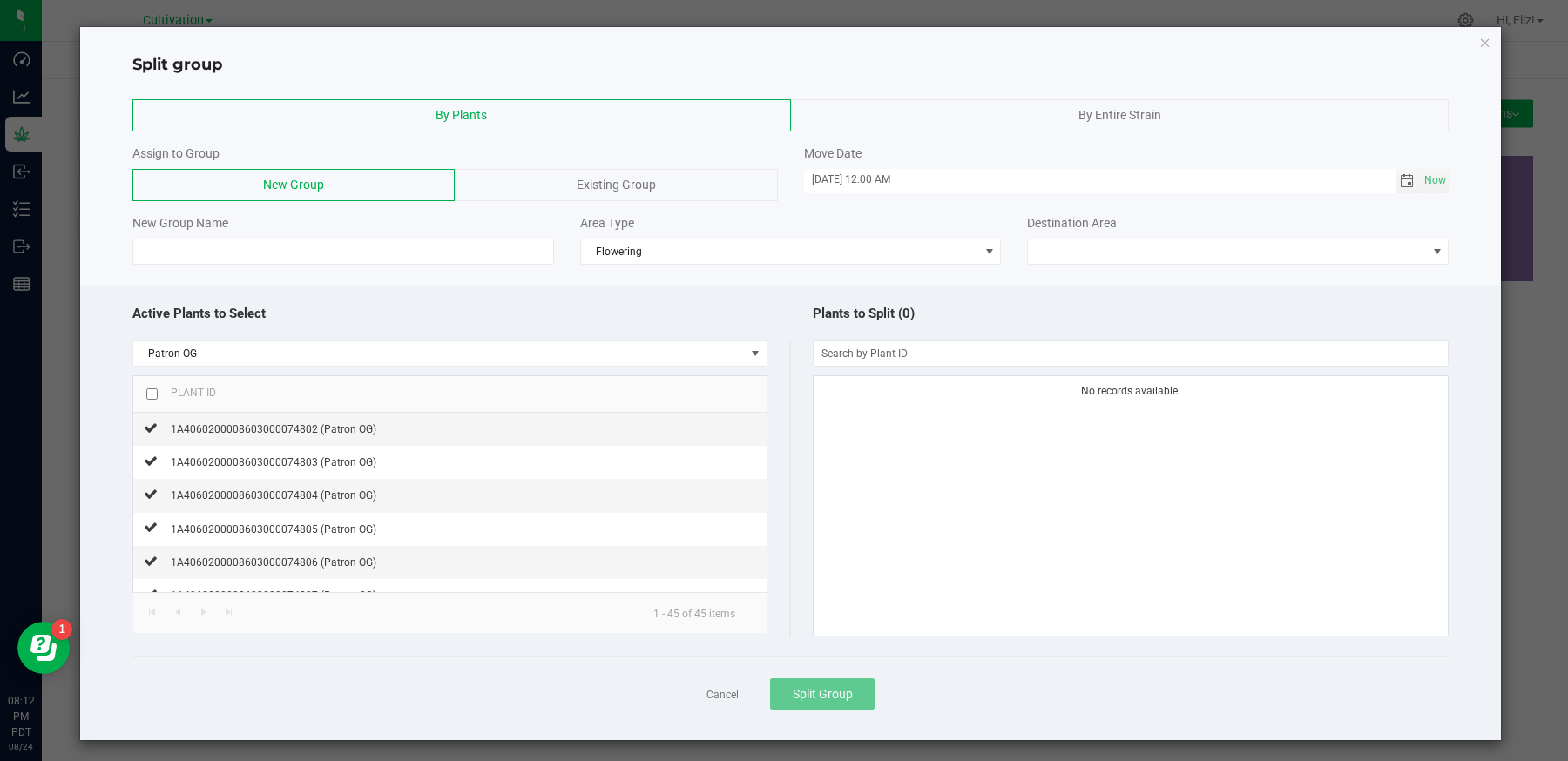
click at [682, 183] on div "Existing Group" at bounding box center [616, 184] width 323 height 32
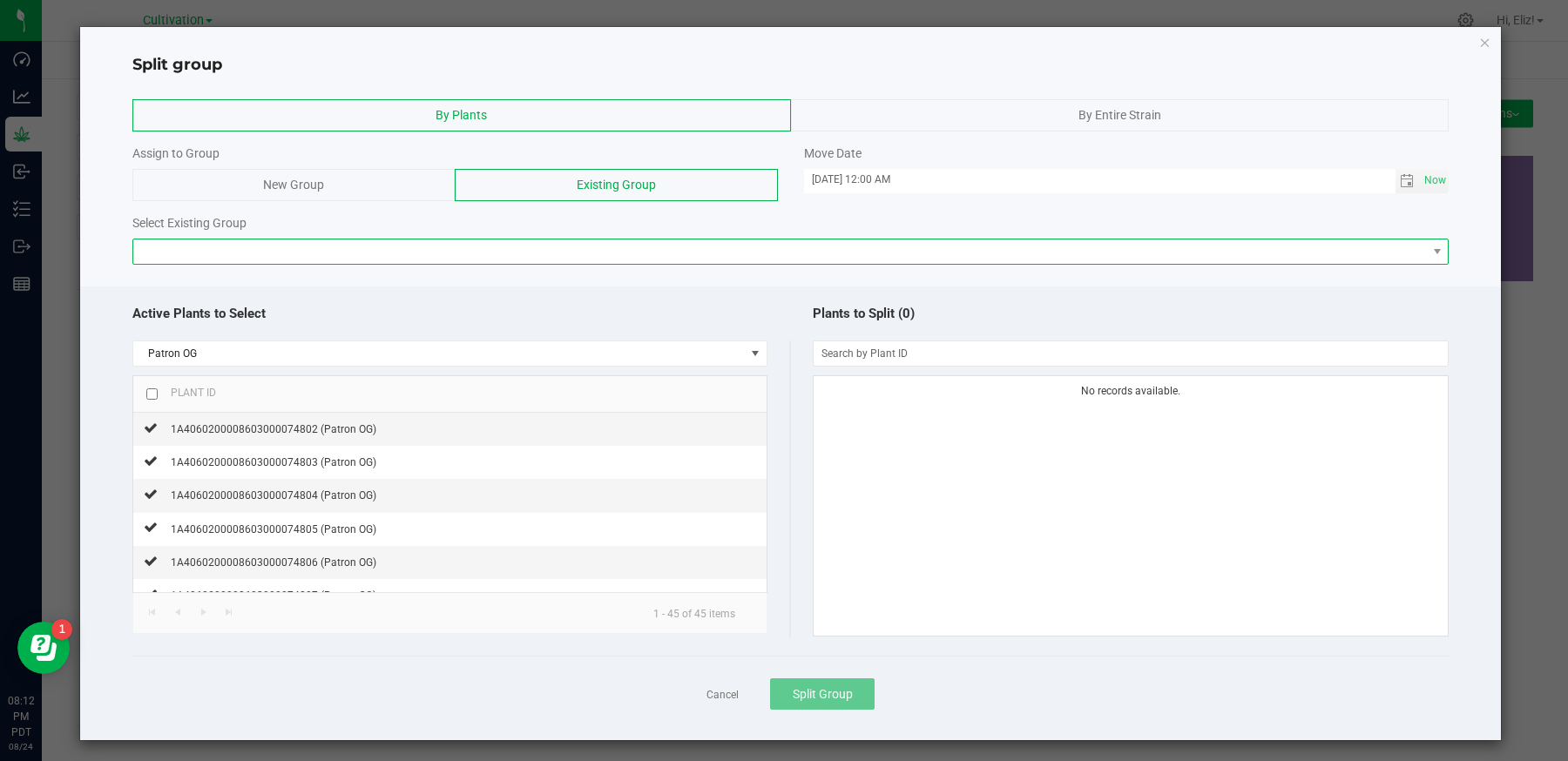
click at [656, 244] on span at bounding box center [779, 252] width 1294 height 25
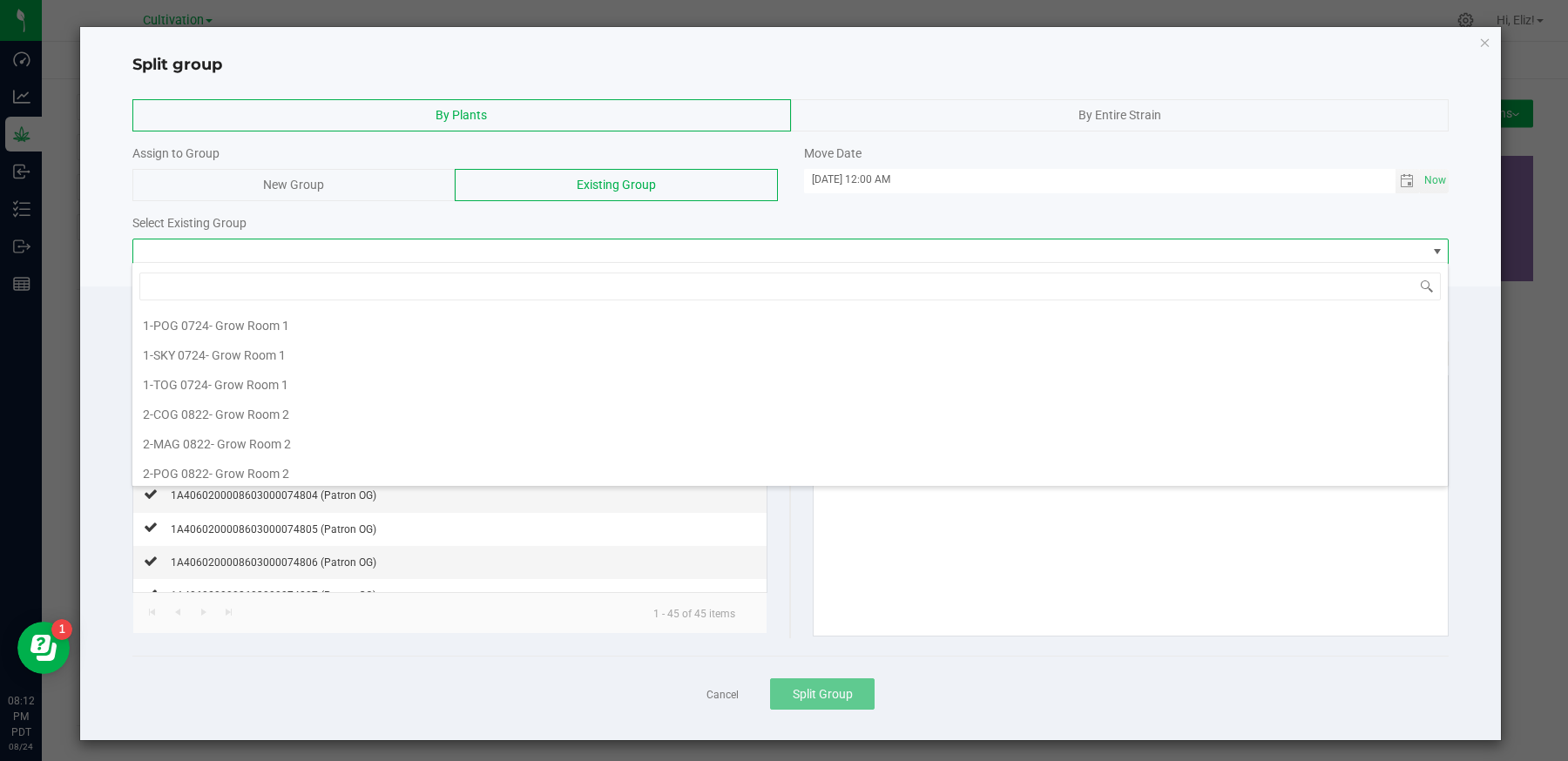
scroll to position [263, 0]
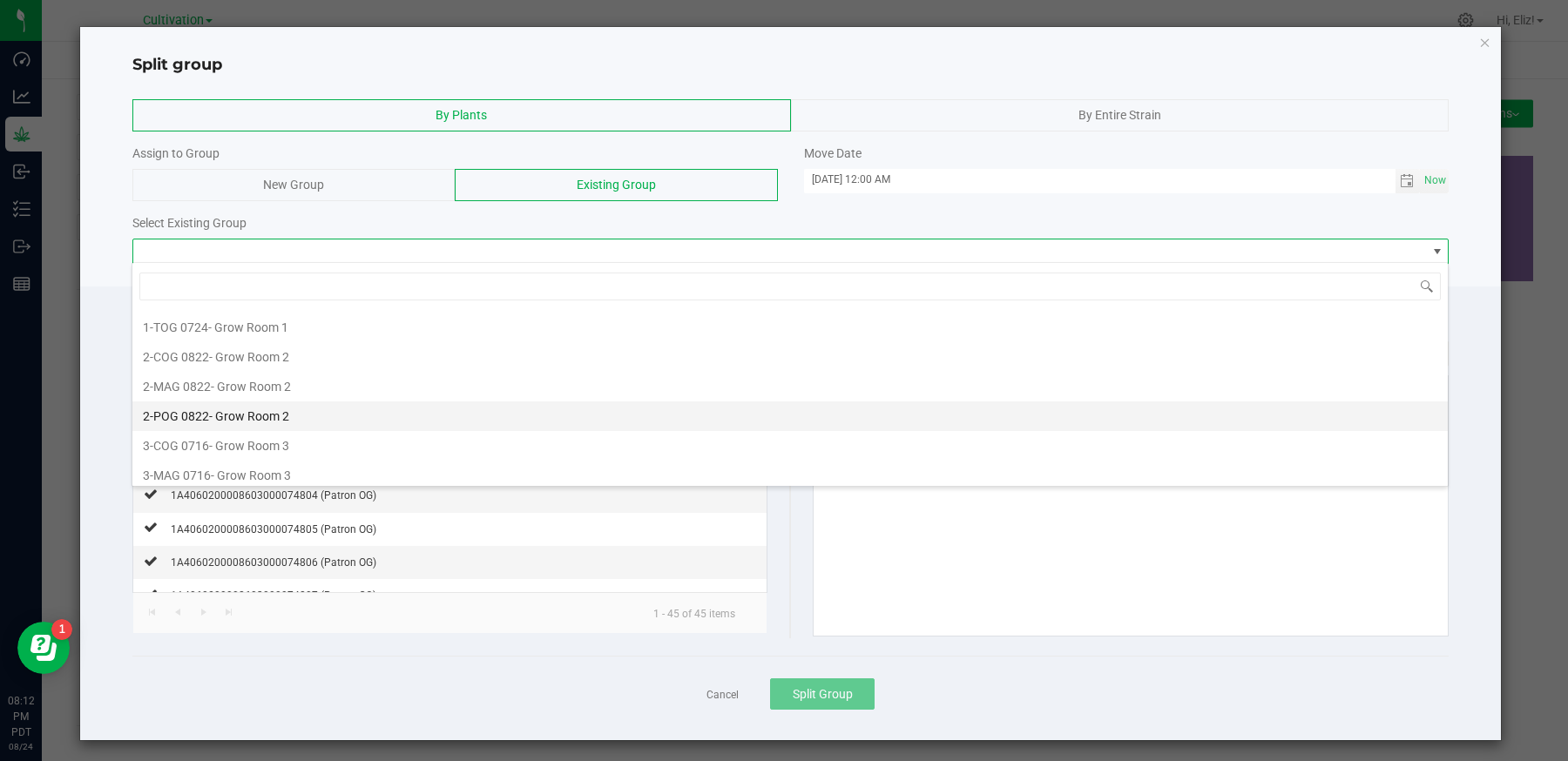
click at [209, 409] on span "- Grow Room 2" at bounding box center [249, 416] width 80 height 14
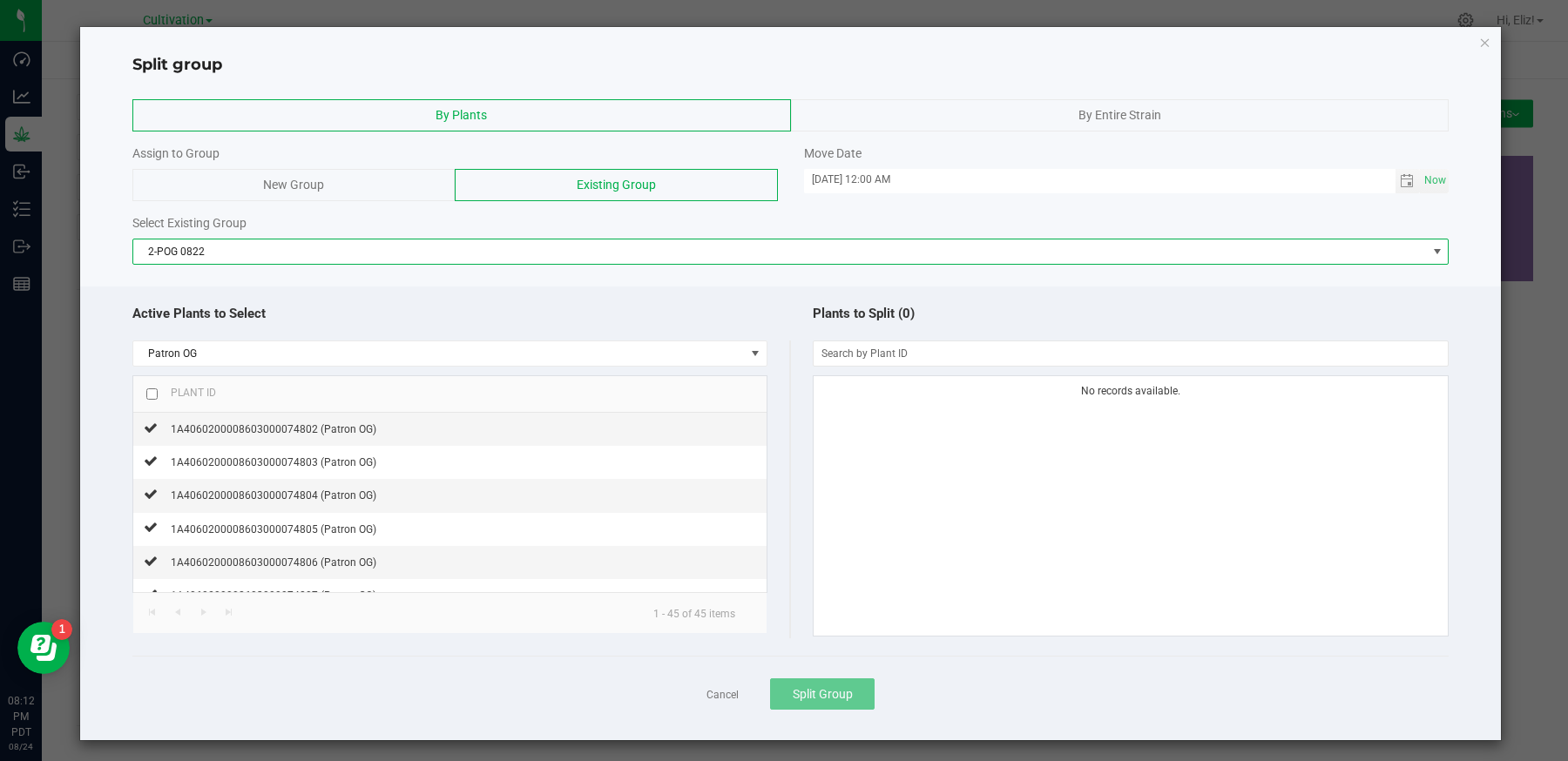
click at [158, 390] on div "Plant ID" at bounding box center [187, 391] width 58 height 14
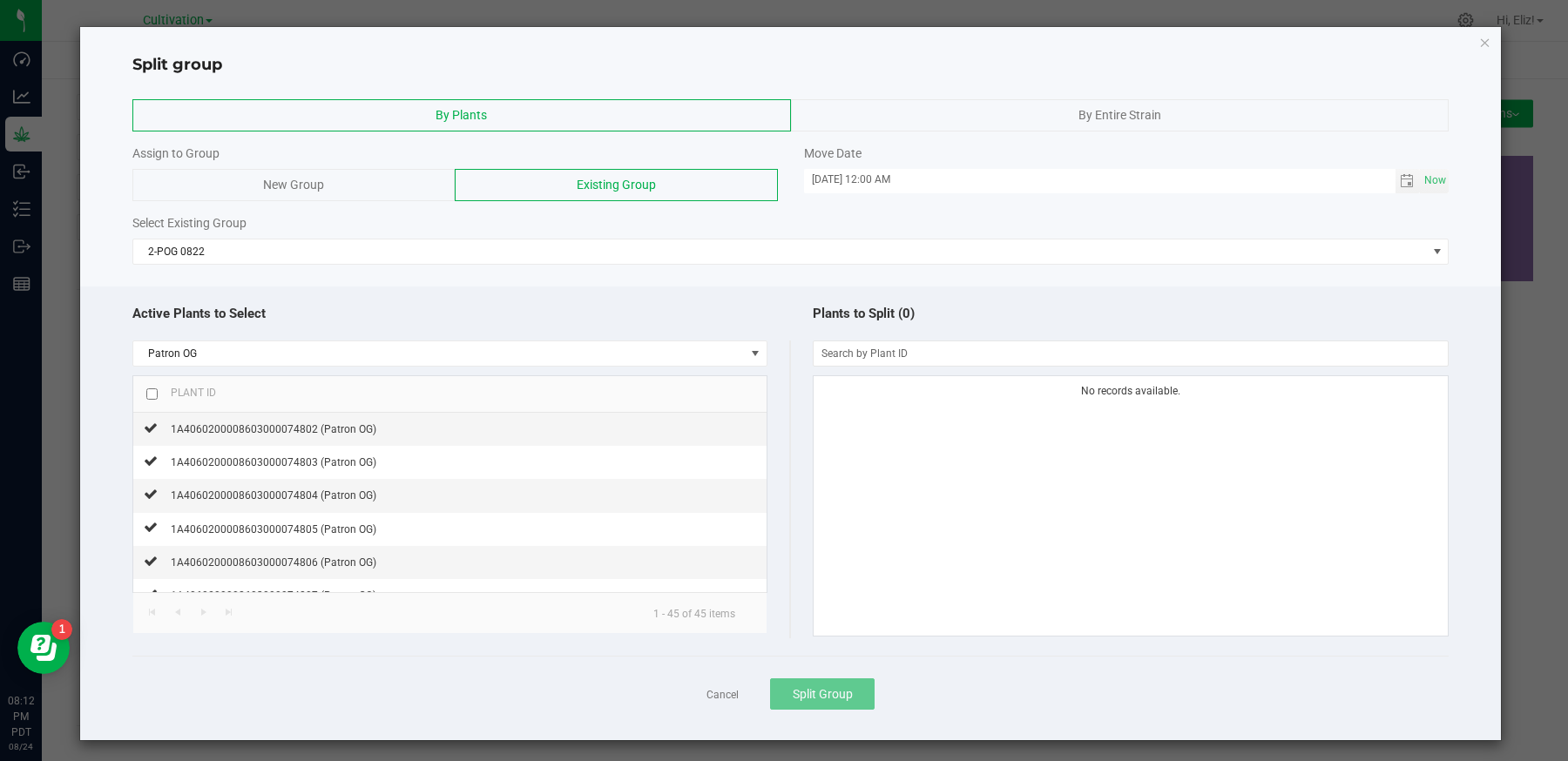
click at [147, 389] on input "checkbox" at bounding box center [152, 394] width 11 height 11
checkbox input "true"
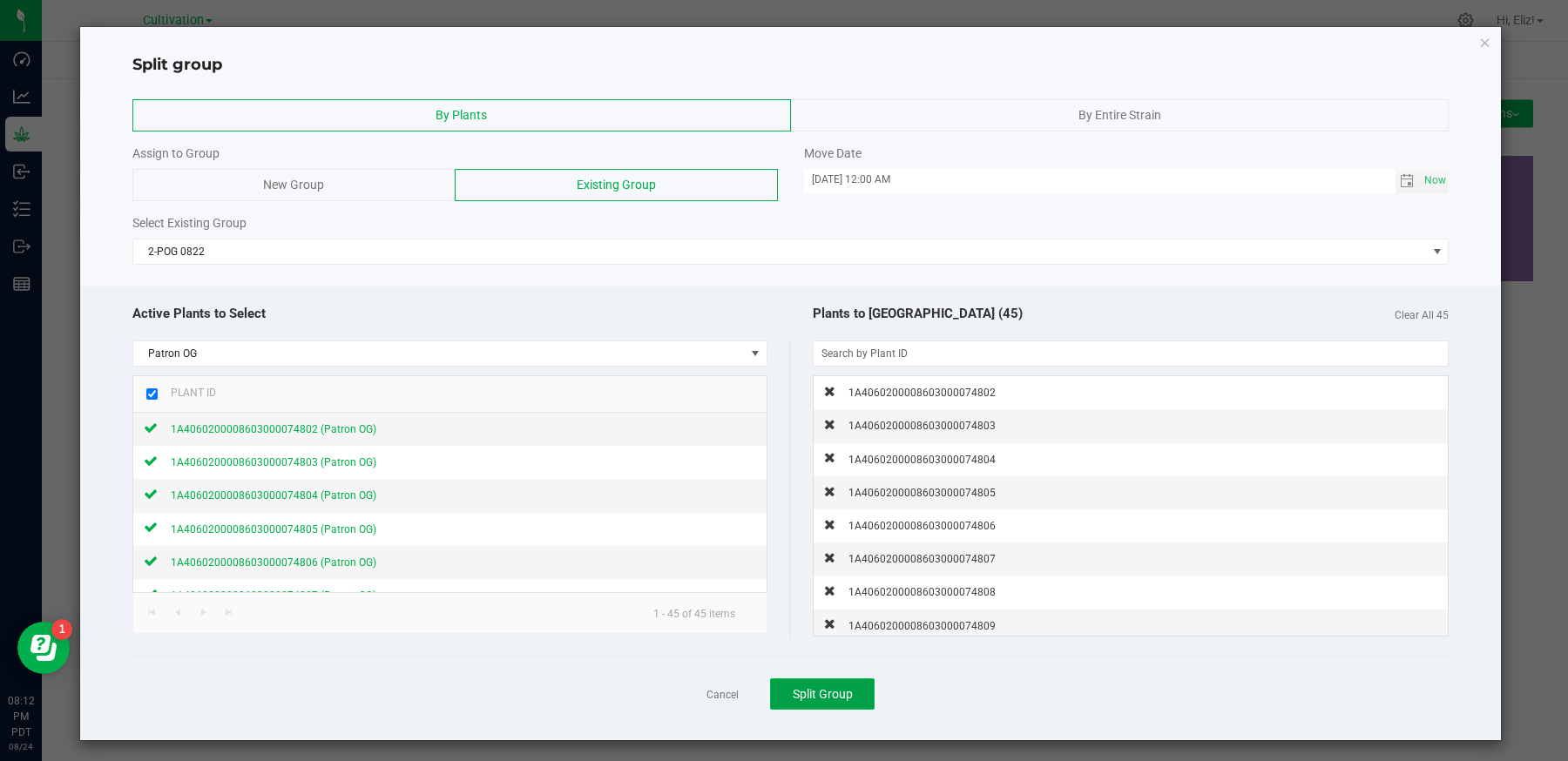
click at [831, 700] on button "Split Group" at bounding box center [822, 694] width 105 height 31
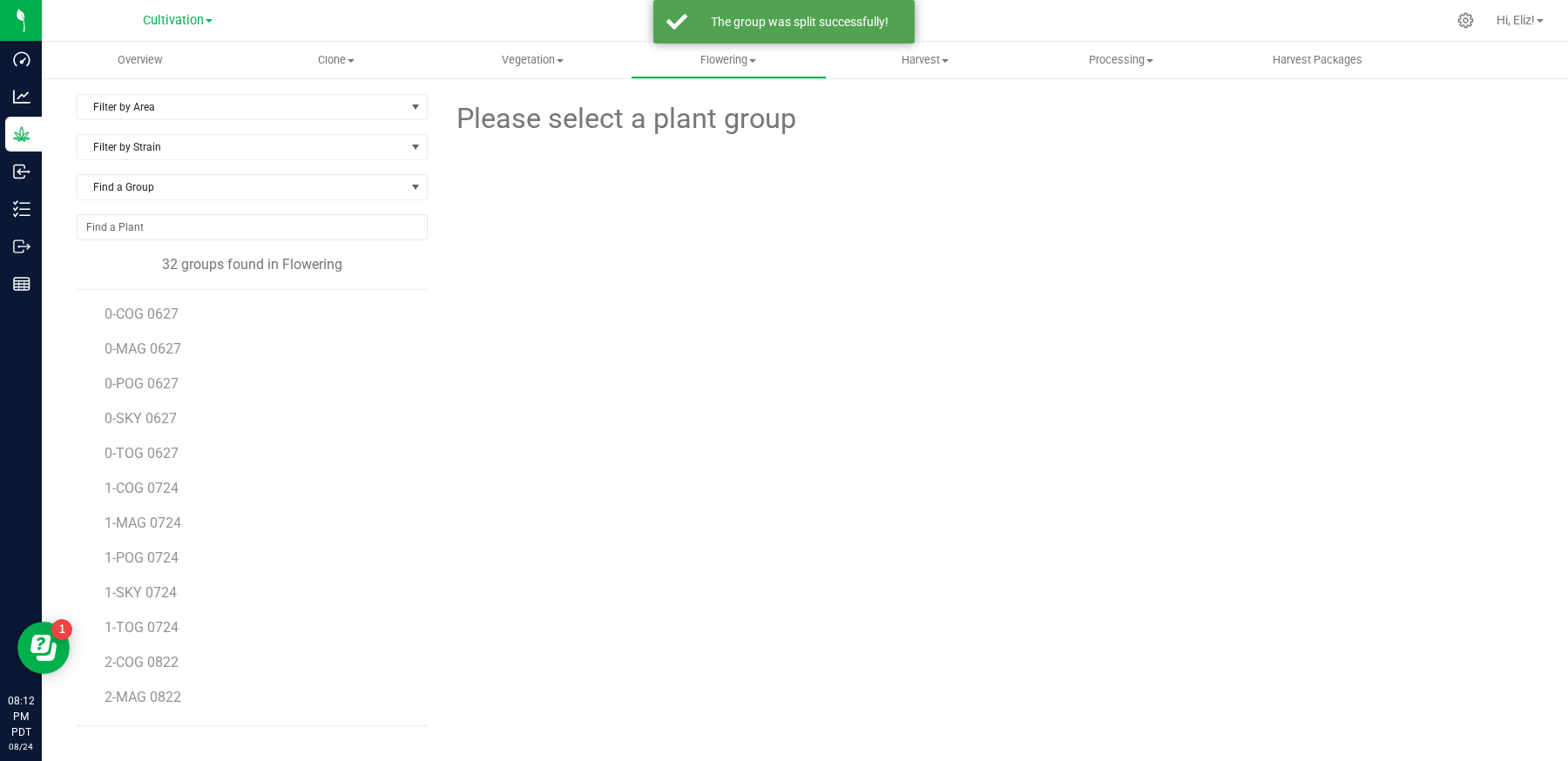
scroll to position [693, 0]
click at [150, 694] on span "POG 0703.1" at bounding box center [142, 702] width 75 height 16
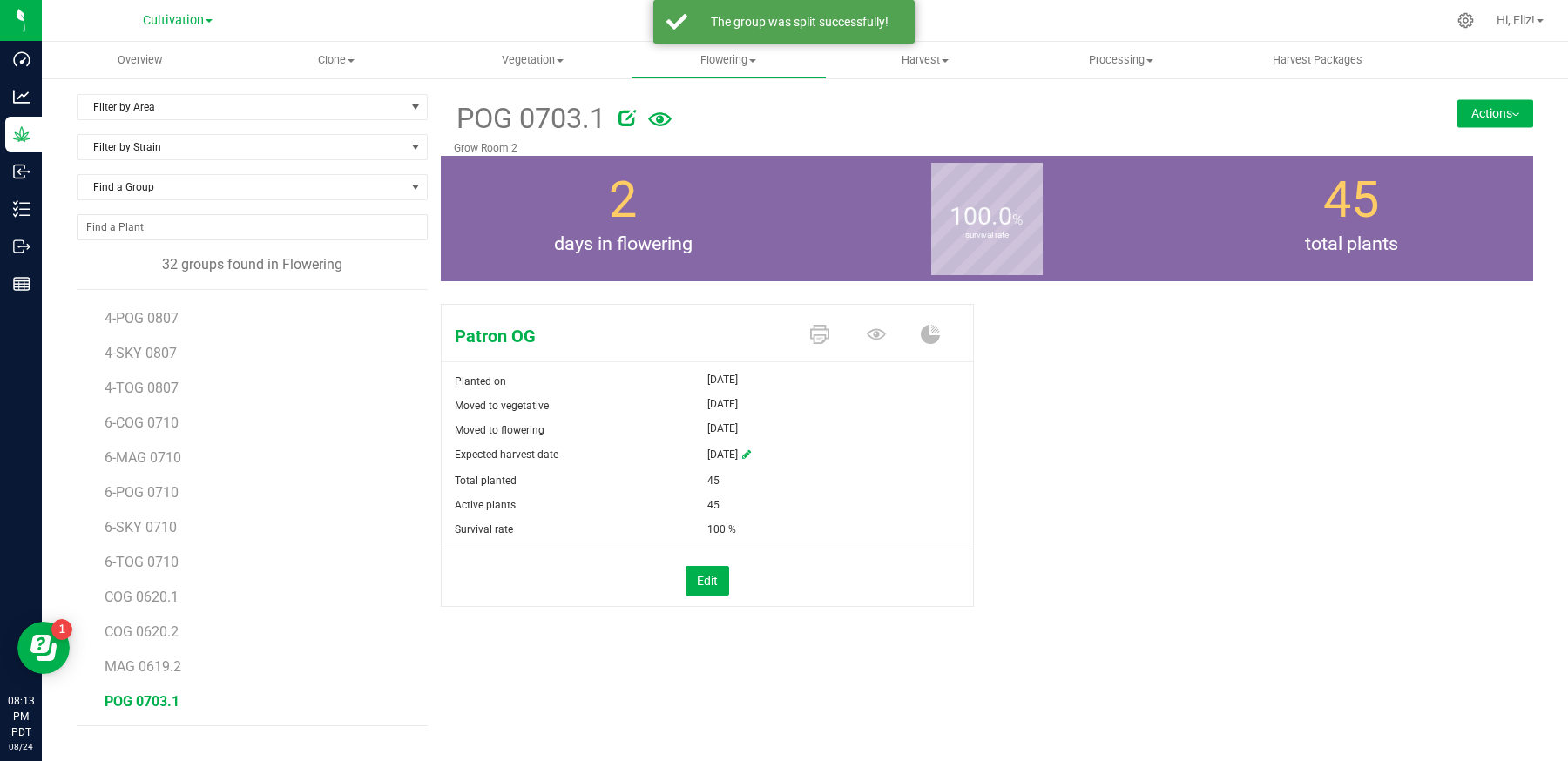
click at [1480, 114] on button "Actions" at bounding box center [1495, 113] width 76 height 28
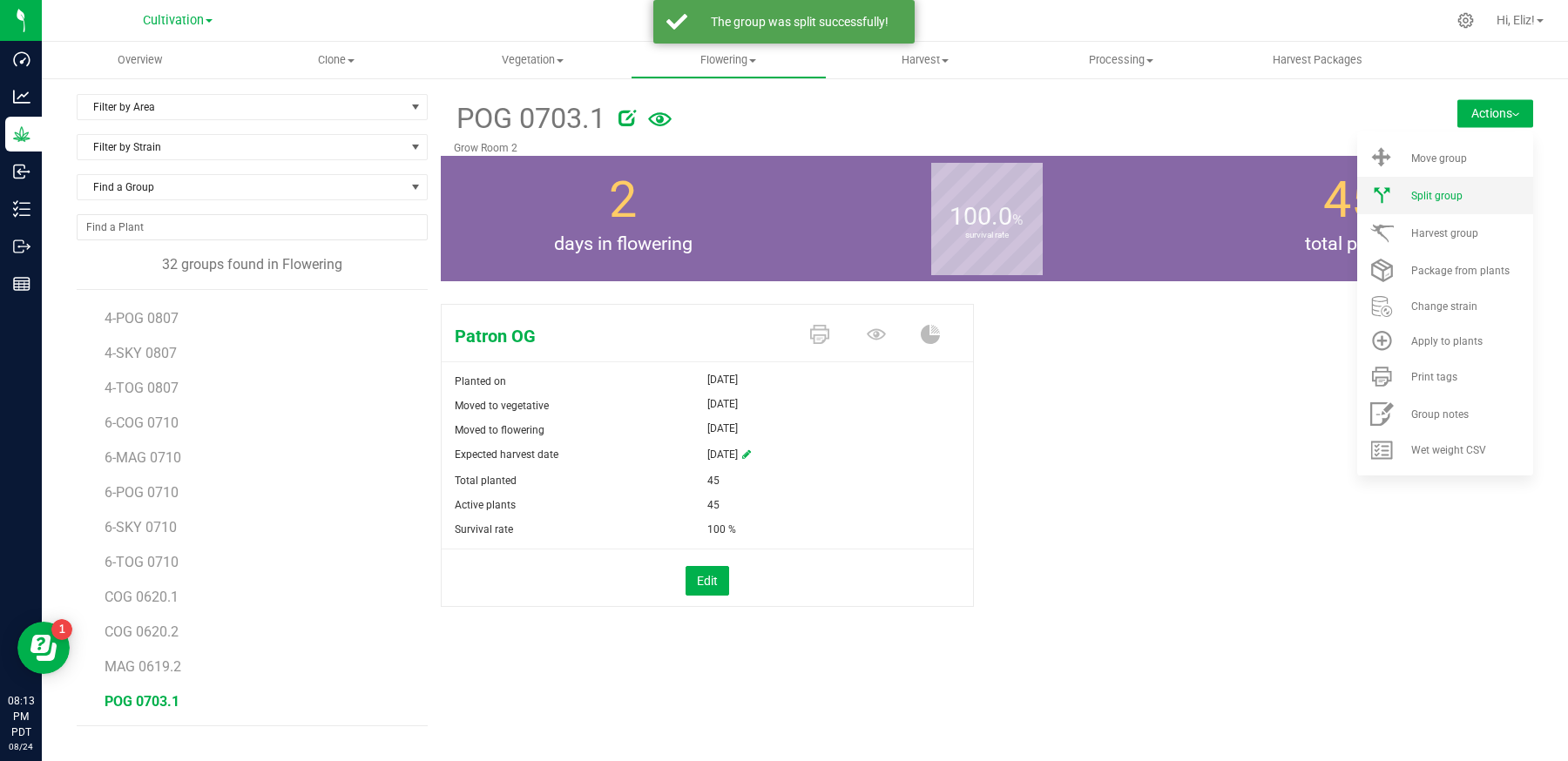
click at [1432, 197] on span "Split group" at bounding box center [1437, 195] width 51 height 12
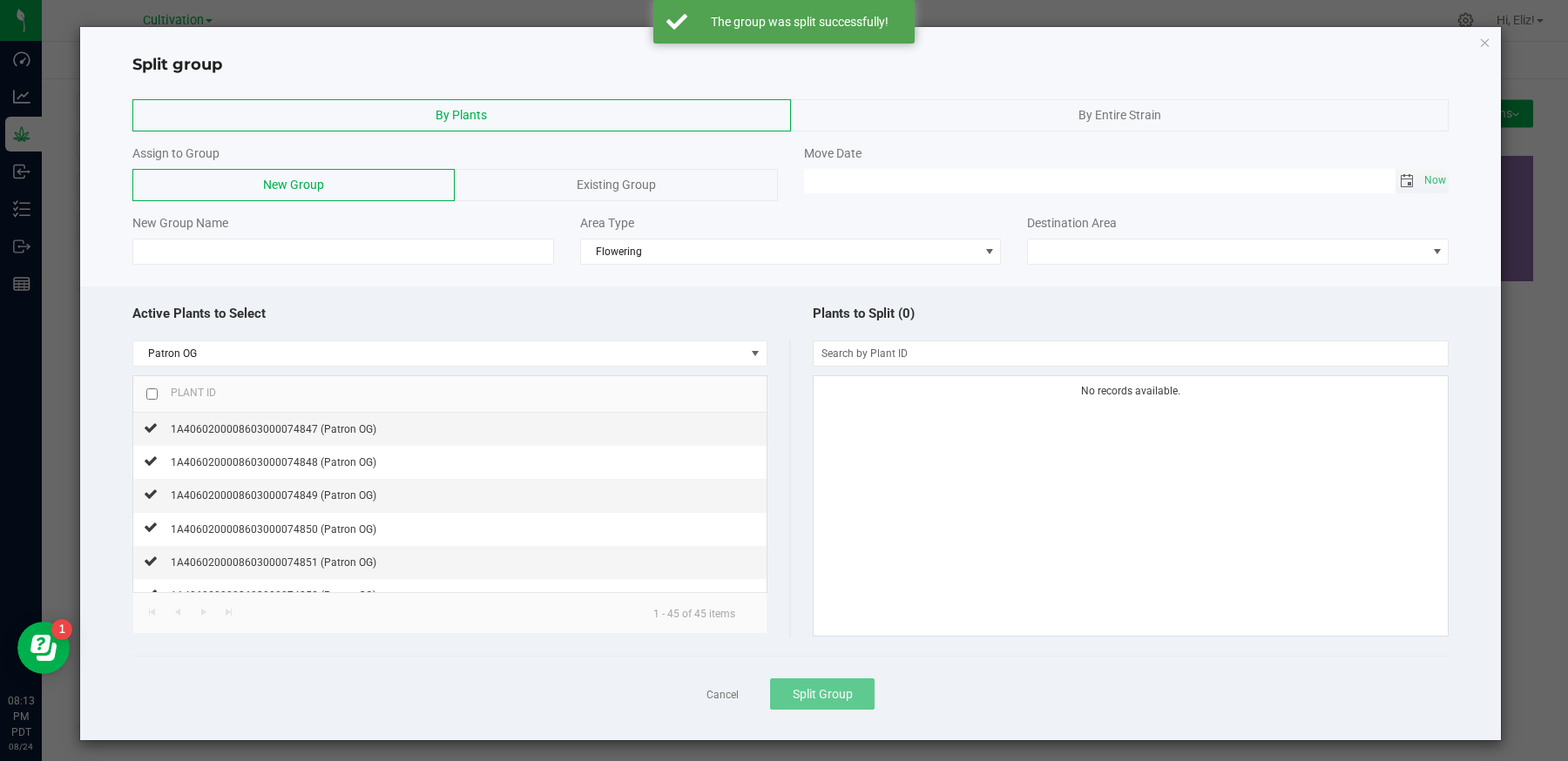
click at [1406, 181] on span "Toggle calendar" at bounding box center [1407, 180] width 14 height 14
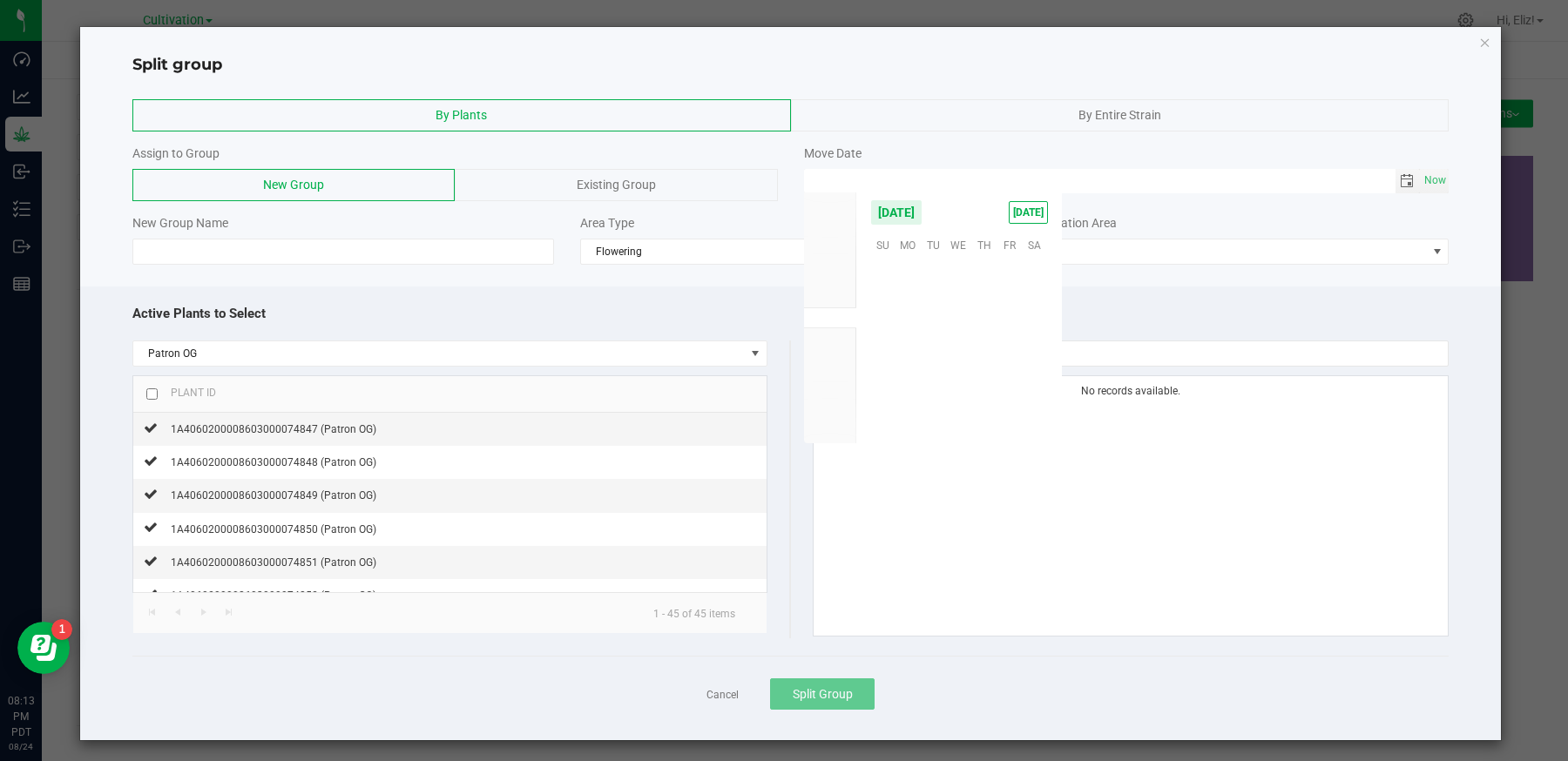
scroll to position [282288, 0]
click at [1010, 353] on span "22" at bounding box center [1009, 351] width 26 height 27
type input "[DATE] 12:00 AM"
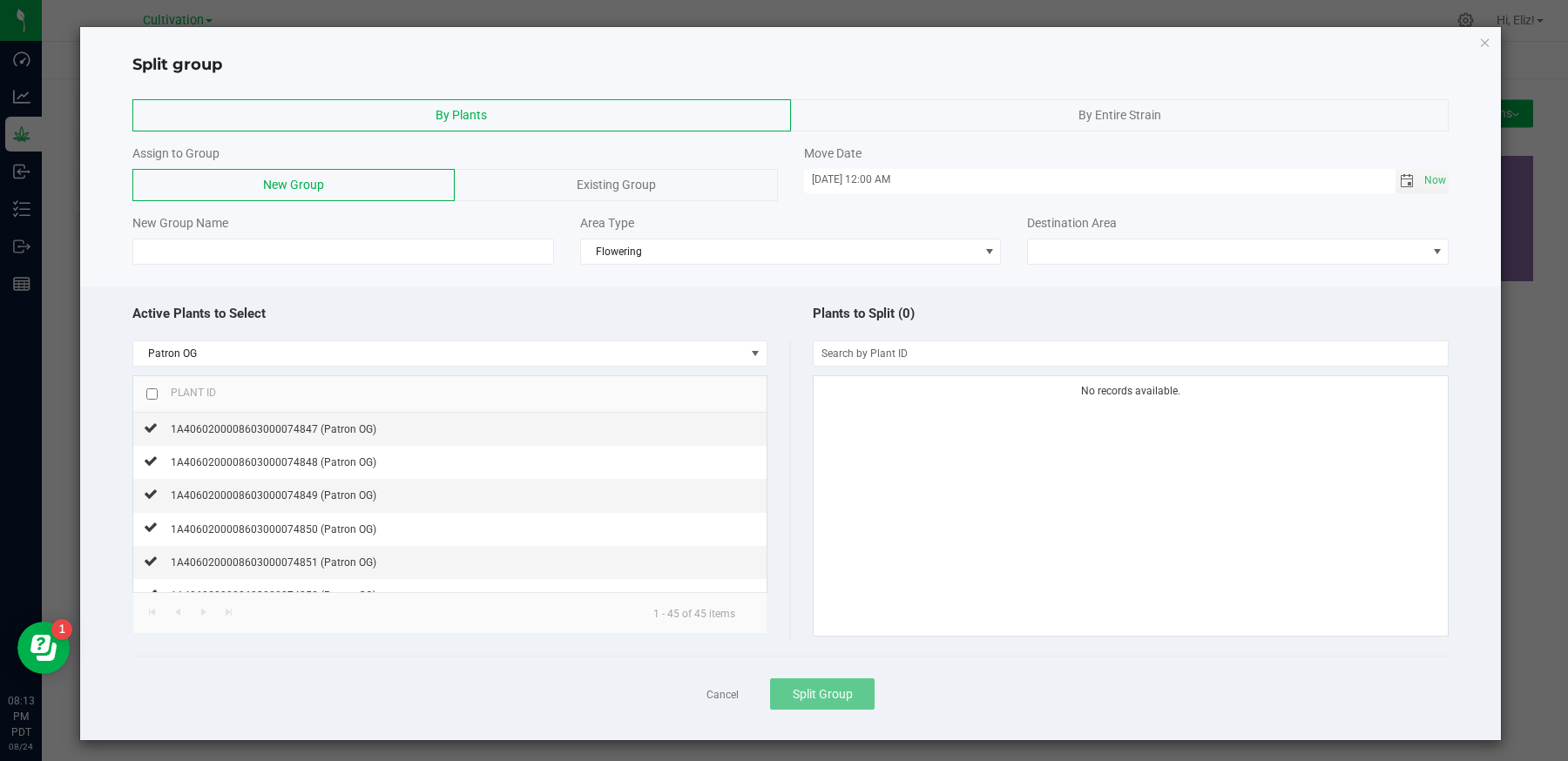
click at [577, 180] on span "Existing Group" at bounding box center [616, 184] width 79 height 14
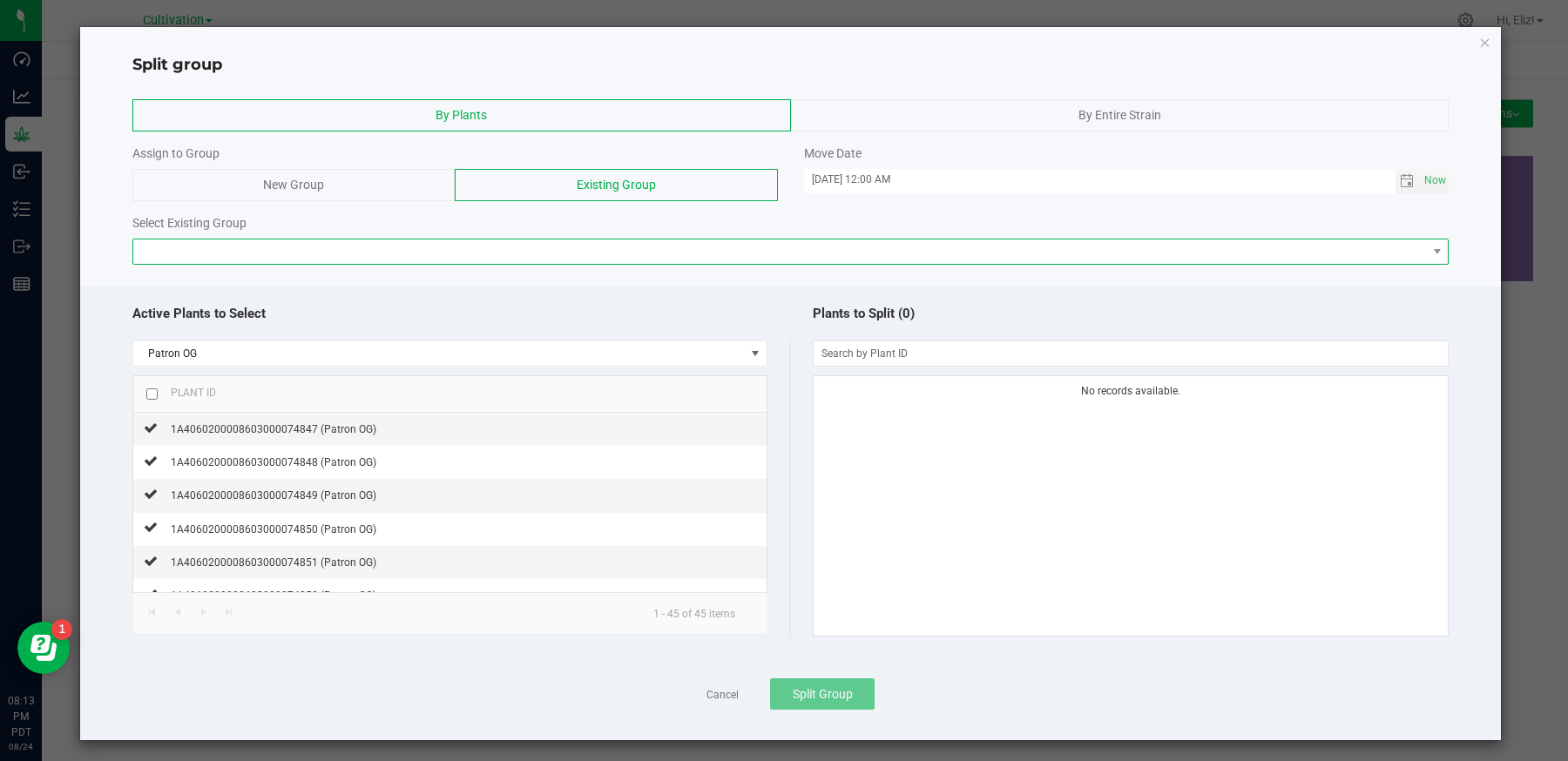
click at [445, 240] on span at bounding box center [779, 252] width 1294 height 25
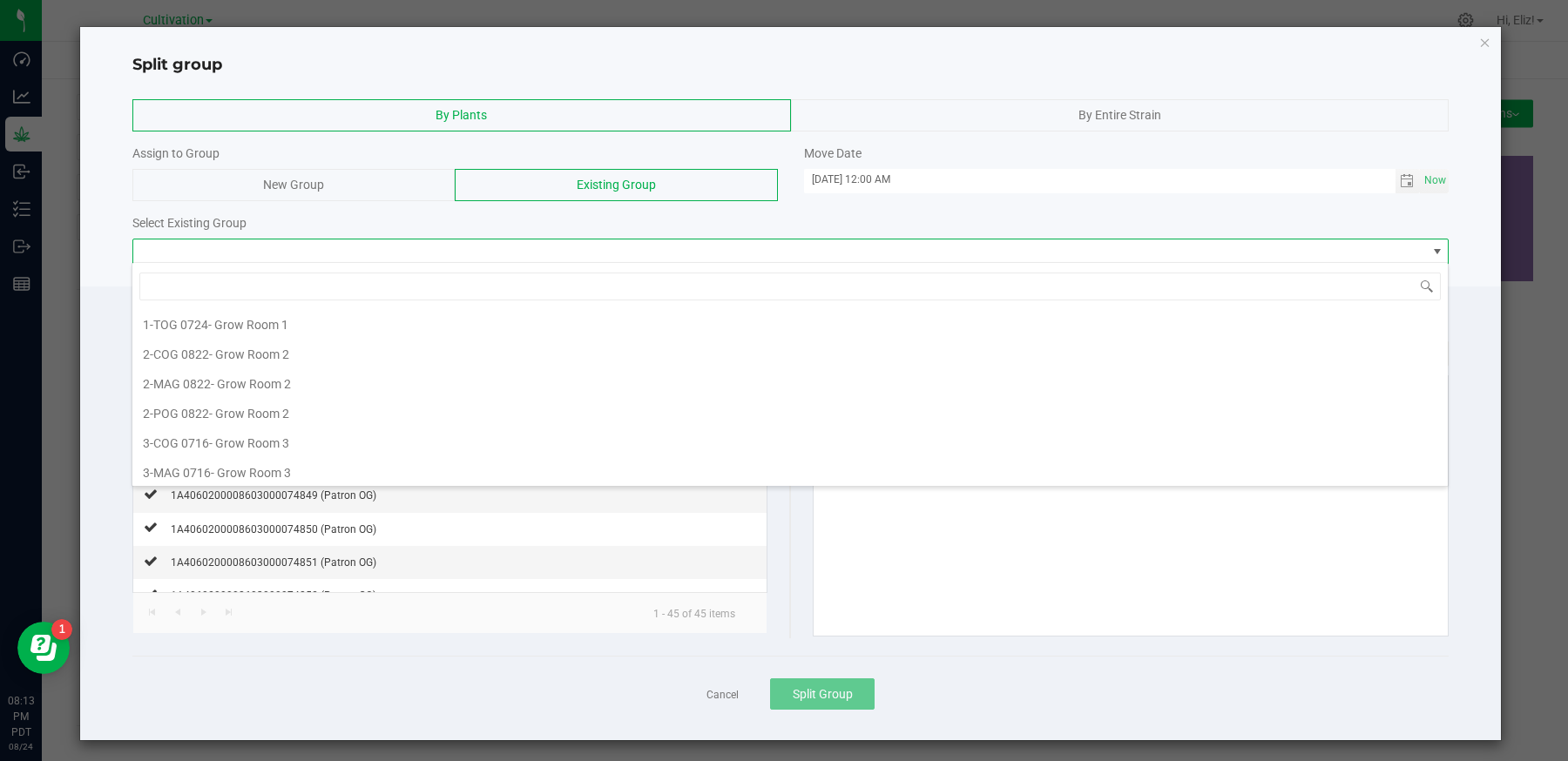
scroll to position [268, 0]
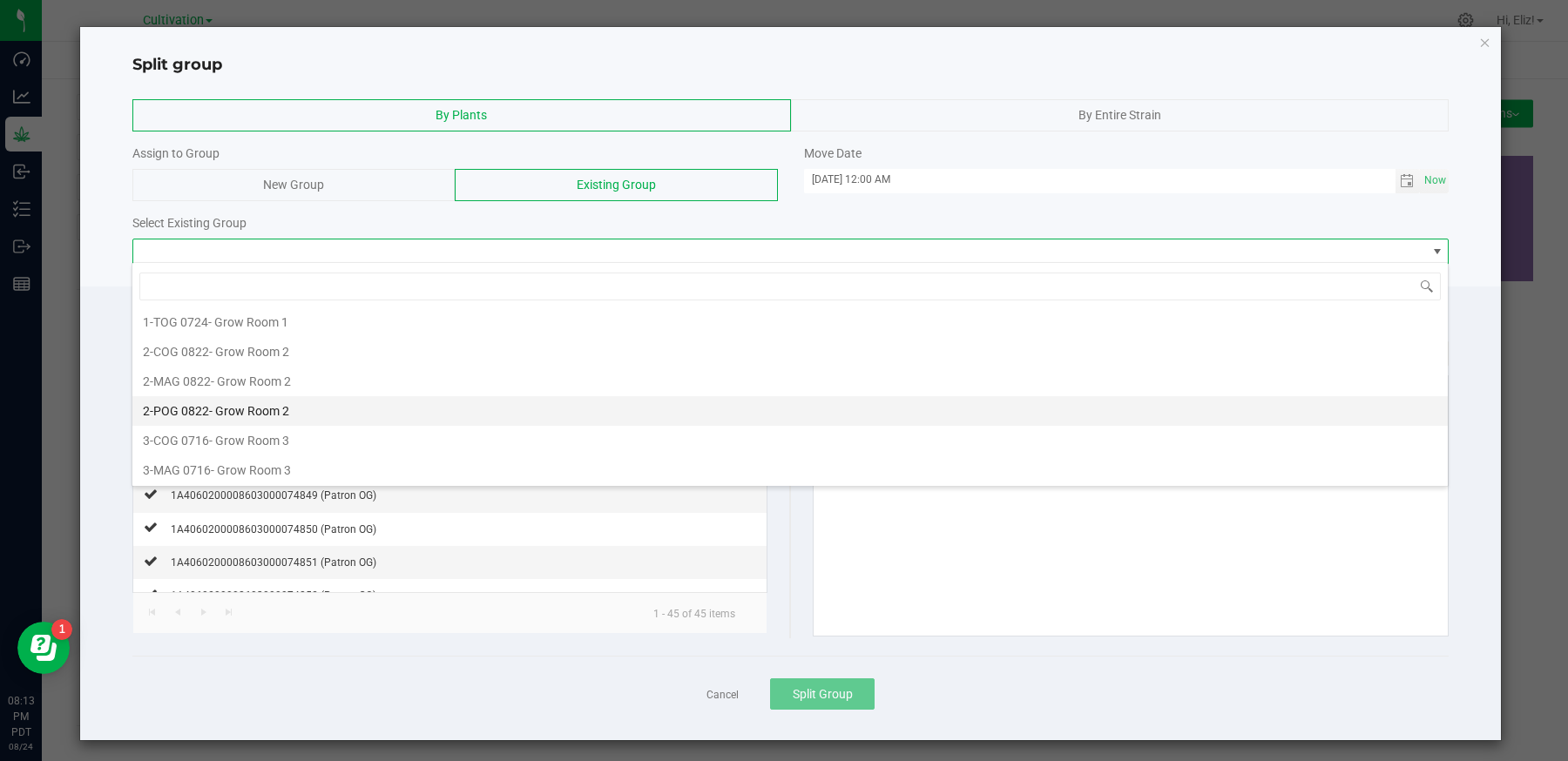
click at [188, 404] on span "2-POG 0822" at bounding box center [176, 410] width 67 height 14
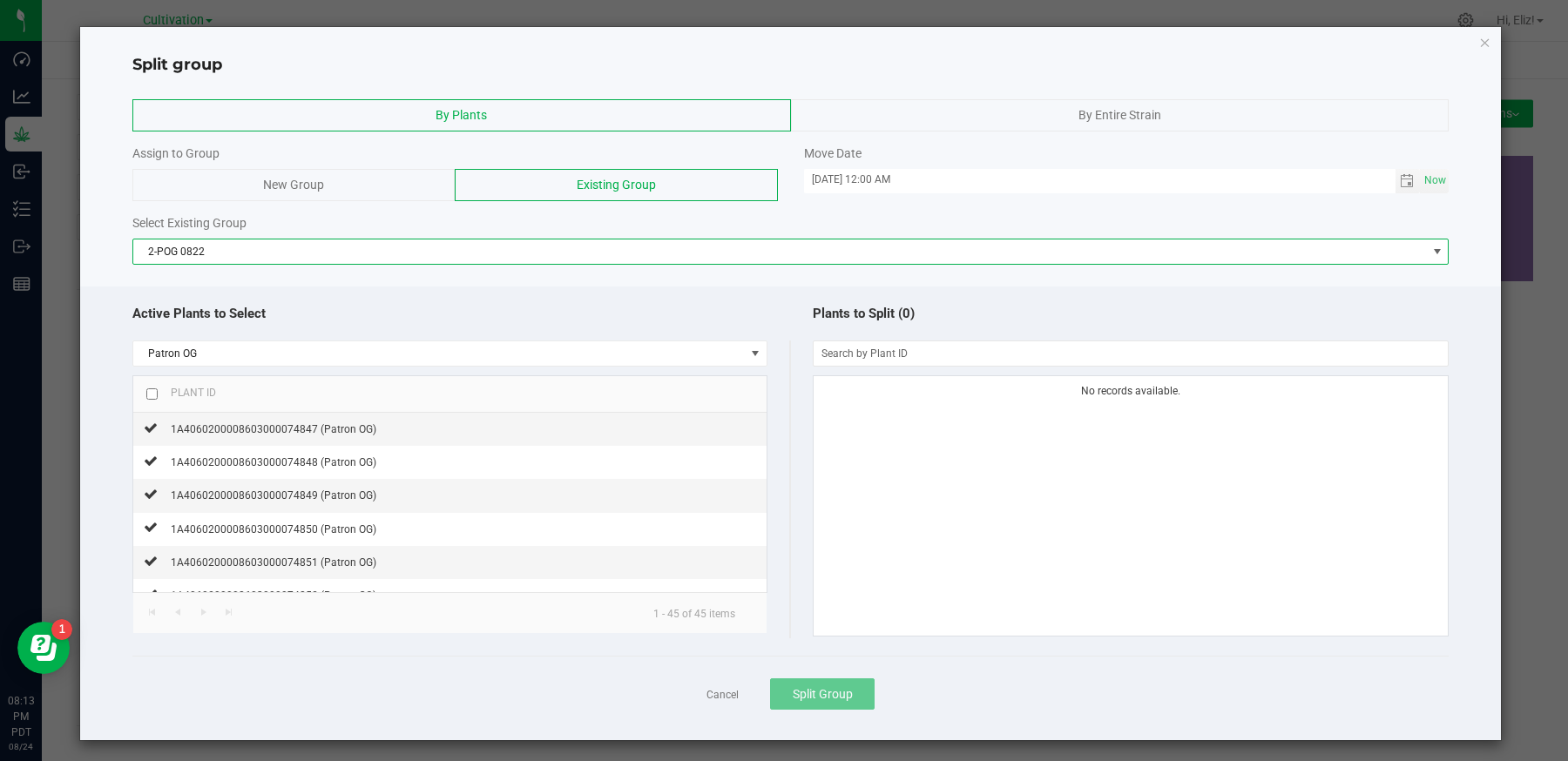
click at [151, 389] on input "checkbox" at bounding box center [152, 394] width 11 height 11
checkbox input "true"
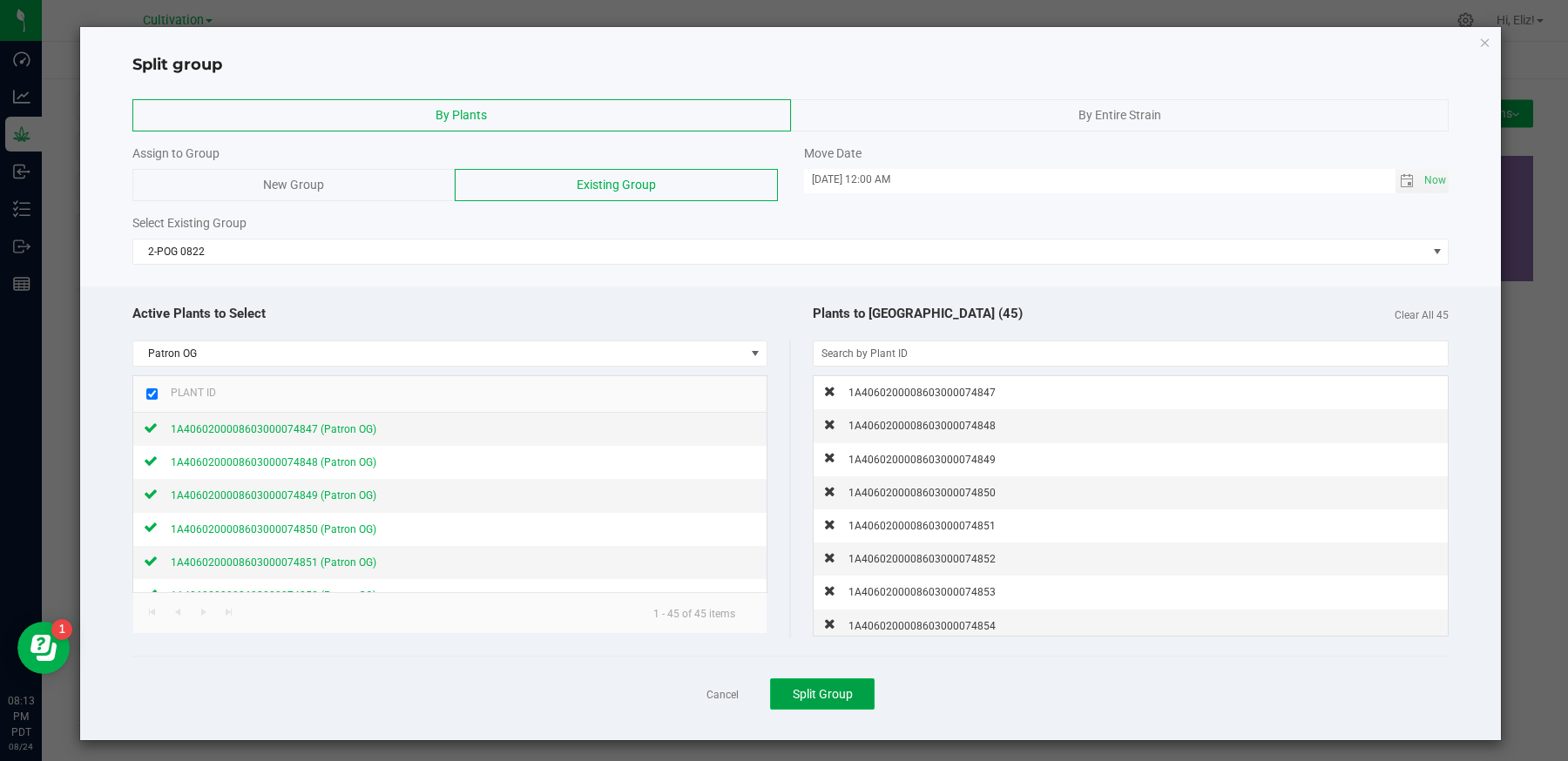
click at [797, 690] on span "Split Group" at bounding box center [823, 694] width 60 height 14
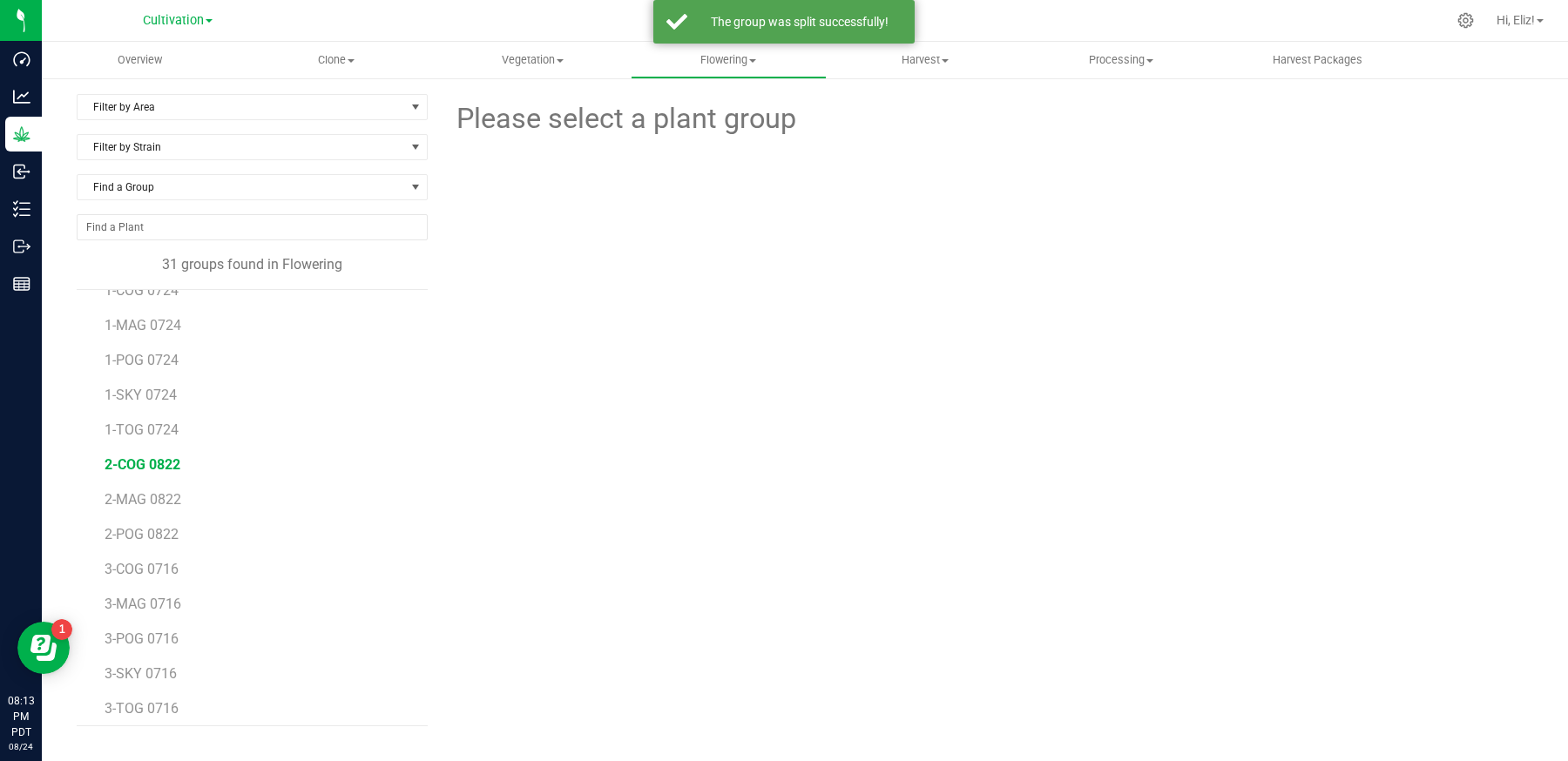
scroll to position [657, 0]
click at [147, 694] on span "MAG 0619.2" at bounding box center [144, 702] width 78 height 16
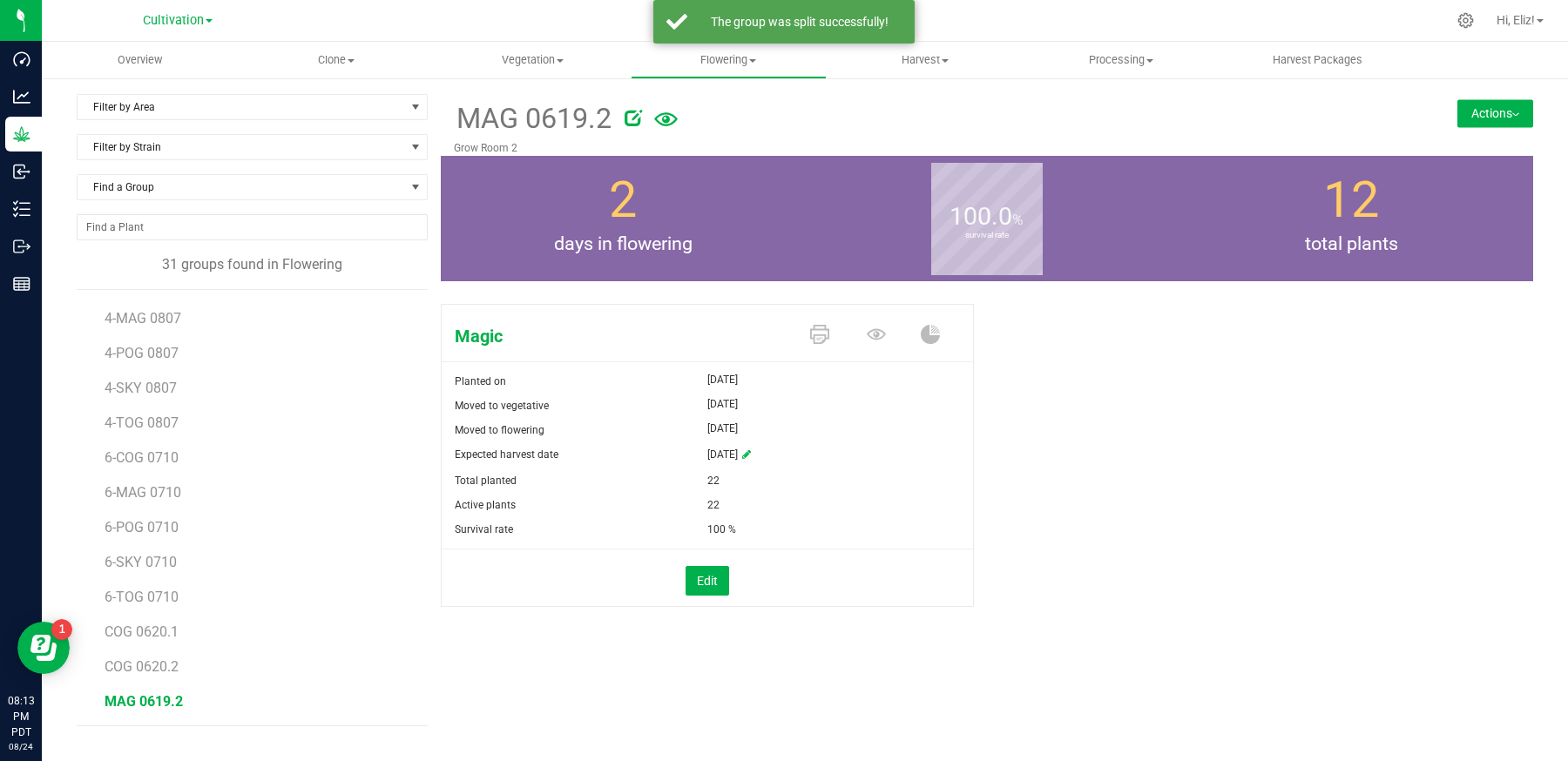
click at [1469, 127] on button "Actions" at bounding box center [1495, 113] width 76 height 28
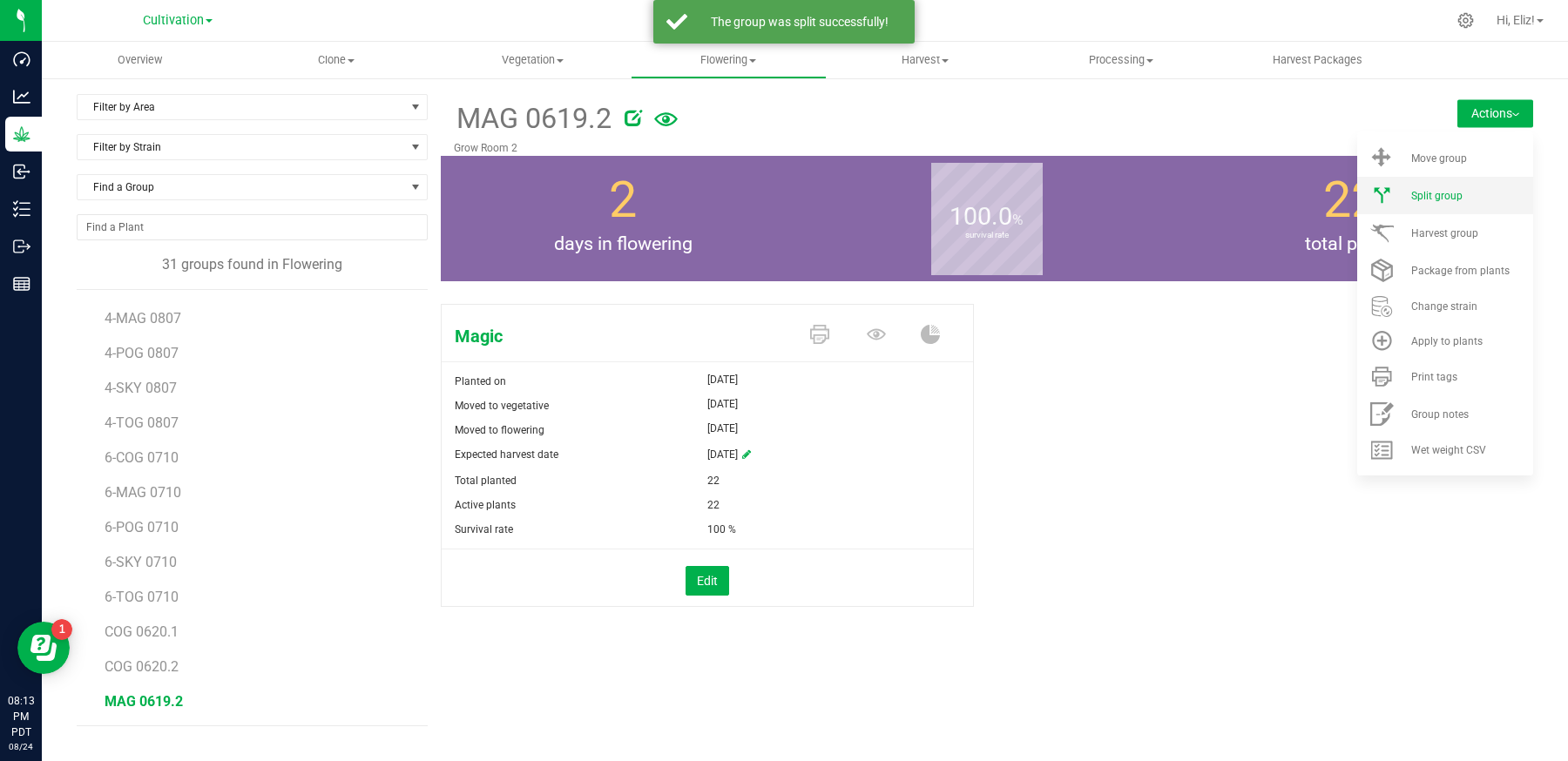
click at [1441, 190] on span "Split group" at bounding box center [1437, 195] width 51 height 12
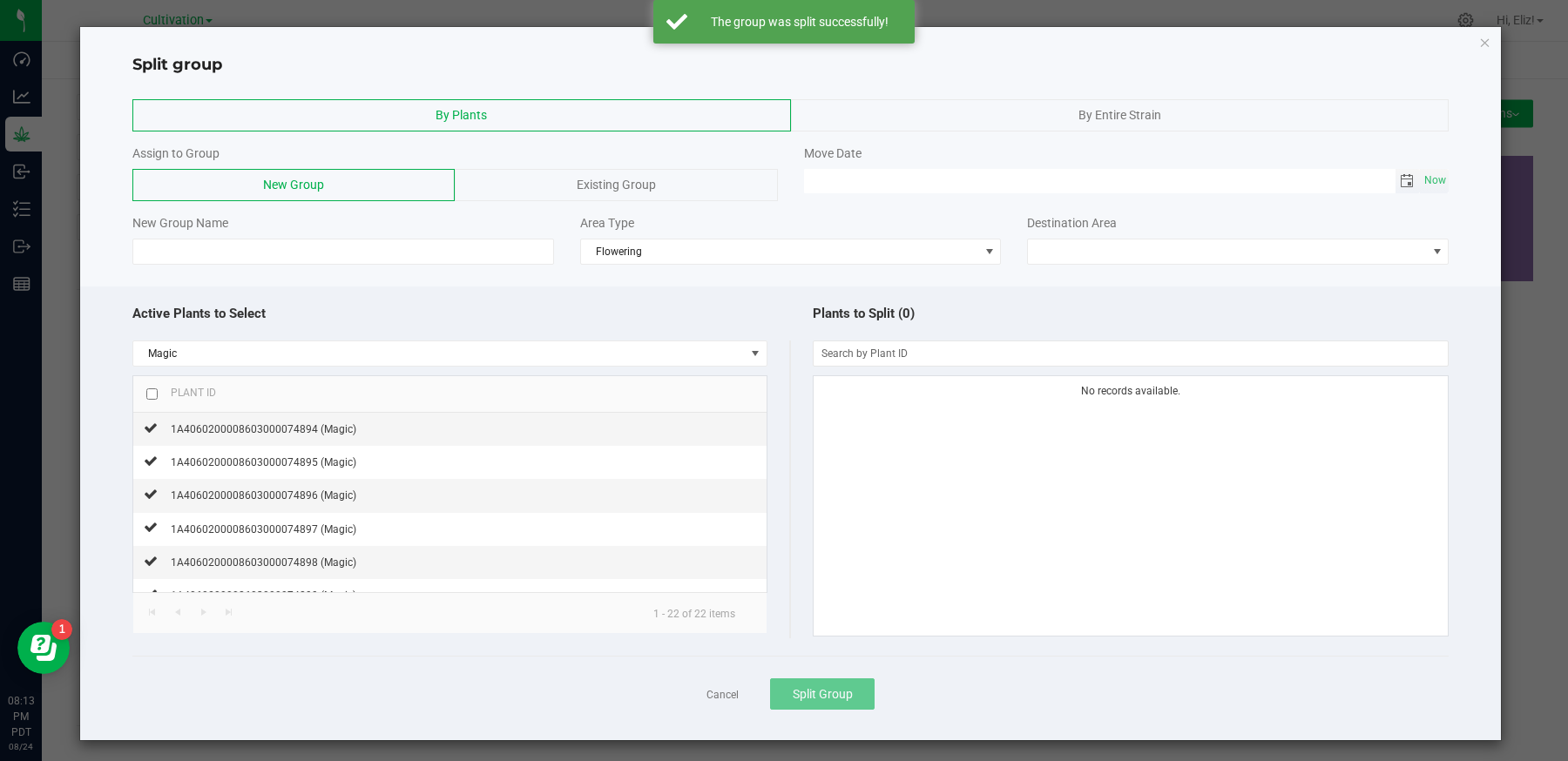
click at [1411, 179] on span "Toggle calendar" at bounding box center [1407, 180] width 14 height 14
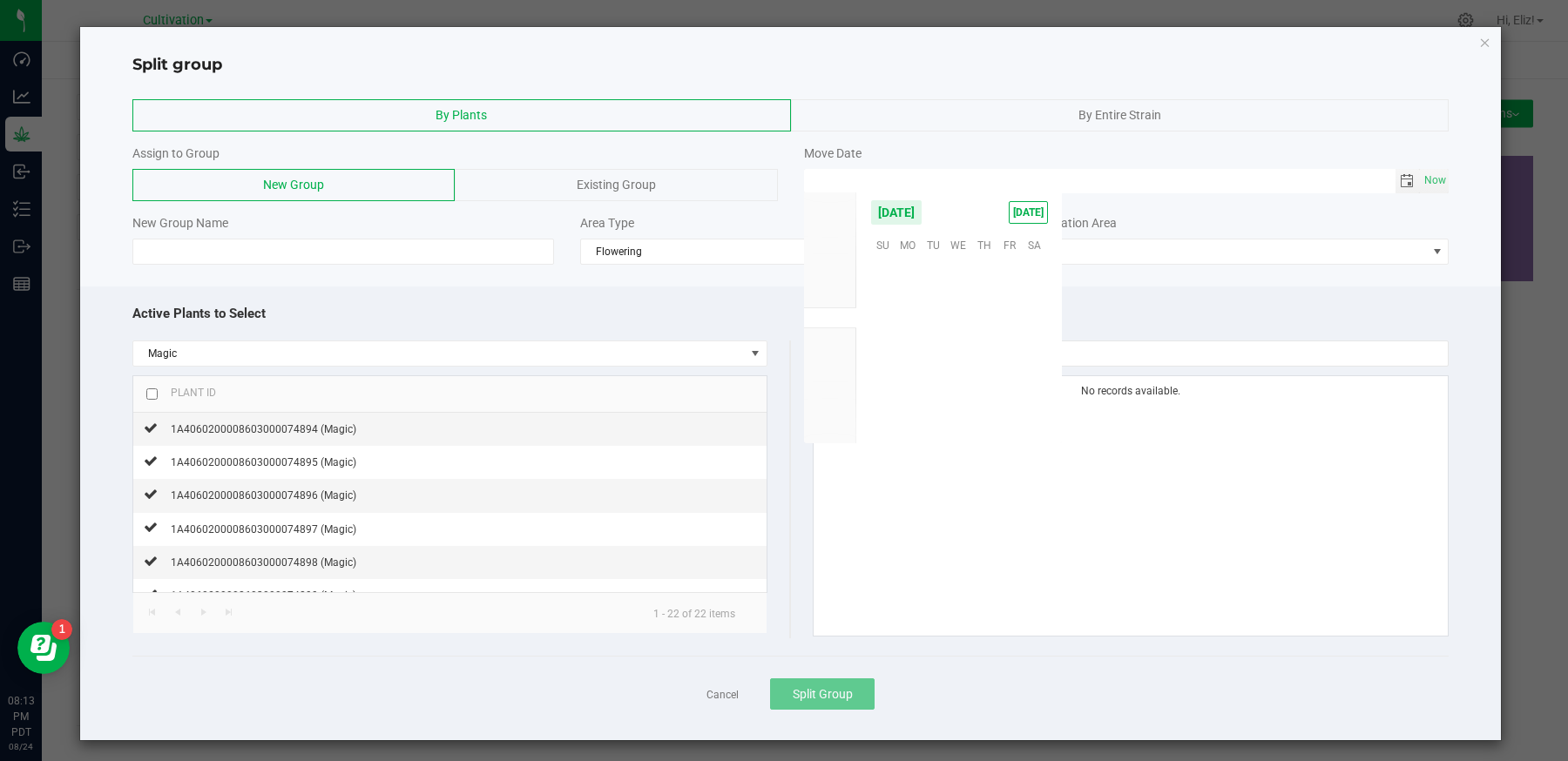
scroll to position [282288, 0]
click at [1011, 345] on span "22" at bounding box center [1009, 351] width 26 height 27
type input "[DATE] 12:00 AM"
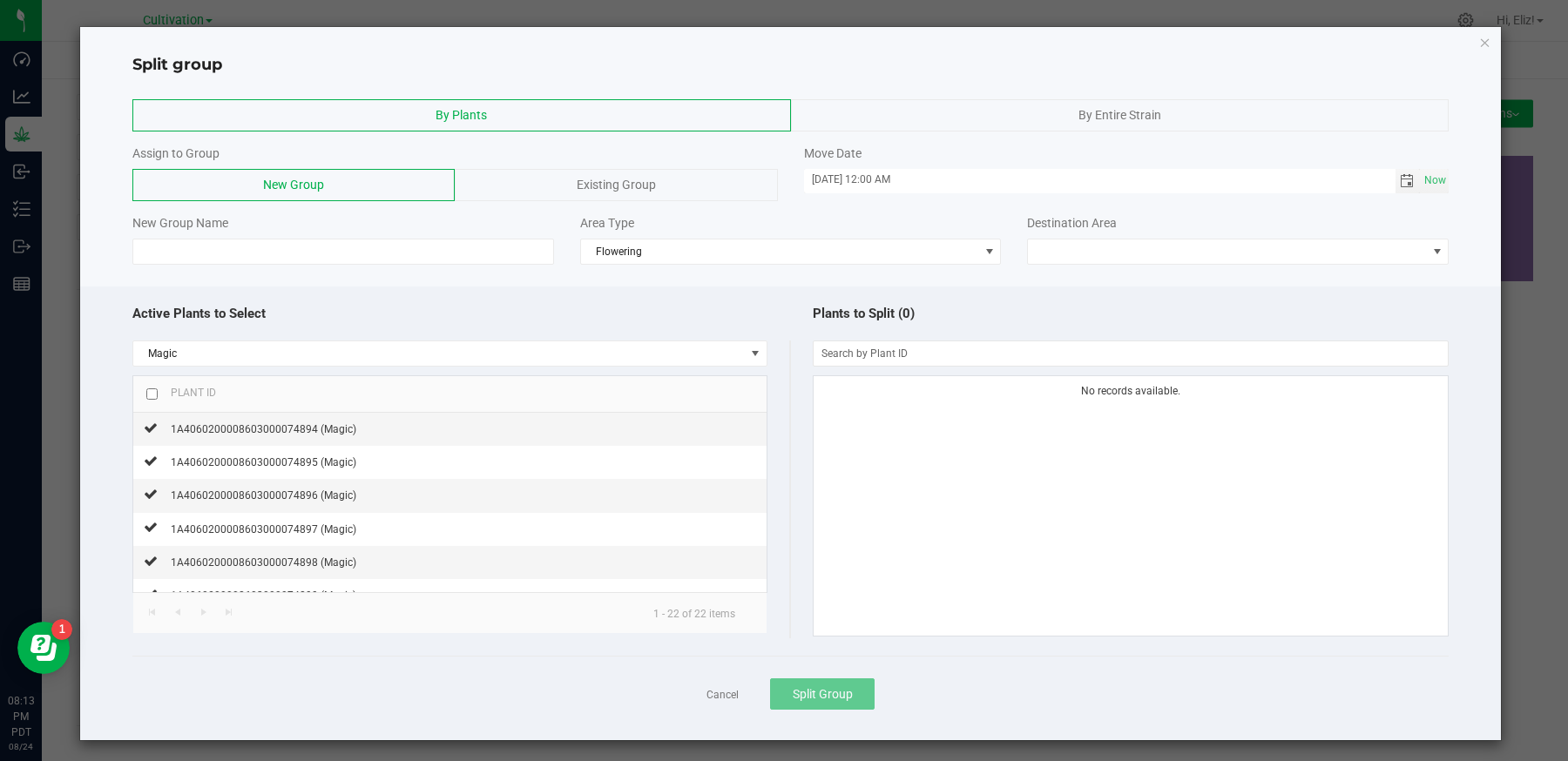
click at [551, 183] on div "Existing Group" at bounding box center [616, 184] width 323 height 32
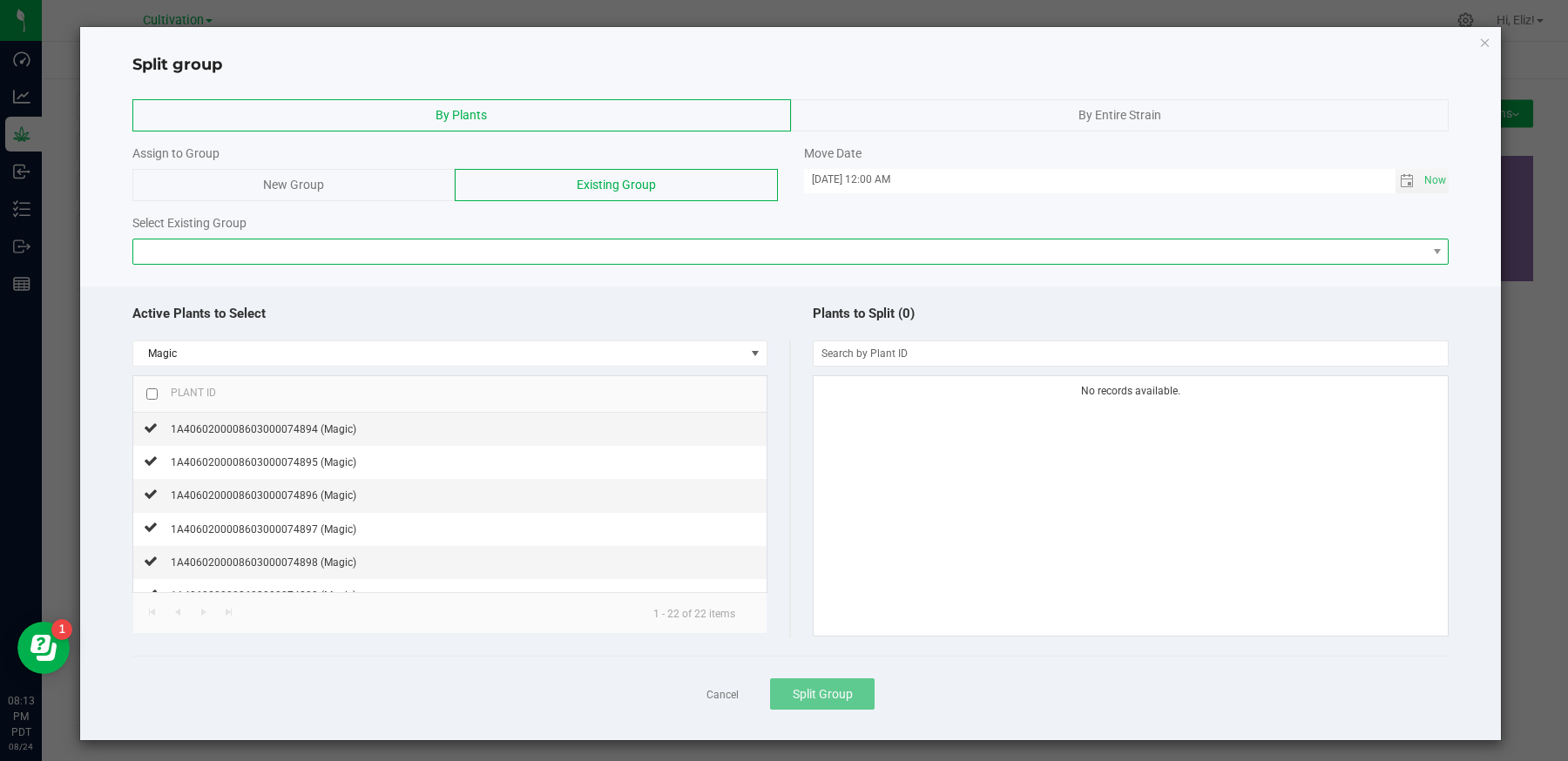
click at [514, 249] on span at bounding box center [779, 252] width 1294 height 25
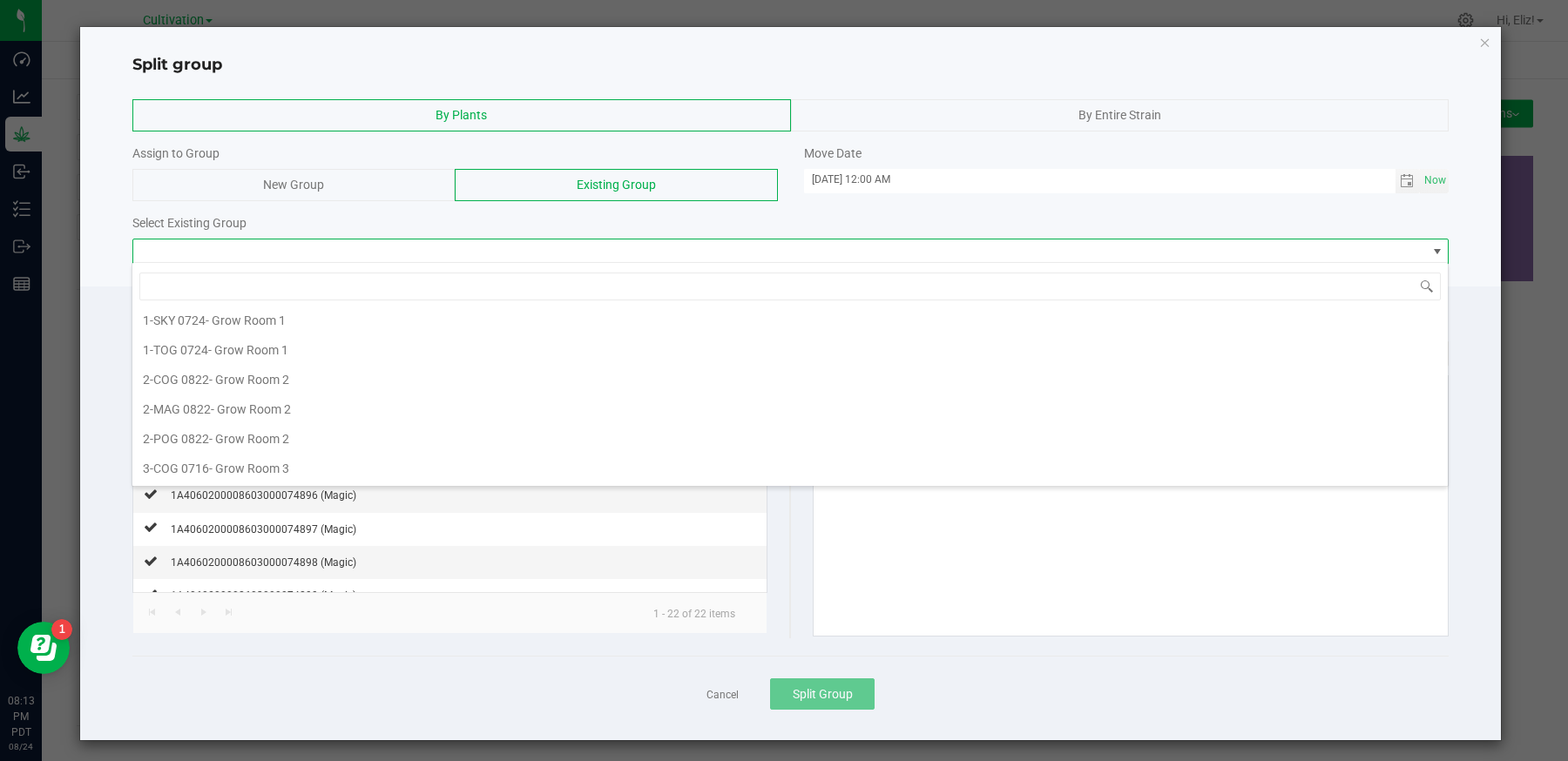
scroll to position [257, 0]
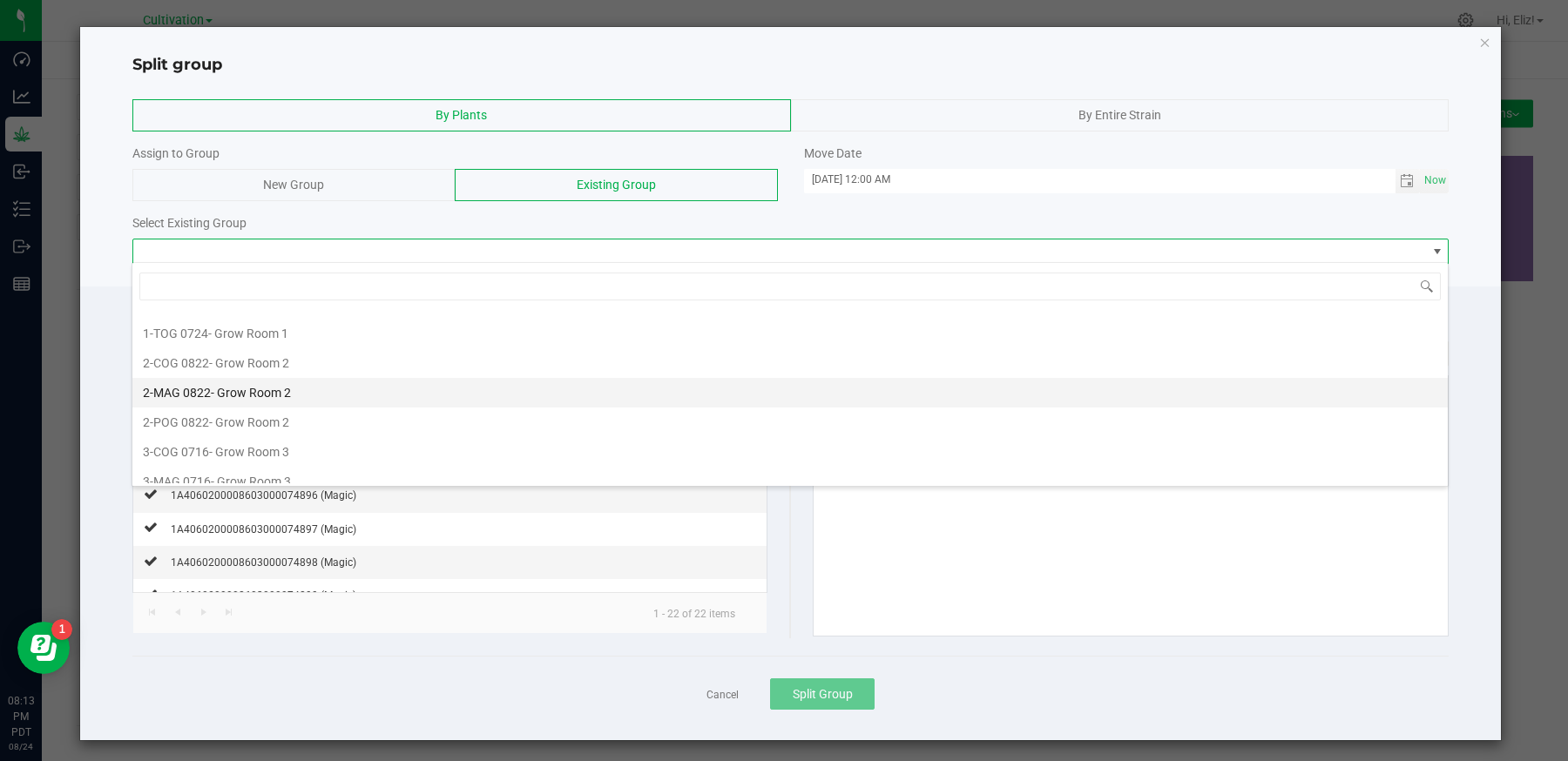
click at [193, 386] on span "2-MAG 0822" at bounding box center [177, 392] width 68 height 14
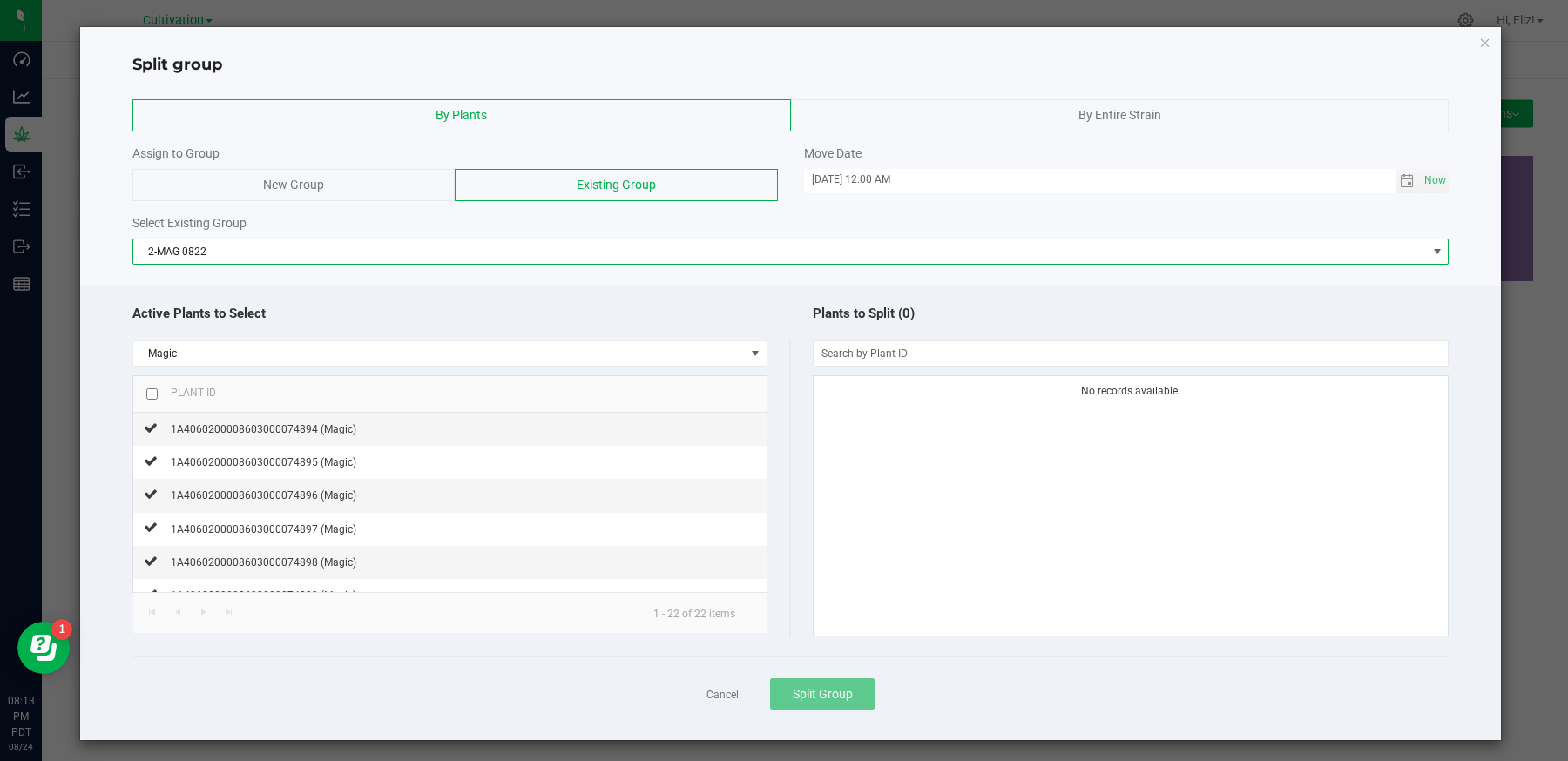
click at [152, 391] on input "checkbox" at bounding box center [152, 394] width 11 height 11
checkbox input "true"
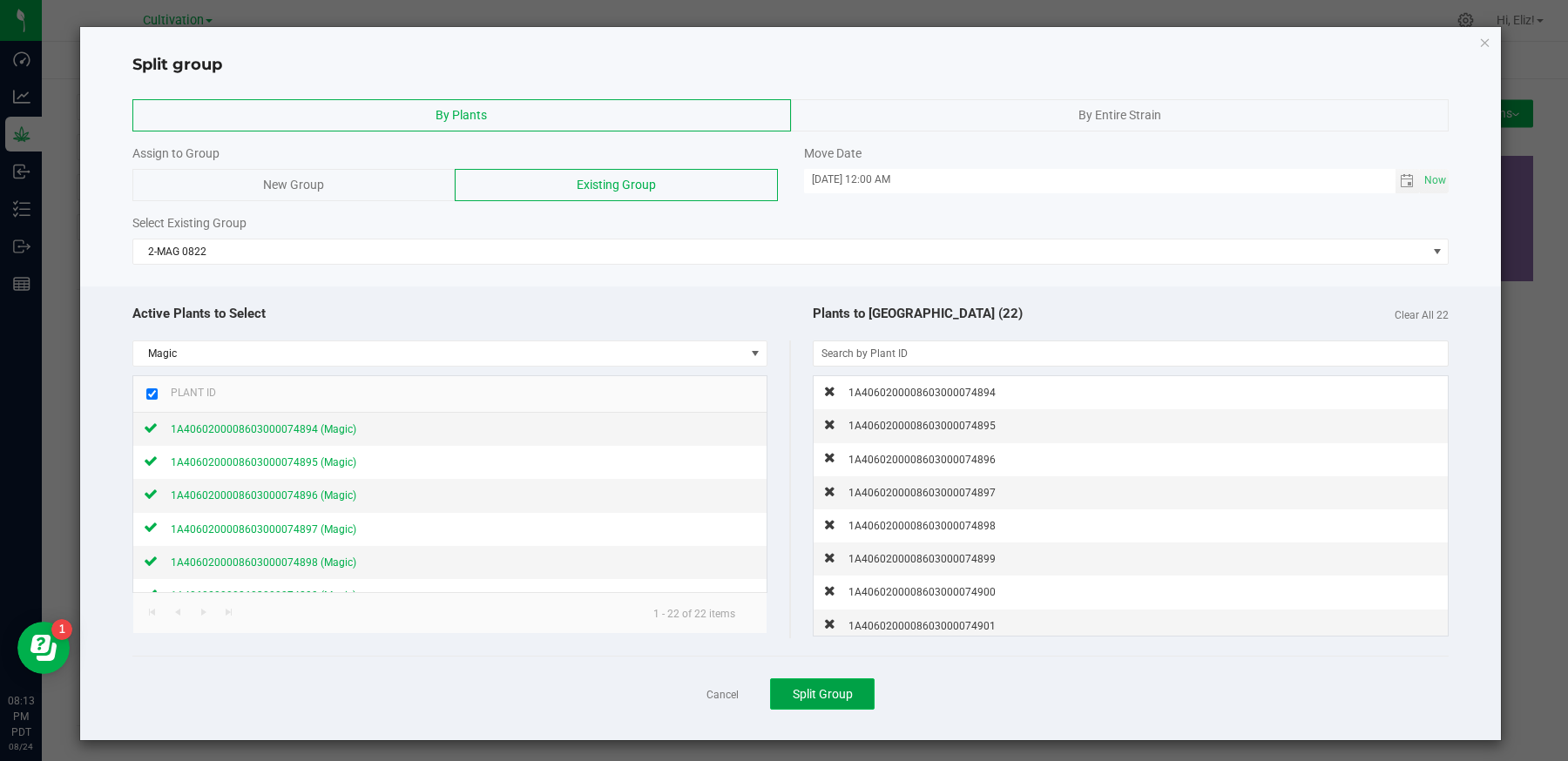
click at [802, 694] on span "Split Group" at bounding box center [823, 694] width 60 height 14
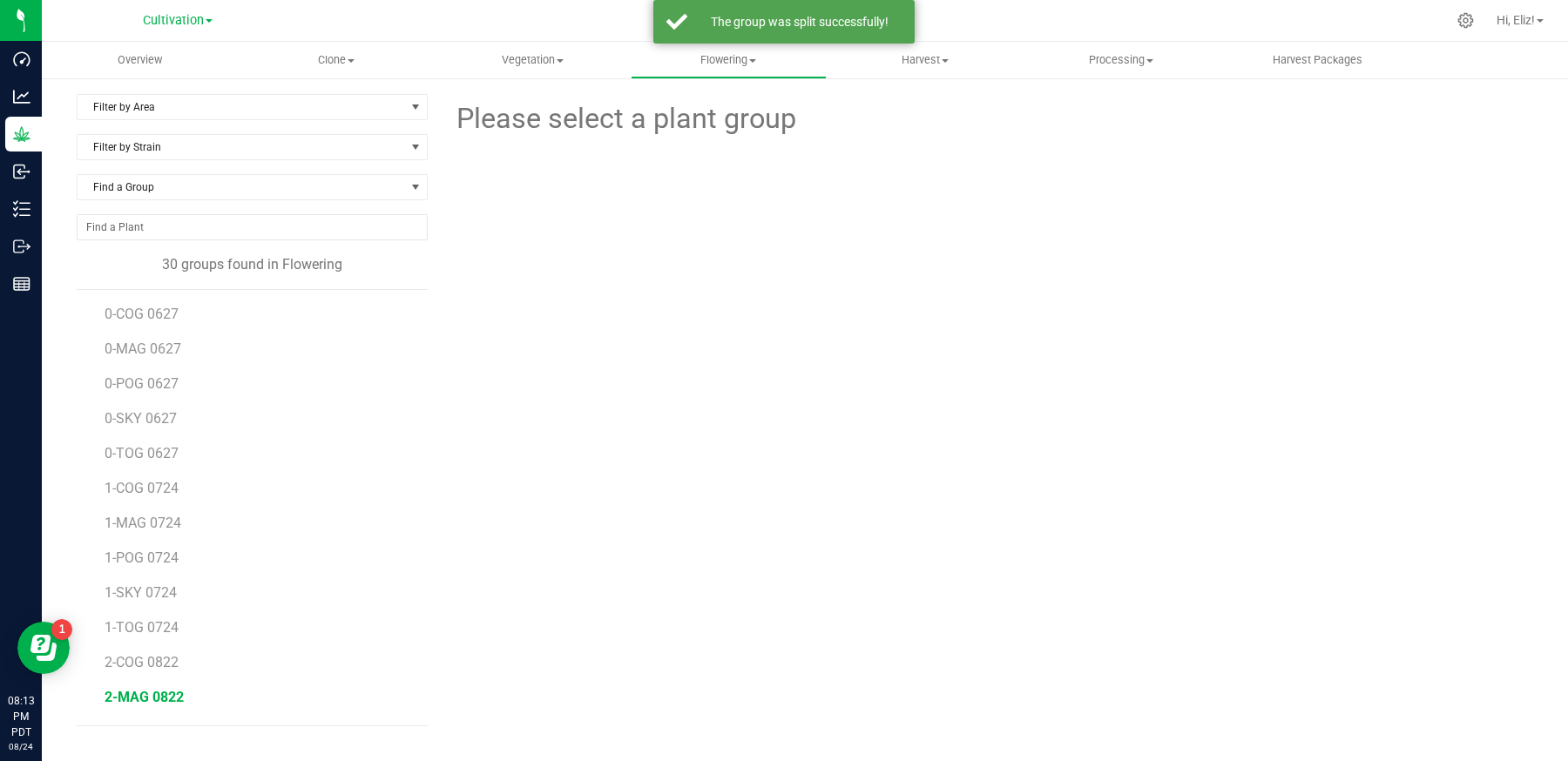
scroll to position [622, 0]
click at [160, 658] on span "COG 0620.1" at bounding box center [142, 666] width 75 height 16
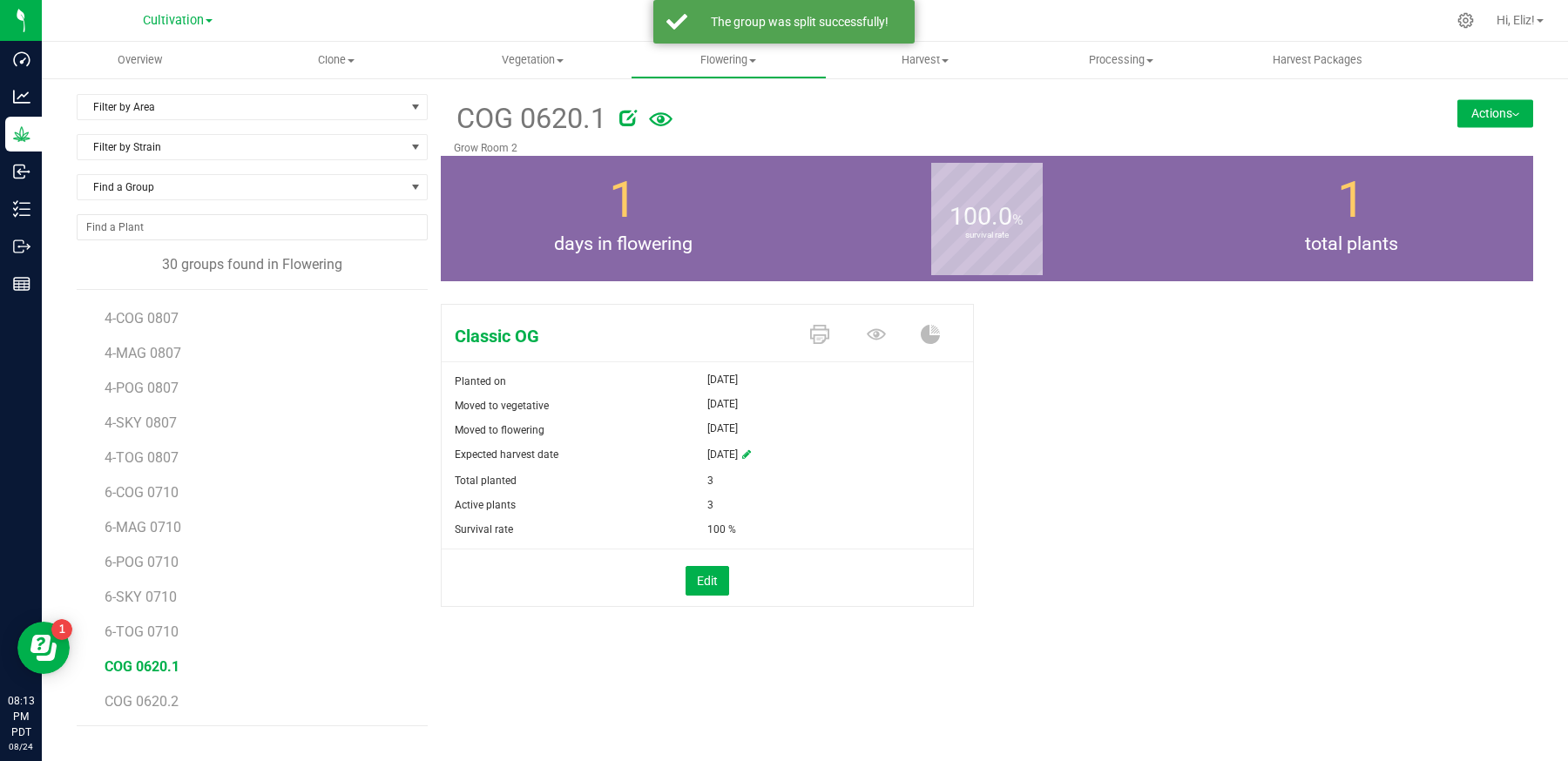
click at [1467, 127] on button "Actions" at bounding box center [1495, 113] width 76 height 28
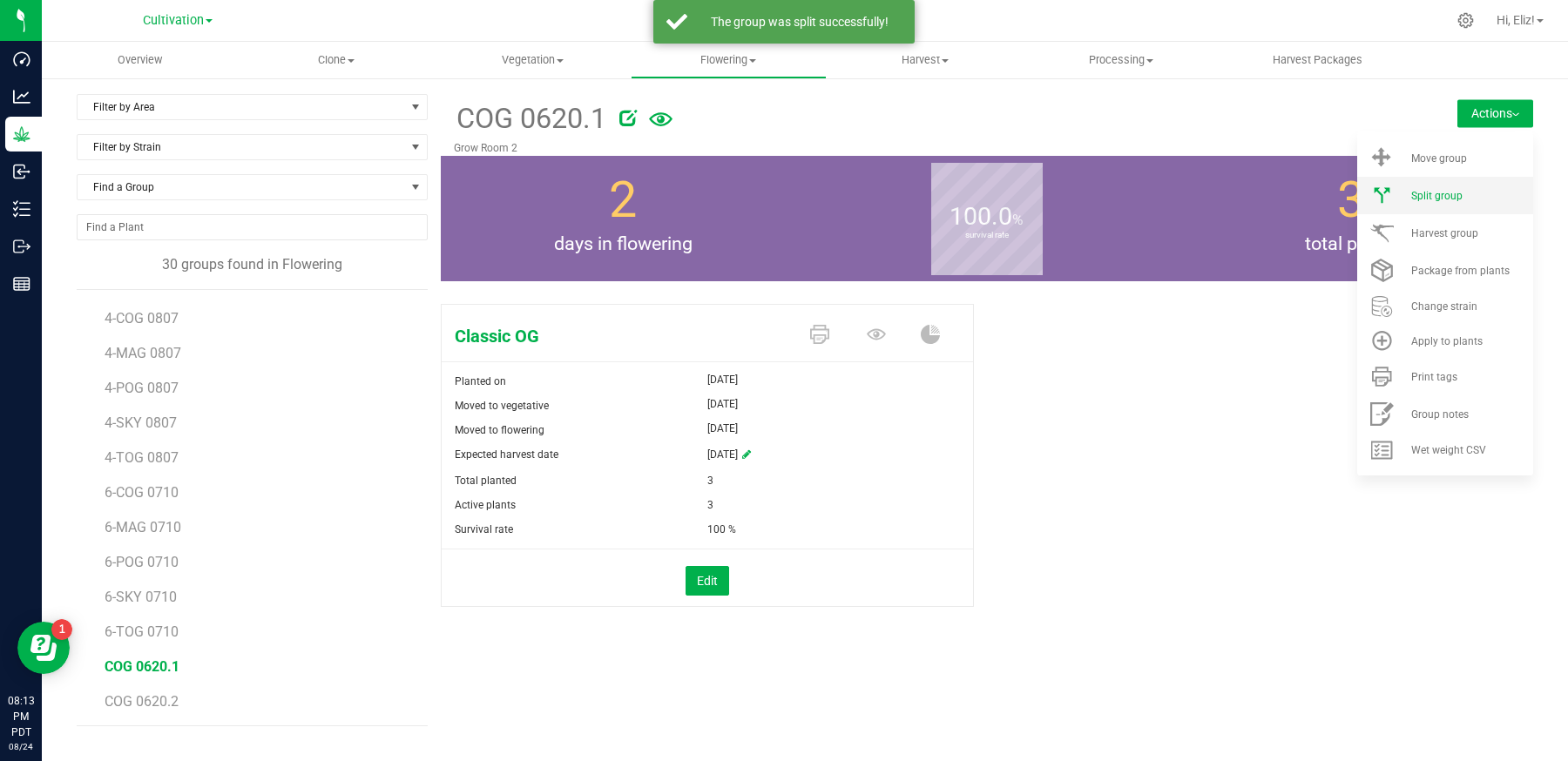
click at [1452, 200] on span "Split group" at bounding box center [1437, 195] width 51 height 12
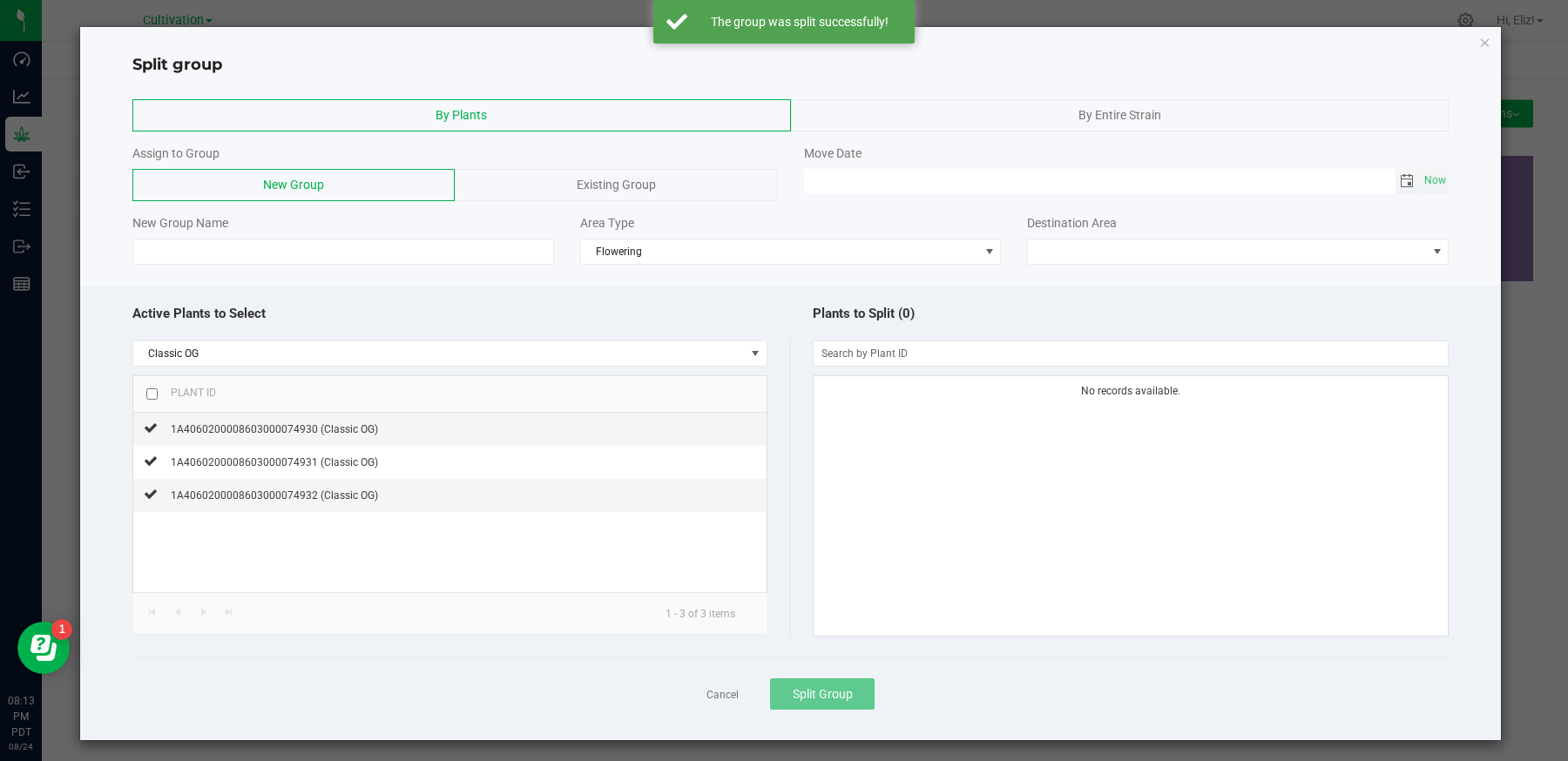
click at [1402, 180] on span "Toggle calendar" at bounding box center [1407, 180] width 14 height 14
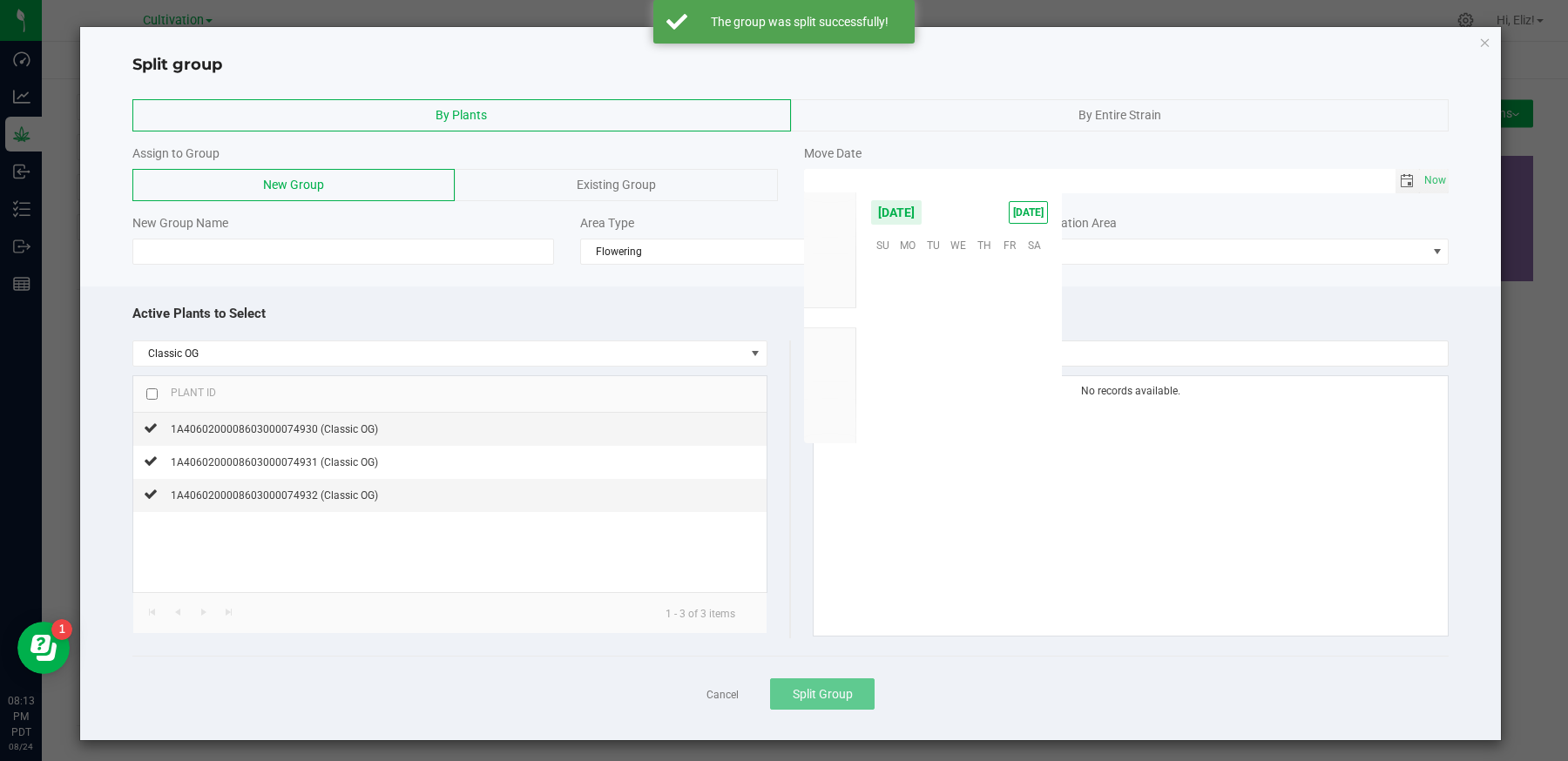
scroll to position [282288, 0]
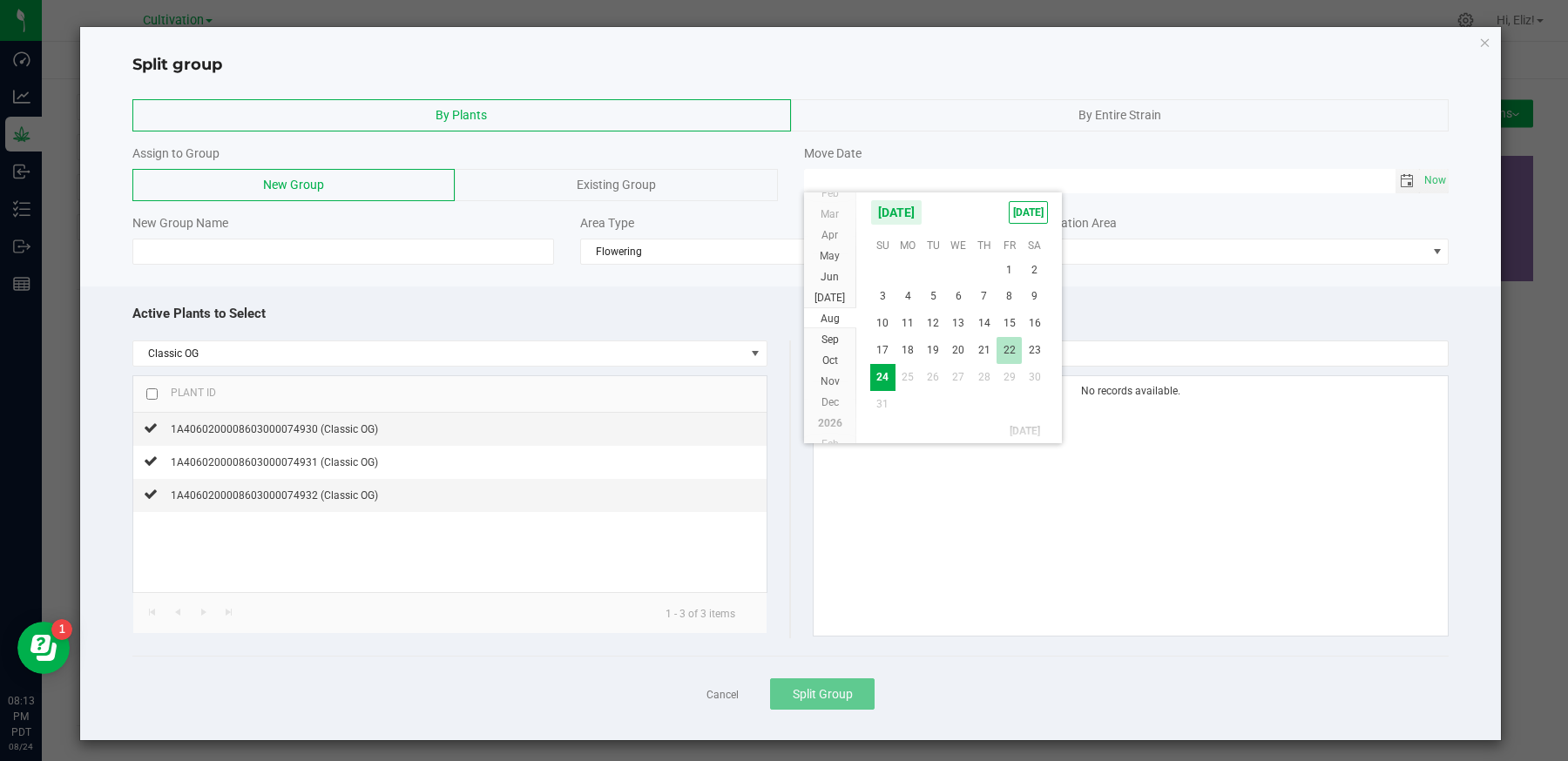
click at [1010, 355] on span "22" at bounding box center [1009, 351] width 26 height 27
type input "[DATE] 12:00 AM"
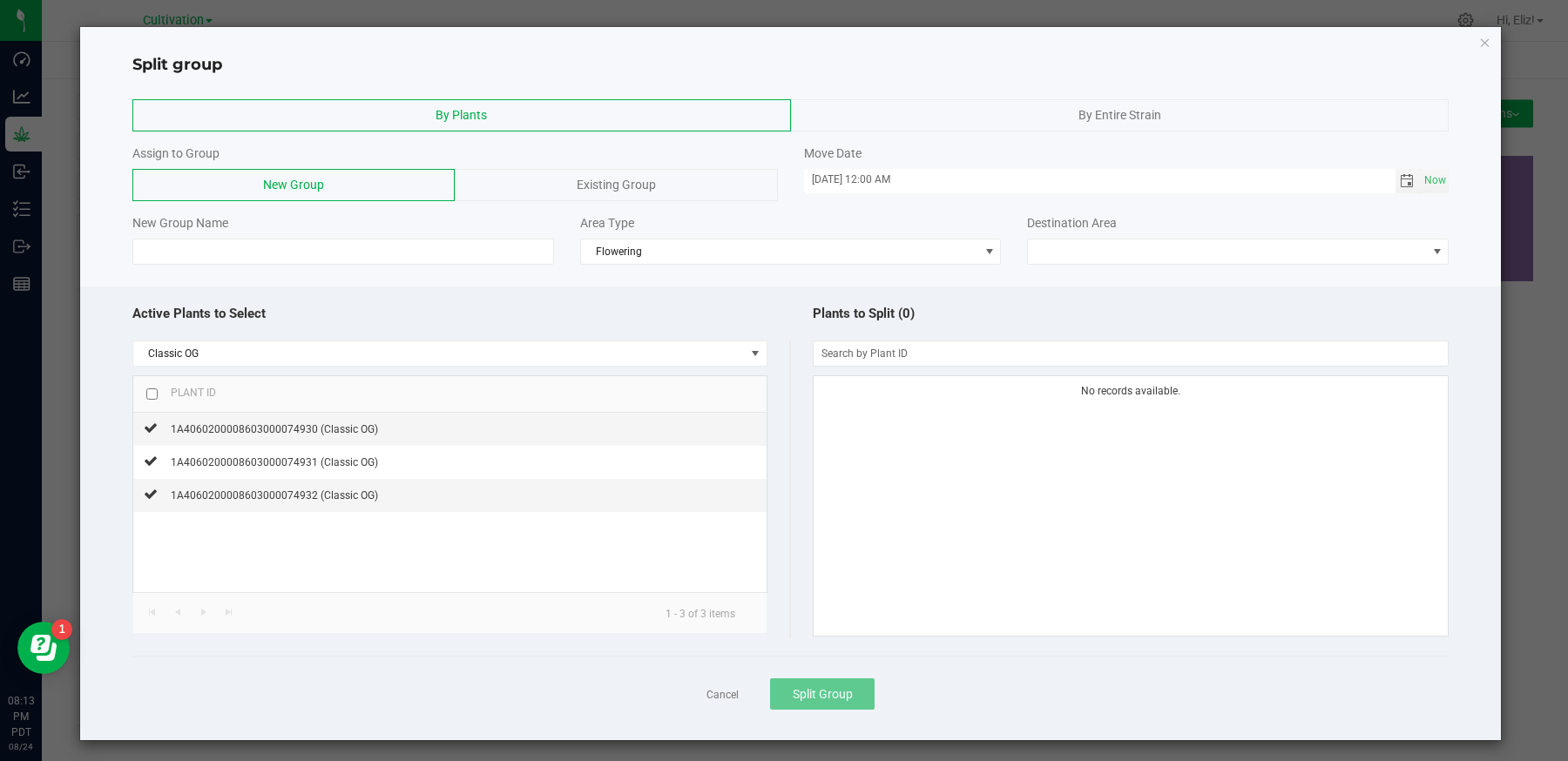
click at [604, 175] on div "Existing Group" at bounding box center [616, 184] width 323 height 32
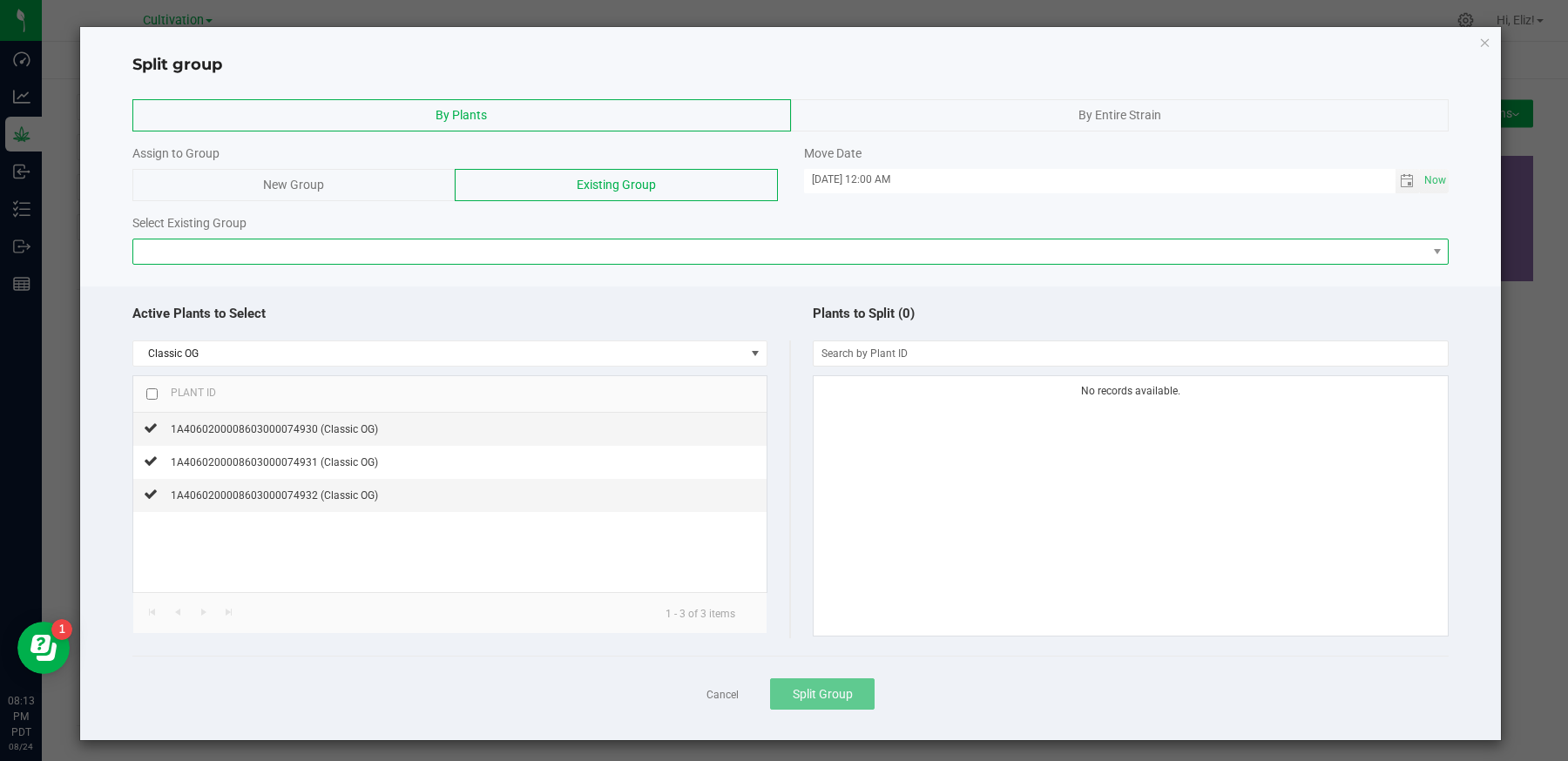
click at [518, 252] on span at bounding box center [779, 252] width 1294 height 25
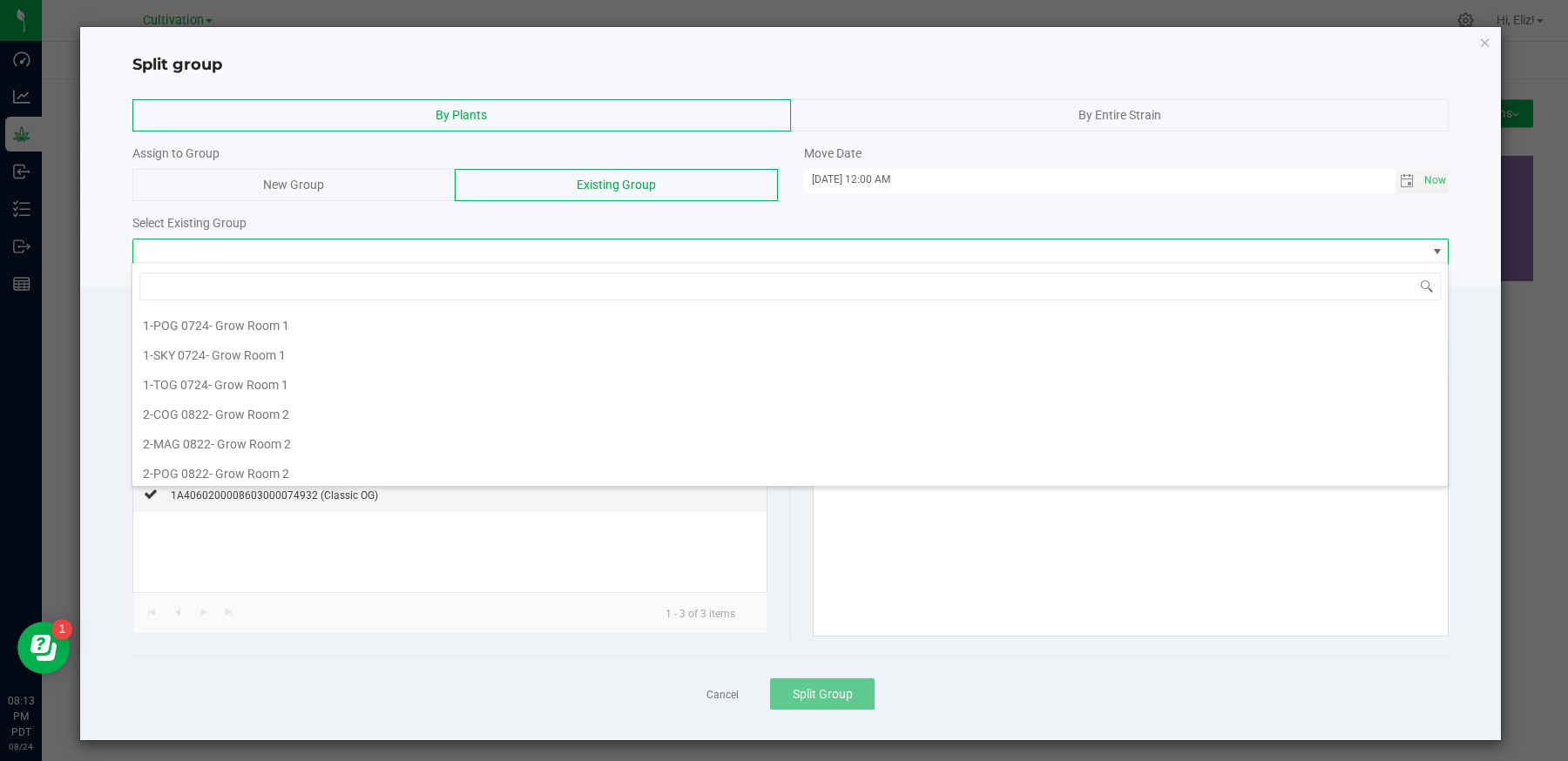
scroll to position [219, 0]
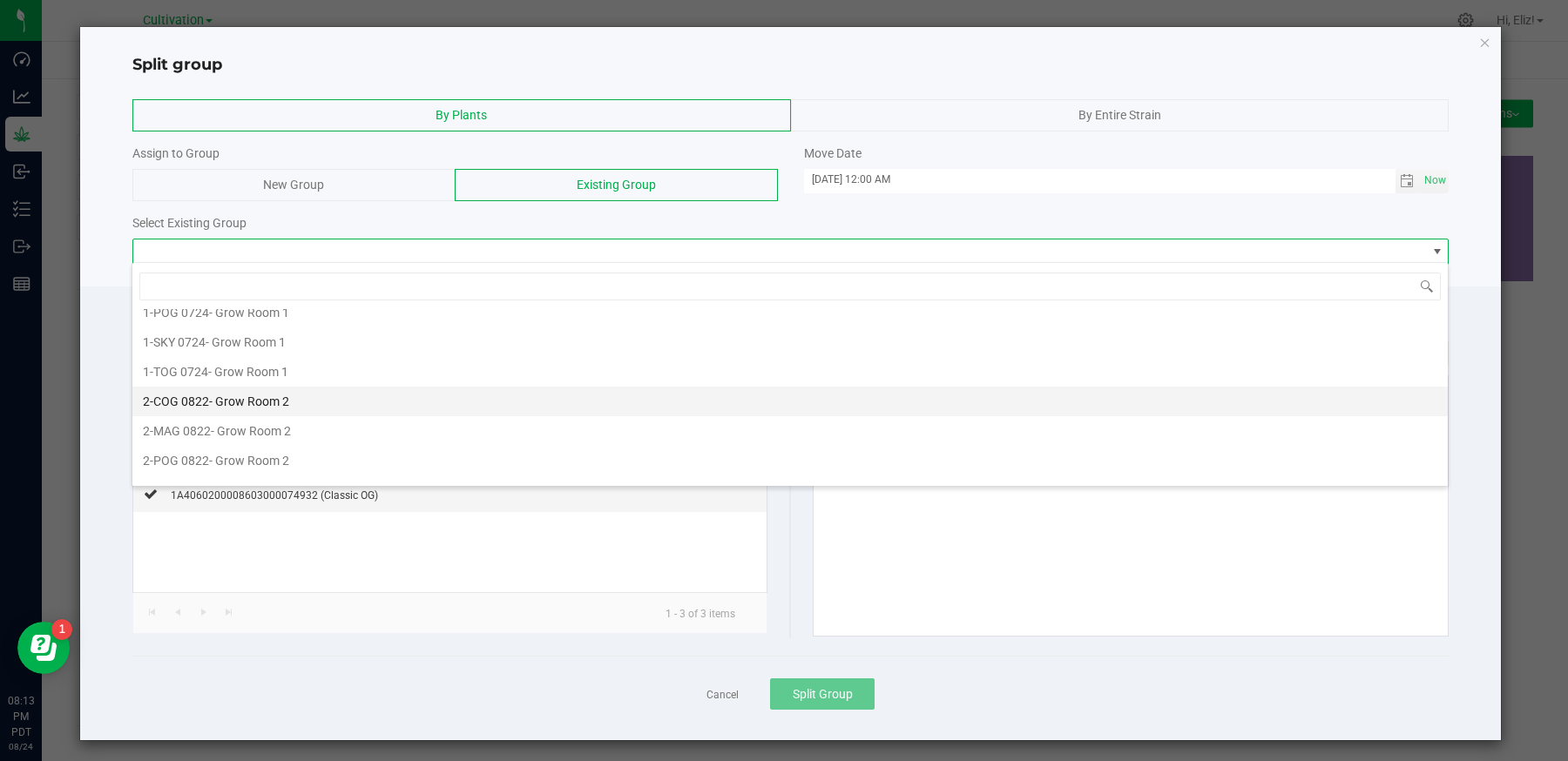
click at [186, 395] on span "2-COG 0822" at bounding box center [176, 401] width 67 height 14
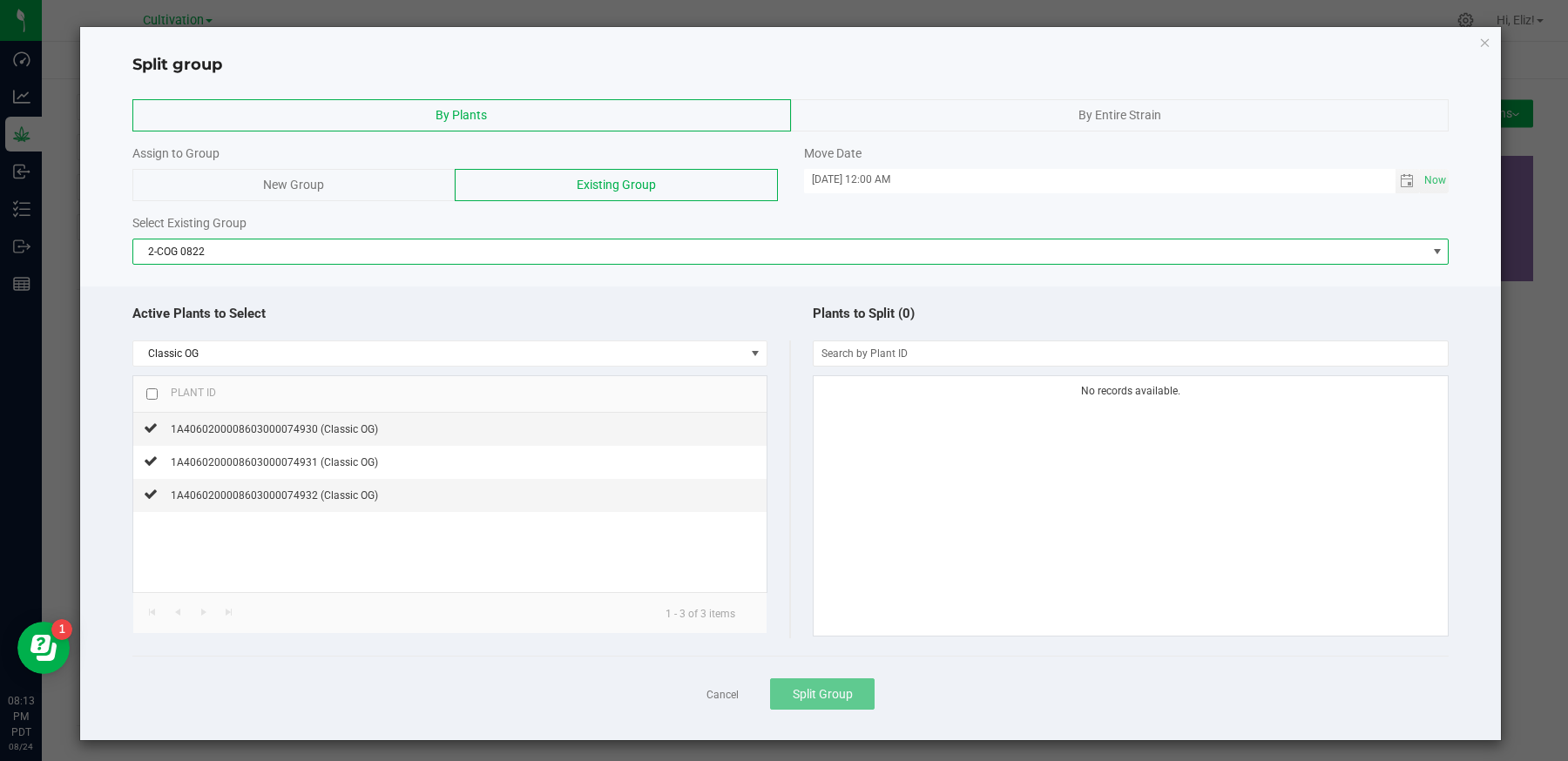
click at [150, 389] on input "checkbox" at bounding box center [152, 394] width 11 height 11
checkbox input "true"
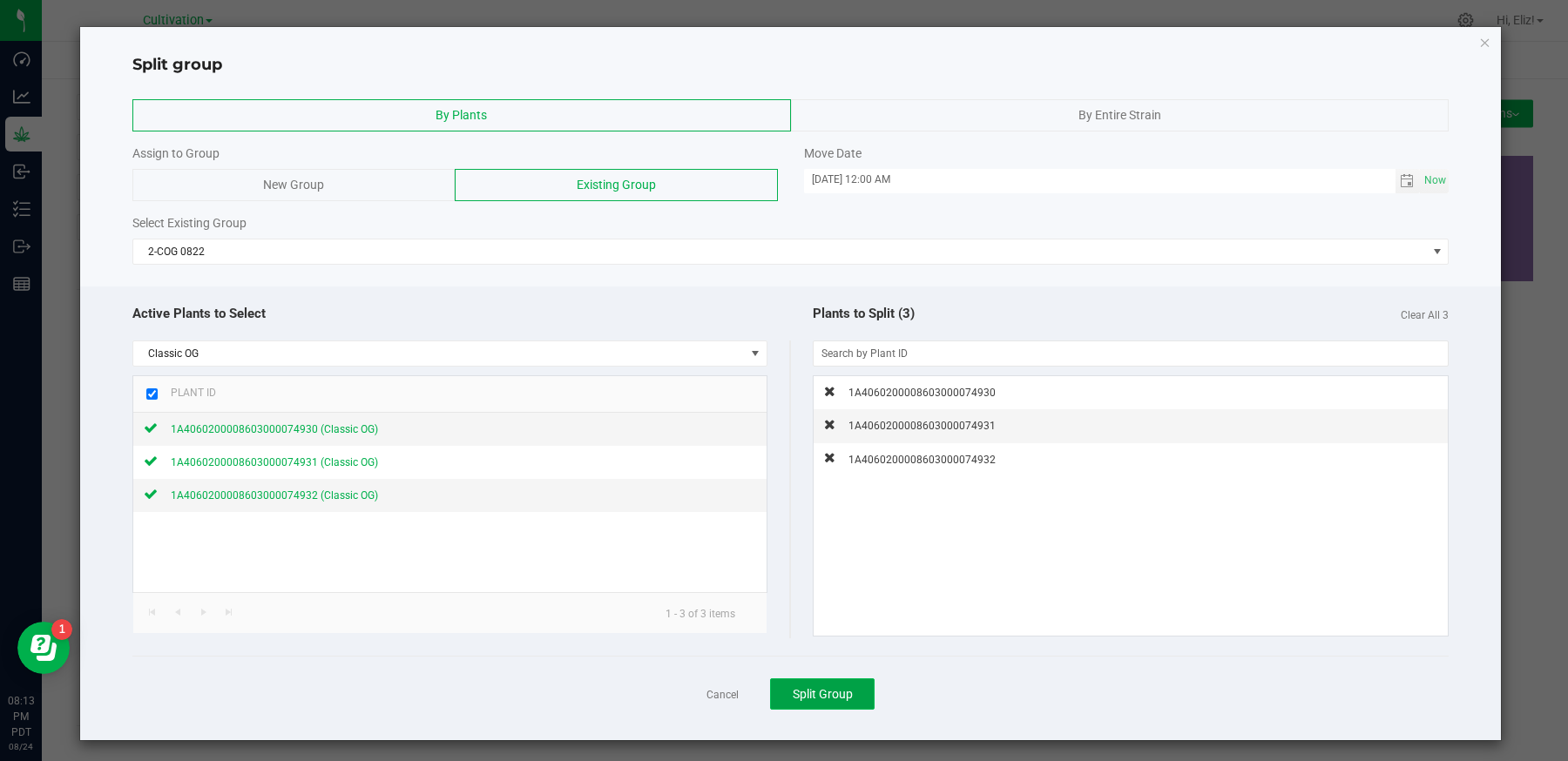
click at [807, 692] on span "Split Group" at bounding box center [823, 694] width 60 height 14
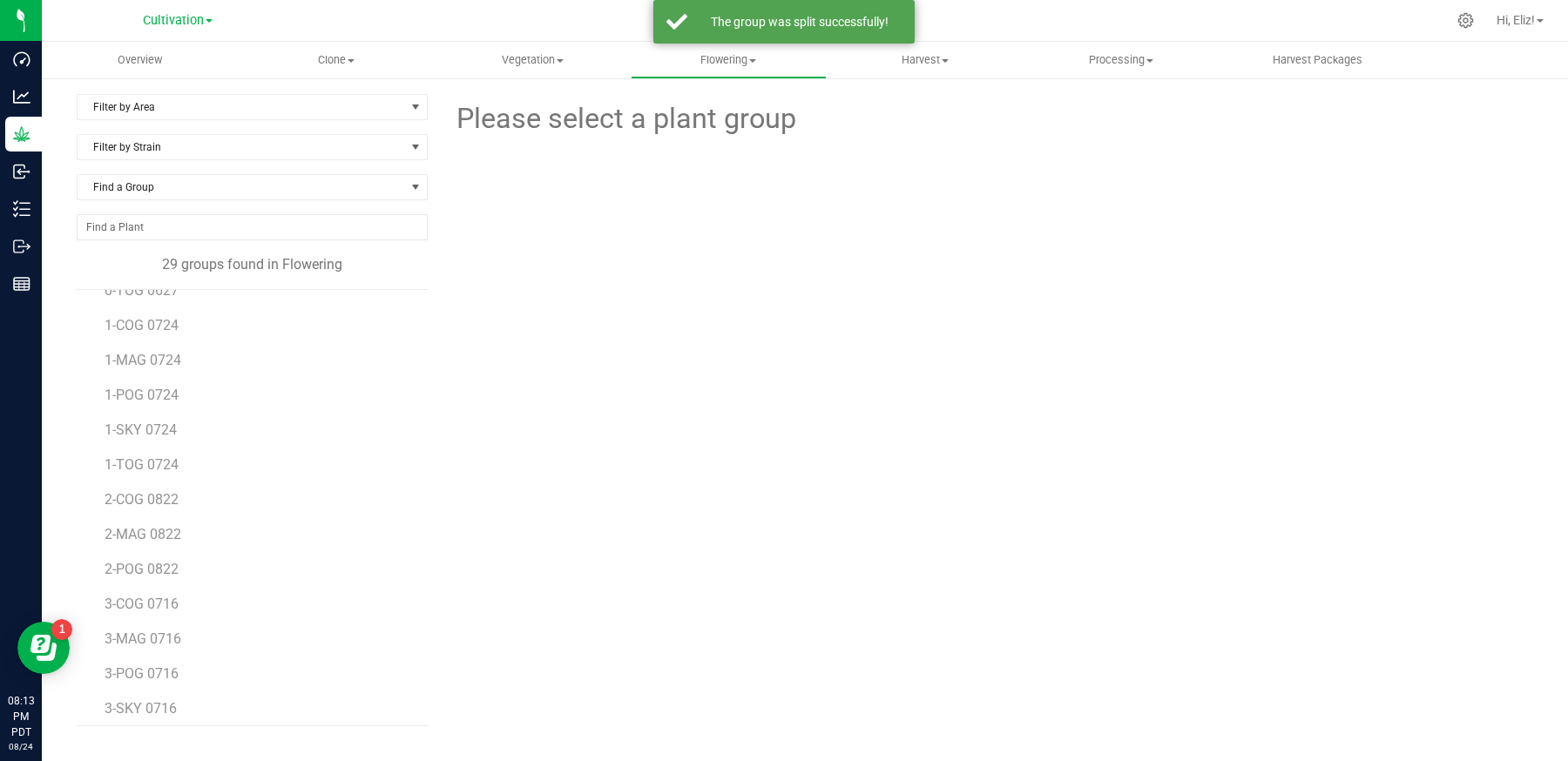
scroll to position [588, 0]
click at [155, 695] on span "COG 0620.2" at bounding box center [142, 702] width 75 height 16
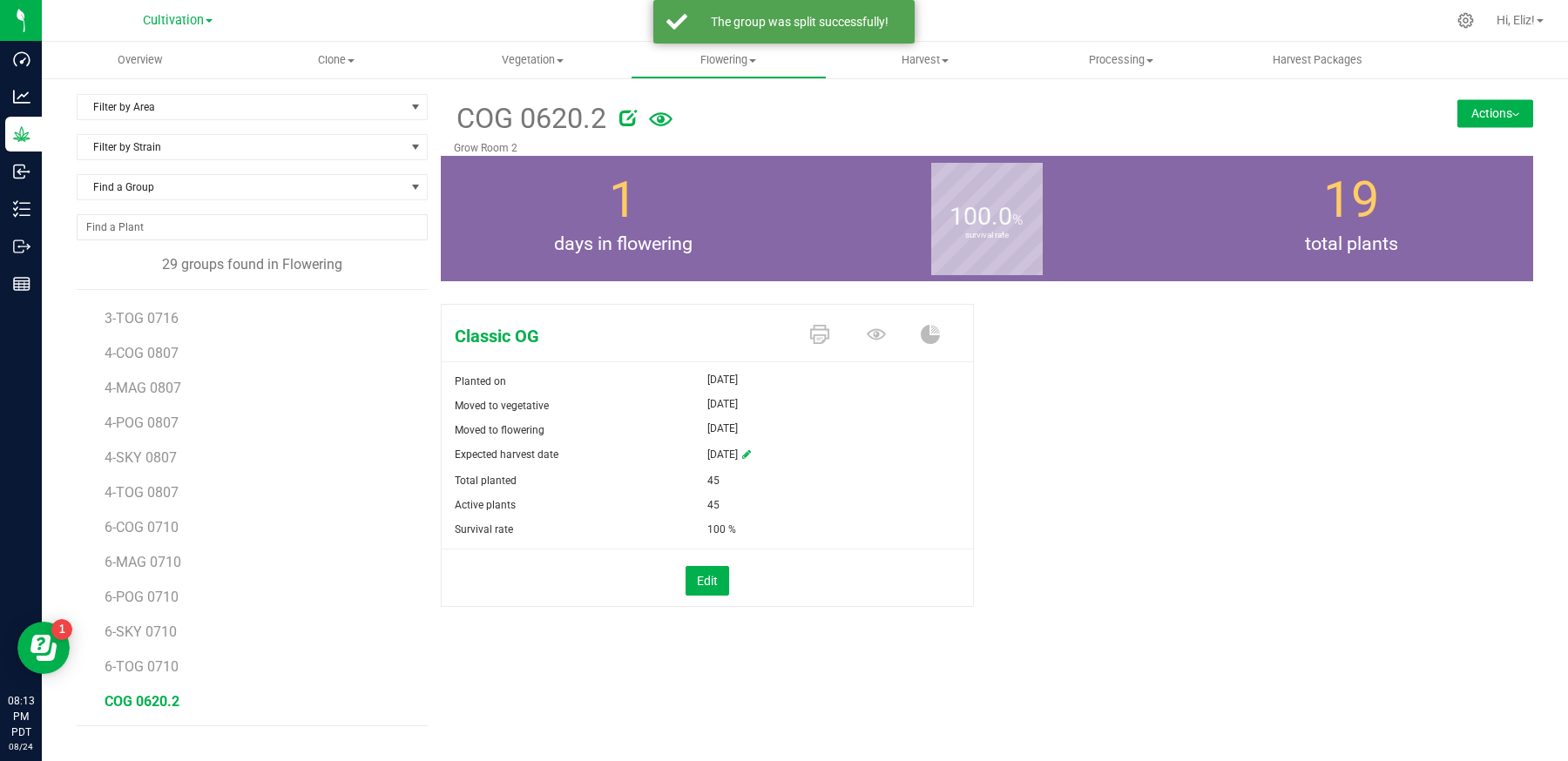
click at [1470, 123] on button "Actions" at bounding box center [1495, 113] width 76 height 28
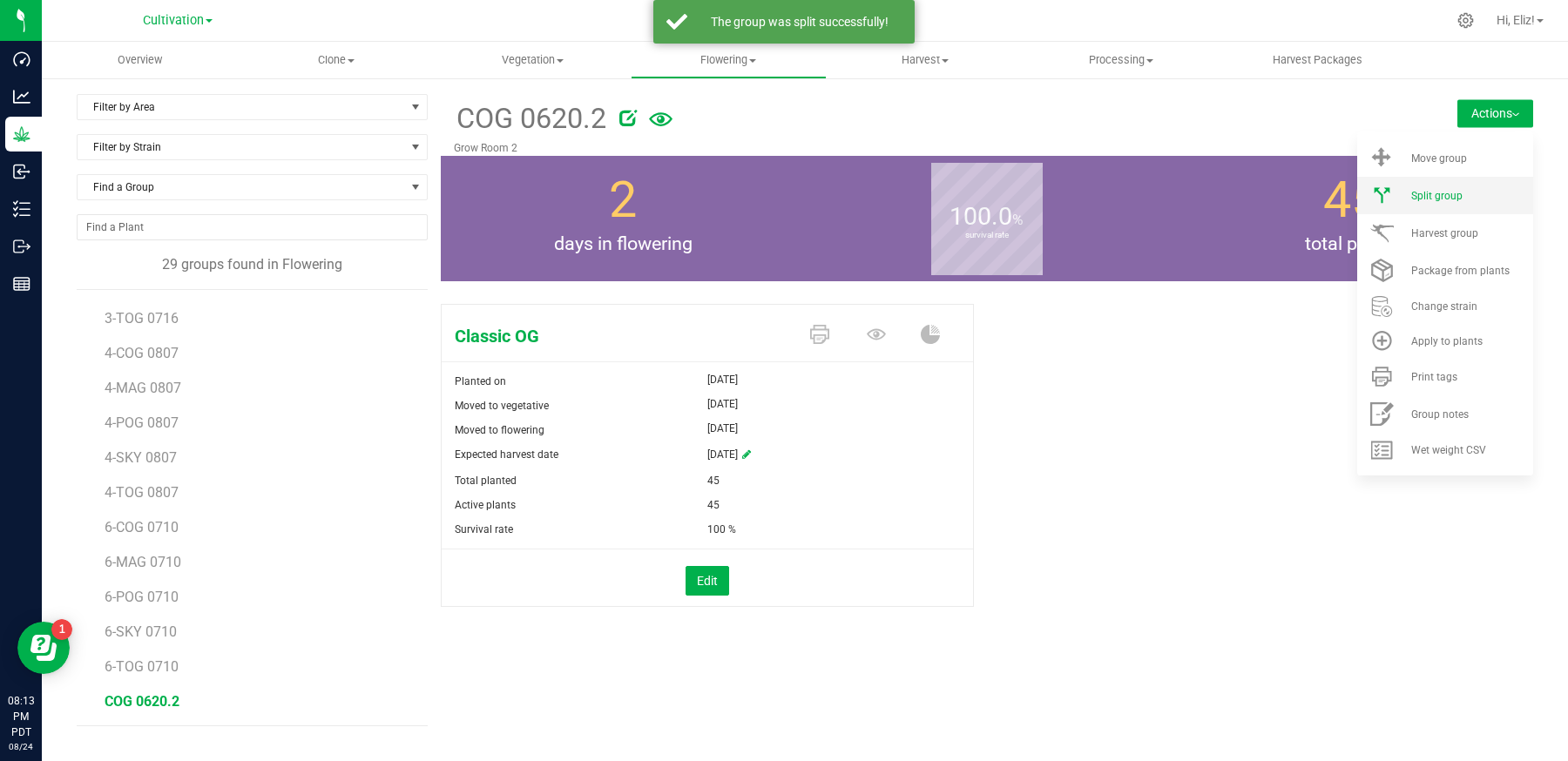
click at [1437, 196] on span "Split group" at bounding box center [1437, 195] width 51 height 12
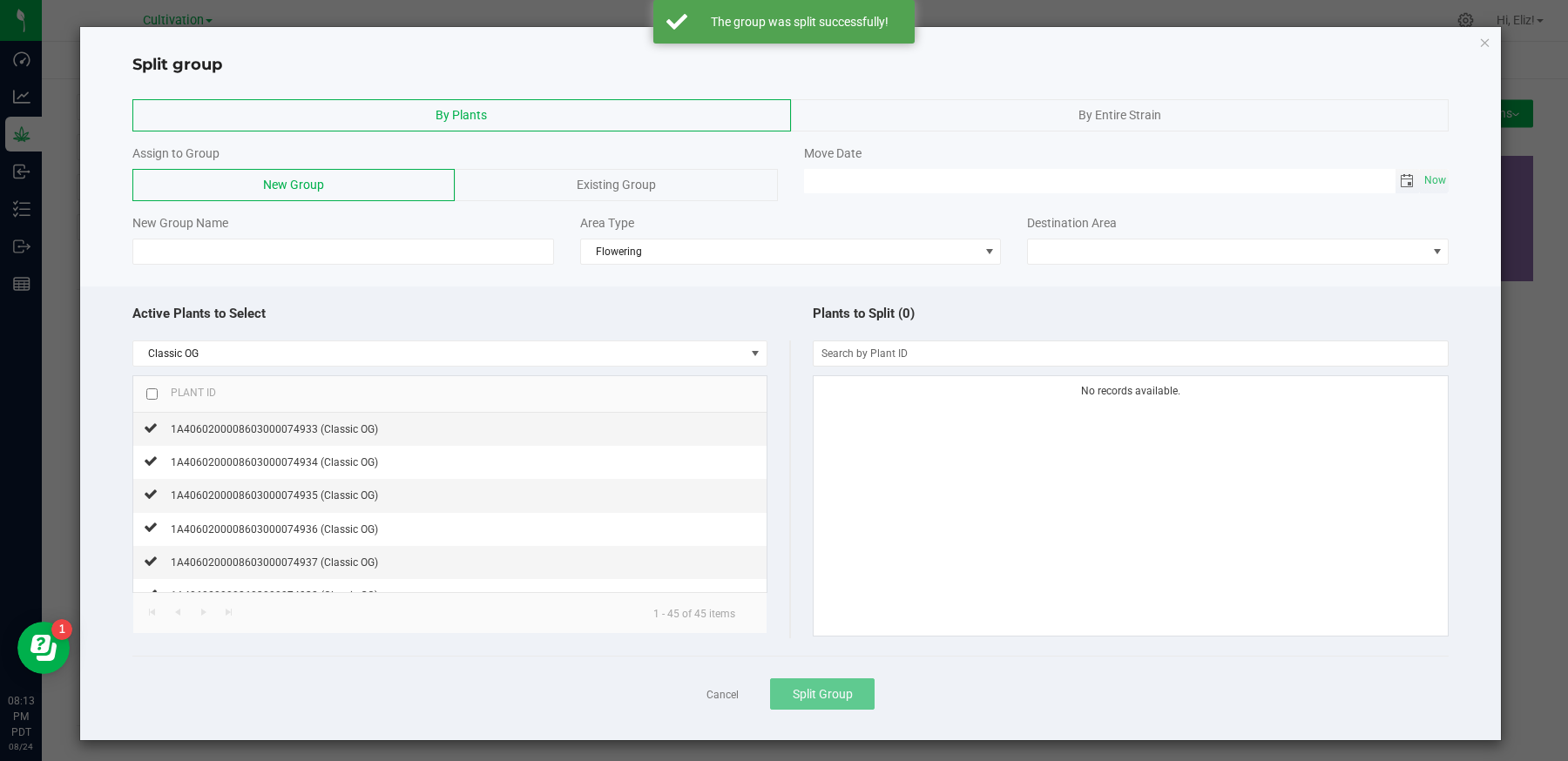
click at [1401, 181] on span "Toggle calendar" at bounding box center [1407, 180] width 14 height 14
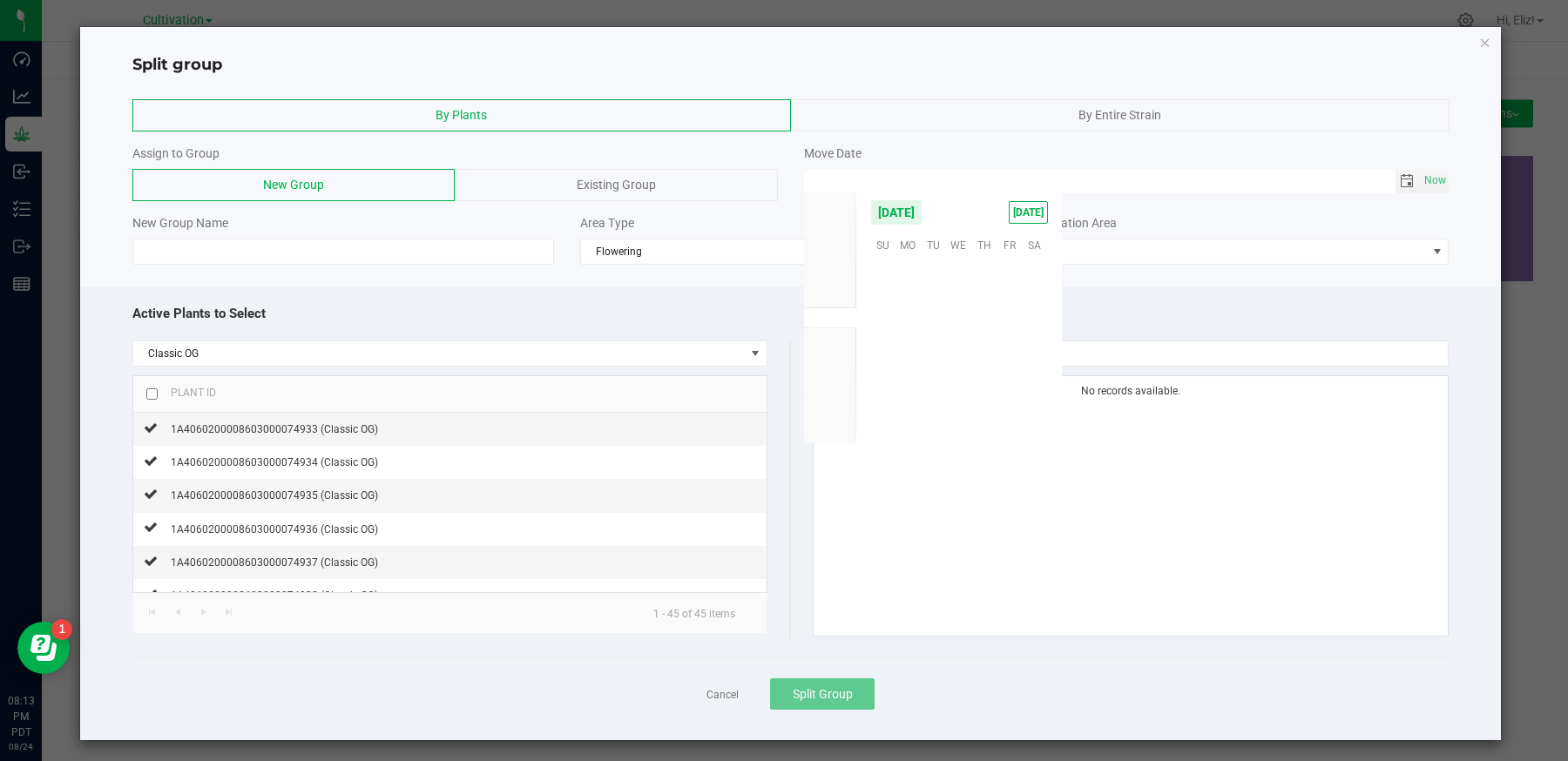
scroll to position [282288, 0]
click at [1006, 345] on span "22" at bounding box center [1009, 351] width 26 height 27
type input "[DATE] 12:00 AM"
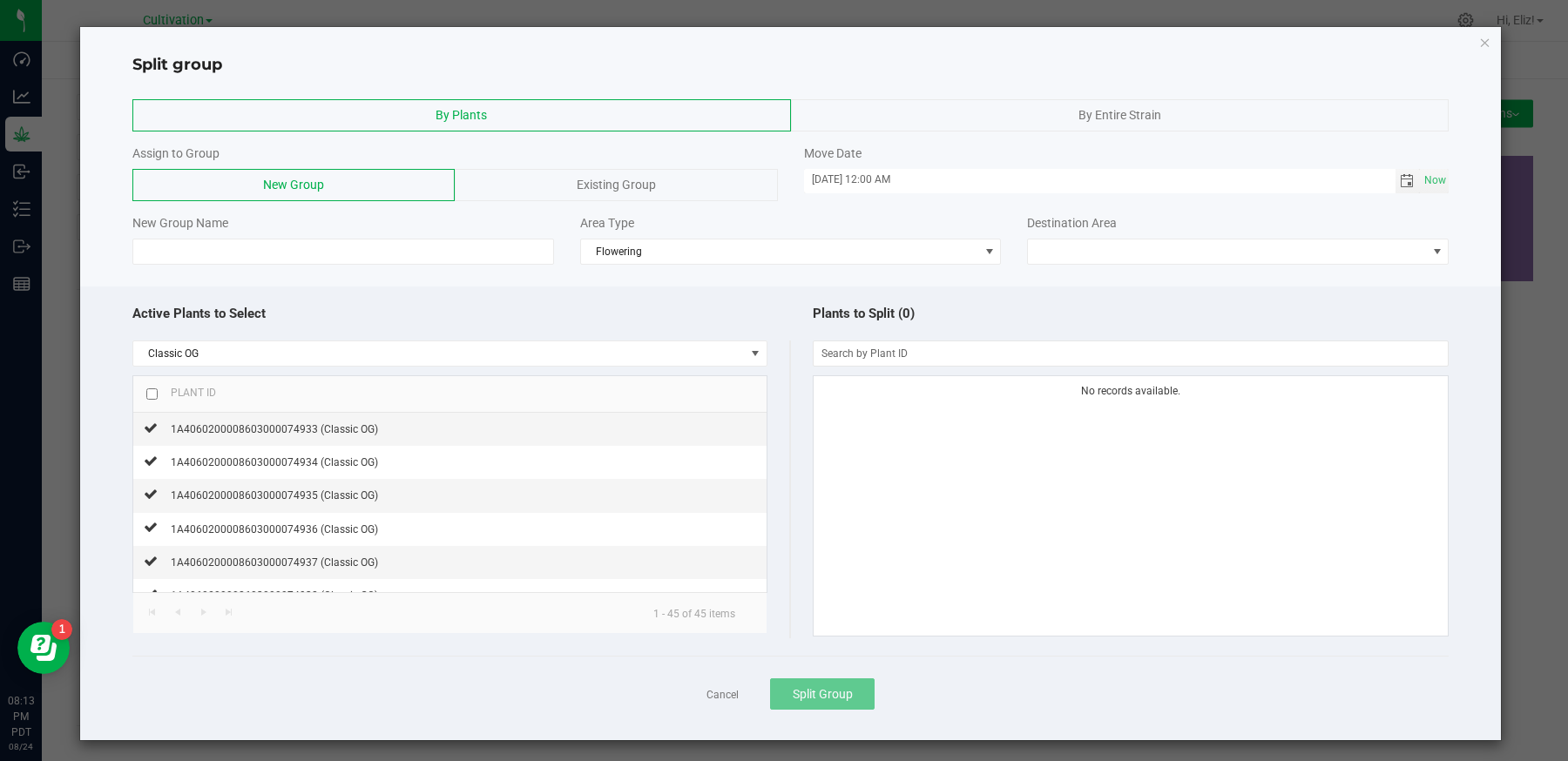
click at [574, 185] on div "Existing Group" at bounding box center [616, 184] width 323 height 32
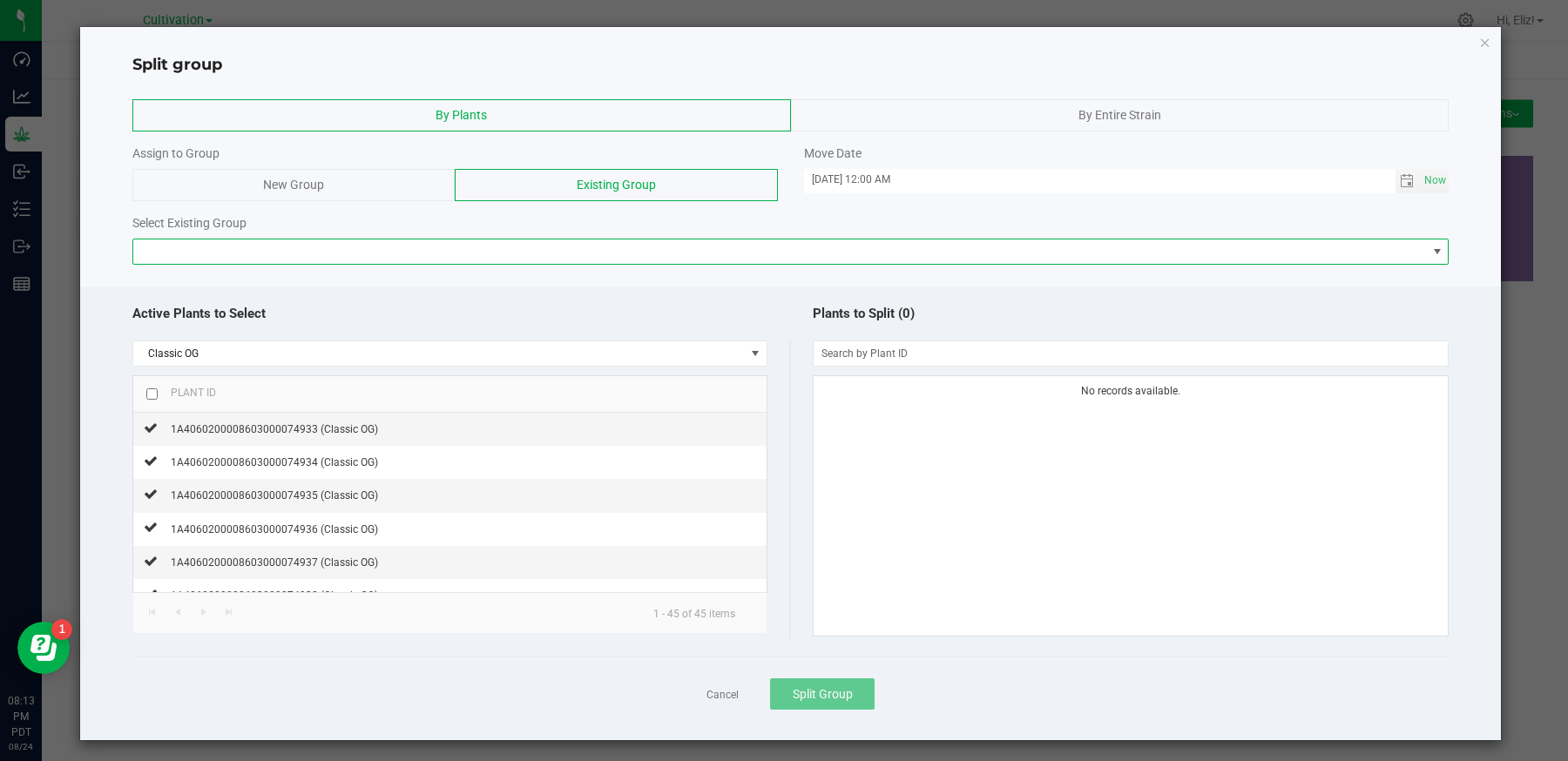
click at [476, 243] on span at bounding box center [779, 252] width 1294 height 25
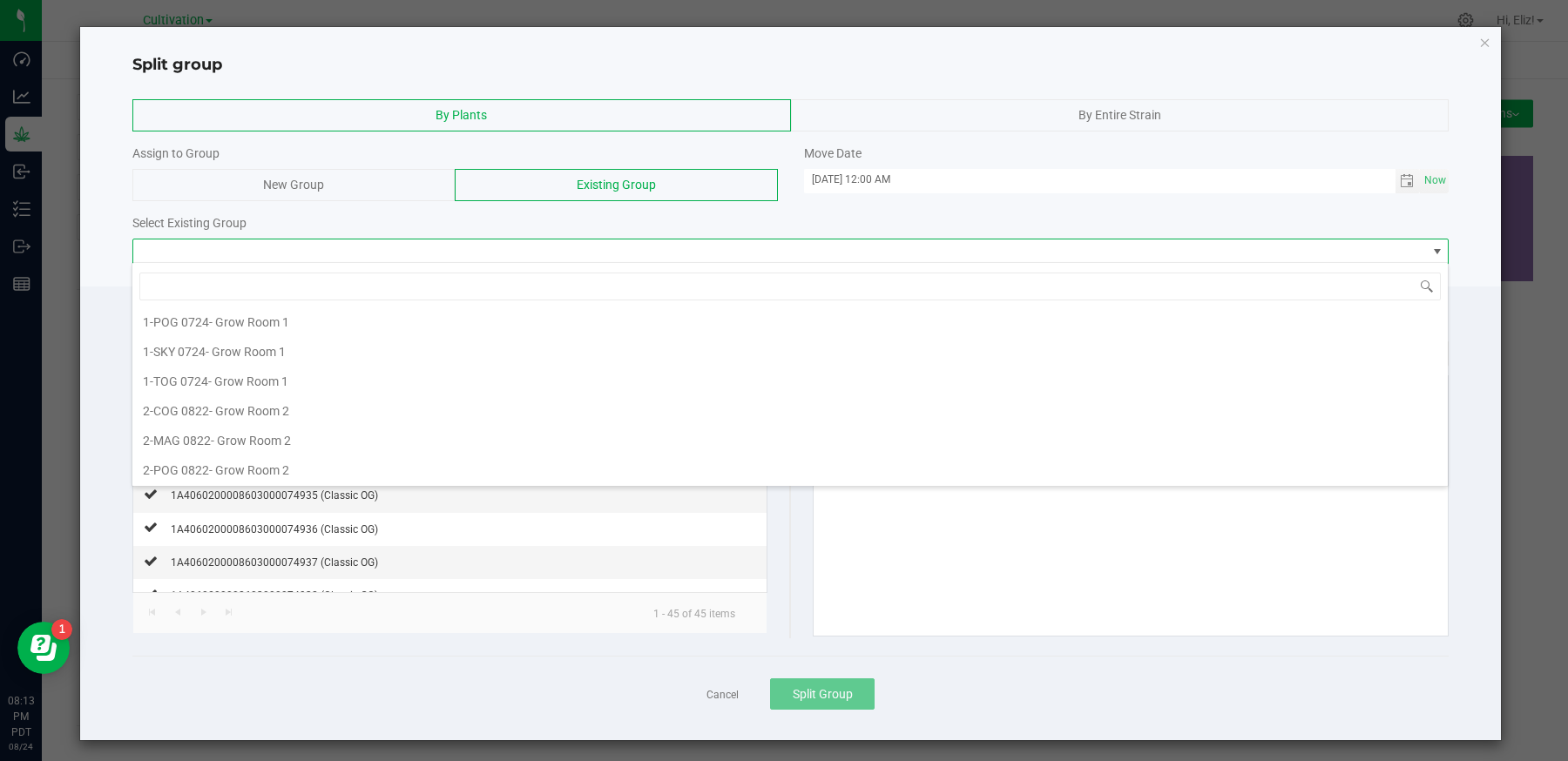
scroll to position [210, 0]
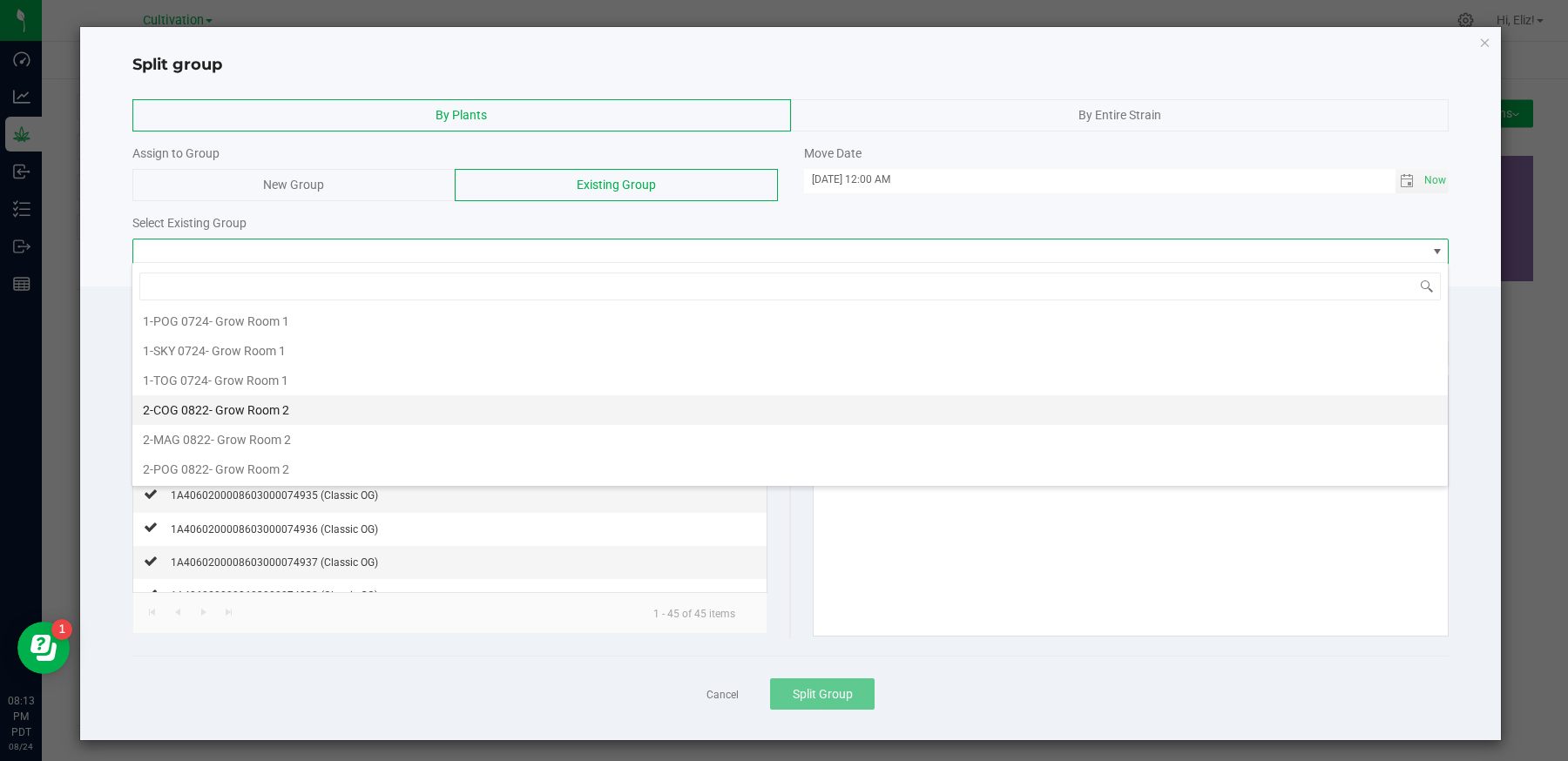
click at [198, 403] on span "2-COG 0822" at bounding box center [176, 409] width 67 height 14
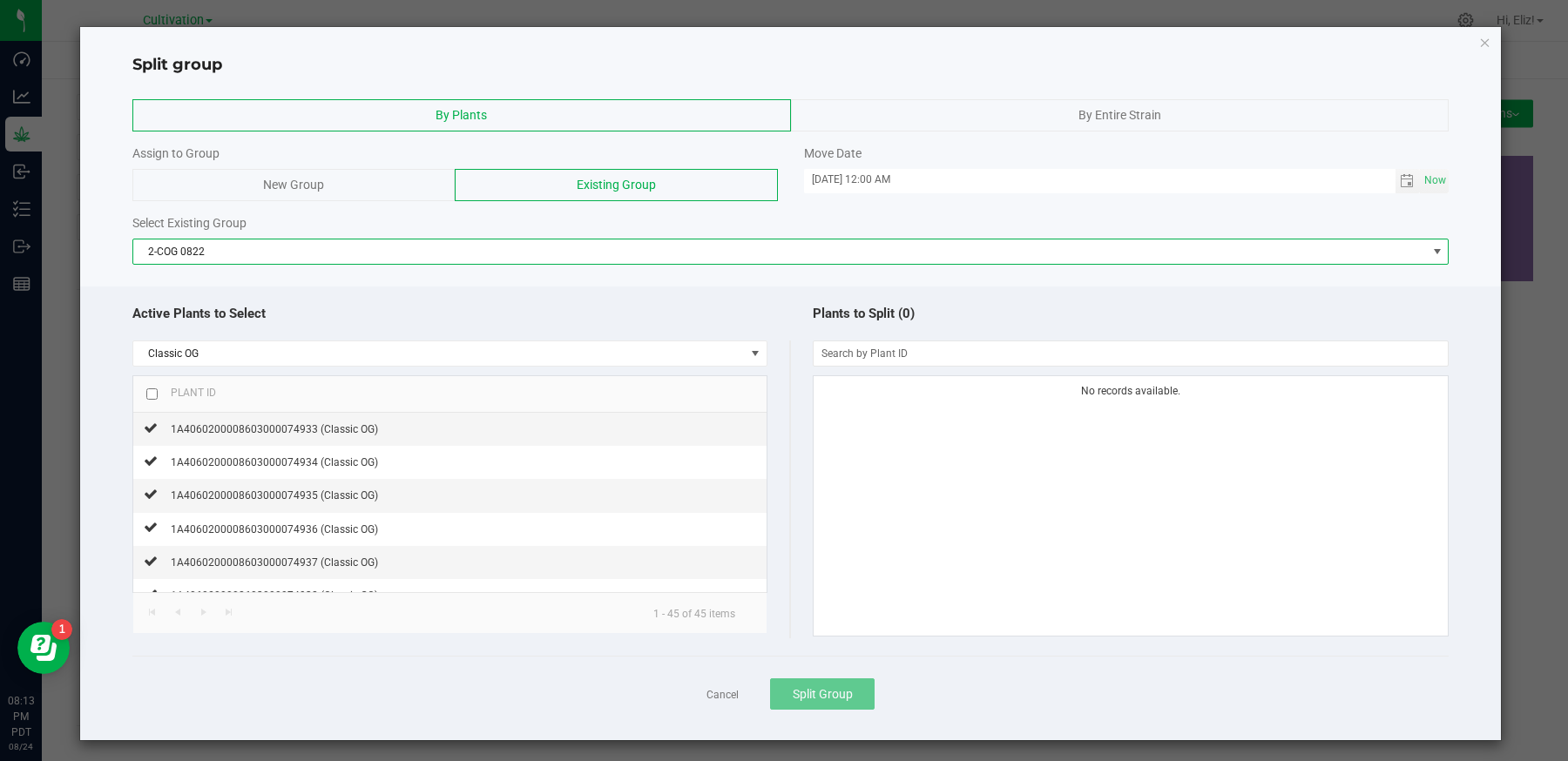
click at [152, 388] on input "checkbox" at bounding box center [152, 394] width 11 height 11
checkbox input "true"
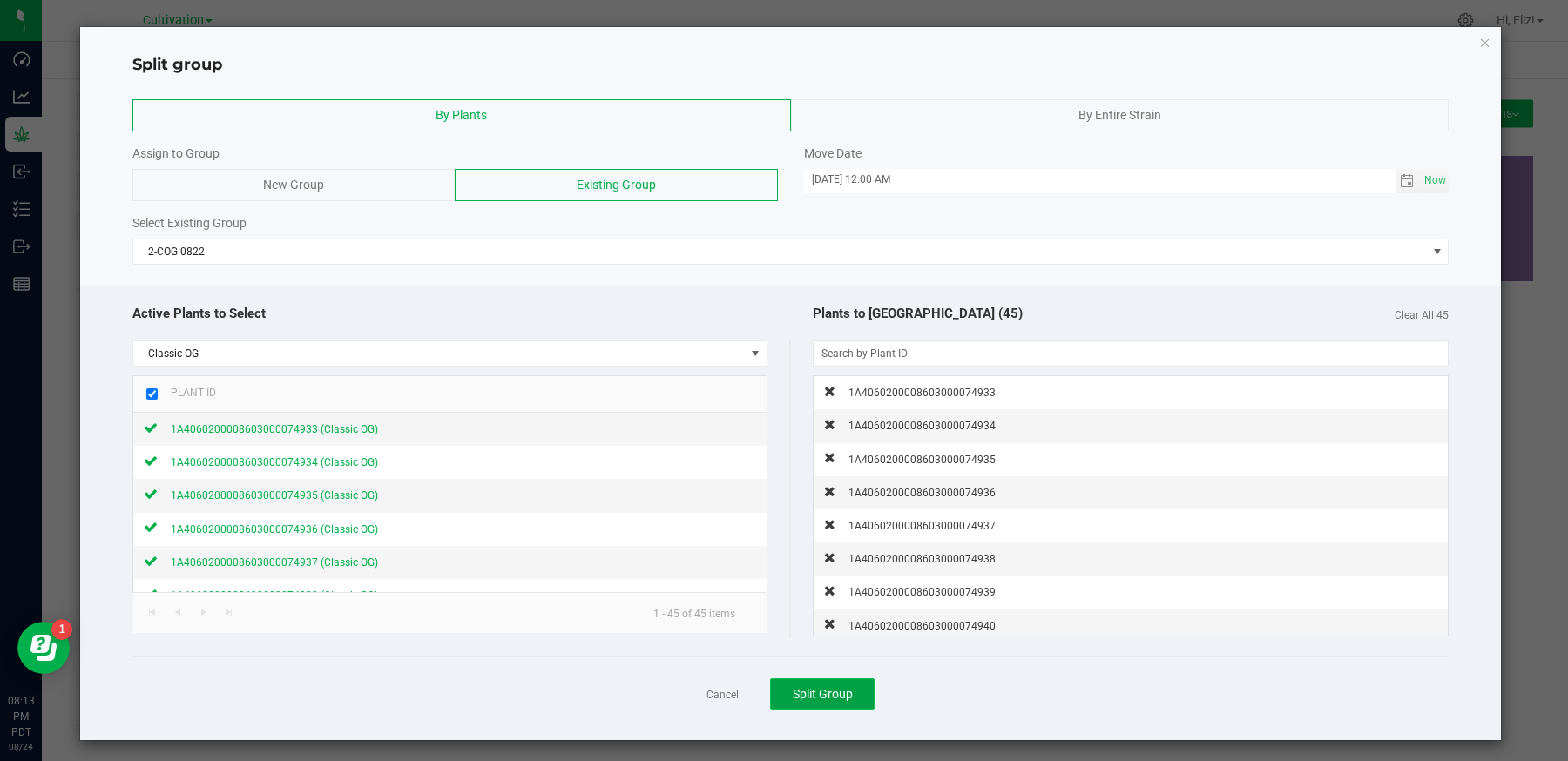
click at [800, 695] on span "Split Group" at bounding box center [823, 694] width 60 height 14
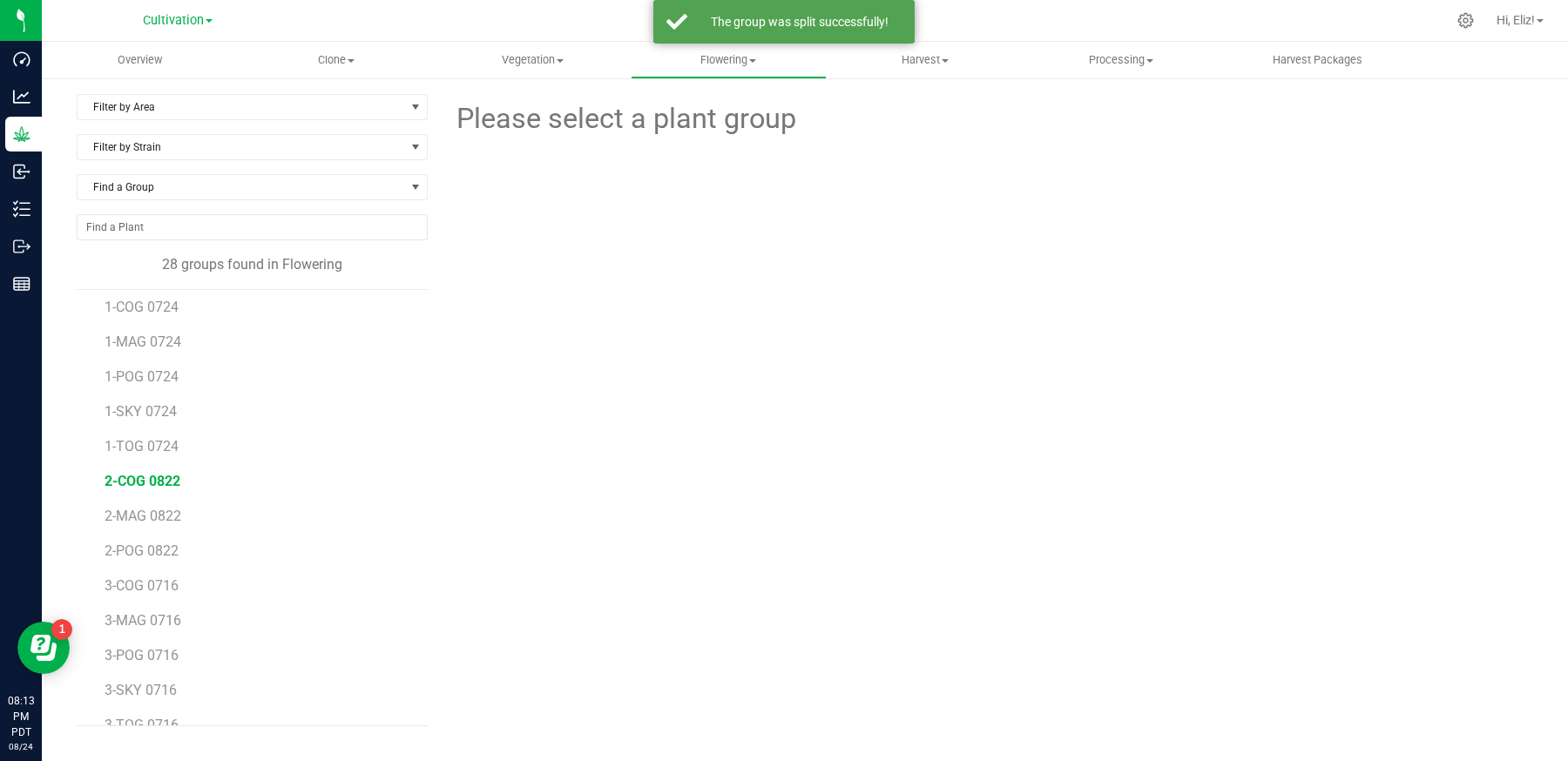
scroll to position [235, 0]
click at [136, 459] on span "2-MAG 0822" at bounding box center [144, 462] width 79 height 16
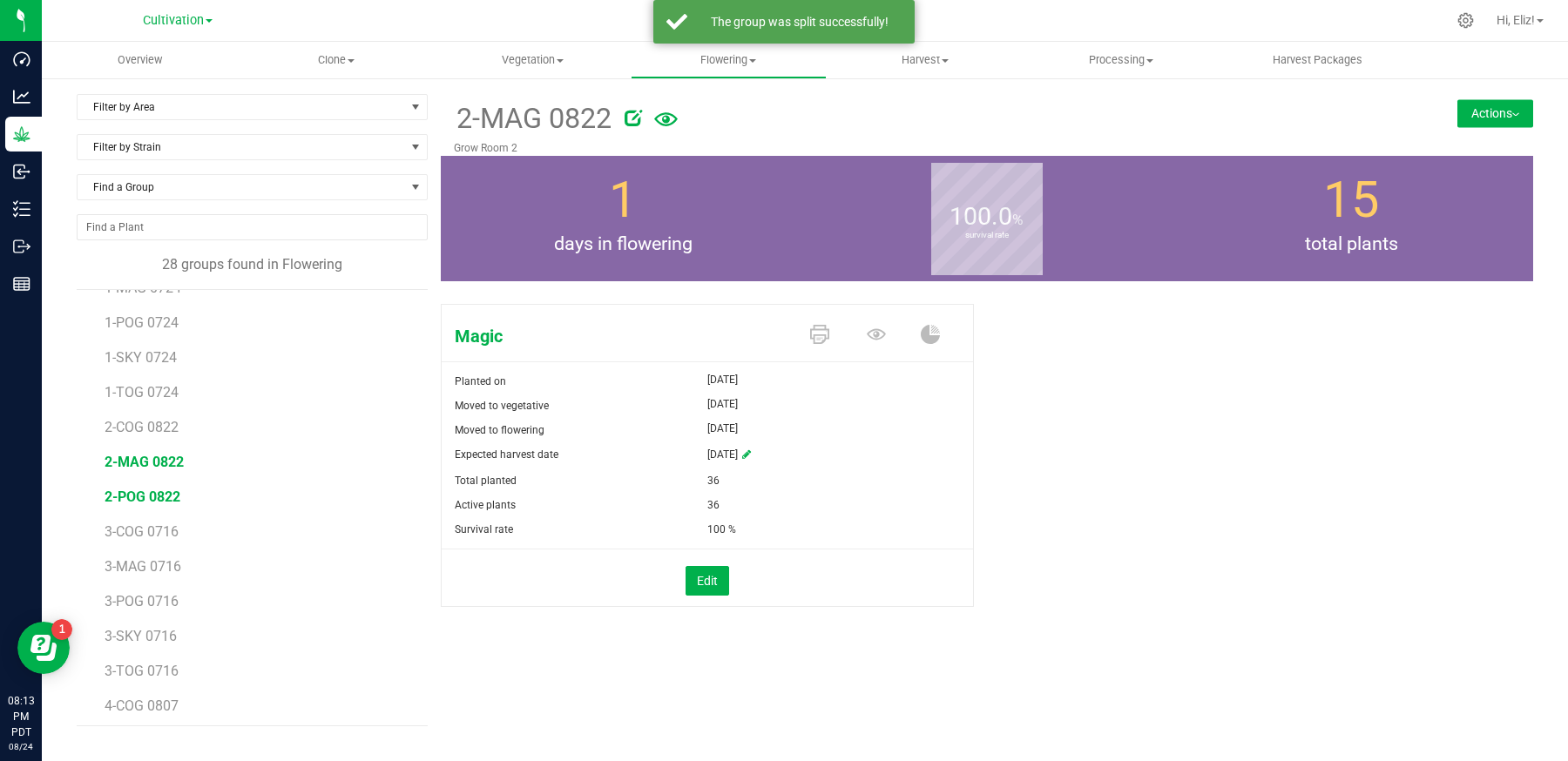
click at [135, 497] on span "2-POG 0822" at bounding box center [142, 497] width 76 height 16
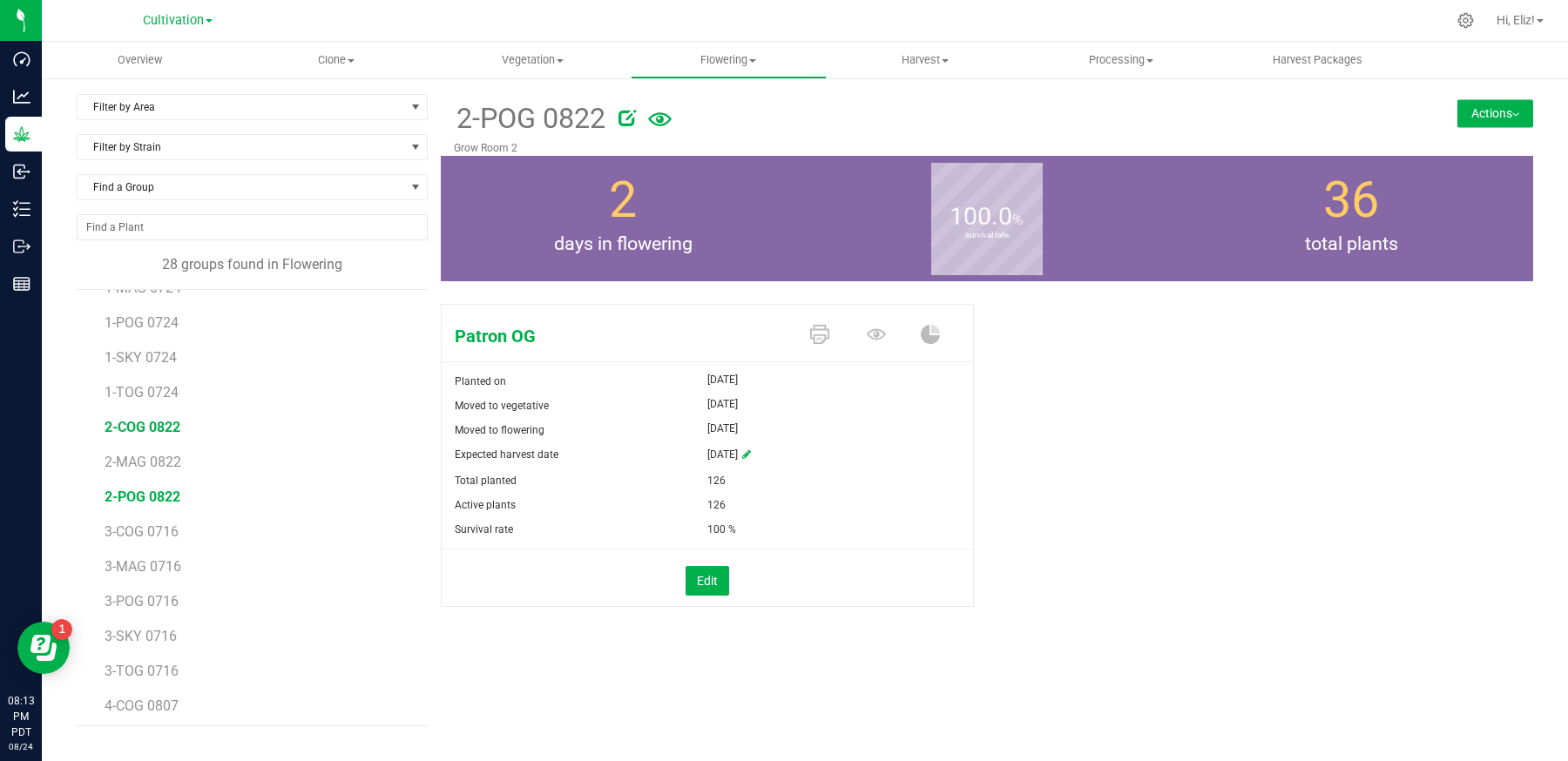
click at [147, 421] on span "2-COG 0822" at bounding box center [142, 427] width 76 height 16
click at [910, 57] on span "Harvest" at bounding box center [924, 59] width 194 height 15
click at [887, 99] on span "Harvests" at bounding box center [875, 105] width 97 height 15
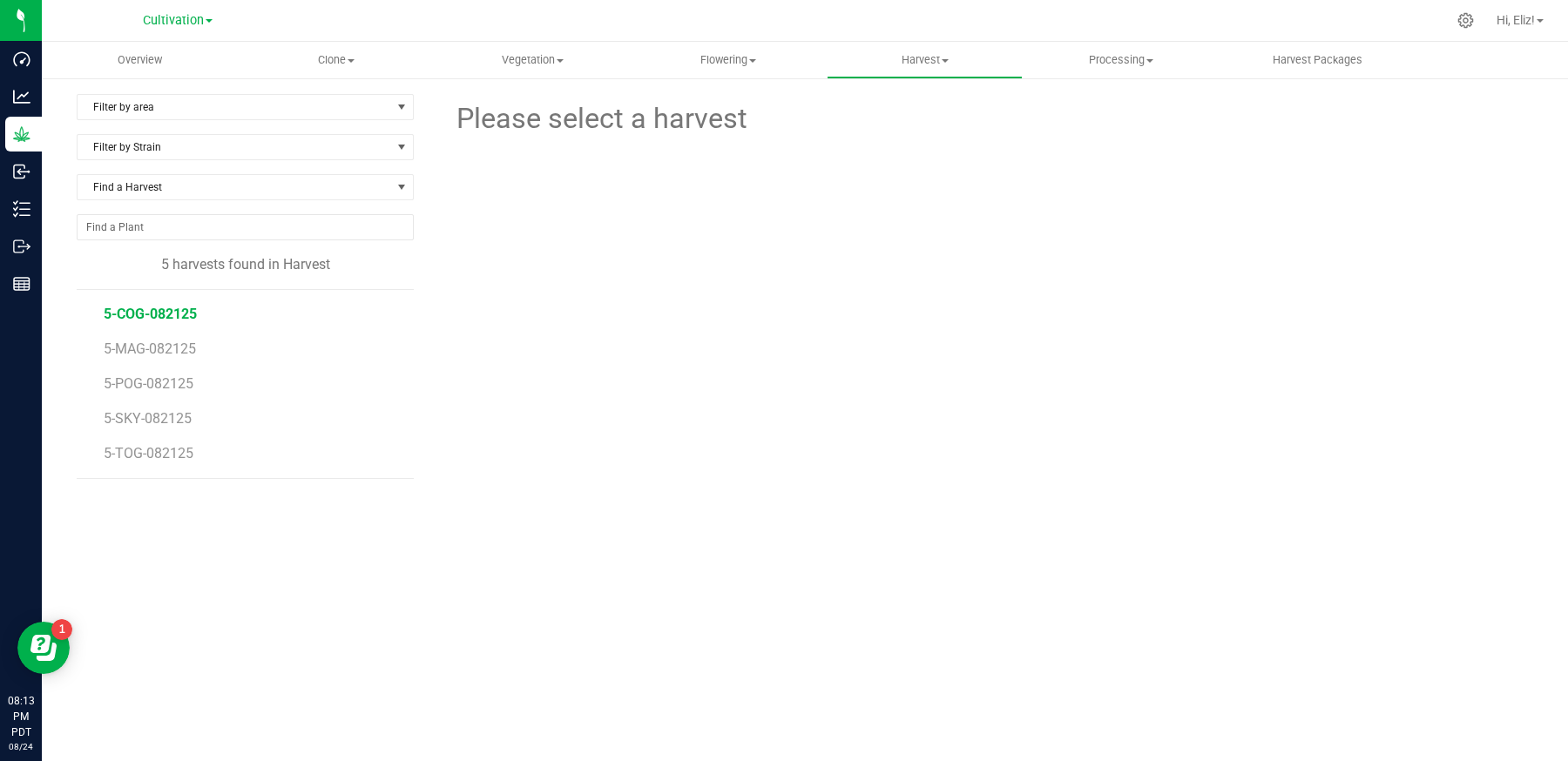
click at [164, 306] on span "5-COG-082125" at bounding box center [150, 314] width 93 height 16
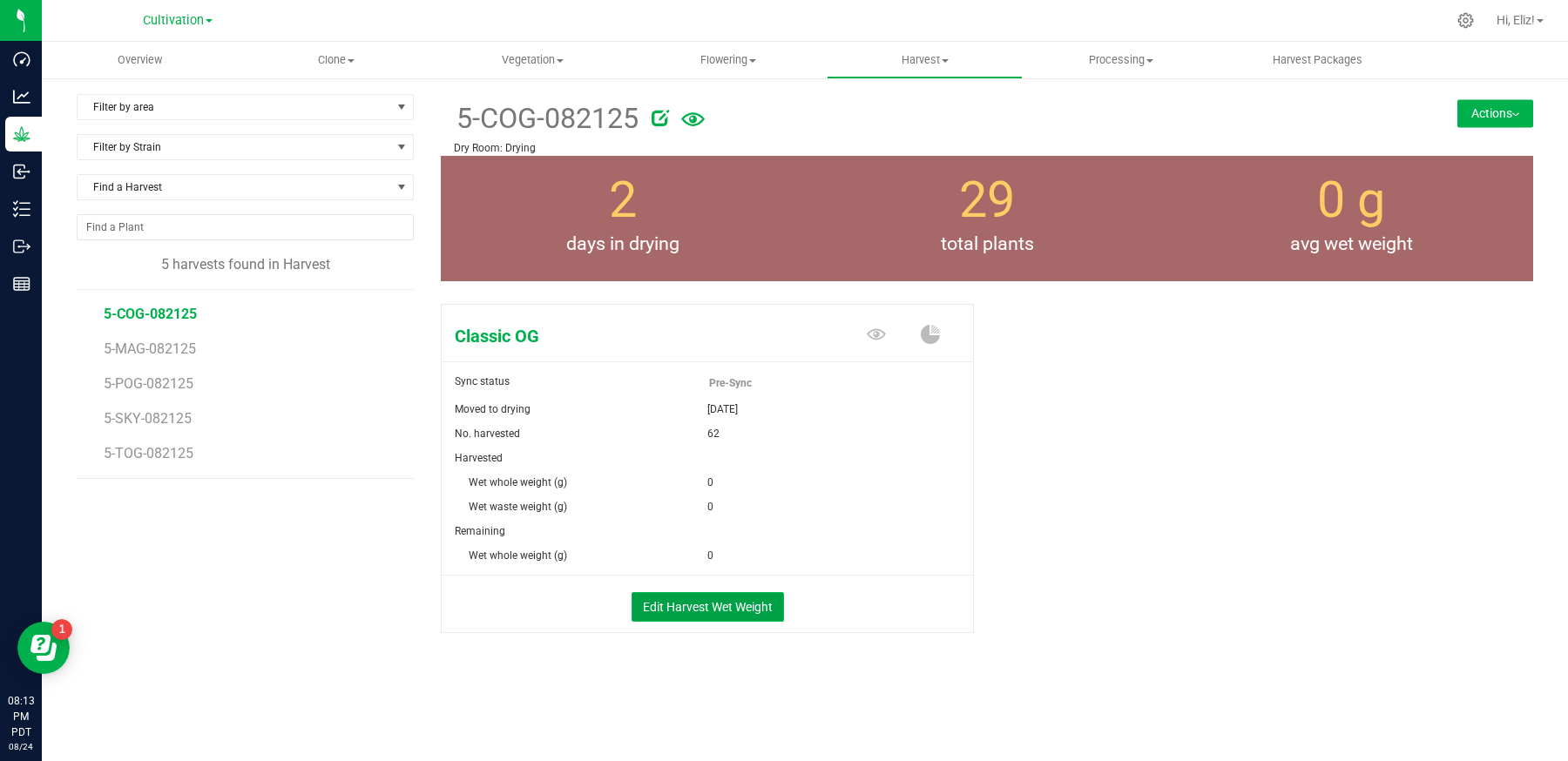
click at [660, 615] on button "Edit Harvest Wet Weight" at bounding box center [707, 607] width 152 height 29
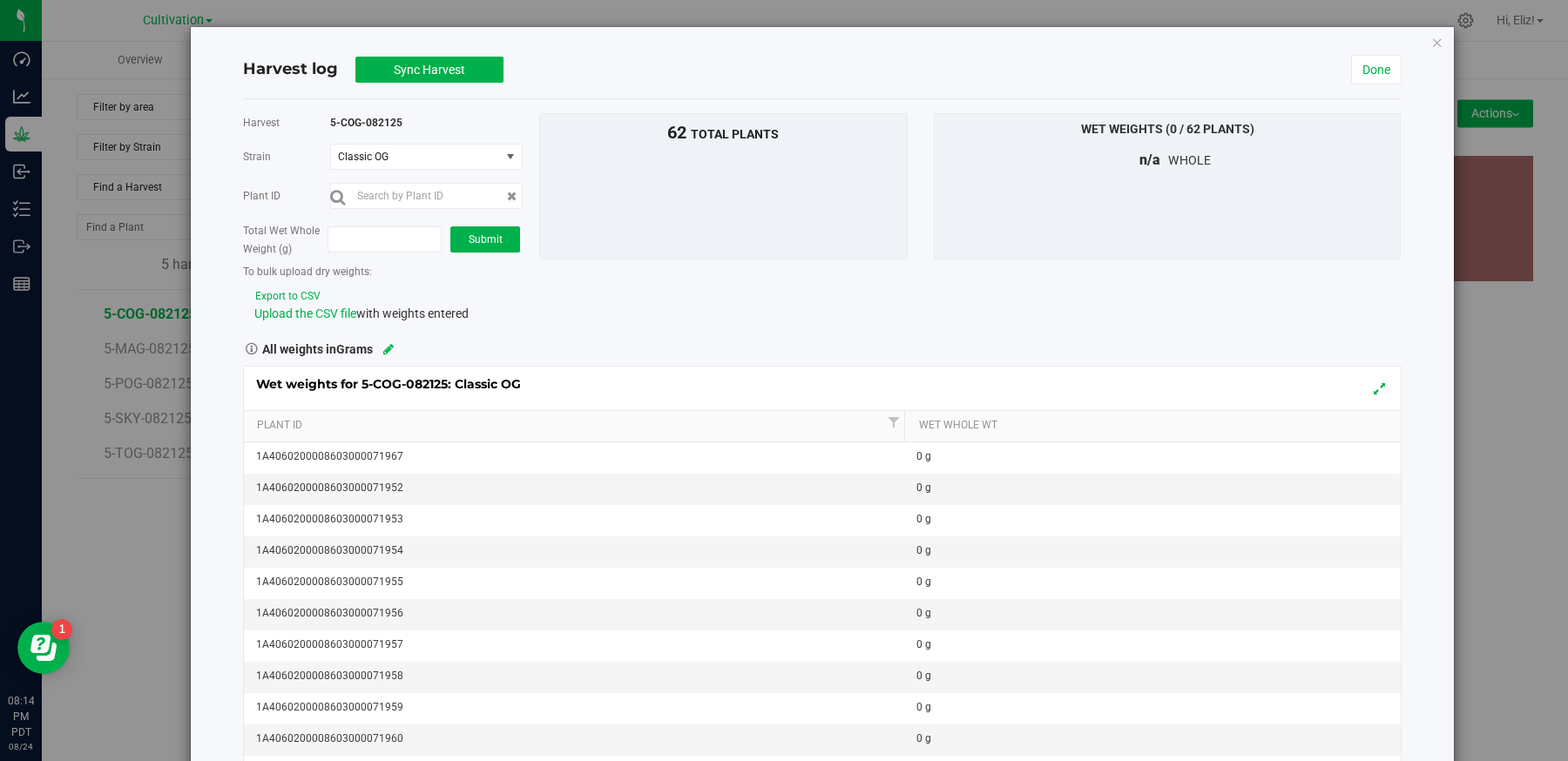
click at [295, 290] on button "Export to CSV" at bounding box center [288, 296] width 67 height 16
click at [287, 310] on span "Upload the CSV file" at bounding box center [305, 313] width 102 height 14
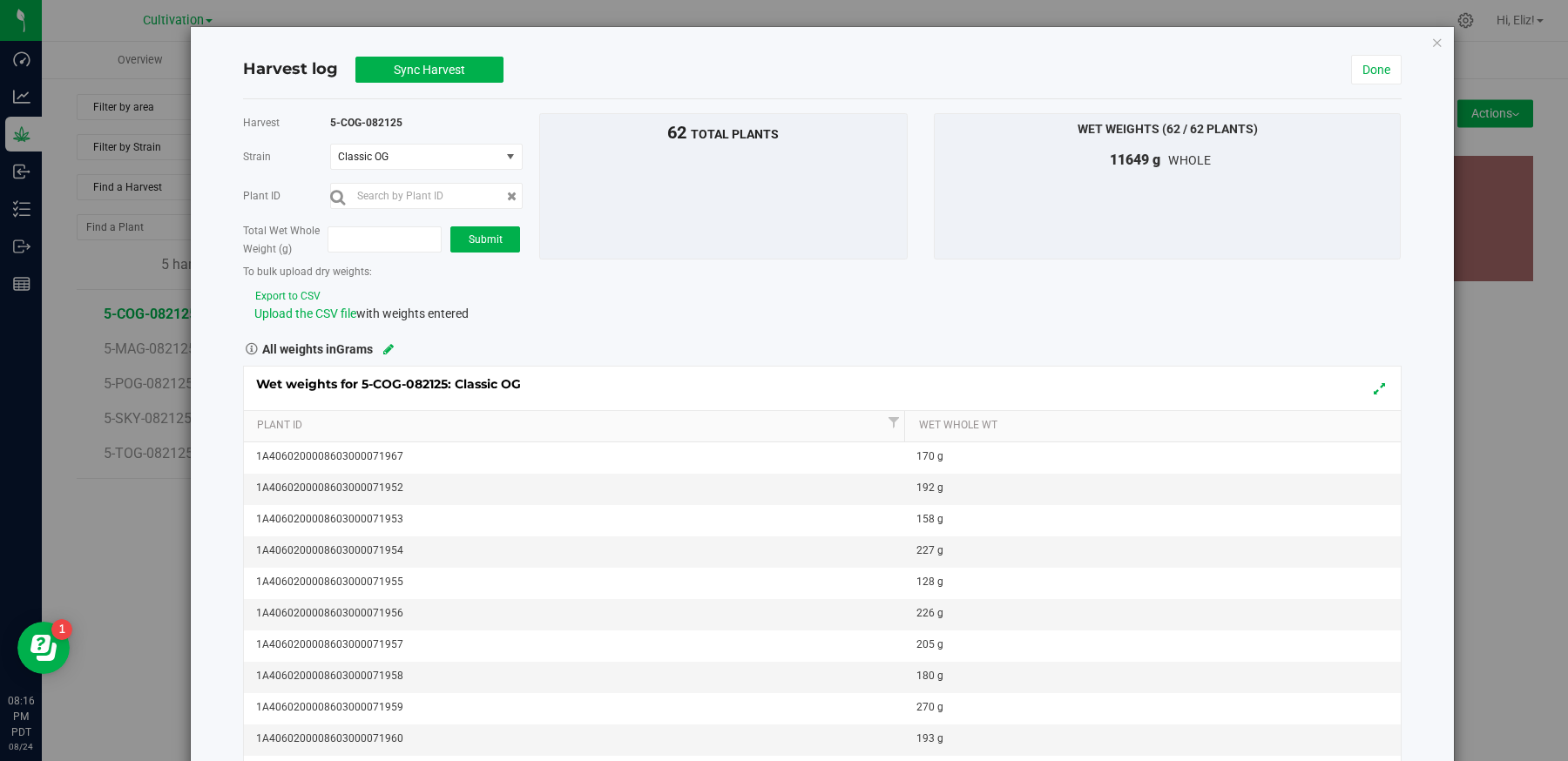
click at [664, 302] on div "Harvest 5-COG-082125 [GEOGRAPHIC_DATA] Classic OG Select strain Classic OG Plan…" at bounding box center [822, 218] width 1185 height 210
click at [450, 67] on span "Sync Harvest" at bounding box center [429, 69] width 71 height 14
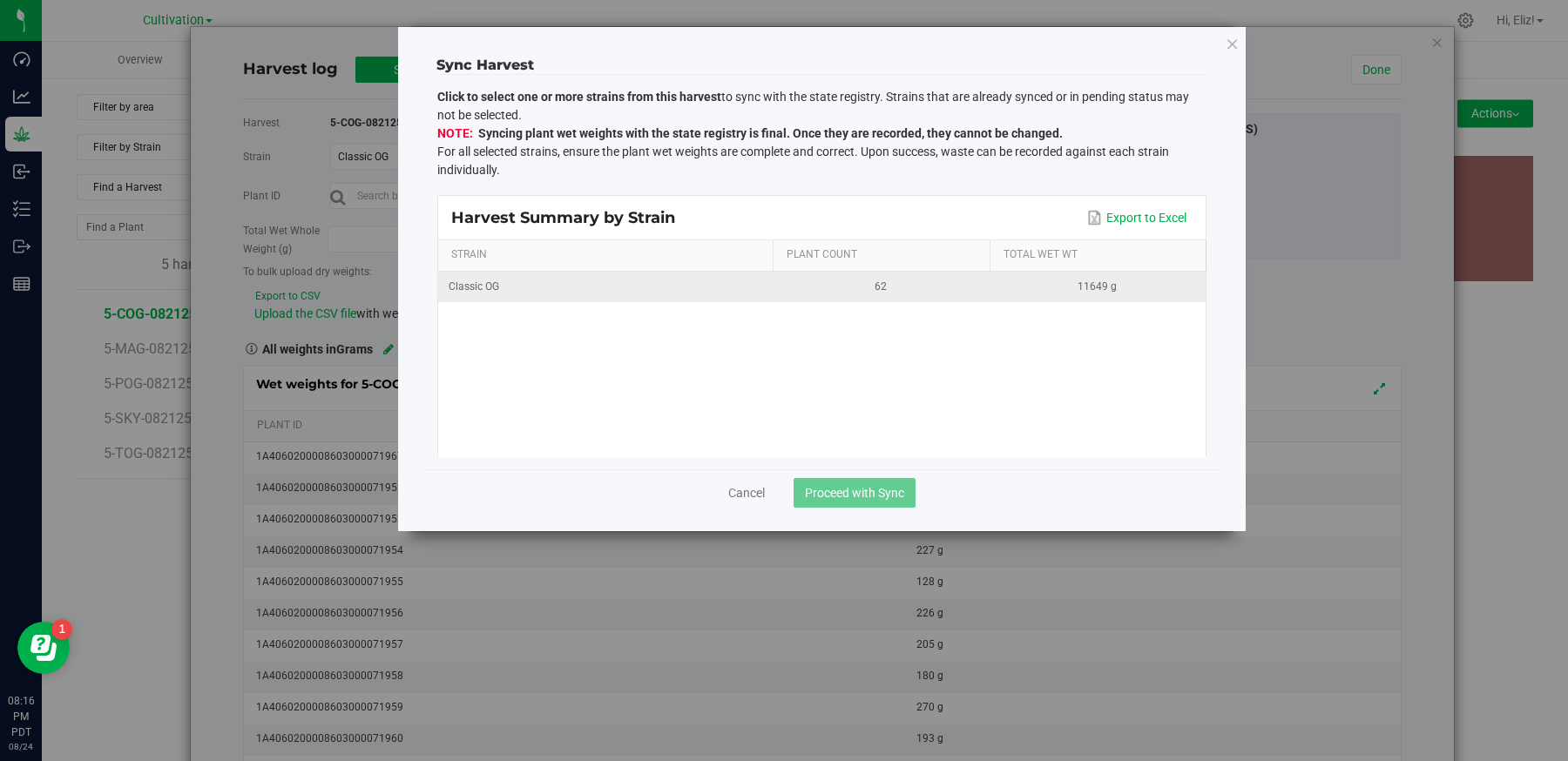
click at [810, 288] on div "62" at bounding box center [881, 287] width 195 height 16
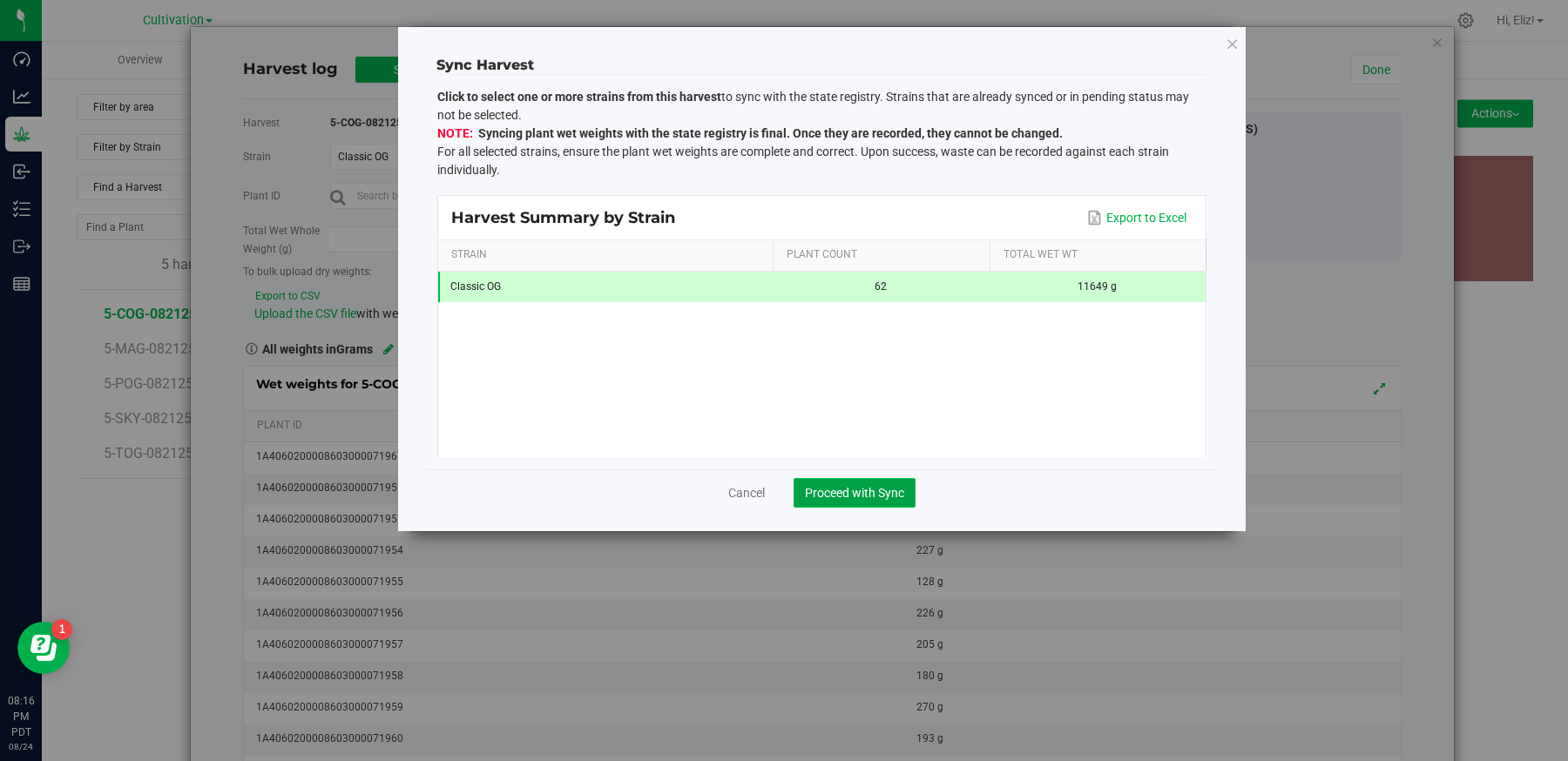
click at [853, 491] on span "Proceed with Sync" at bounding box center [854, 492] width 99 height 14
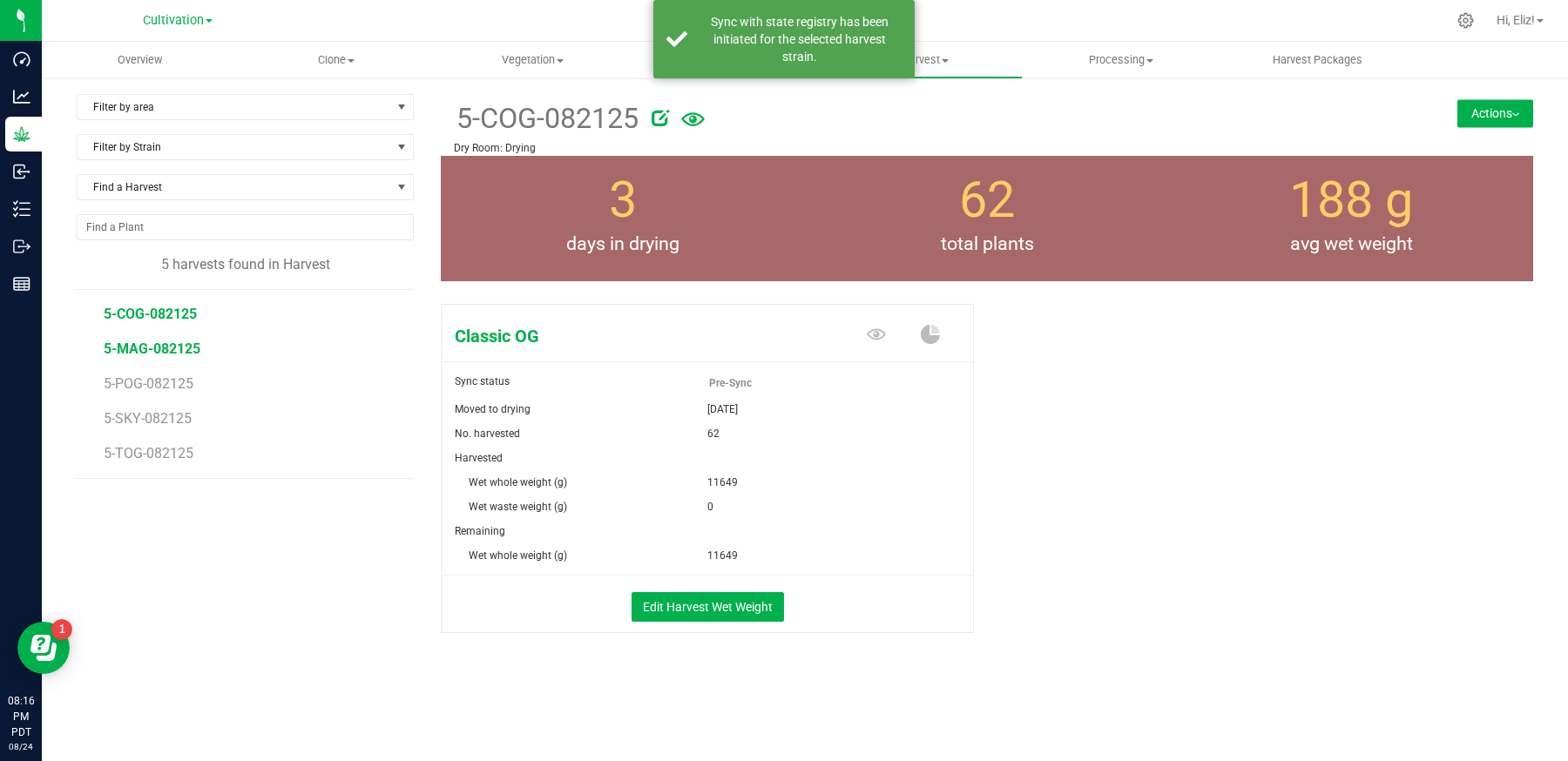
click at [164, 341] on span "5-MAG-082125" at bounding box center [152, 349] width 97 height 16
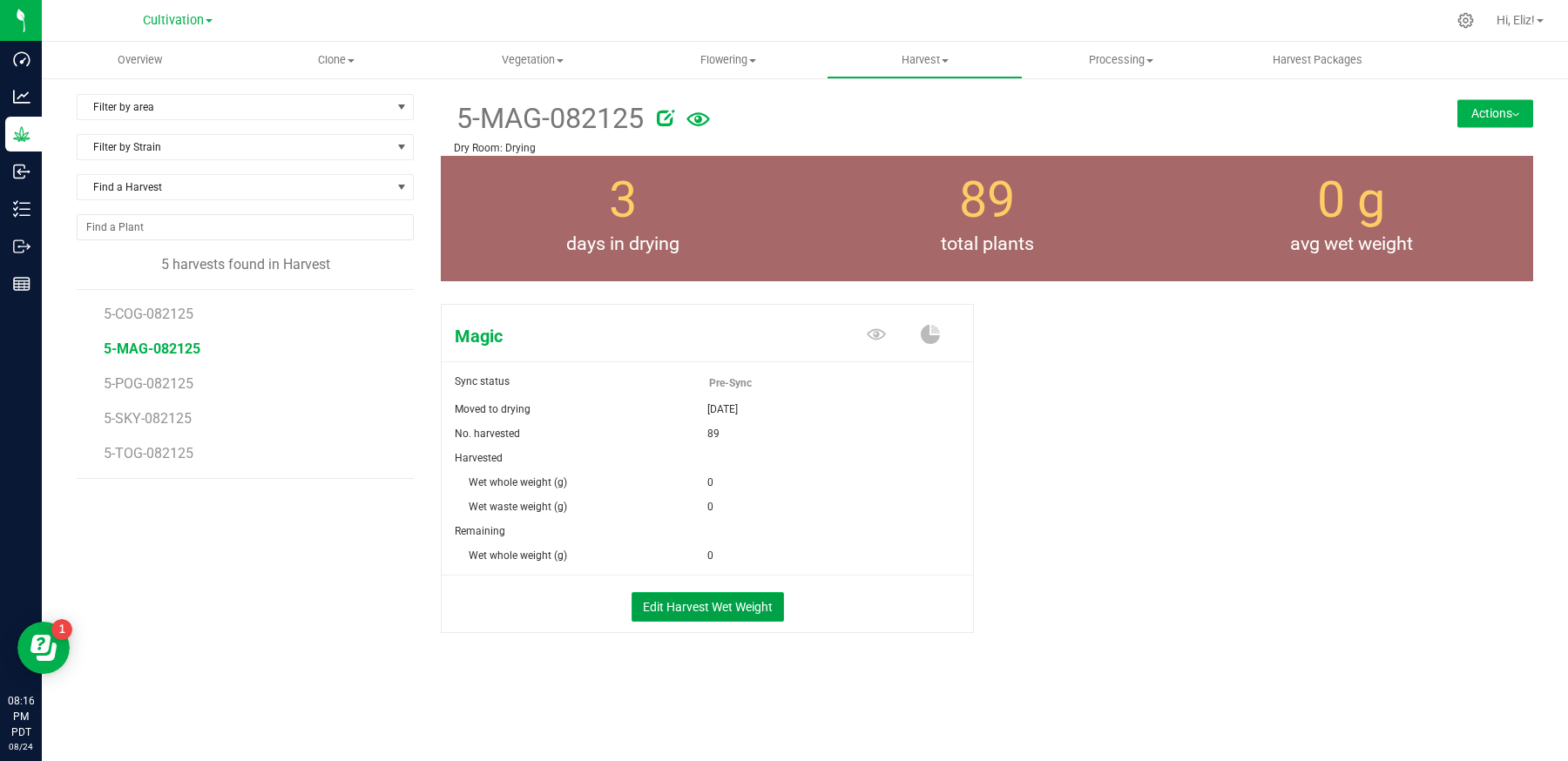
click at [686, 602] on button "Edit Harvest Wet Weight" at bounding box center [707, 607] width 152 height 29
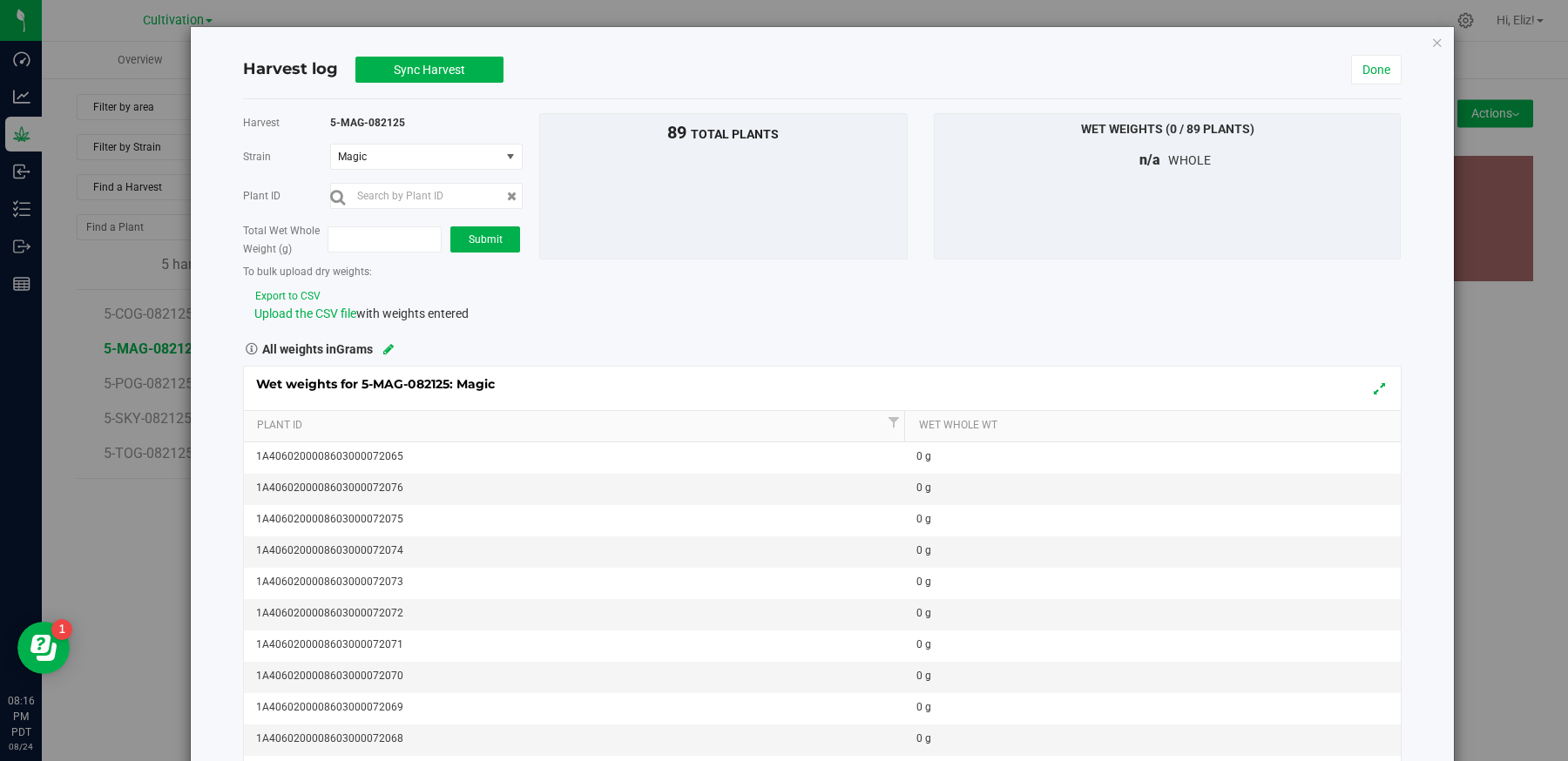
click at [301, 291] on button "Export to CSV" at bounding box center [288, 296] width 67 height 16
click at [315, 314] on span "Upload the CSV file" at bounding box center [305, 313] width 102 height 14
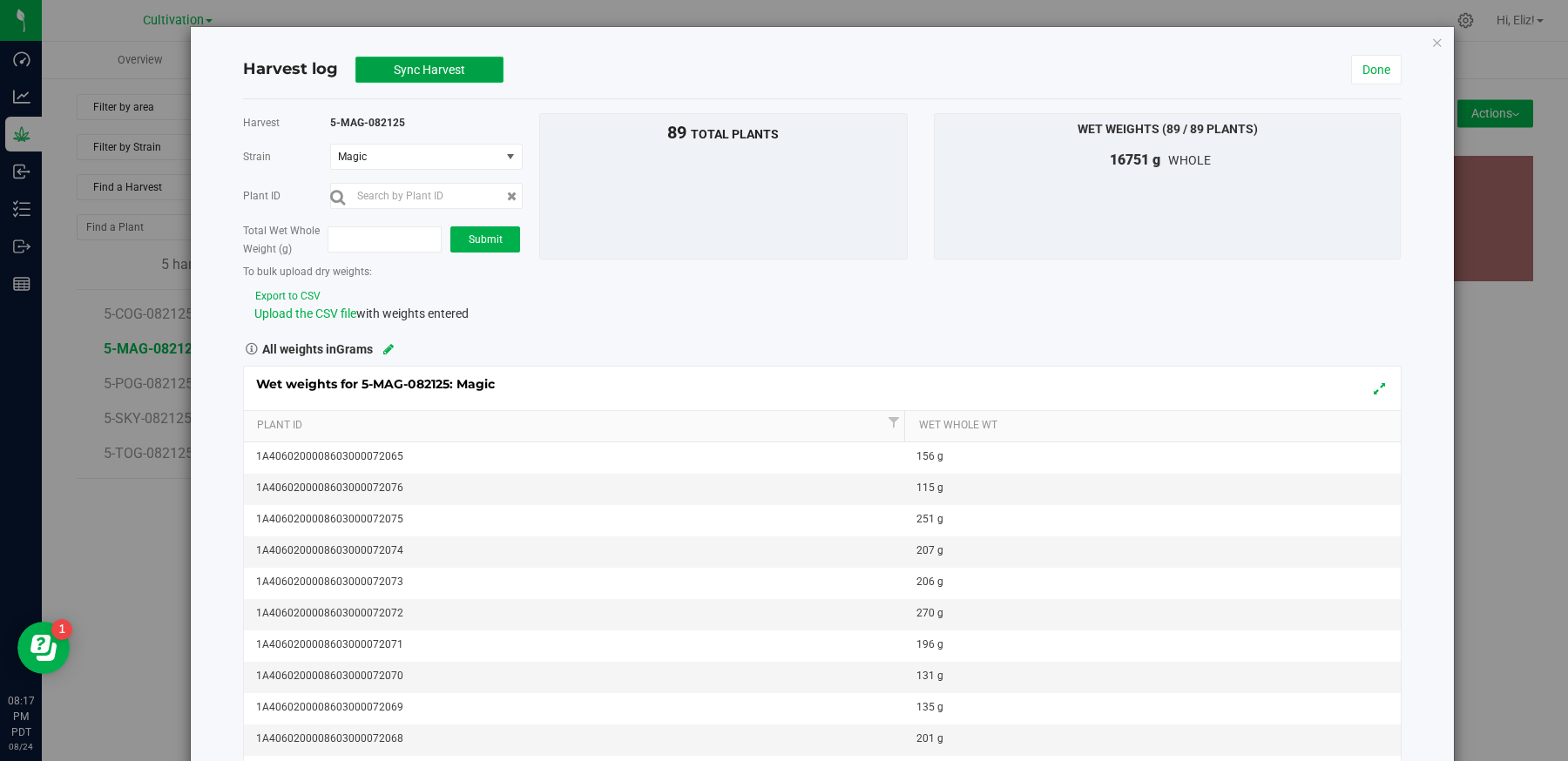
click at [470, 71] on button "Sync Harvest" at bounding box center [429, 69] width 148 height 26
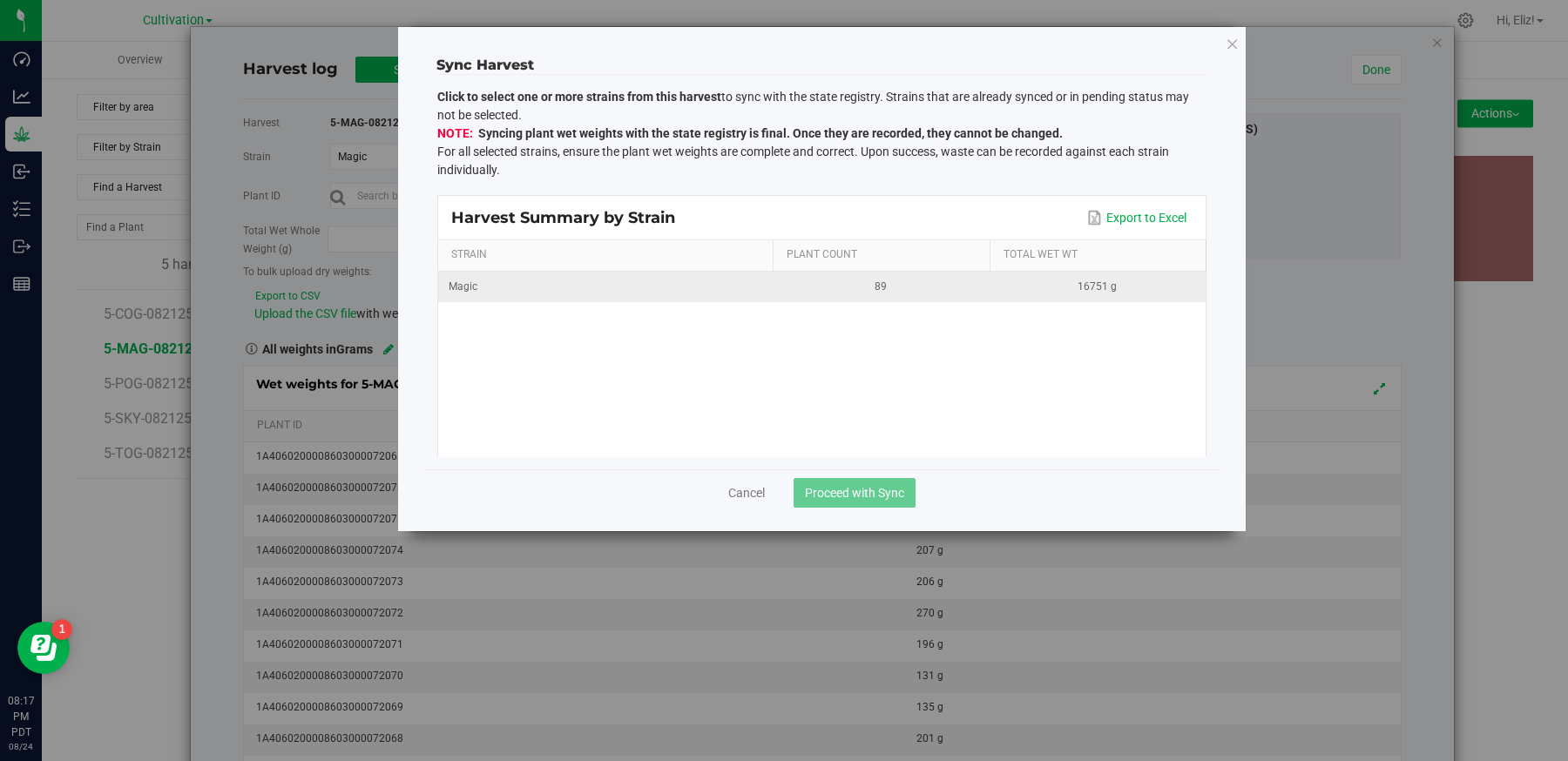
click at [680, 297] on td "Magic" at bounding box center [605, 286] width 335 height 30
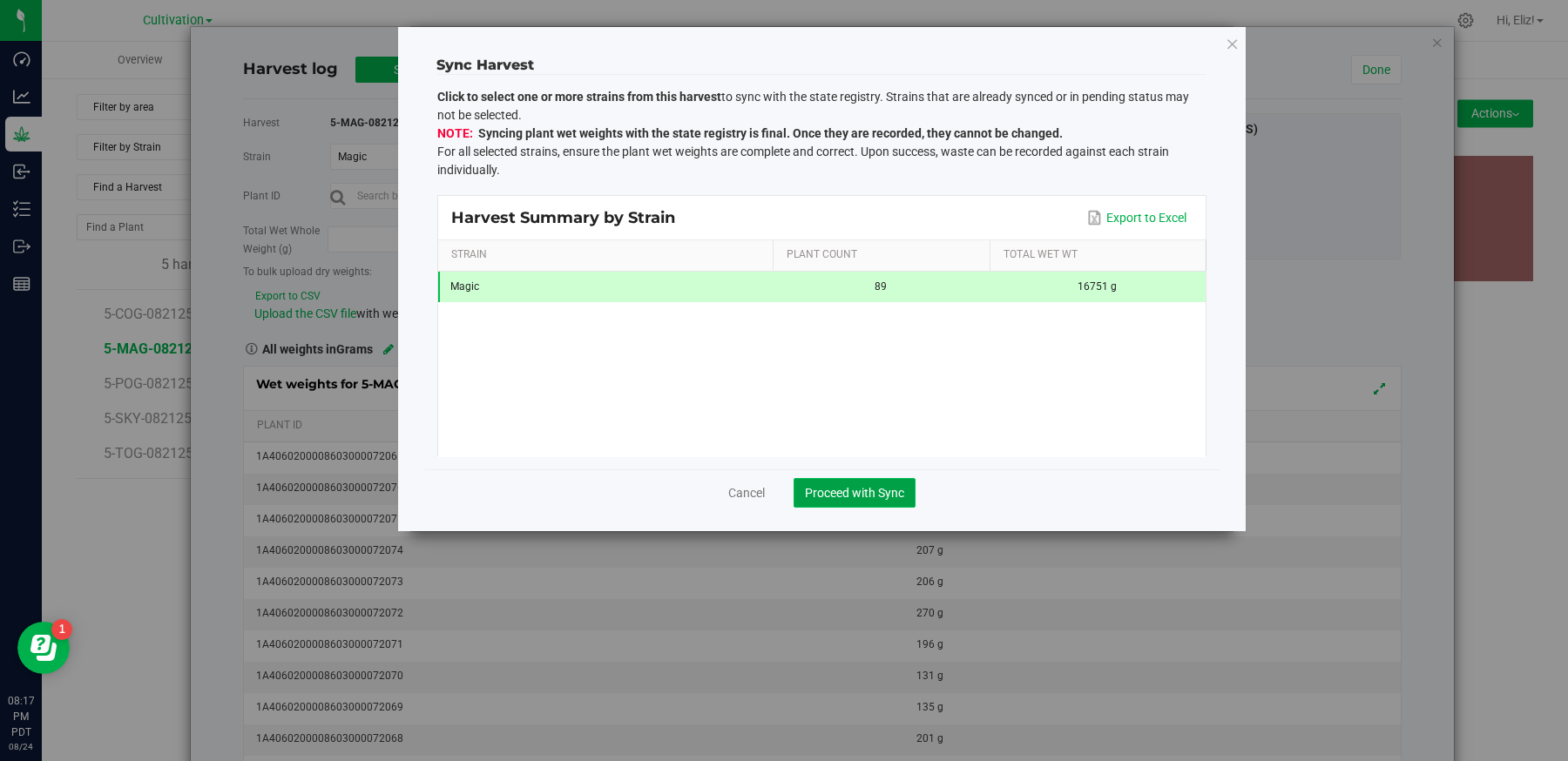
click at [806, 494] on span "Proceed with Sync" at bounding box center [854, 492] width 99 height 14
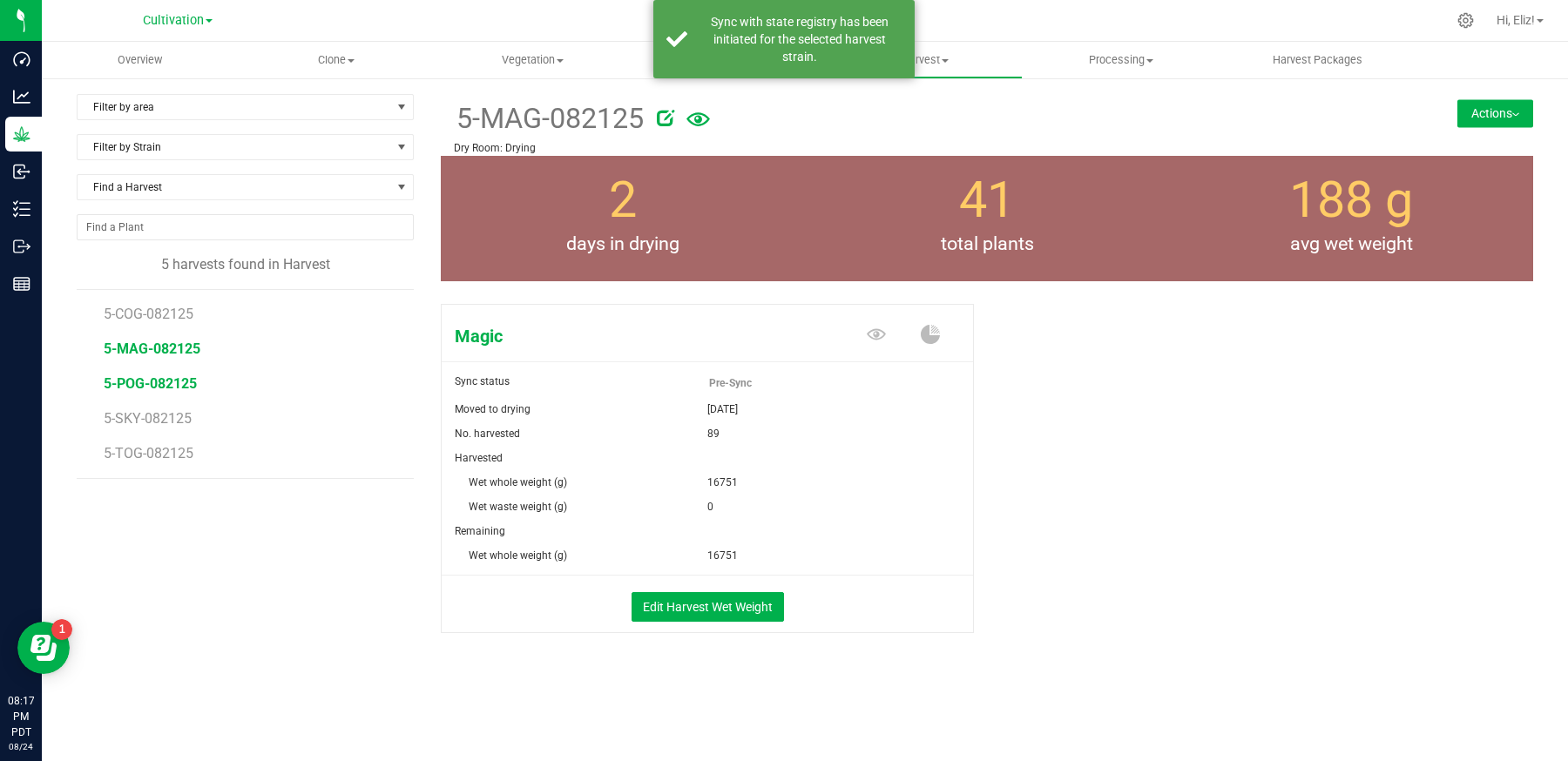
click at [157, 376] on span "5-POG-082125" at bounding box center [150, 384] width 93 height 16
click at [161, 415] on span "5-SKY-082125" at bounding box center [149, 418] width 90 height 16
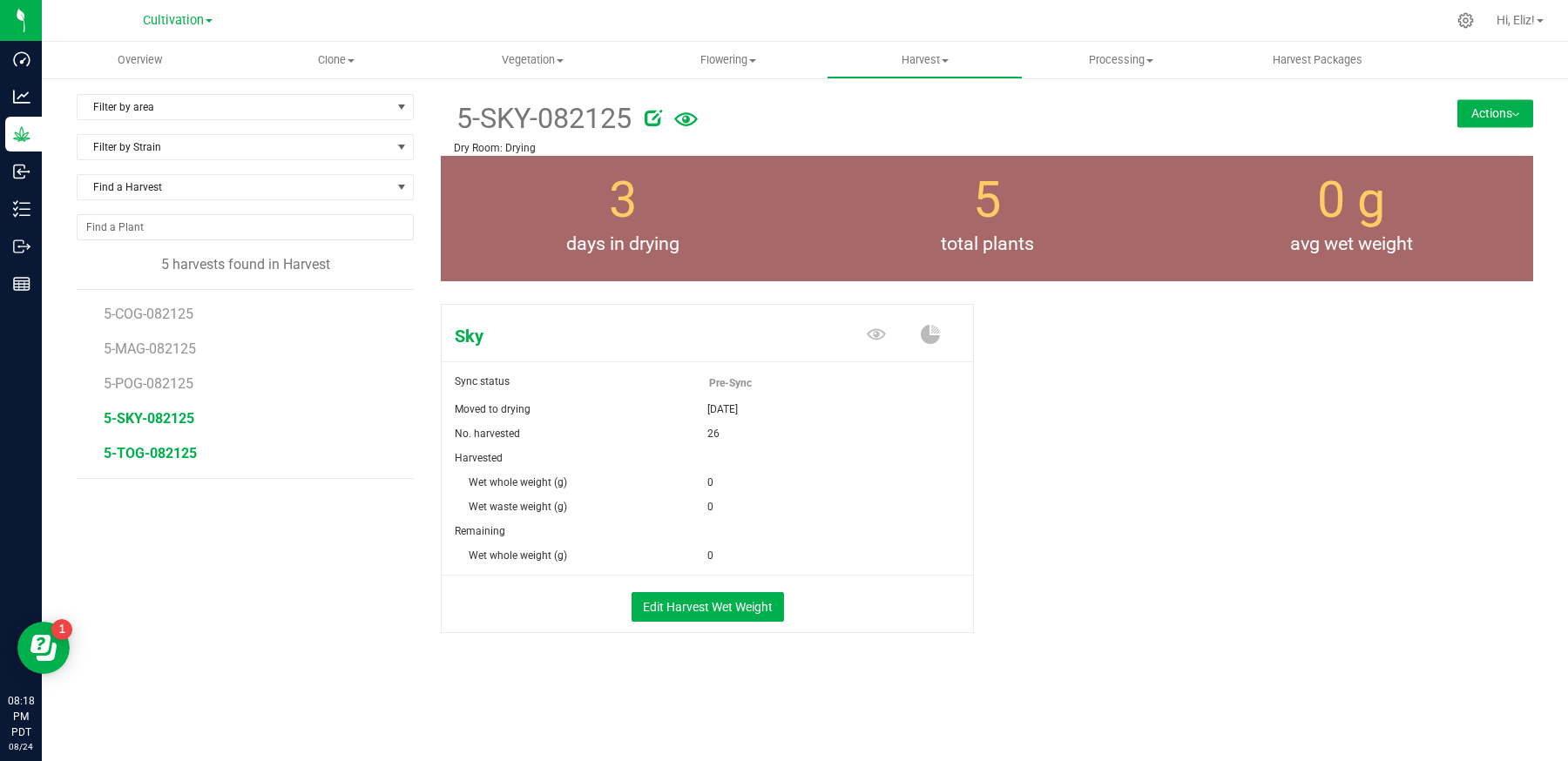
click at [167, 453] on span "5-TOG-082125" at bounding box center [150, 453] width 93 height 16
click at [157, 377] on span "5-POG-082125" at bounding box center [150, 384] width 93 height 16
click at [720, 594] on button "Edit Harvest Wet Weight" at bounding box center [707, 607] width 152 height 29
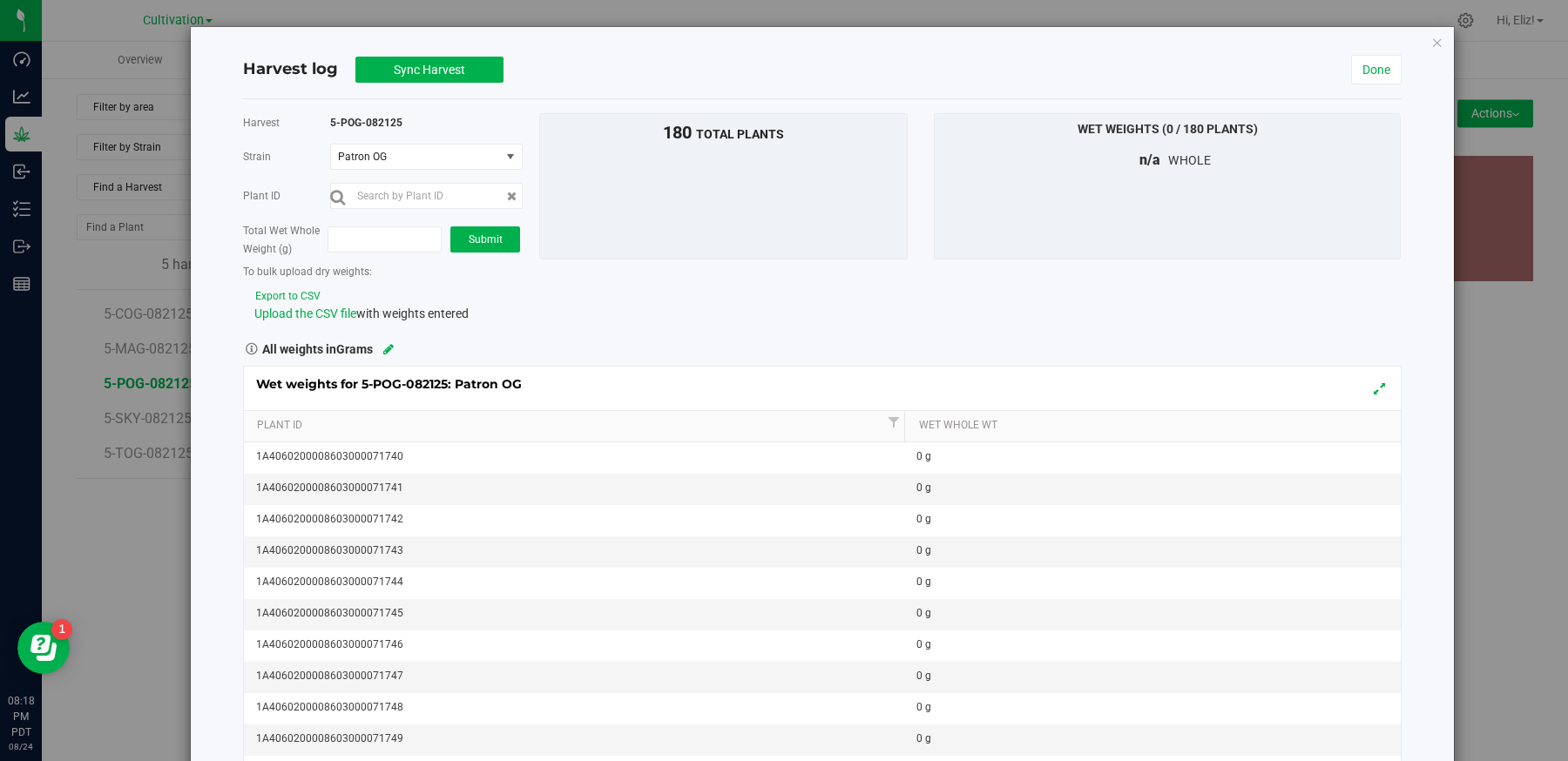
click at [294, 293] on button "Export to CSV" at bounding box center [288, 296] width 67 height 16
click at [301, 314] on span "Upload the CSV file" at bounding box center [305, 313] width 102 height 14
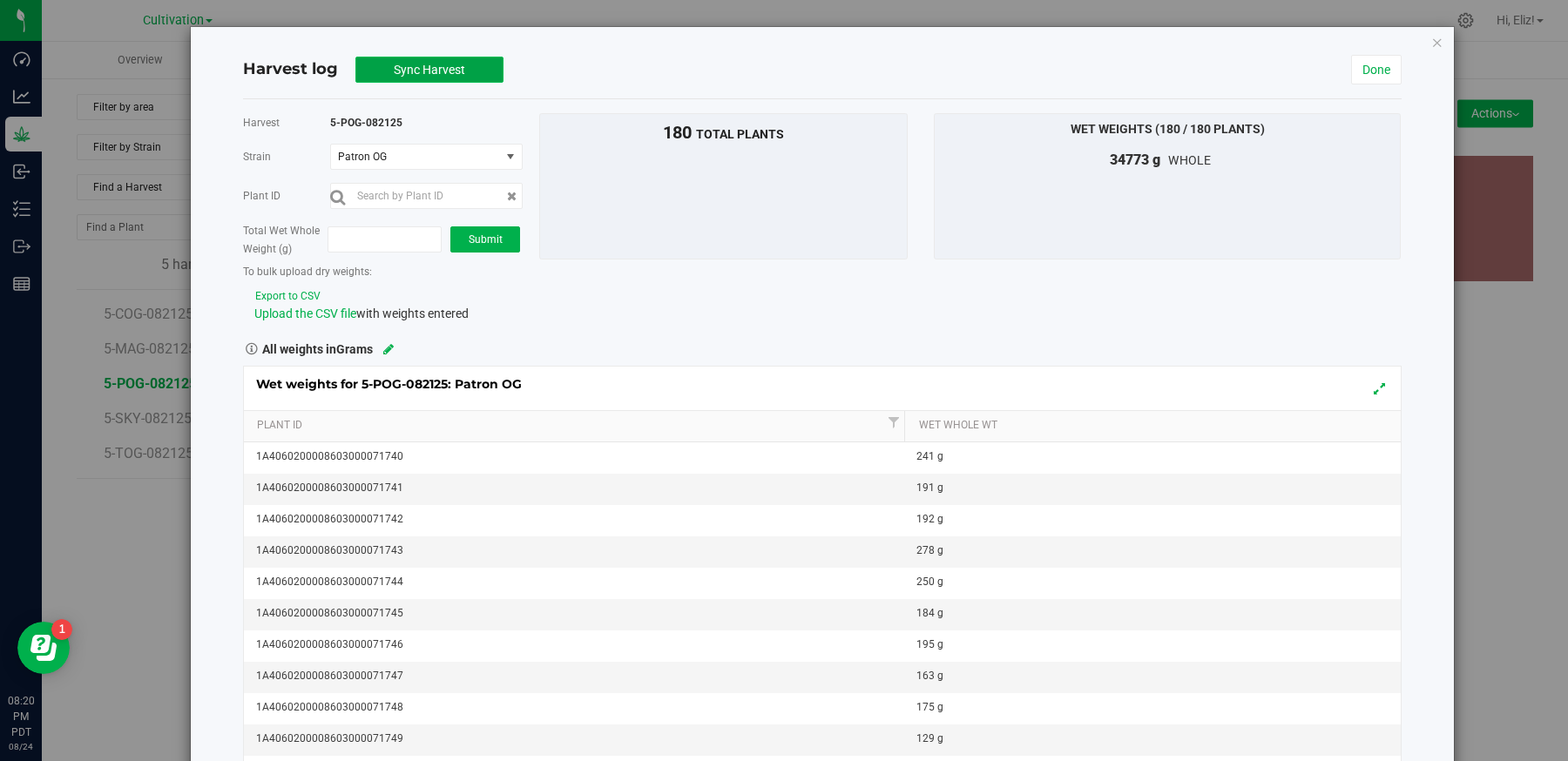
click at [374, 66] on button "Sync Harvest" at bounding box center [429, 69] width 148 height 26
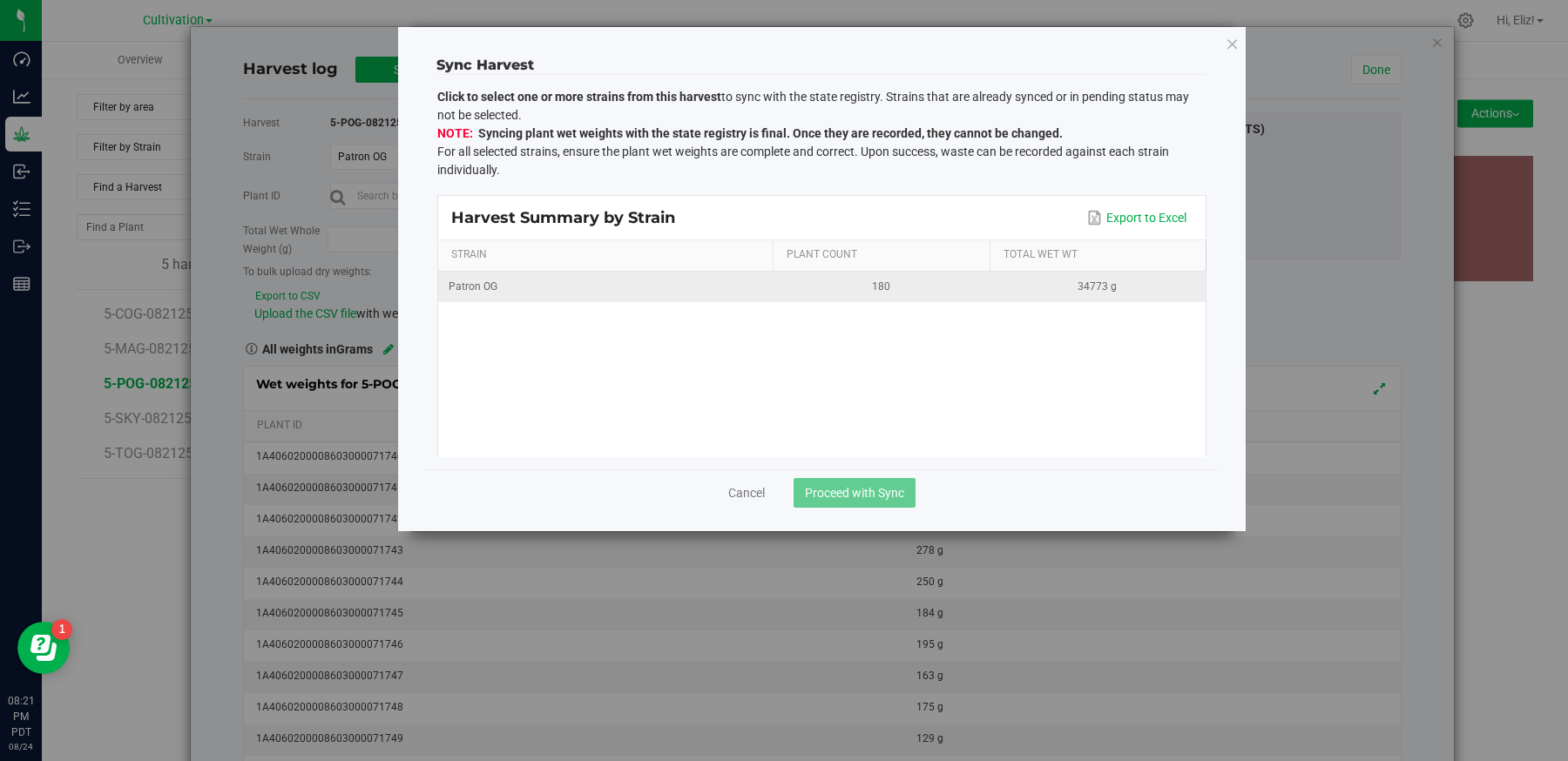
click at [661, 294] on td "Patron OG" at bounding box center [605, 286] width 335 height 30
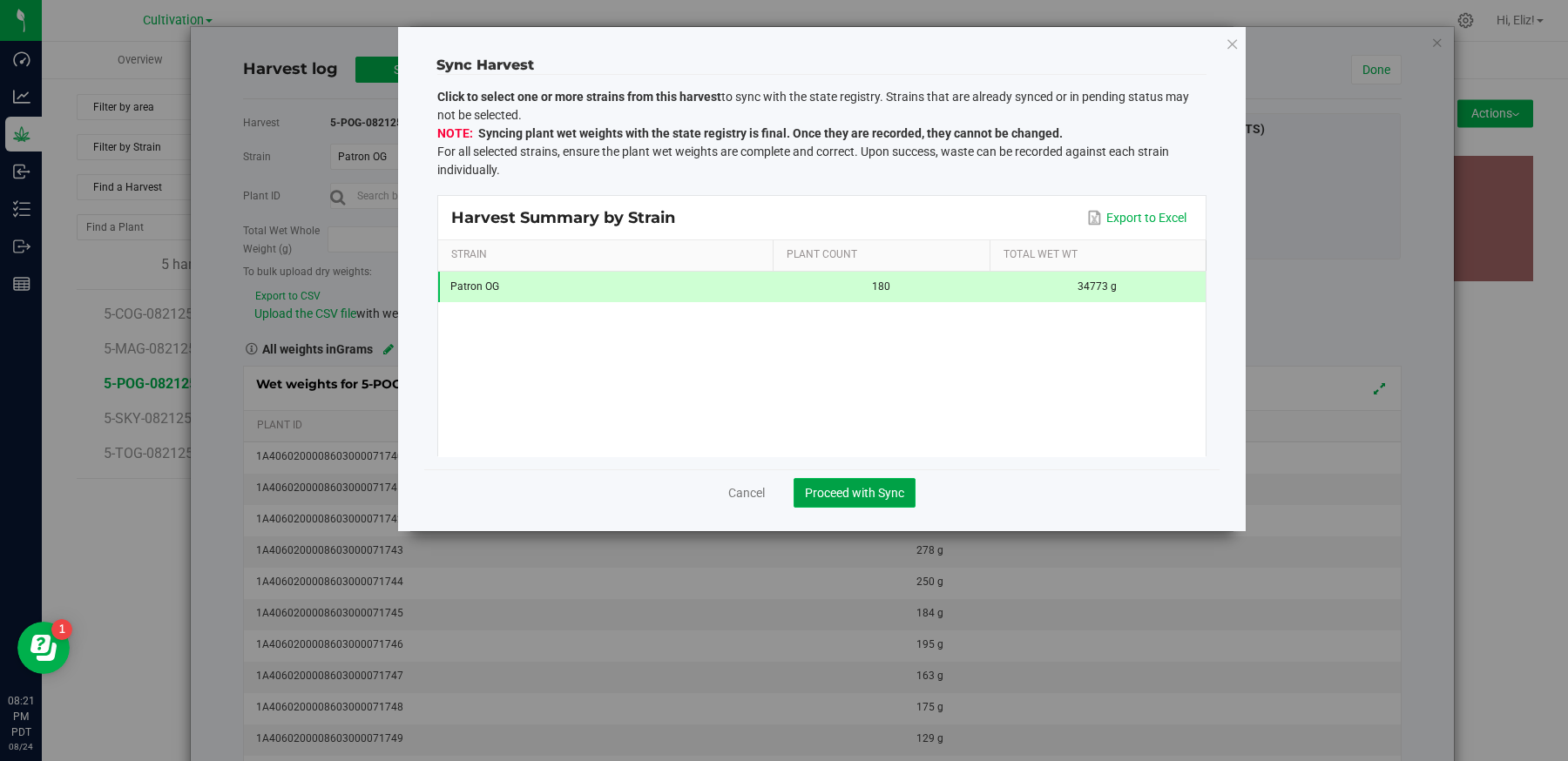
click at [835, 495] on span "Proceed with Sync" at bounding box center [854, 492] width 99 height 14
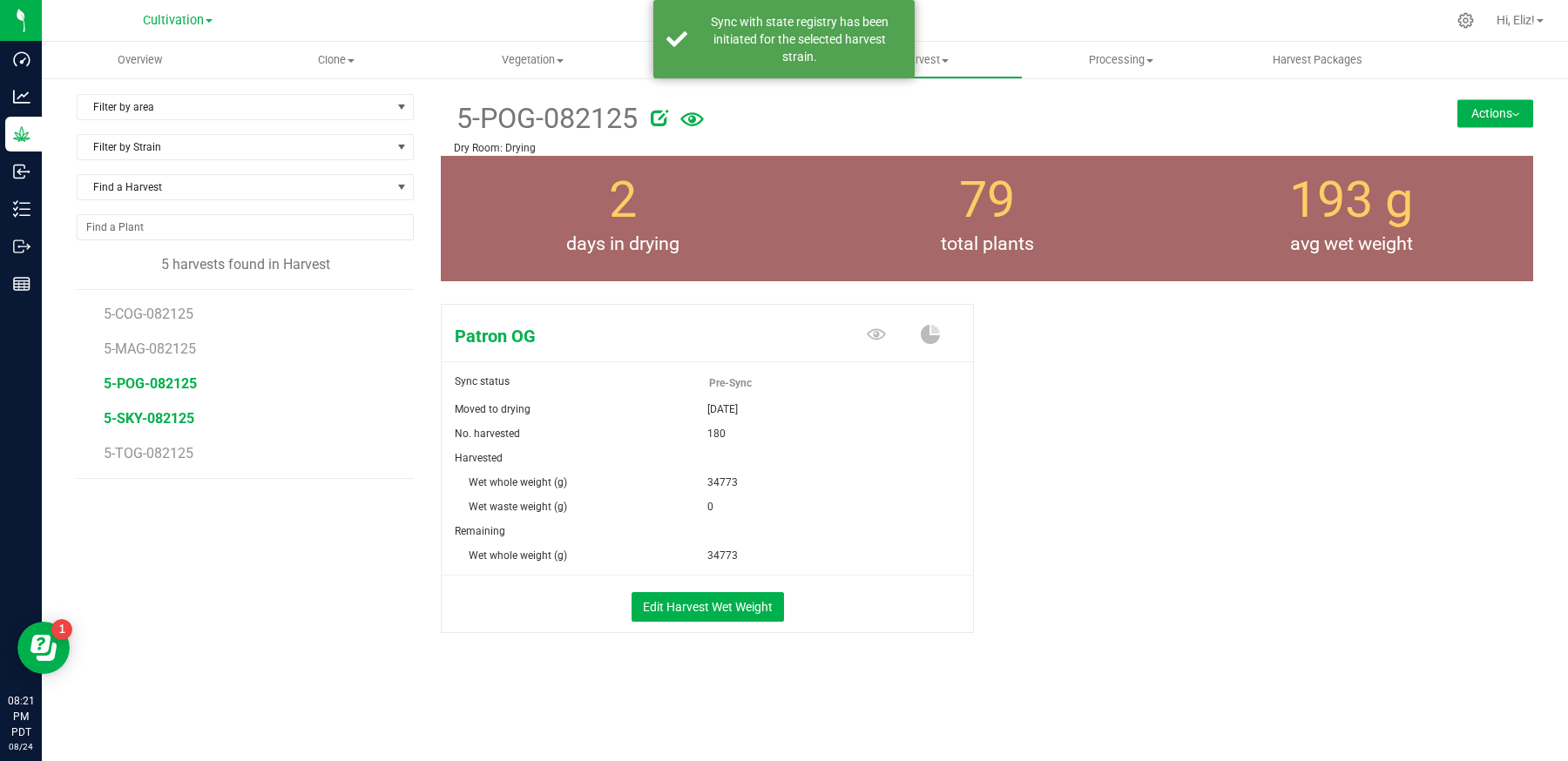
click at [135, 416] on span "5-SKY-082125" at bounding box center [149, 418] width 90 height 16
click at [1024, 491] on div "Sky Sync status Pre-Sync Moved to drying [DATE] No. harvested 26 Harvested Wet …" at bounding box center [987, 487] width 1092 height 380
click at [741, 604] on button "Edit Harvest Wet Weight" at bounding box center [707, 607] width 152 height 29
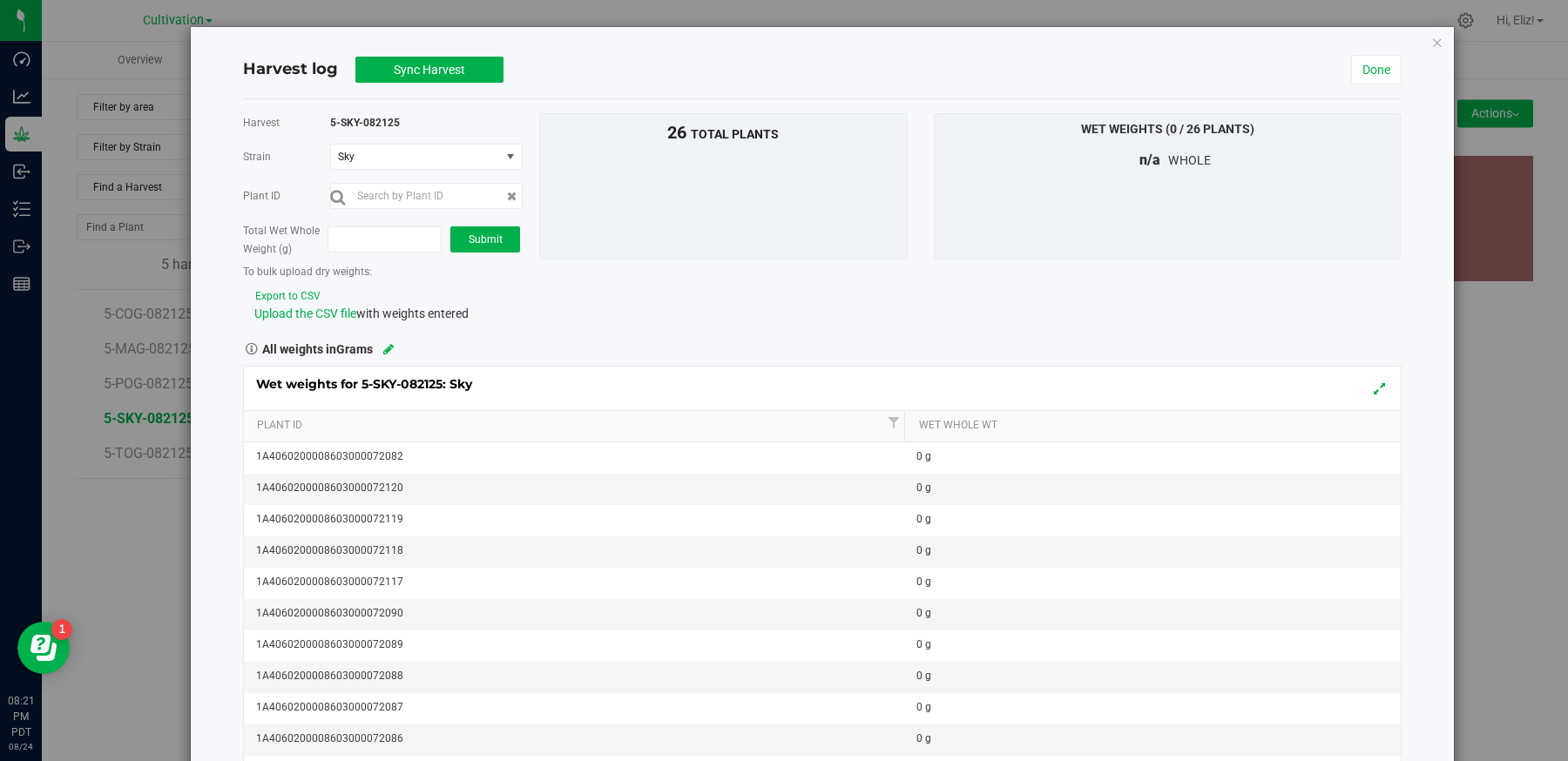
click at [270, 293] on button "Export to CSV" at bounding box center [288, 296] width 67 height 16
click at [286, 313] on span "Upload the CSV file" at bounding box center [305, 313] width 102 height 14
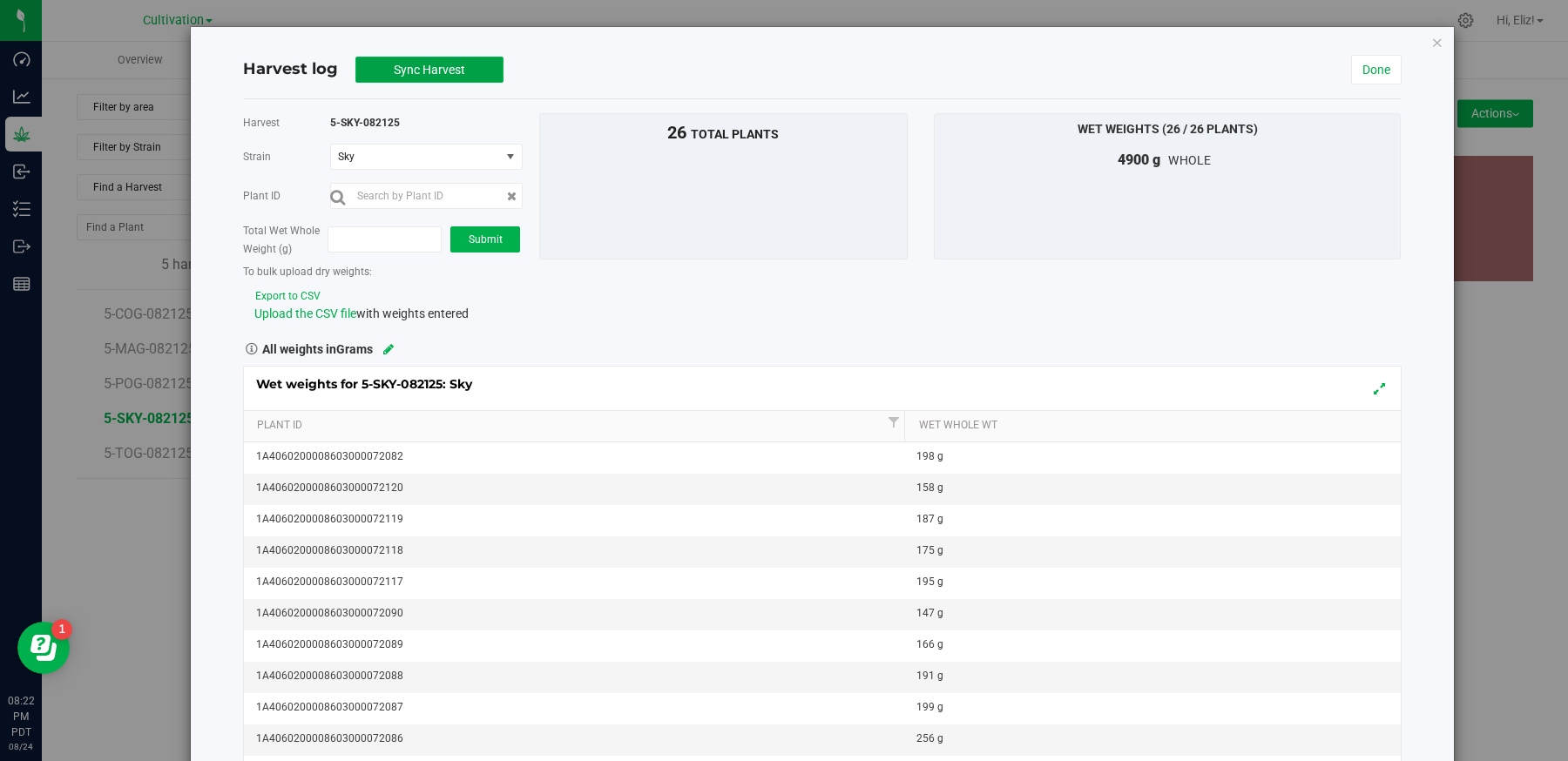
click at [419, 68] on span "Sync Harvest" at bounding box center [429, 69] width 71 height 14
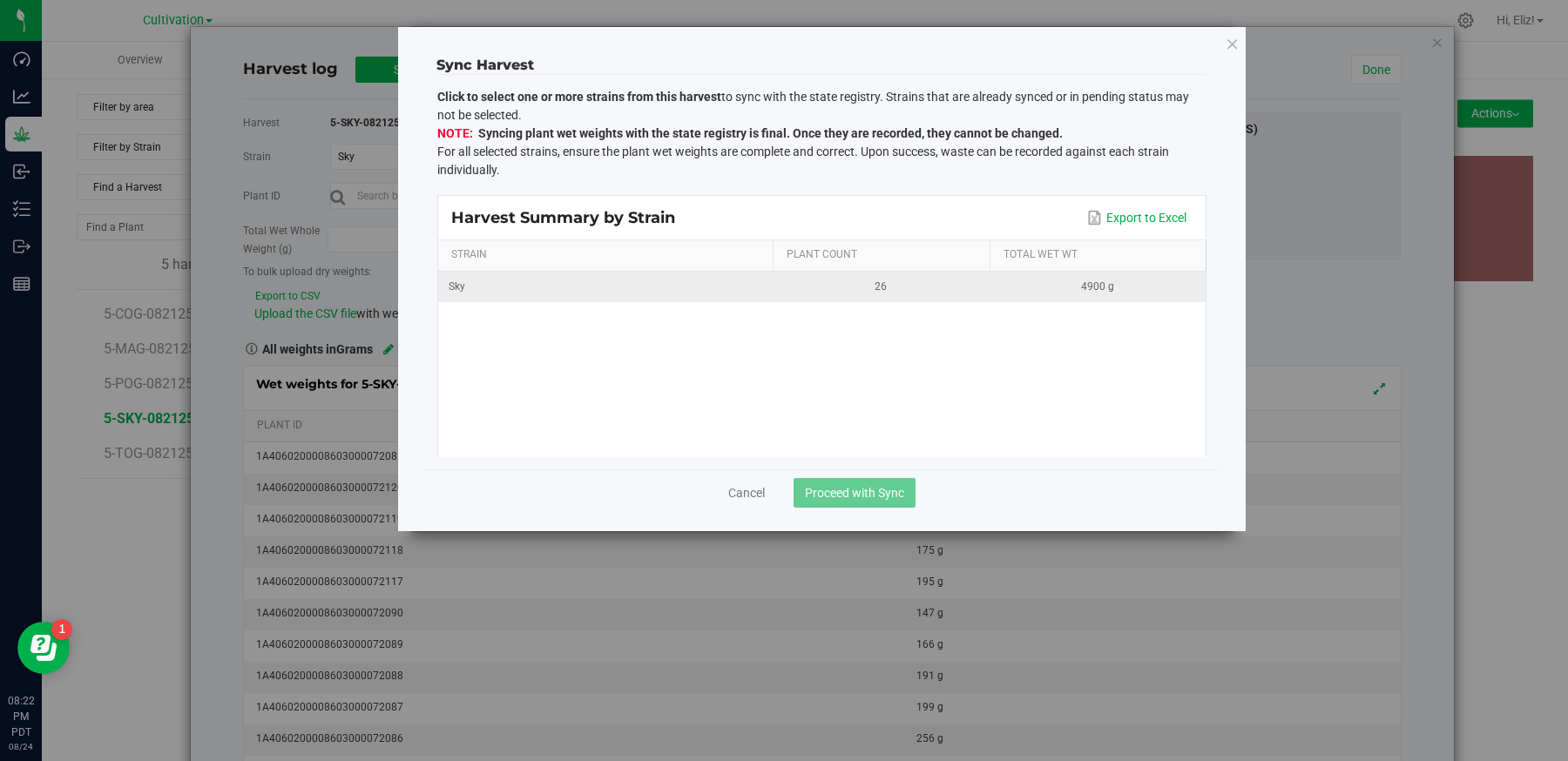
click at [763, 299] on td "Sky" at bounding box center [605, 286] width 335 height 30
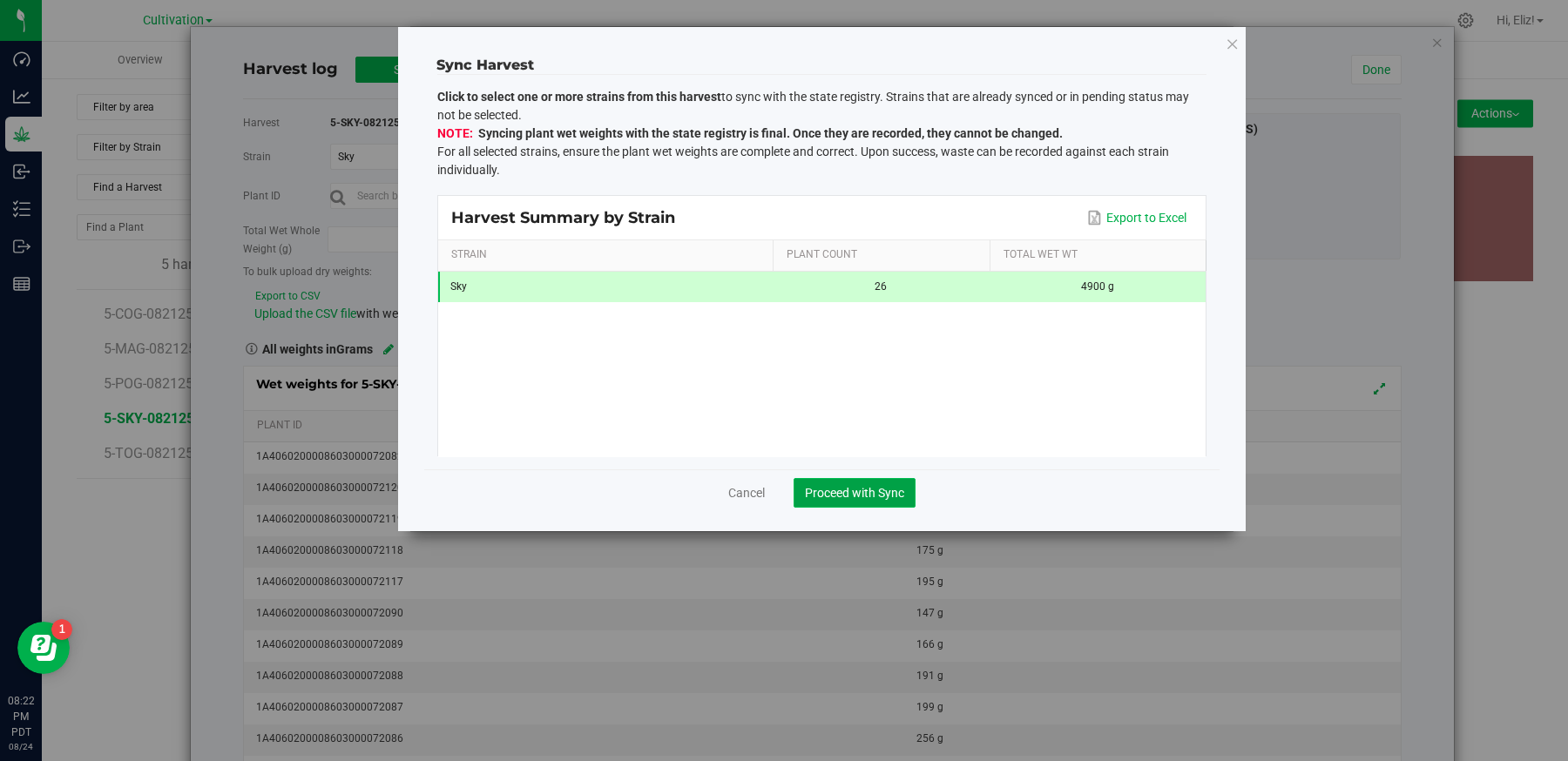
click at [838, 492] on span "Proceed with Sync" at bounding box center [854, 492] width 99 height 14
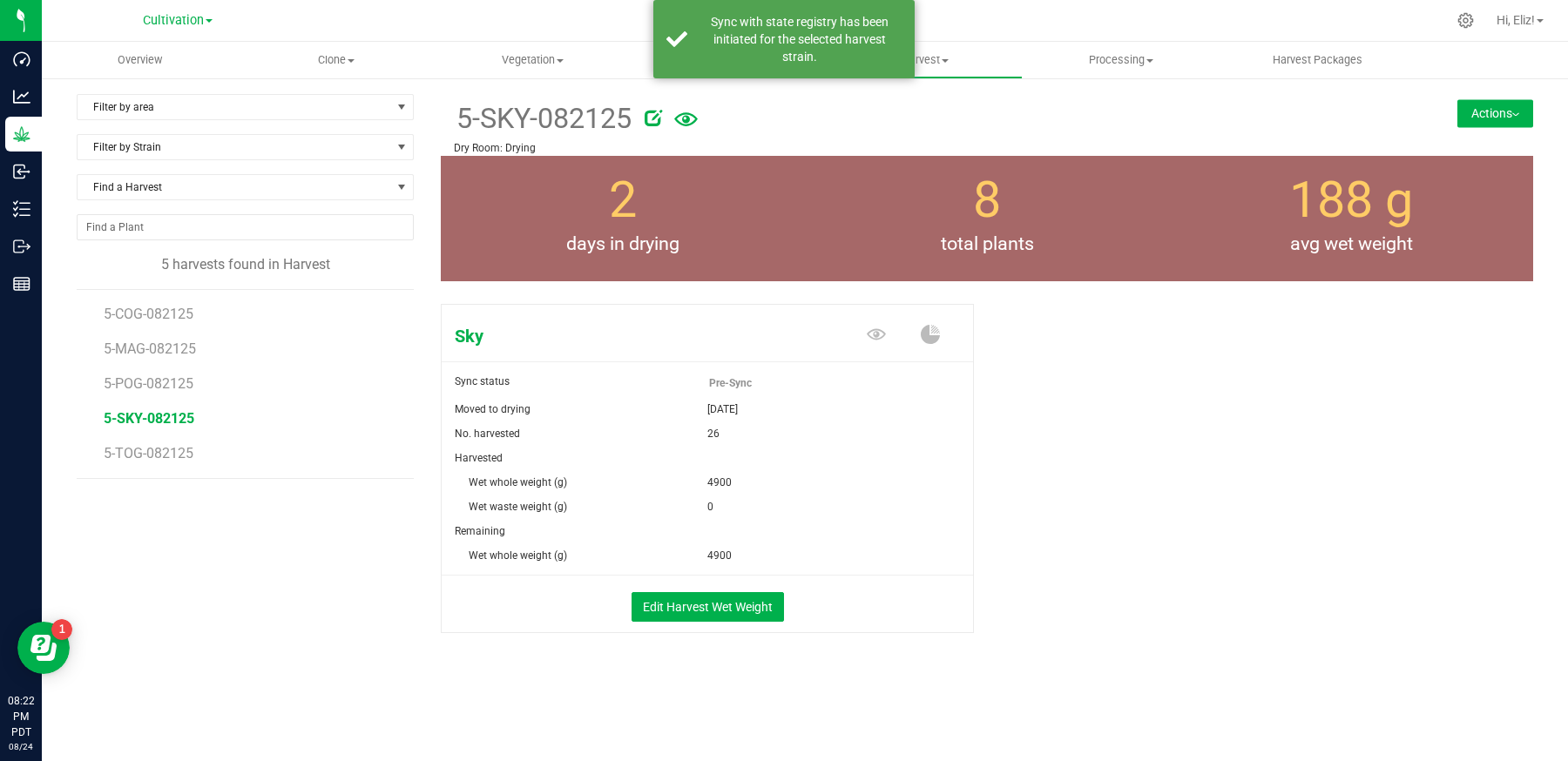
click at [148, 439] on li "5-TOG-082125" at bounding box center [253, 454] width 298 height 49
click at [145, 445] on span "5-TOG-082125" at bounding box center [150, 453] width 93 height 16
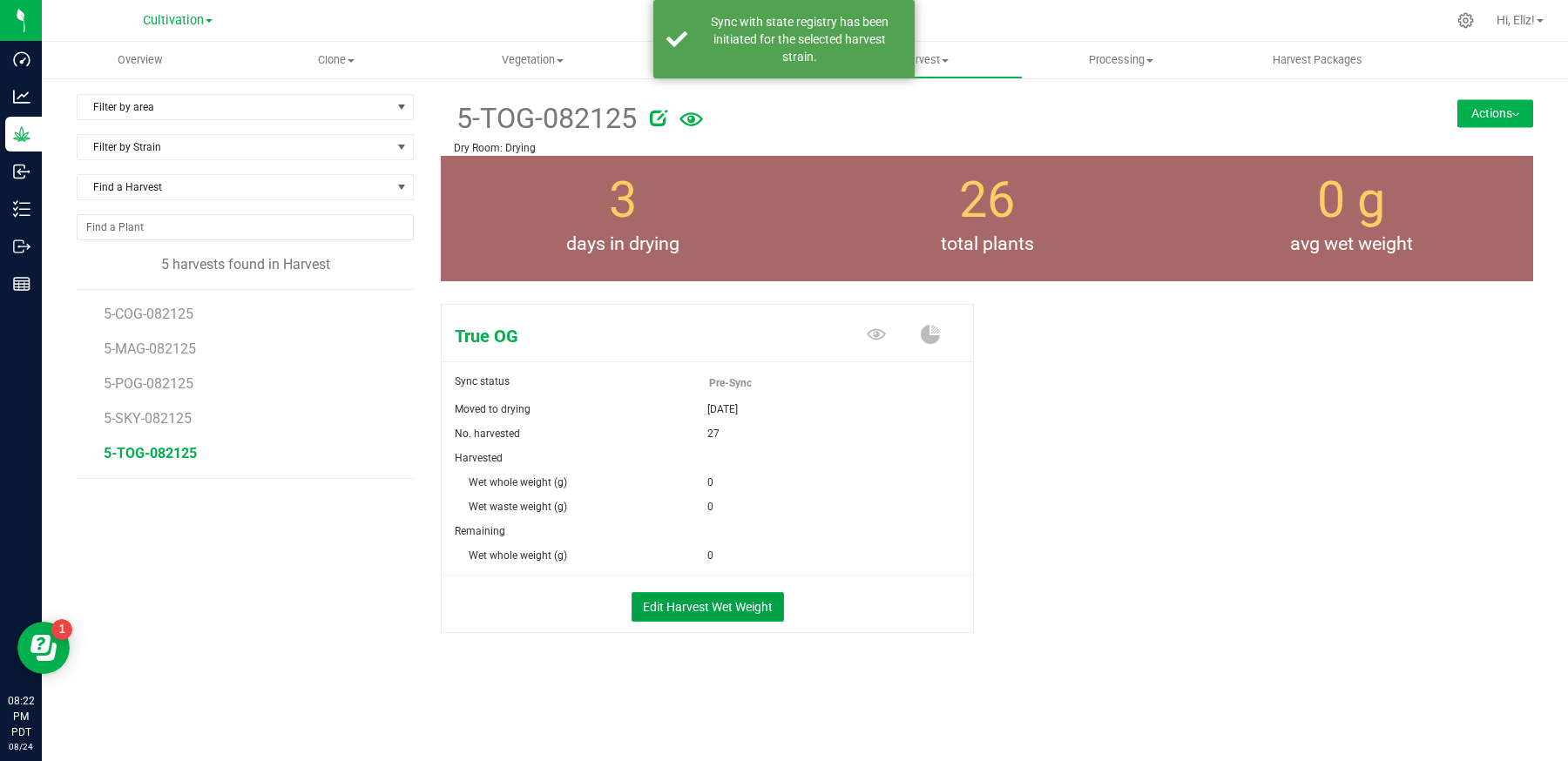
click at [677, 605] on button "Edit Harvest Wet Weight" at bounding box center [707, 607] width 152 height 29
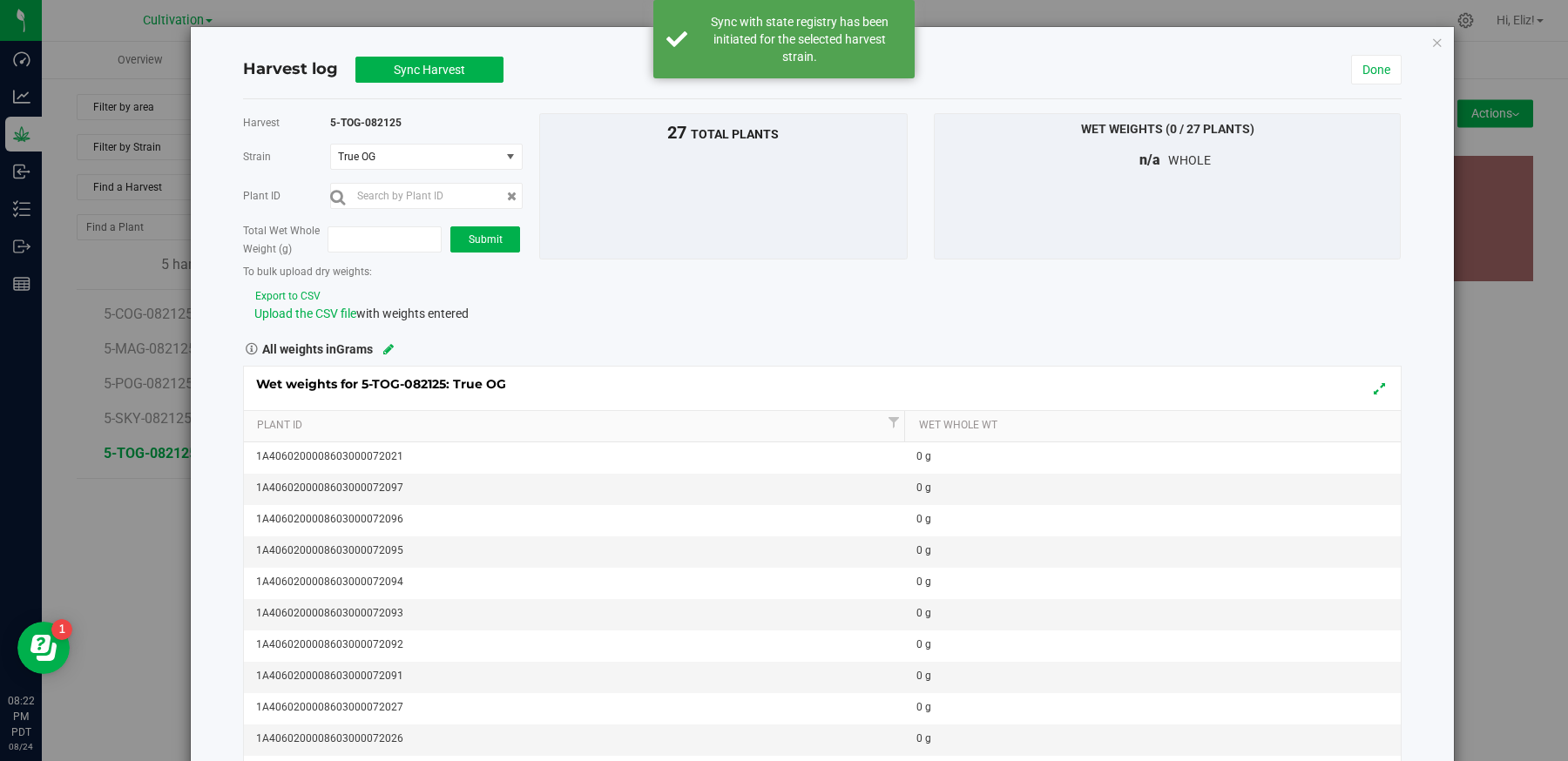
click at [287, 294] on button "Export to CSV" at bounding box center [288, 296] width 67 height 16
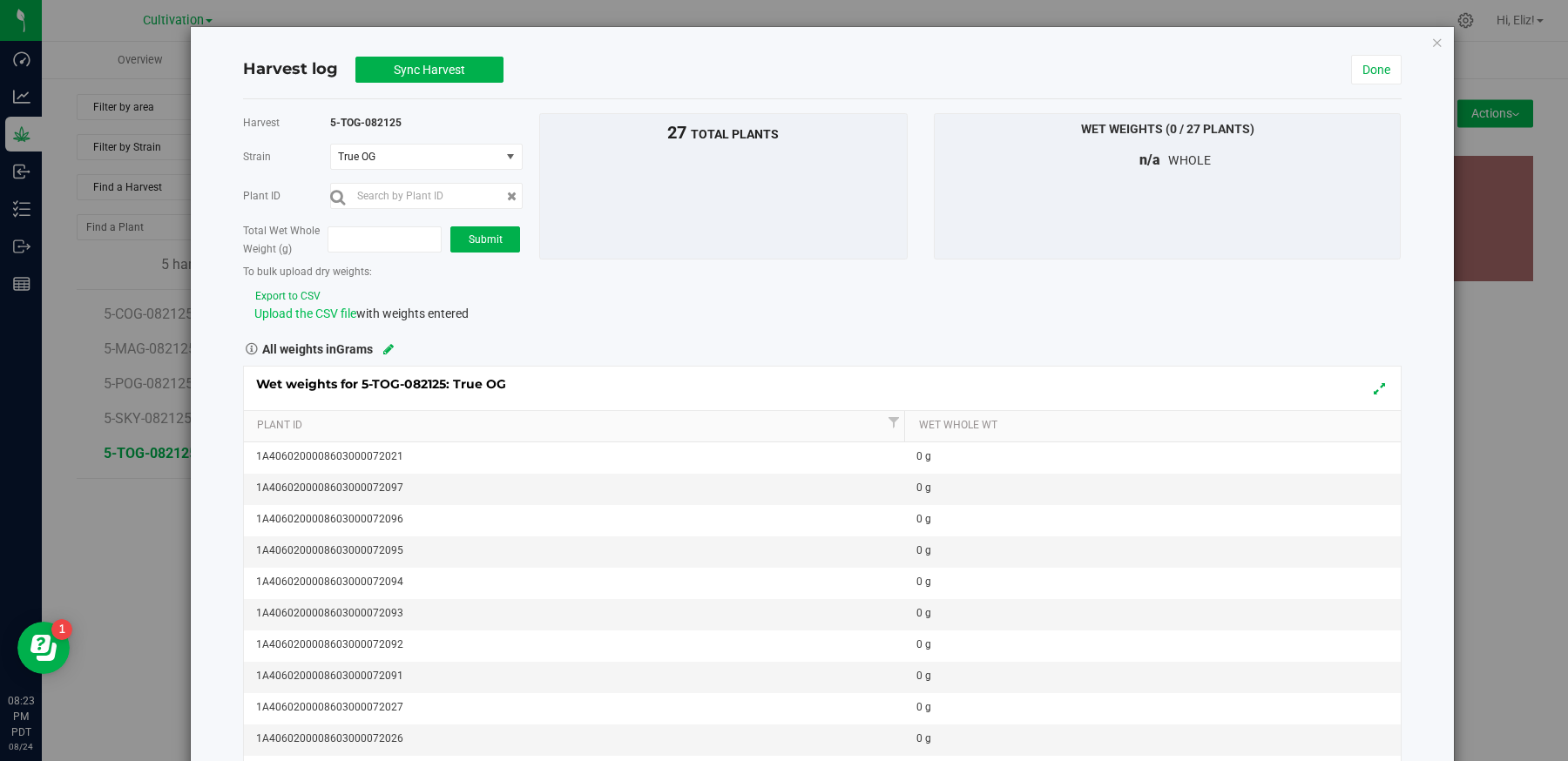
click at [274, 317] on span "Upload the CSV file" at bounding box center [305, 313] width 102 height 14
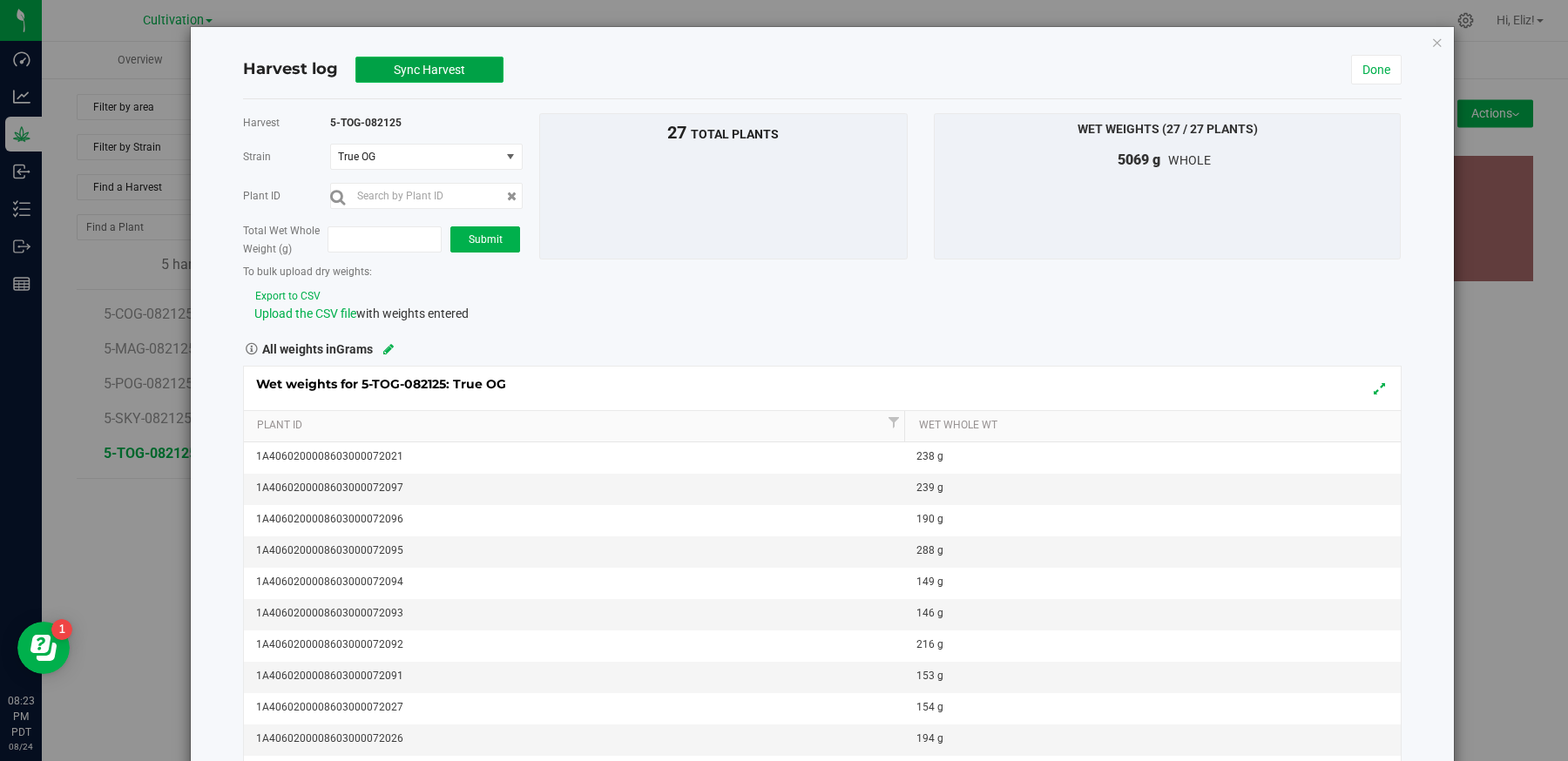
click at [449, 63] on span "Sync Harvest" at bounding box center [429, 69] width 71 height 14
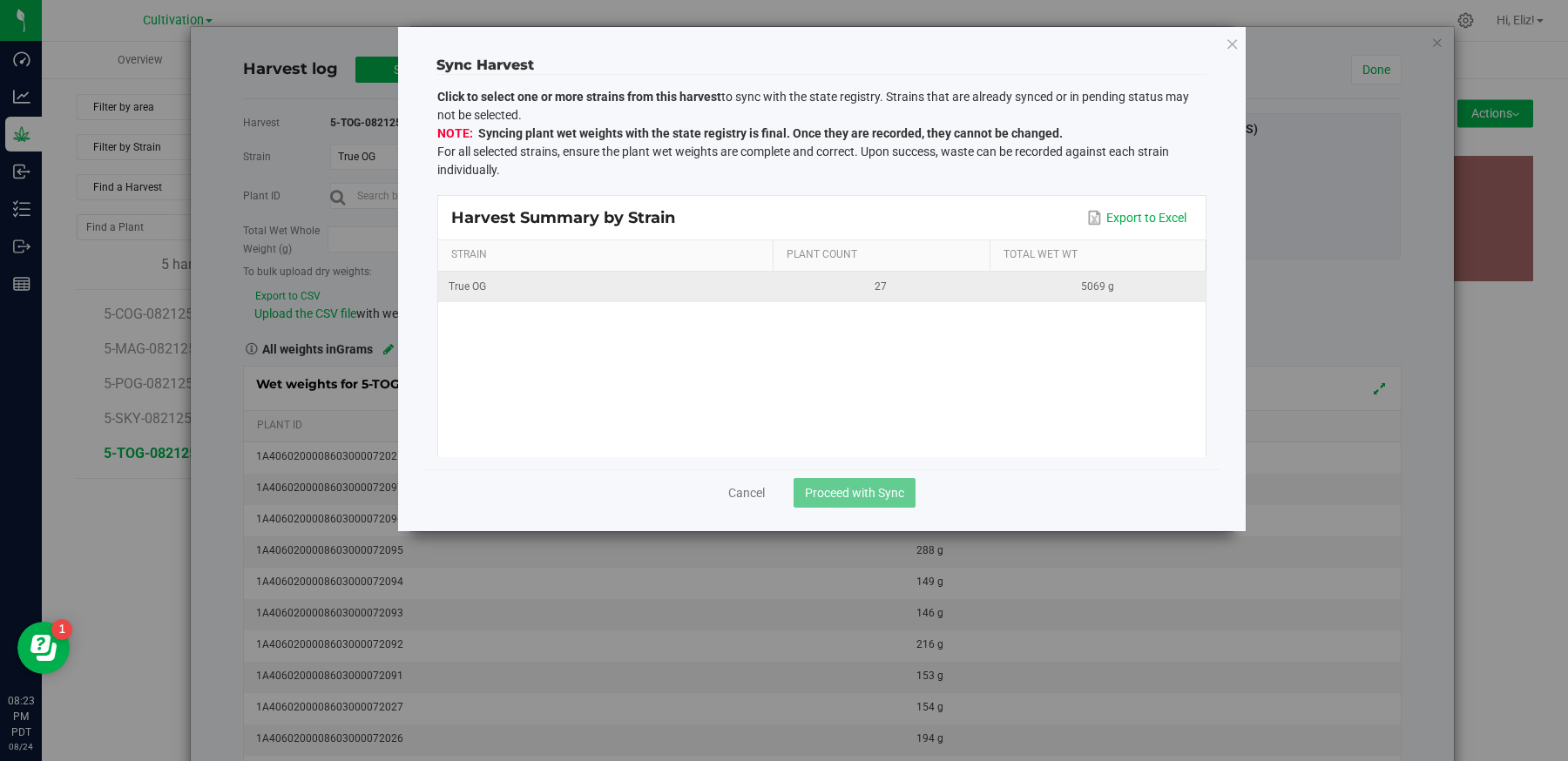
click at [639, 283] on div "True OG" at bounding box center [605, 287] width 314 height 16
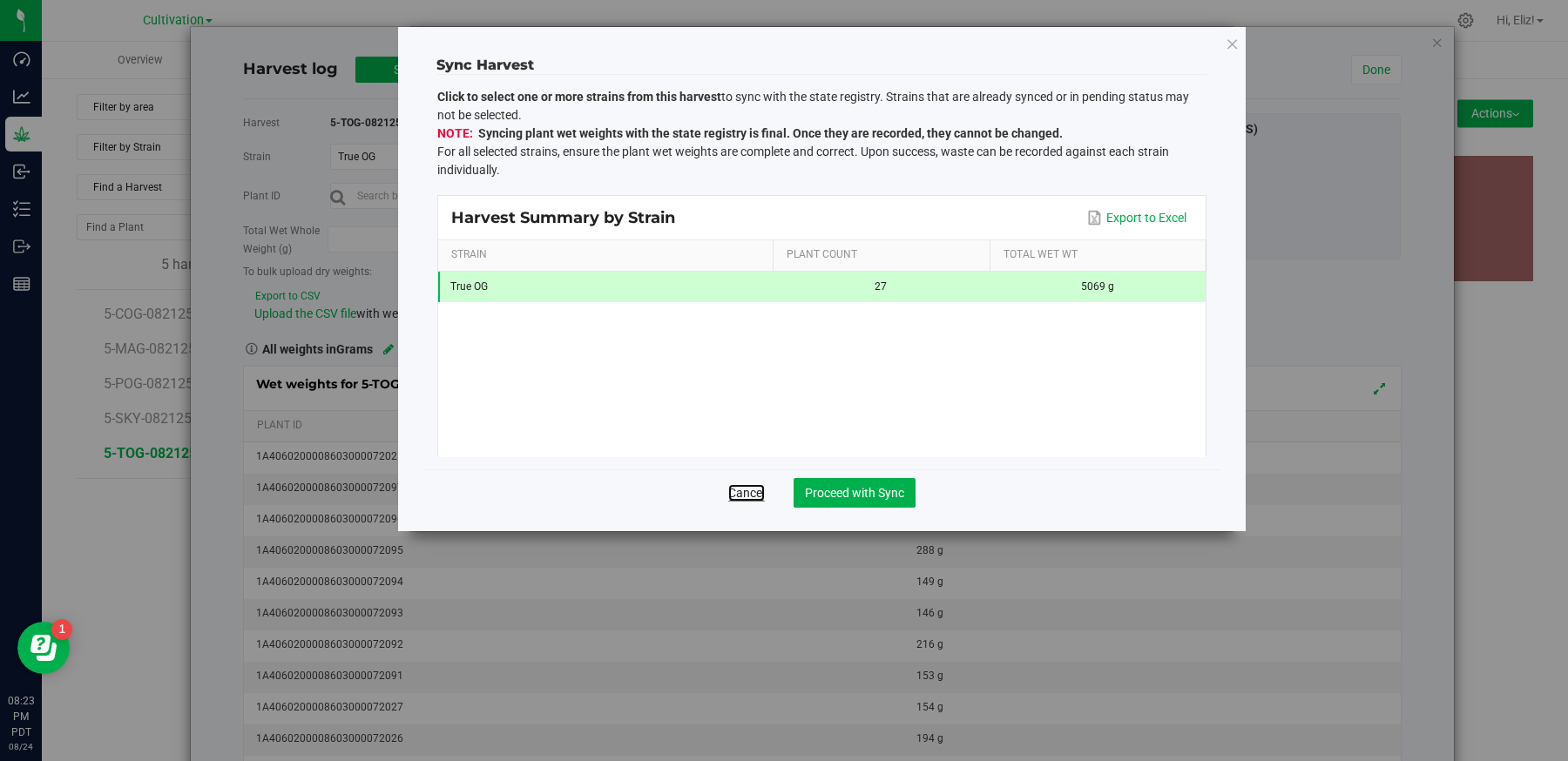
click at [740, 488] on link "Cancel" at bounding box center [747, 492] width 36 height 17
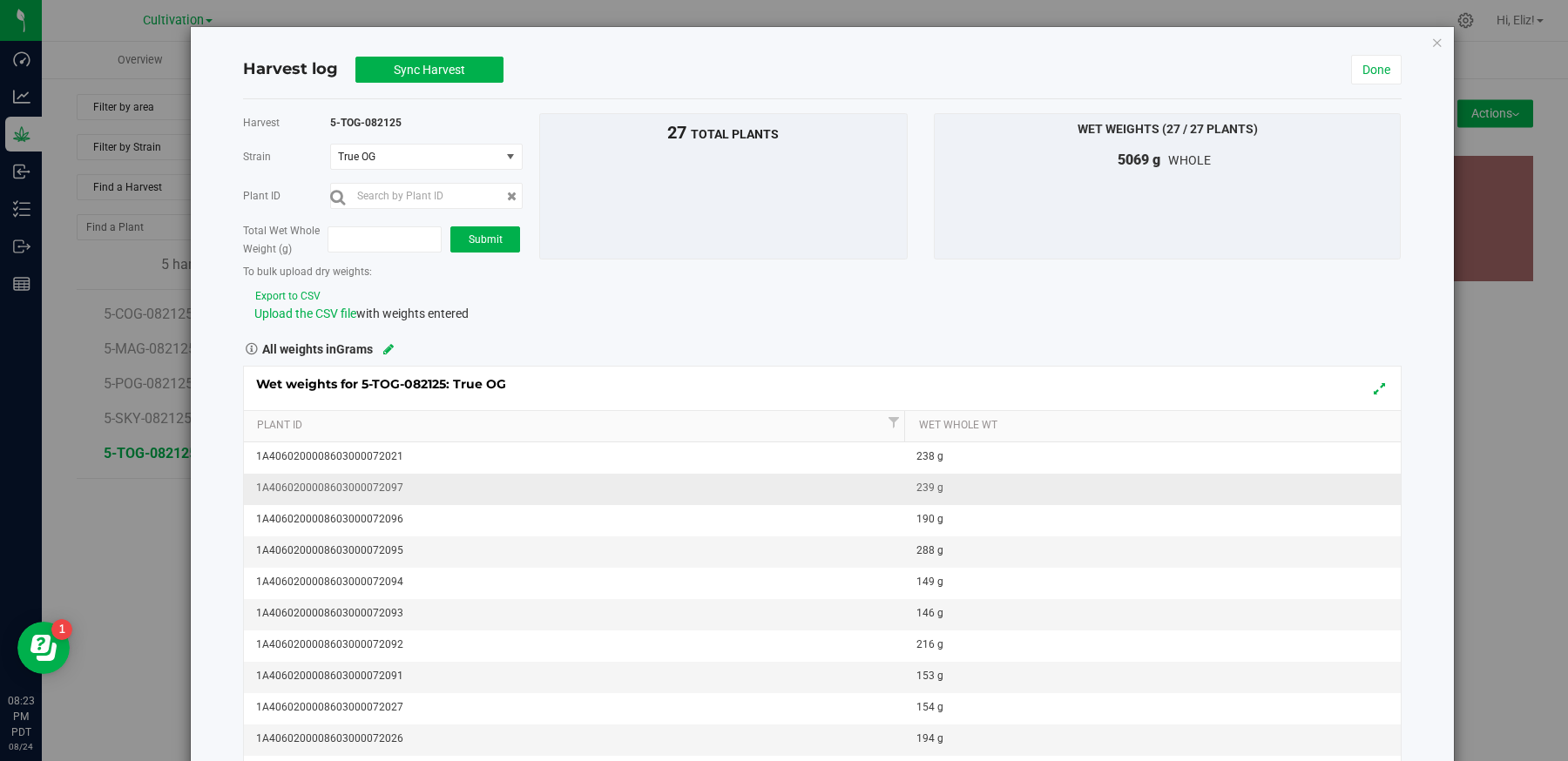
click at [943, 483] on div "239 g" at bounding box center [1157, 488] width 482 height 16
type input "2"
type input "209"
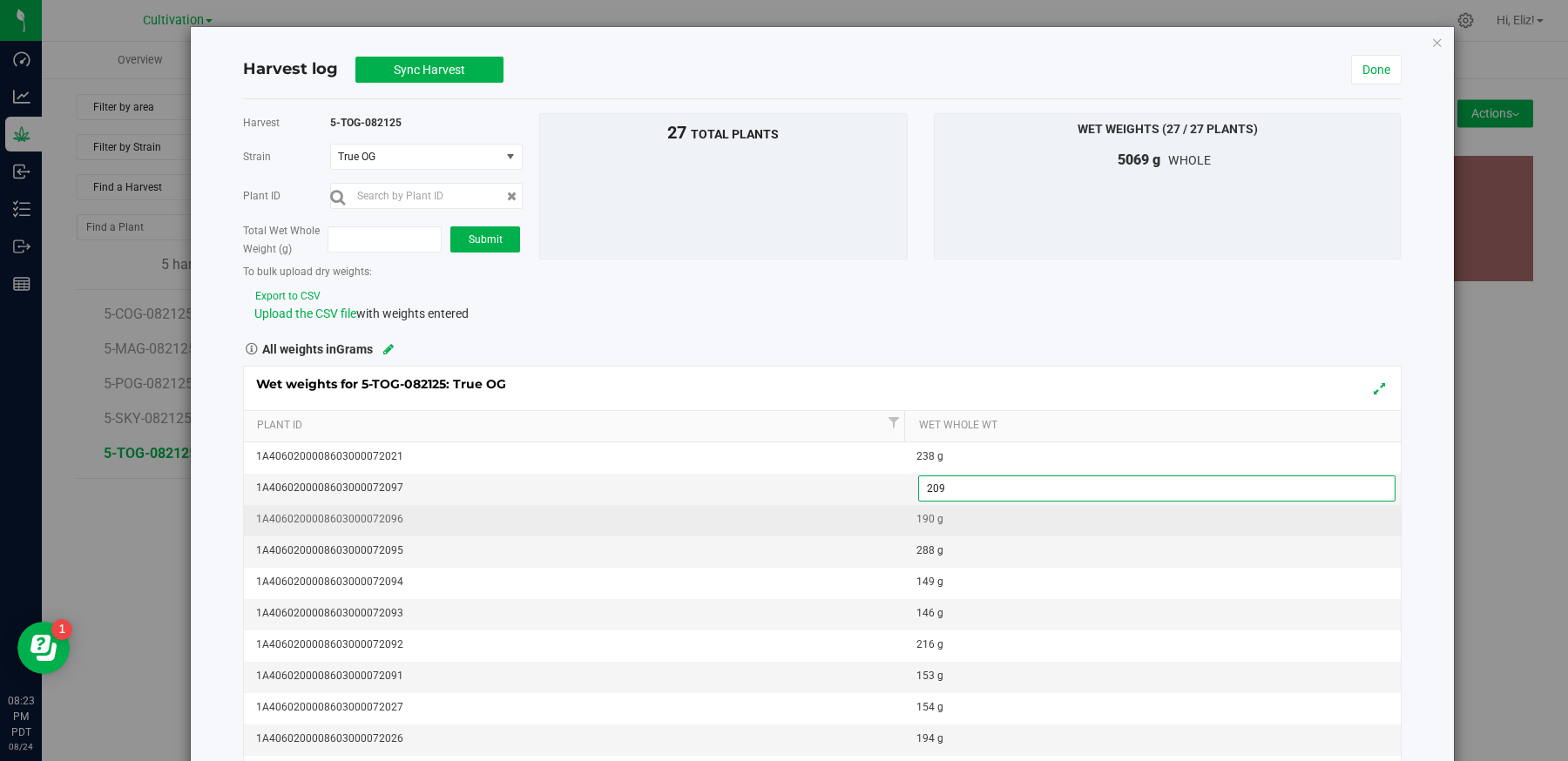
click at [861, 532] on div "Wet weights for 5-TOG-082125: True OG Plant Id Wet Whole Wt 1A40602000086030000…" at bounding box center [822, 595] width 1159 height 459
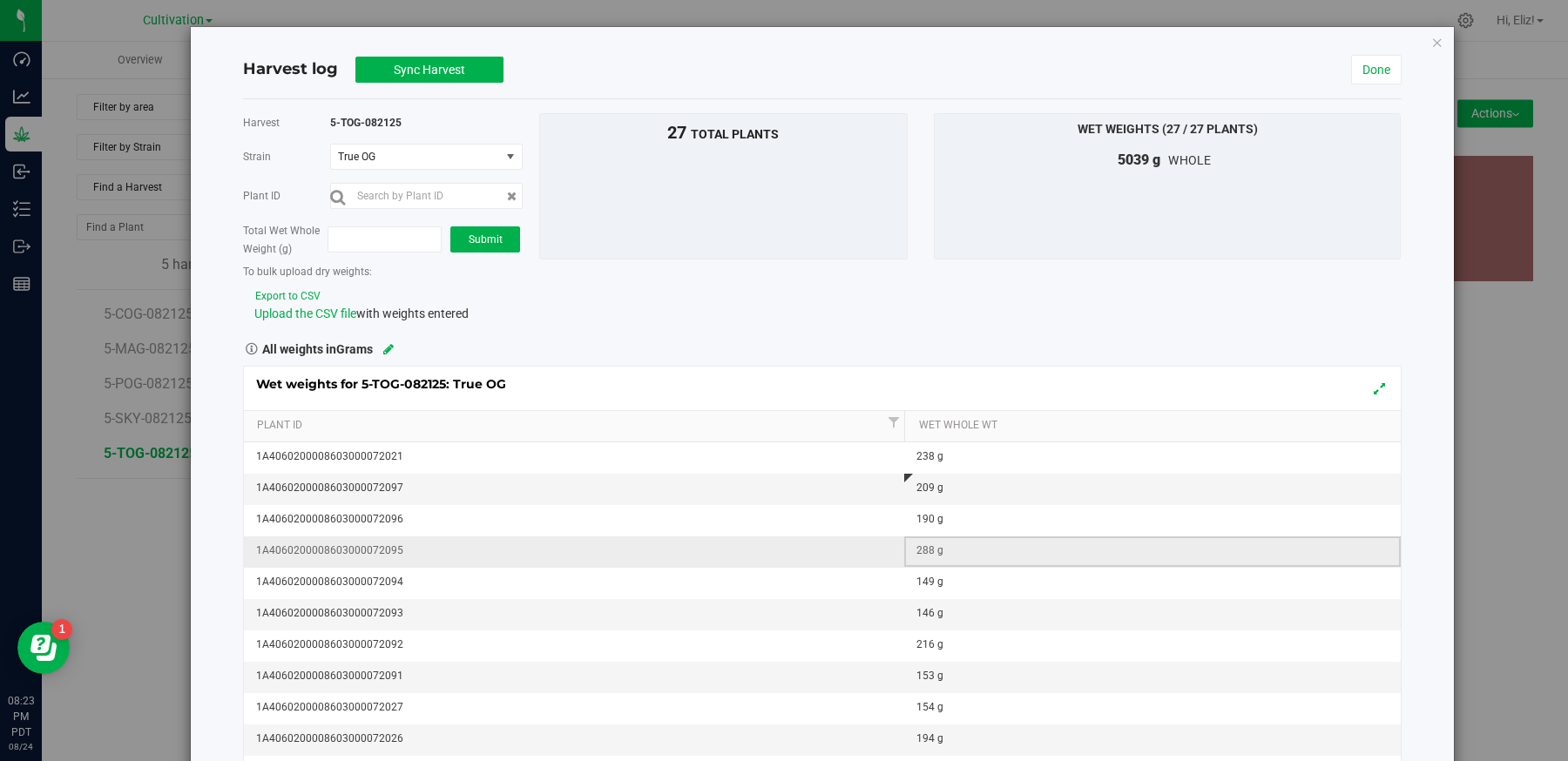
click at [980, 545] on div "288 g" at bounding box center [1157, 550] width 482 height 16
type input "228"
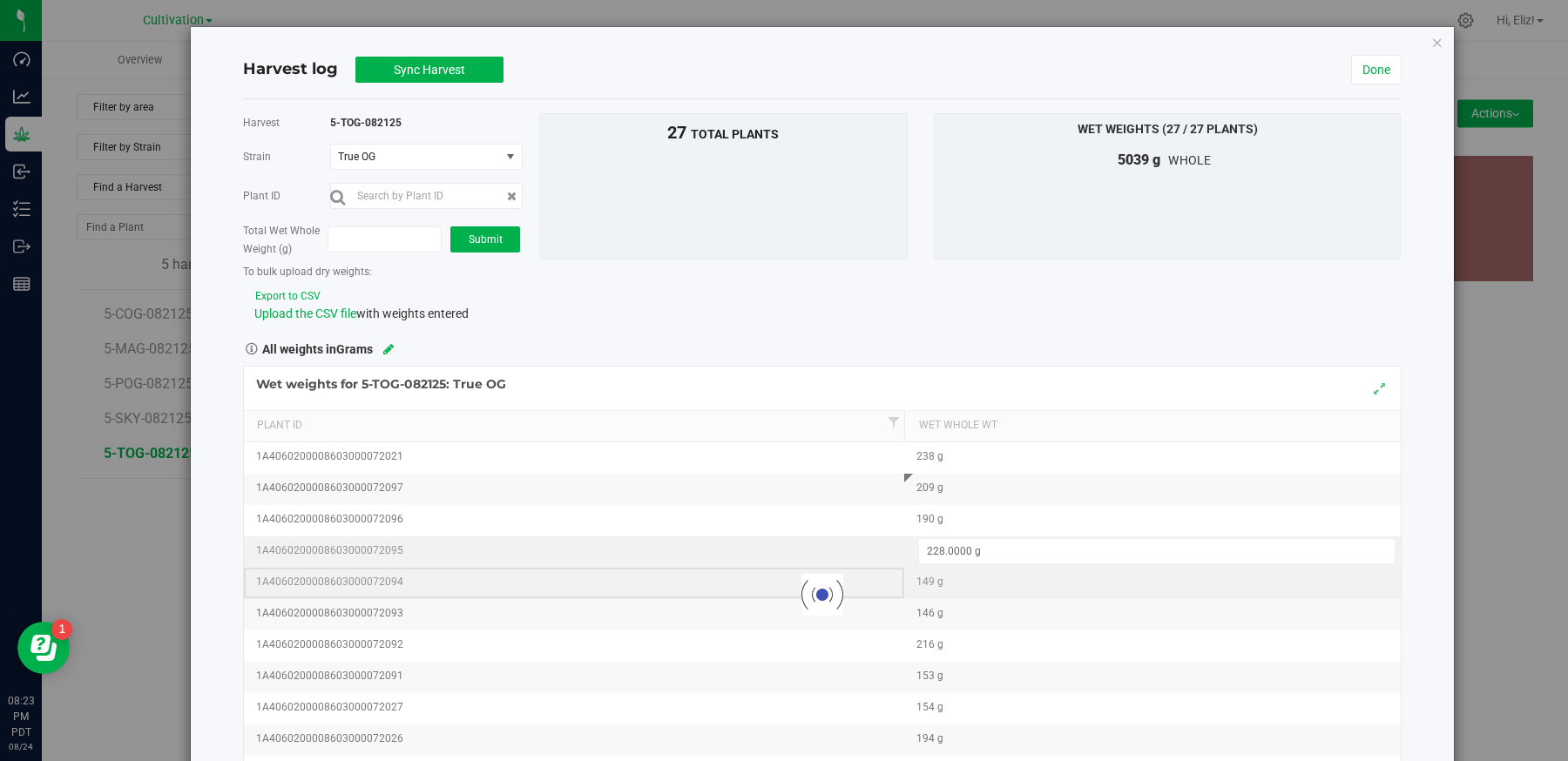
click at [855, 584] on div "Loading... Wet weights for 5-TOG-082125: True OG Plant Id Wet Whole Wt 1A406020…" at bounding box center [822, 595] width 1159 height 459
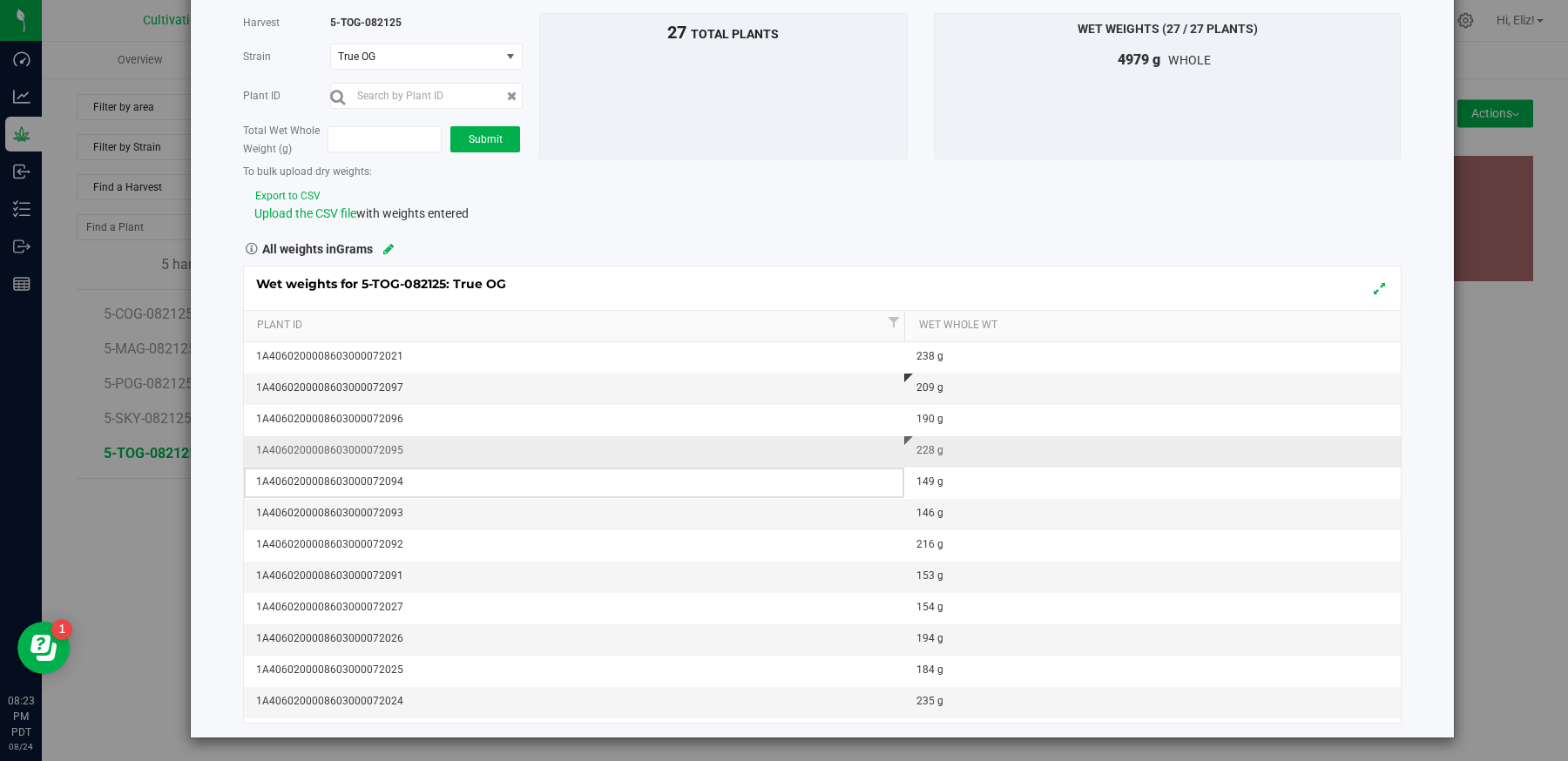
click at [708, 134] on div "27 total plants" at bounding box center [723, 86] width 368 height 147
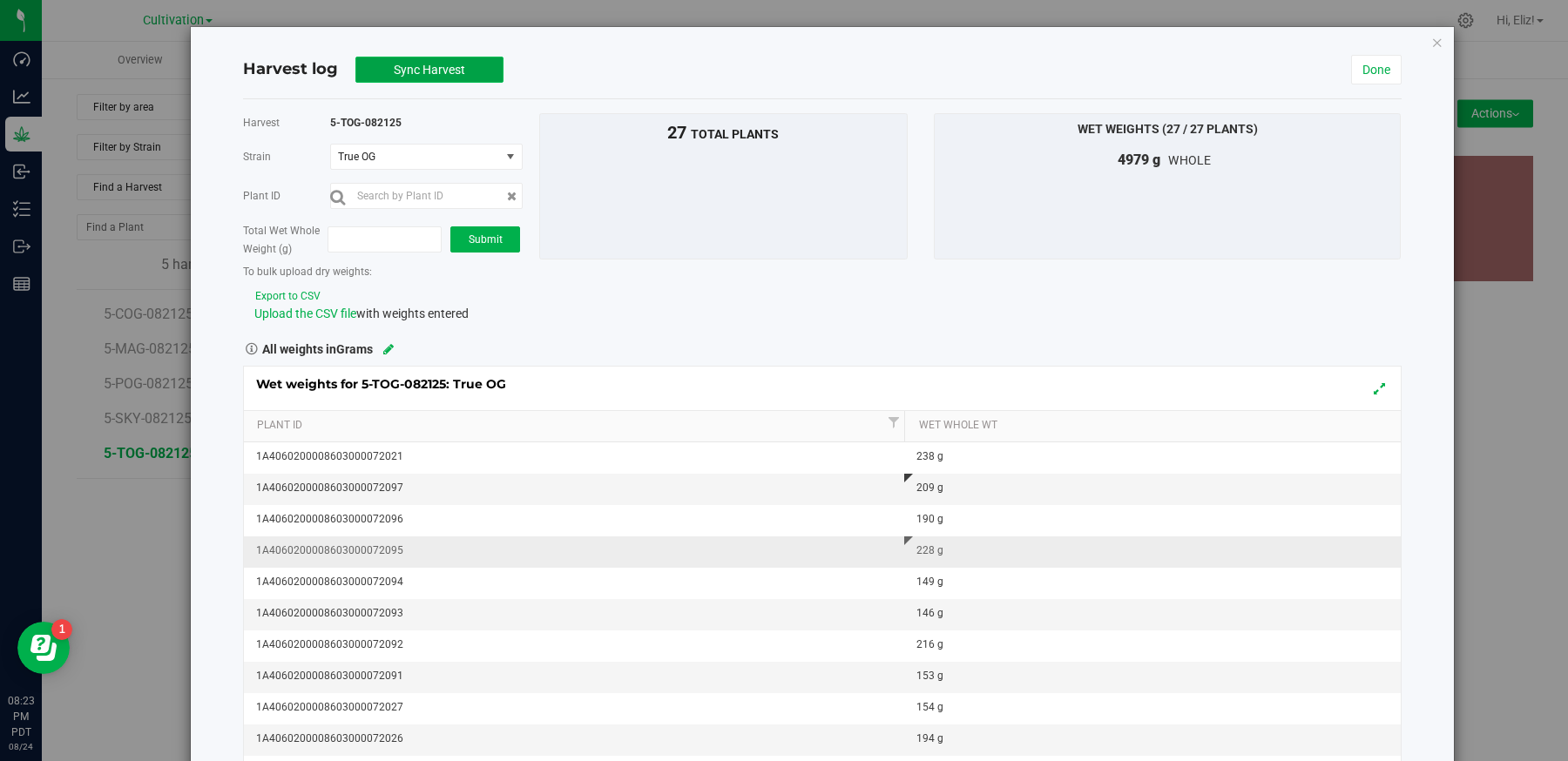
click at [474, 60] on button "Sync Harvest" at bounding box center [429, 69] width 148 height 26
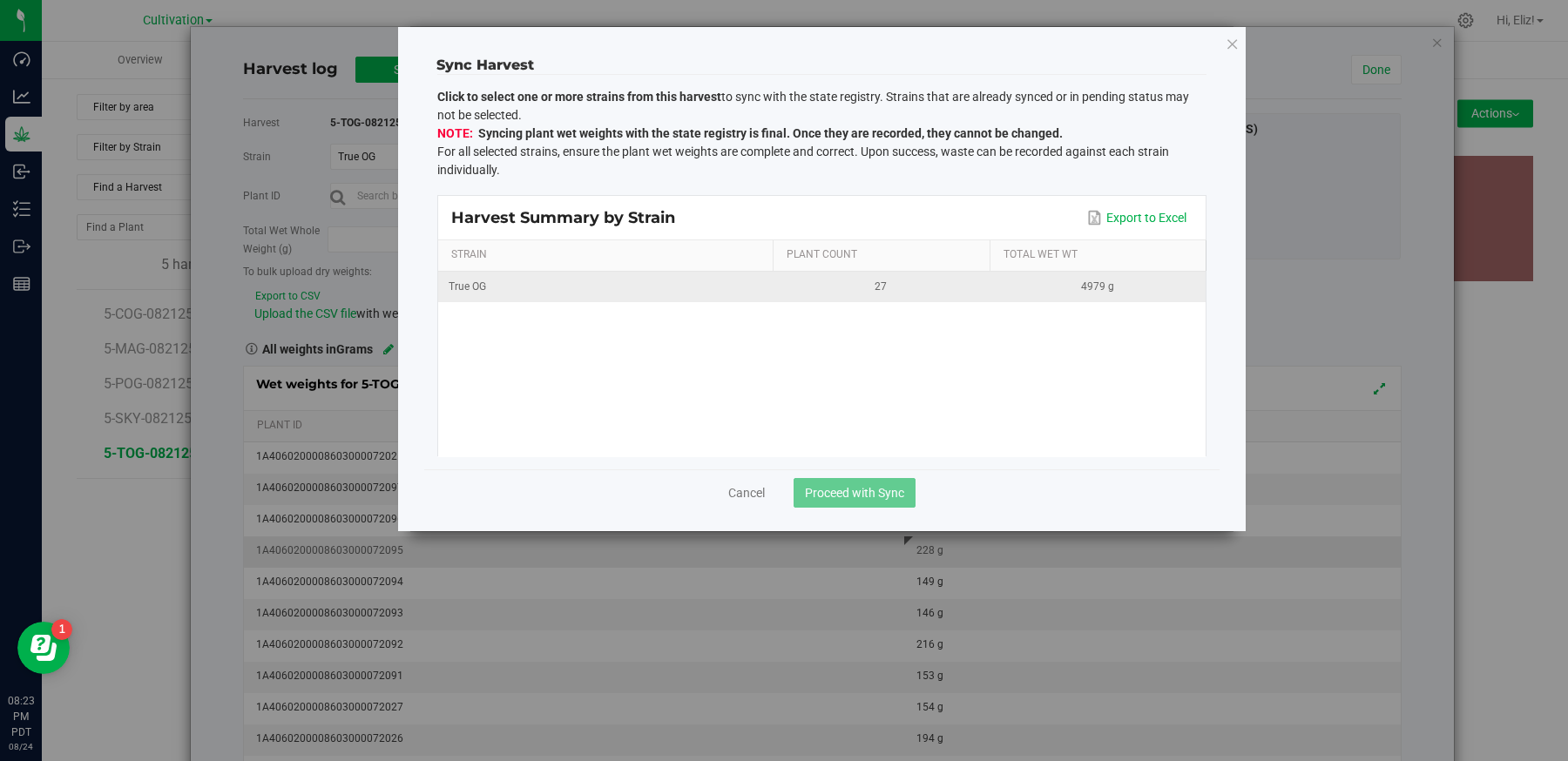
click at [791, 288] on div "27" at bounding box center [881, 287] width 195 height 16
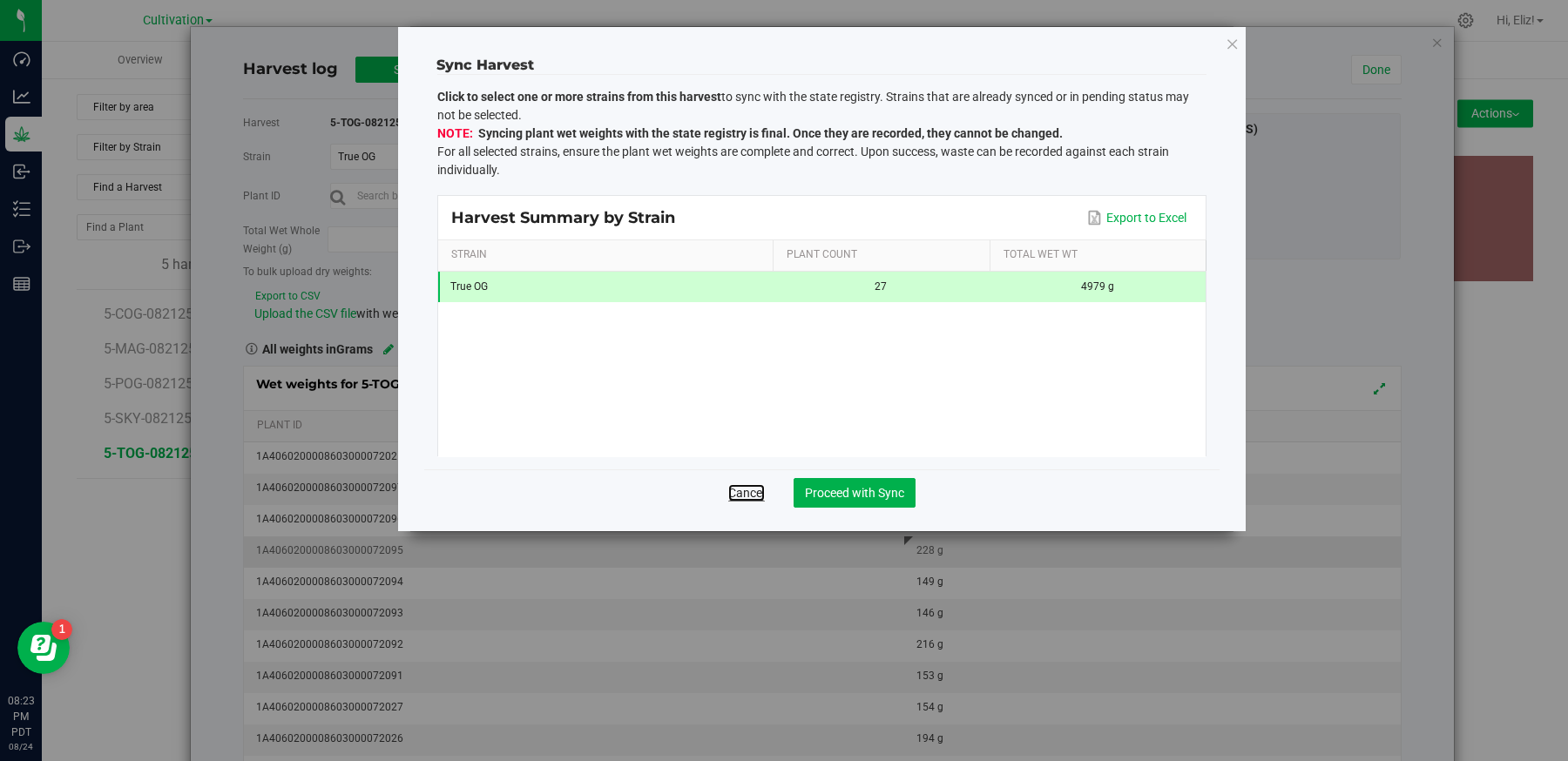
click at [730, 484] on link "Cancel" at bounding box center [747, 492] width 36 height 17
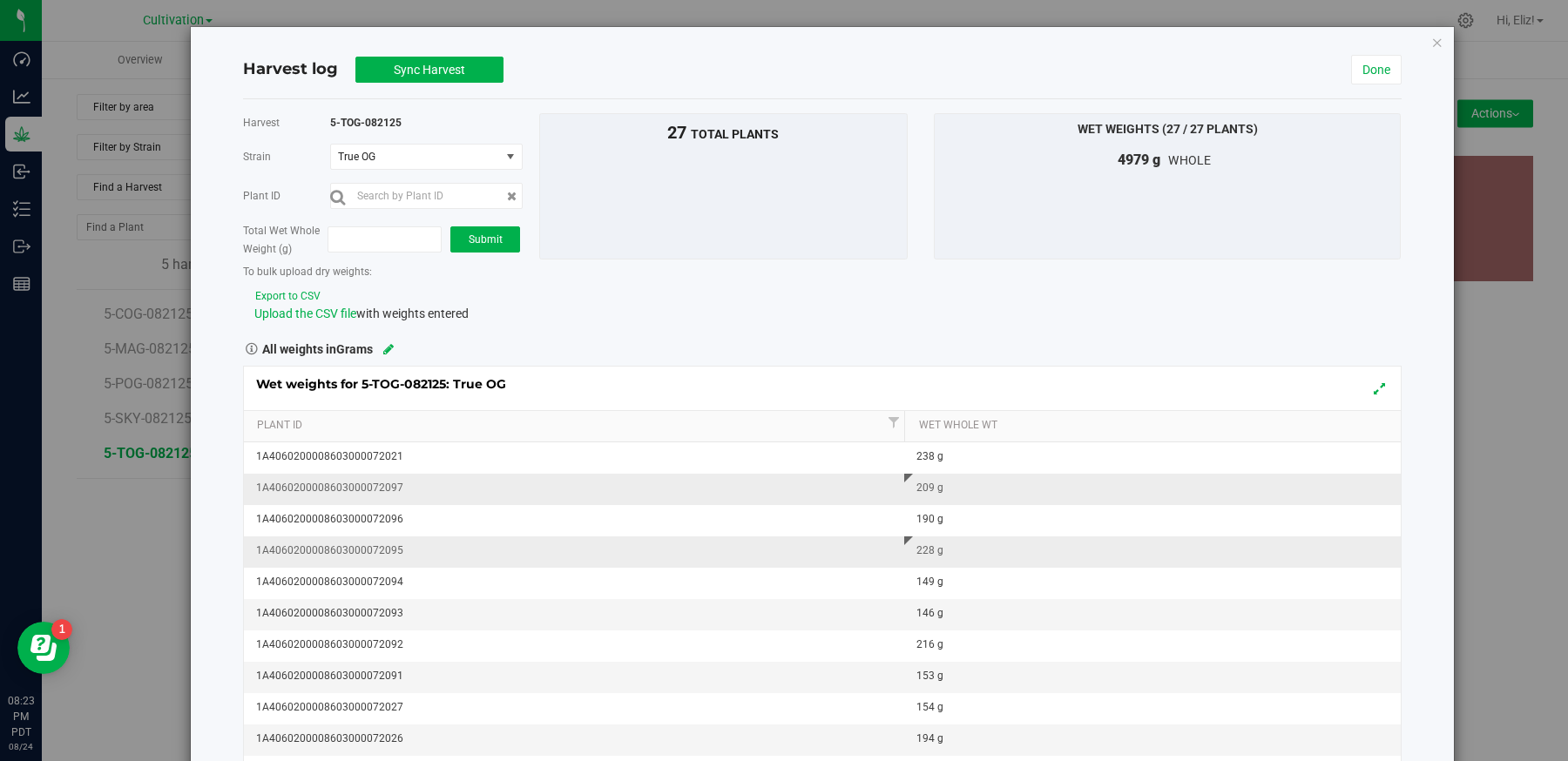
click at [926, 486] on div "209 g" at bounding box center [1157, 488] width 482 height 16
type input "2259"
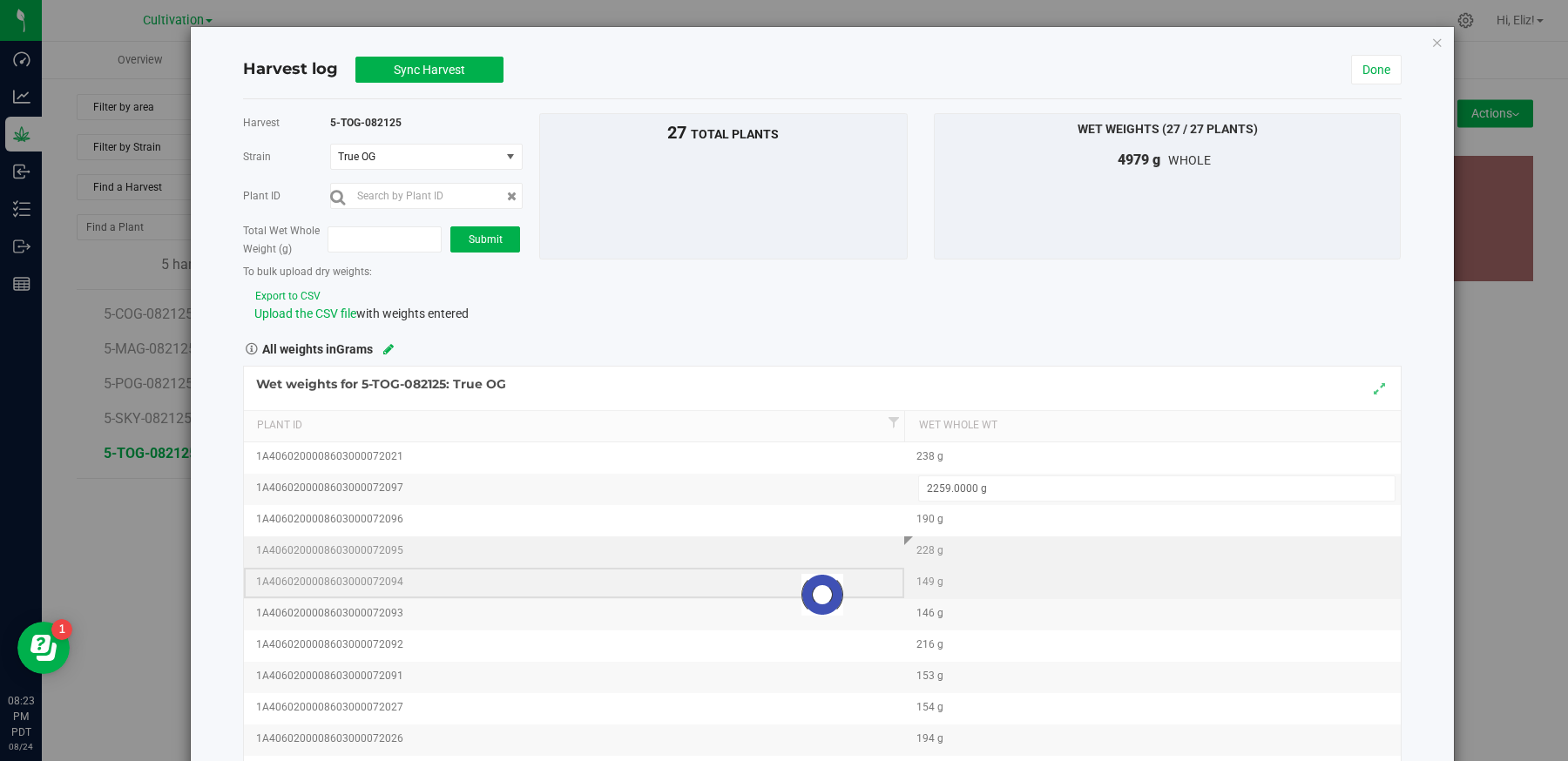
click at [822, 585] on div "Loading... Wet weights for 5-TOG-082125: True OG Plant Id Wet Whole Wt 1A406020…" at bounding box center [822, 595] width 1159 height 459
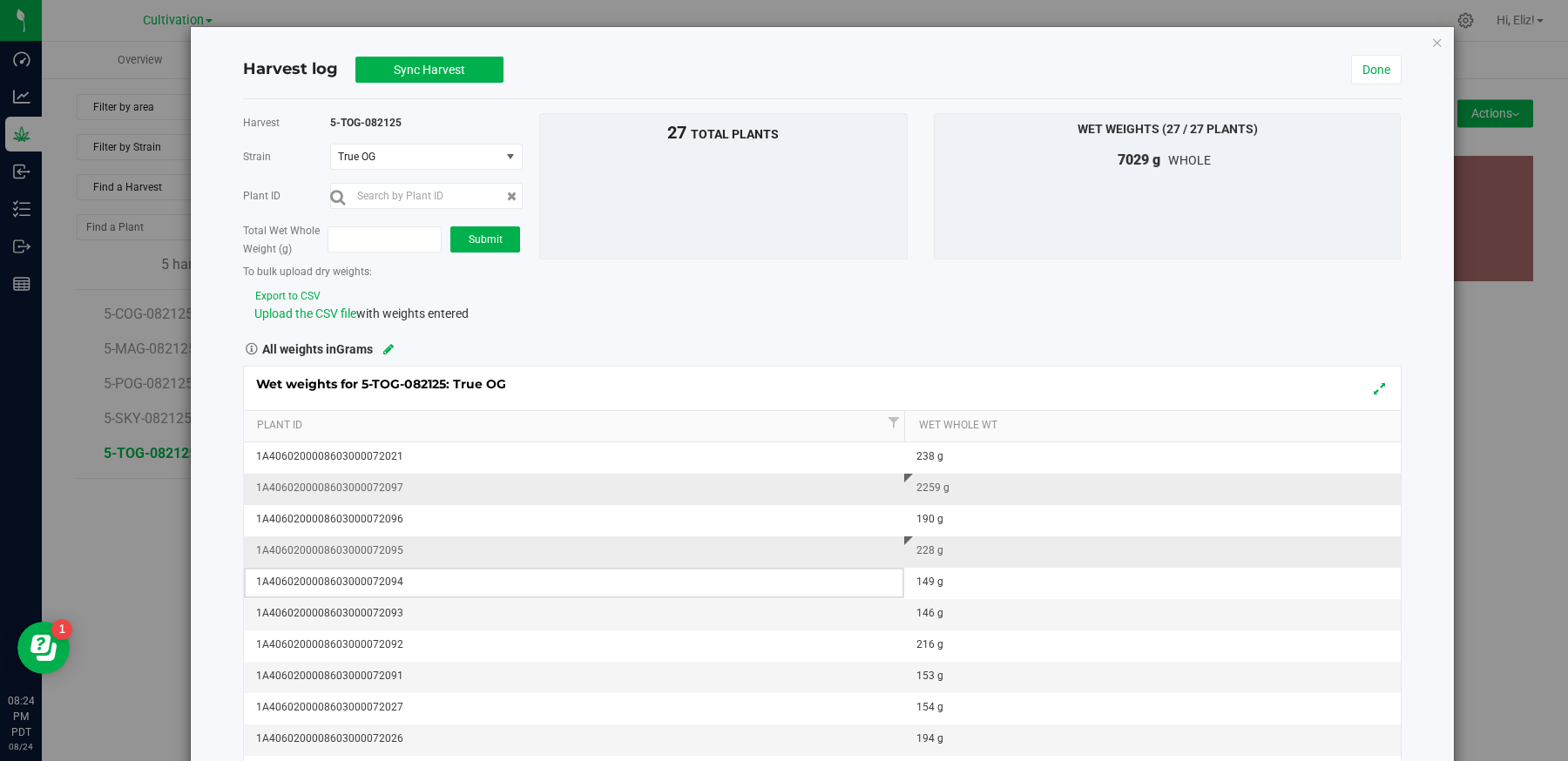
click at [933, 488] on div "2259 g" at bounding box center [1157, 488] width 482 height 16
click at [938, 483] on input "2259" at bounding box center [1157, 488] width 476 height 25
type input "259"
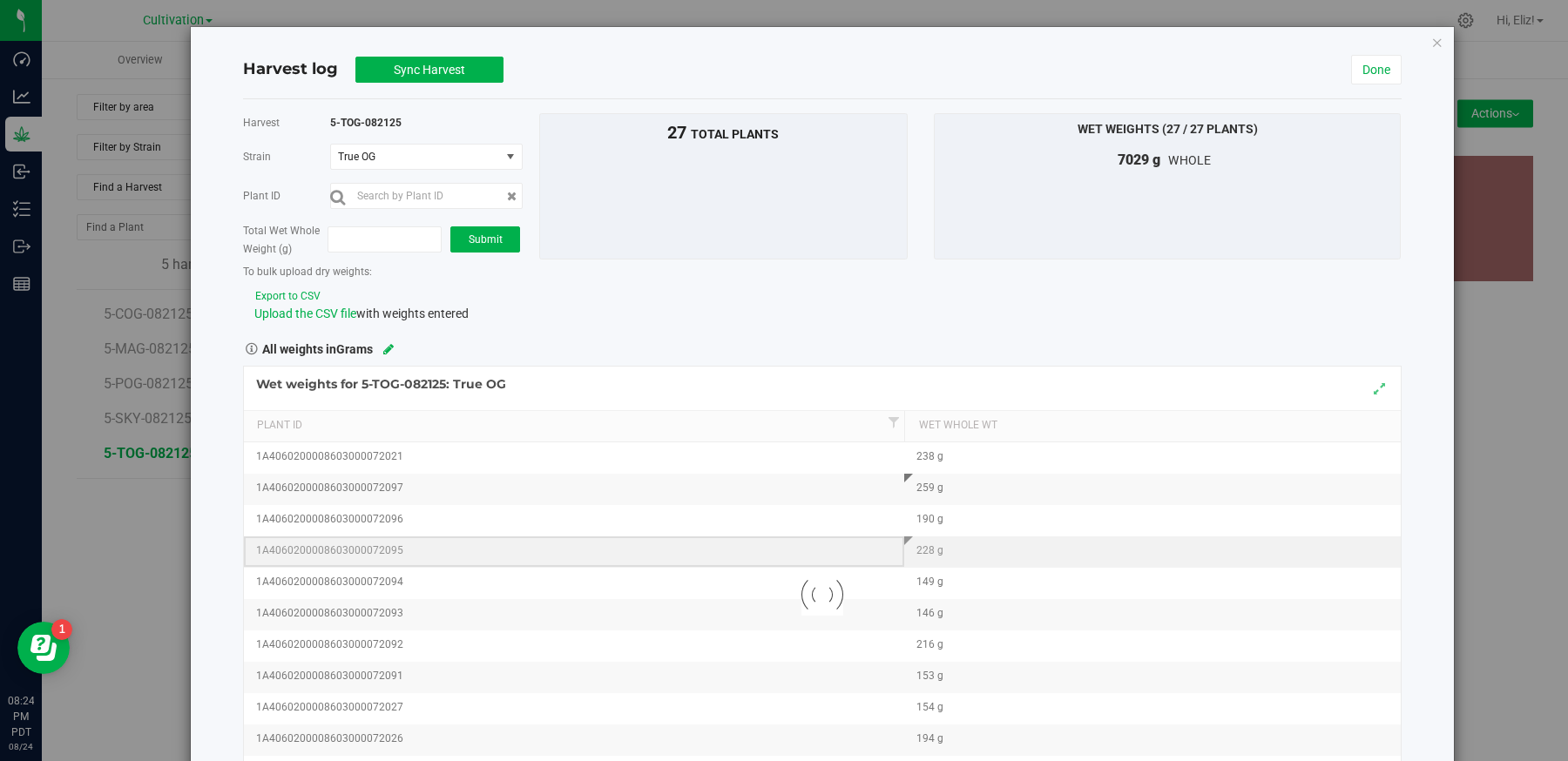
click at [788, 546] on div "Loading... Wet weights for 5-TOG-082125: True OG Plant Id Wet Whole Wt 1A406020…" at bounding box center [822, 595] width 1159 height 459
click at [400, 66] on span "Sync Harvest" at bounding box center [429, 69] width 71 height 14
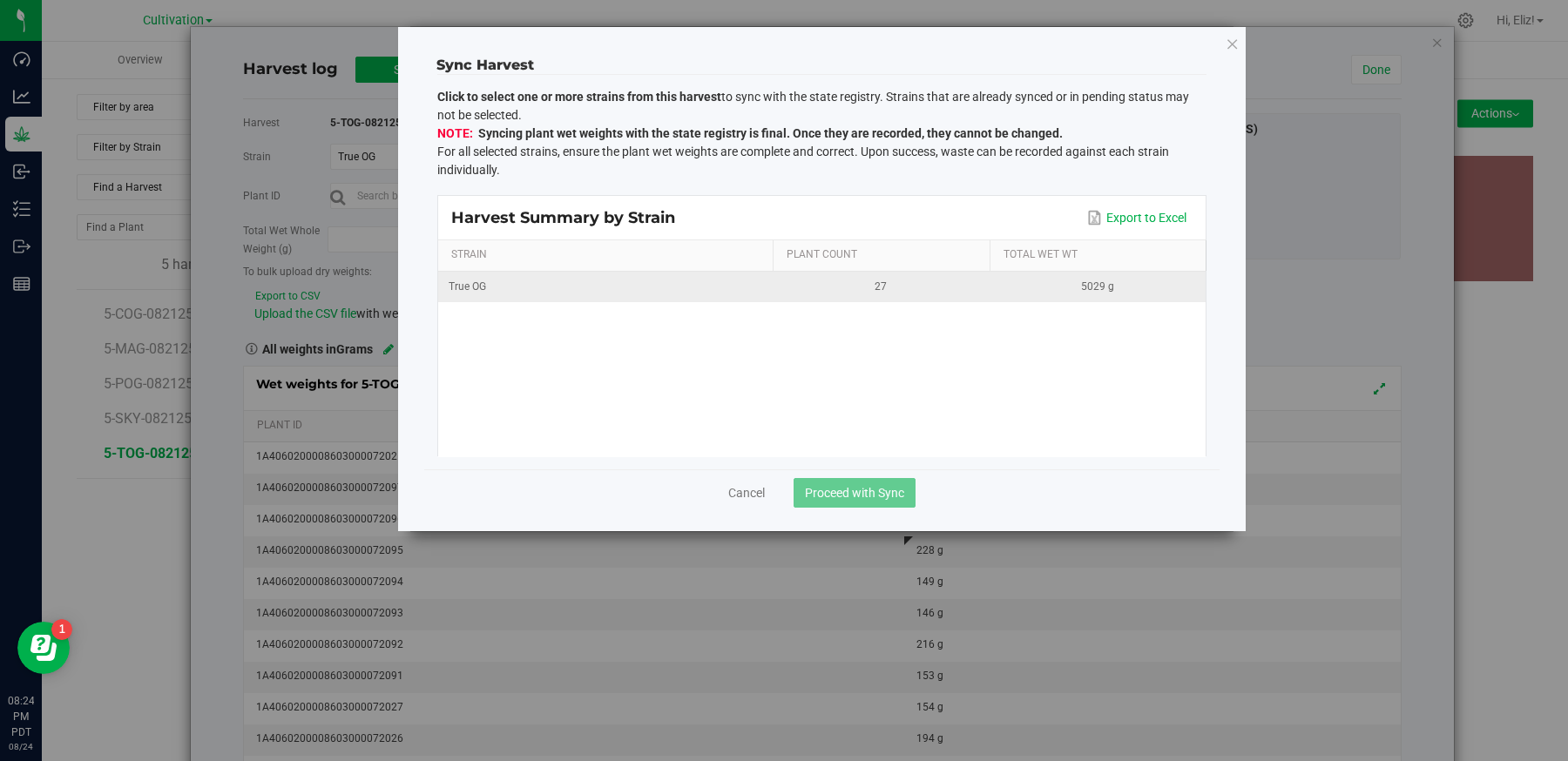
click at [702, 285] on div "True OG" at bounding box center [605, 287] width 314 height 16
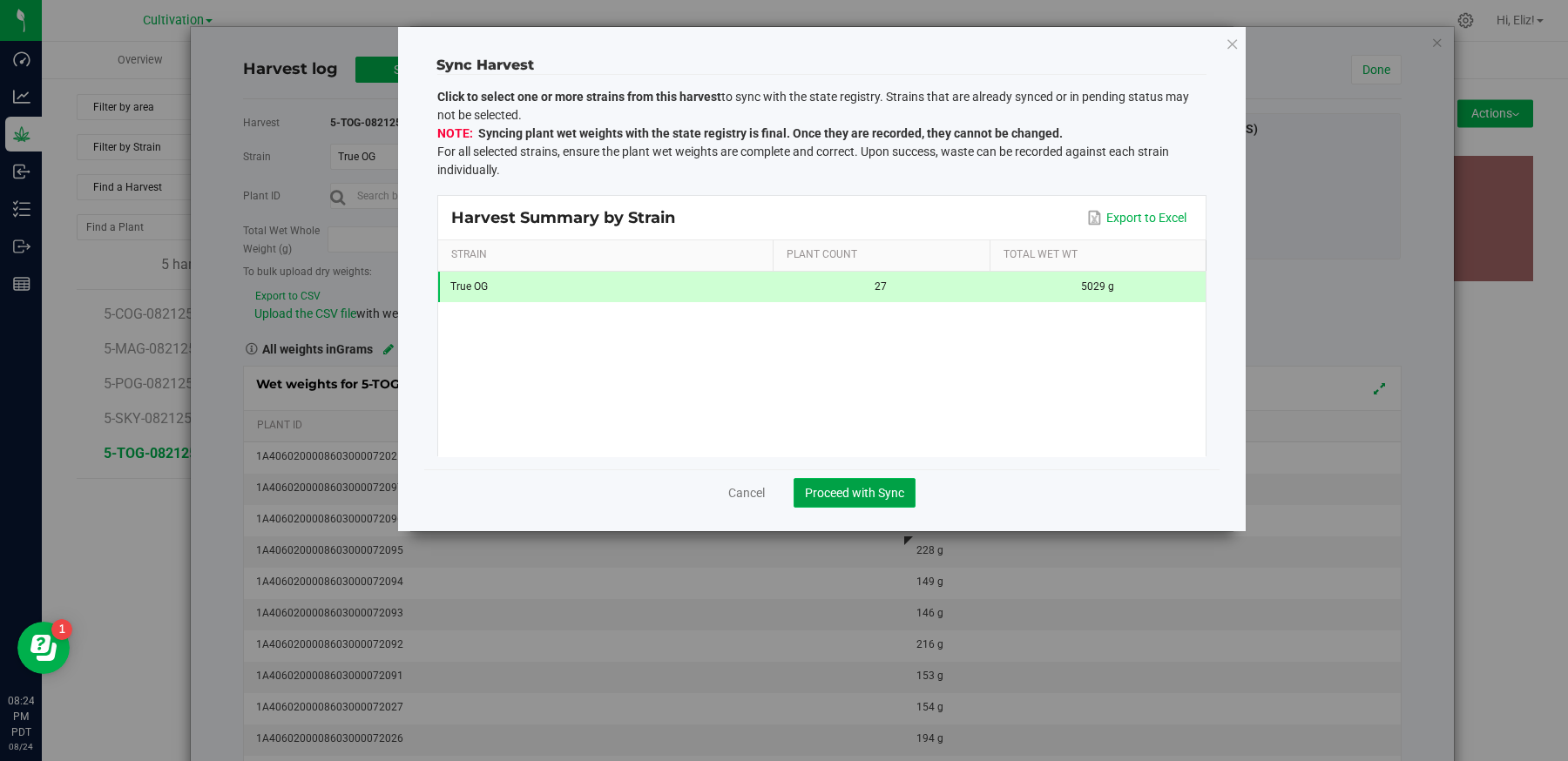
click at [863, 489] on span "Proceed with Sync" at bounding box center [854, 492] width 99 height 14
